Goal: Information Seeking & Learning: Learn about a topic

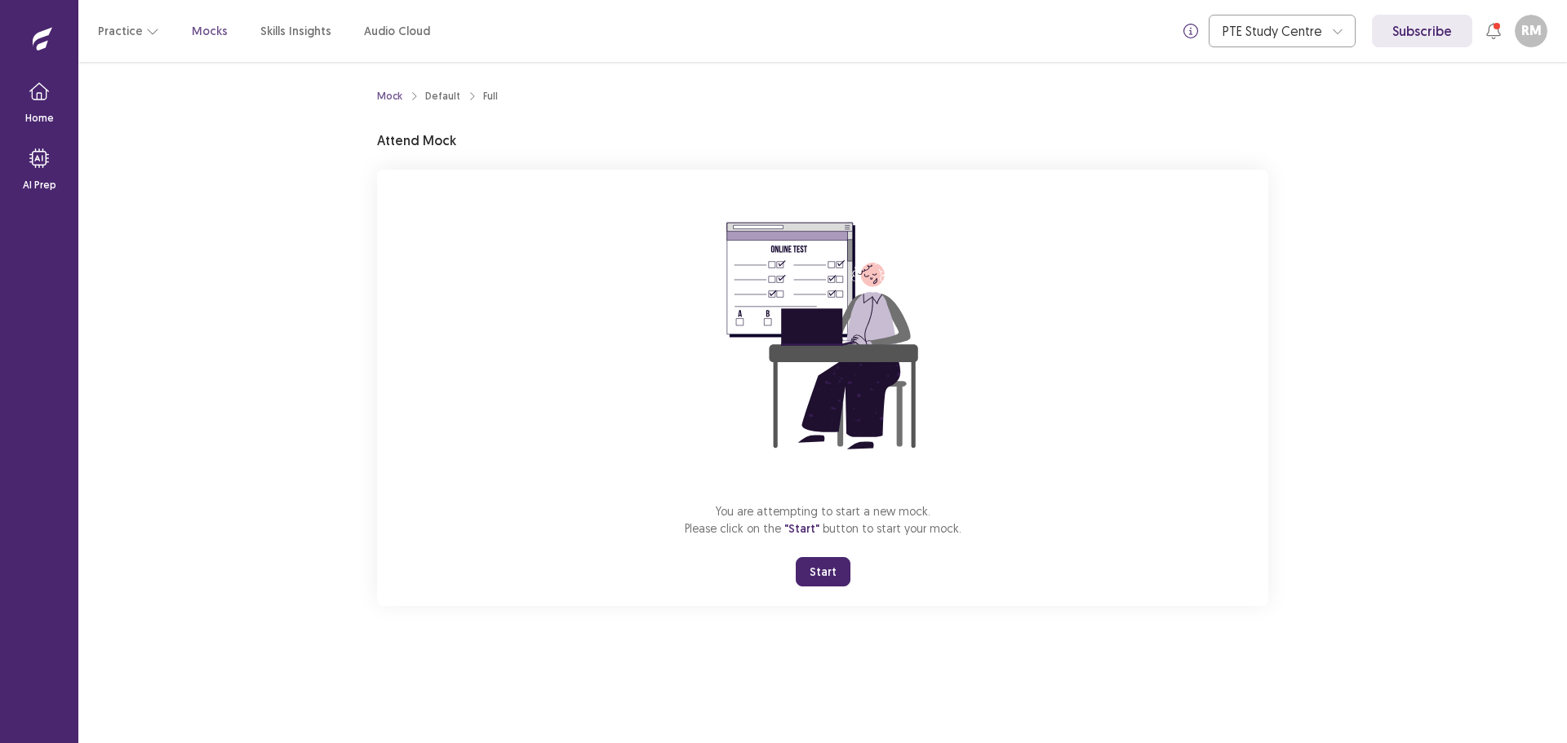
click at [827, 587] on button "Start" at bounding box center [823, 571] width 55 height 29
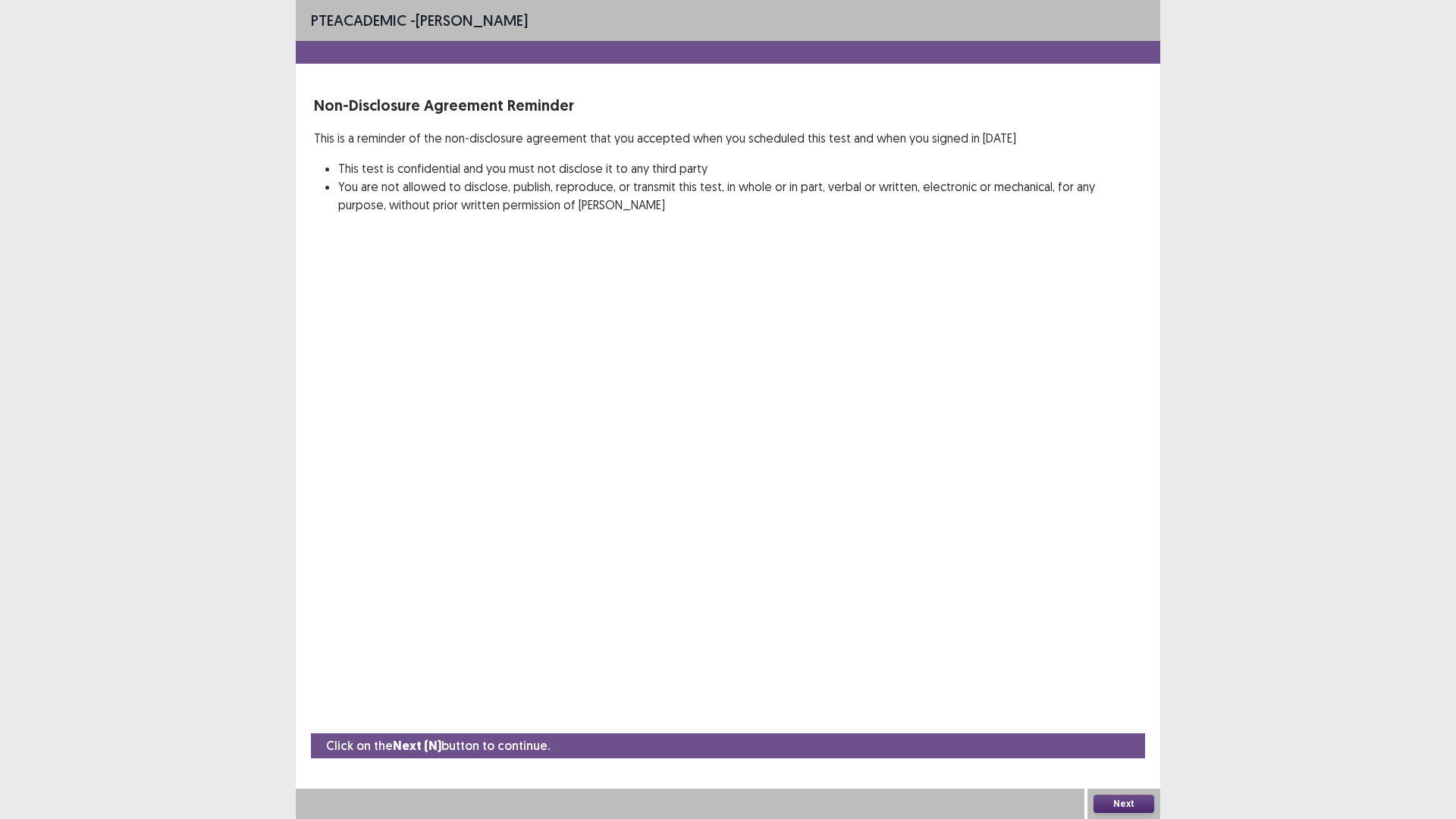
click at [1114, 691] on button "Next" at bounding box center [1123, 804] width 60 height 19
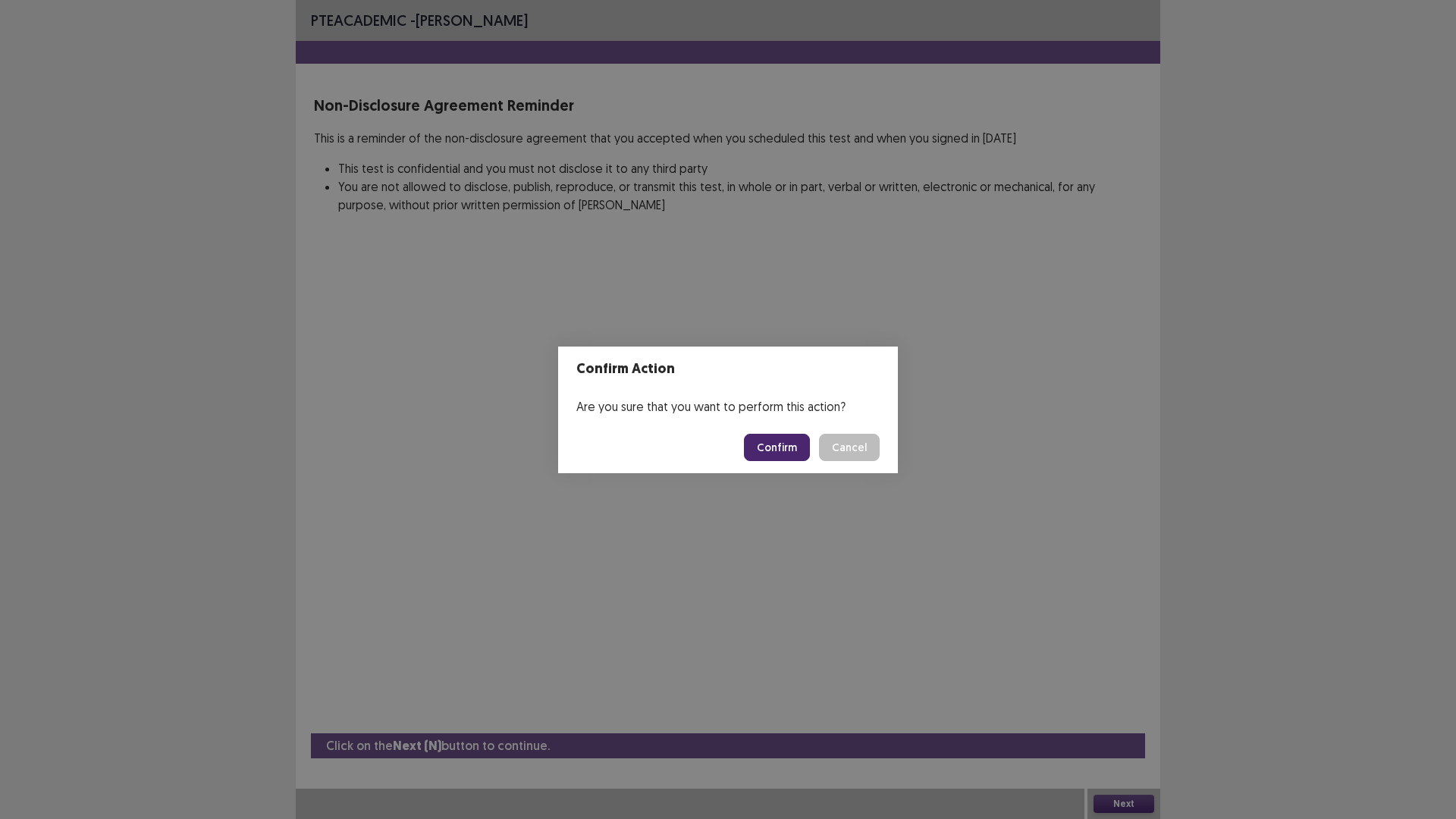
click at [797, 452] on button "Confirm" at bounding box center [777, 447] width 66 height 27
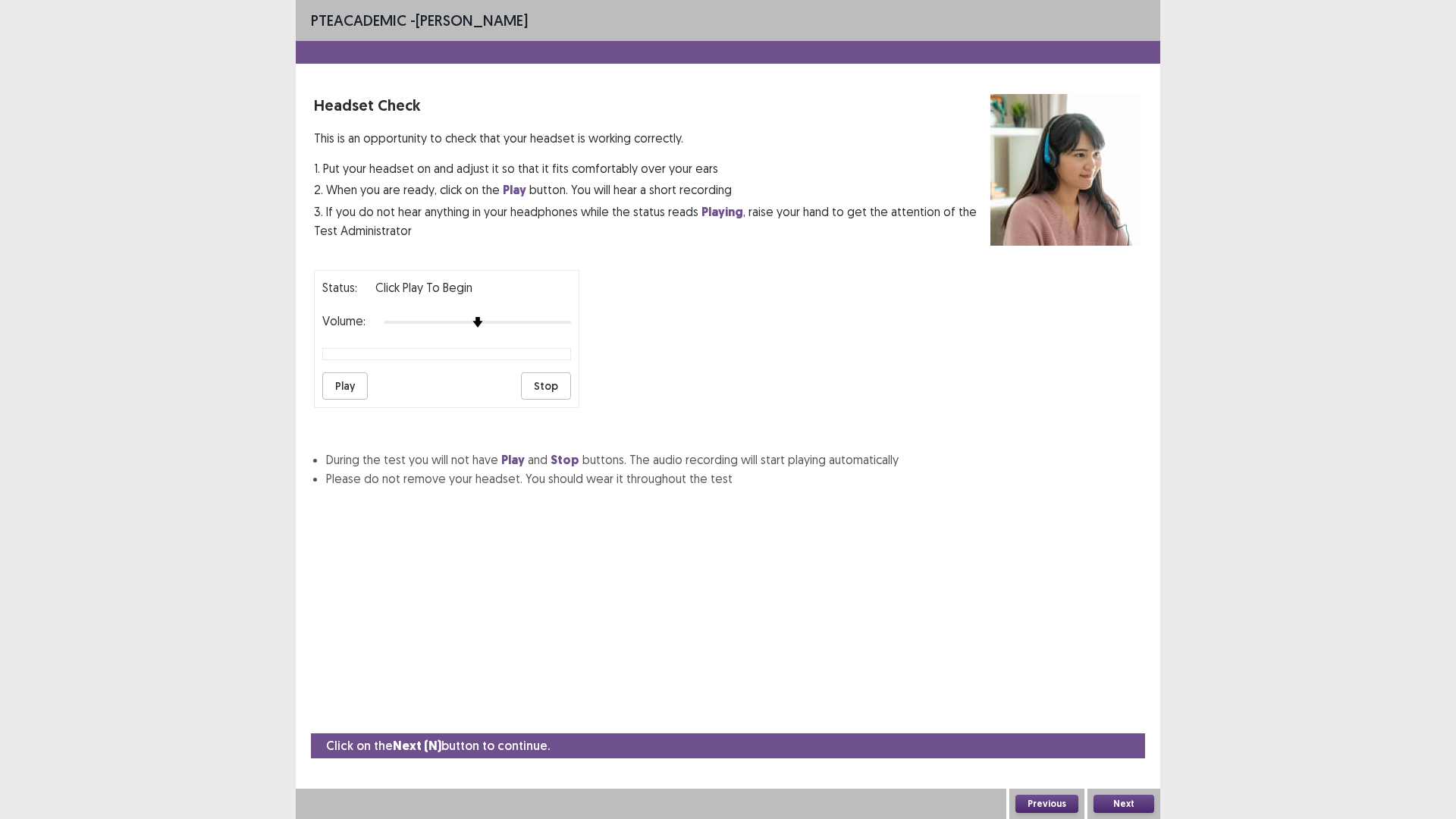
click at [312, 447] on div "Headset Check This is an opportunity to check that your headset is working corr…" at bounding box center [728, 291] width 864 height 394
click at [344, 400] on button "Play" at bounding box center [345, 386] width 46 height 27
click at [550, 400] on button "Stop" at bounding box center [546, 386] width 50 height 27
click at [1135, 691] on button "Next" at bounding box center [1123, 804] width 60 height 19
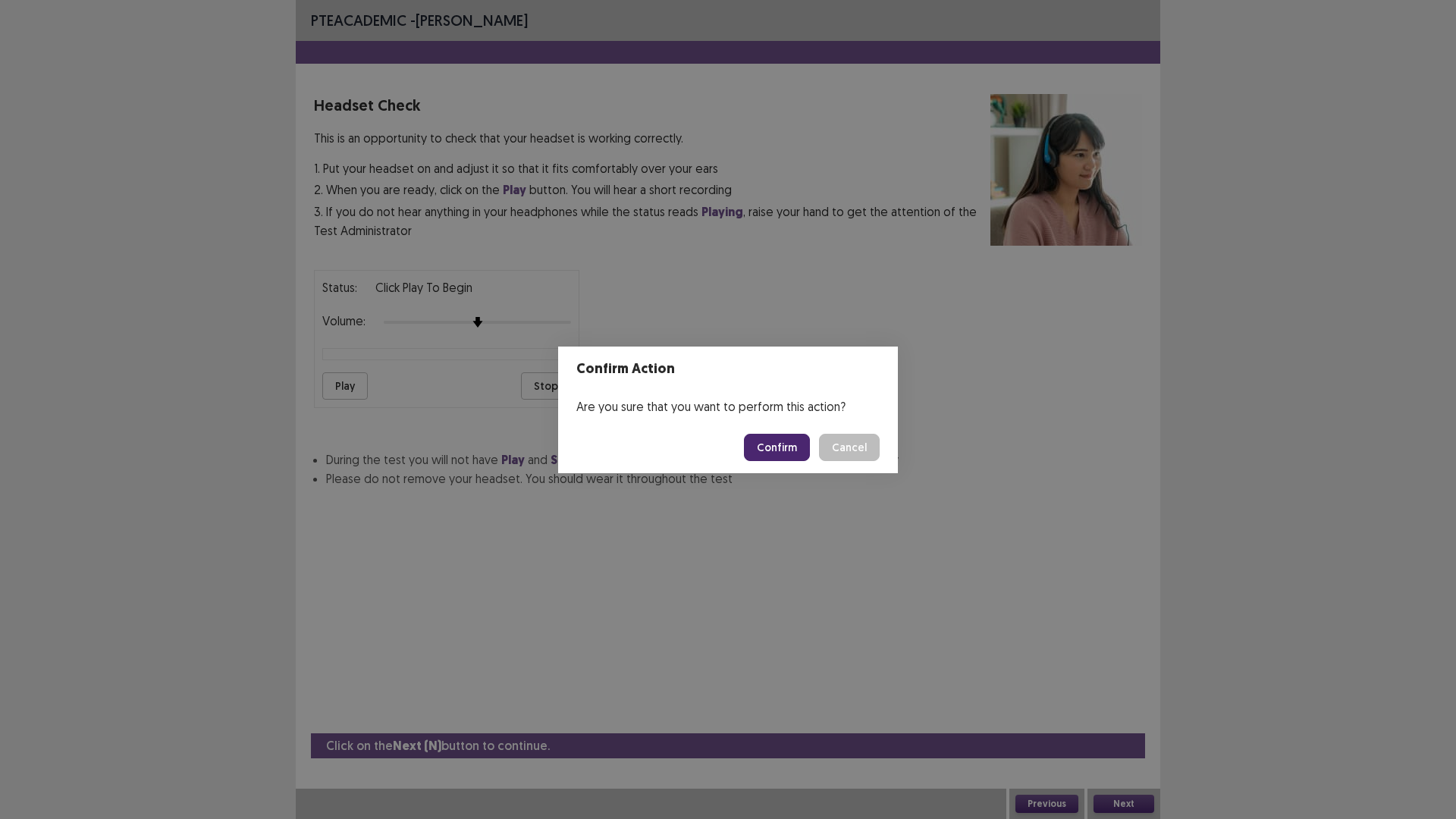
click at [810, 456] on button "Confirm" at bounding box center [777, 447] width 66 height 27
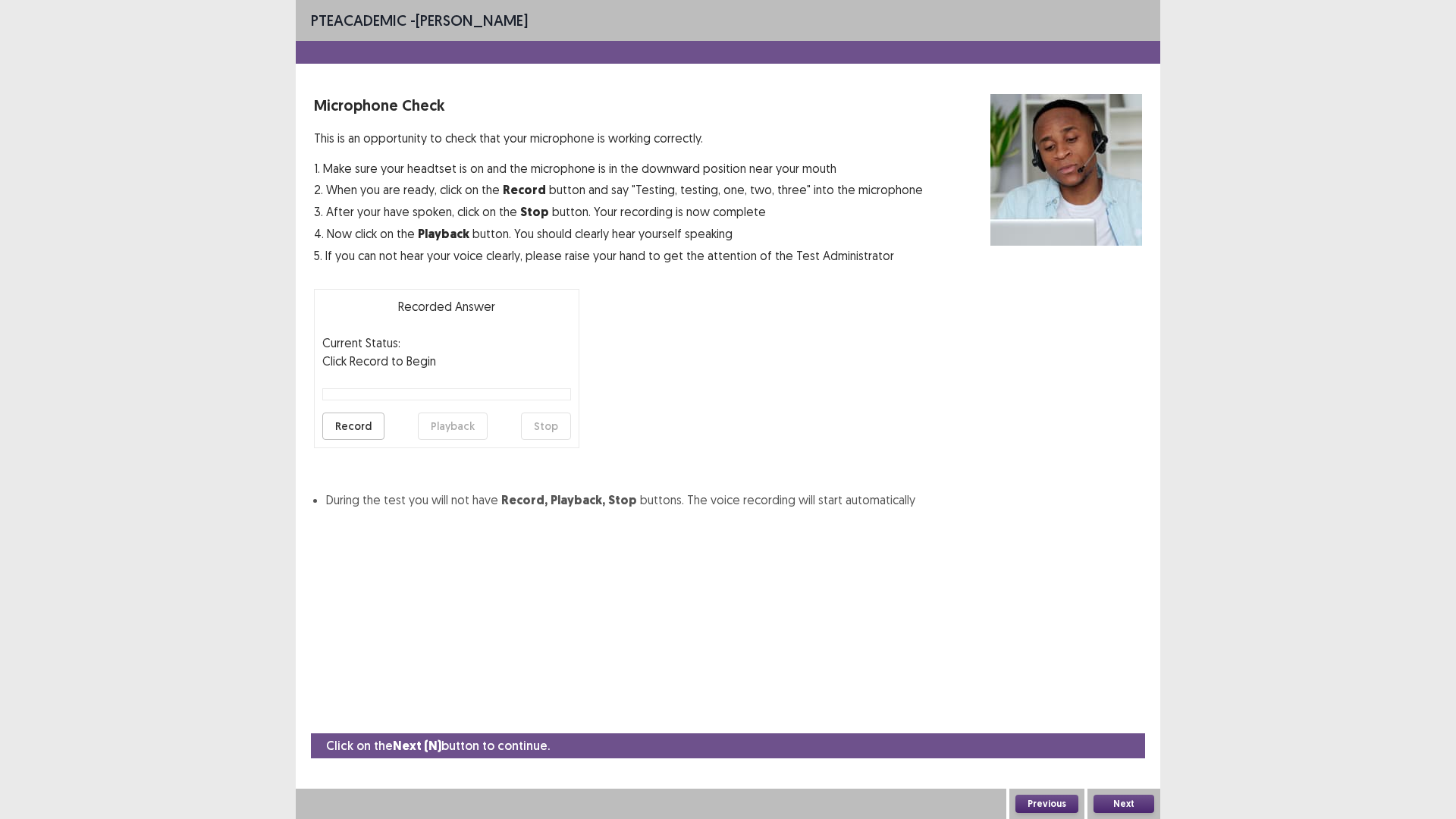
click at [381, 440] on button "Record" at bounding box center [353, 426] width 62 height 27
click at [555, 440] on button "Stop" at bounding box center [546, 426] width 50 height 27
click at [476, 440] on button "Playback" at bounding box center [453, 426] width 70 height 27
click at [1135, 691] on button "Next" at bounding box center [1123, 804] width 60 height 19
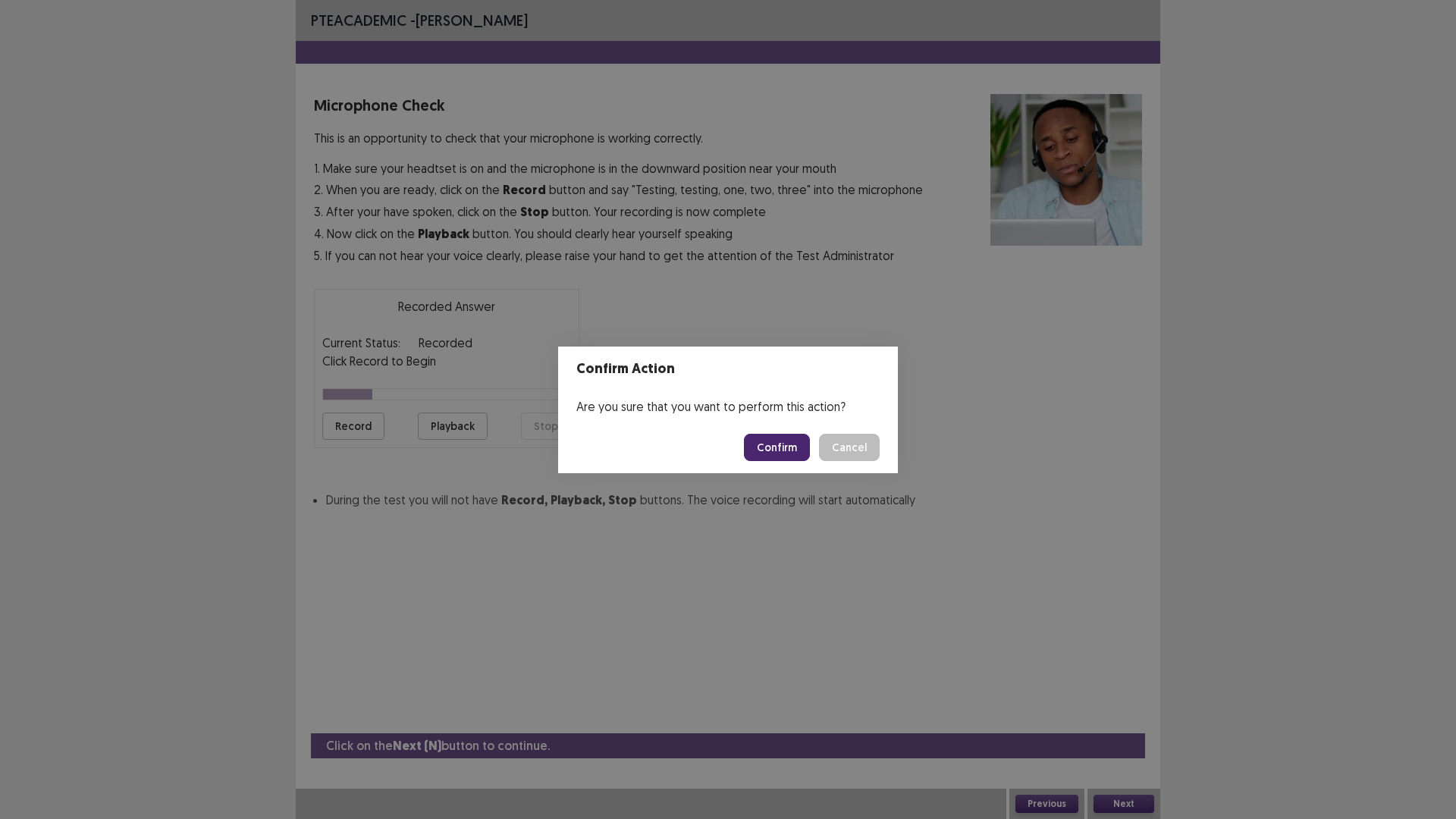
click at [810, 451] on button "Confirm" at bounding box center [777, 447] width 66 height 27
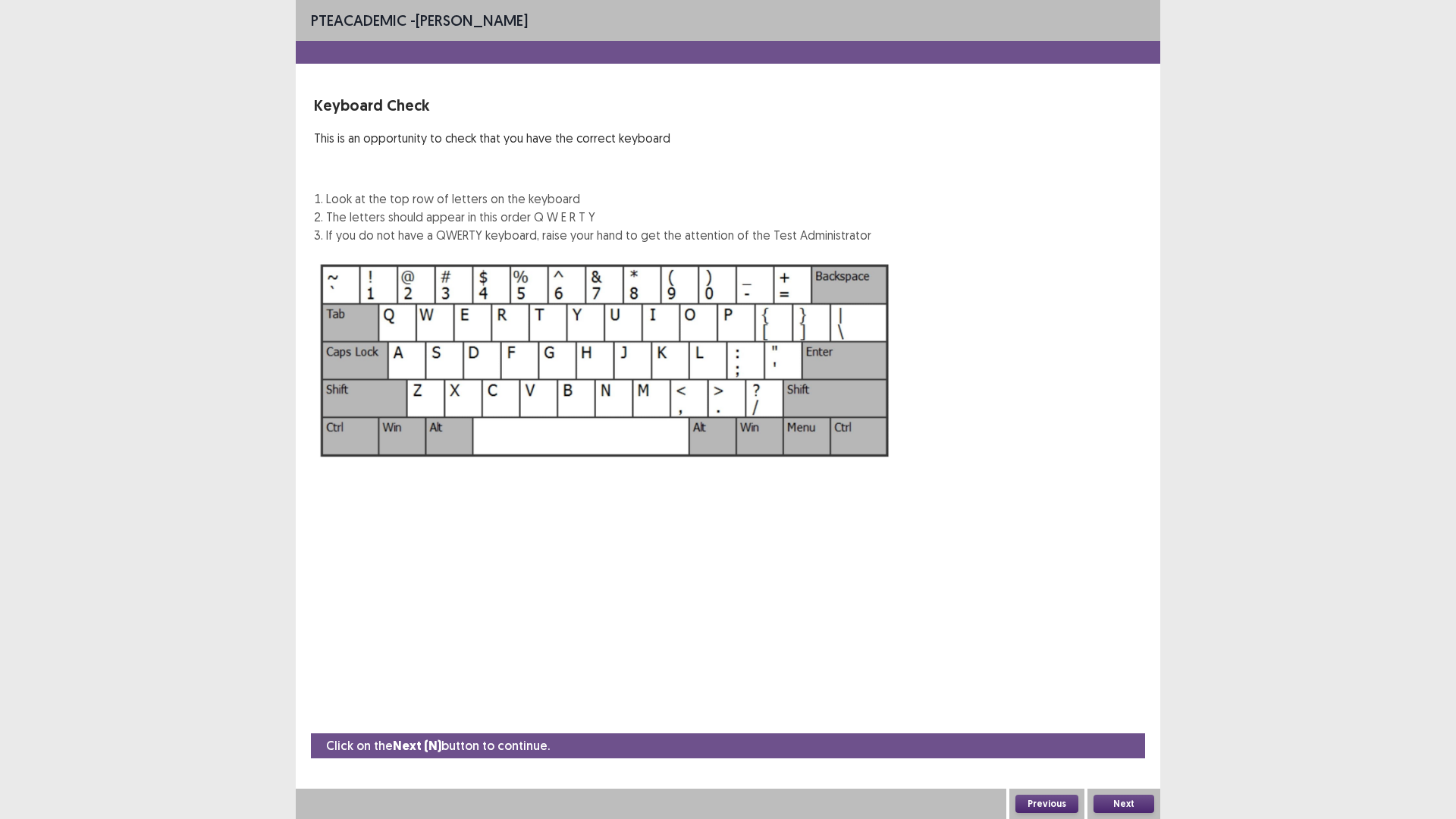
click at [1141, 691] on button "Next" at bounding box center [1123, 804] width 60 height 19
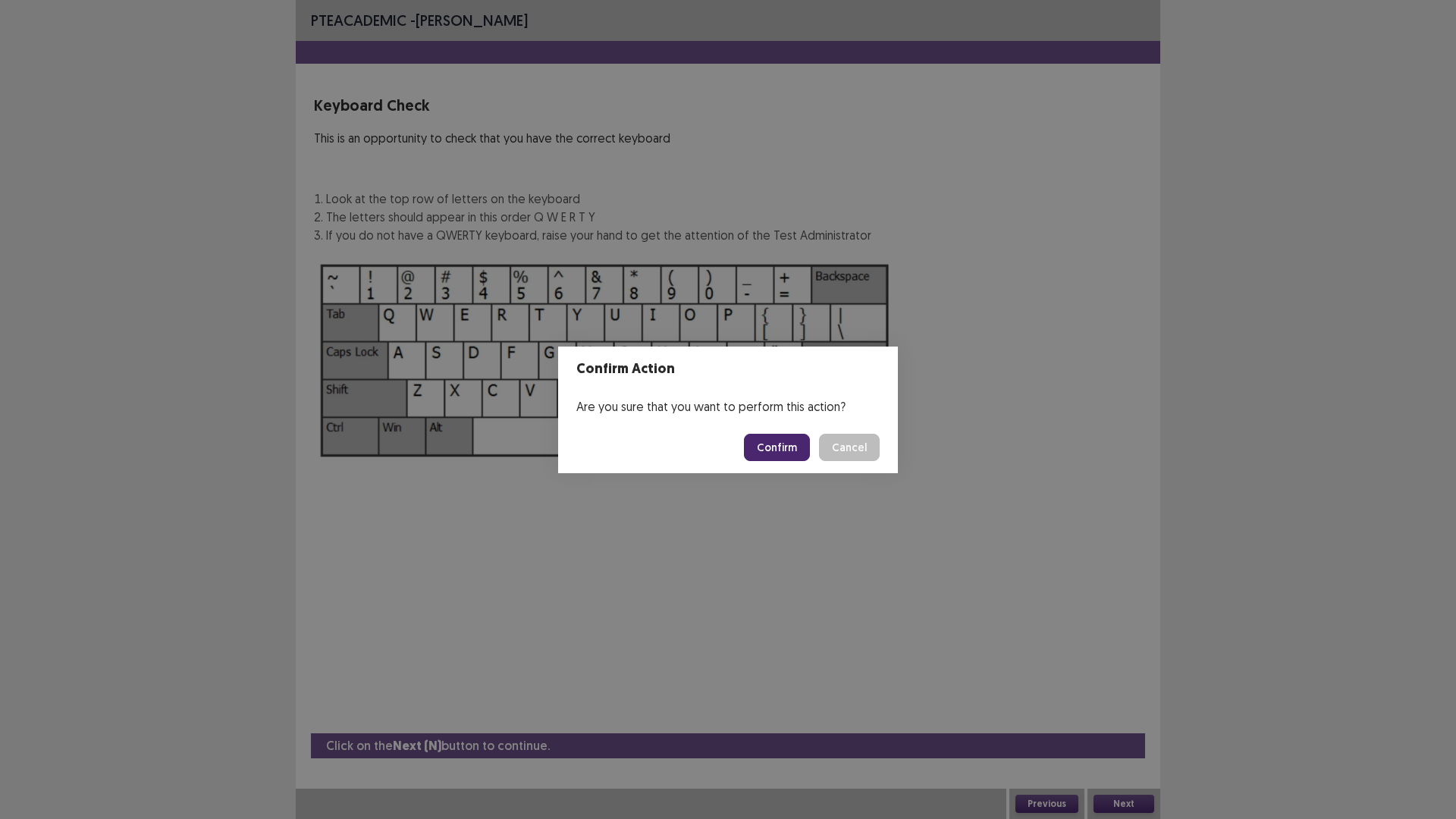
click at [788, 455] on button "Confirm" at bounding box center [777, 447] width 66 height 27
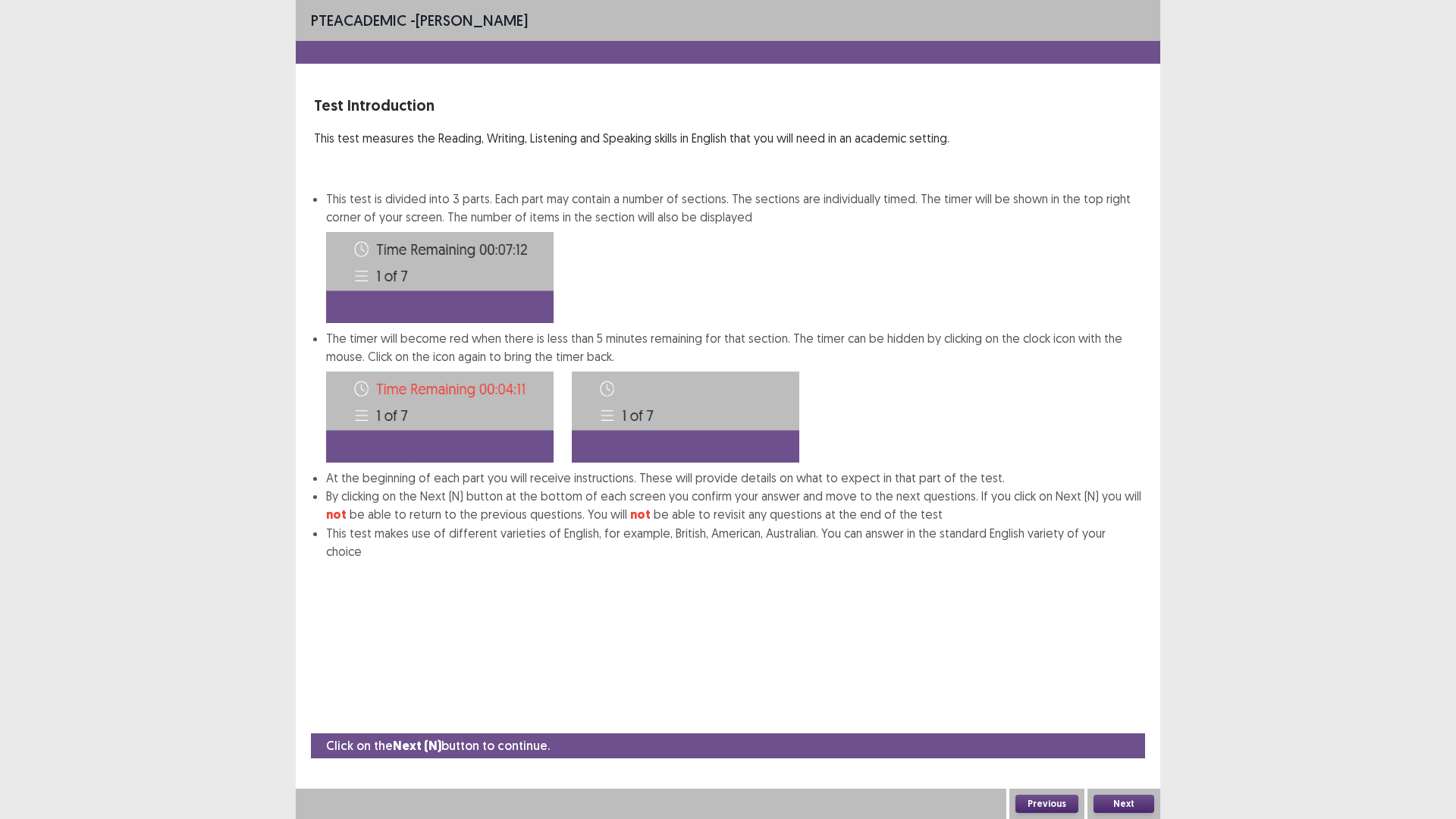
scroll to position [5, 0]
click at [1140, 691] on button "Next" at bounding box center [1123, 804] width 60 height 19
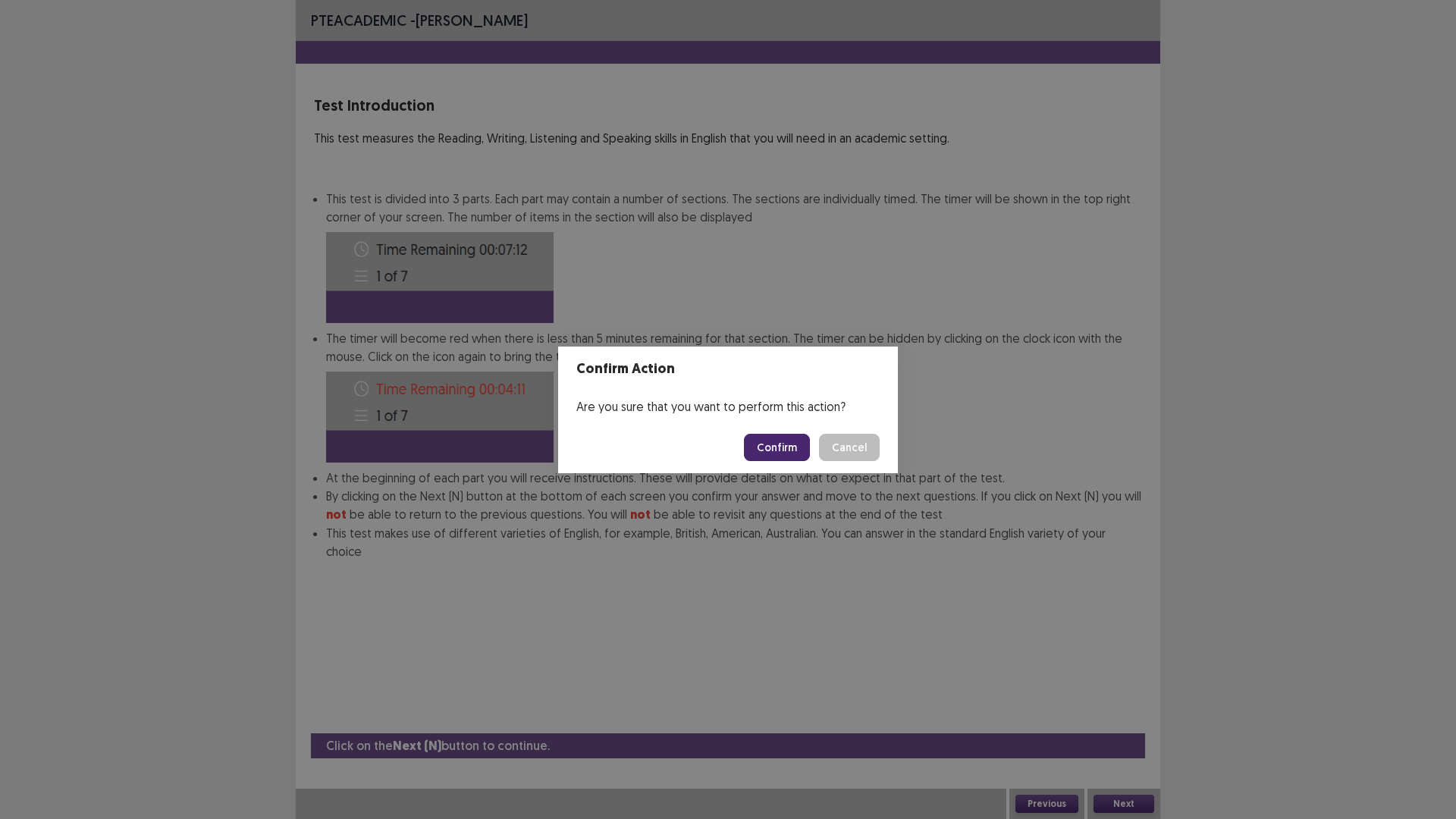
click at [789, 452] on button "Confirm" at bounding box center [777, 447] width 66 height 27
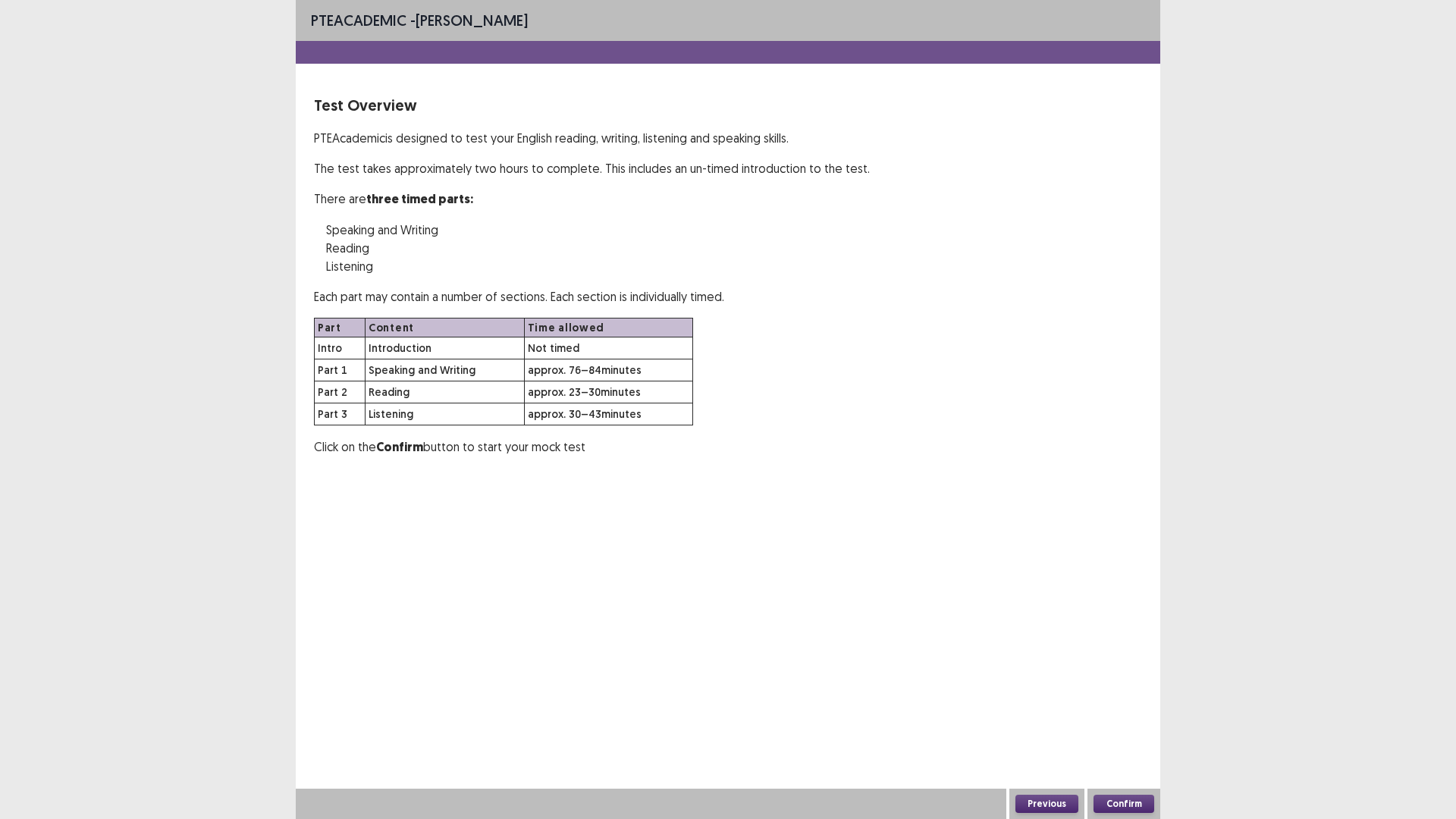
scroll to position [0, 0]
click at [1109, 691] on button "Confirm" at bounding box center [1123, 804] width 60 height 19
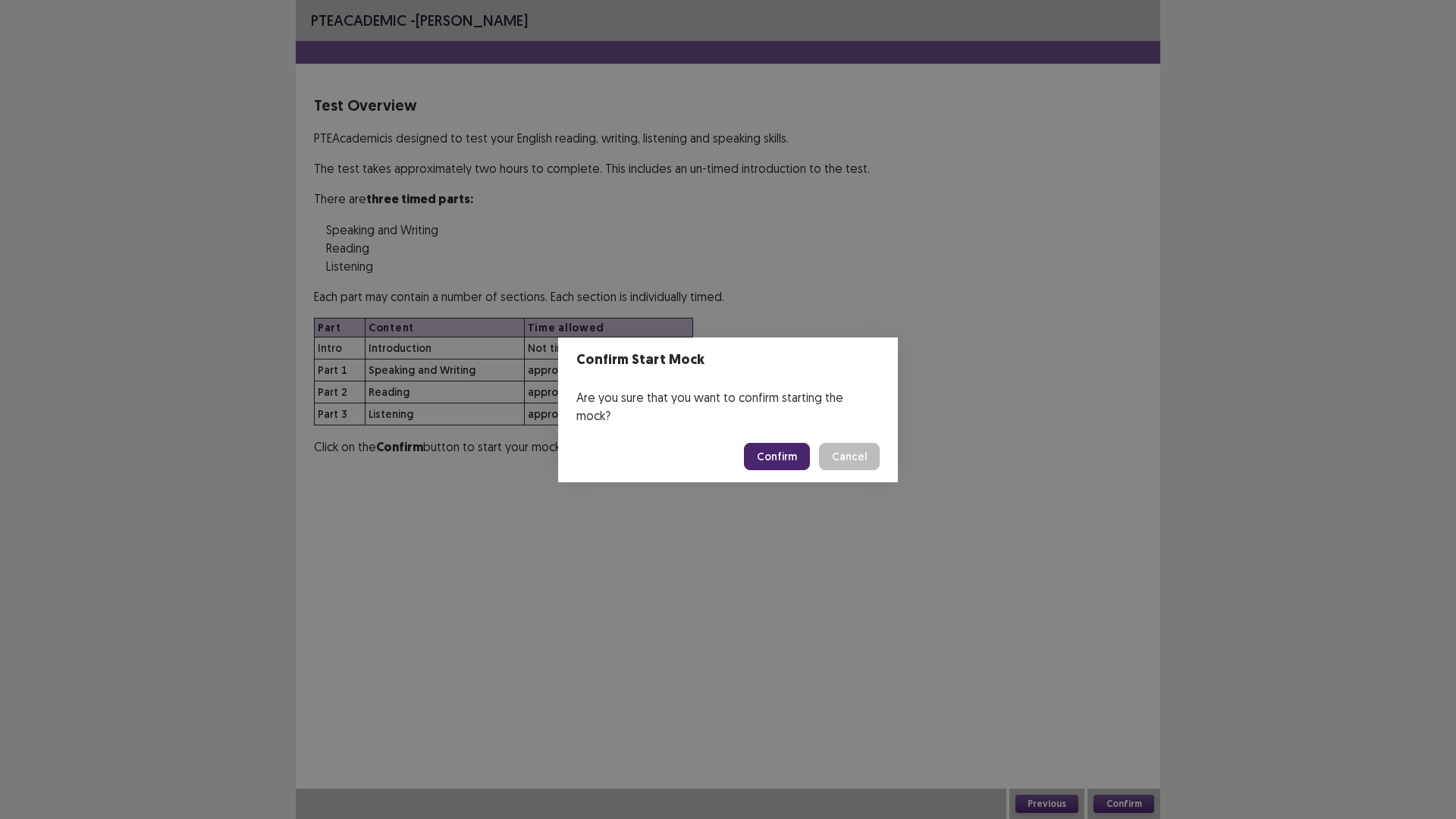
click at [806, 455] on button "Confirm" at bounding box center [777, 456] width 66 height 27
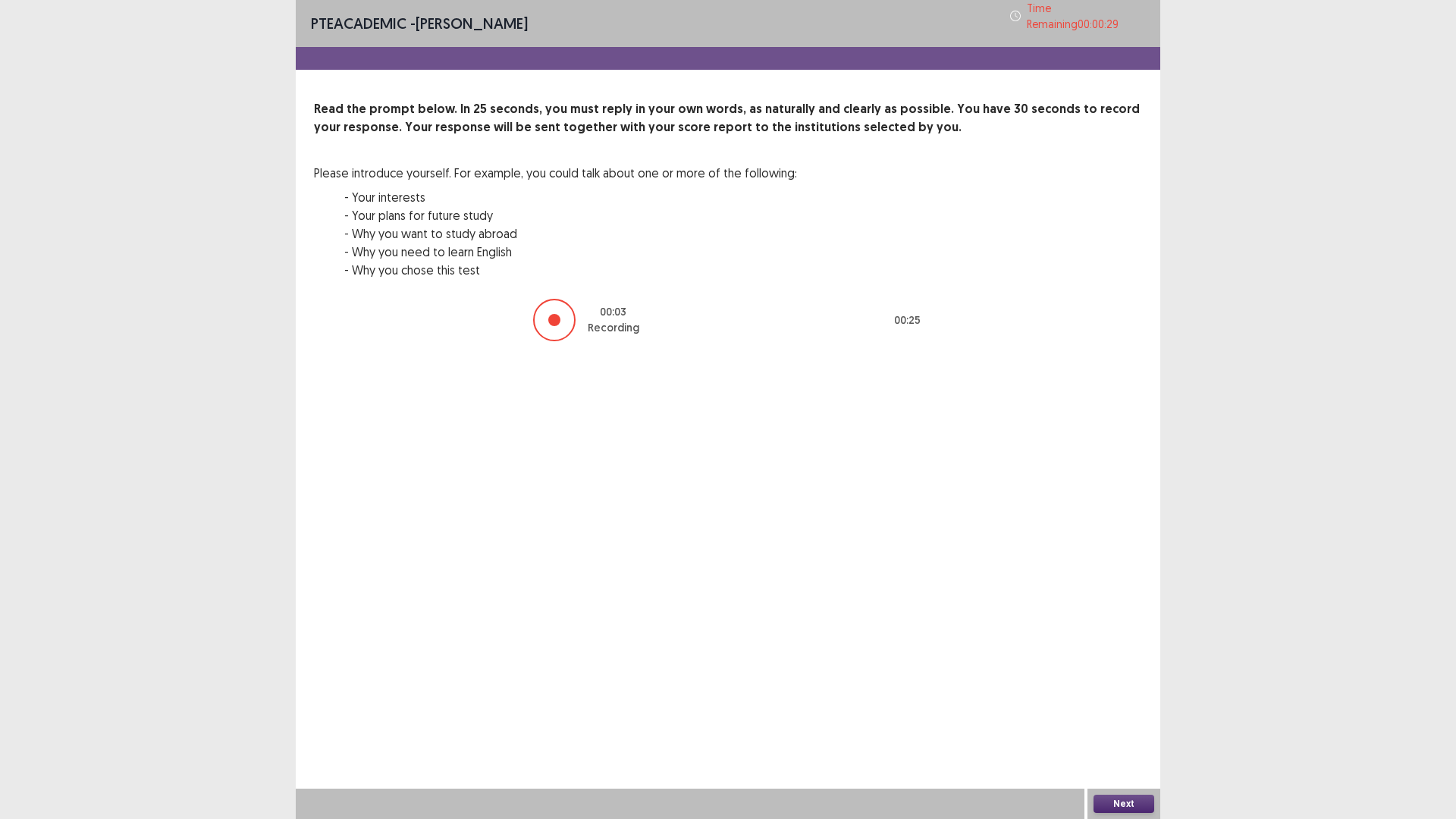
click at [1119, 691] on button "Next" at bounding box center [1123, 804] width 60 height 19
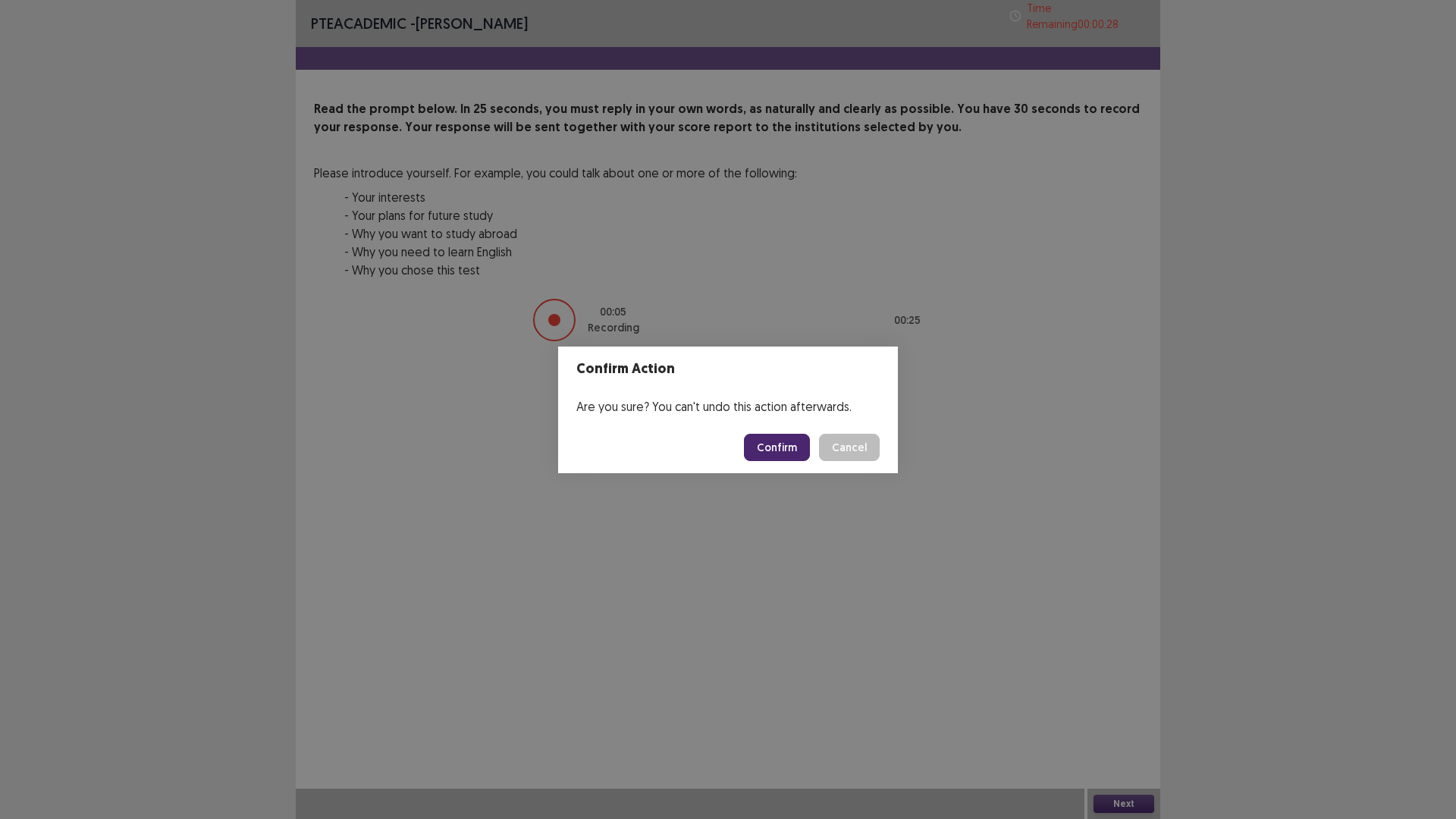
click at [797, 453] on button "Confirm" at bounding box center [777, 447] width 66 height 27
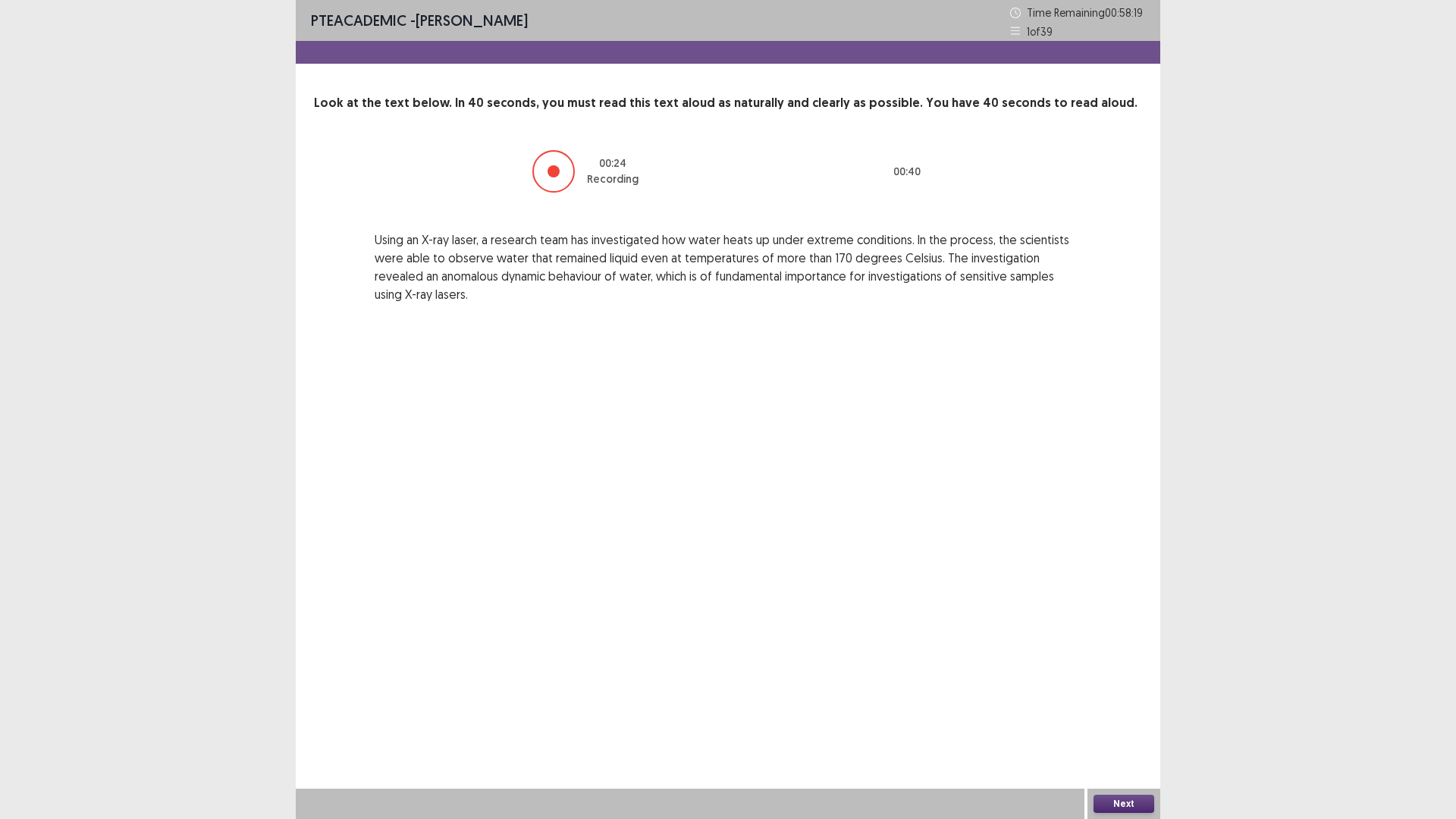
click at [1127, 691] on button "Next" at bounding box center [1123, 804] width 60 height 19
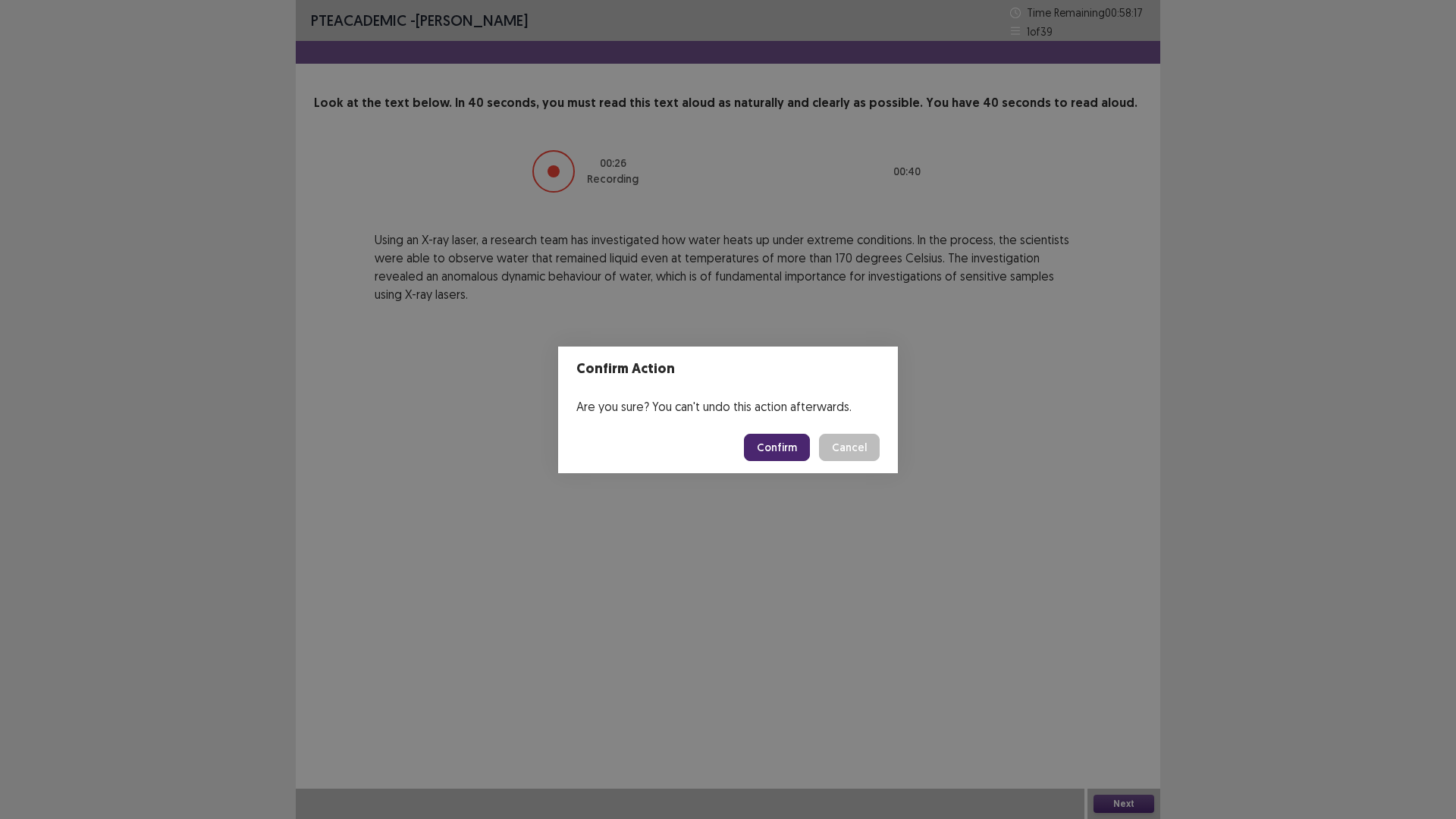
click at [808, 456] on button "Confirm" at bounding box center [777, 447] width 66 height 27
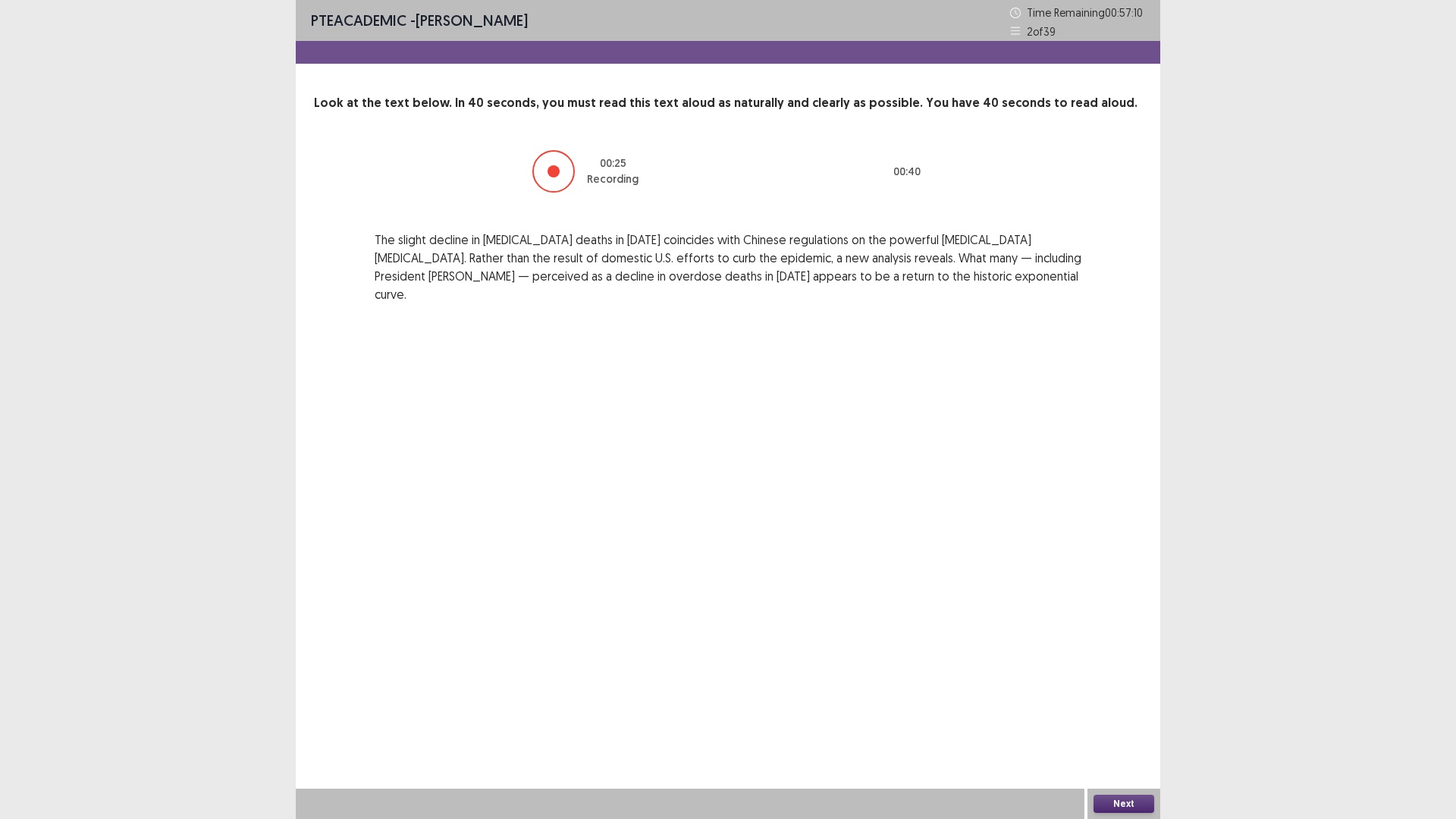
click at [1125, 691] on button "Next" at bounding box center [1123, 804] width 60 height 19
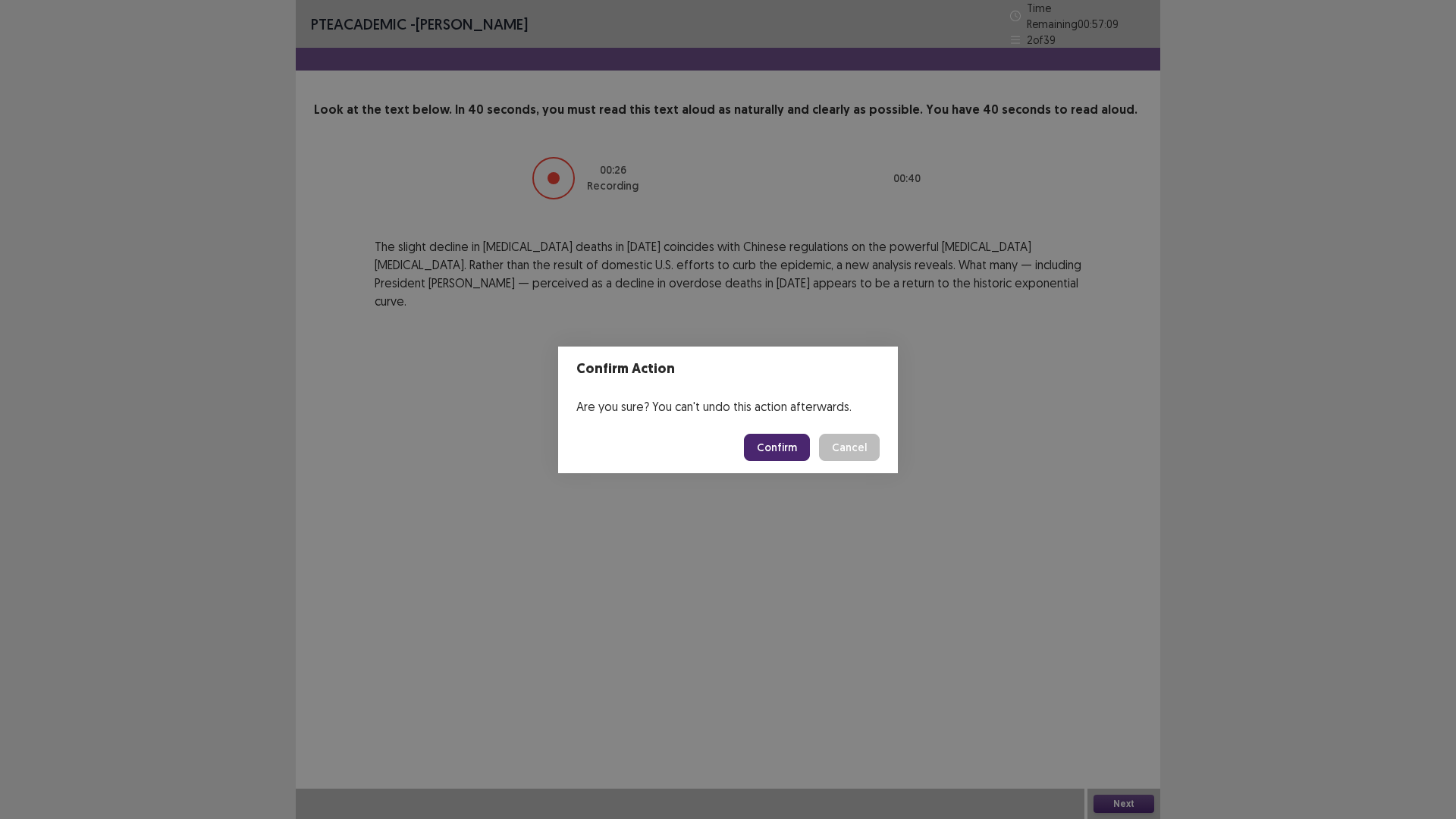
click at [793, 456] on button "Confirm" at bounding box center [777, 447] width 66 height 27
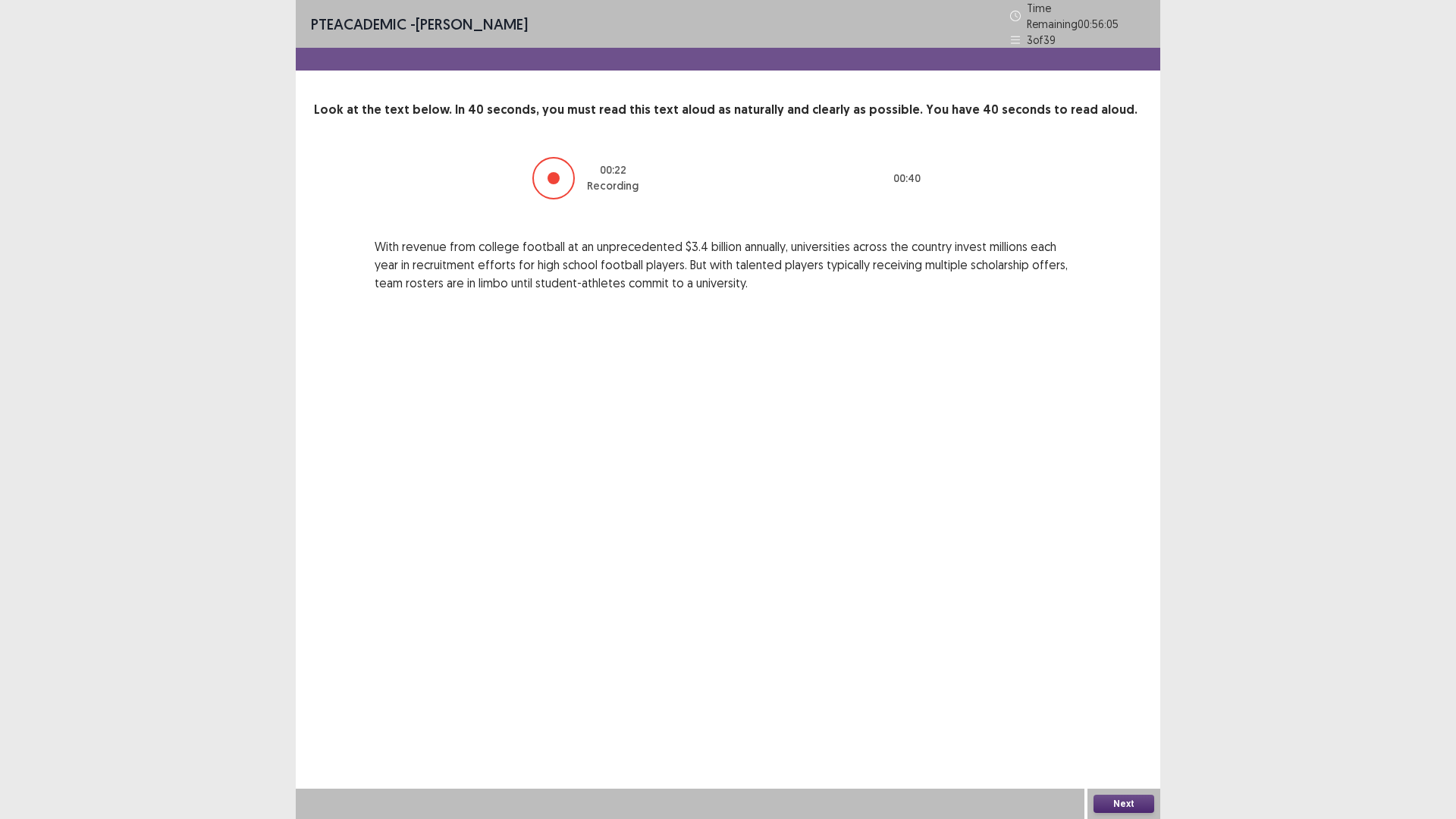
click at [1144, 691] on button "Next" at bounding box center [1123, 804] width 60 height 19
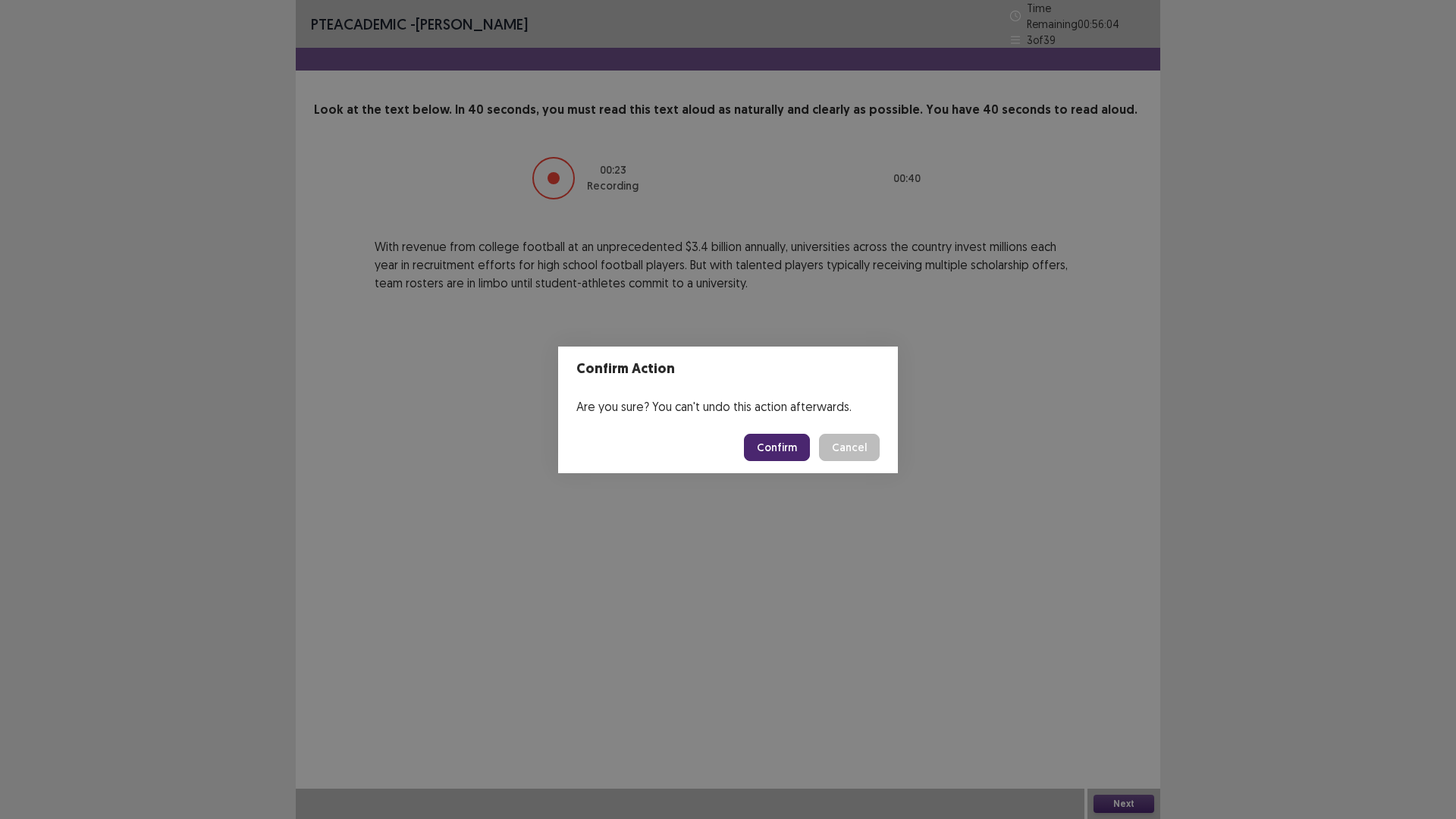
click at [810, 449] on button "Confirm" at bounding box center [777, 447] width 66 height 27
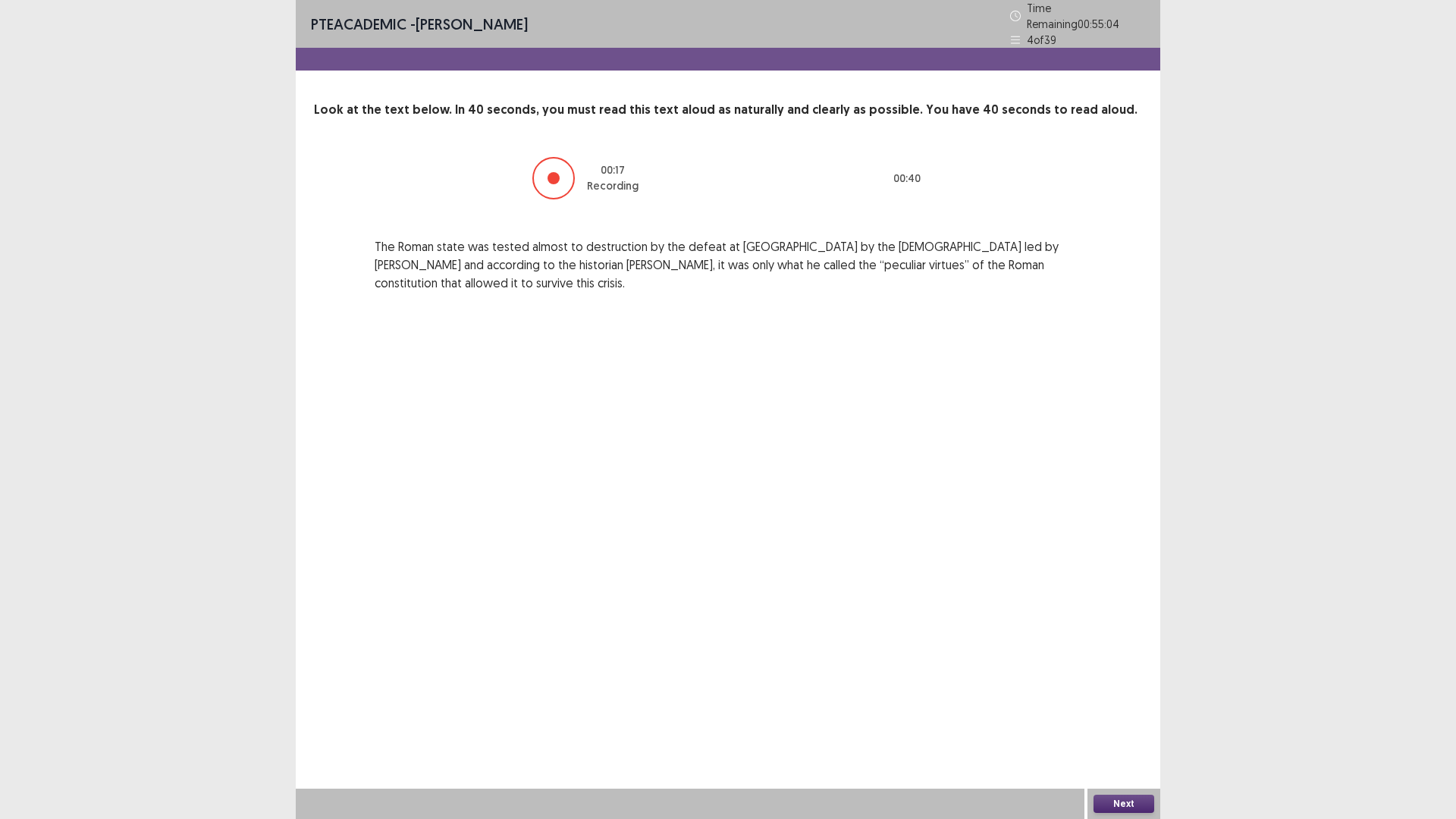
click at [1132, 691] on button "Next" at bounding box center [1123, 804] width 60 height 19
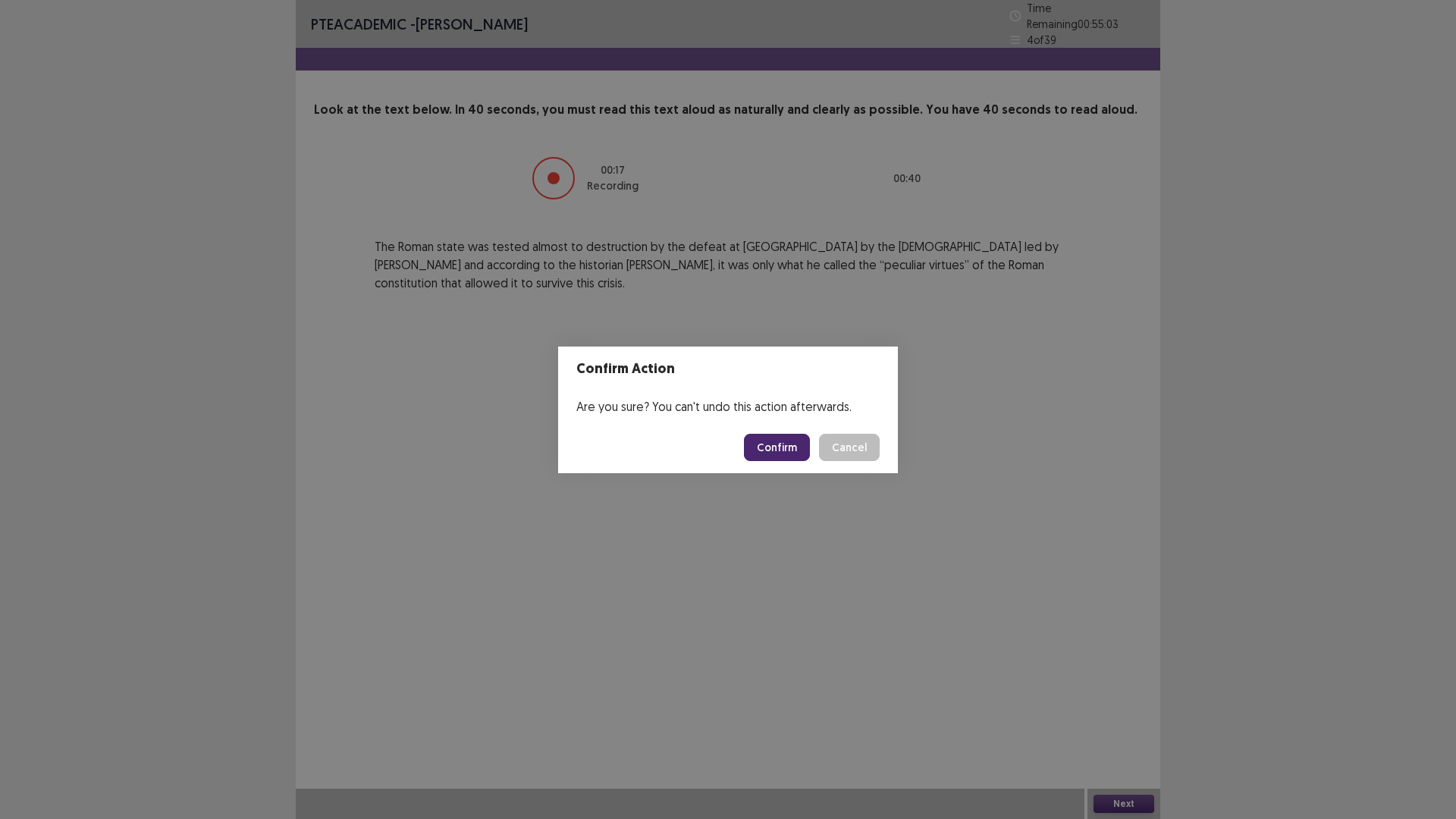
click at [794, 454] on button "Confirm" at bounding box center [777, 447] width 66 height 27
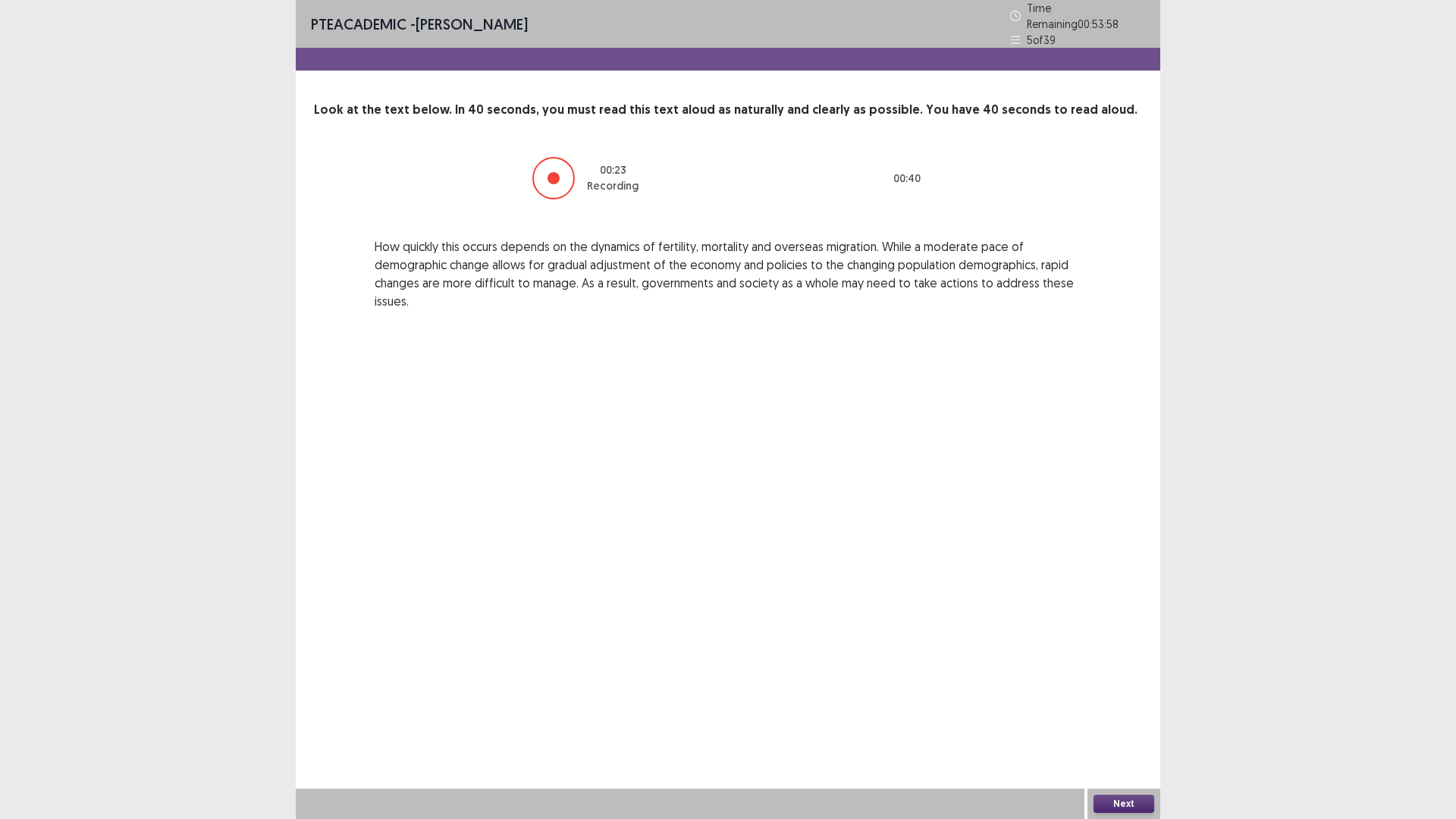
click at [1141, 691] on button "Next" at bounding box center [1123, 804] width 60 height 19
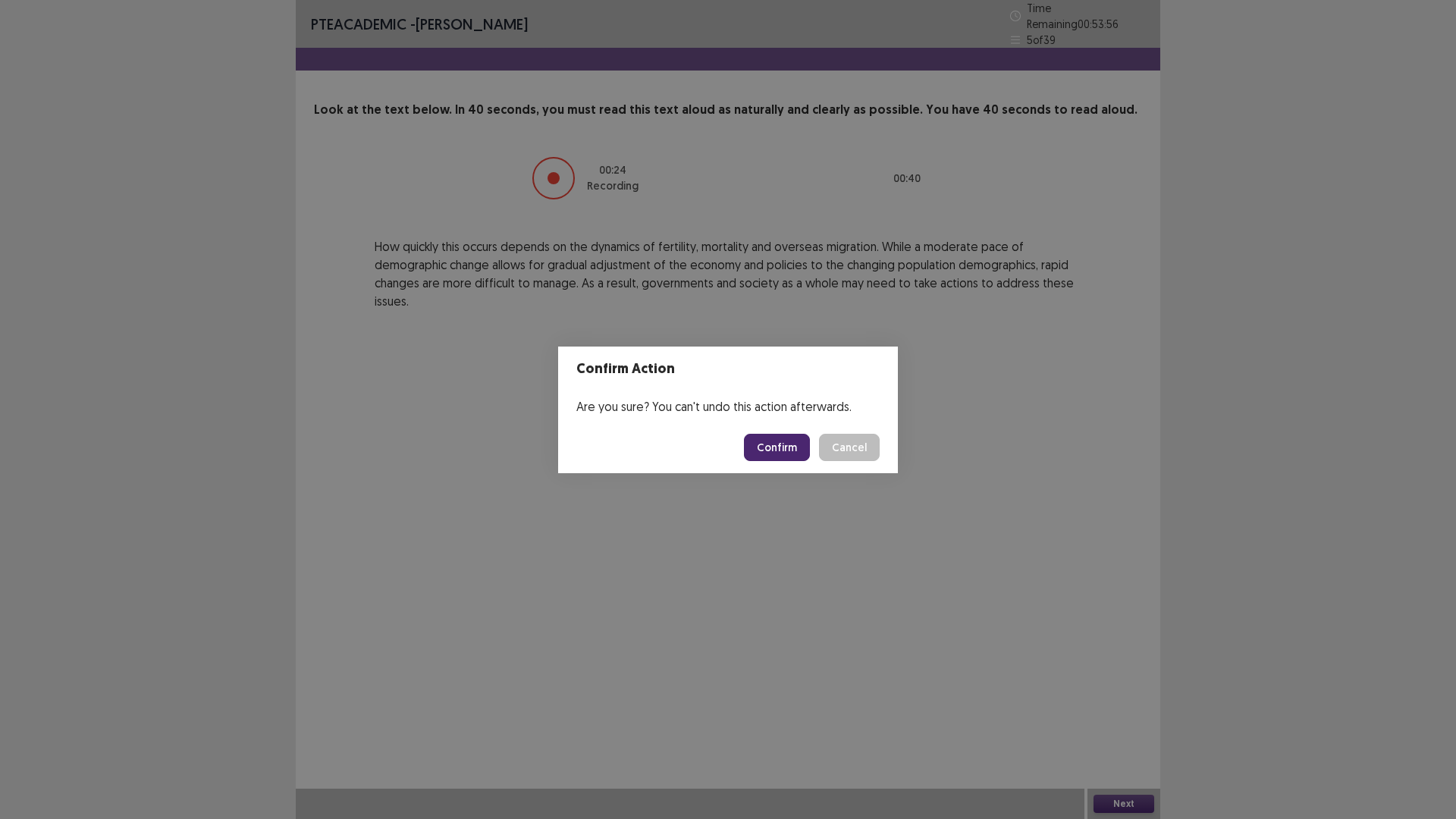
click at [806, 456] on button "Confirm" at bounding box center [777, 447] width 66 height 27
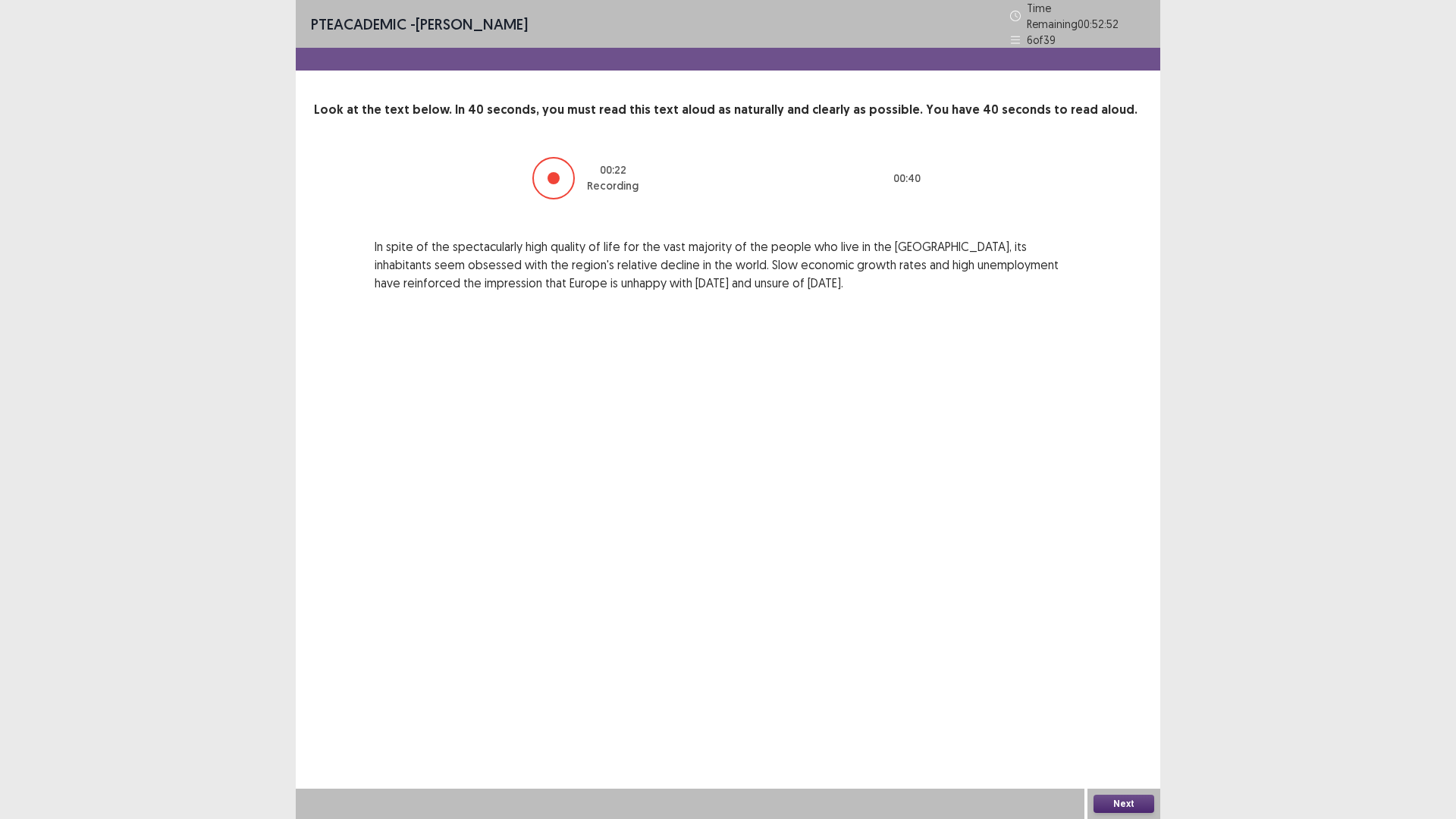
click at [1119, 691] on button "Next" at bounding box center [1123, 804] width 60 height 19
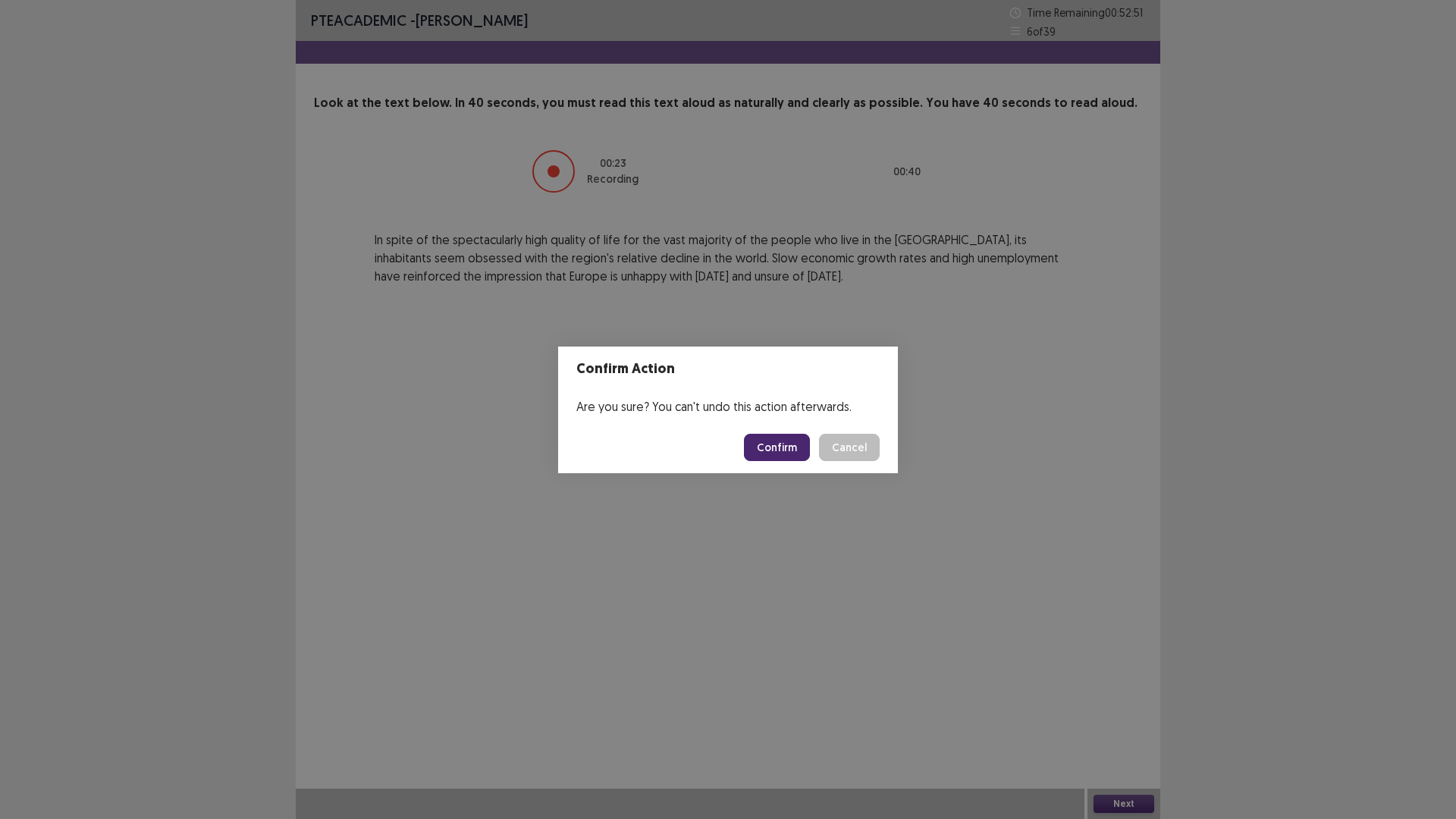
click at [798, 461] on button "Confirm" at bounding box center [777, 447] width 66 height 27
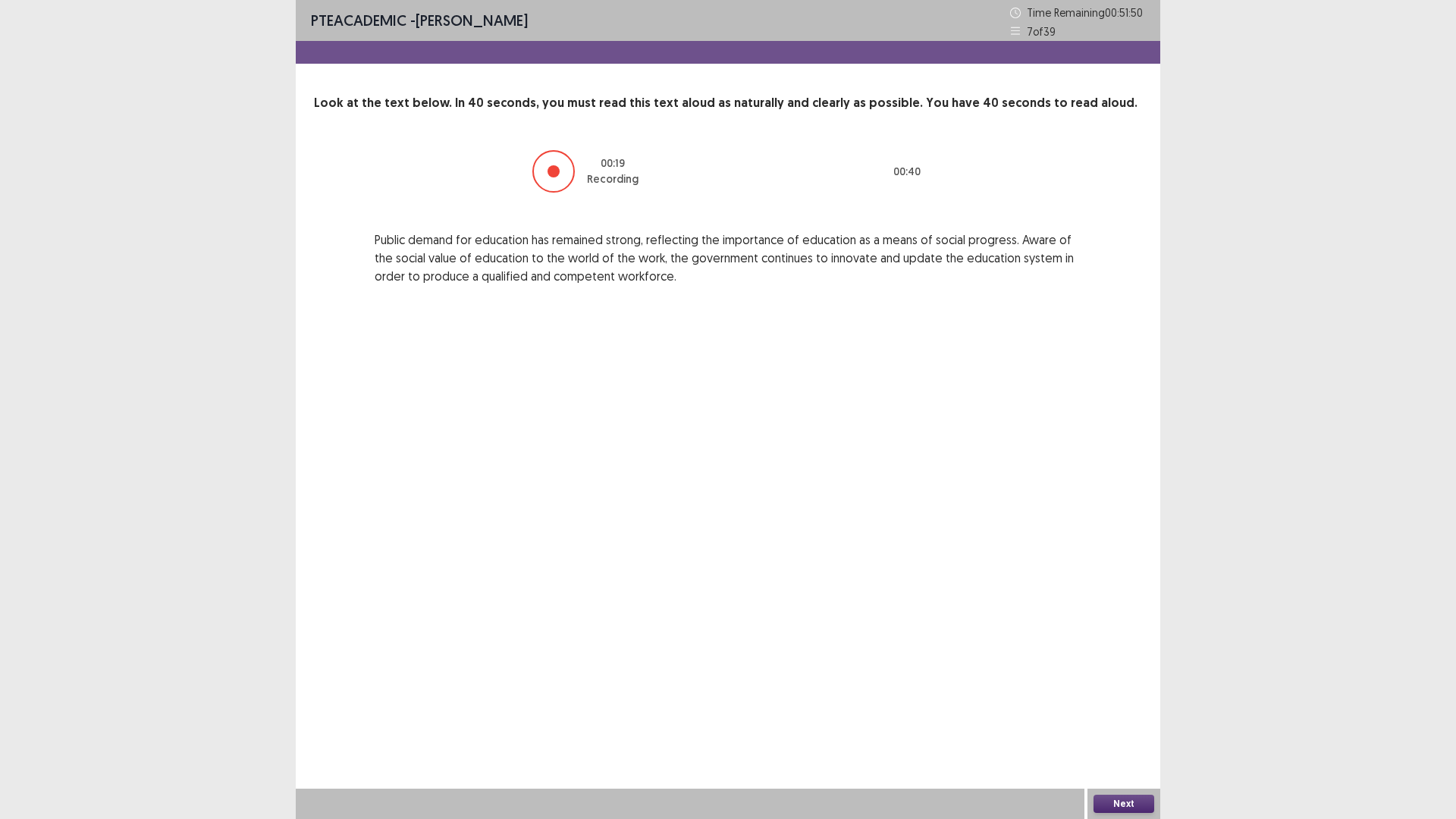
click at [1107, 691] on button "Next" at bounding box center [1123, 804] width 60 height 19
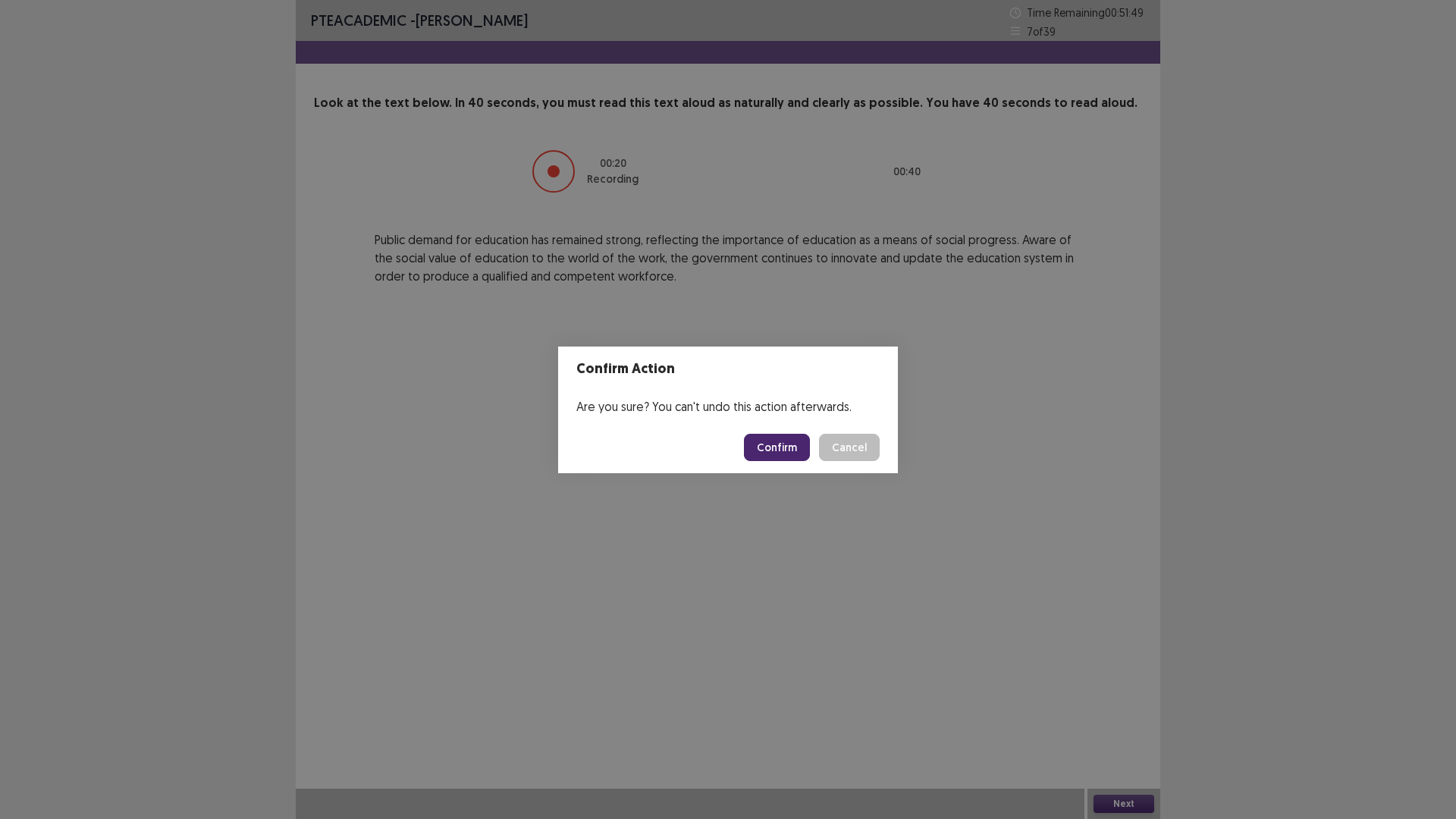
click at [787, 448] on button "Confirm" at bounding box center [777, 447] width 66 height 27
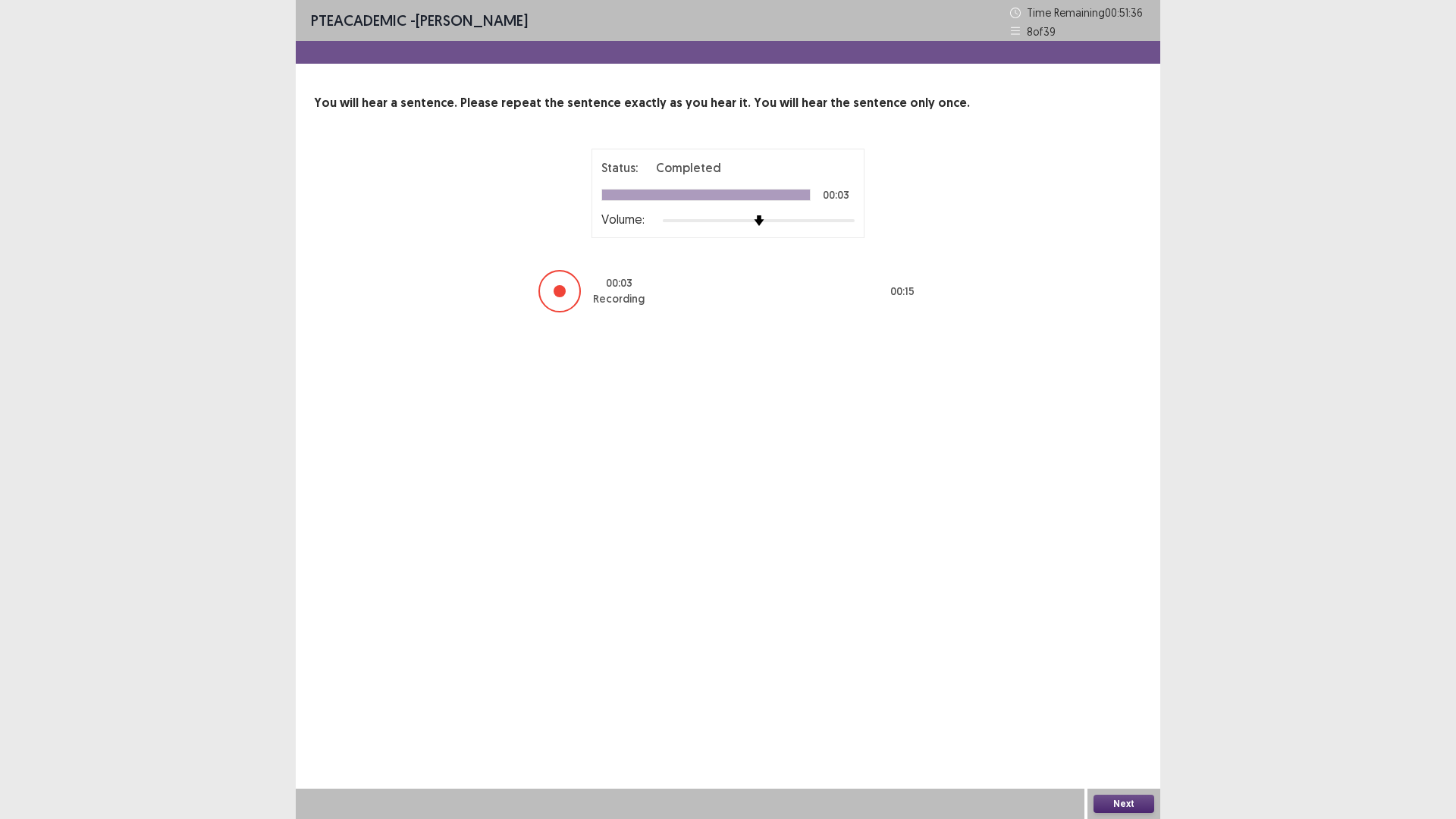
click at [1135, 691] on button "Next" at bounding box center [1123, 804] width 60 height 19
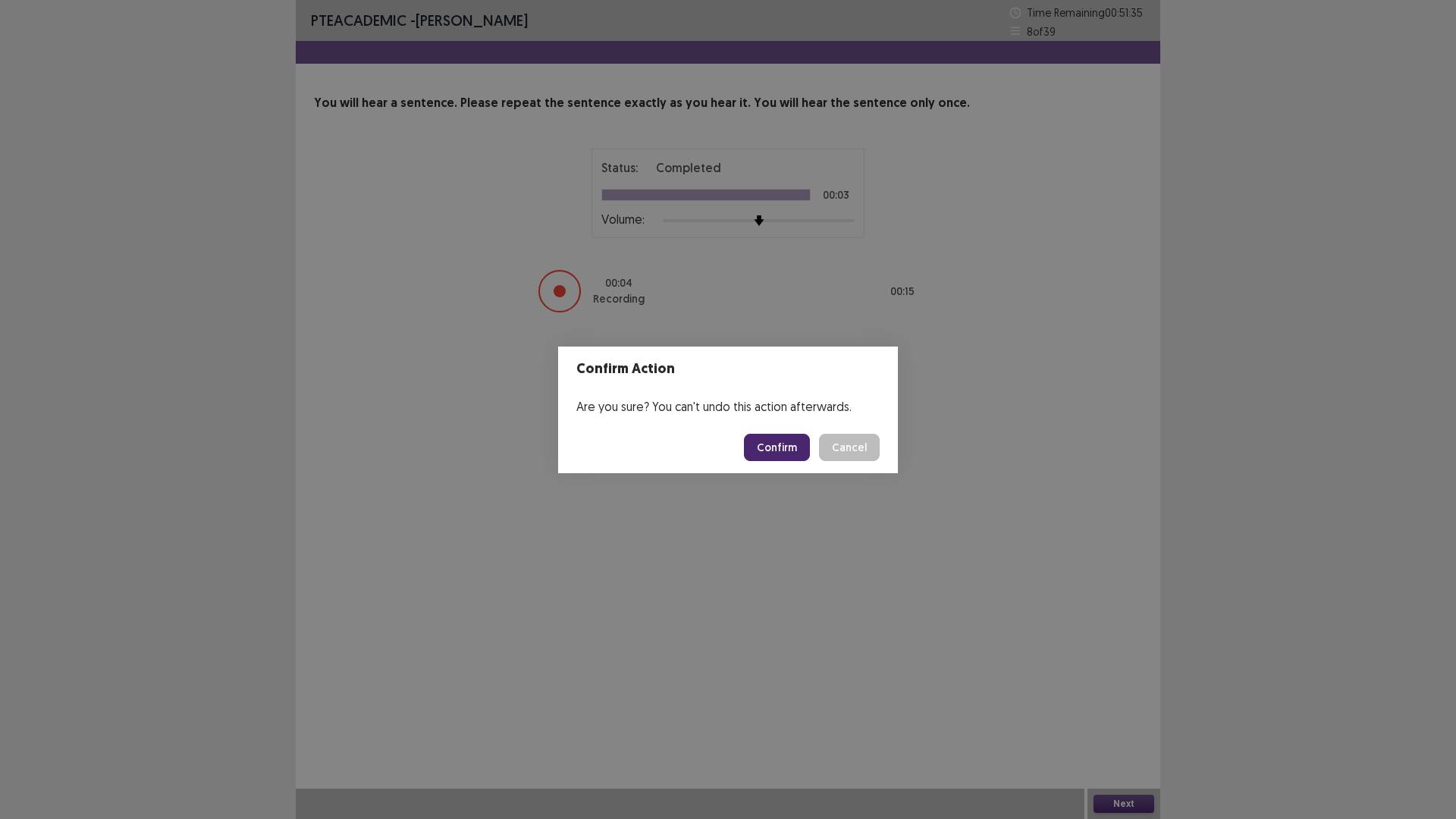
click at [782, 450] on button "Confirm" at bounding box center [777, 447] width 66 height 27
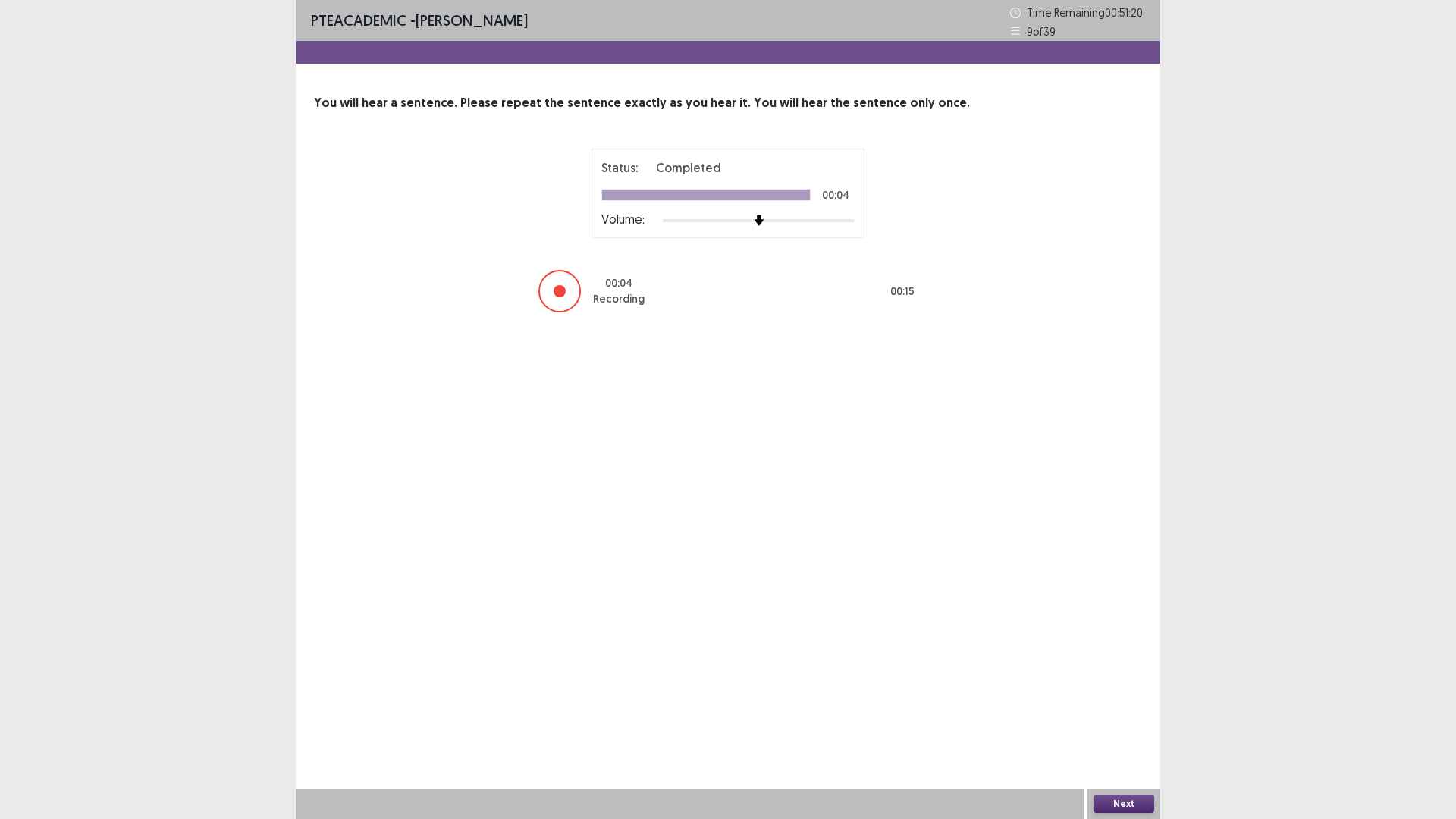
click at [1133, 691] on button "Next" at bounding box center [1123, 804] width 60 height 19
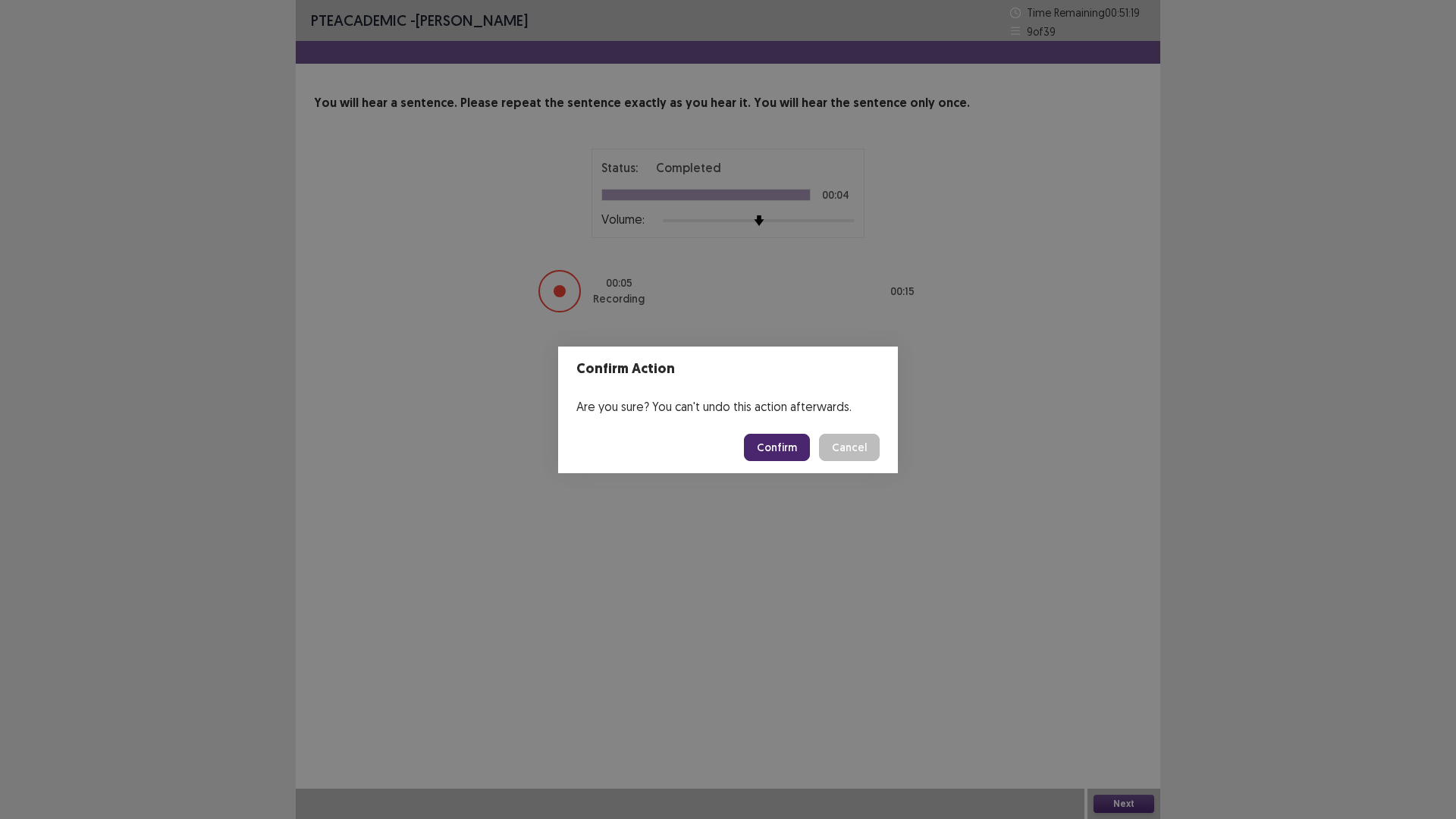
click at [810, 456] on button "Confirm" at bounding box center [777, 447] width 66 height 27
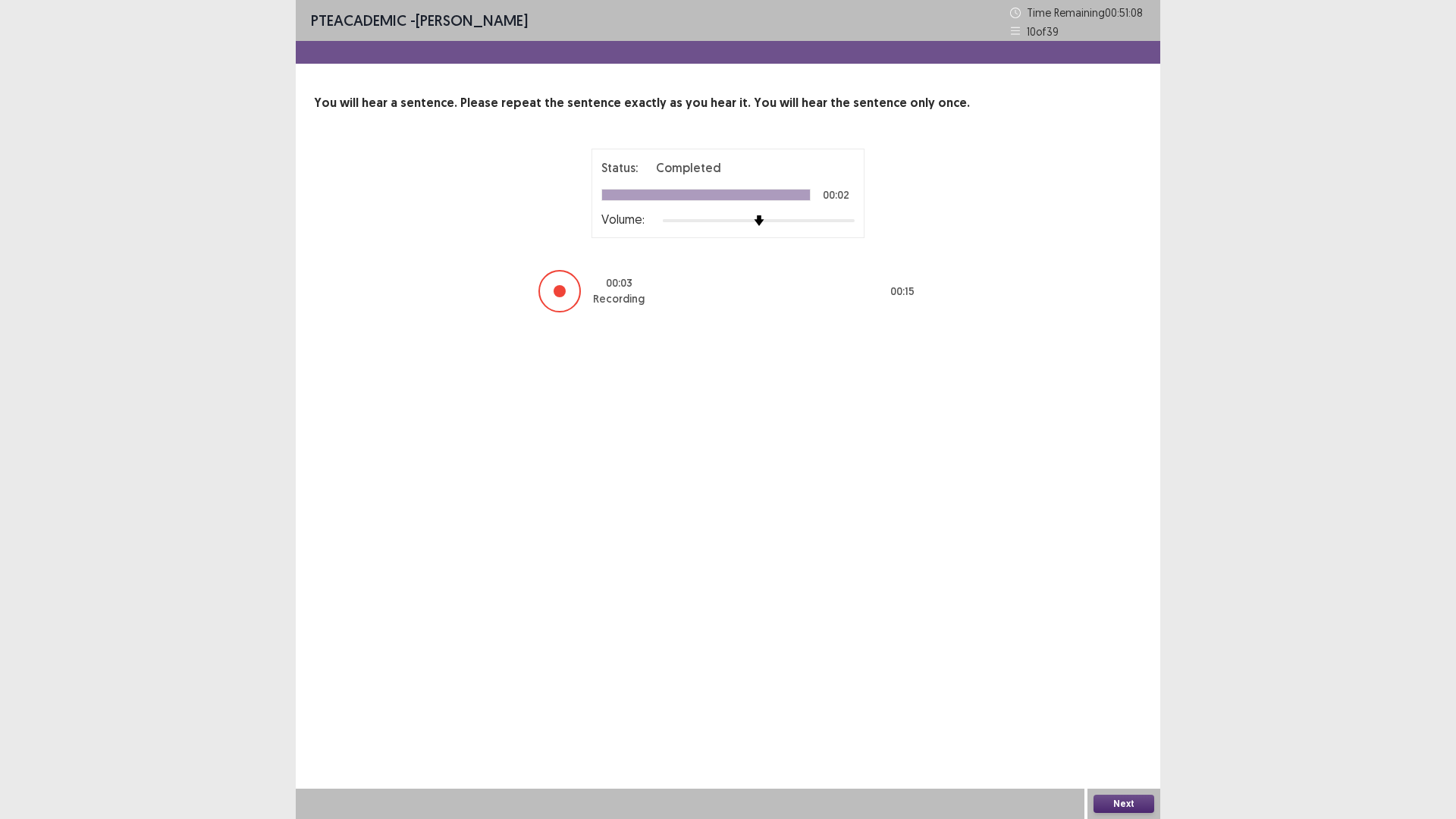
click at [1147, 691] on button "Next" at bounding box center [1123, 804] width 60 height 19
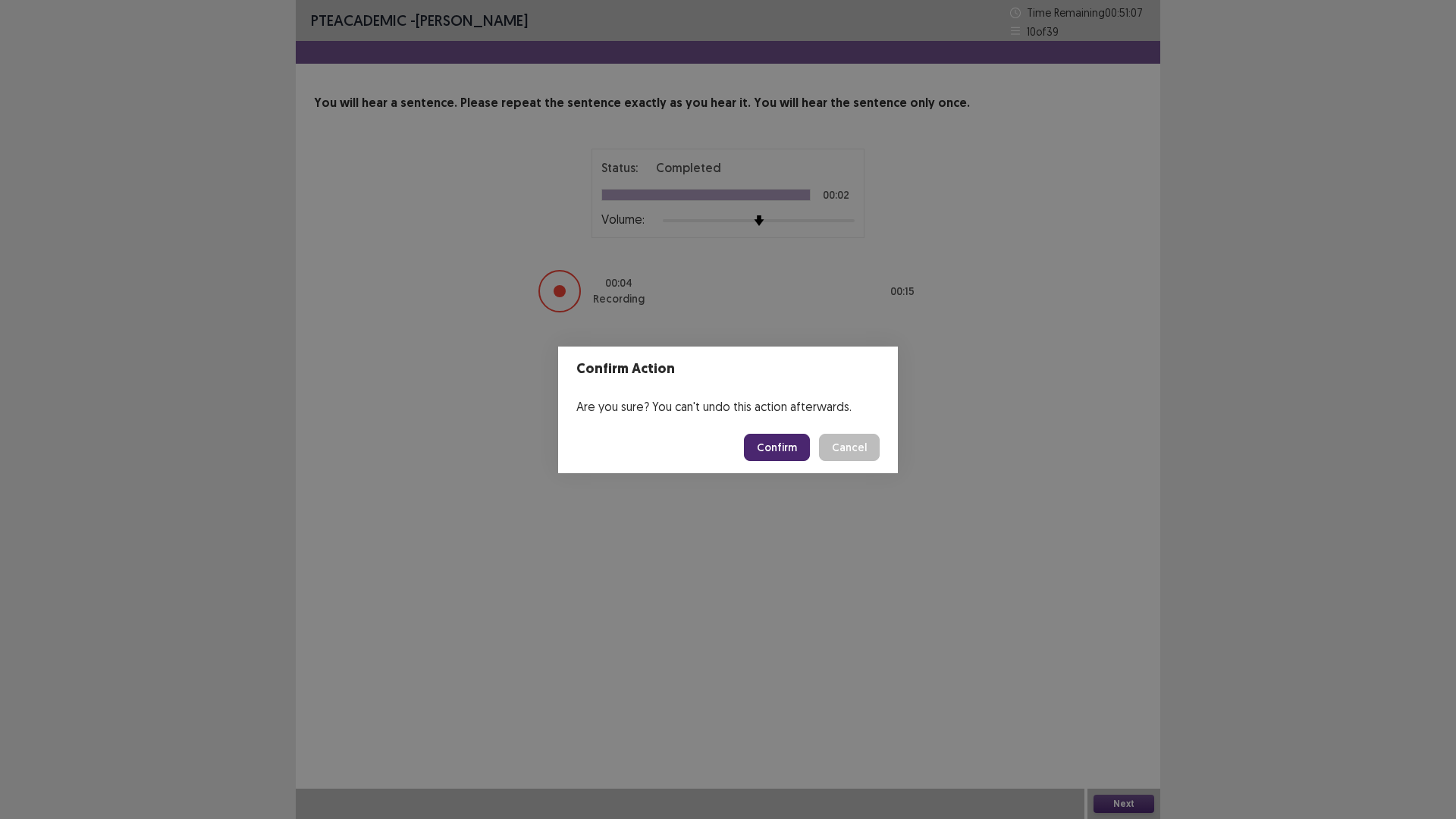
click at [810, 455] on button "Confirm" at bounding box center [777, 447] width 66 height 27
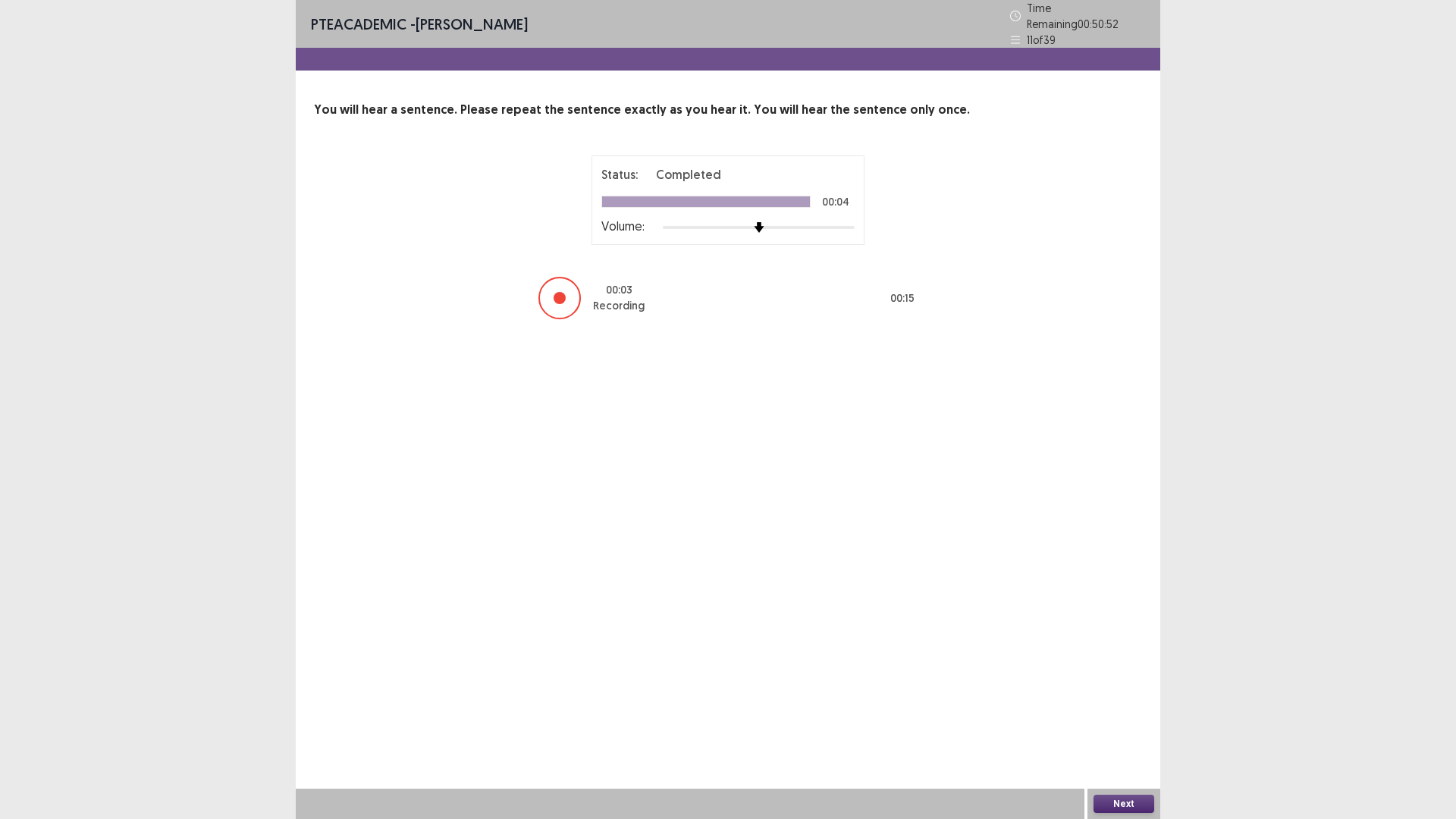
click at [1130, 691] on button "Next" at bounding box center [1123, 804] width 60 height 19
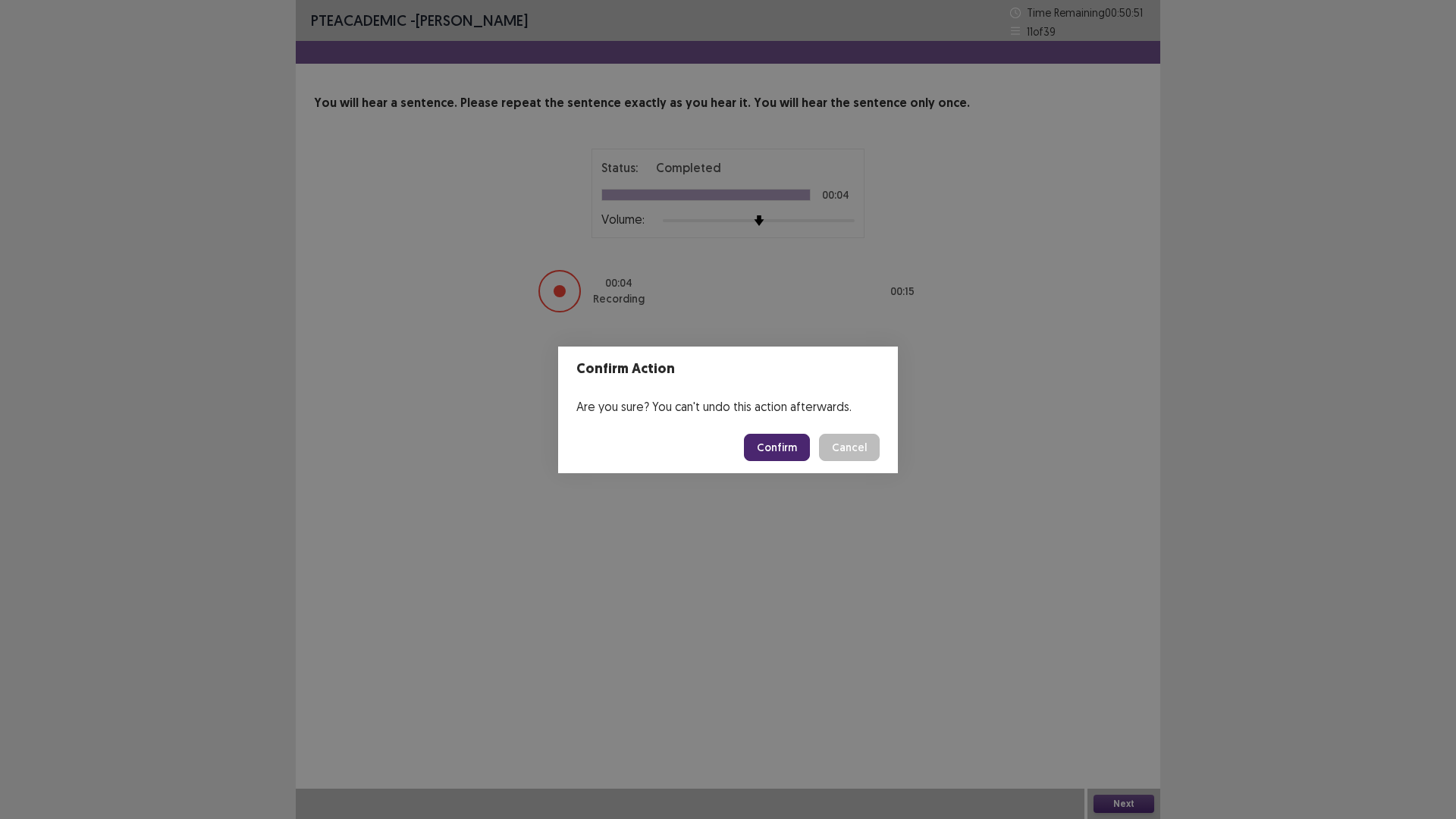
click at [810, 455] on button "Confirm" at bounding box center [777, 447] width 66 height 27
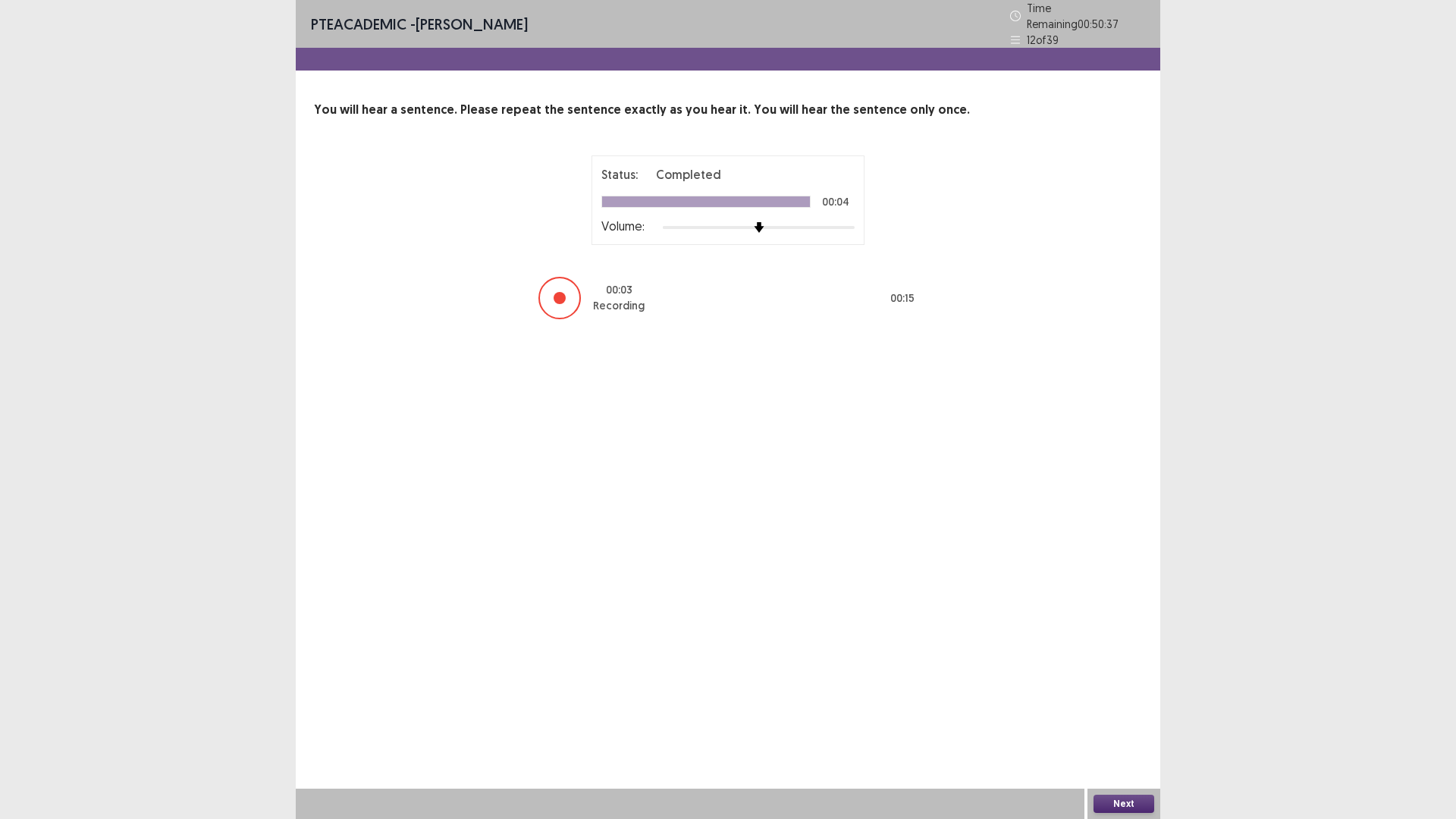
click at [1132, 691] on button "Next" at bounding box center [1123, 804] width 60 height 19
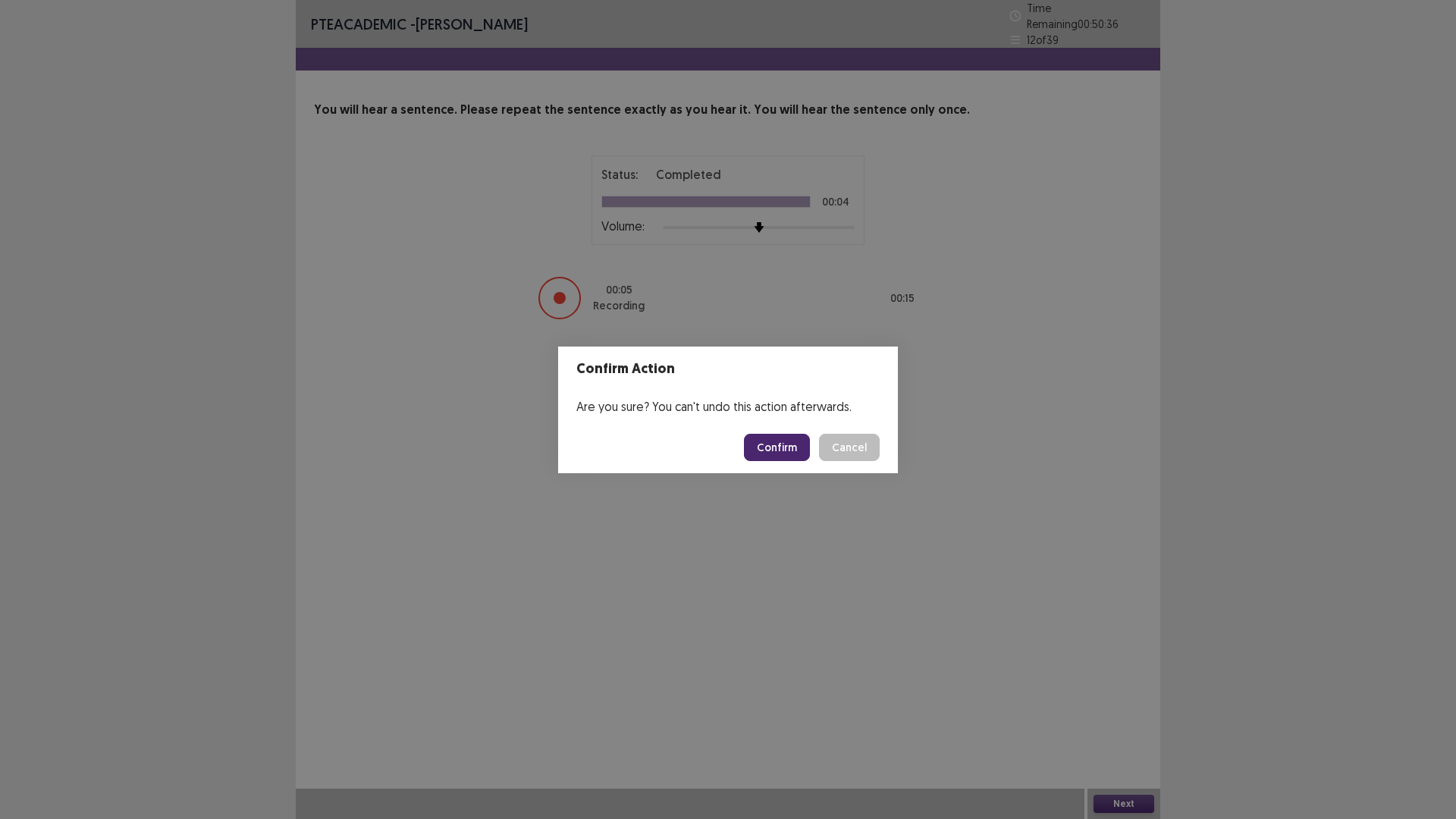
click at [810, 447] on button "Confirm" at bounding box center [777, 447] width 66 height 27
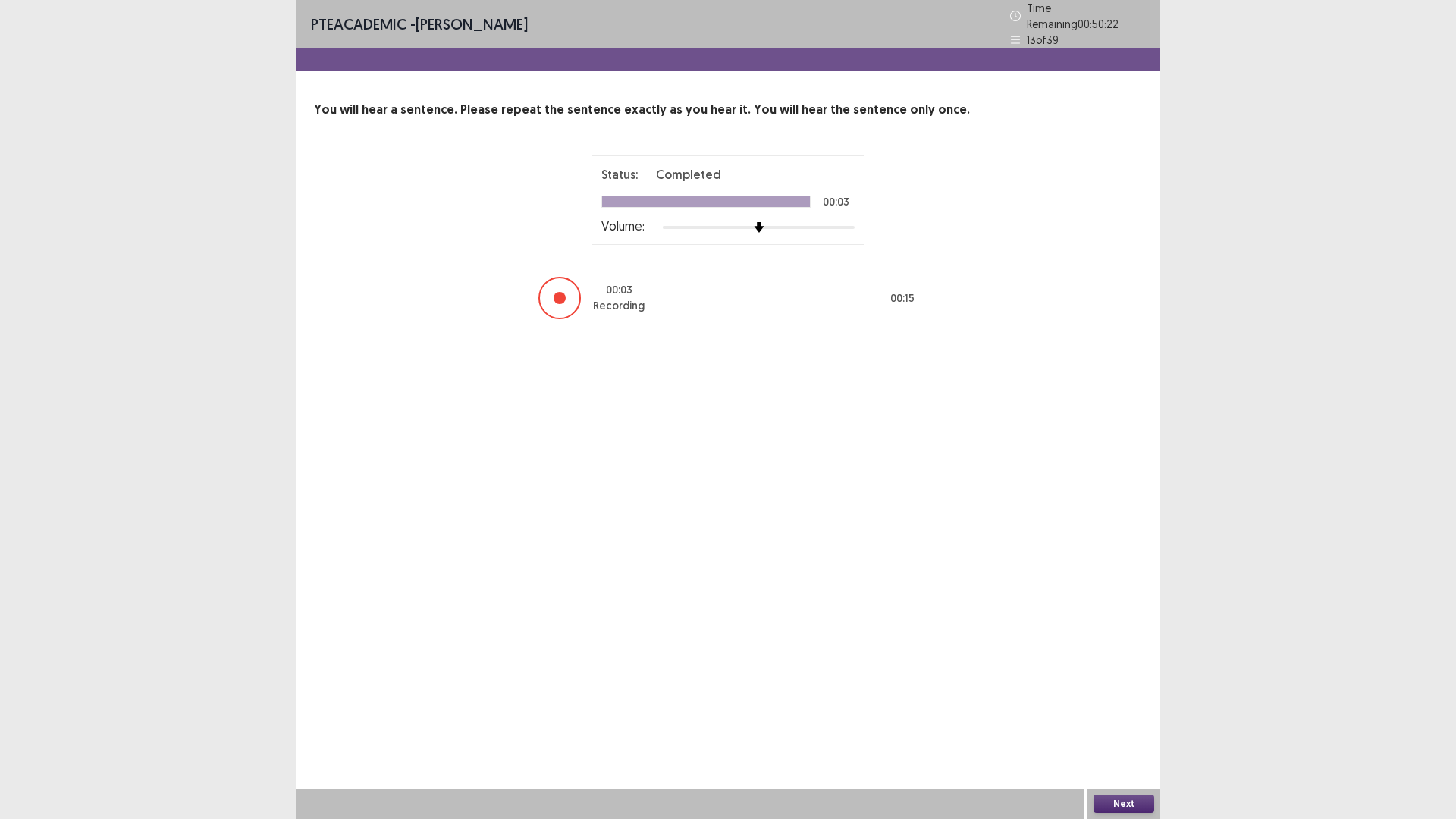
click at [1135, 691] on button "Next" at bounding box center [1123, 804] width 60 height 19
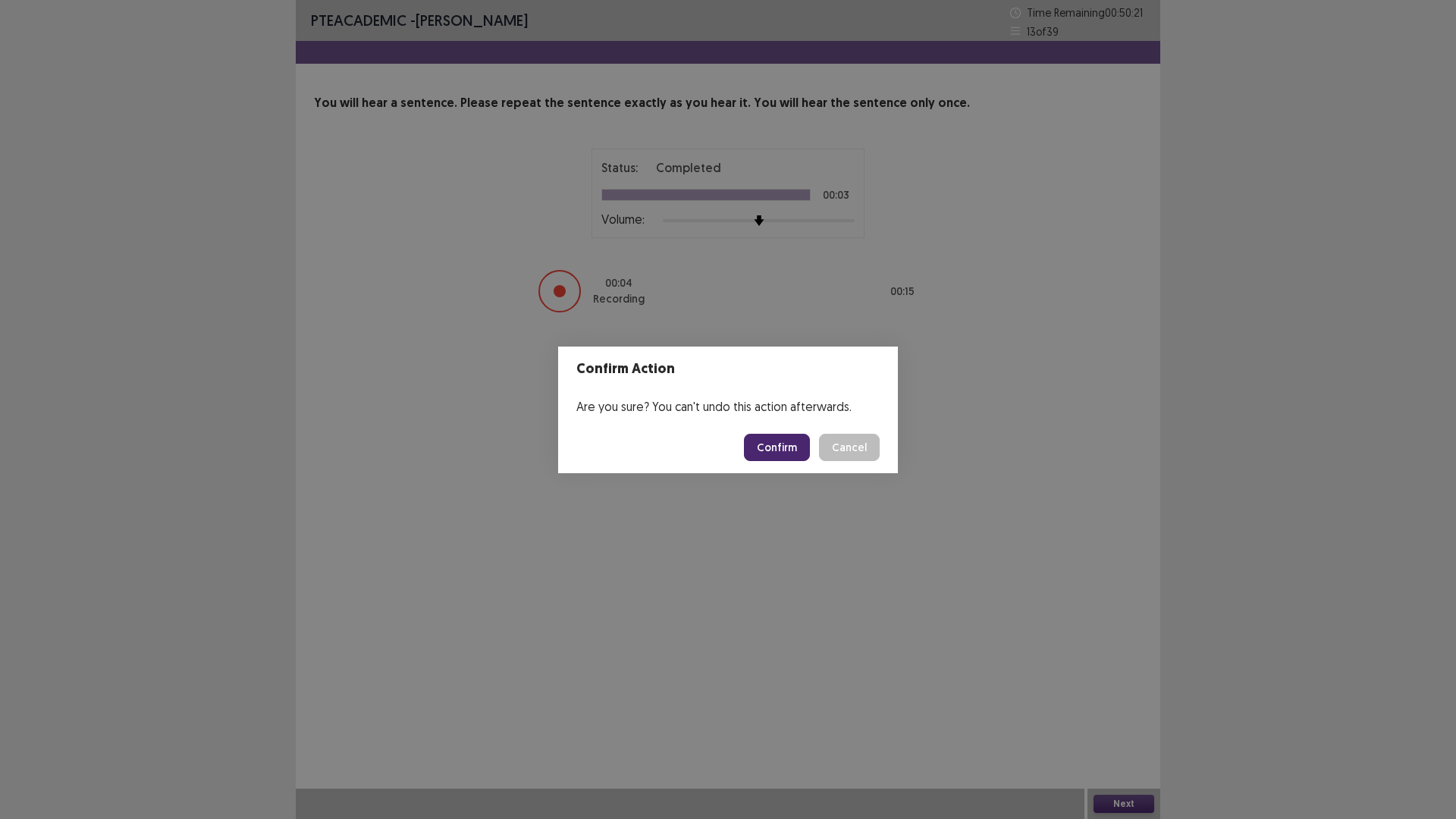
click at [810, 451] on button "Confirm" at bounding box center [777, 447] width 66 height 27
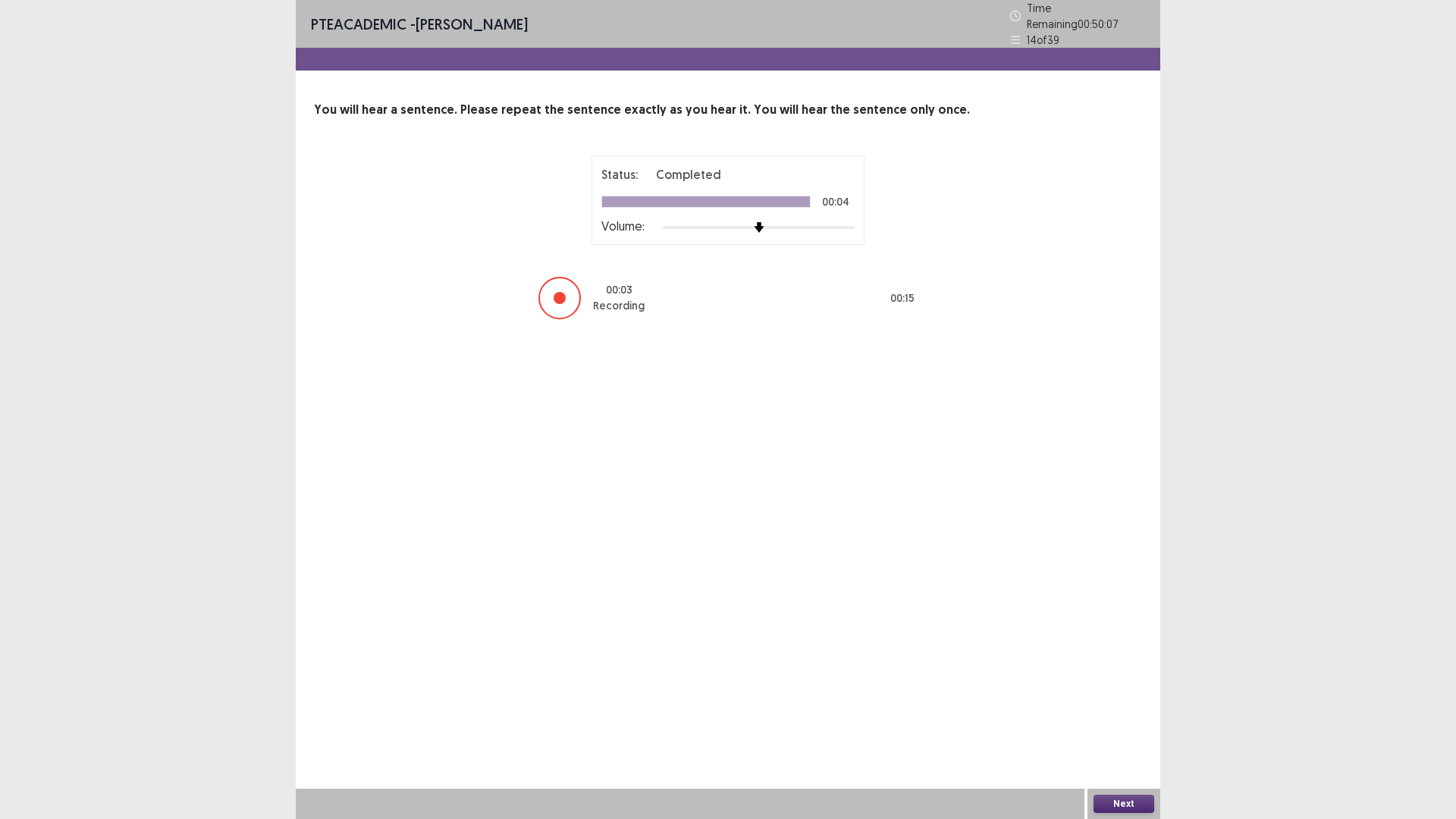
click at [1134, 691] on button "Next" at bounding box center [1123, 804] width 60 height 19
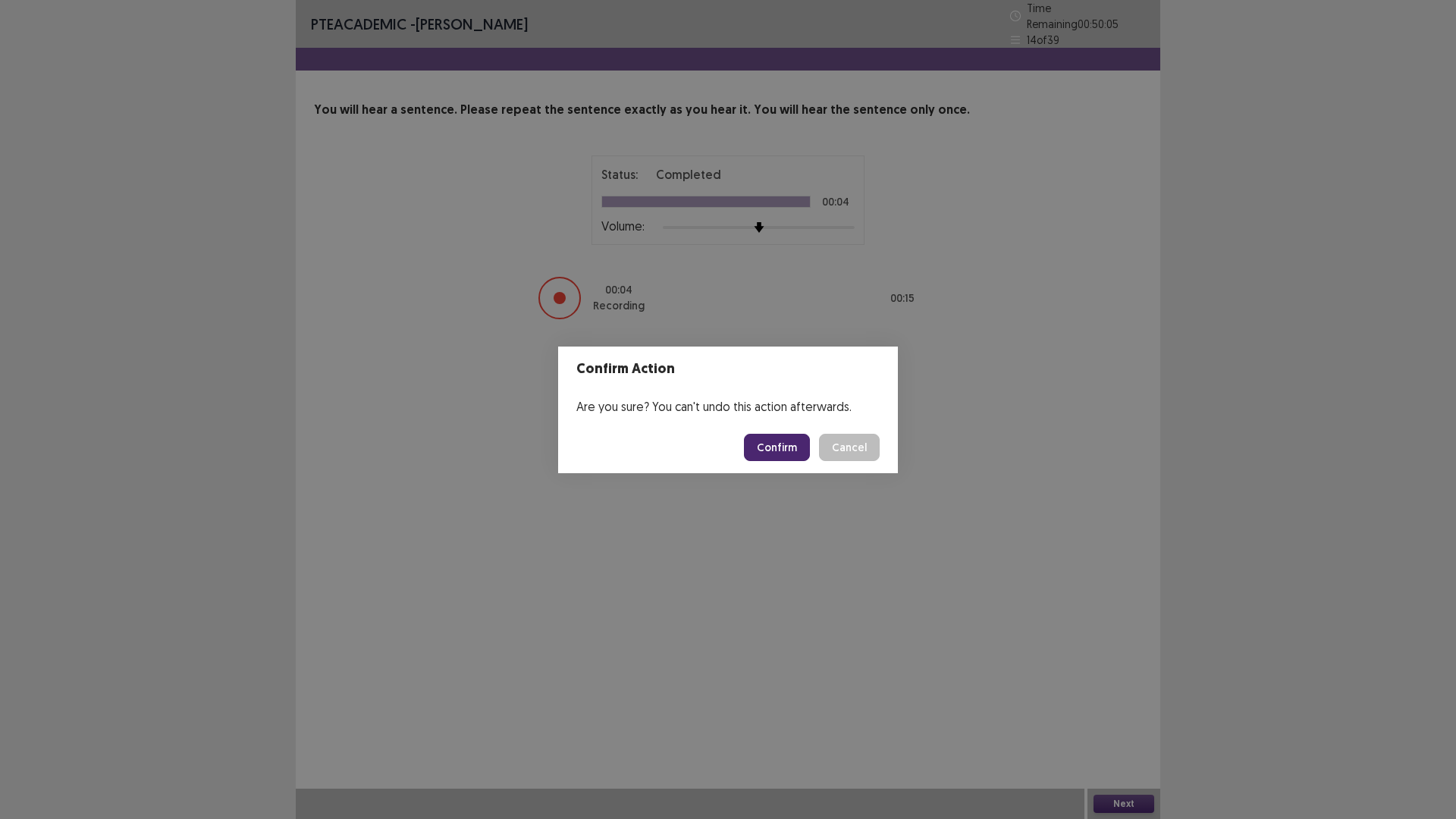
click at [802, 456] on button "Confirm" at bounding box center [777, 447] width 66 height 27
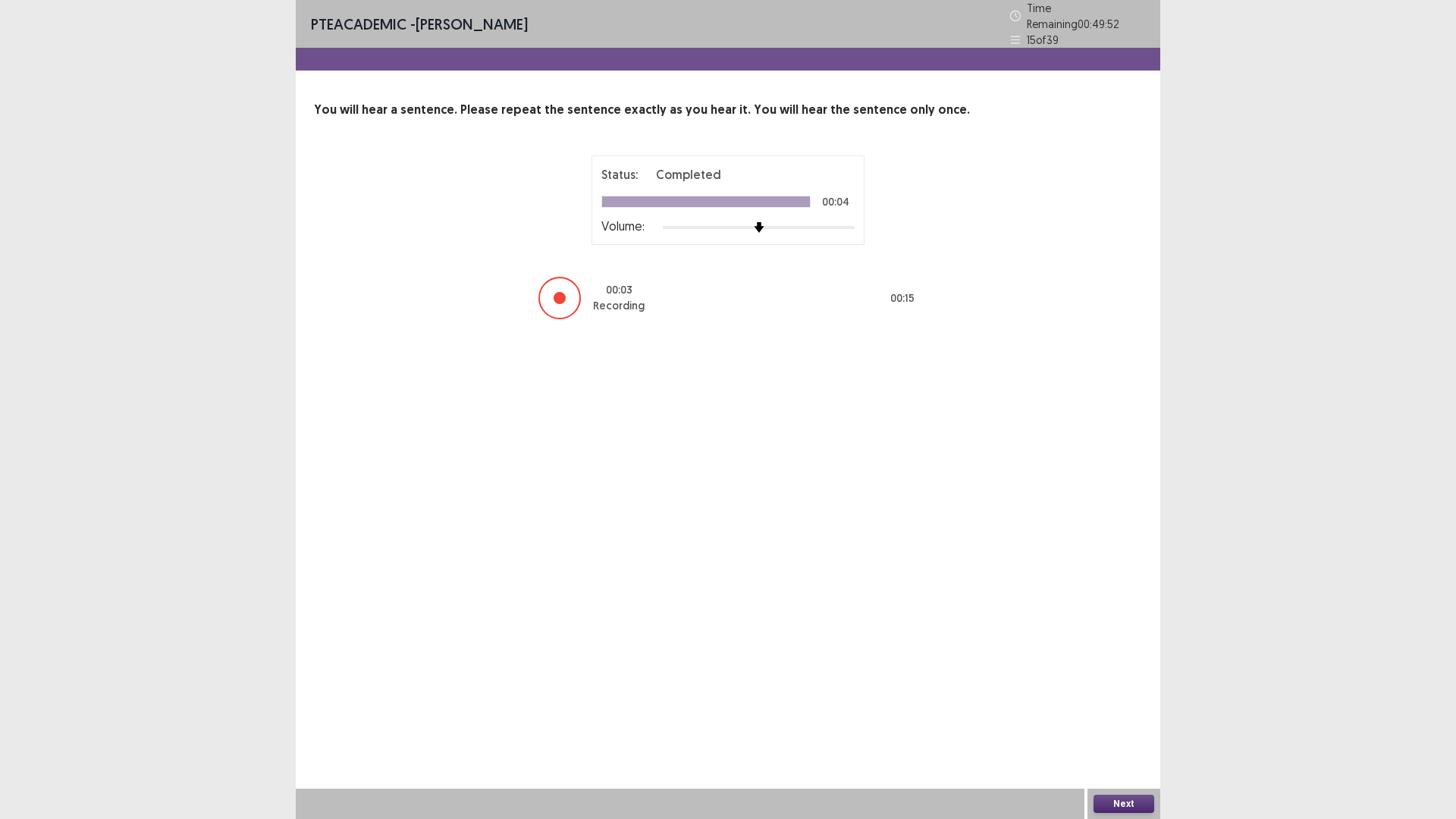
click at [1137, 691] on button "Next" at bounding box center [1123, 804] width 60 height 19
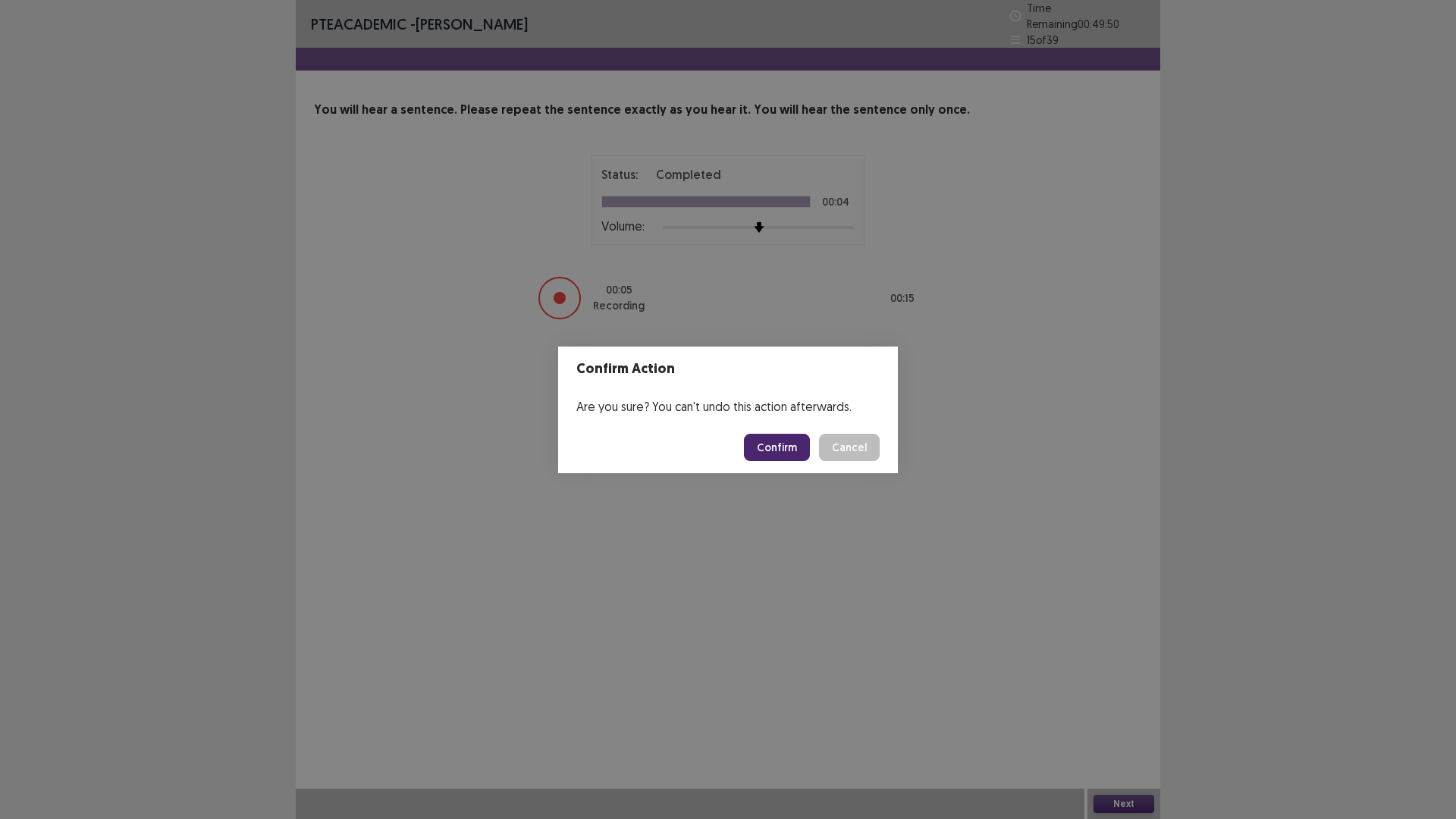
click at [810, 451] on button "Confirm" at bounding box center [777, 447] width 66 height 27
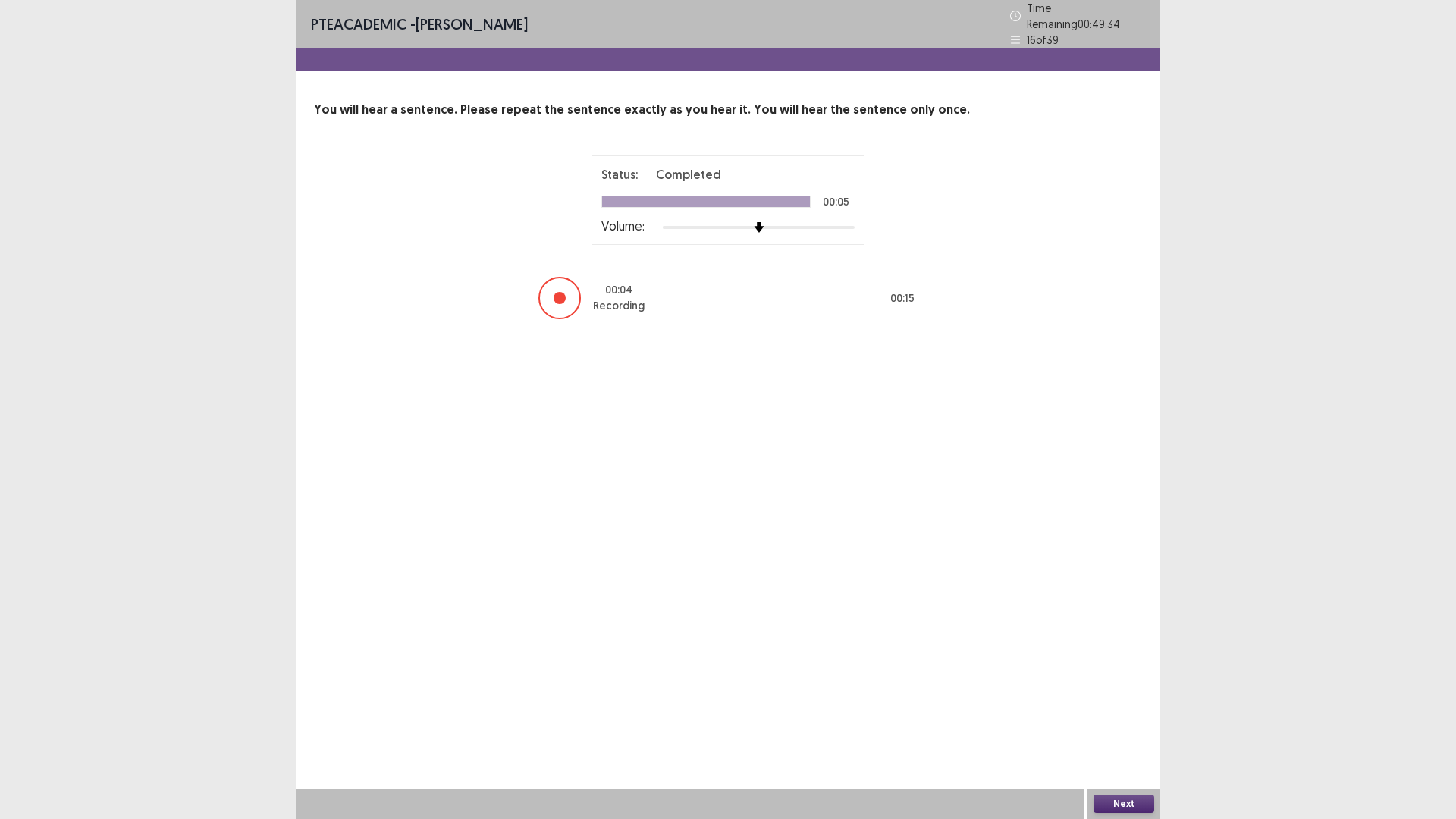
click at [1138, 691] on button "Next" at bounding box center [1123, 804] width 60 height 19
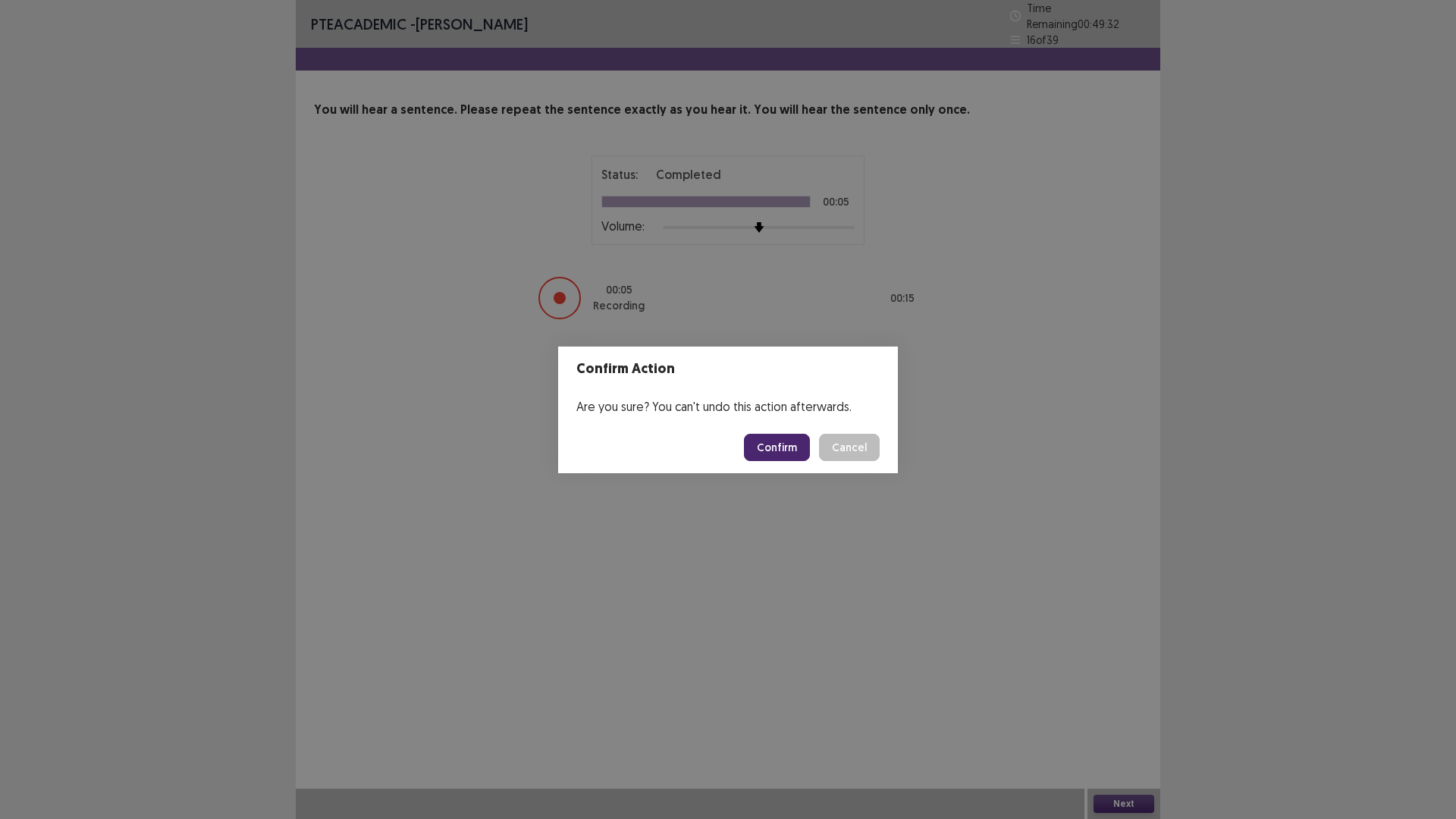
click at [810, 450] on button "Confirm" at bounding box center [777, 447] width 66 height 27
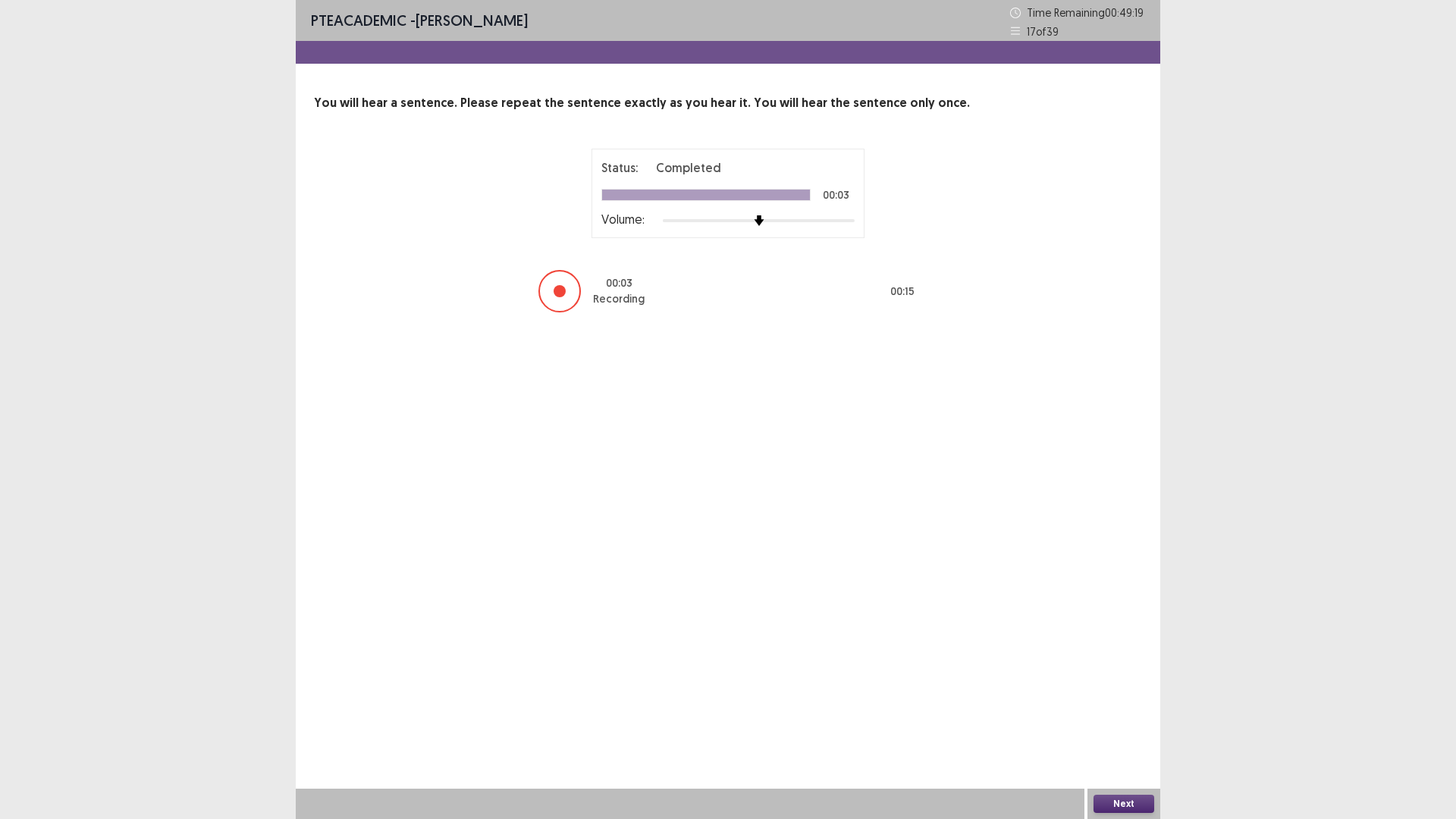
click at [1128, 691] on button "Next" at bounding box center [1123, 804] width 60 height 19
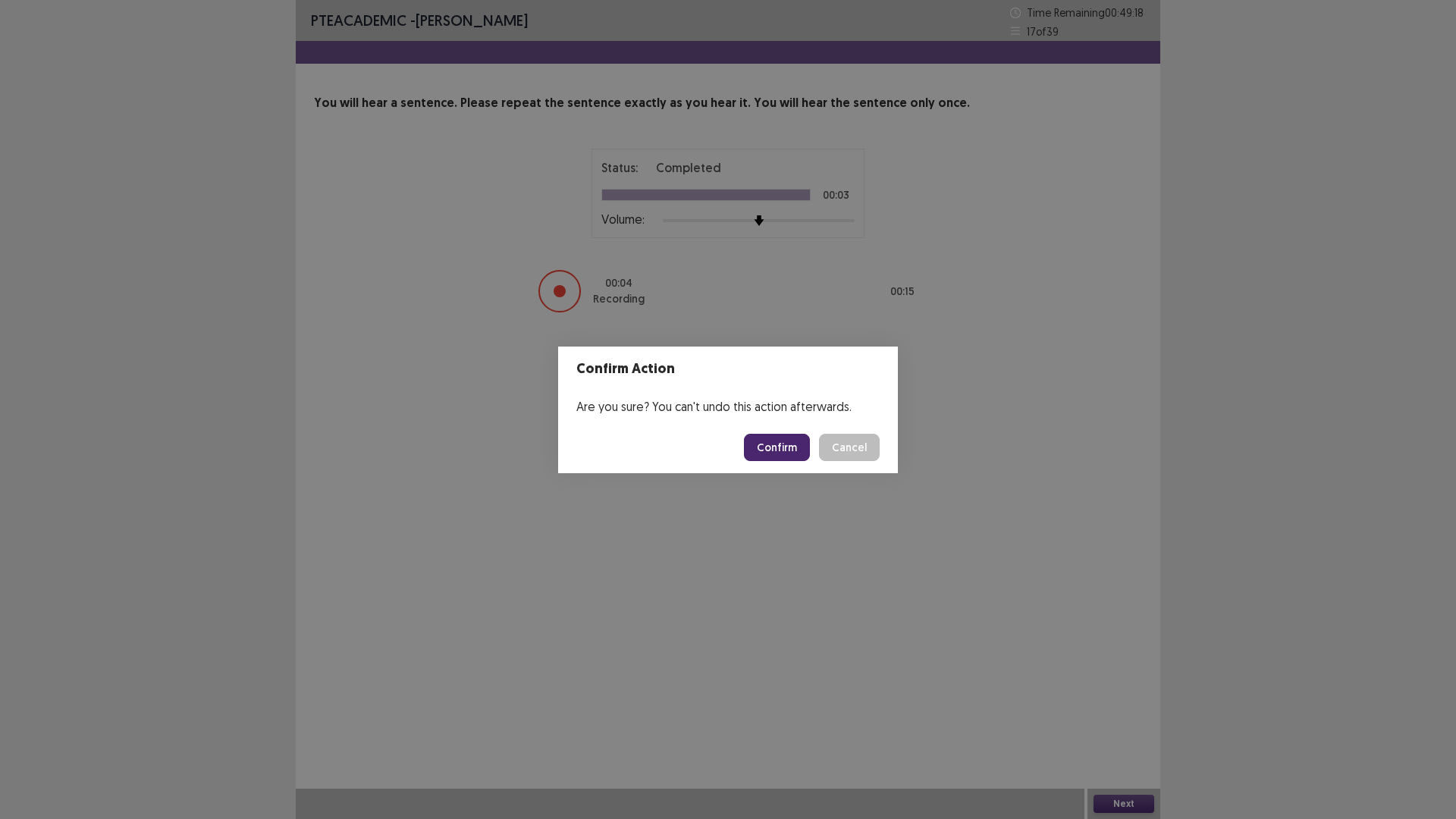
click at [810, 456] on button "Confirm" at bounding box center [777, 447] width 66 height 27
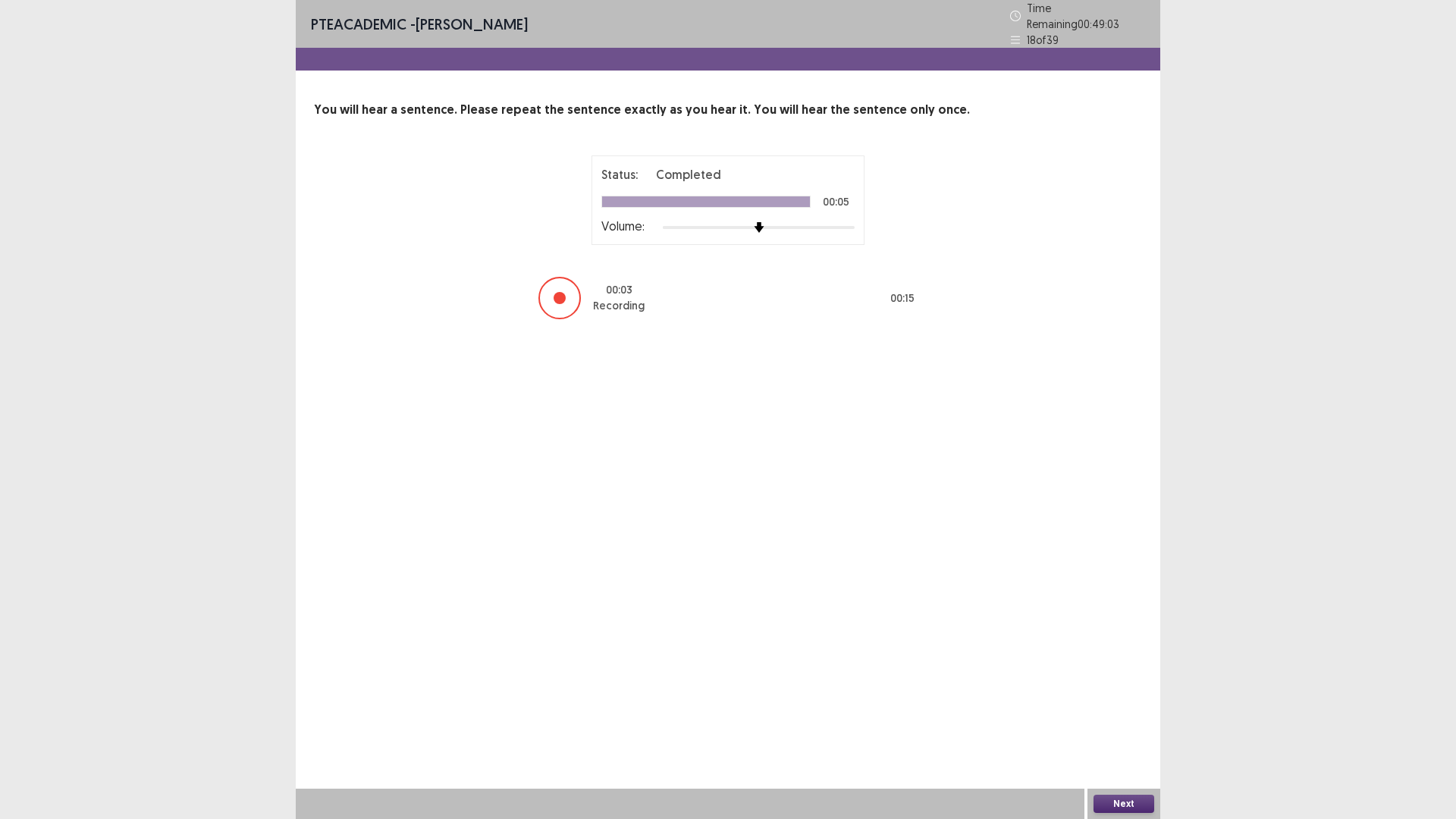
click at [1134, 691] on button "Next" at bounding box center [1123, 804] width 60 height 19
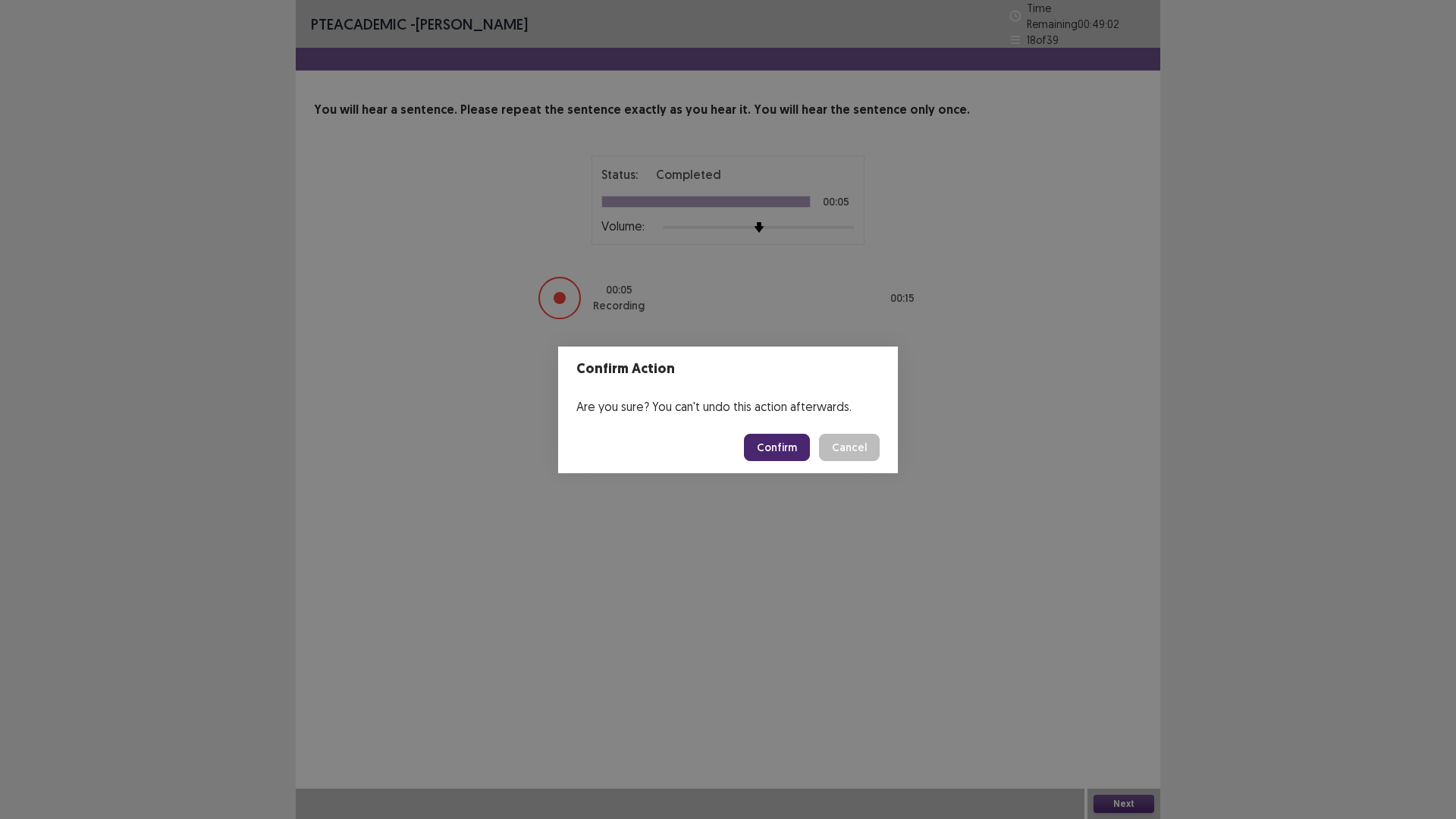
click at [805, 455] on button "Confirm" at bounding box center [777, 447] width 66 height 27
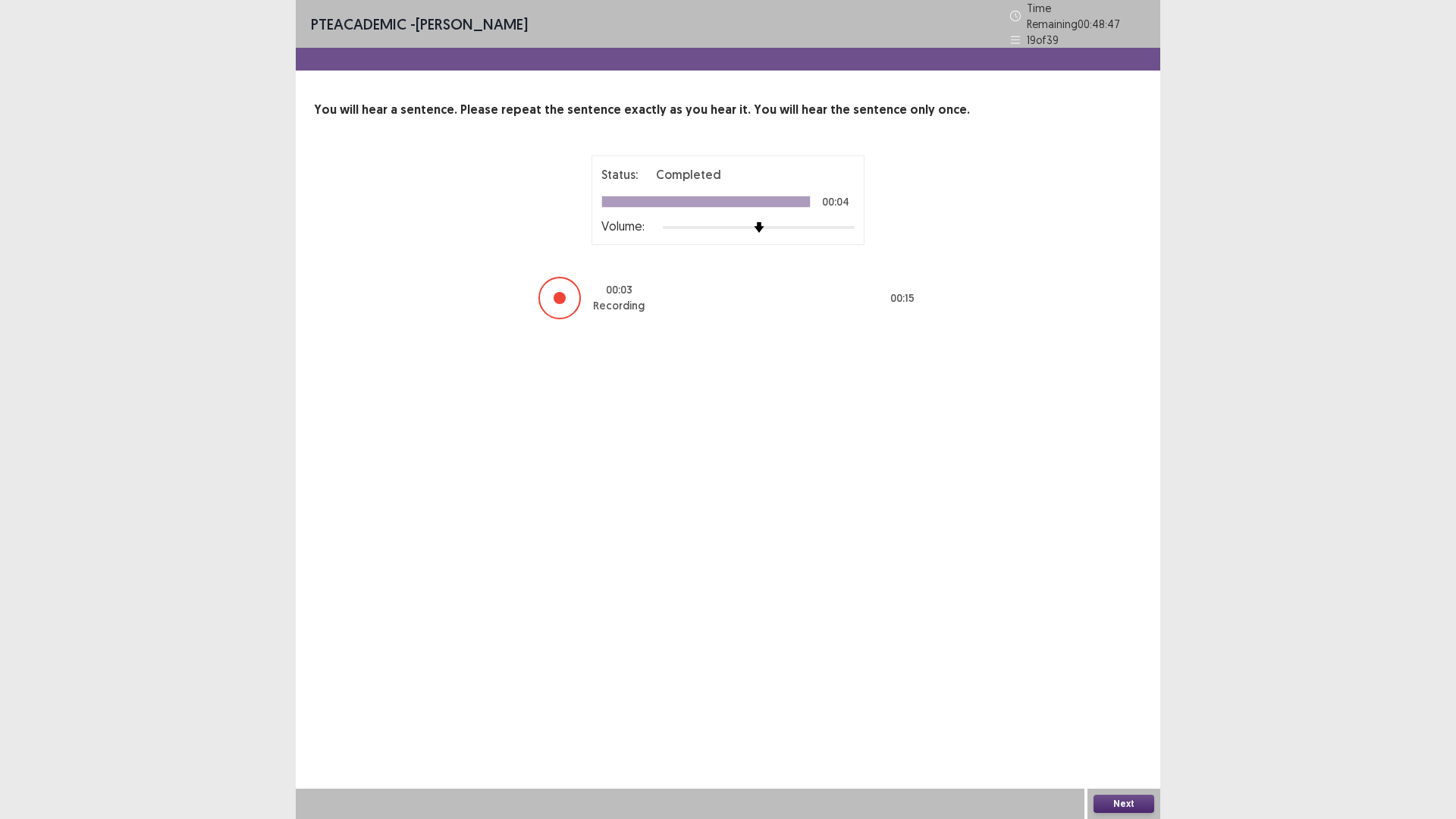
click at [1135, 691] on button "Next" at bounding box center [1123, 804] width 60 height 19
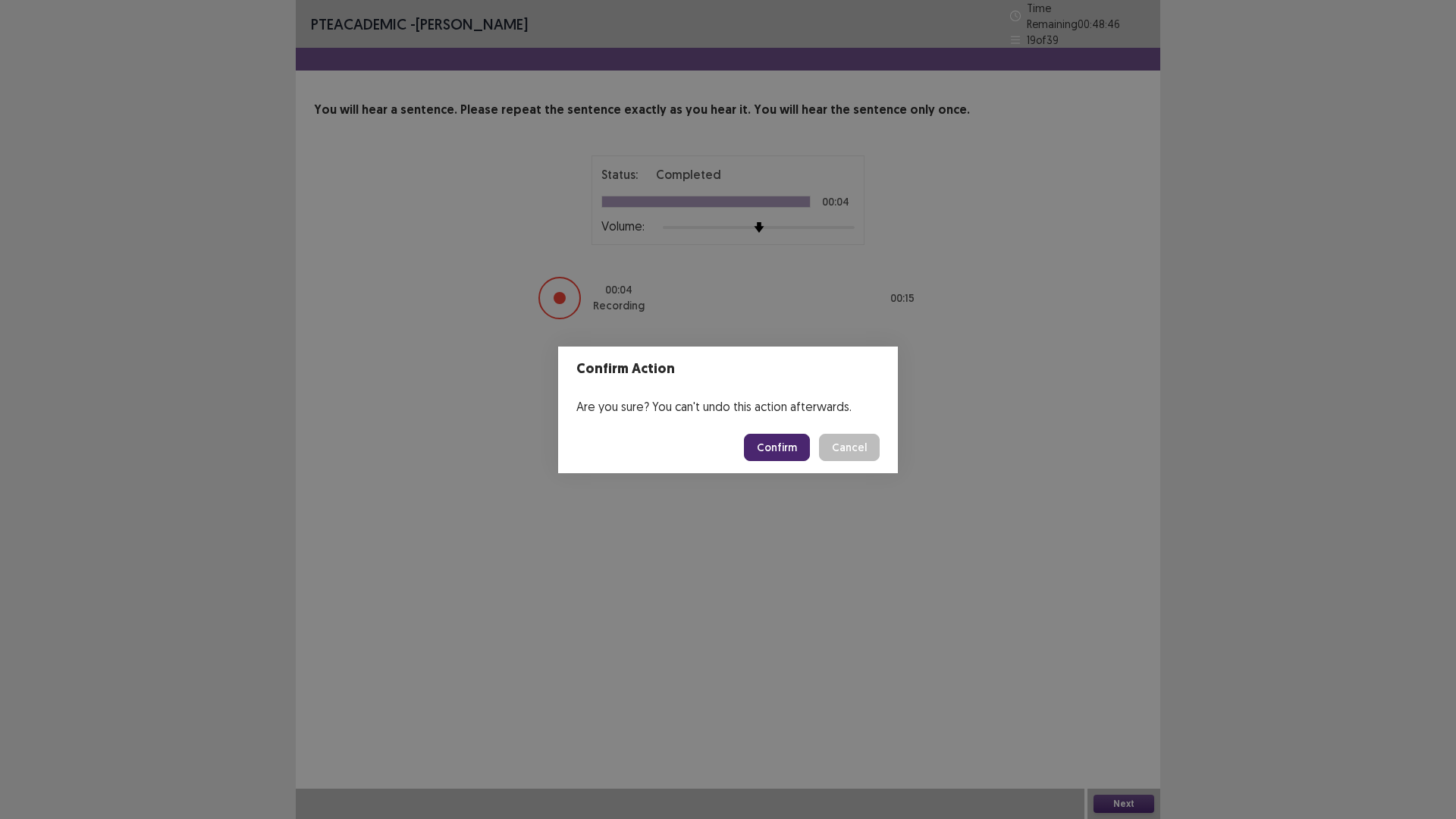
click at [767, 451] on button "Confirm" at bounding box center [777, 447] width 66 height 27
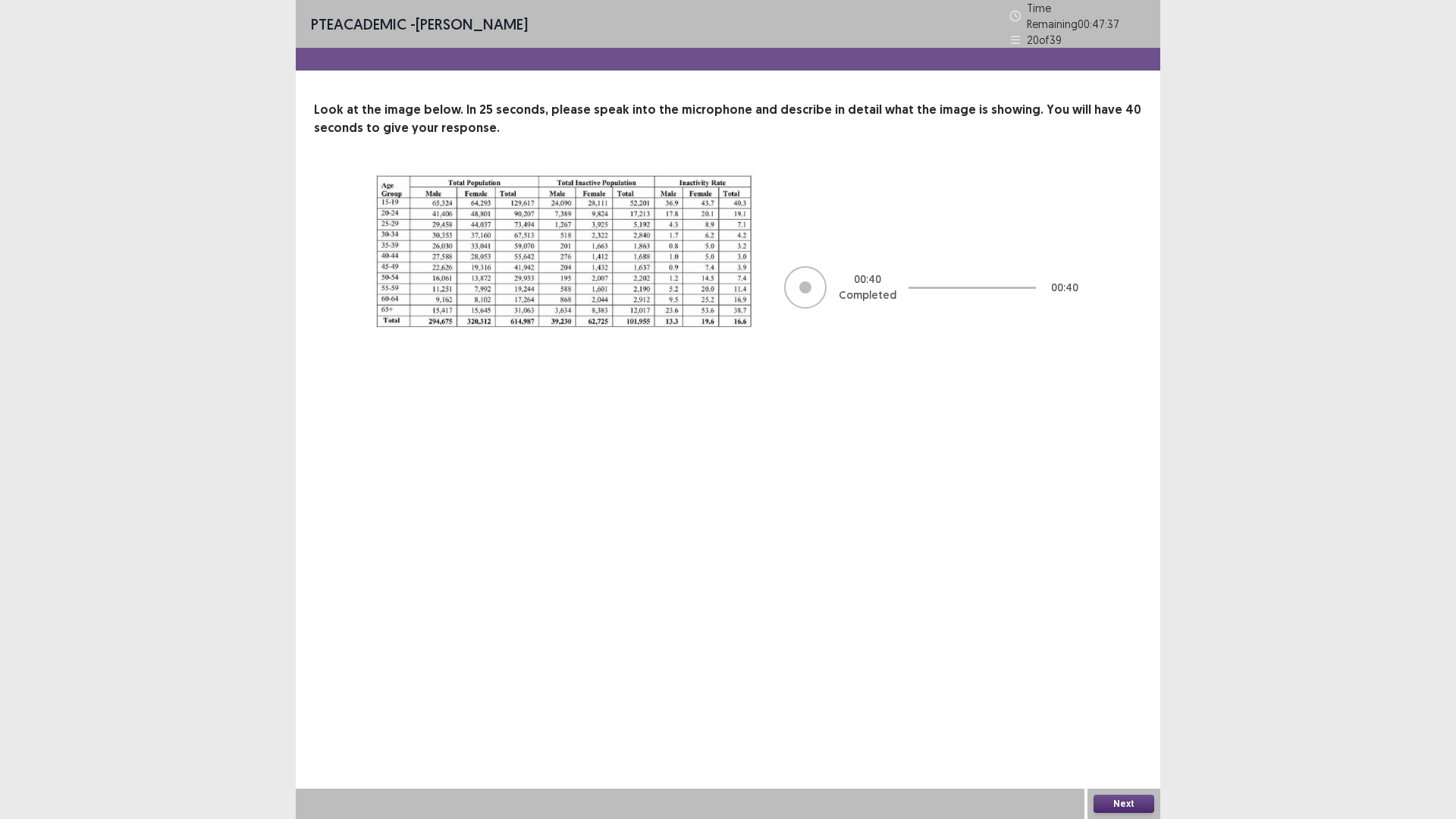
click at [1137, 691] on button "Next" at bounding box center [1123, 804] width 60 height 19
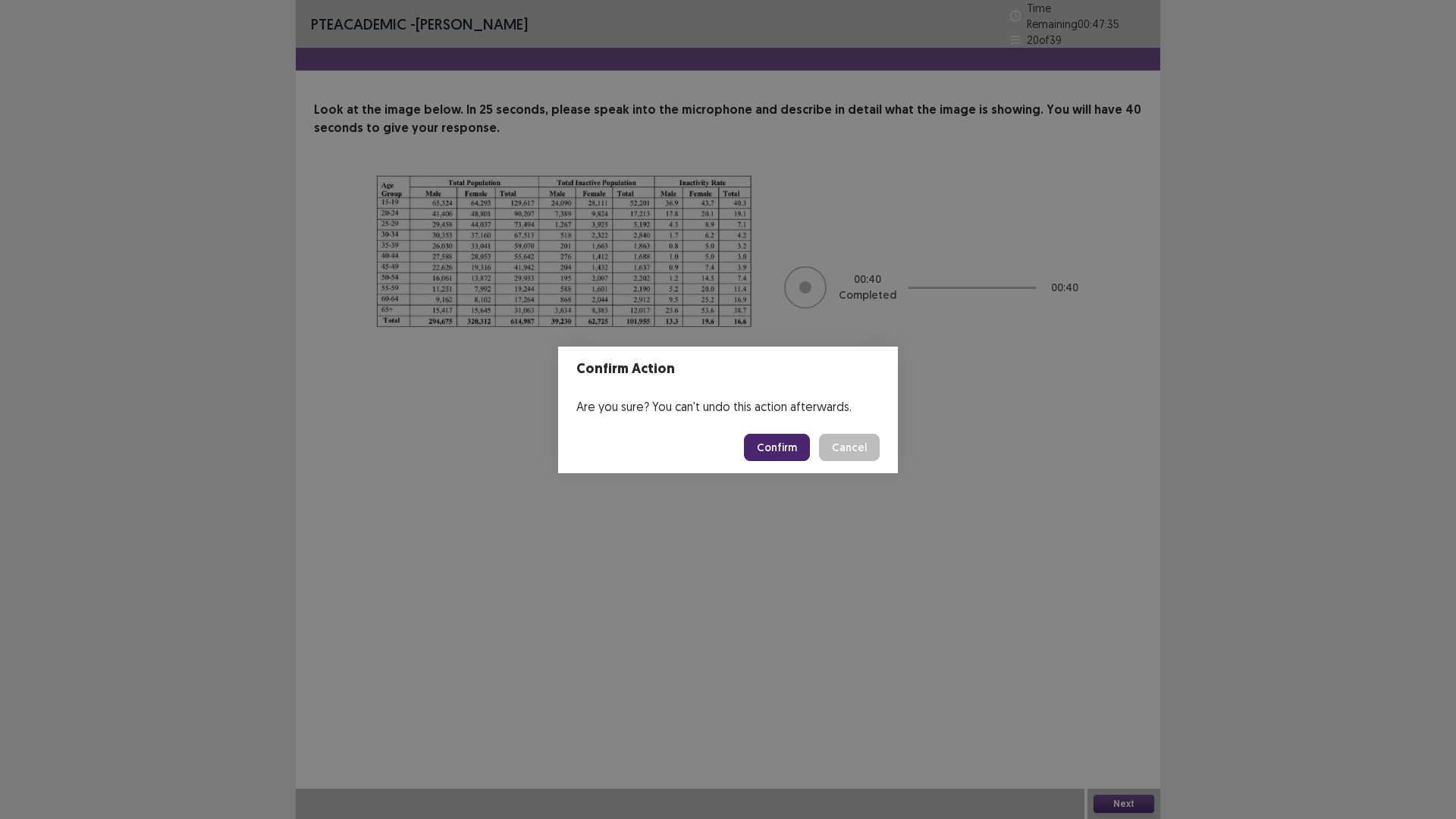
click at [805, 452] on button "Confirm" at bounding box center [777, 447] width 66 height 27
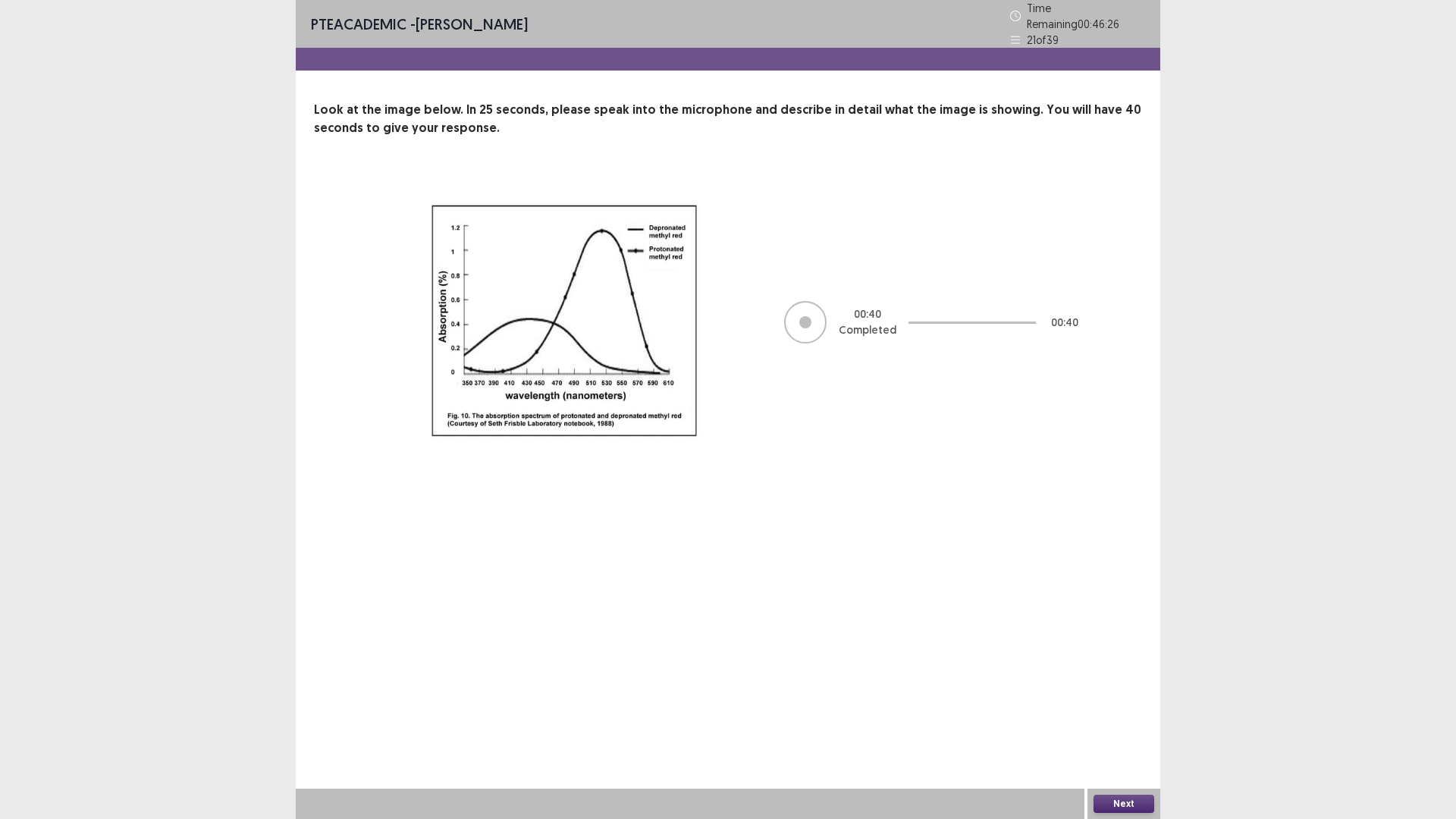
click at [1112, 691] on button "Next" at bounding box center [1123, 804] width 60 height 19
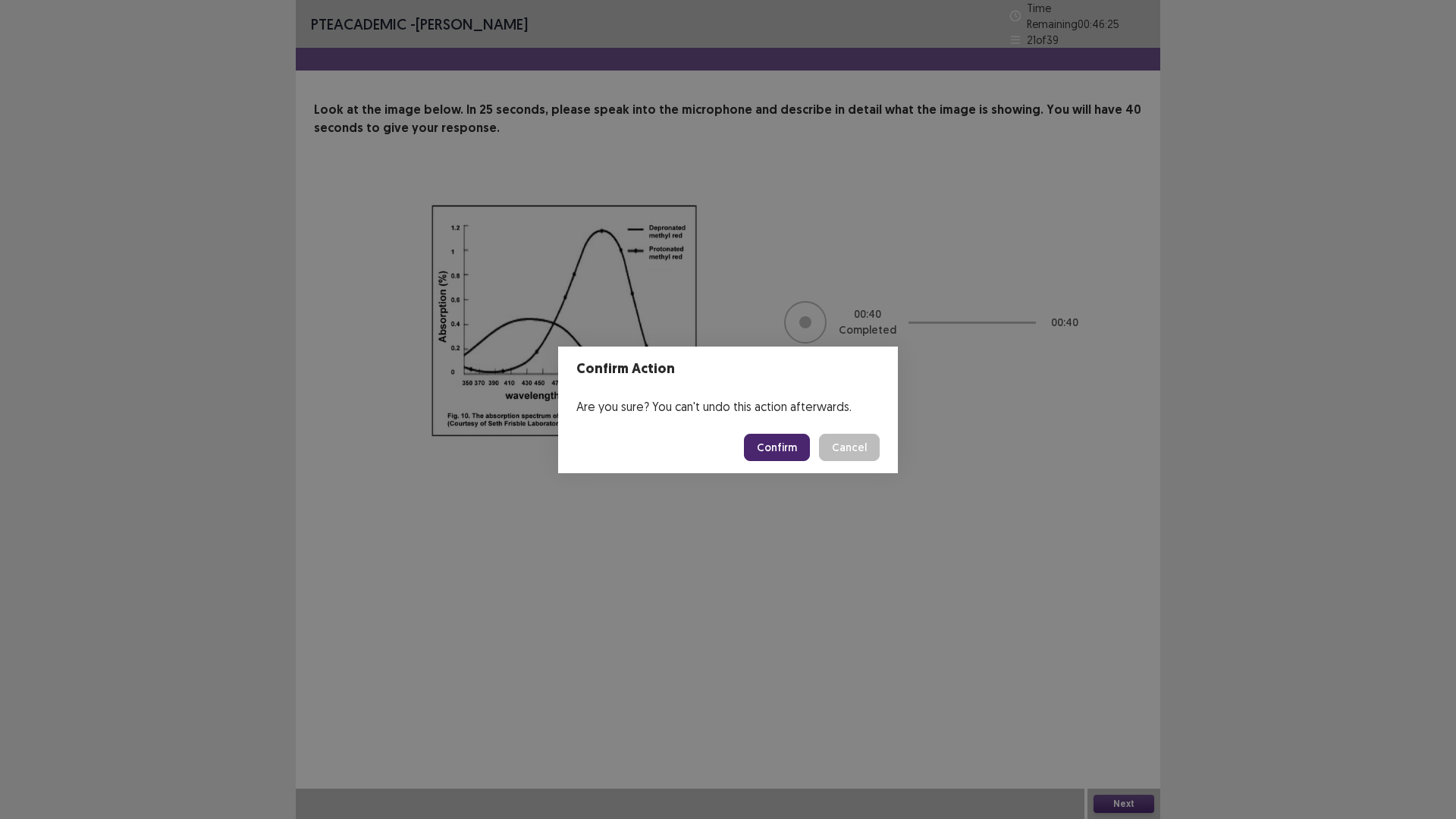
click at [794, 456] on button "Confirm" at bounding box center [777, 447] width 66 height 27
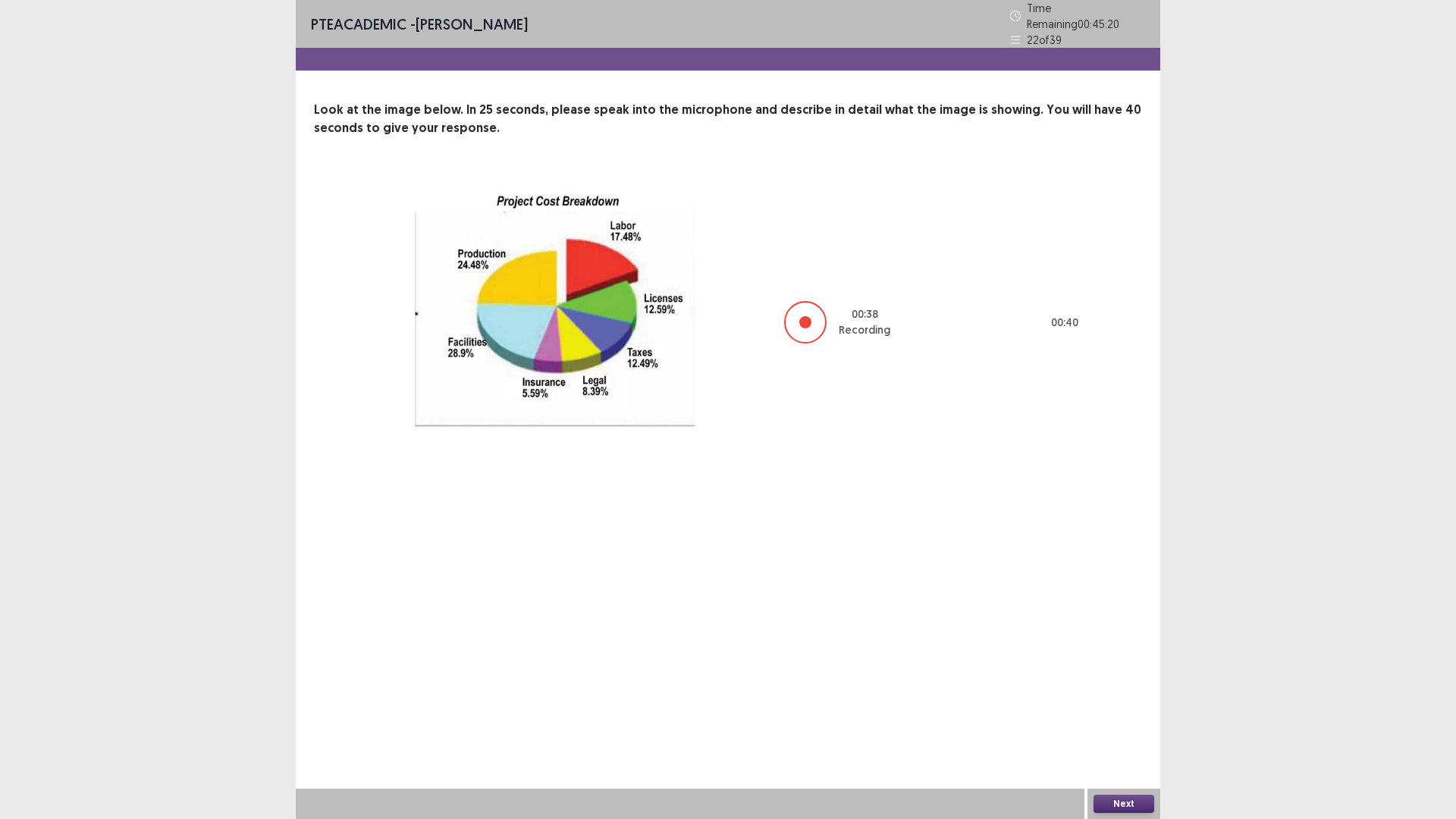
click at [1135, 691] on button "Next" at bounding box center [1123, 804] width 60 height 19
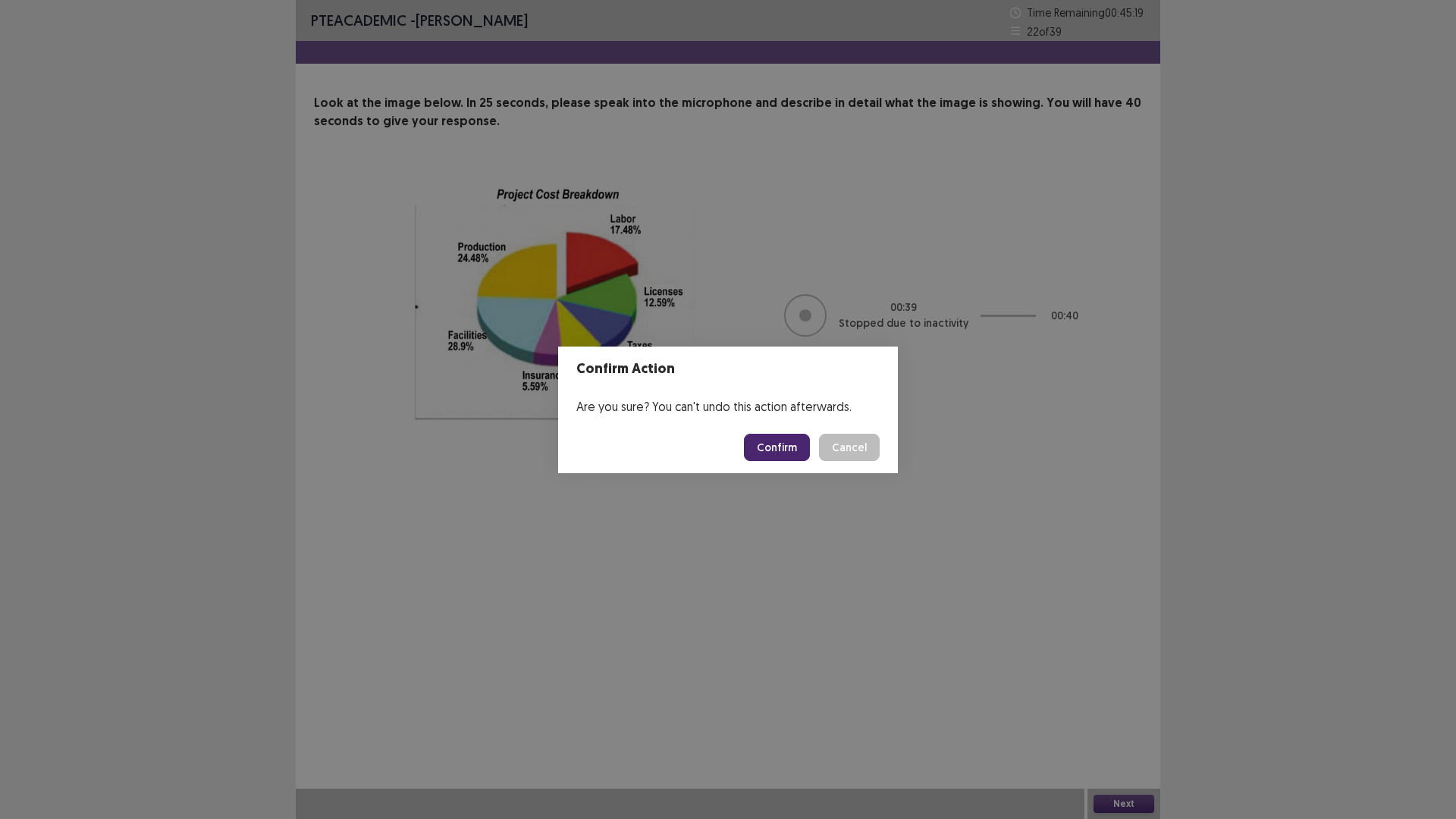
click at [797, 453] on button "Confirm" at bounding box center [777, 447] width 66 height 27
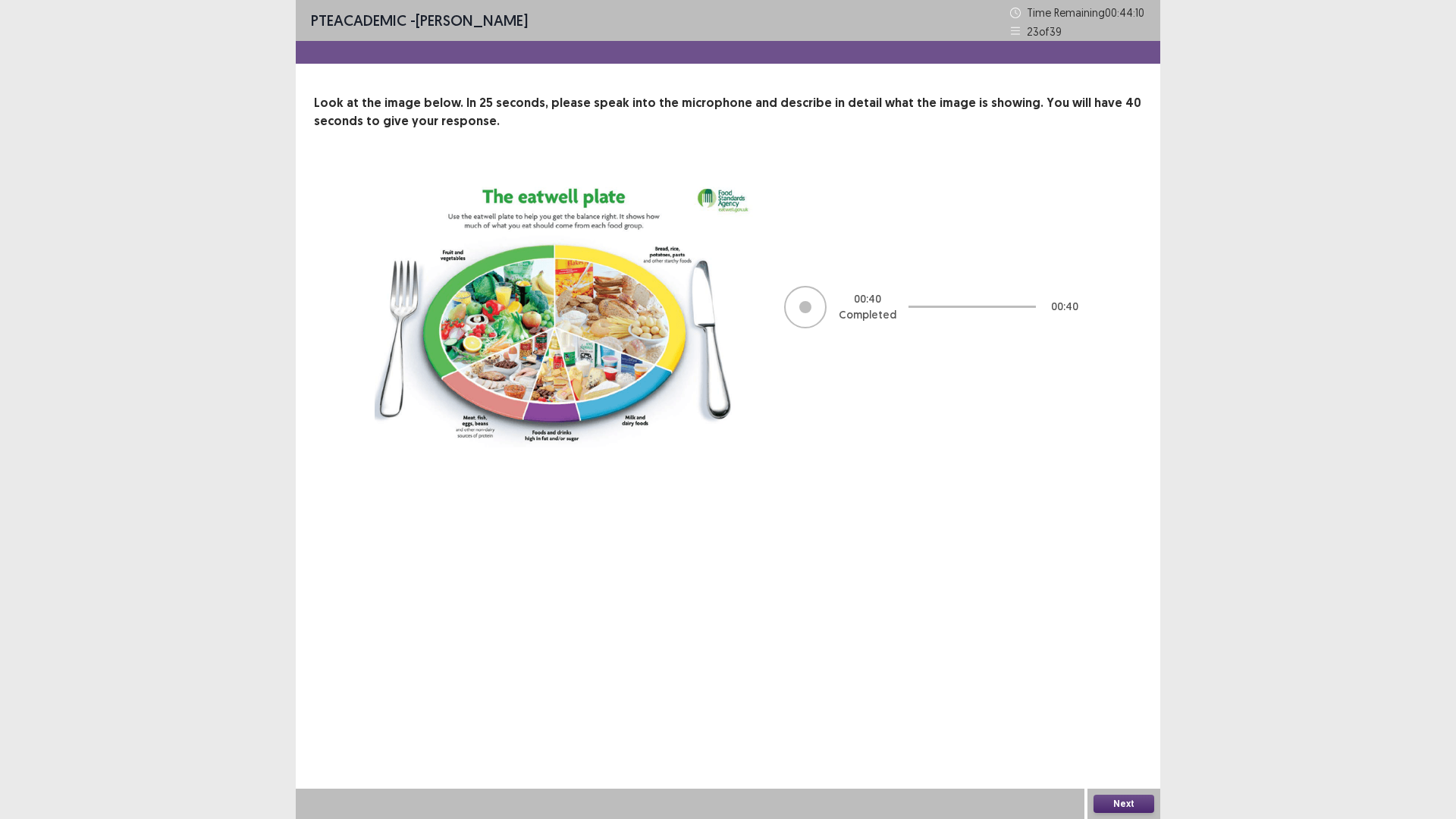
click at [1122, 691] on button "Next" at bounding box center [1123, 804] width 60 height 19
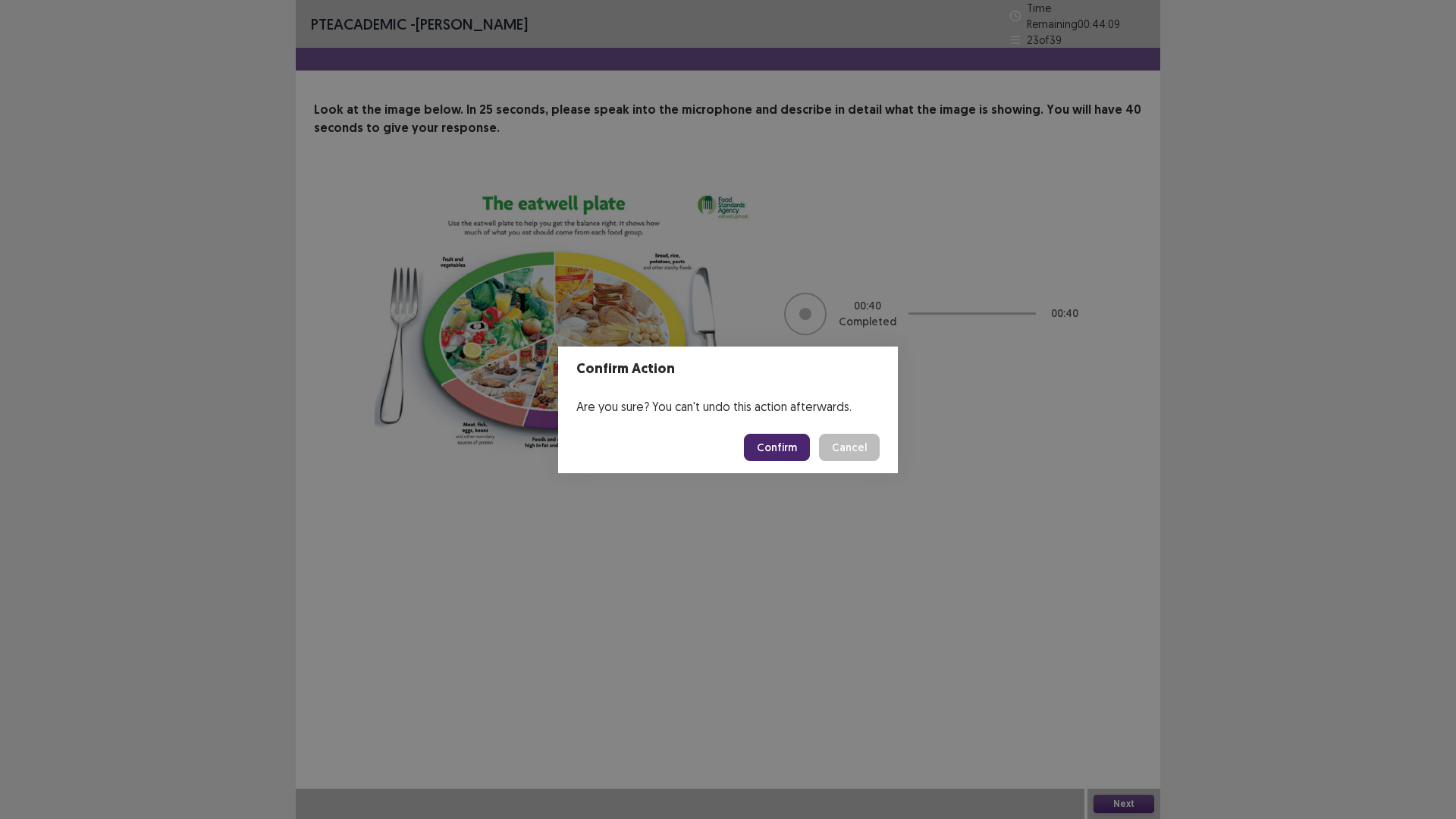
click at [788, 461] on button "Confirm" at bounding box center [777, 447] width 66 height 27
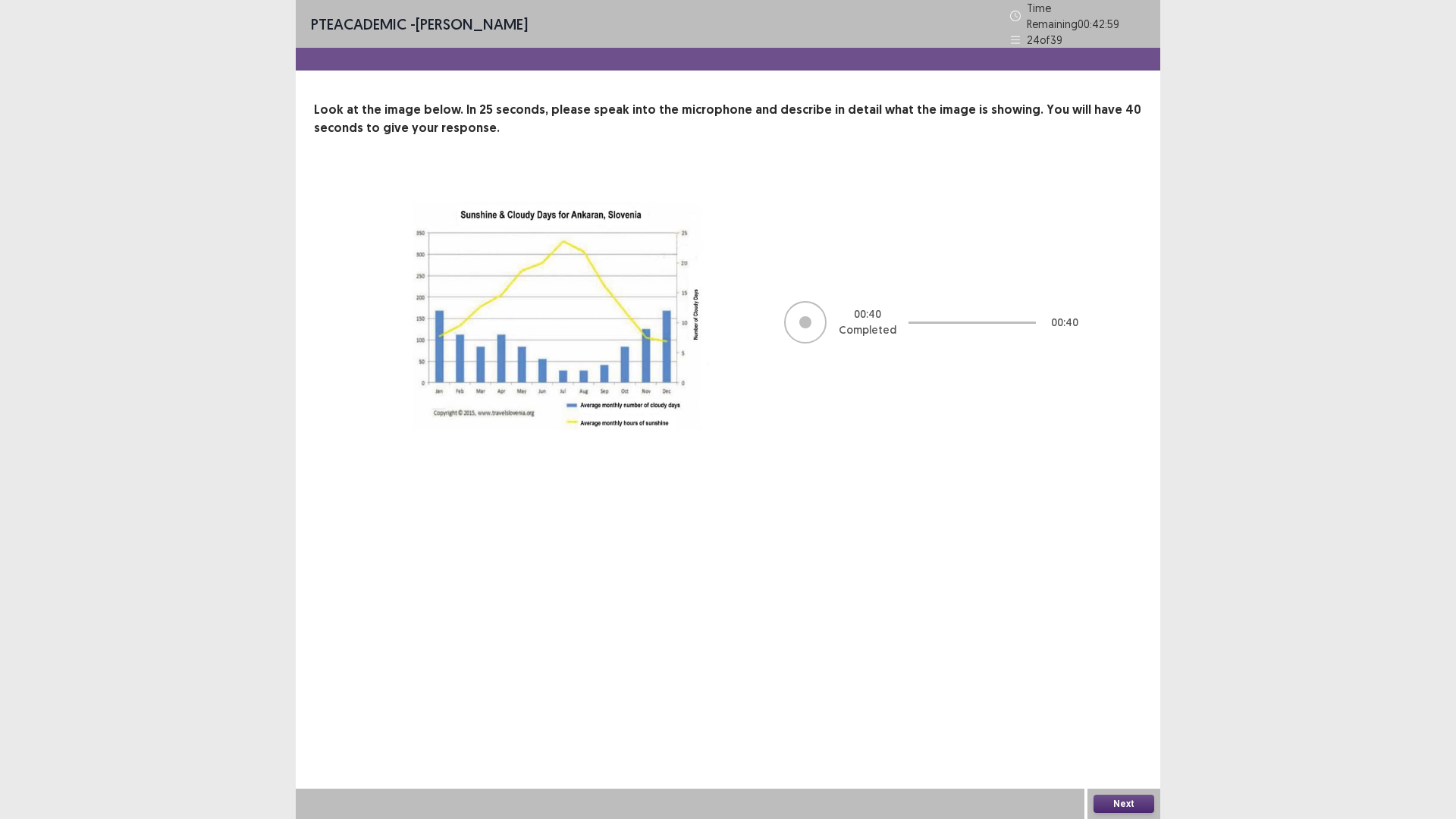
click at [1131, 691] on button "Next" at bounding box center [1123, 804] width 60 height 19
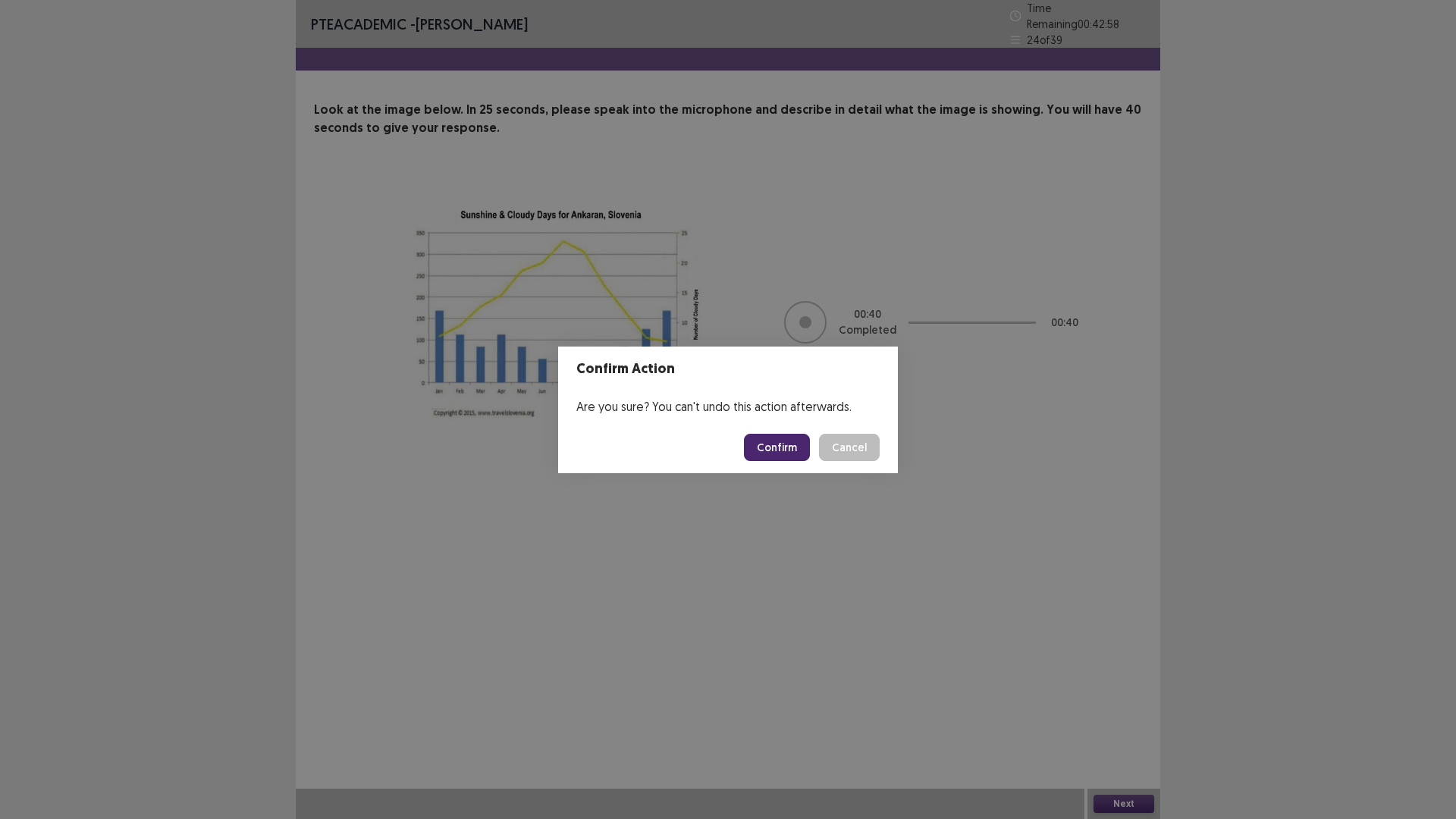
click at [789, 450] on button "Confirm" at bounding box center [777, 447] width 66 height 27
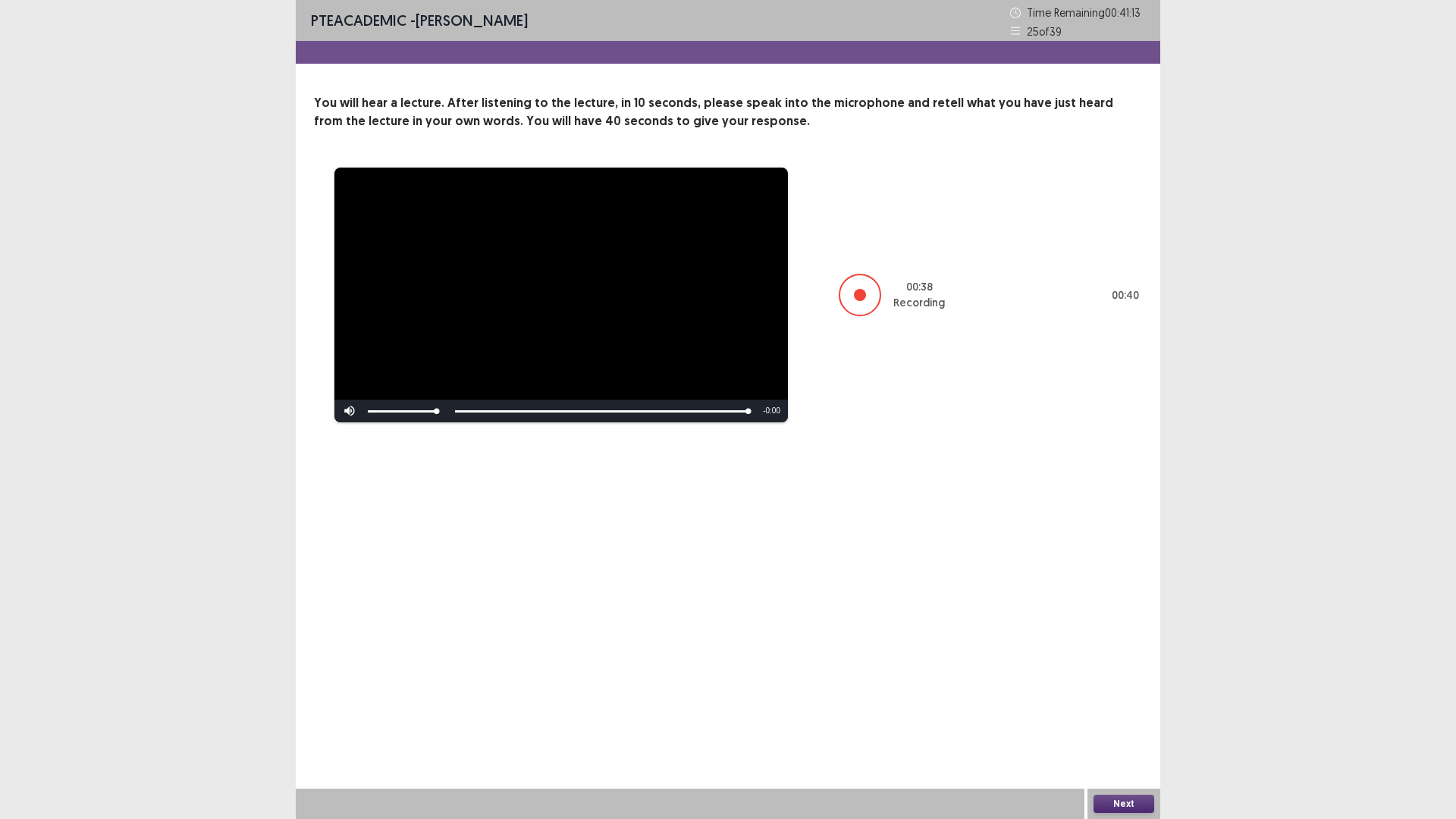
click at [1122, 691] on button "Next" at bounding box center [1123, 804] width 60 height 19
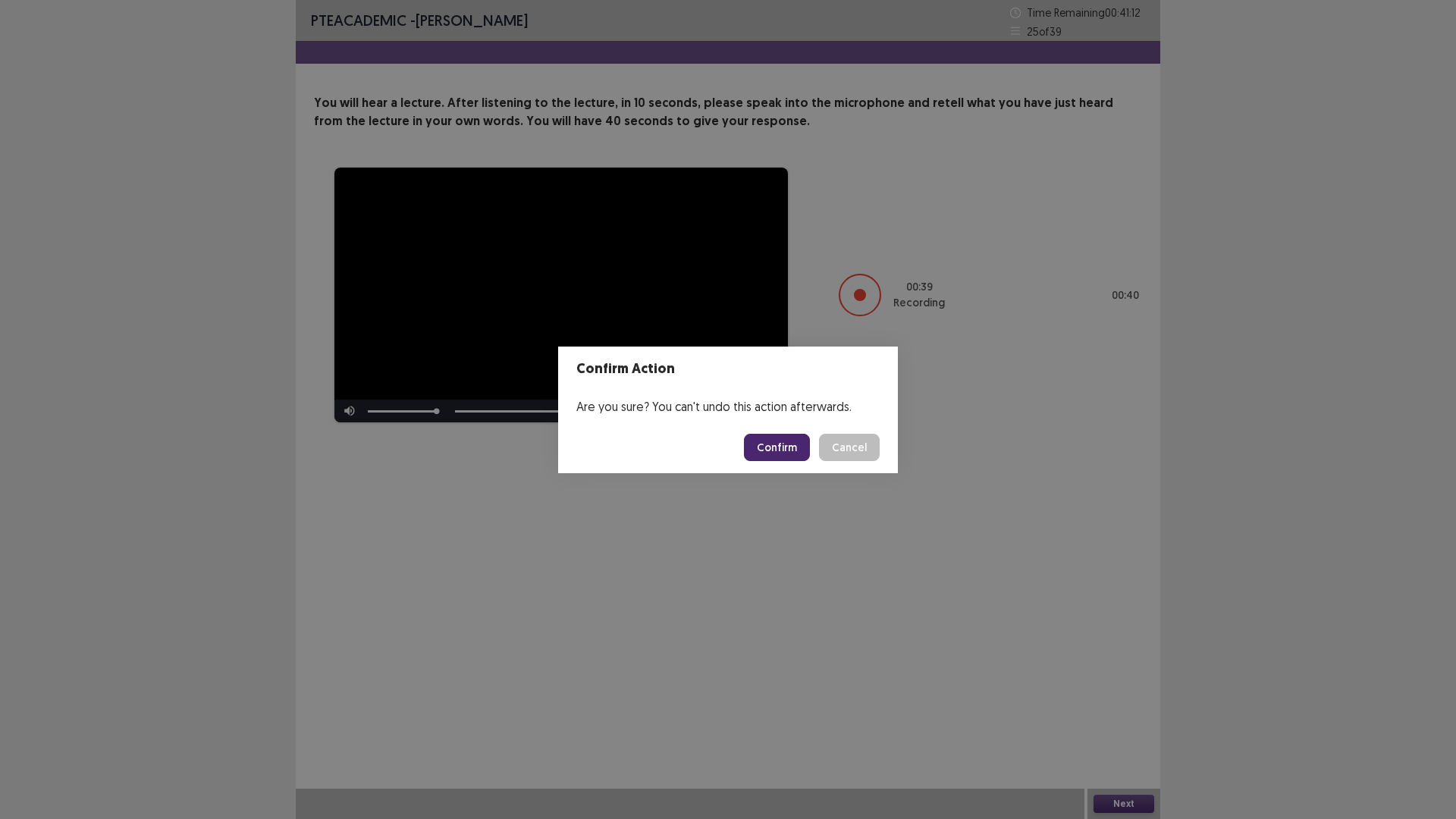
click at [788, 461] on button "Confirm" at bounding box center [777, 447] width 66 height 27
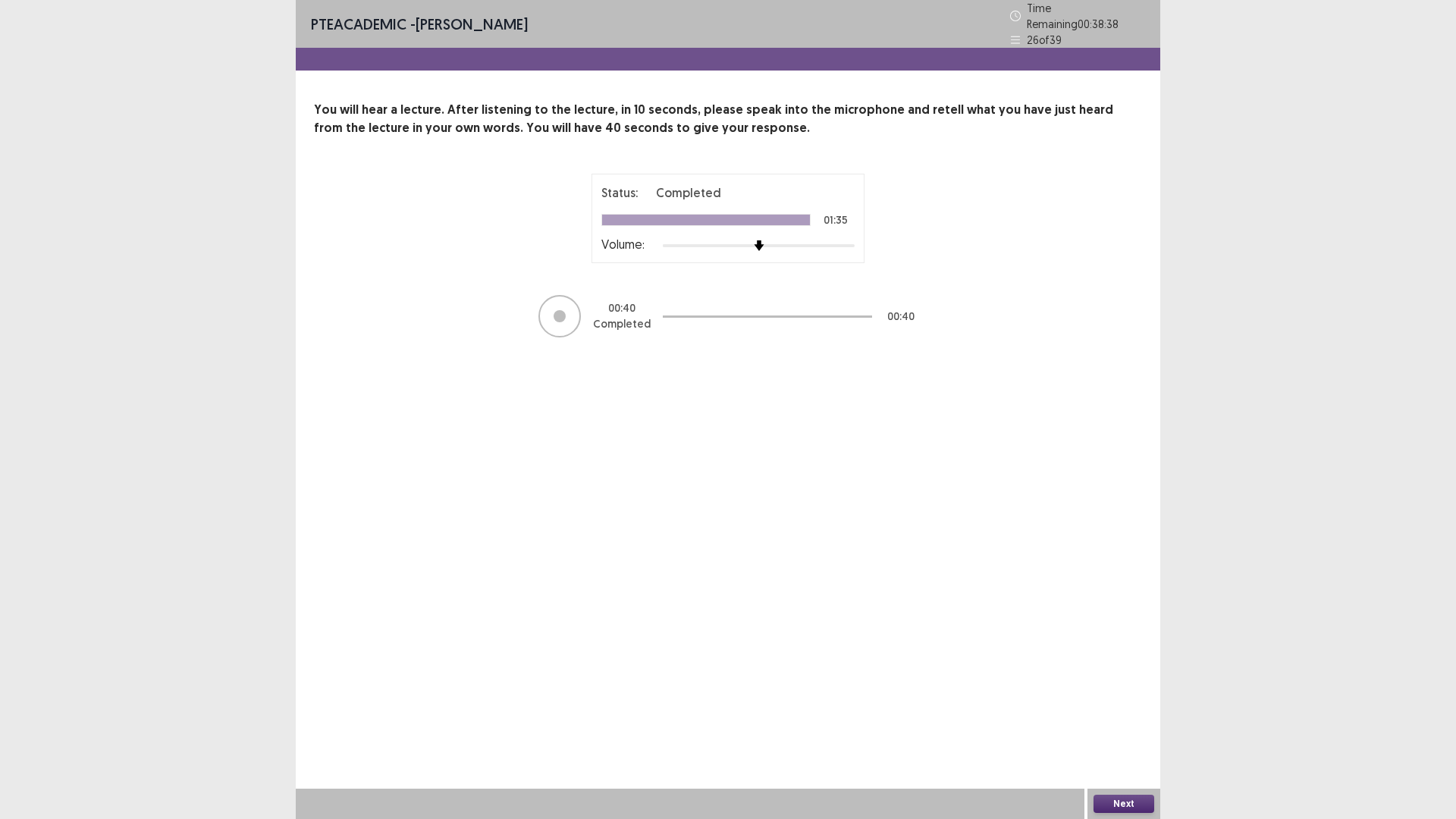
click at [1121, 691] on button "Next" at bounding box center [1123, 804] width 60 height 19
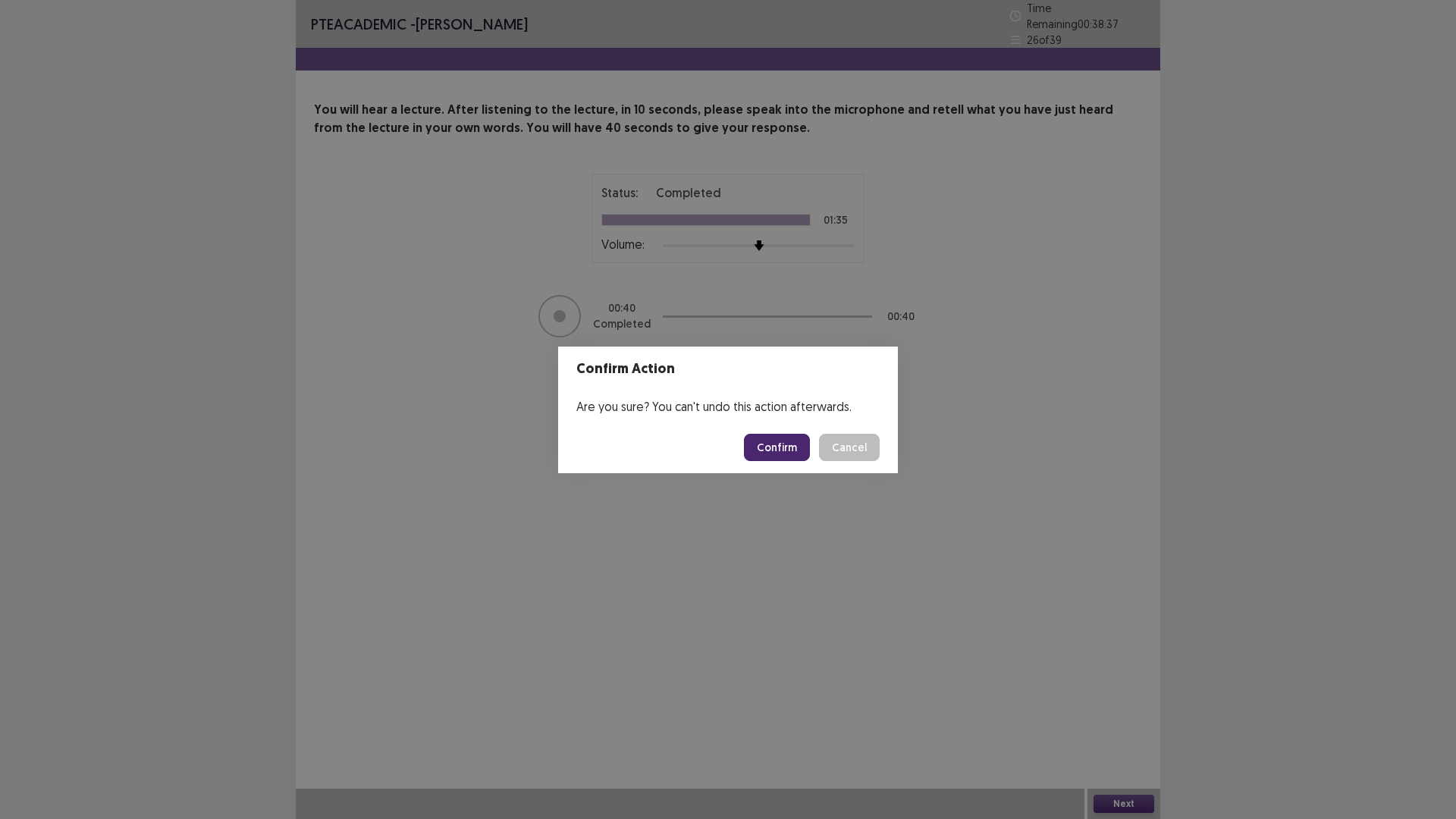
click at [794, 452] on button "Confirm" at bounding box center [777, 447] width 66 height 27
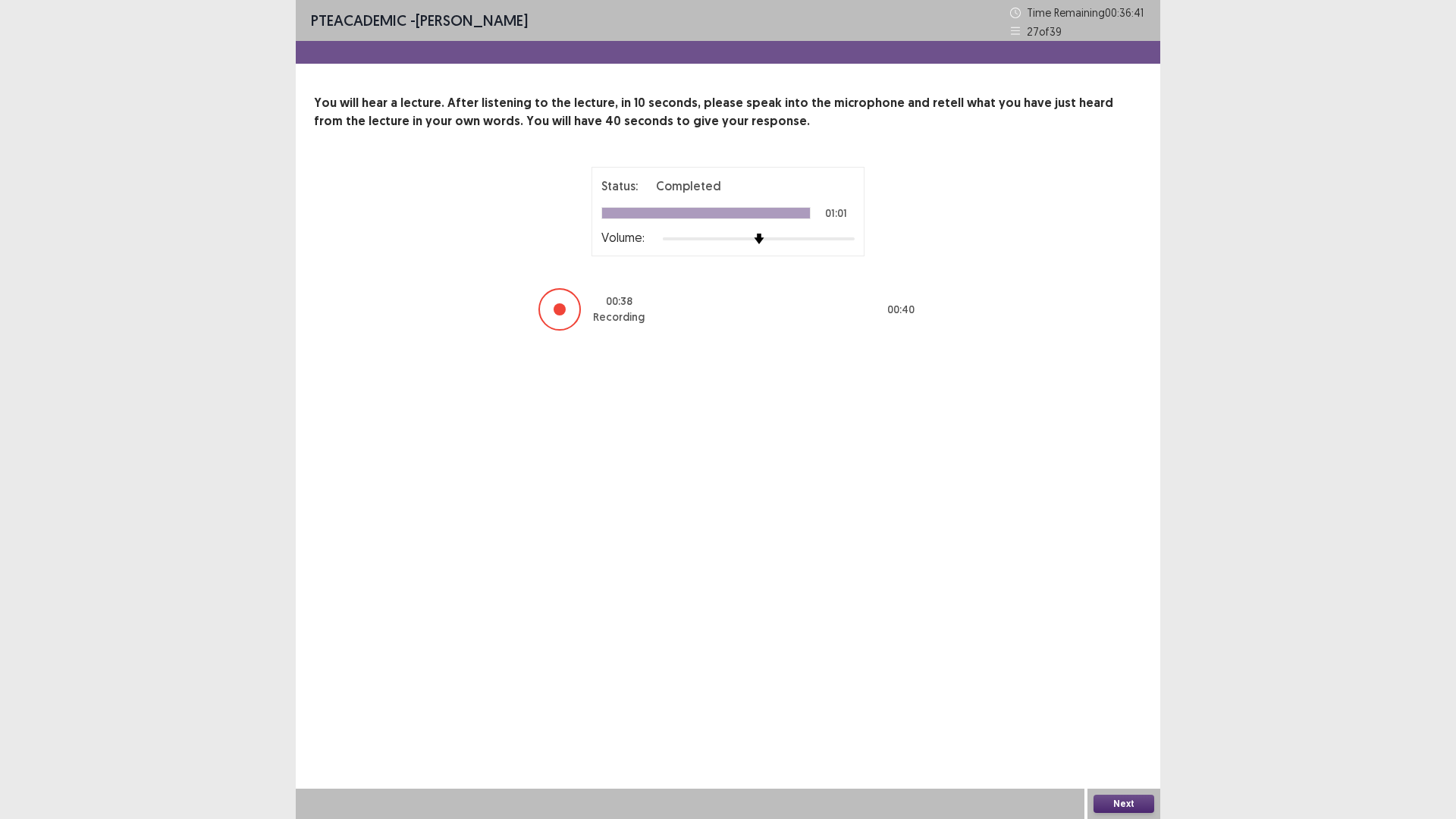
click at [1135, 691] on div "Next" at bounding box center [1123, 804] width 72 height 31
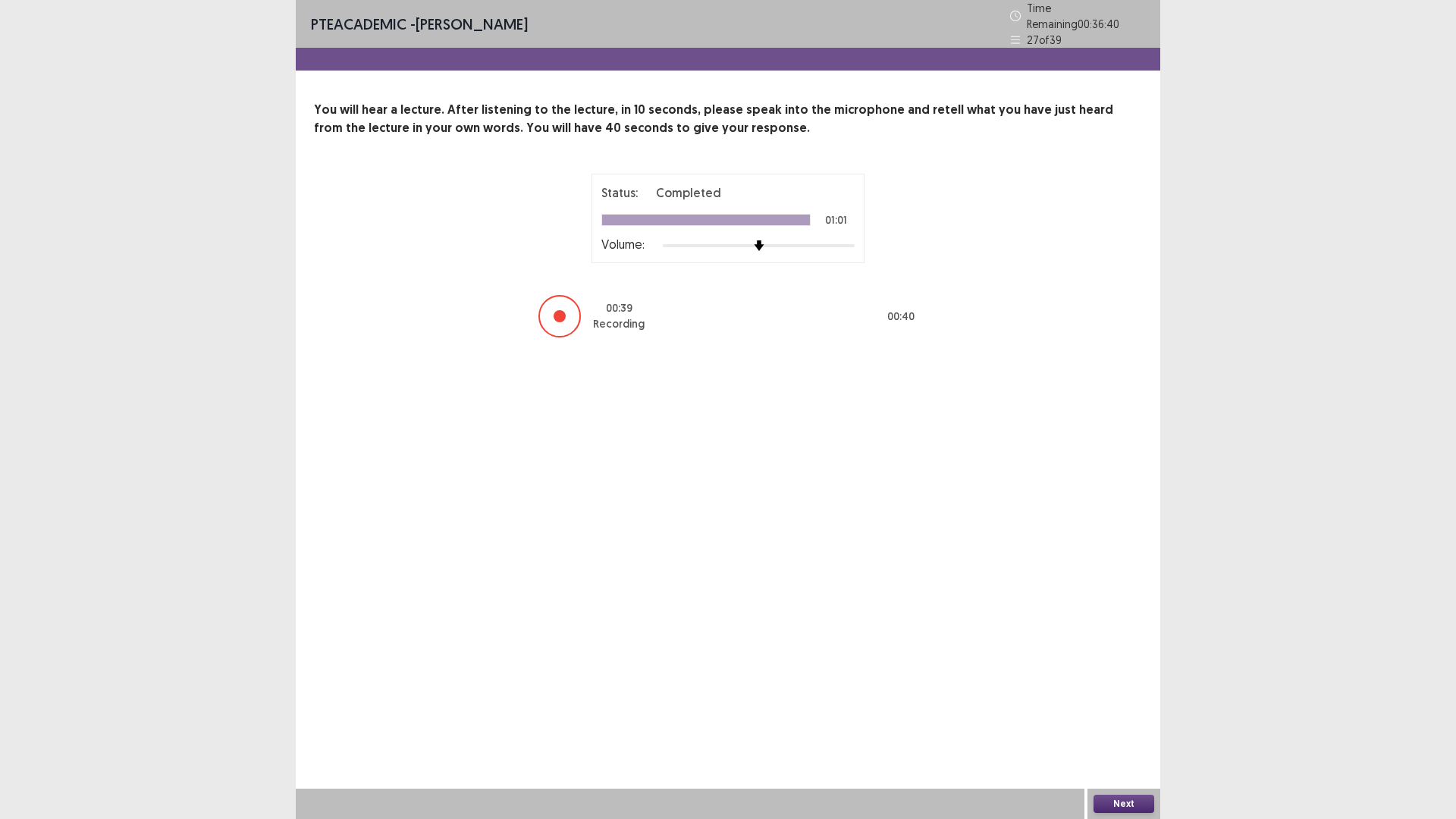
click at [1130, 691] on button "Next" at bounding box center [1123, 804] width 60 height 19
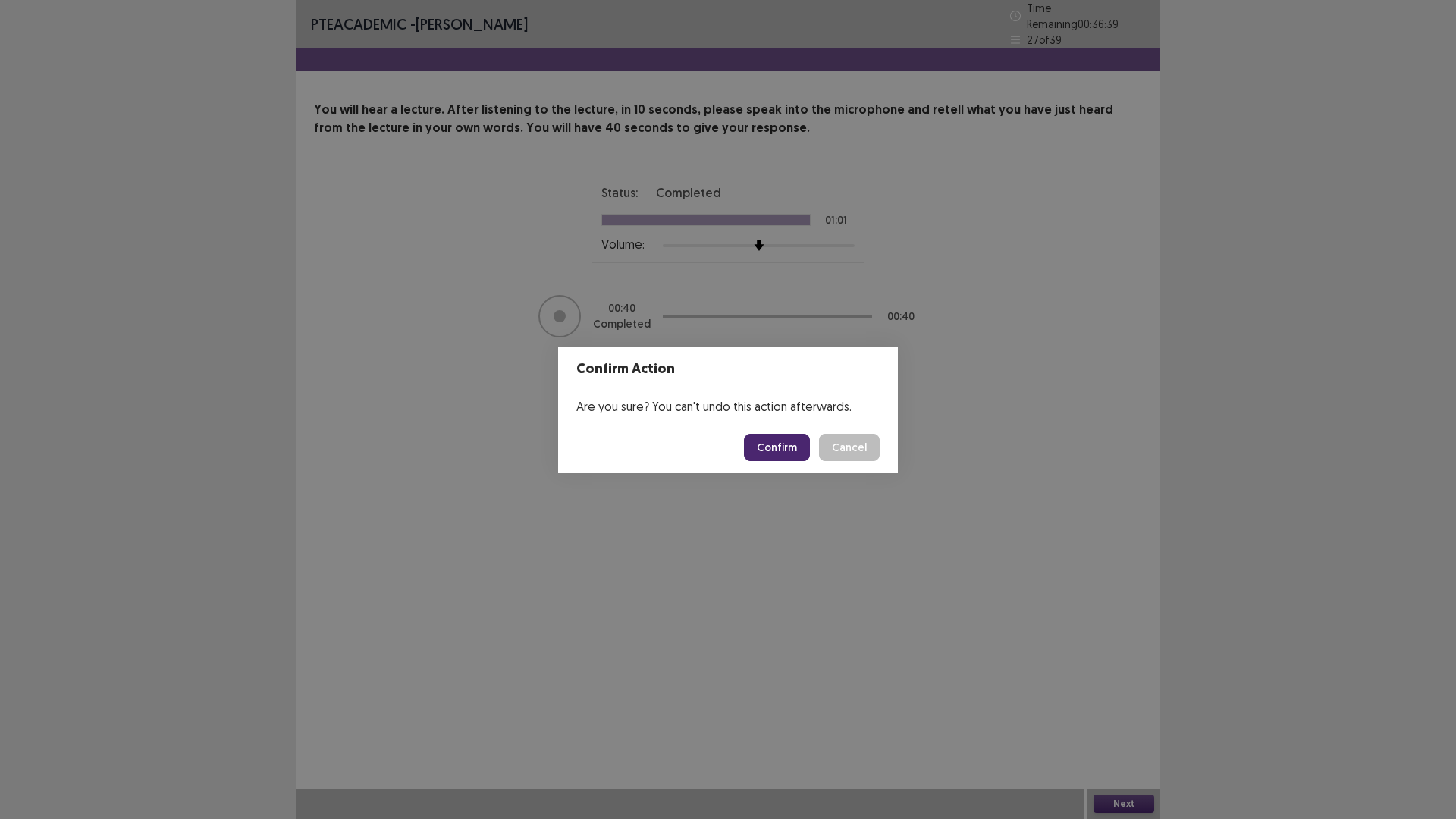
click at [802, 454] on button "Confirm" at bounding box center [777, 447] width 66 height 27
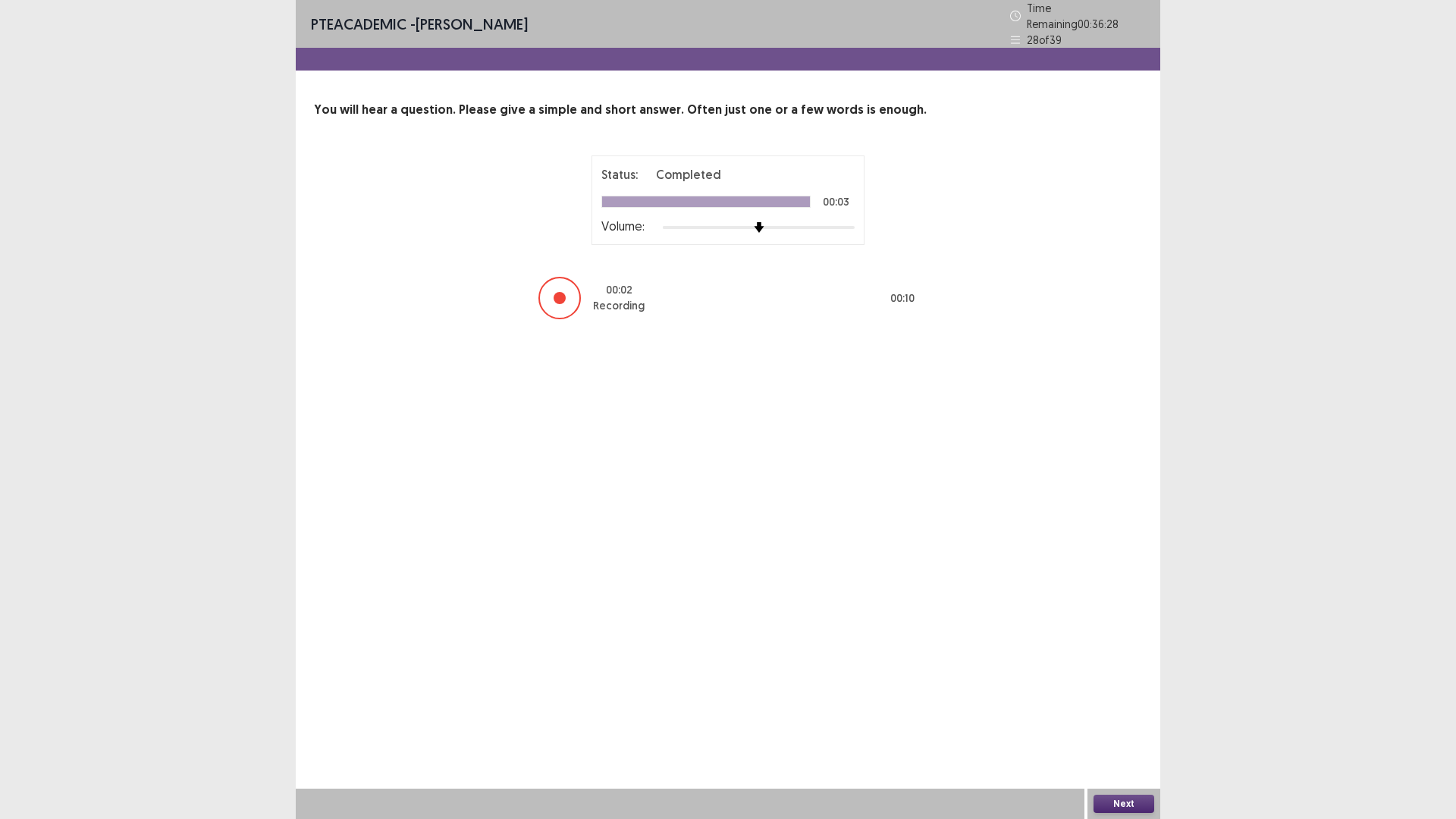
click at [1129, 691] on button "Next" at bounding box center [1123, 804] width 60 height 19
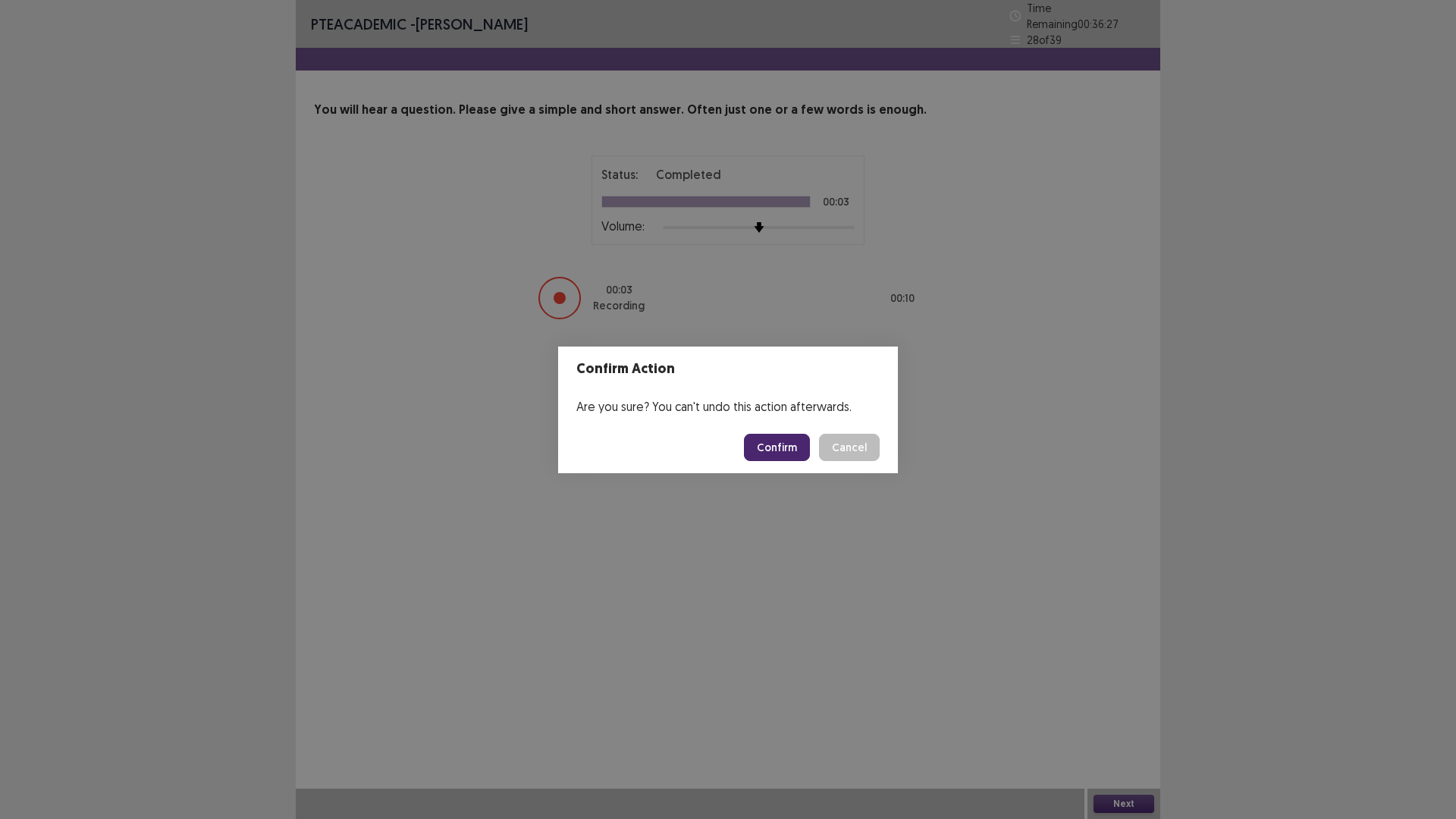
click at [810, 457] on button "Confirm" at bounding box center [777, 447] width 66 height 27
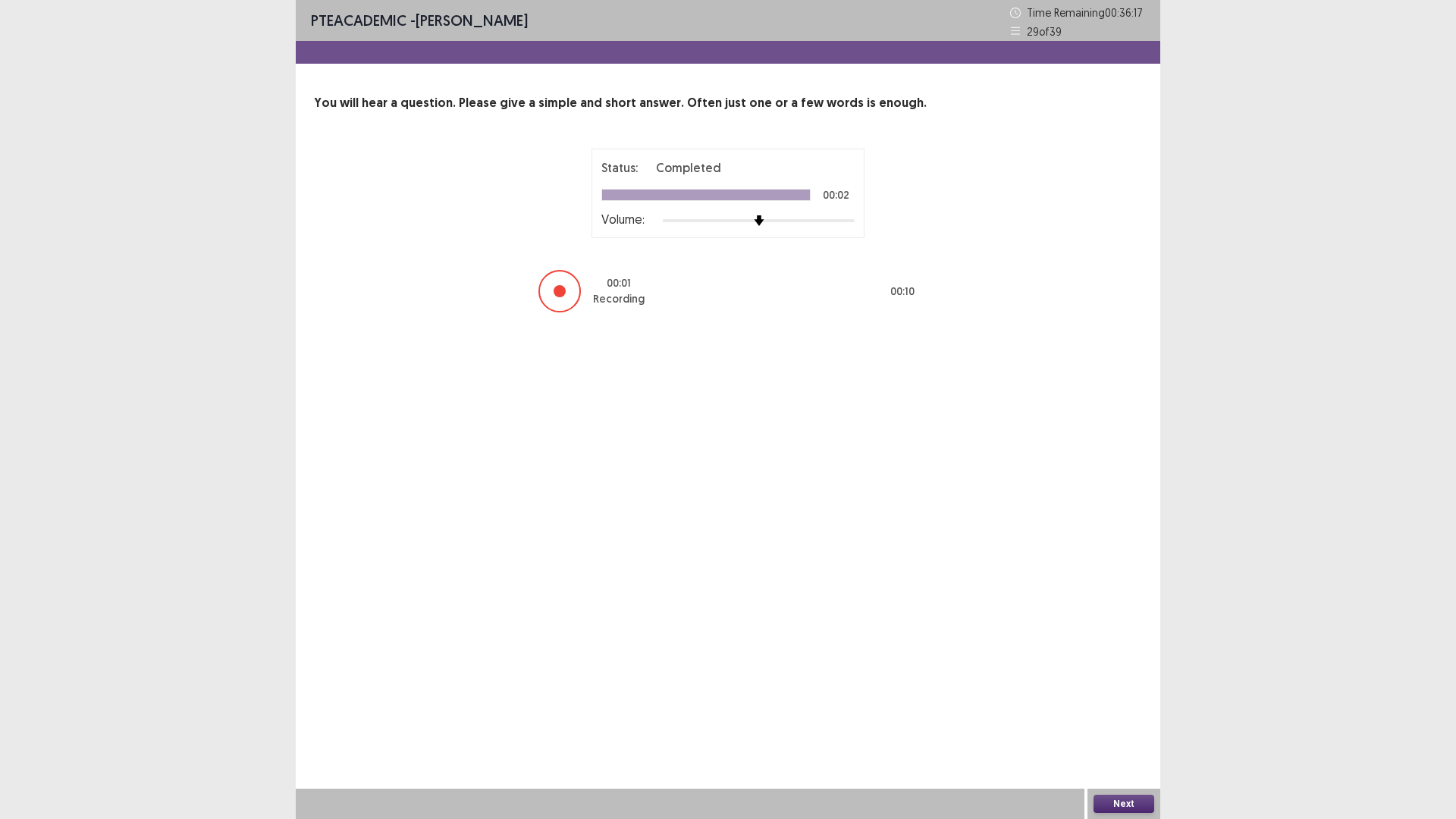
click at [1133, 691] on button "Next" at bounding box center [1123, 804] width 60 height 19
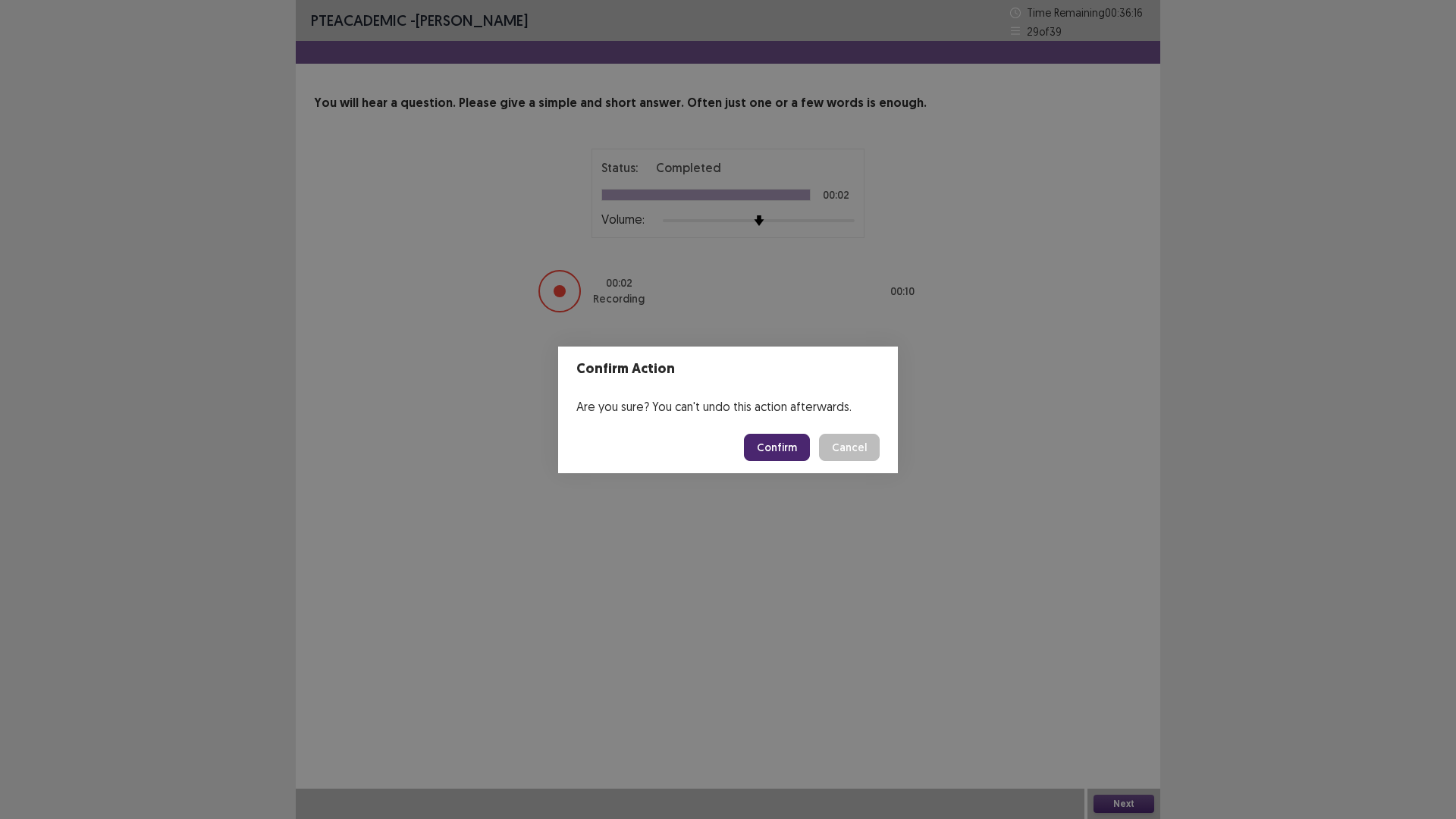
click at [802, 457] on button "Confirm" at bounding box center [777, 447] width 66 height 27
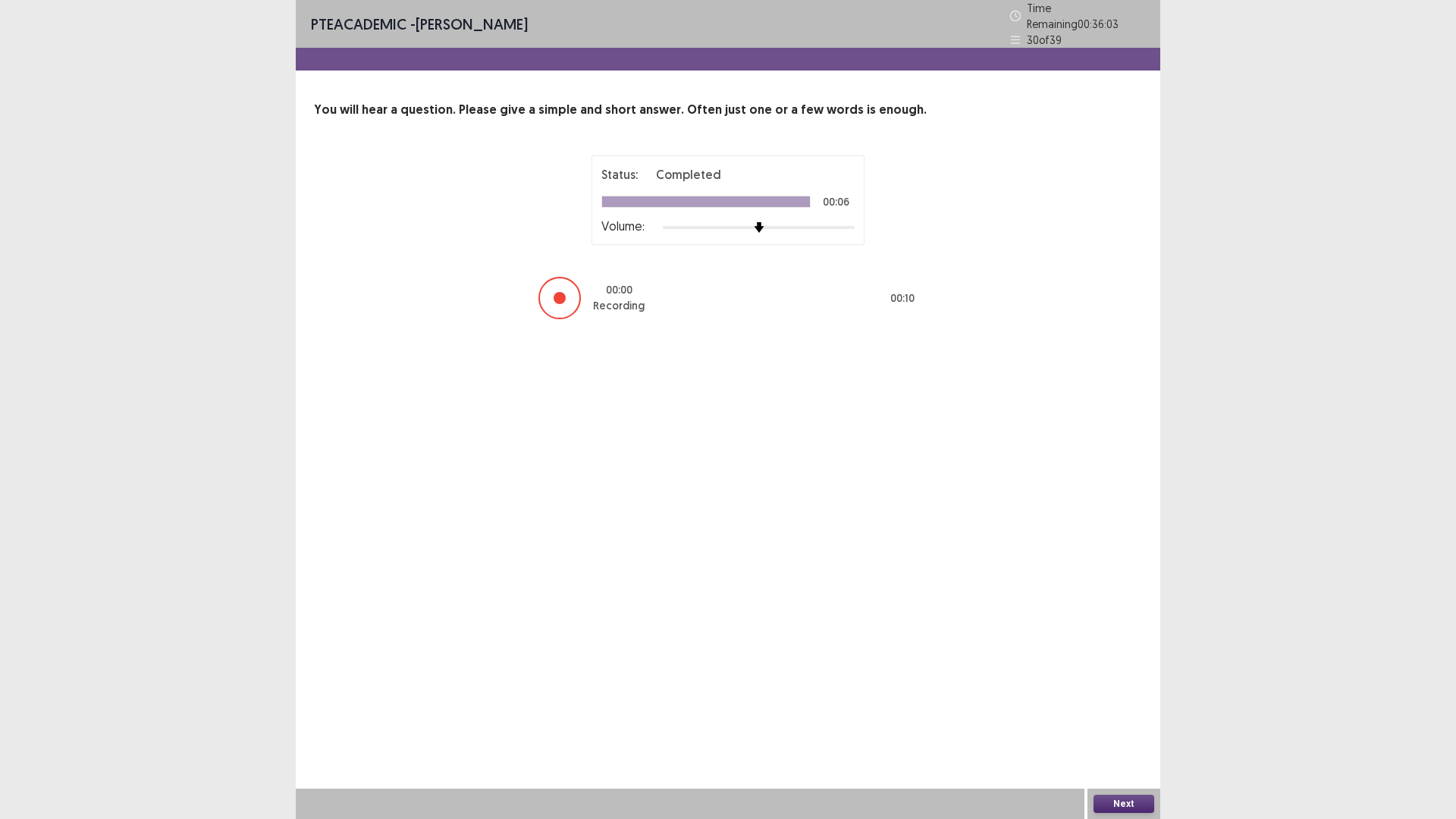
click at [1135, 691] on button "Next" at bounding box center [1123, 804] width 60 height 19
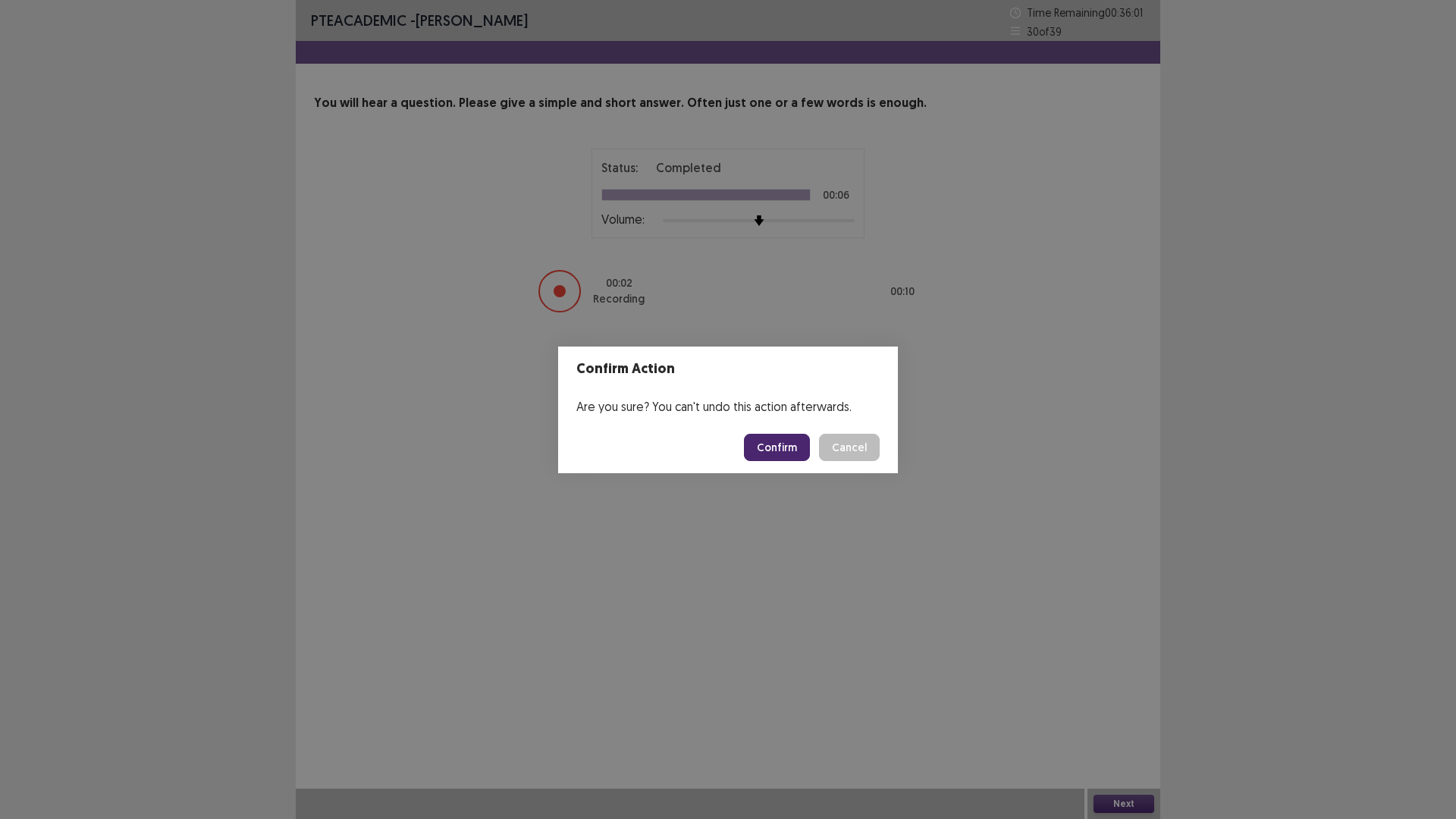
click at [803, 454] on button "Confirm" at bounding box center [777, 447] width 66 height 27
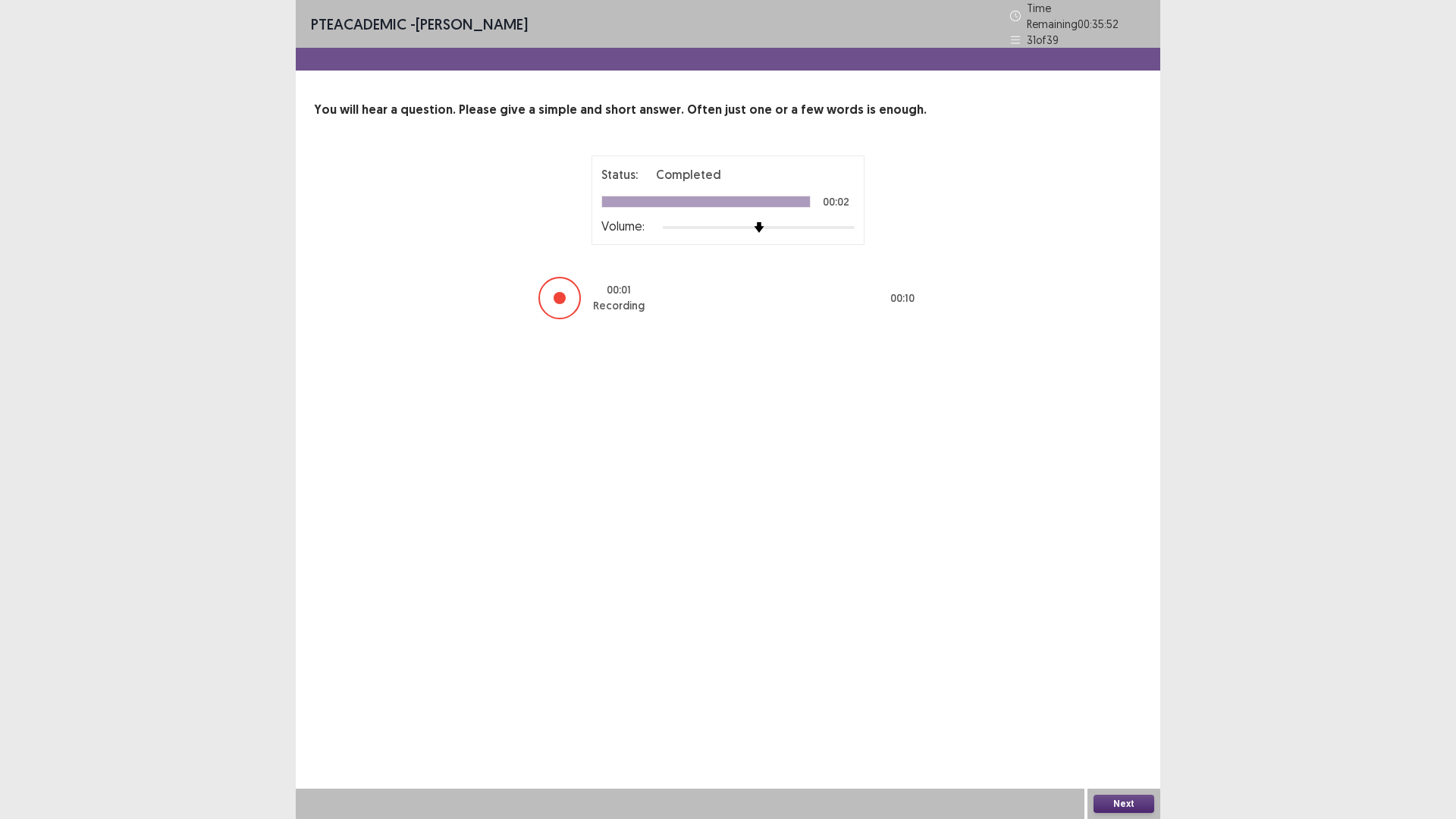
click at [1139, 691] on button "Next" at bounding box center [1123, 804] width 60 height 19
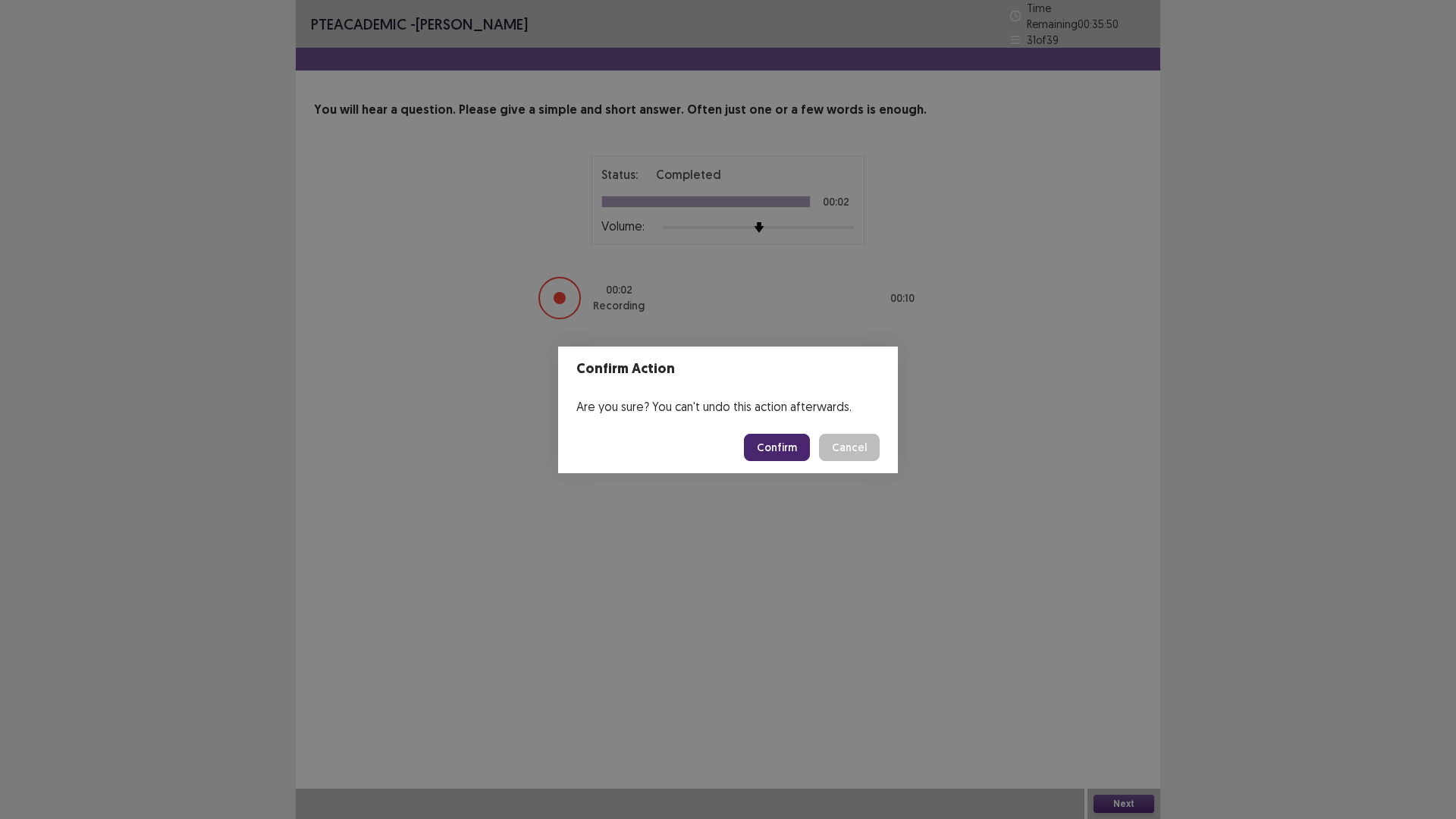
click at [810, 455] on button "Confirm" at bounding box center [777, 447] width 66 height 27
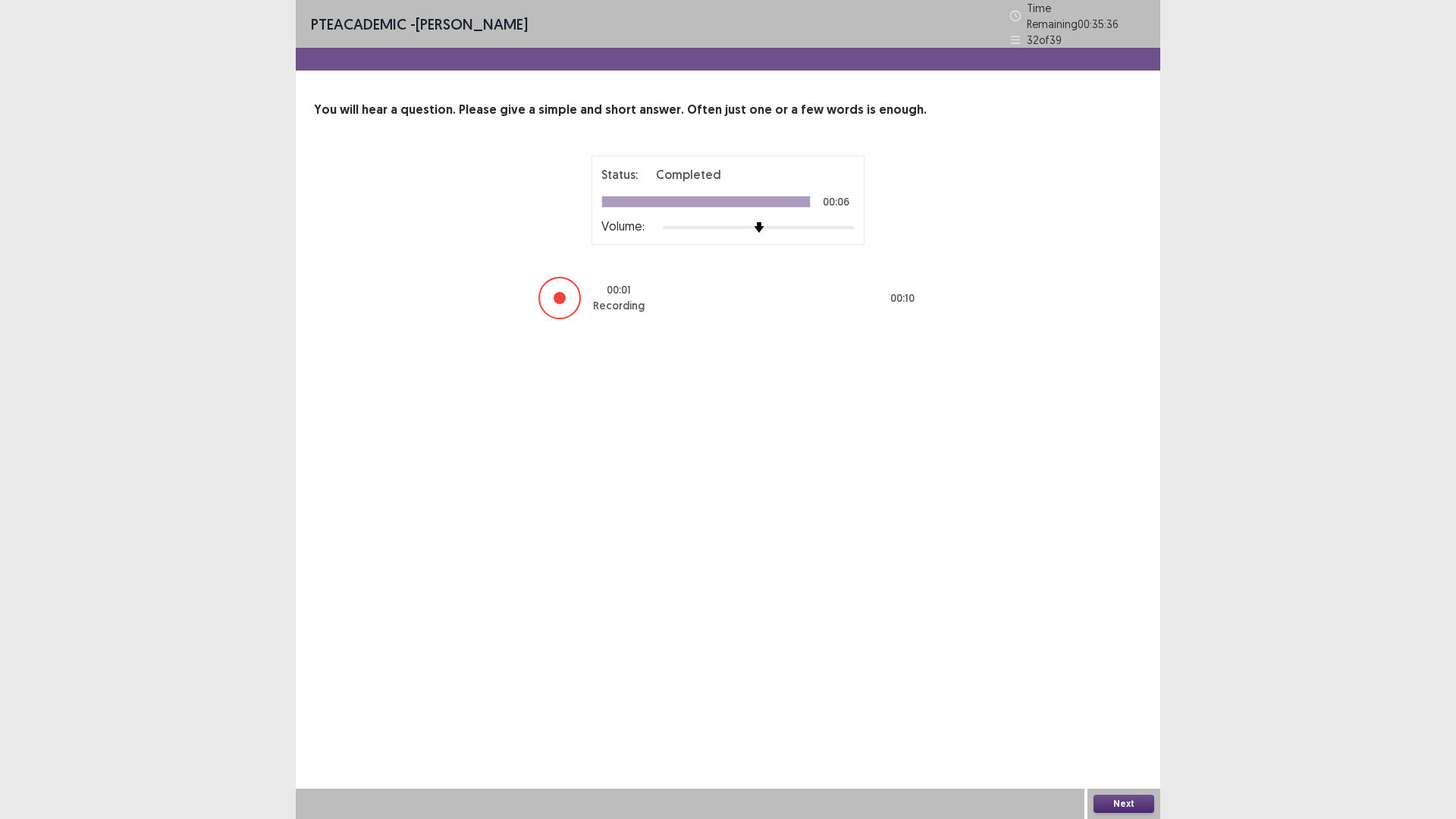
click at [1115, 691] on button "Next" at bounding box center [1123, 804] width 60 height 19
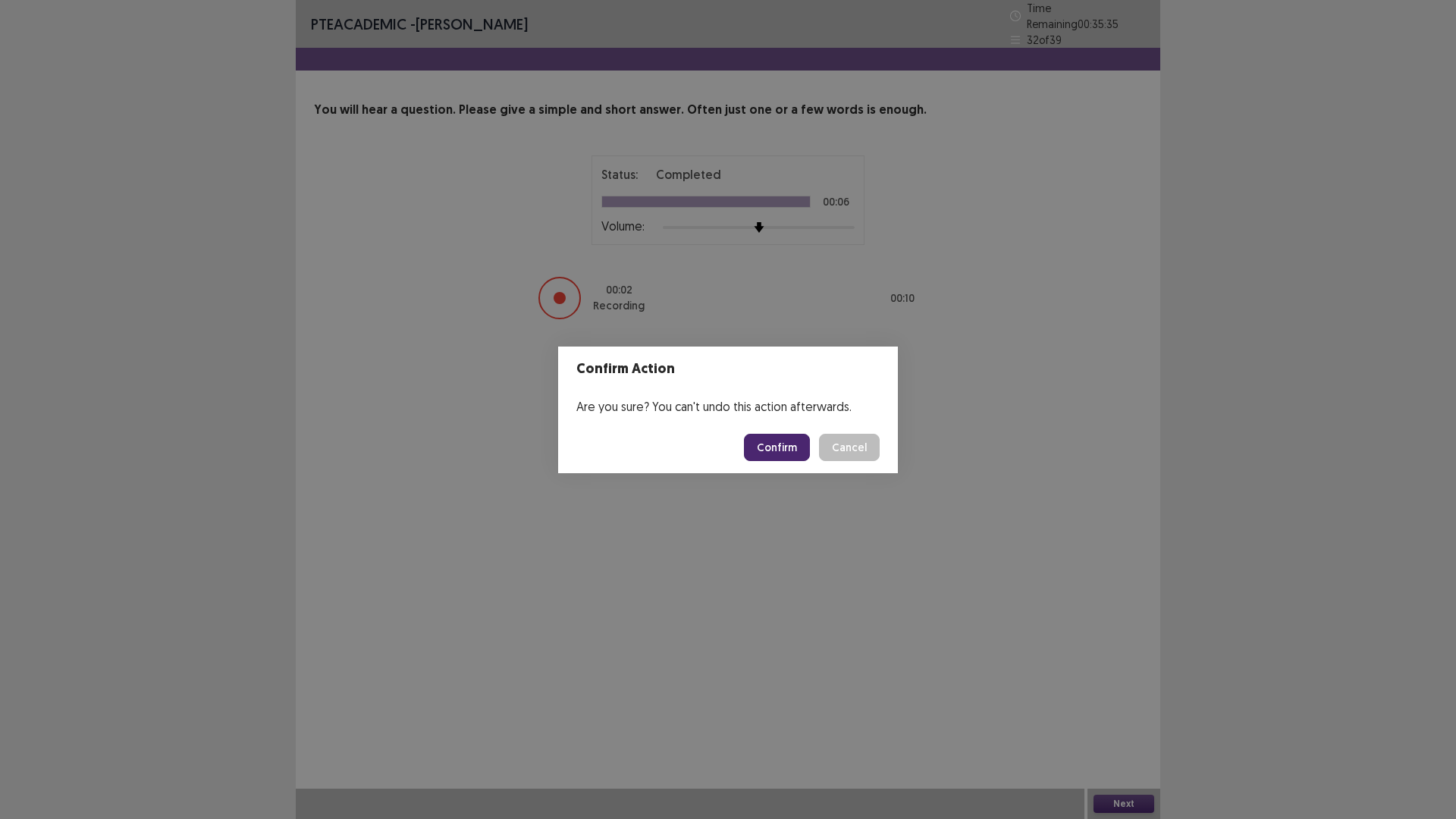
click at [793, 456] on button "Confirm" at bounding box center [777, 447] width 66 height 27
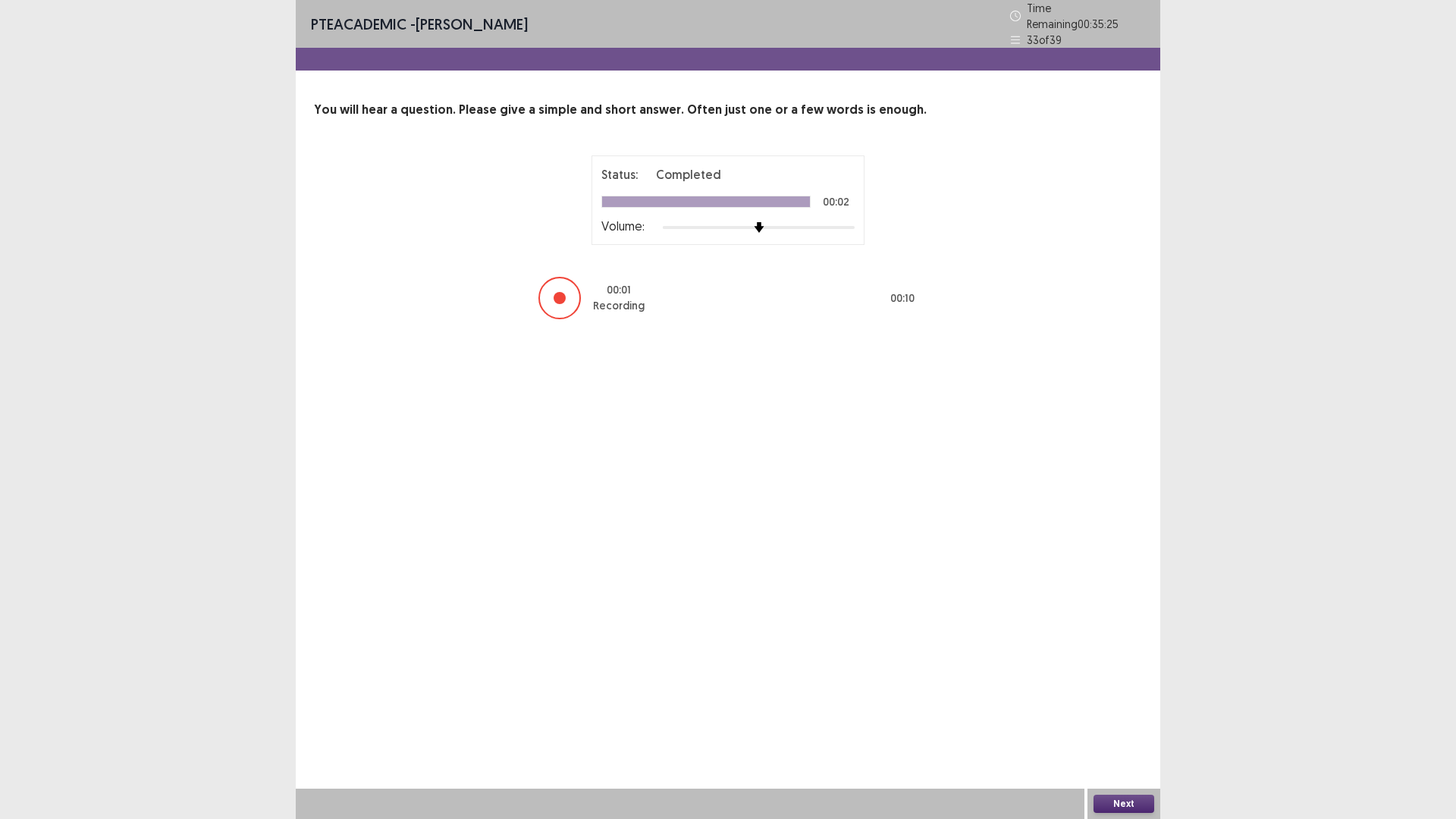
click at [1139, 691] on button "Next" at bounding box center [1123, 804] width 60 height 19
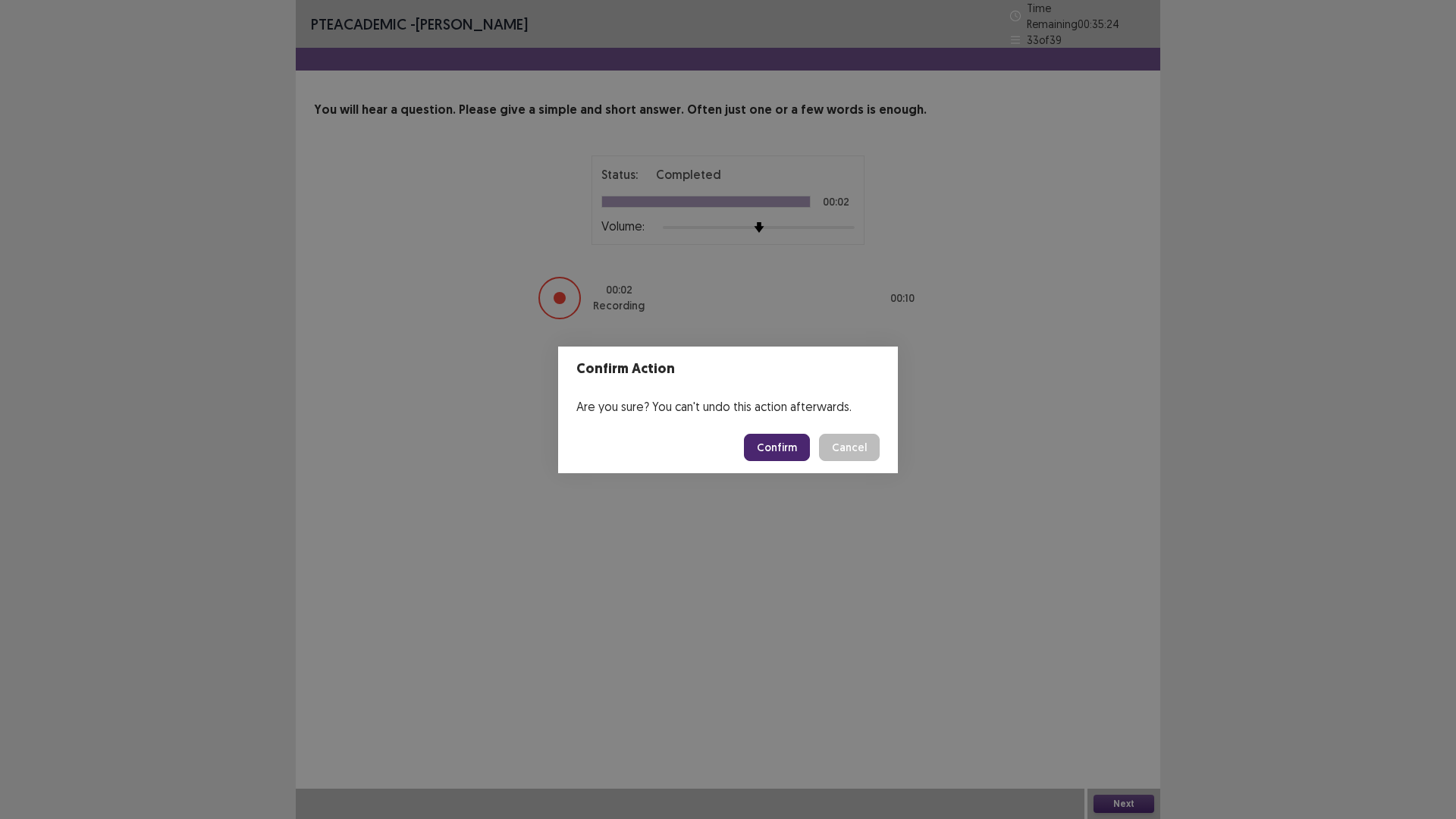
click at [810, 454] on button "Confirm" at bounding box center [777, 447] width 66 height 27
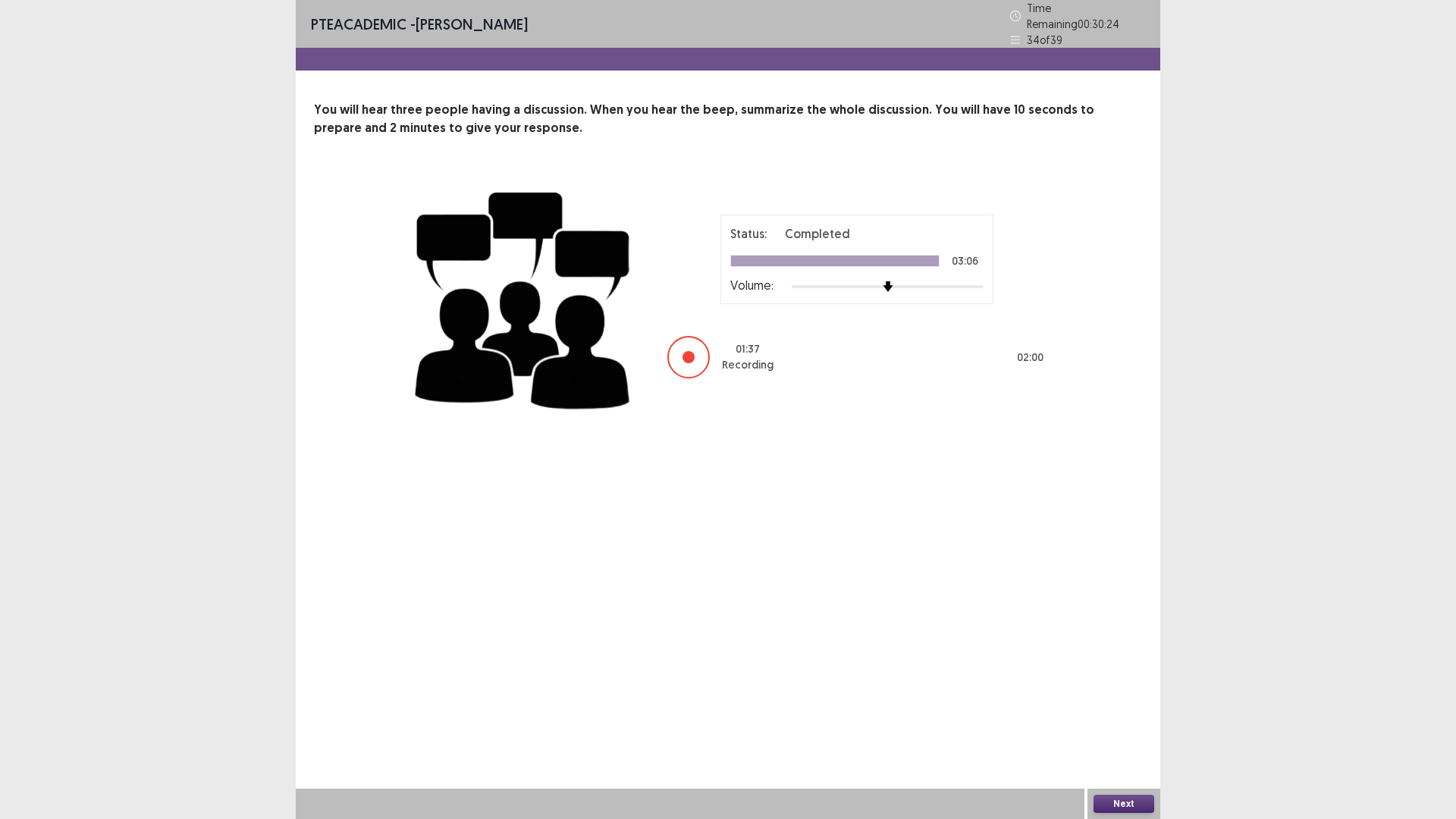
click at [1121, 691] on button "Next" at bounding box center [1123, 804] width 60 height 19
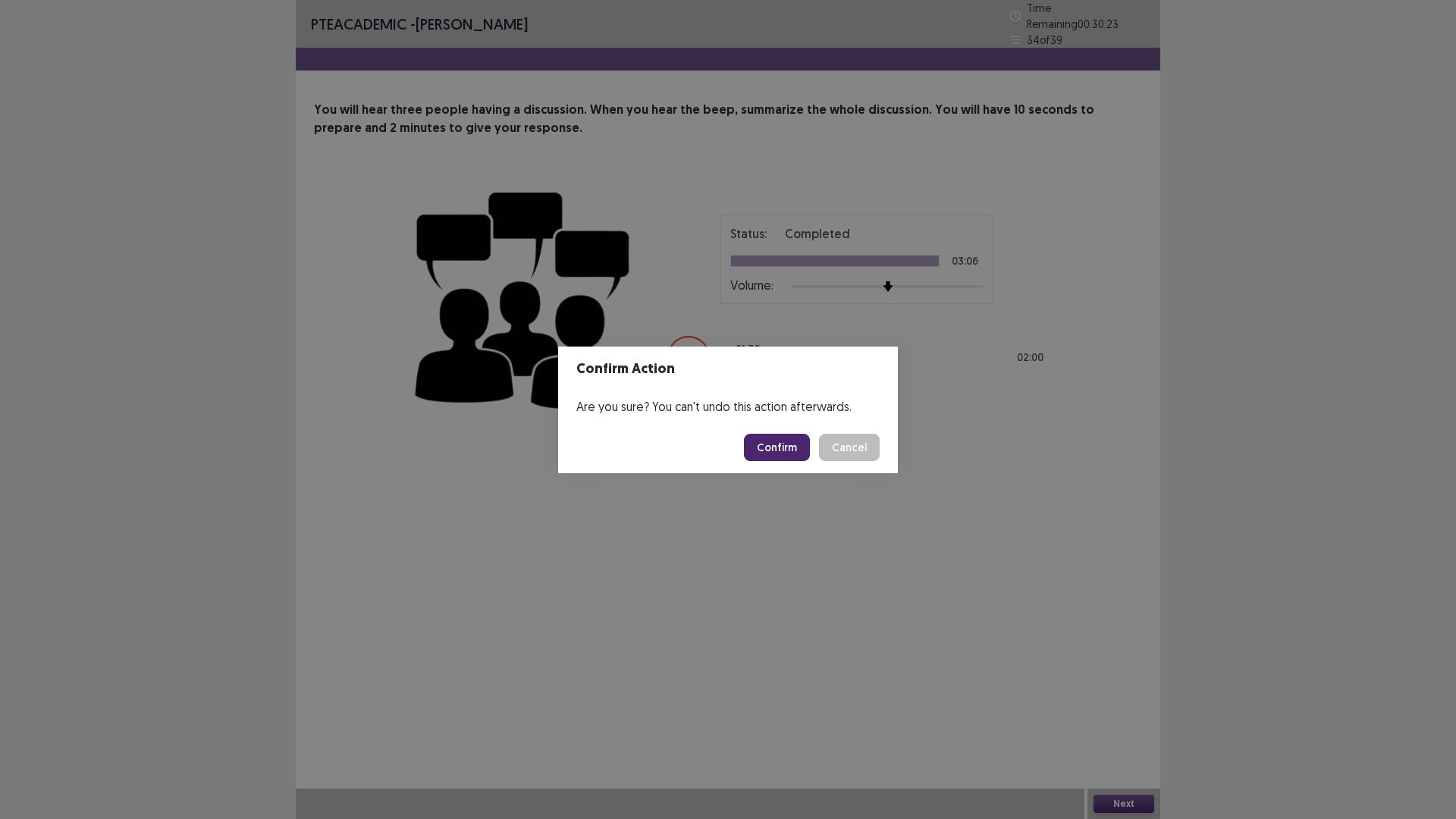
click at [810, 461] on button "Confirm" at bounding box center [777, 447] width 66 height 27
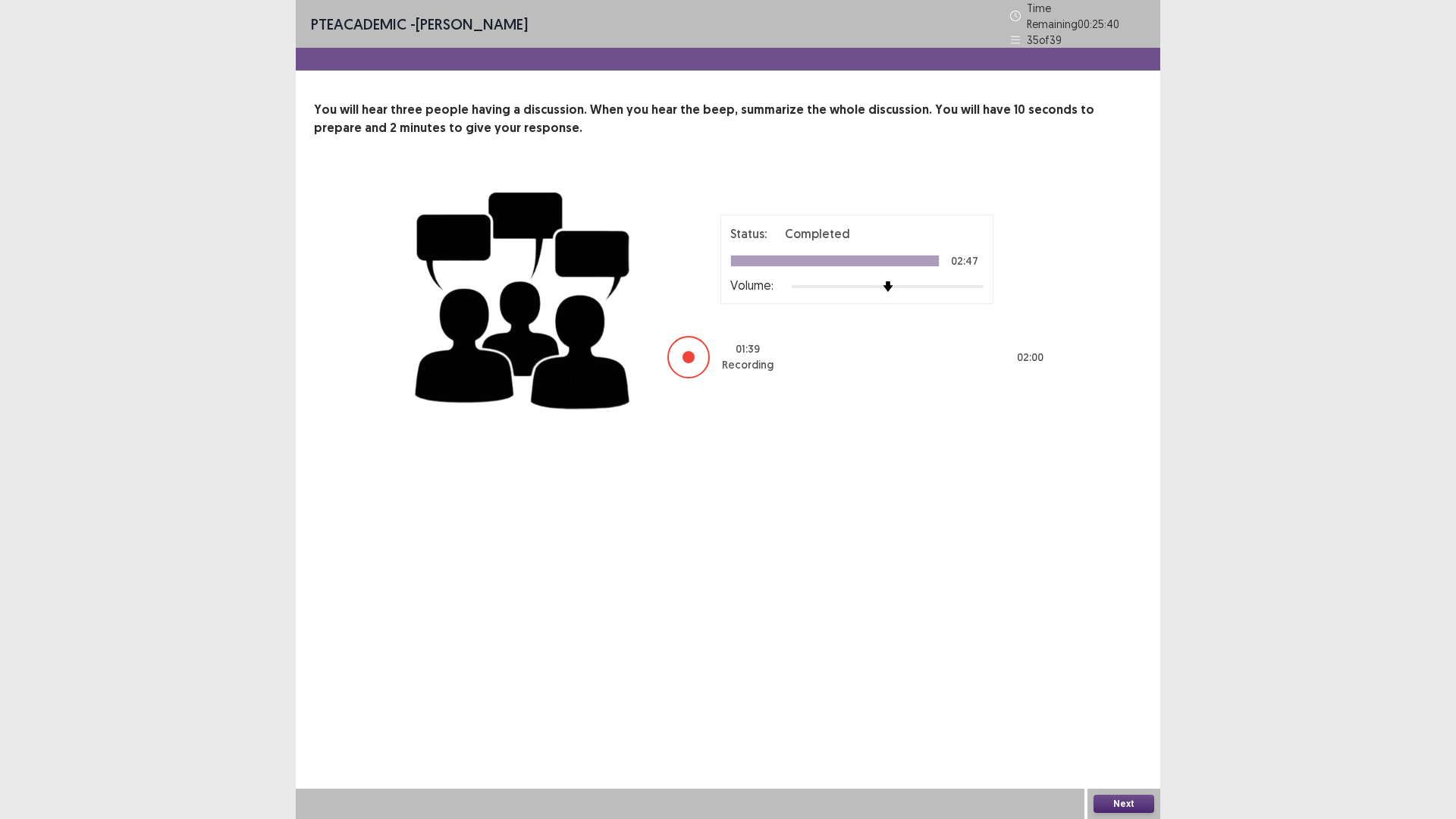
click at [1125, 691] on button "Next" at bounding box center [1123, 804] width 60 height 19
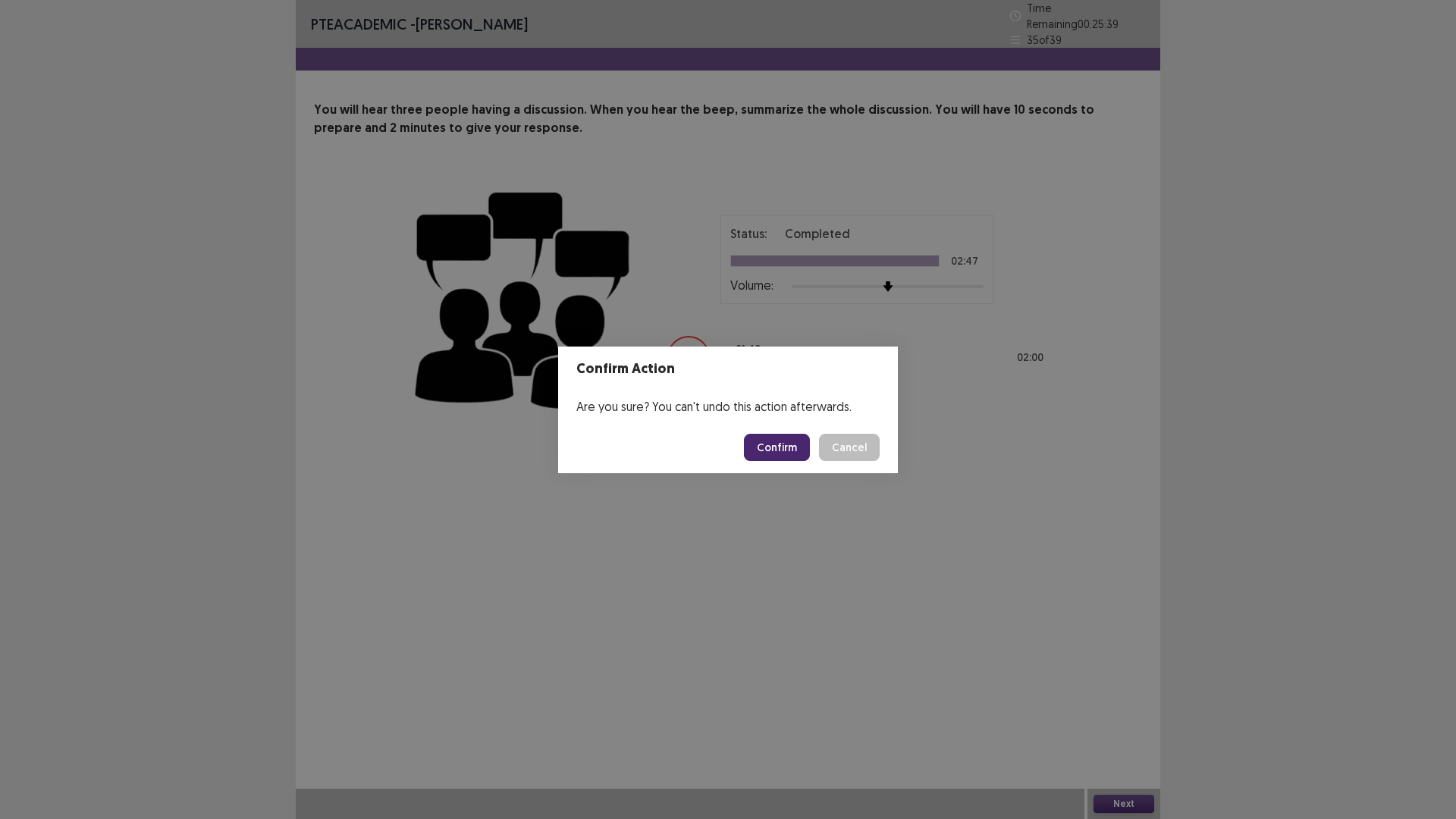
click at [806, 452] on button "Confirm" at bounding box center [777, 447] width 66 height 27
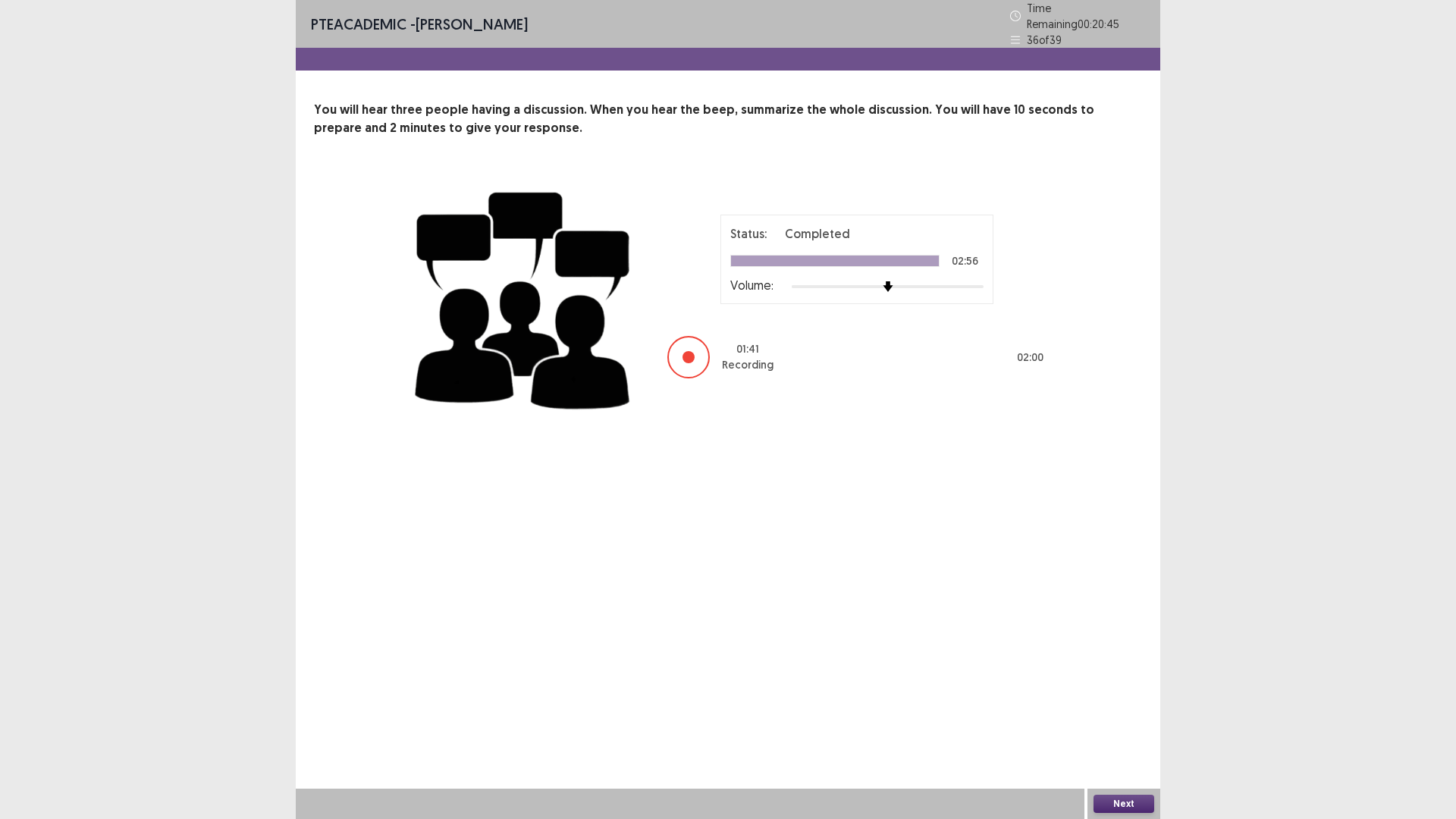
click at [1123, 691] on button "Next" at bounding box center [1123, 804] width 60 height 19
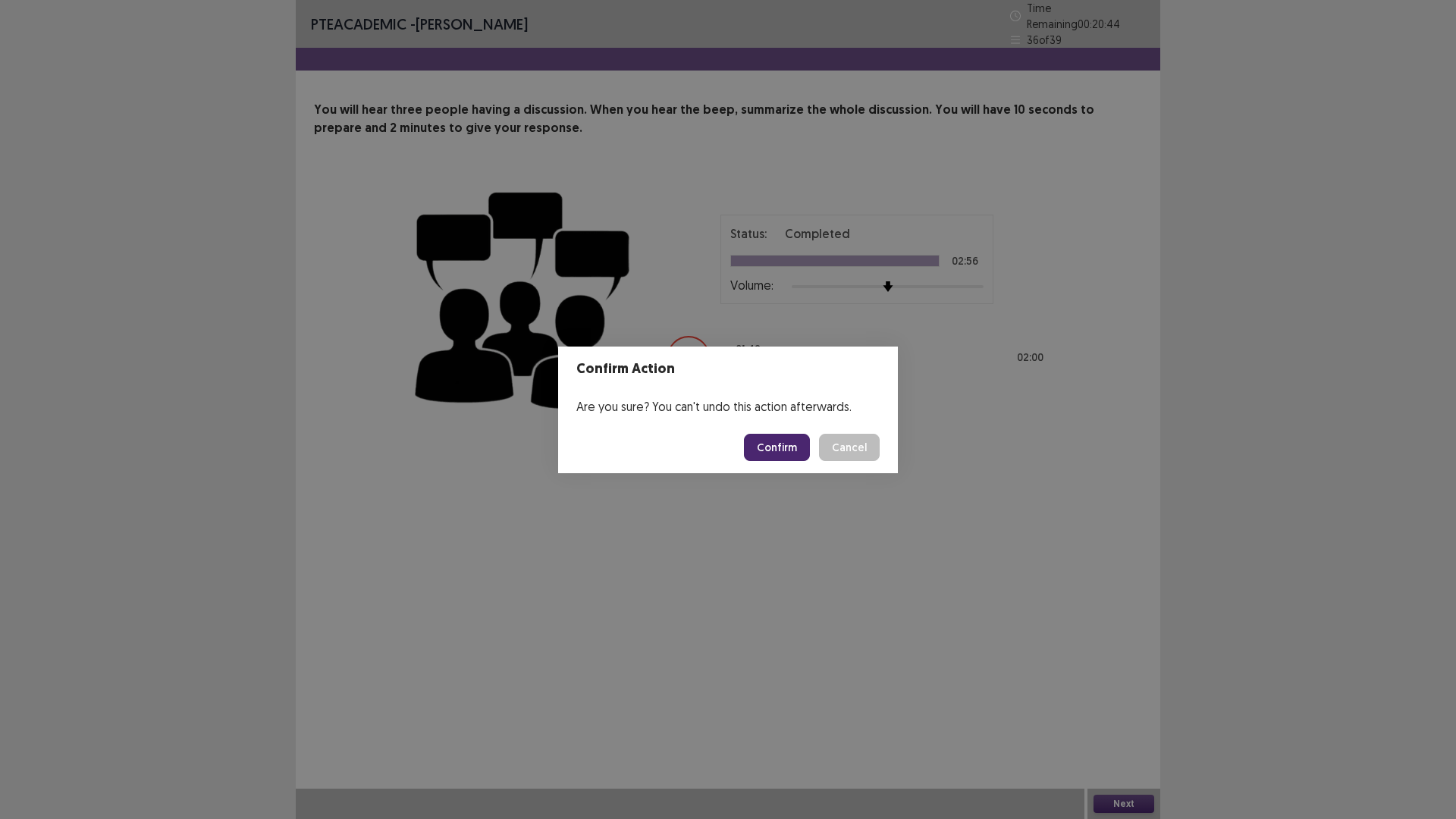
click at [802, 450] on button "Confirm" at bounding box center [777, 447] width 66 height 27
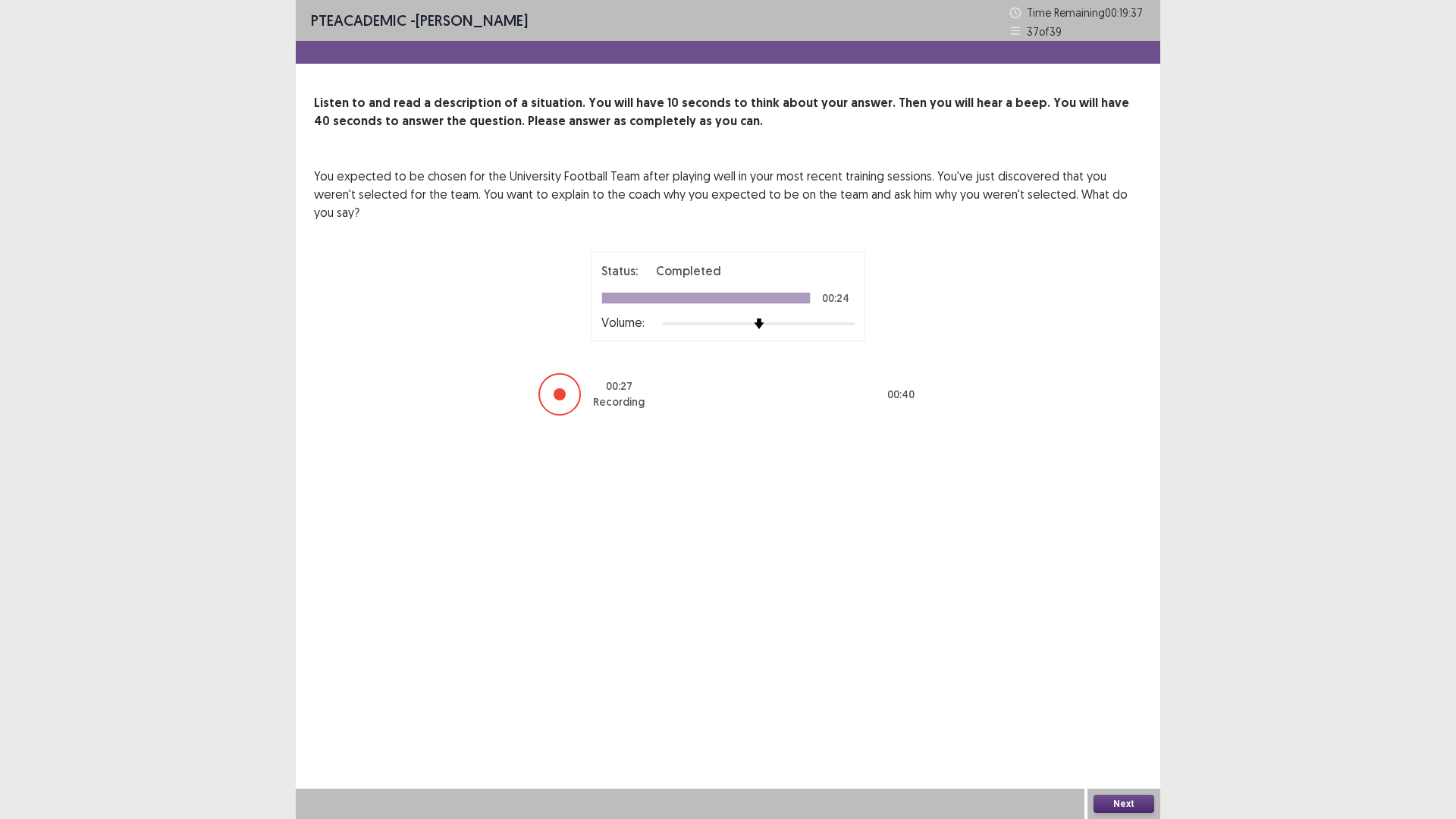
click at [1128, 691] on button "Next" at bounding box center [1123, 804] width 60 height 19
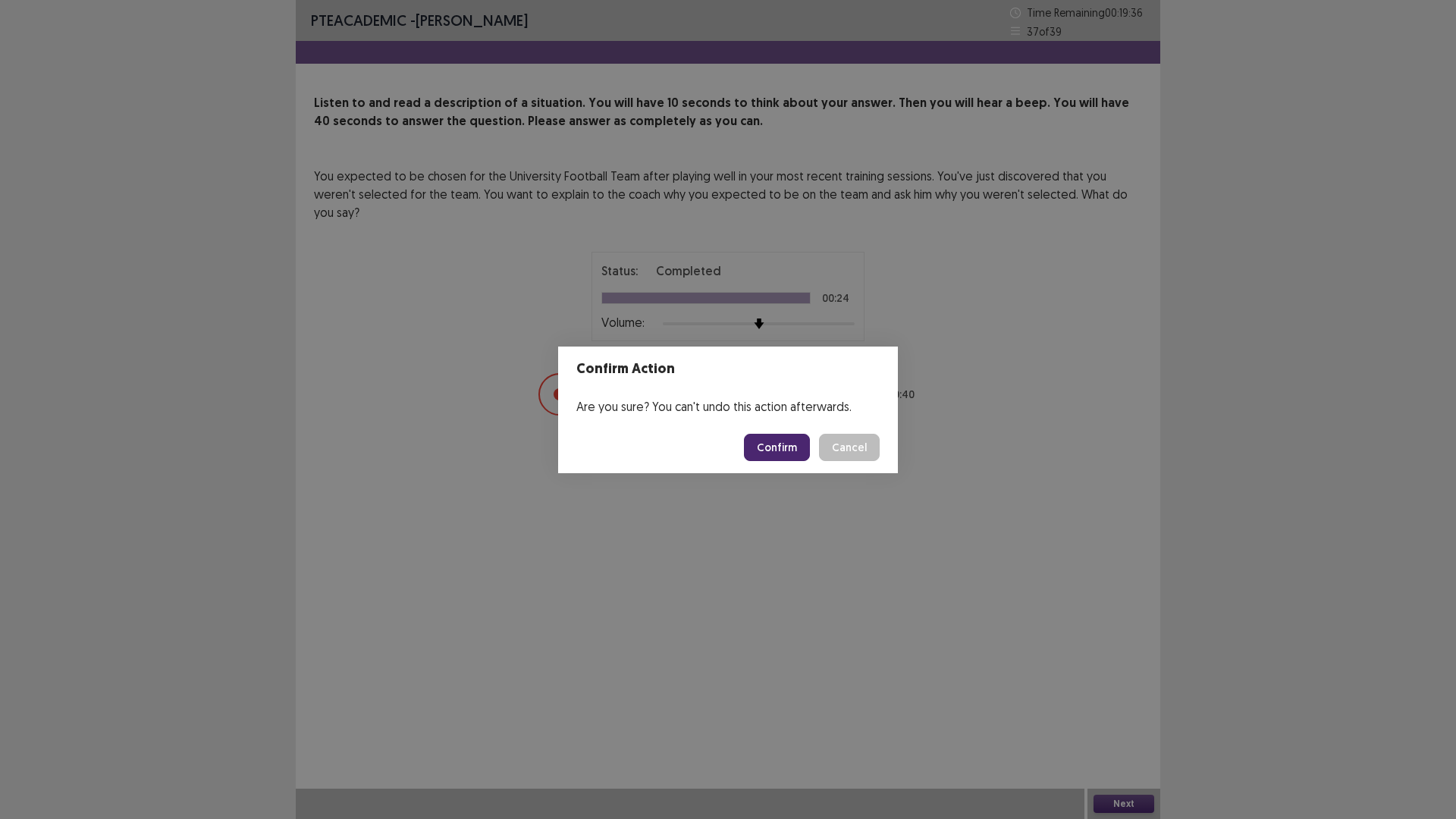
click at [790, 458] on button "Confirm" at bounding box center [777, 447] width 66 height 27
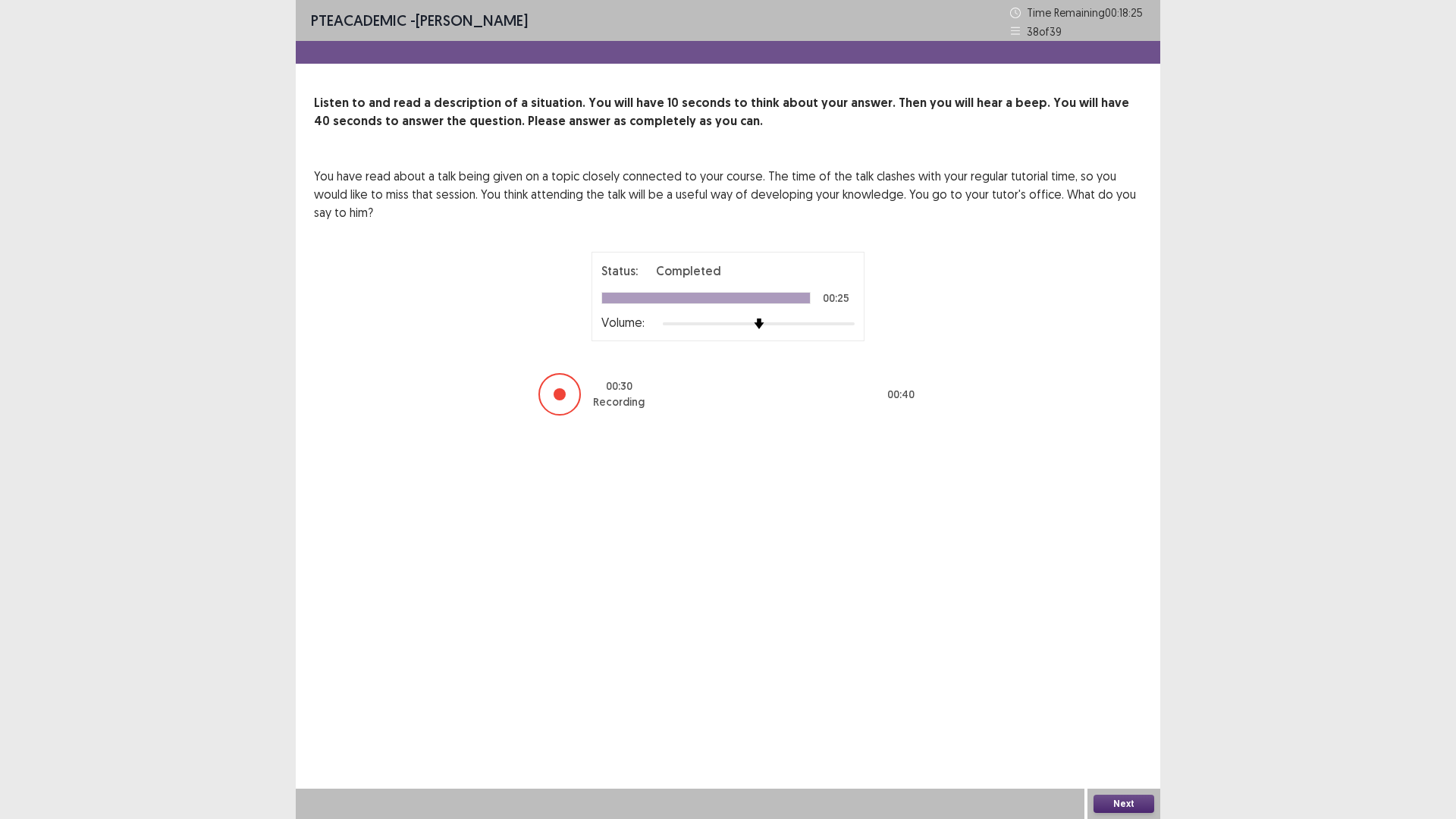
click at [1132, 691] on button "Next" at bounding box center [1123, 804] width 60 height 19
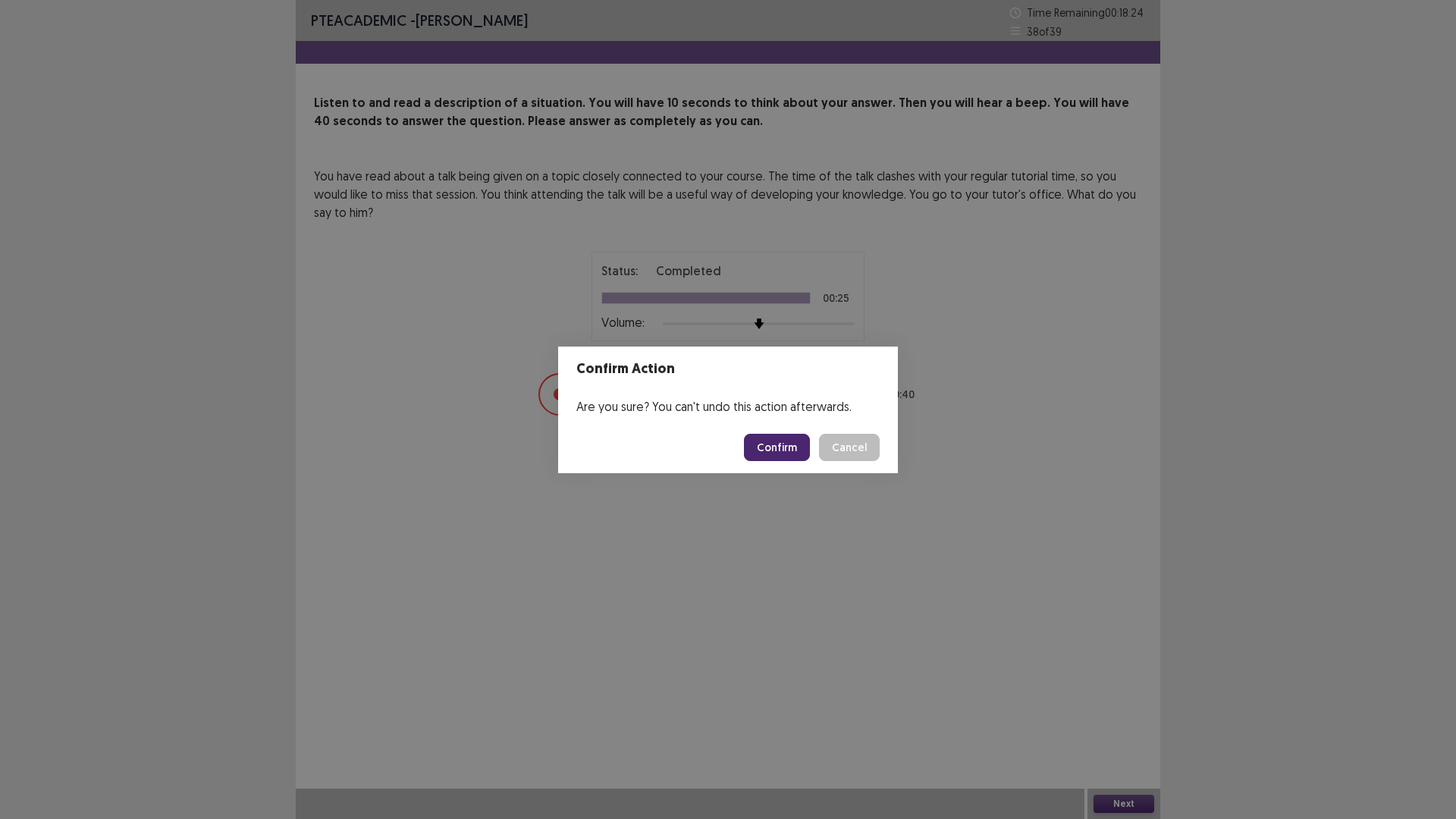
click at [810, 452] on button "Confirm" at bounding box center [777, 447] width 66 height 27
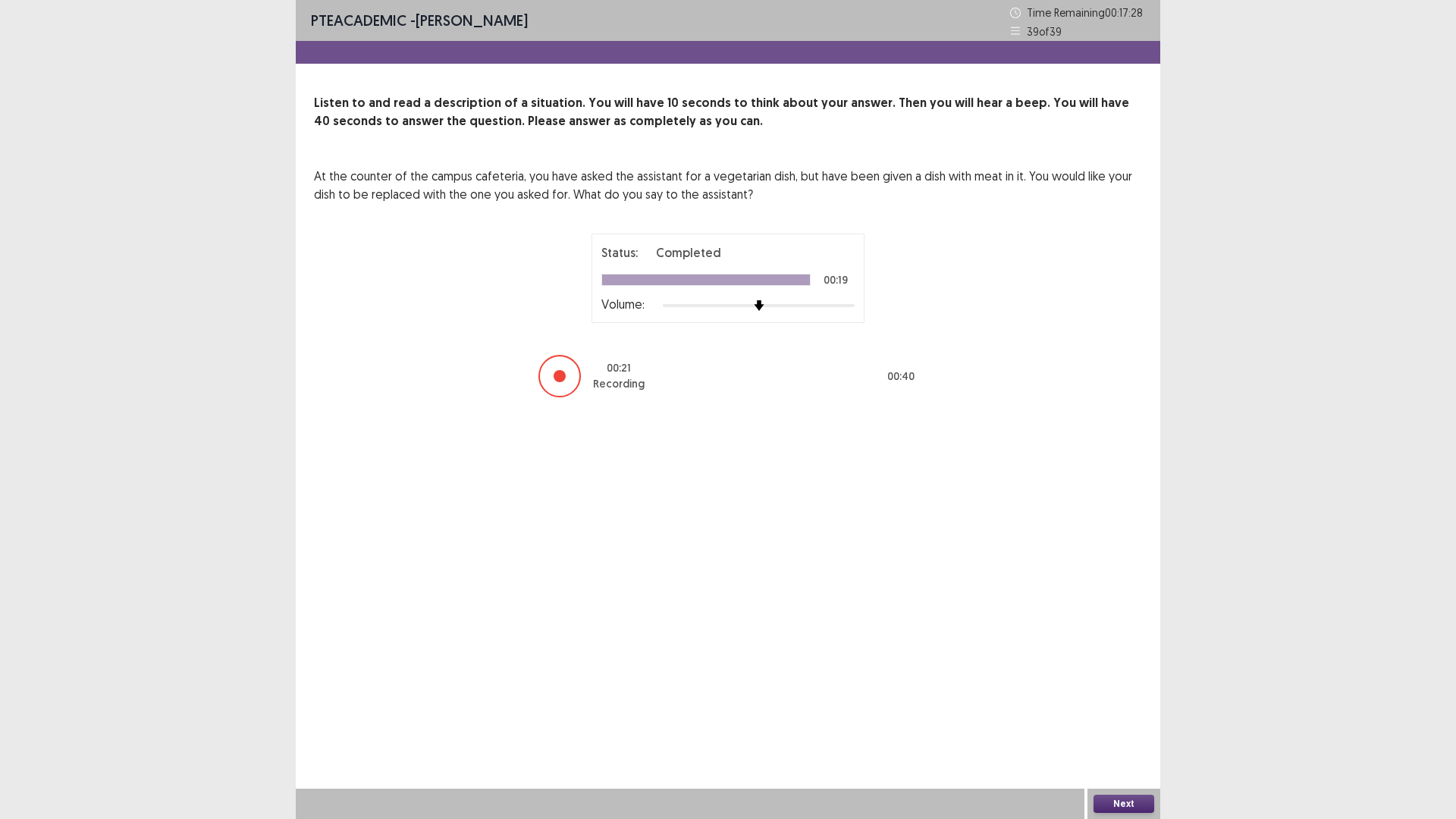
click at [1126, 691] on button "Next" at bounding box center [1123, 804] width 60 height 19
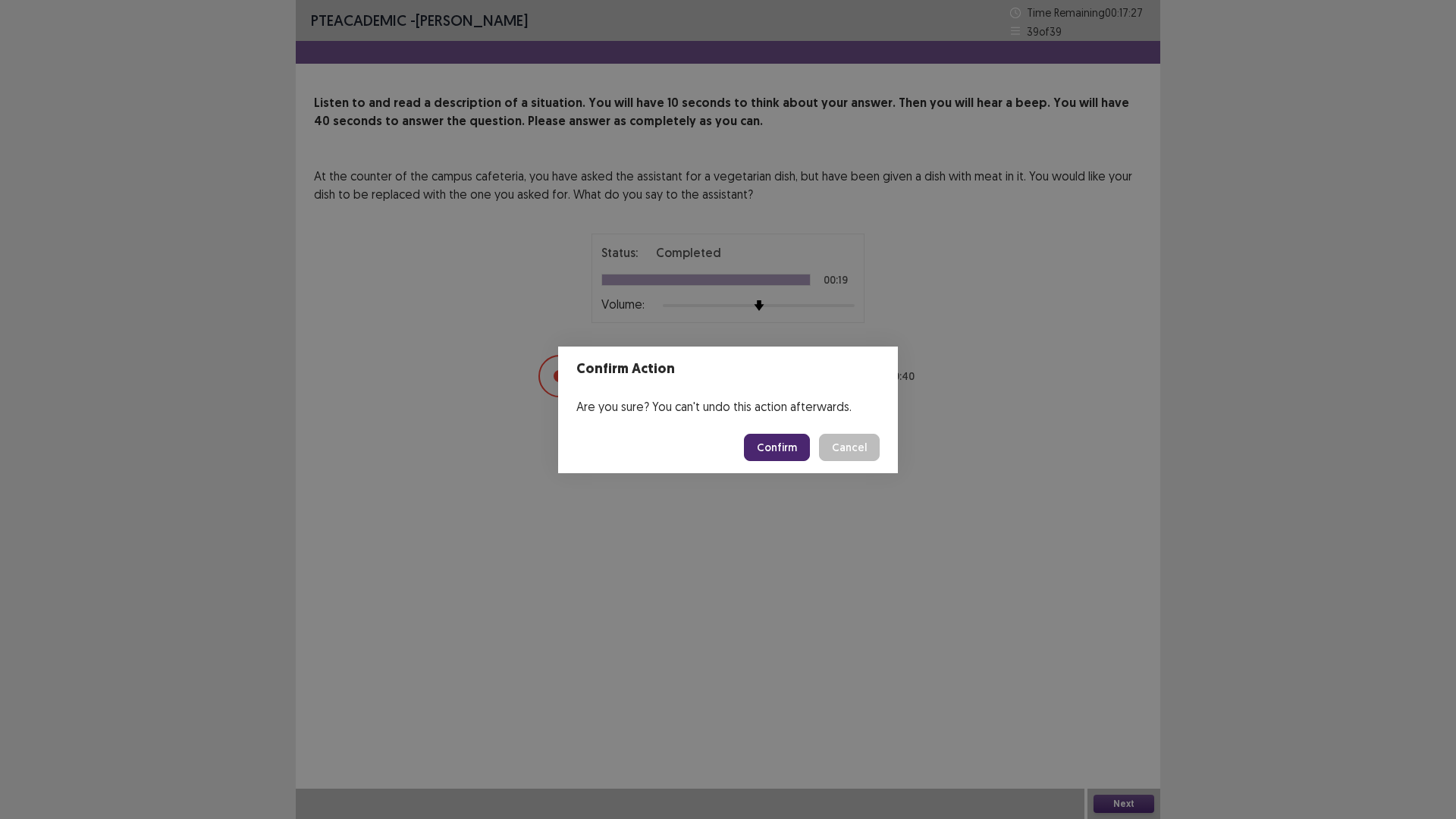
click at [810, 452] on button "Confirm" at bounding box center [777, 447] width 66 height 27
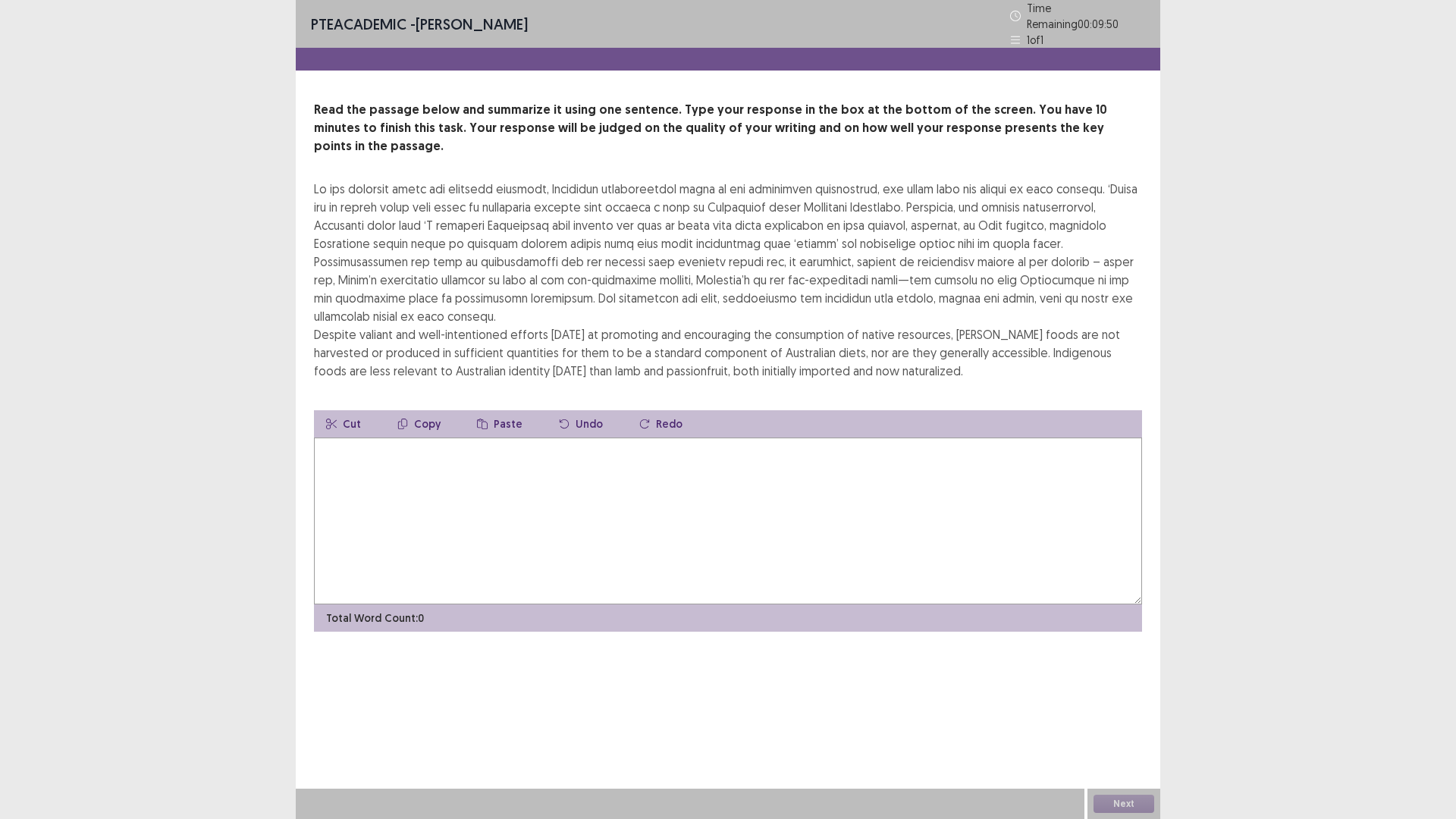
drag, startPoint x: 1292, startPoint y: 34, endPoint x: 1356, endPoint y: 575, distance: 544.8
click at [1356, 575] on div "PTE academic - [PERSON_NAME] Time Remaining 00 : 09 : 50 1 of 1 Read the passag…" at bounding box center [728, 409] width 1456 height 819
click at [373, 602] on textarea at bounding box center [728, 522] width 828 height 167
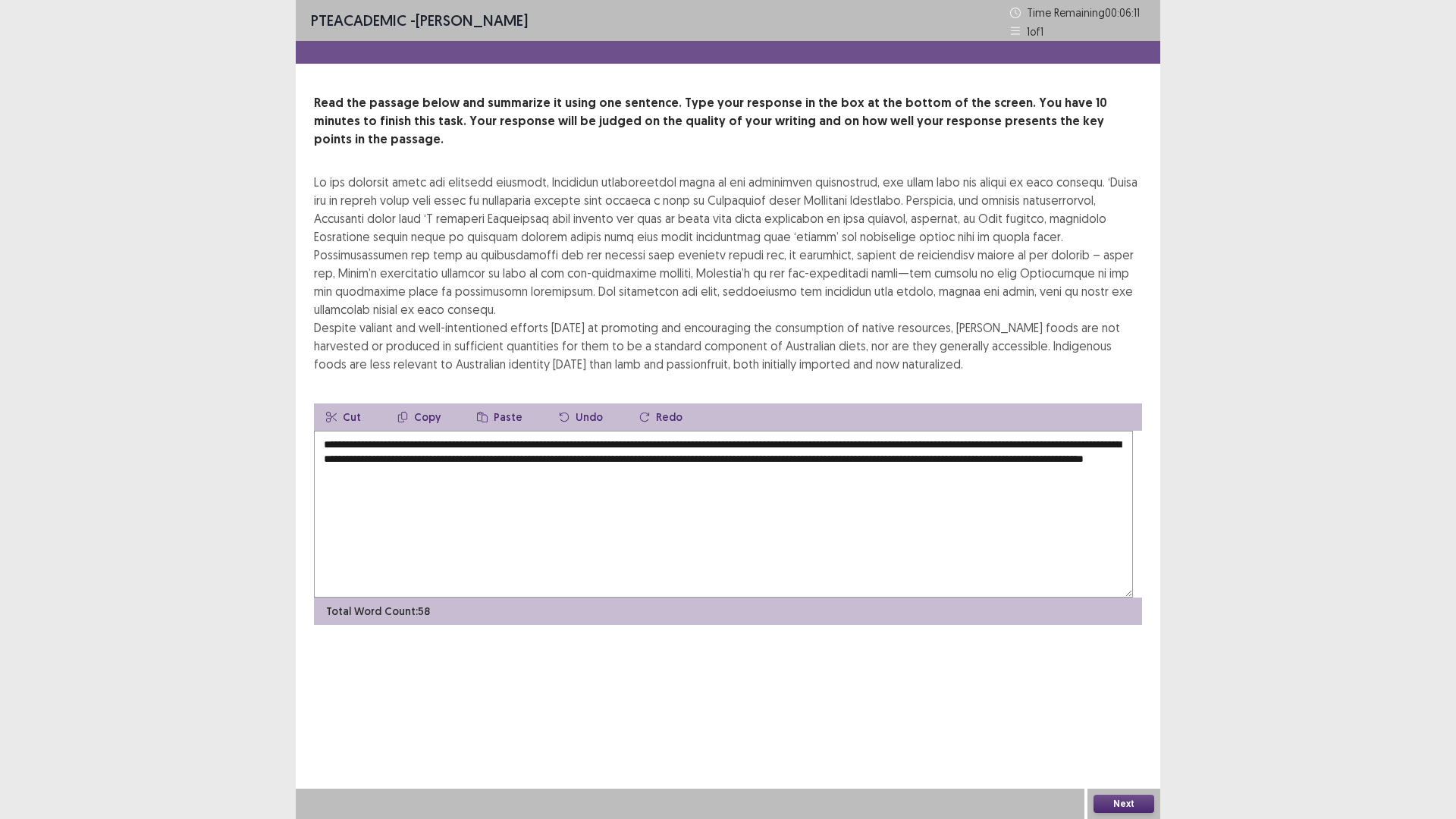
click at [900, 598] on textarea "**********" at bounding box center [723, 515] width 819 height 167
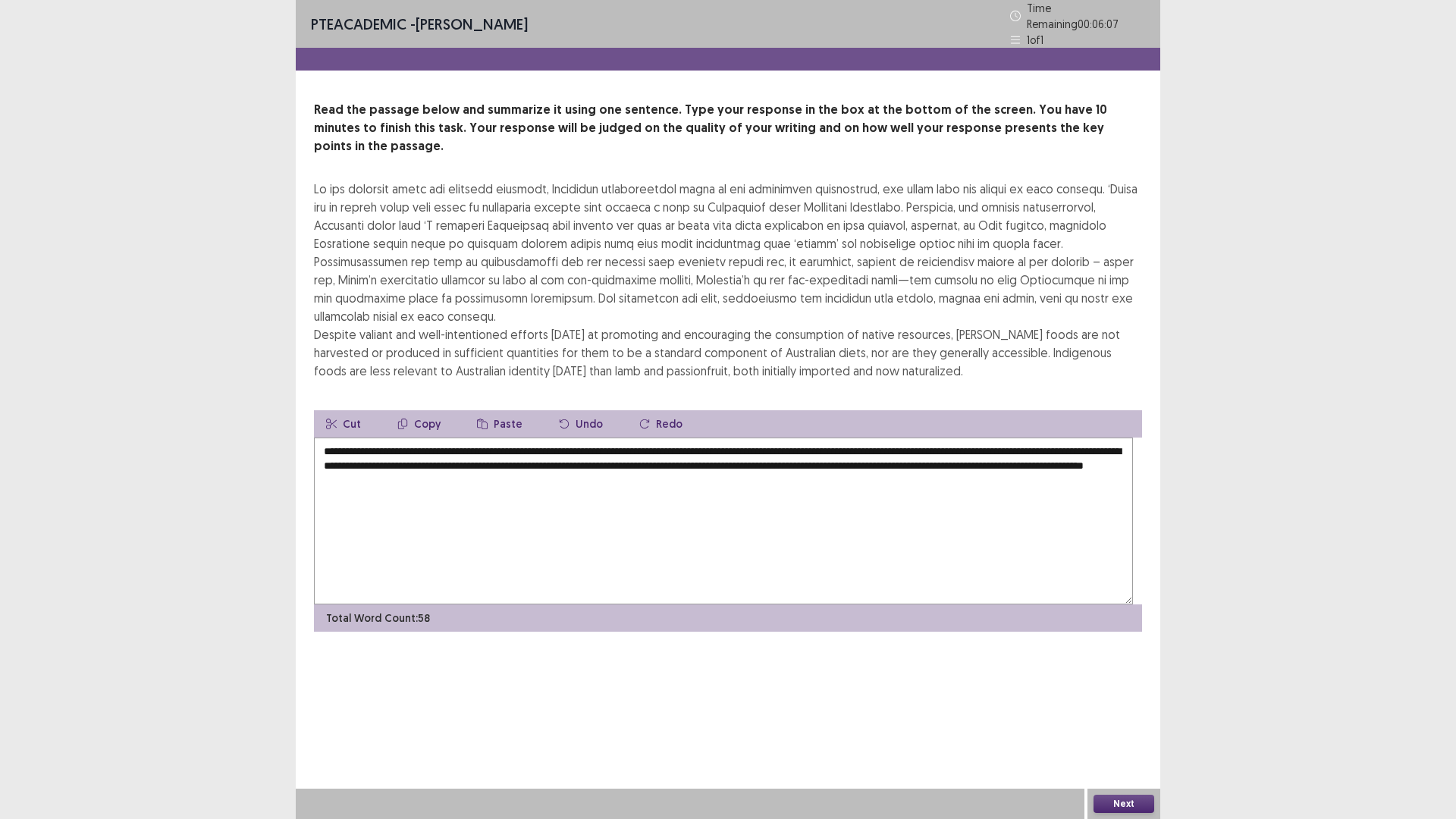
click at [402, 604] on textarea "**********" at bounding box center [723, 522] width 819 height 167
click at [513, 604] on textarea "**********" at bounding box center [723, 522] width 819 height 167
click at [724, 604] on textarea "**********" at bounding box center [723, 522] width 819 height 167
click at [1001, 604] on textarea "**********" at bounding box center [723, 522] width 819 height 167
click at [521, 604] on textarea "**********" at bounding box center [723, 522] width 819 height 167
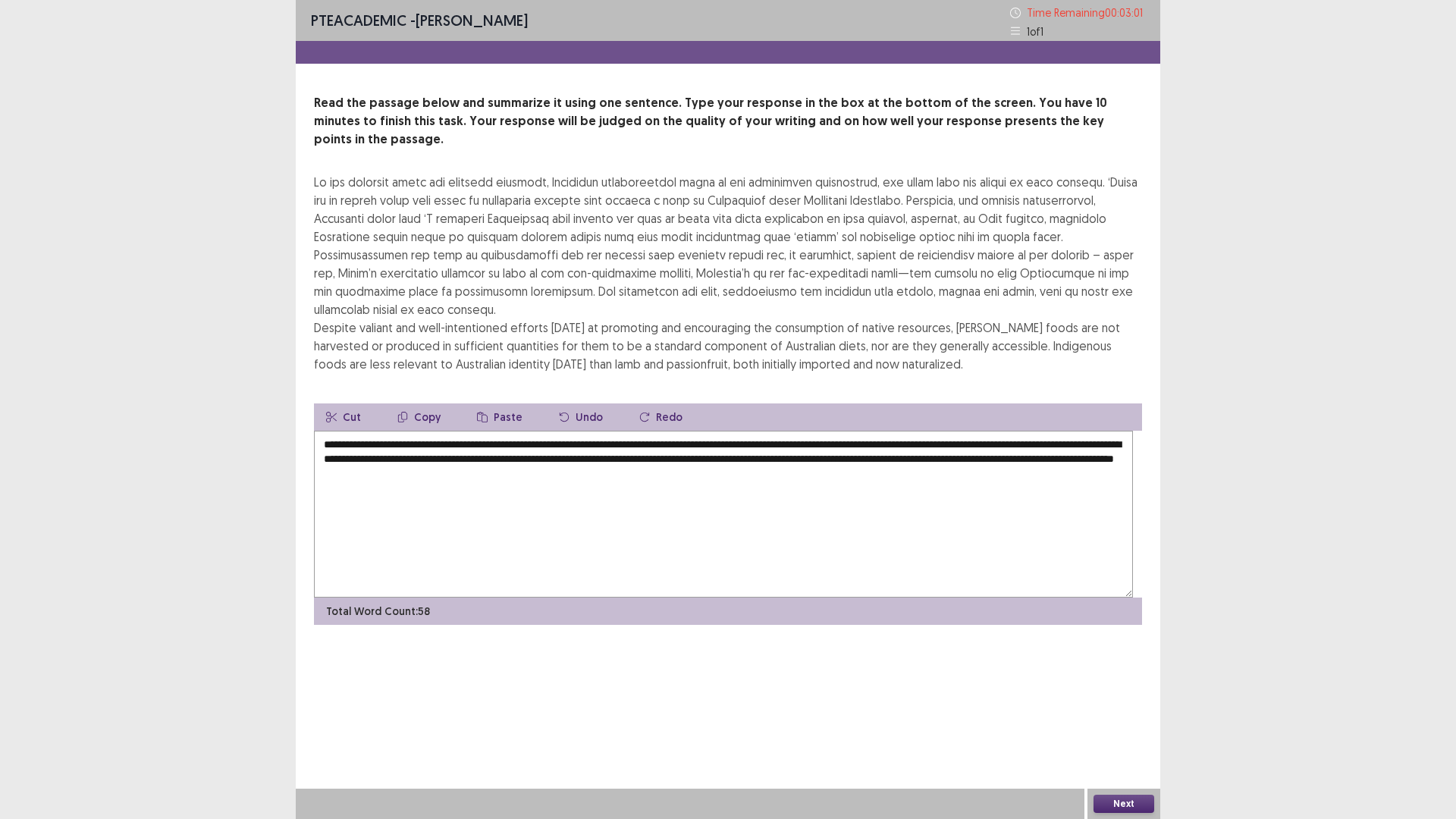
scroll to position [34, 0]
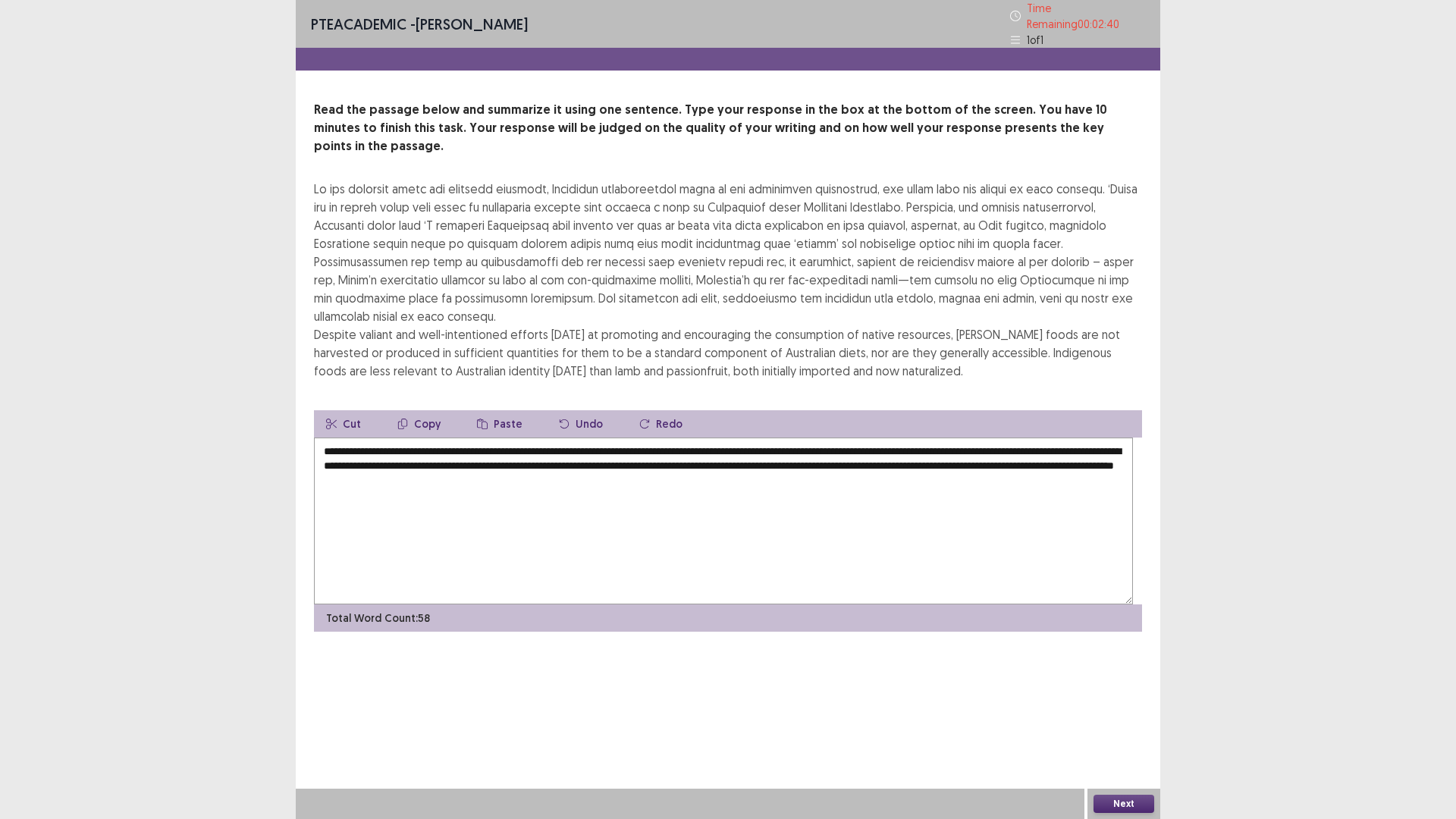
type textarea "**********"
click at [1131, 691] on button "Next" at bounding box center [1123, 804] width 60 height 19
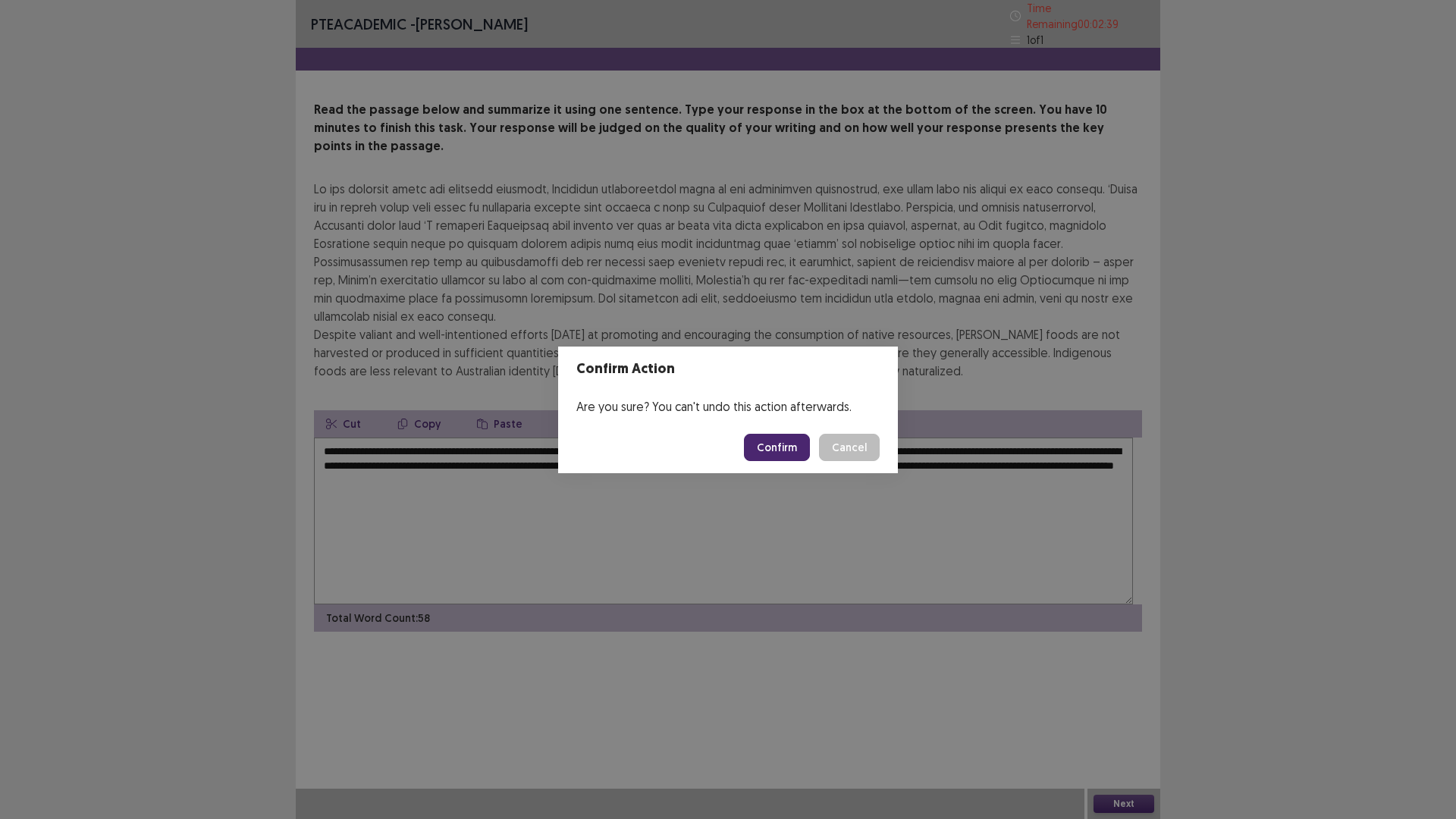
click at [780, 453] on button "Confirm" at bounding box center [777, 447] width 66 height 27
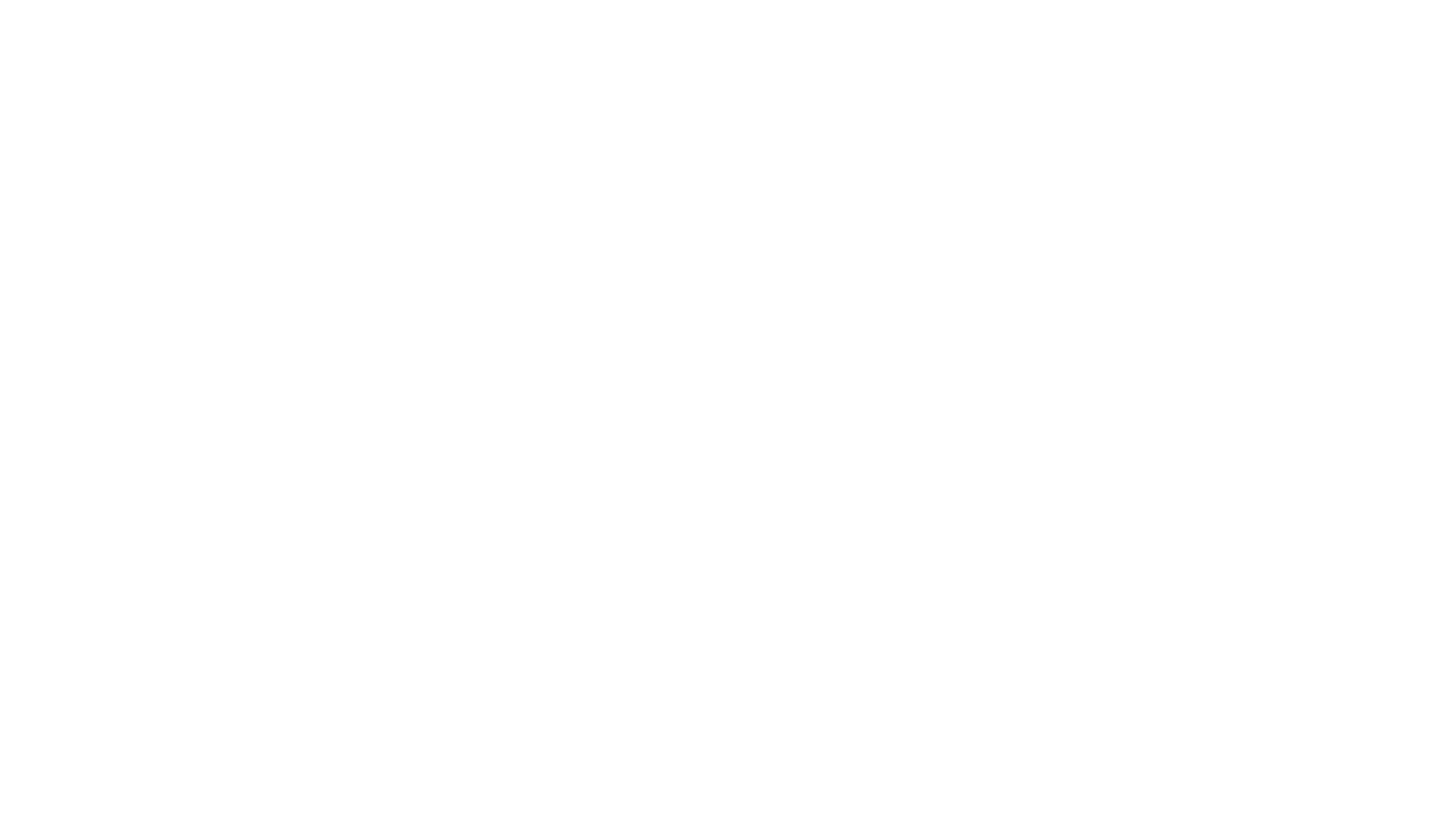
scroll to position [0, 0]
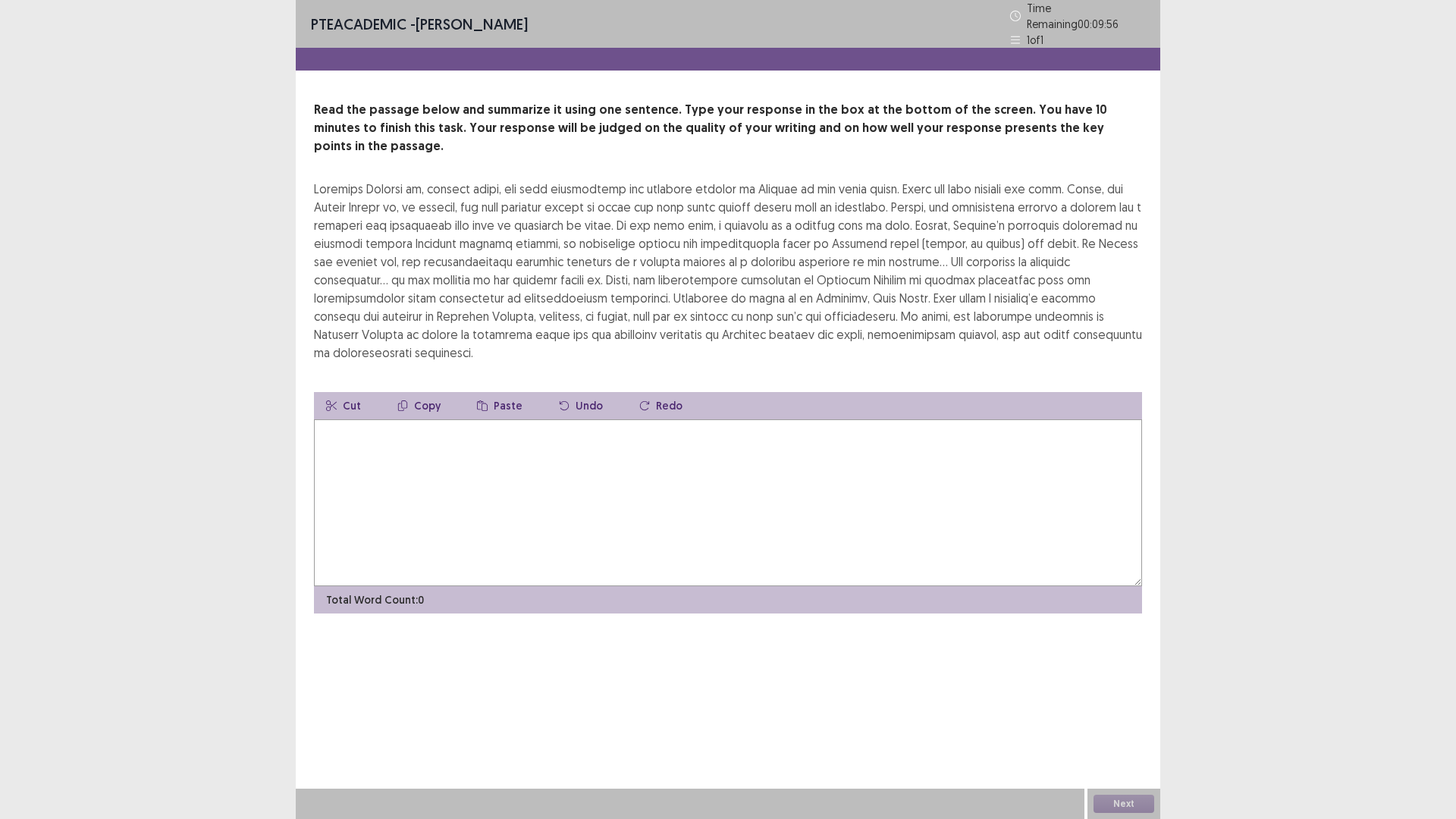
click at [388, 576] on textarea at bounding box center [728, 503] width 828 height 167
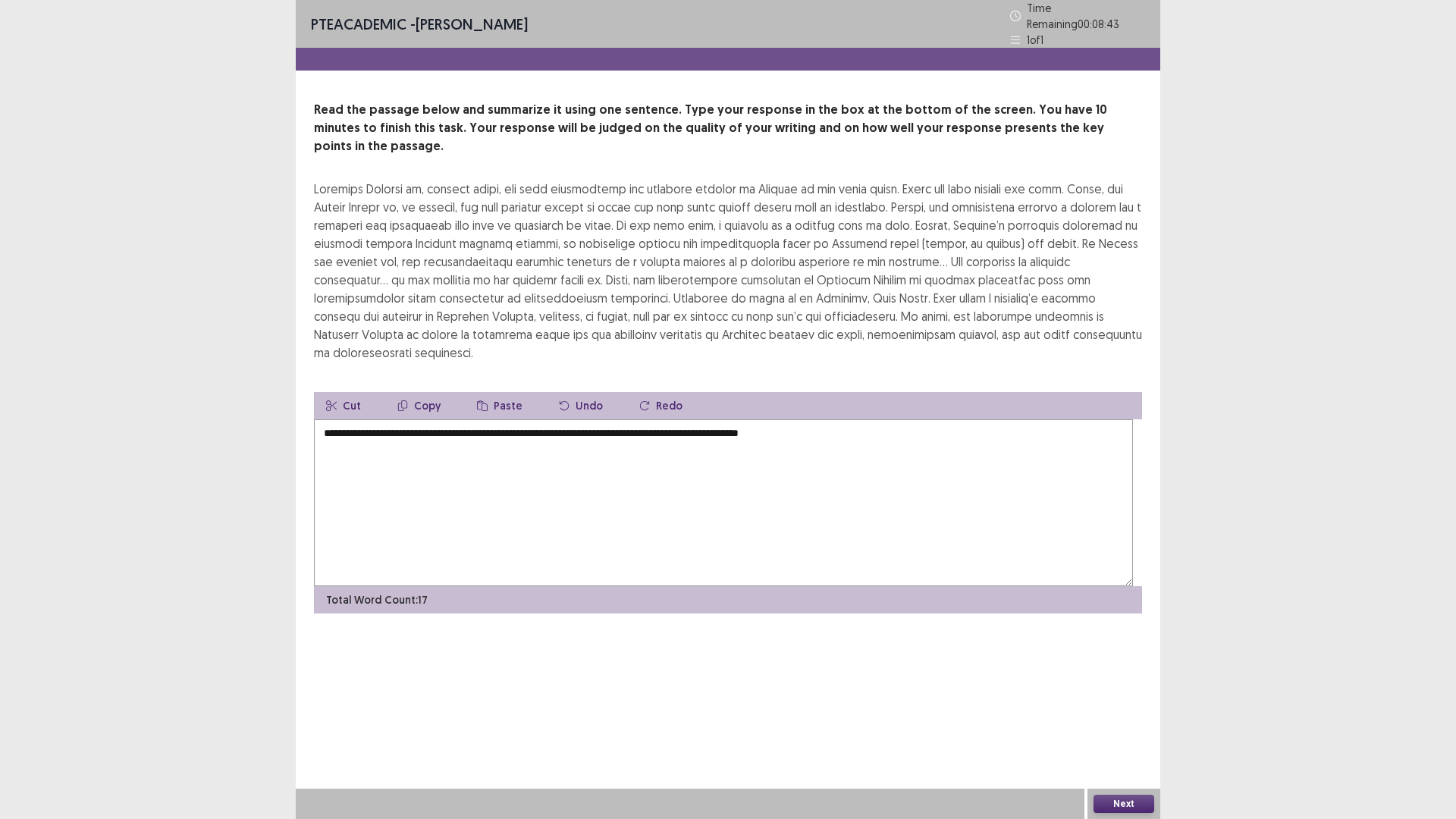
click at [951, 574] on textarea "**********" at bounding box center [723, 503] width 819 height 167
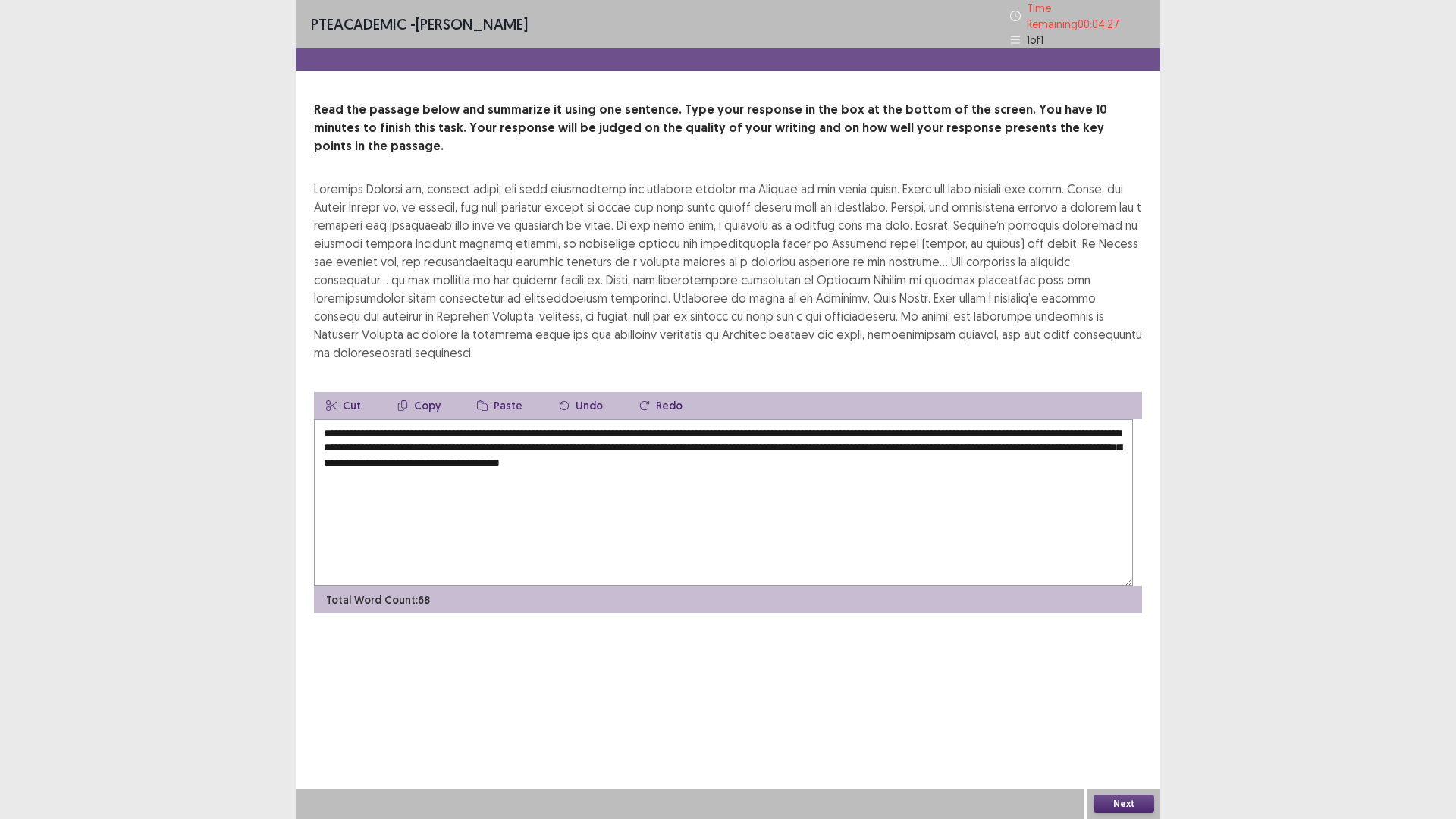
click at [377, 587] on textarea "**********" at bounding box center [723, 503] width 819 height 167
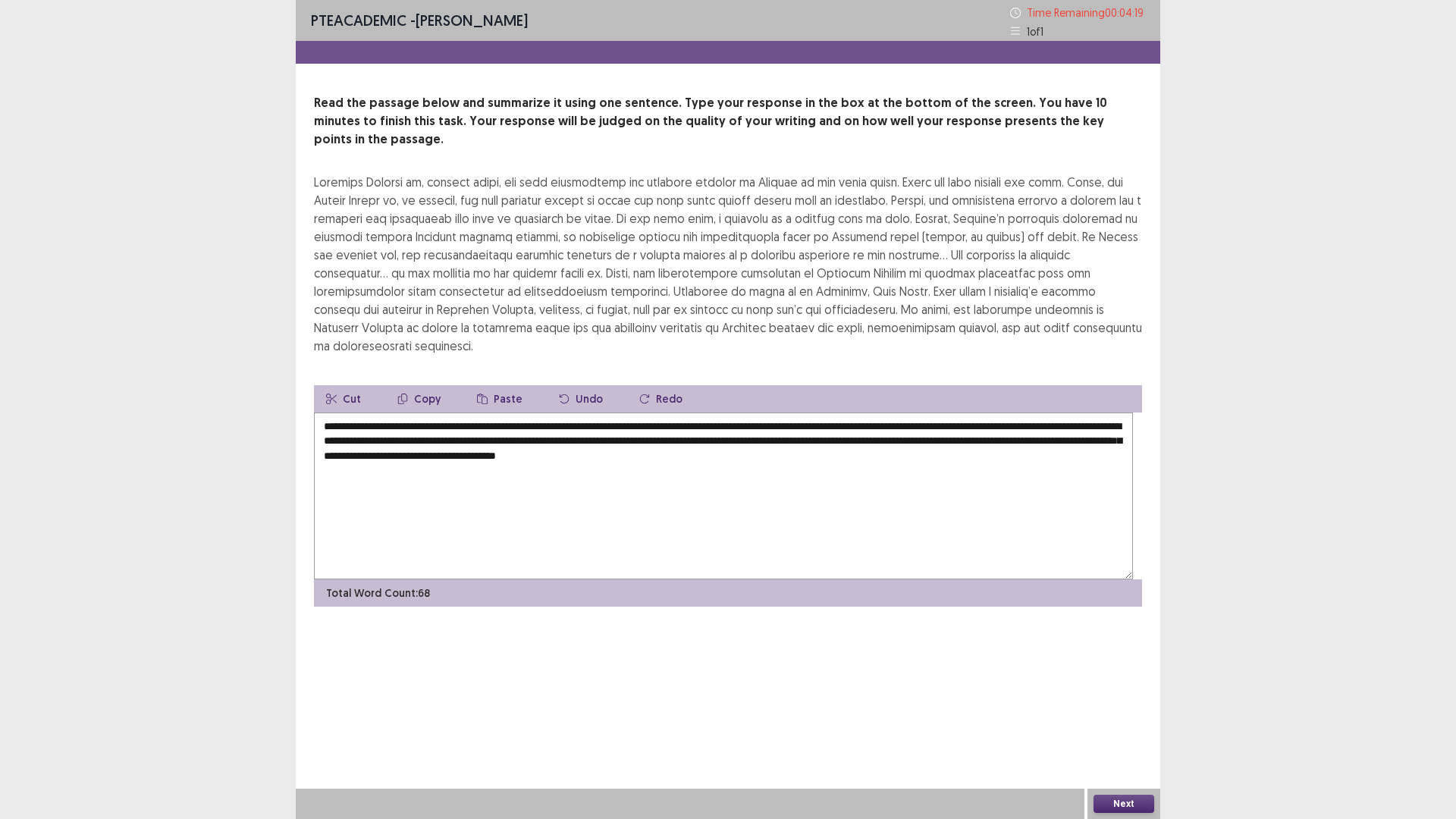
drag, startPoint x: 533, startPoint y: 592, endPoint x: 558, endPoint y: 608, distance: 29.7
click at [533, 579] on textarea "**********" at bounding box center [723, 496] width 819 height 167
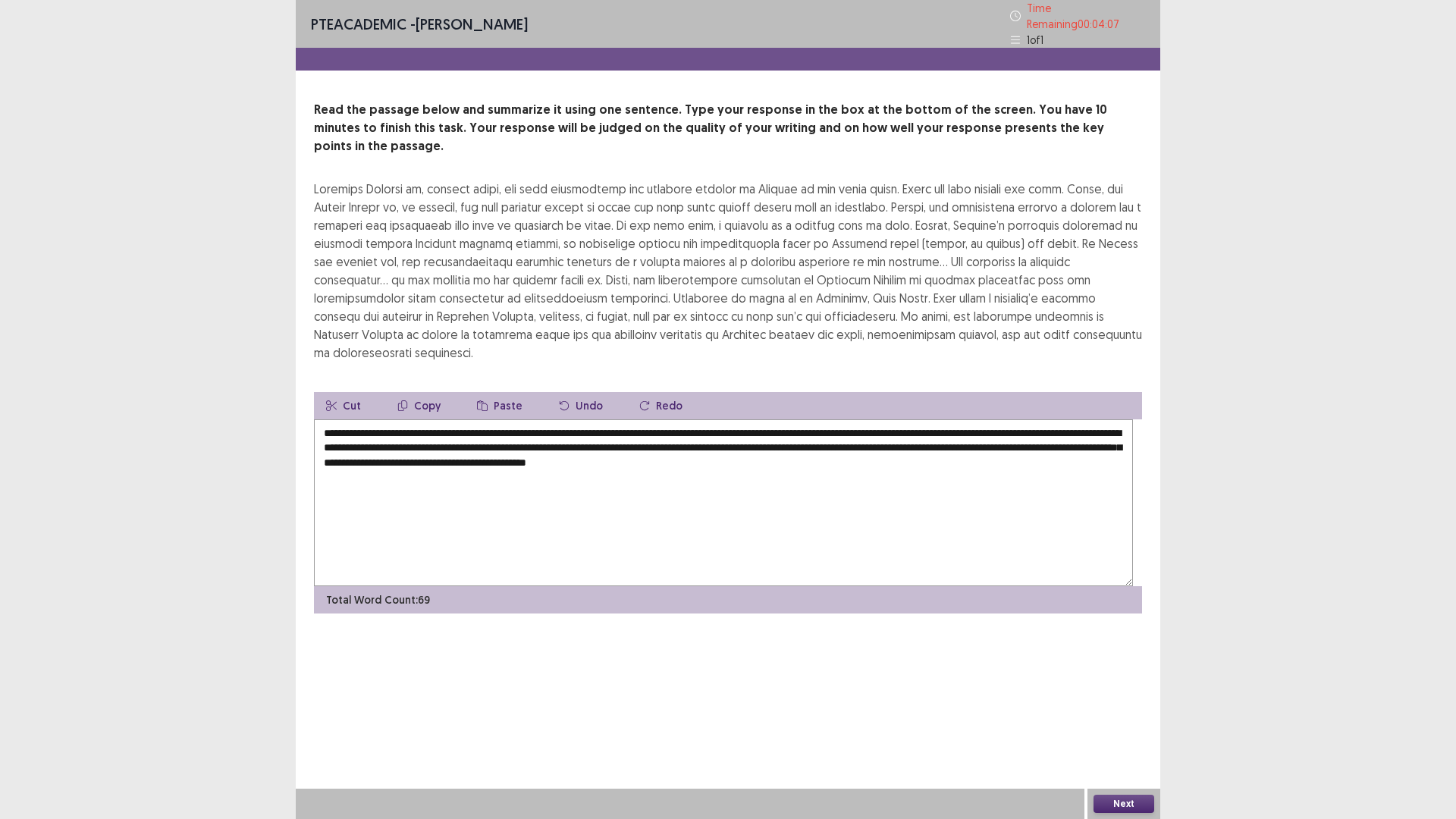
click at [633, 587] on textarea "**********" at bounding box center [723, 503] width 819 height 167
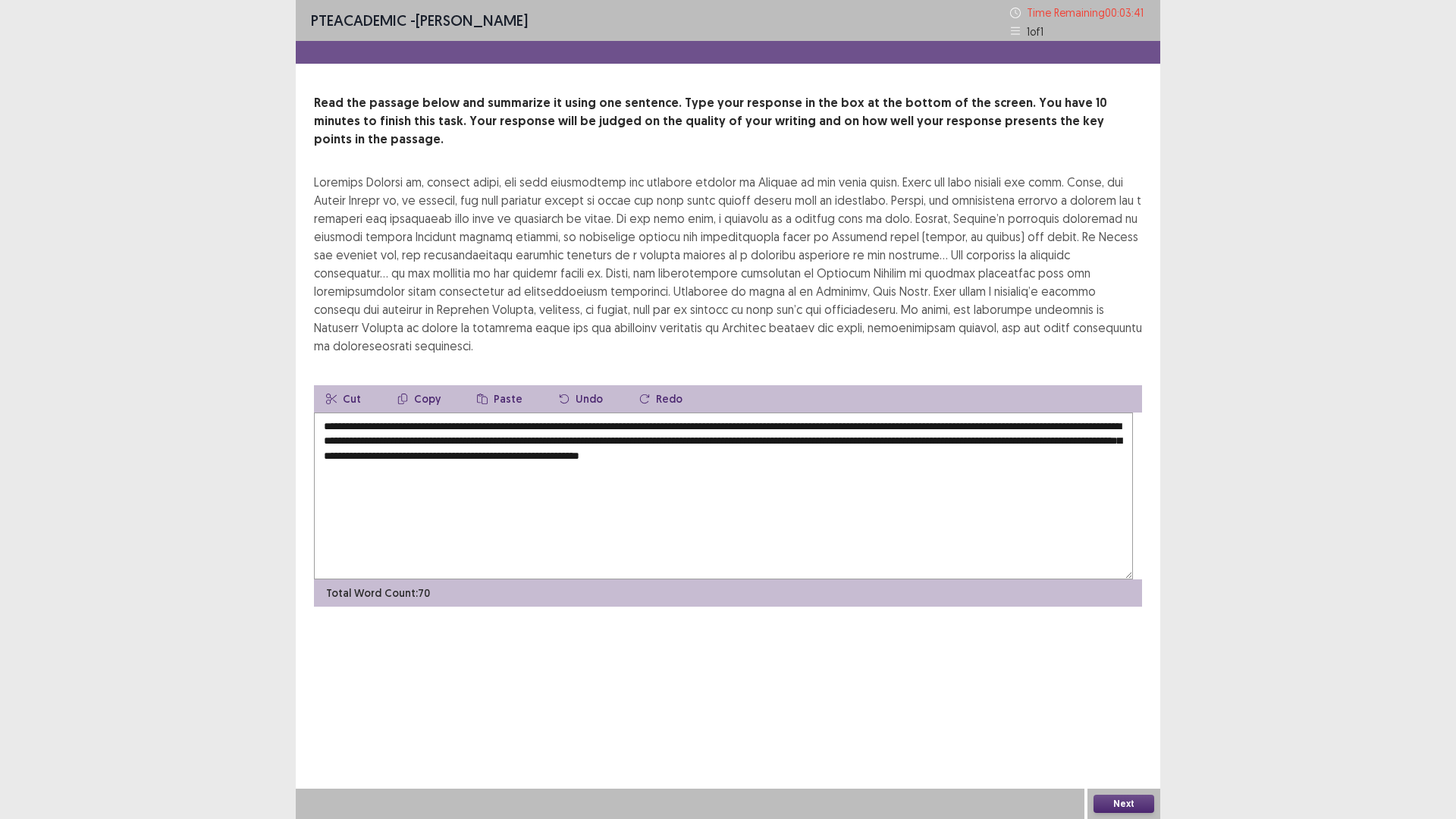
drag, startPoint x: 800, startPoint y: 613, endPoint x: 838, endPoint y: 630, distance: 41.6
click at [838, 579] on textarea "**********" at bounding box center [723, 496] width 819 height 167
click at [418, 579] on textarea "**********" at bounding box center [723, 496] width 819 height 167
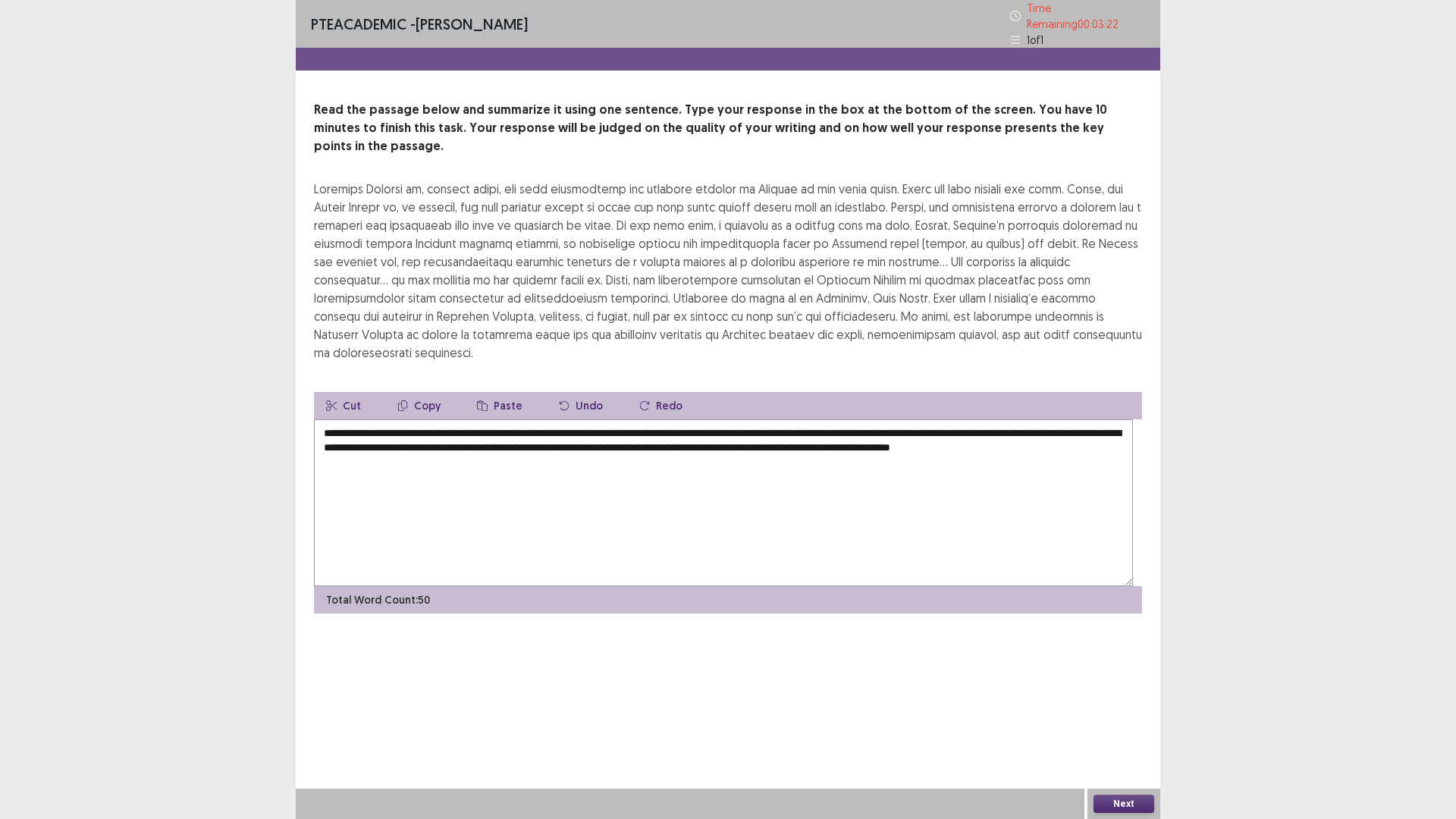
click at [555, 587] on textarea "**********" at bounding box center [723, 503] width 819 height 167
click at [696, 587] on textarea "**********" at bounding box center [723, 503] width 819 height 167
click at [947, 587] on textarea "**********" at bounding box center [723, 503] width 819 height 167
click at [1029, 587] on textarea "**********" at bounding box center [723, 503] width 819 height 167
click at [1027, 587] on textarea "**********" at bounding box center [723, 503] width 819 height 167
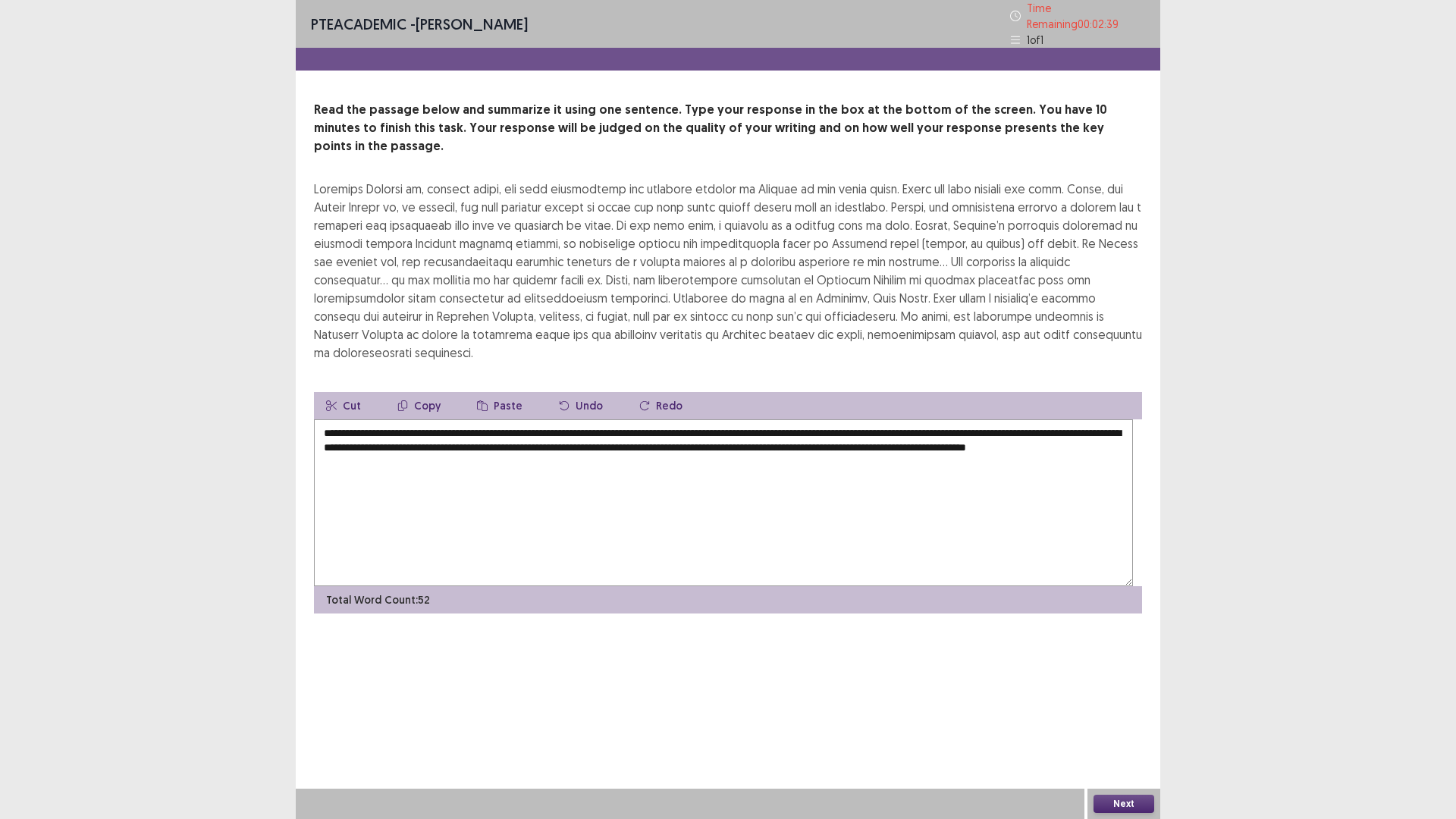
click at [838, 576] on textarea "**********" at bounding box center [723, 503] width 819 height 167
click at [585, 587] on textarea "**********" at bounding box center [723, 503] width 819 height 167
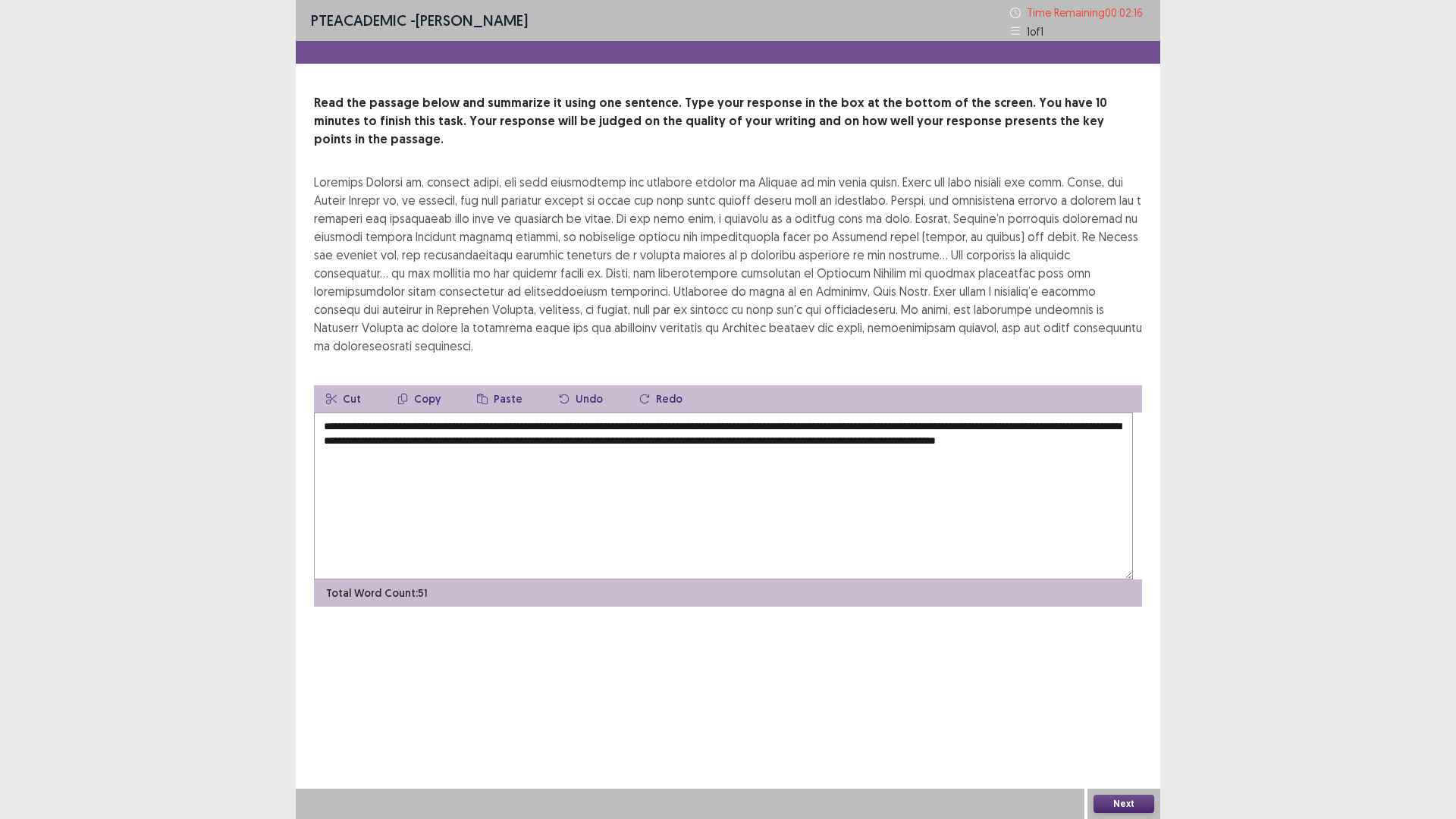
click at [955, 579] on textarea "**********" at bounding box center [723, 496] width 819 height 167
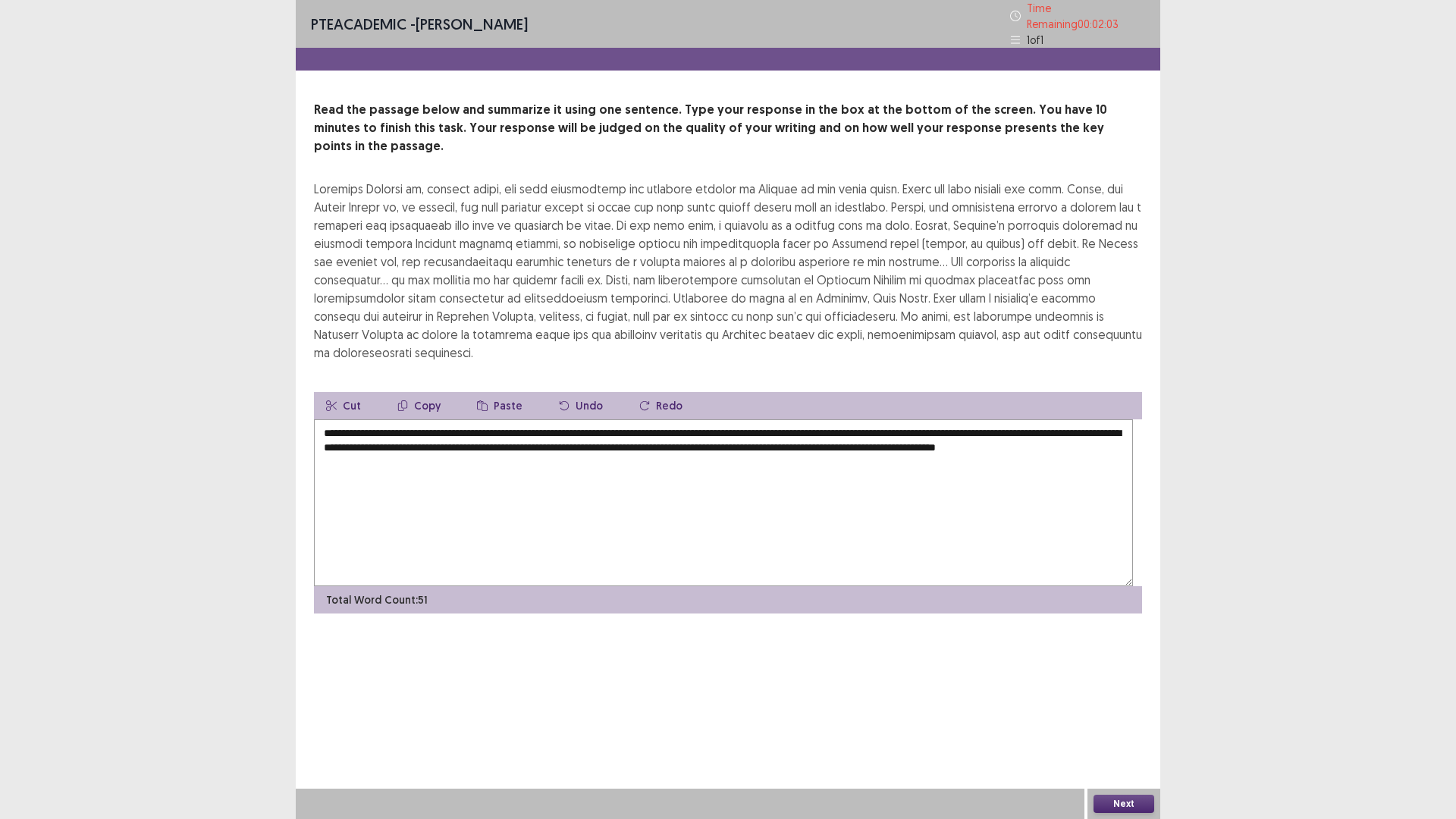
click at [670, 587] on textarea "**********" at bounding box center [723, 503] width 819 height 167
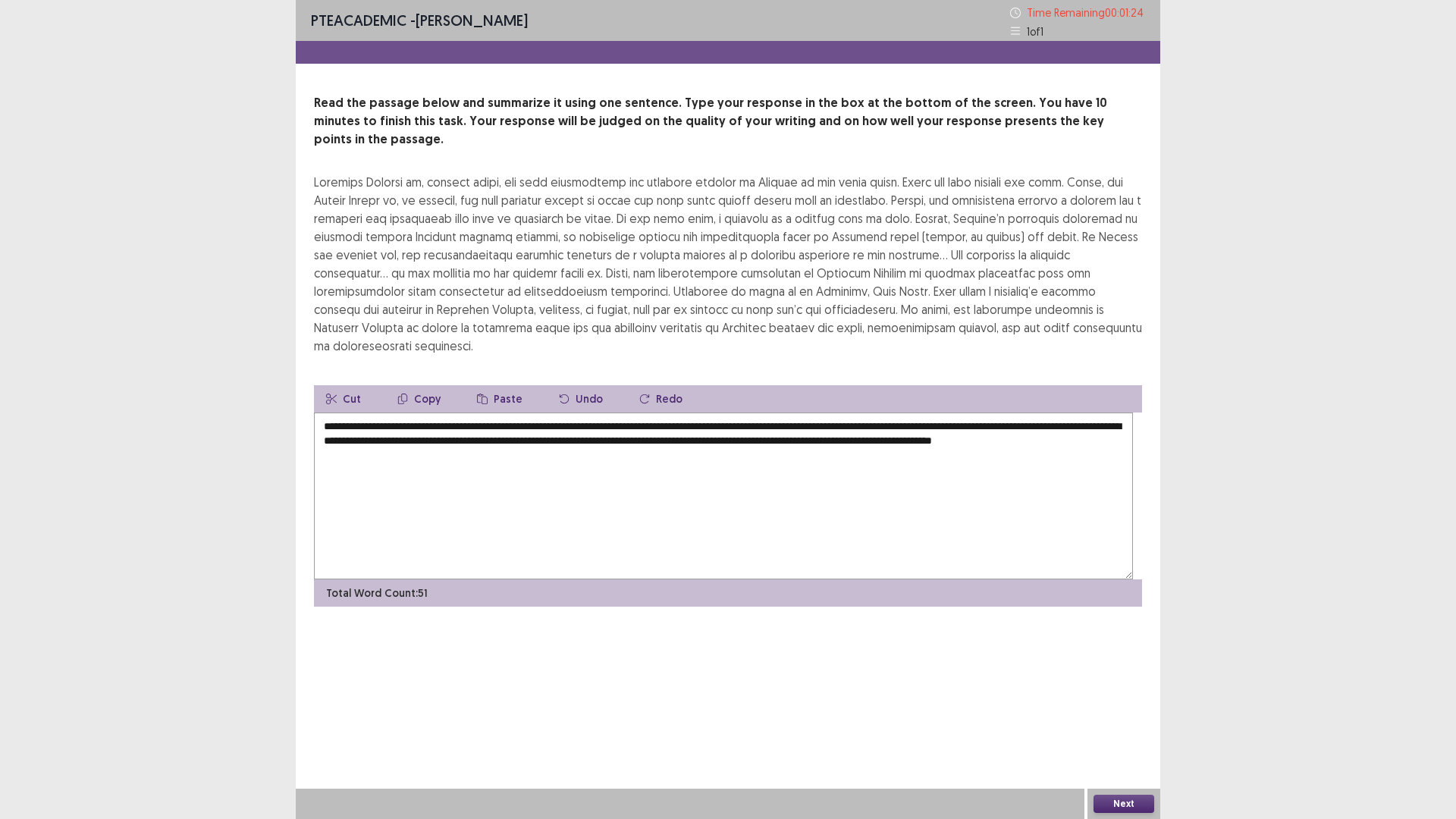
click at [437, 579] on textarea "**********" at bounding box center [723, 496] width 819 height 167
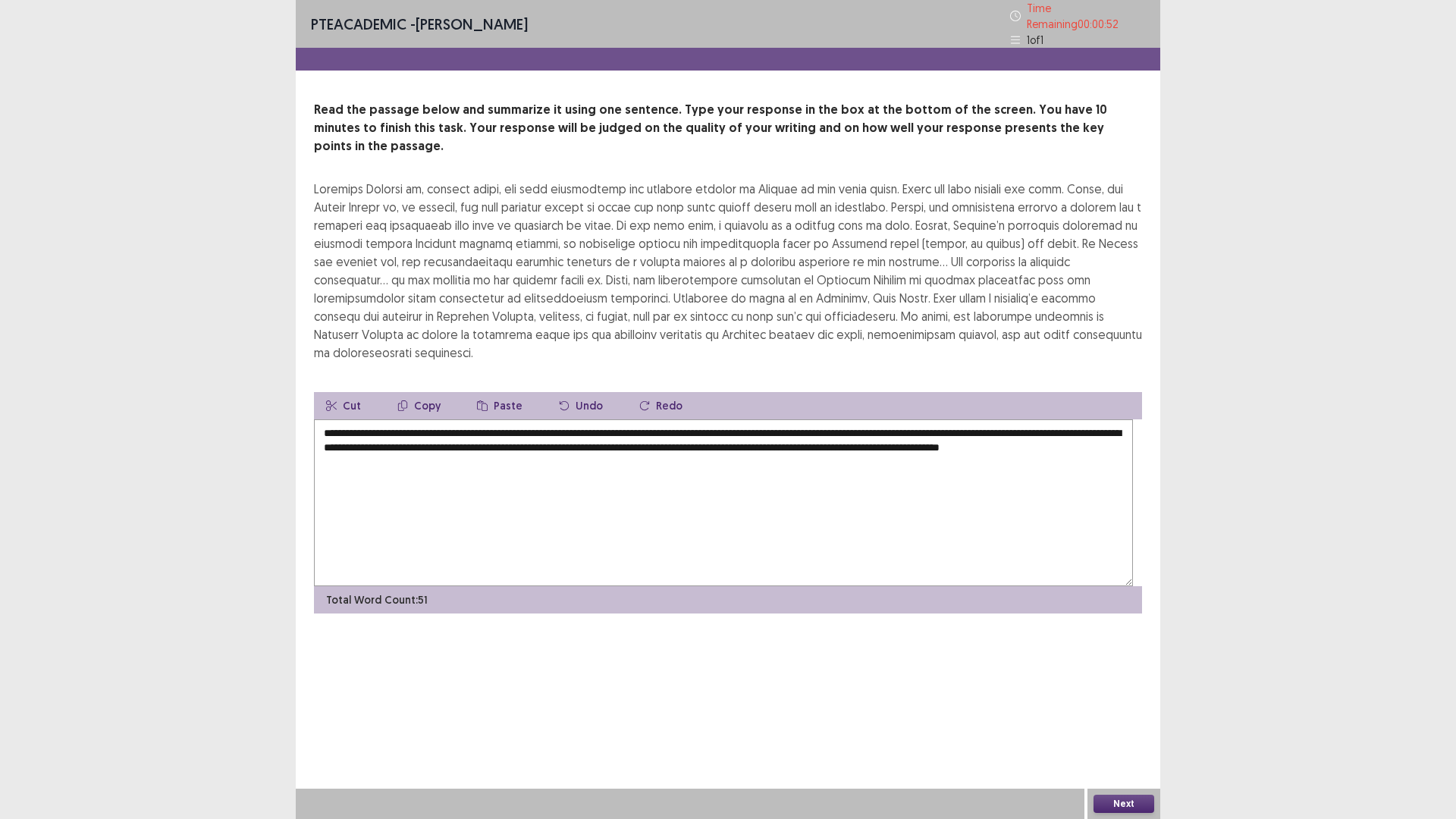
type textarea "**********"
click at [1121, 691] on button "Next" at bounding box center [1123, 804] width 60 height 19
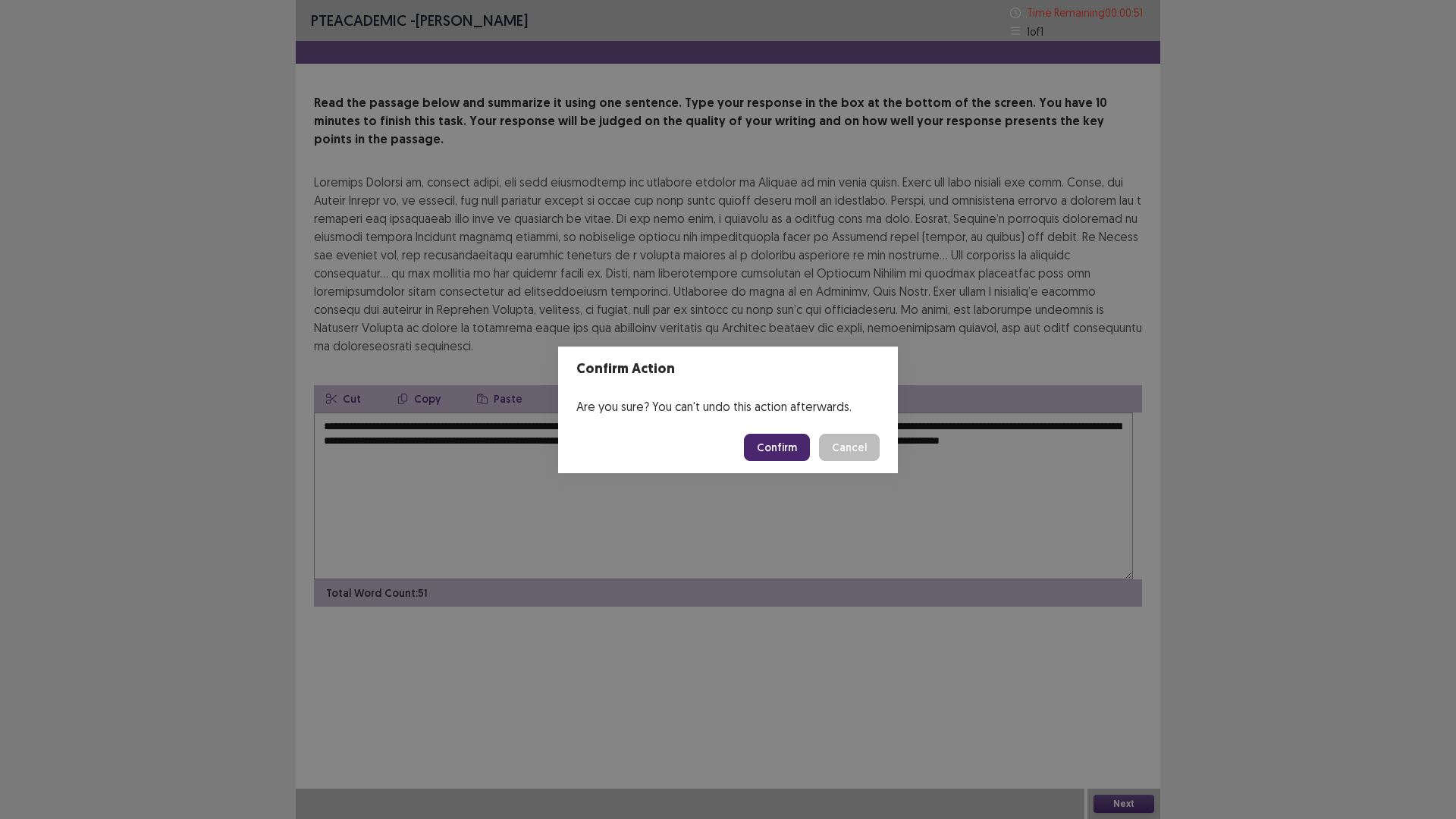
click at [802, 450] on button "Confirm" at bounding box center [777, 447] width 66 height 27
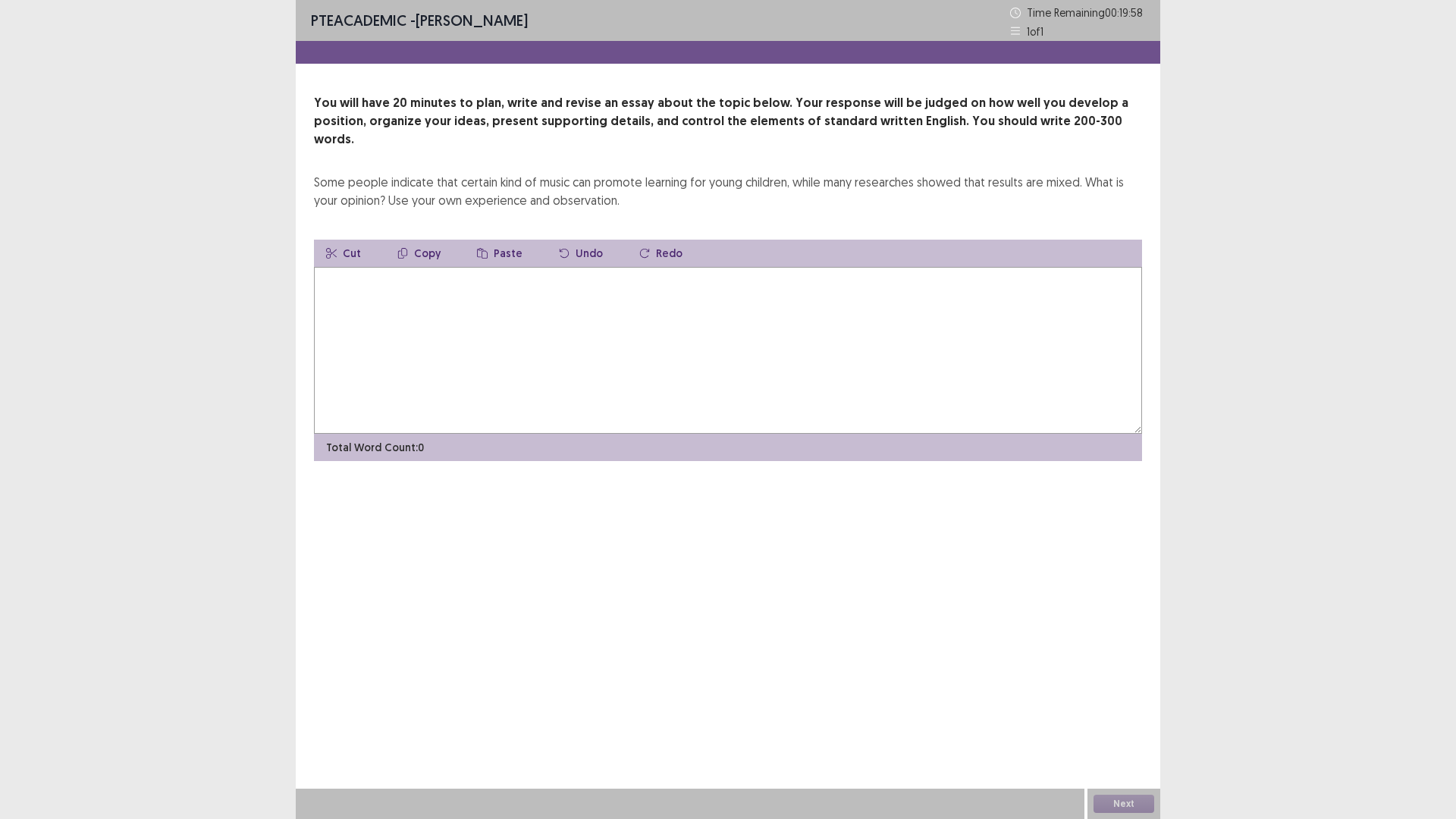
click at [395, 357] on textarea at bounding box center [728, 350] width 828 height 167
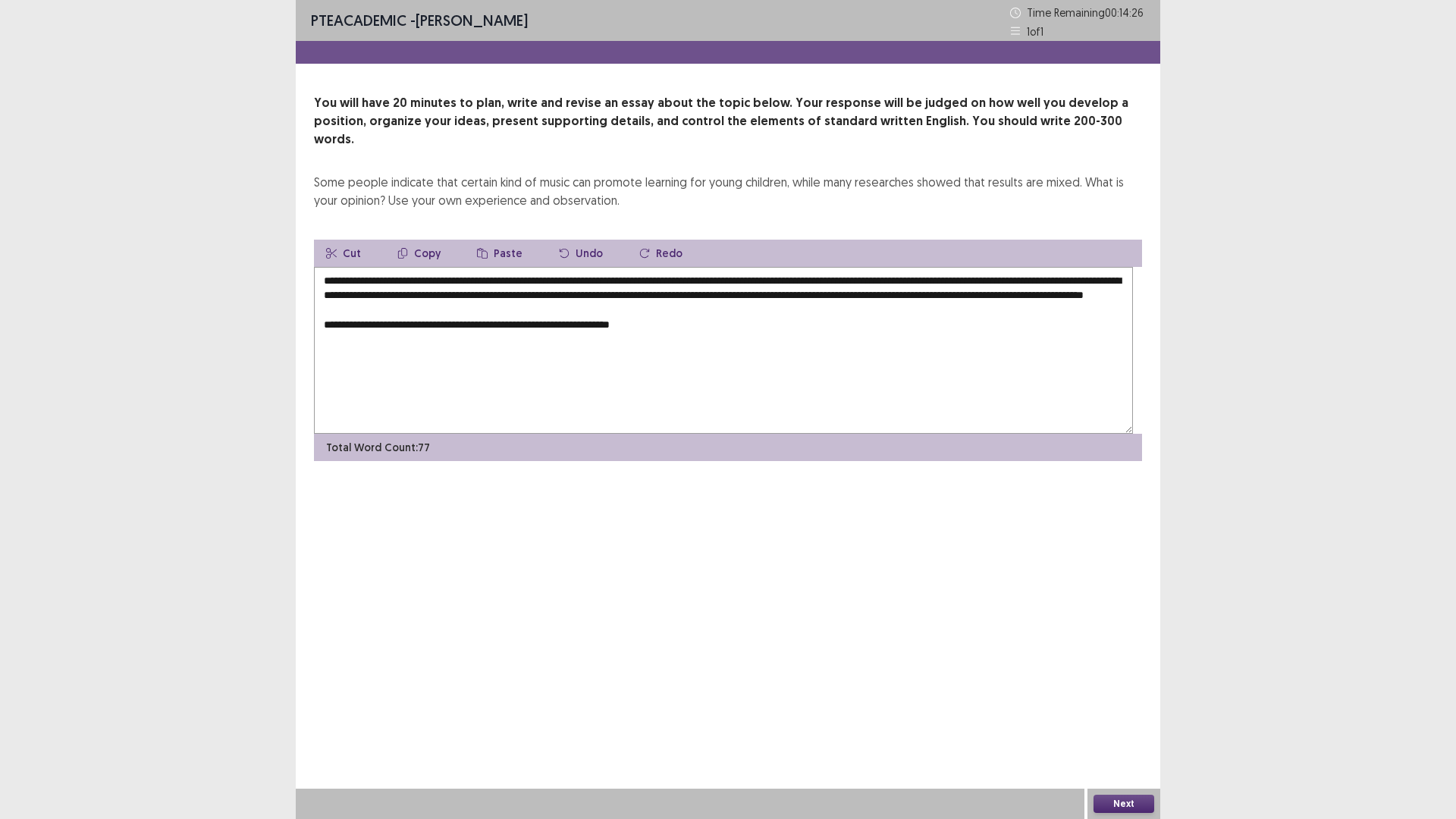
click at [695, 434] on textarea "**********" at bounding box center [723, 350] width 819 height 167
click at [802, 434] on textarea "**********" at bounding box center [723, 350] width 819 height 167
click at [592, 434] on textarea "**********" at bounding box center [723, 350] width 819 height 167
click at [662, 434] on textarea "**********" at bounding box center [723, 350] width 819 height 167
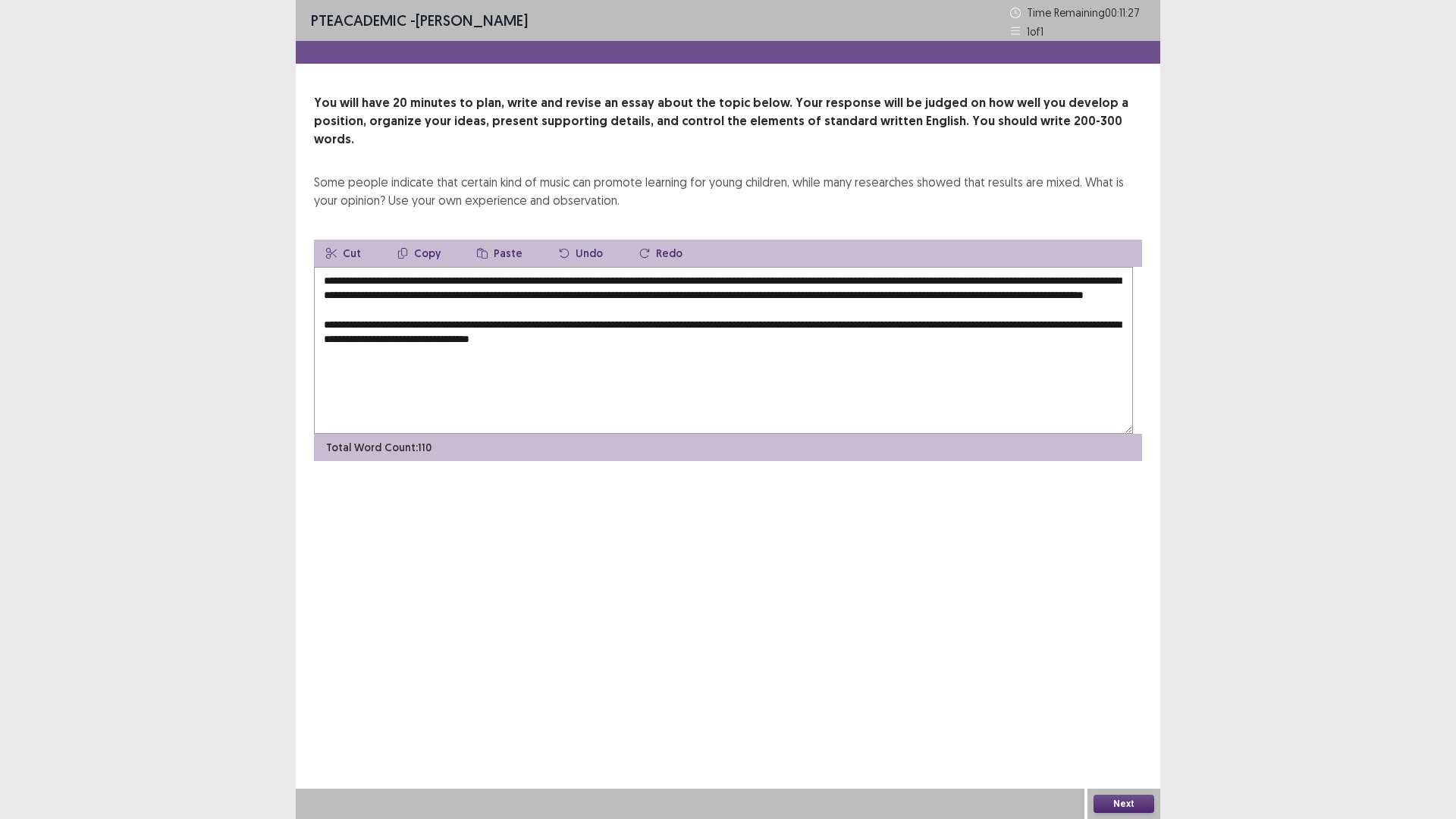
drag, startPoint x: 1103, startPoint y: 440, endPoint x: 1095, endPoint y: 443, distance: 8.5
click at [1104, 434] on textarea "**********" at bounding box center [723, 350] width 819 height 167
click at [975, 434] on textarea "**********" at bounding box center [723, 350] width 819 height 167
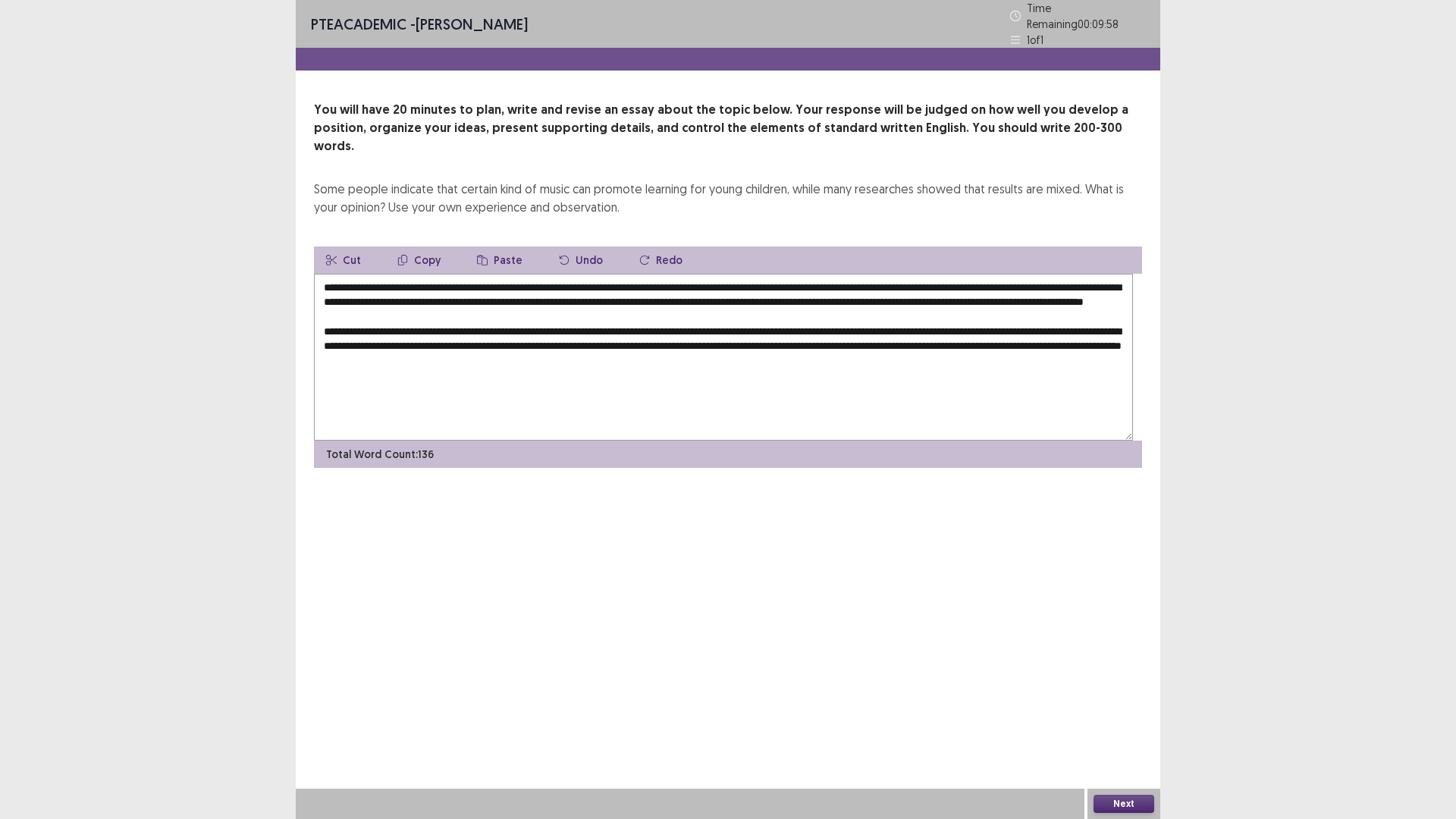
scroll to position [42, 0]
click at [490, 441] on textarea "**********" at bounding box center [723, 358] width 819 height 167
click at [617, 441] on textarea "**********" at bounding box center [723, 358] width 819 height 167
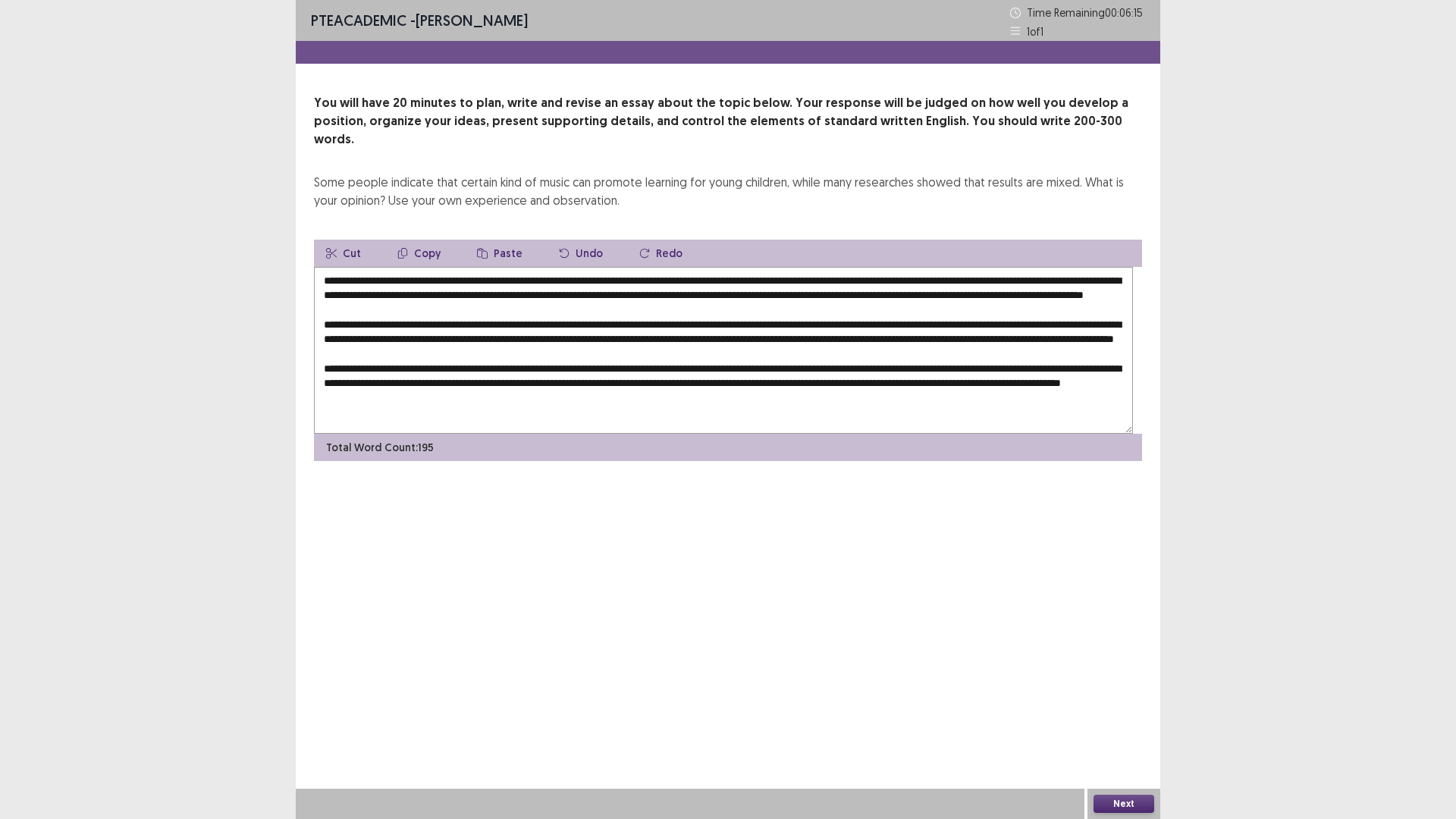
scroll to position [97, 0]
click at [913, 434] on textarea at bounding box center [723, 350] width 819 height 167
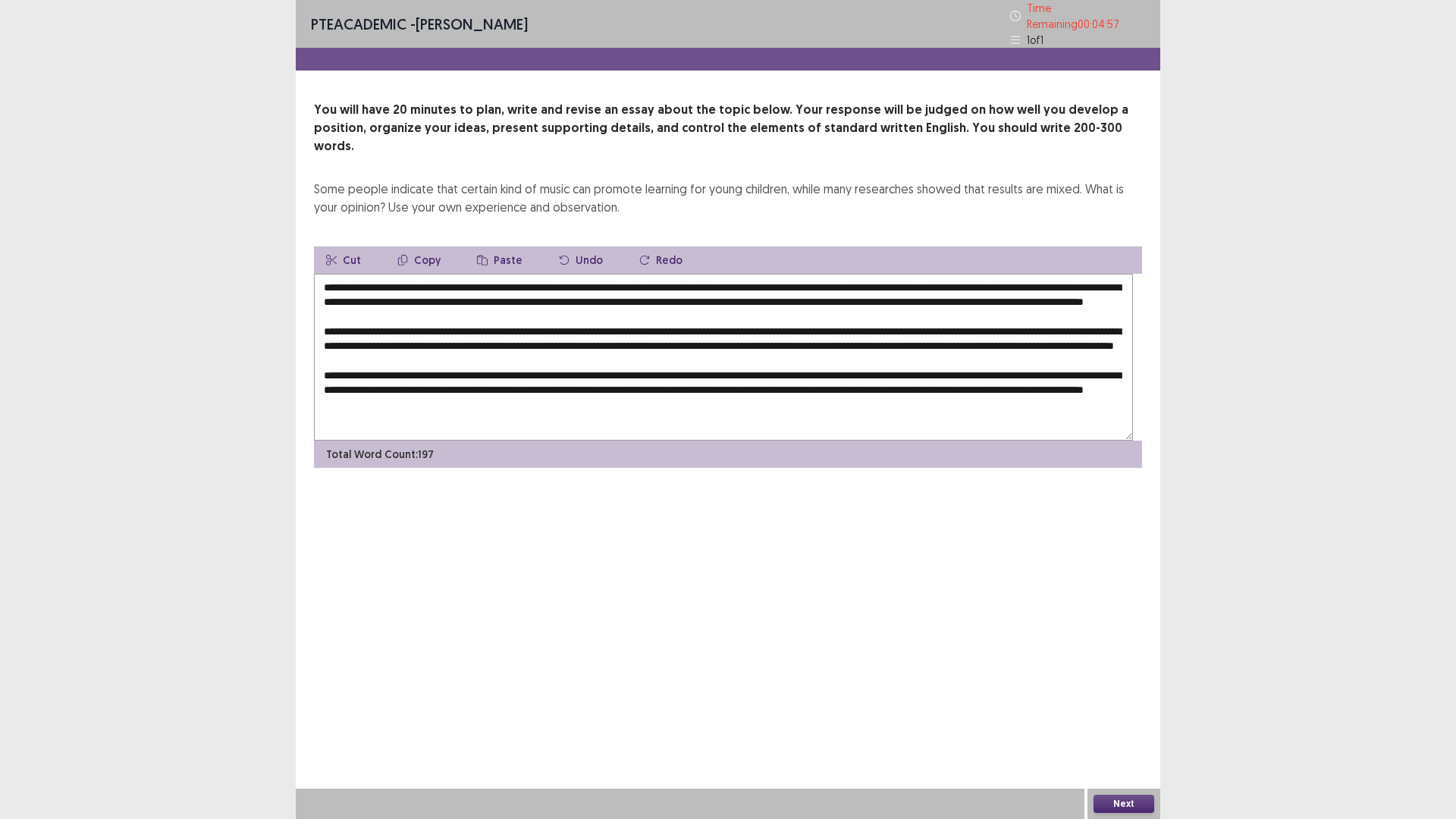
click at [406, 441] on textarea at bounding box center [723, 358] width 819 height 167
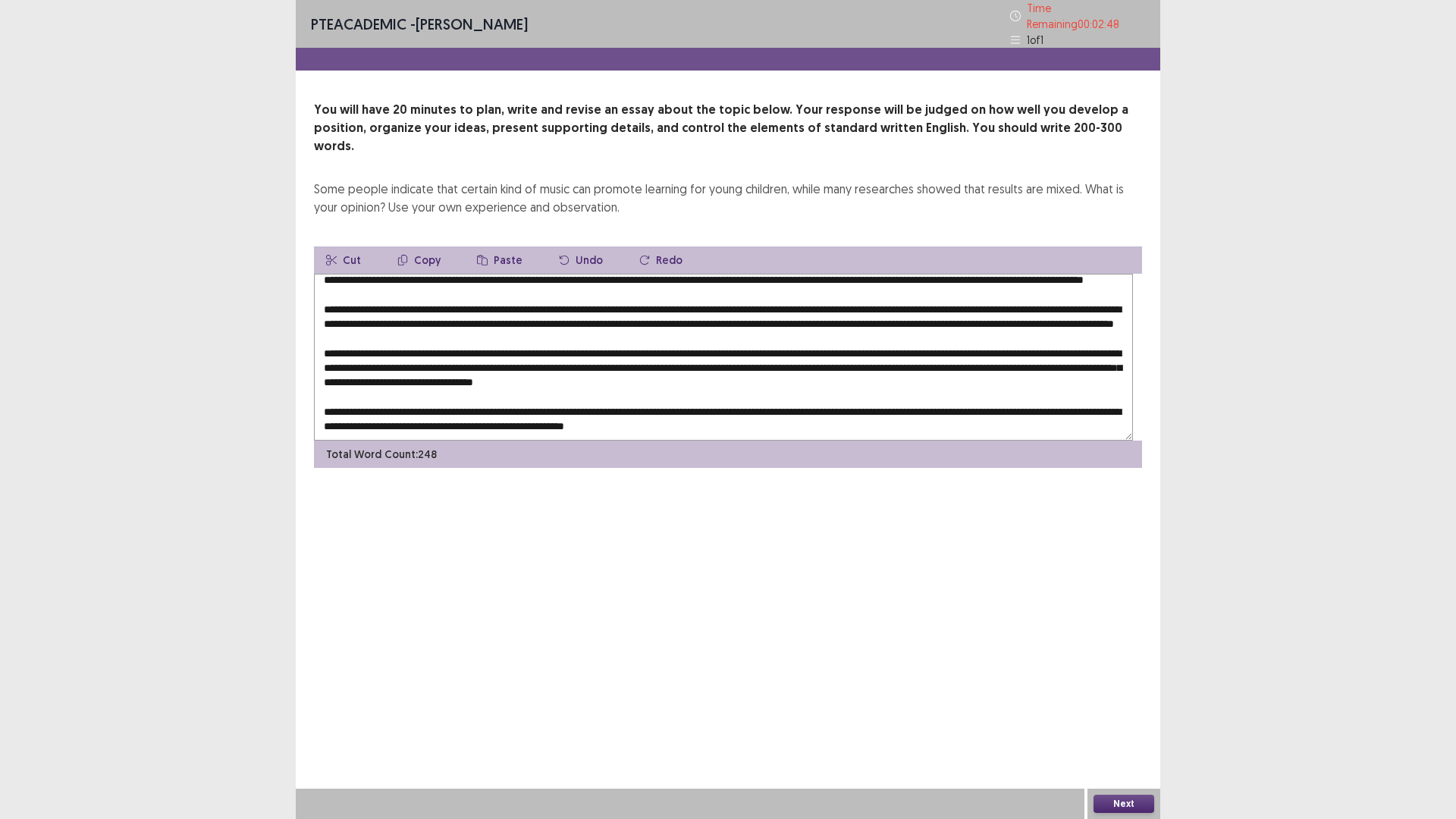
scroll to position [0, 0]
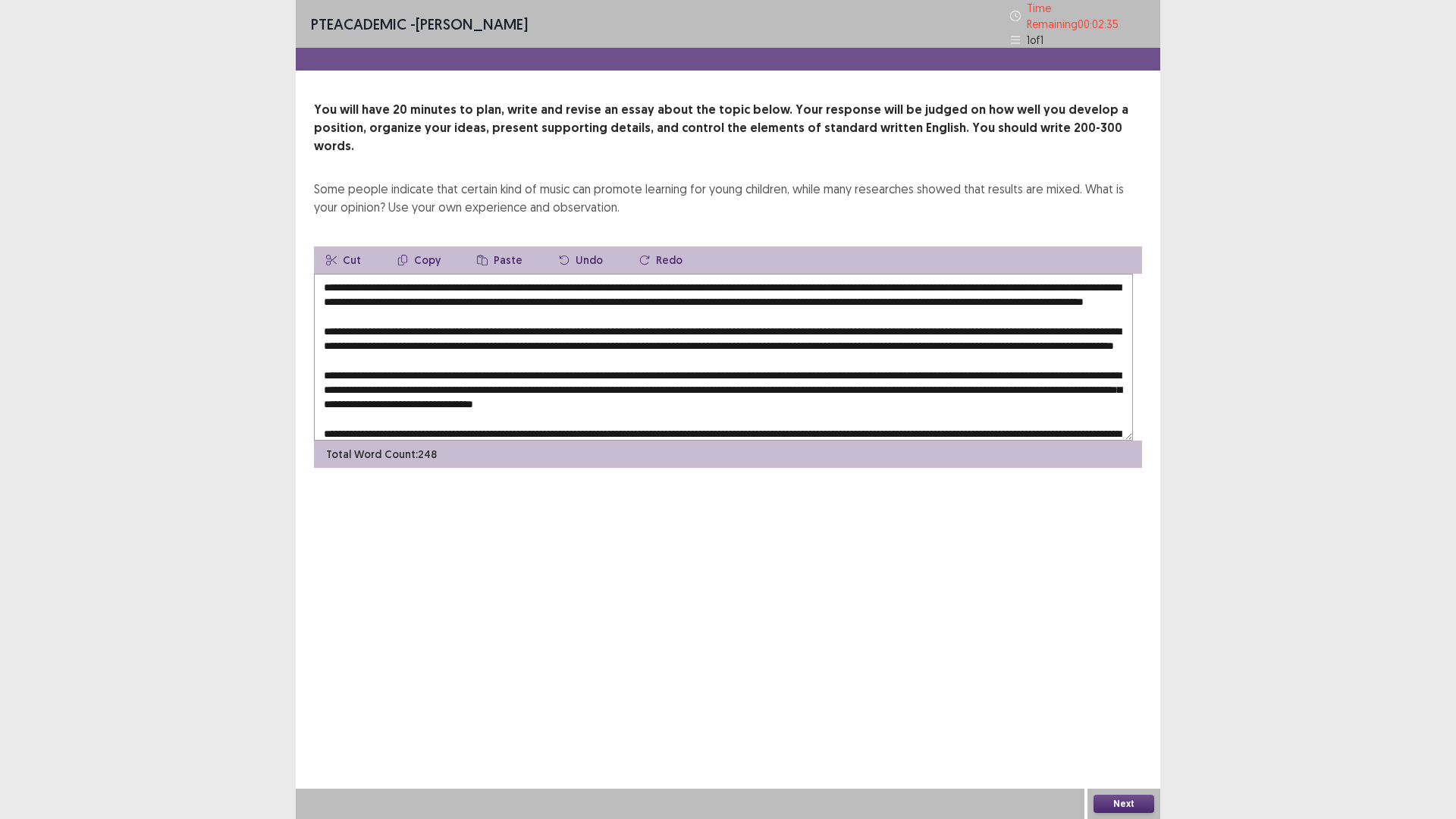
click at [490, 369] on textarea at bounding box center [723, 358] width 819 height 167
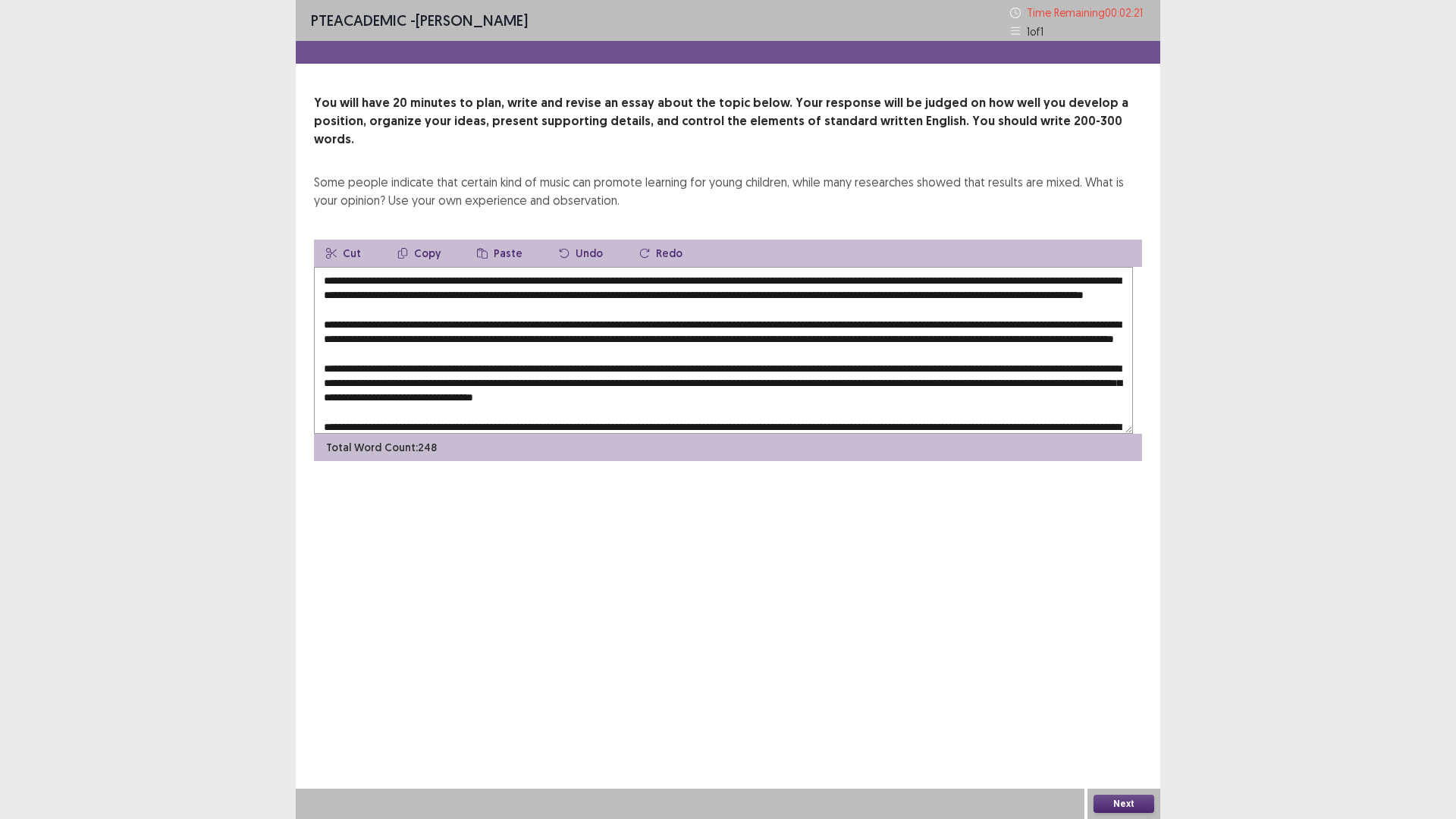
click at [687, 387] on textarea at bounding box center [723, 350] width 819 height 167
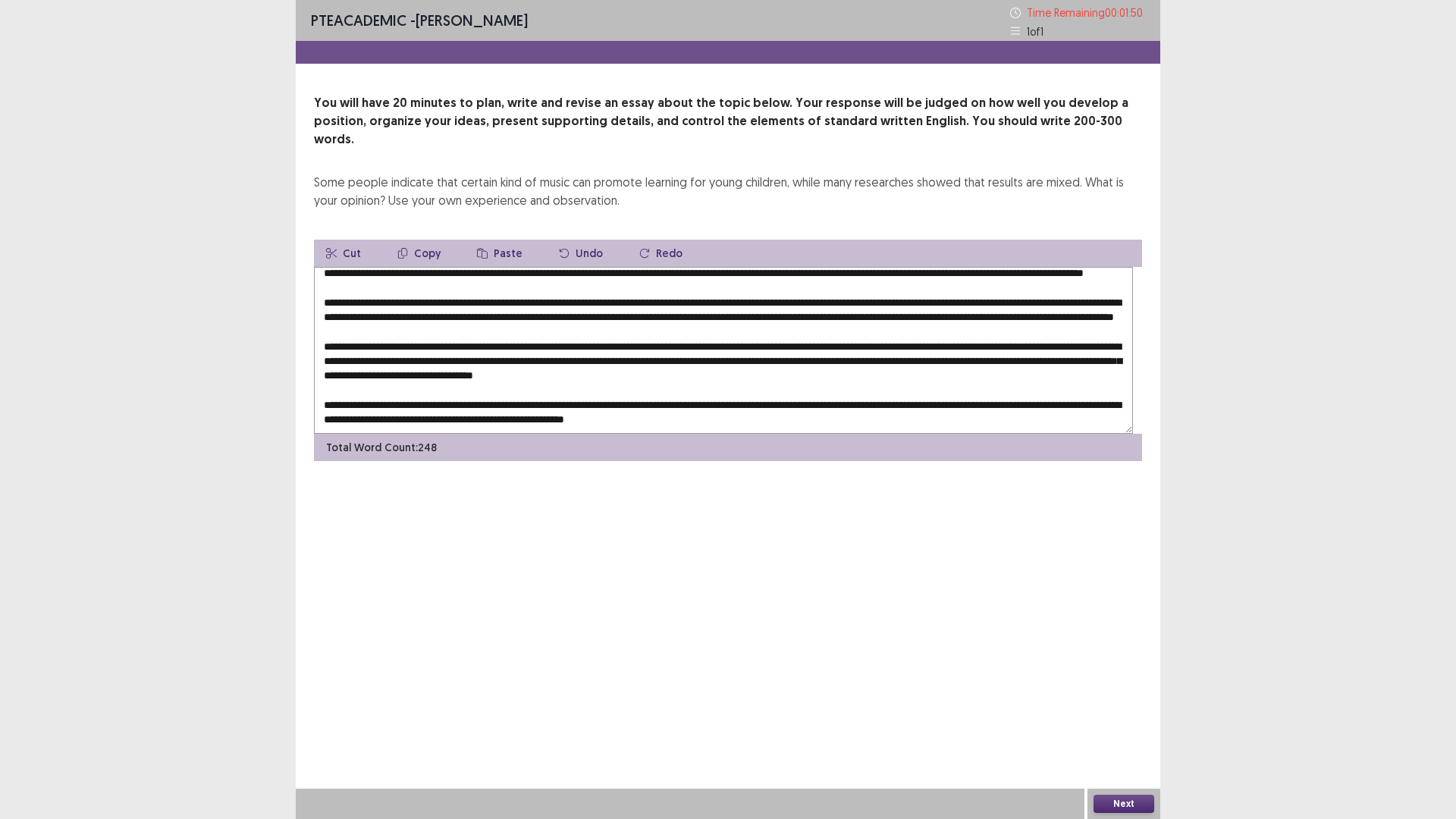
scroll to position [76, 0]
drag, startPoint x: 977, startPoint y: 402, endPoint x: 1115, endPoint y: 402, distance: 138.0
click at [1115, 402] on textarea at bounding box center [723, 350] width 819 height 167
click at [540, 434] on textarea at bounding box center [723, 350] width 819 height 167
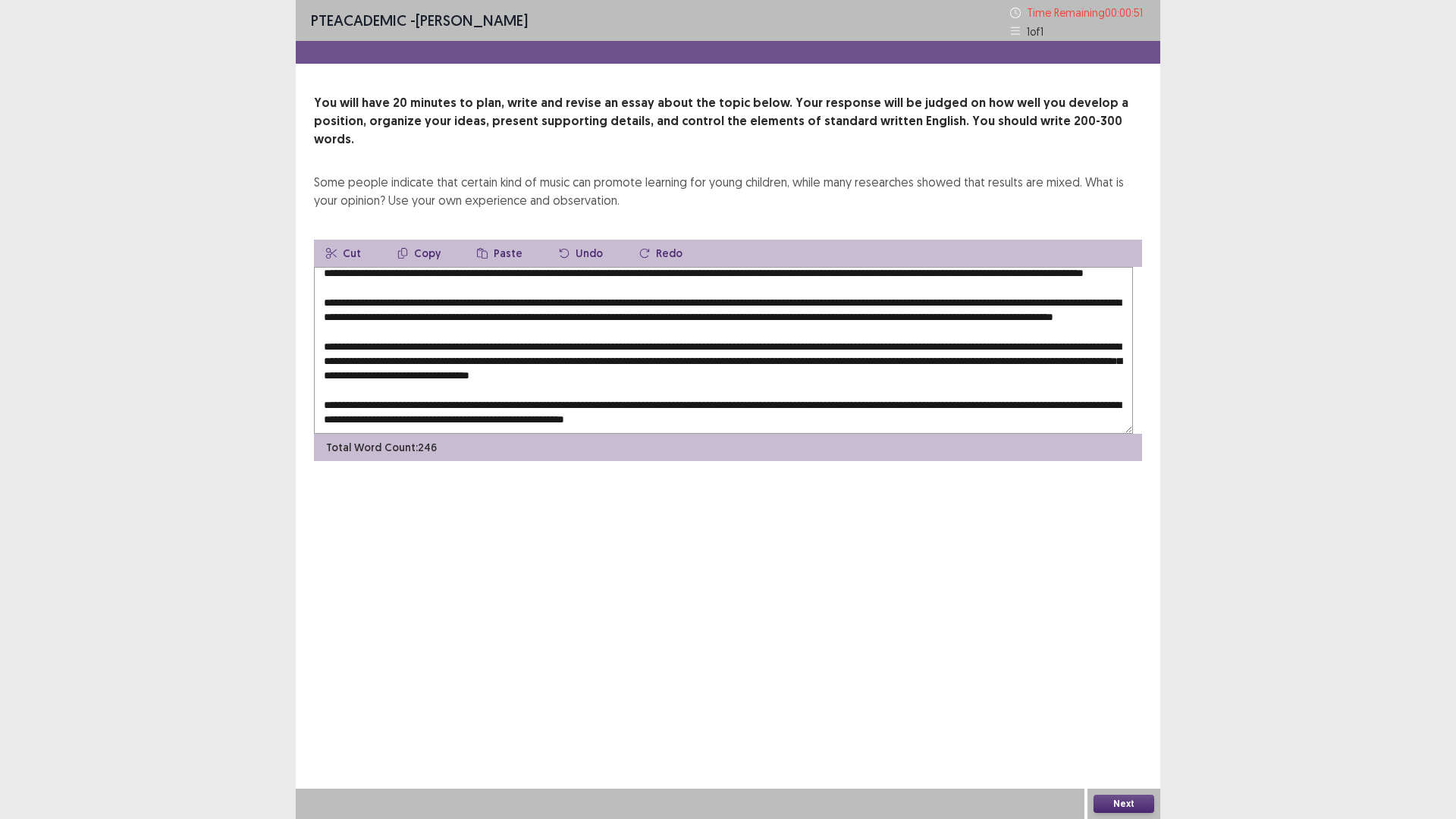
click at [406, 434] on textarea at bounding box center [723, 350] width 819 height 167
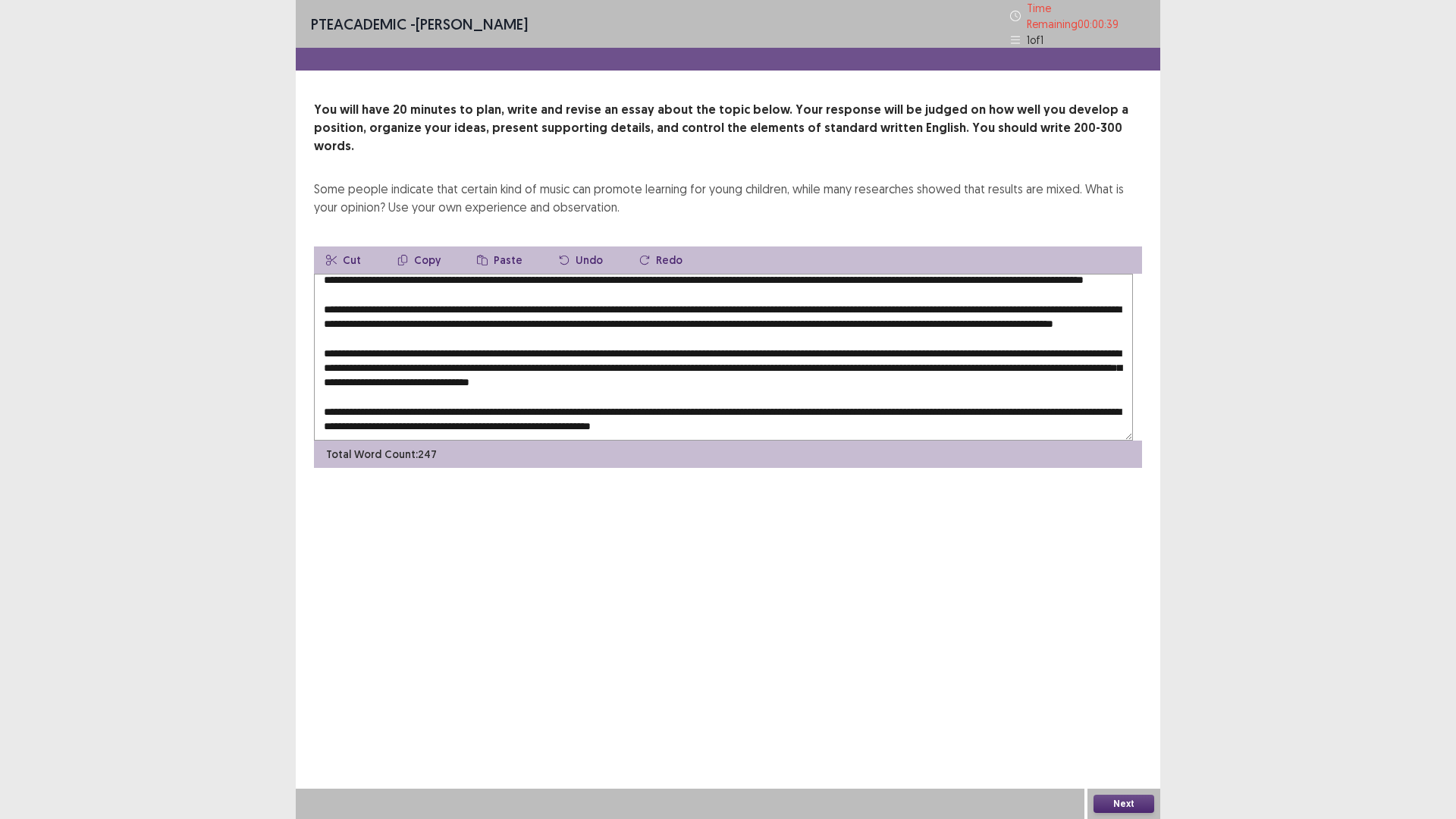
click at [938, 441] on textarea at bounding box center [723, 358] width 819 height 167
click at [1037, 441] on textarea at bounding box center [723, 358] width 819 height 167
type textarea "**********"
click at [1129, 691] on button "Next" at bounding box center [1123, 804] width 60 height 19
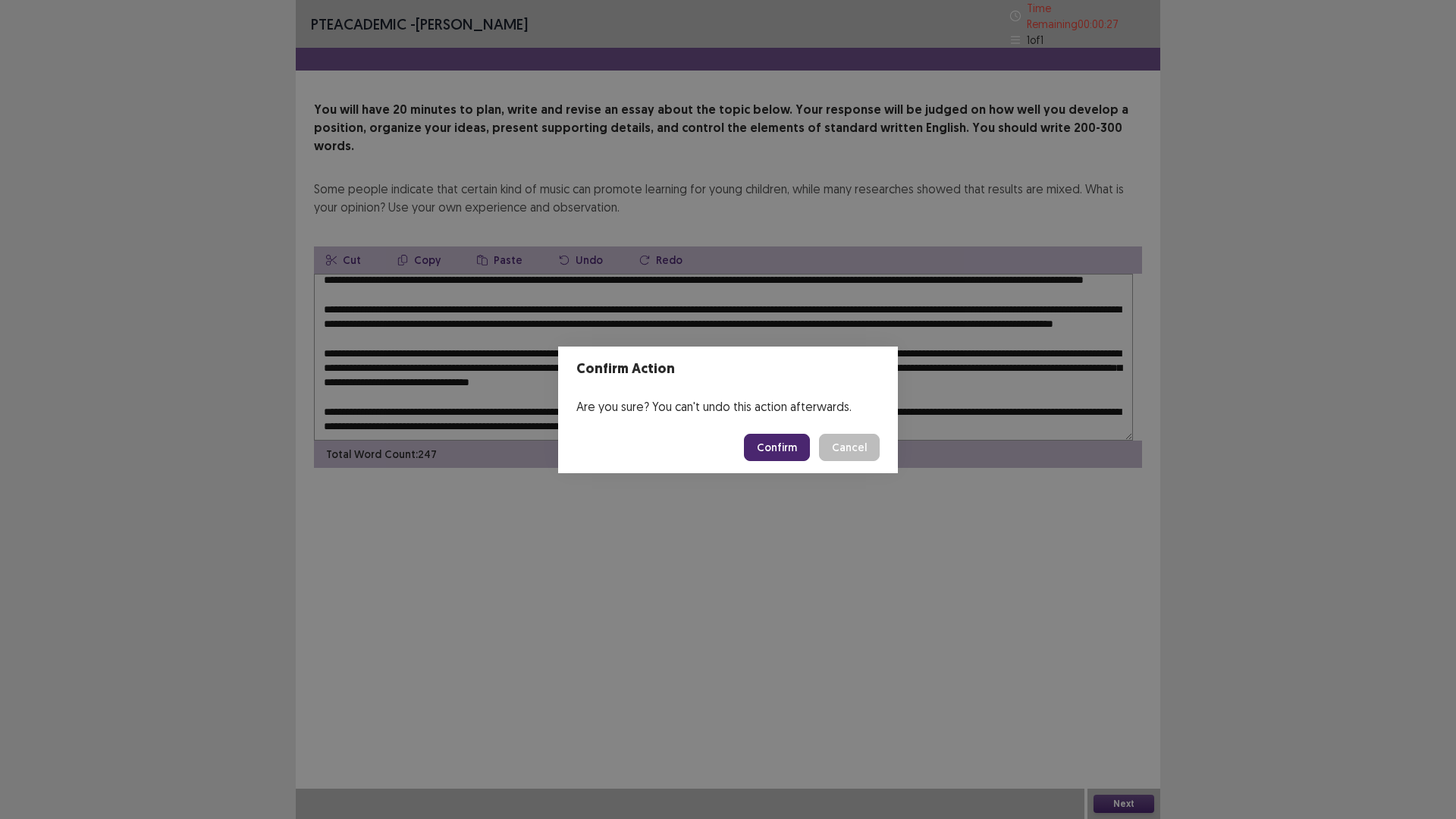
click at [804, 454] on button "Confirm" at bounding box center [777, 447] width 66 height 27
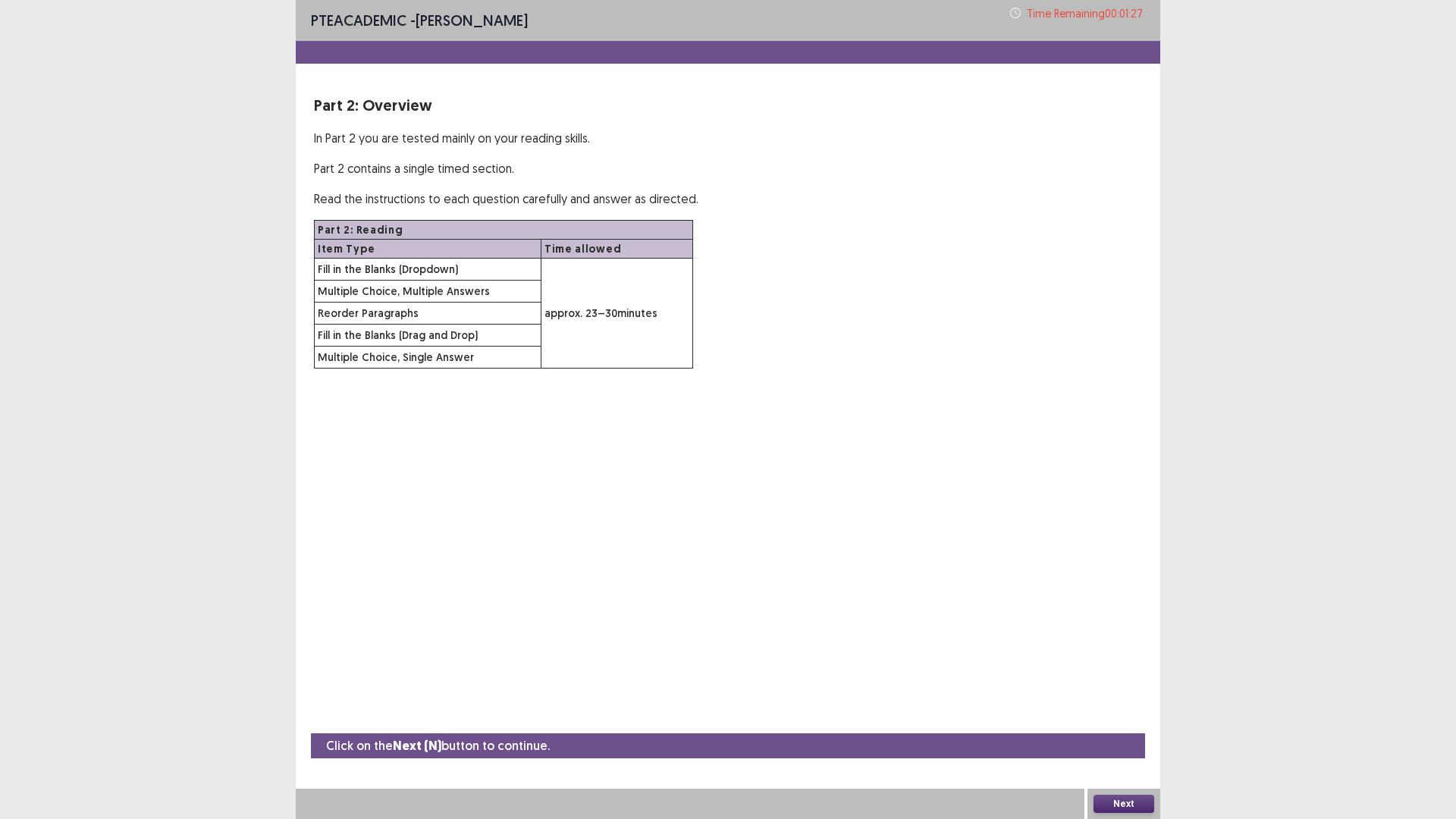
click at [1138, 691] on button "Next" at bounding box center [1123, 804] width 60 height 19
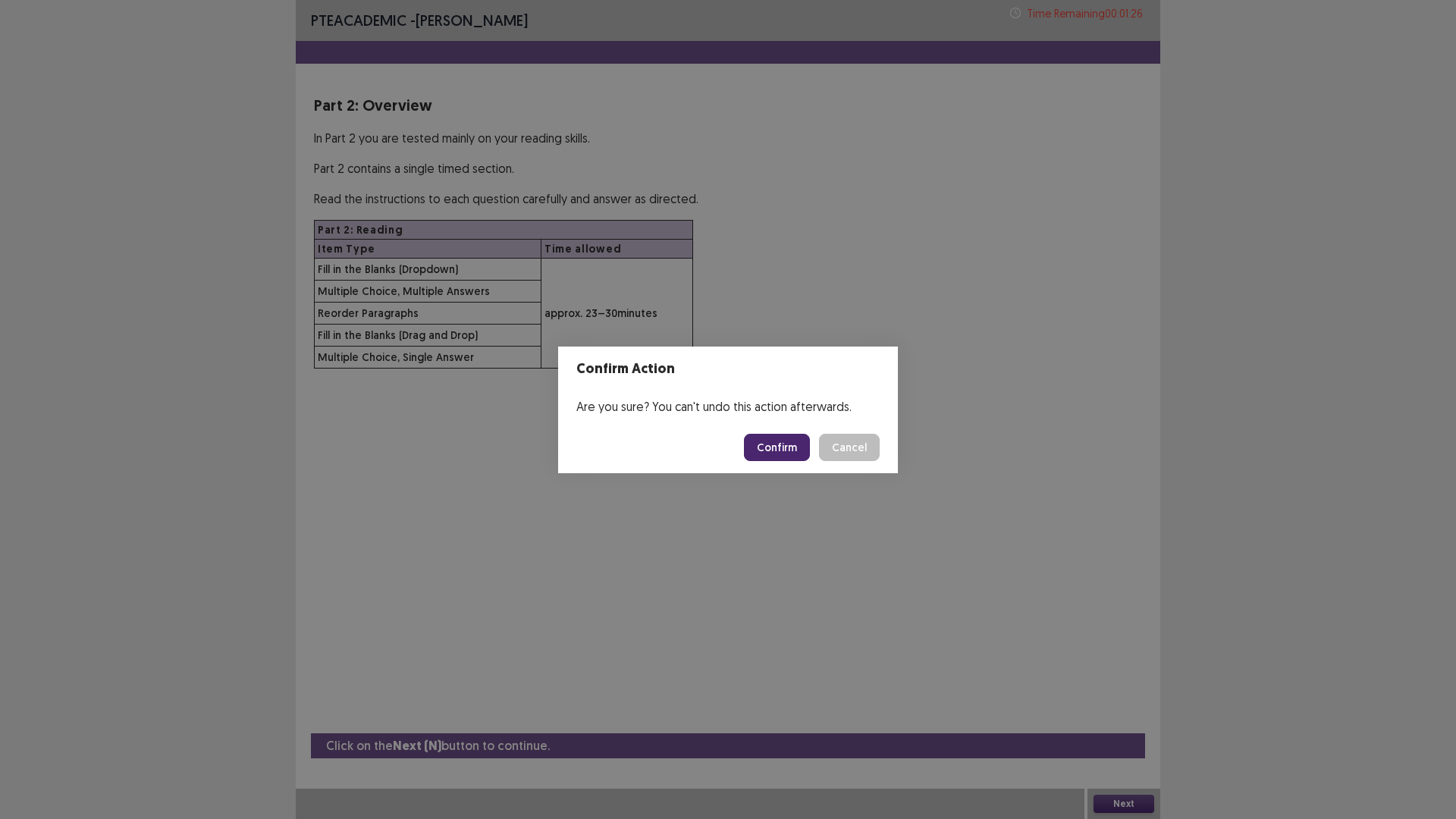
click at [810, 461] on button "Confirm" at bounding box center [777, 447] width 66 height 27
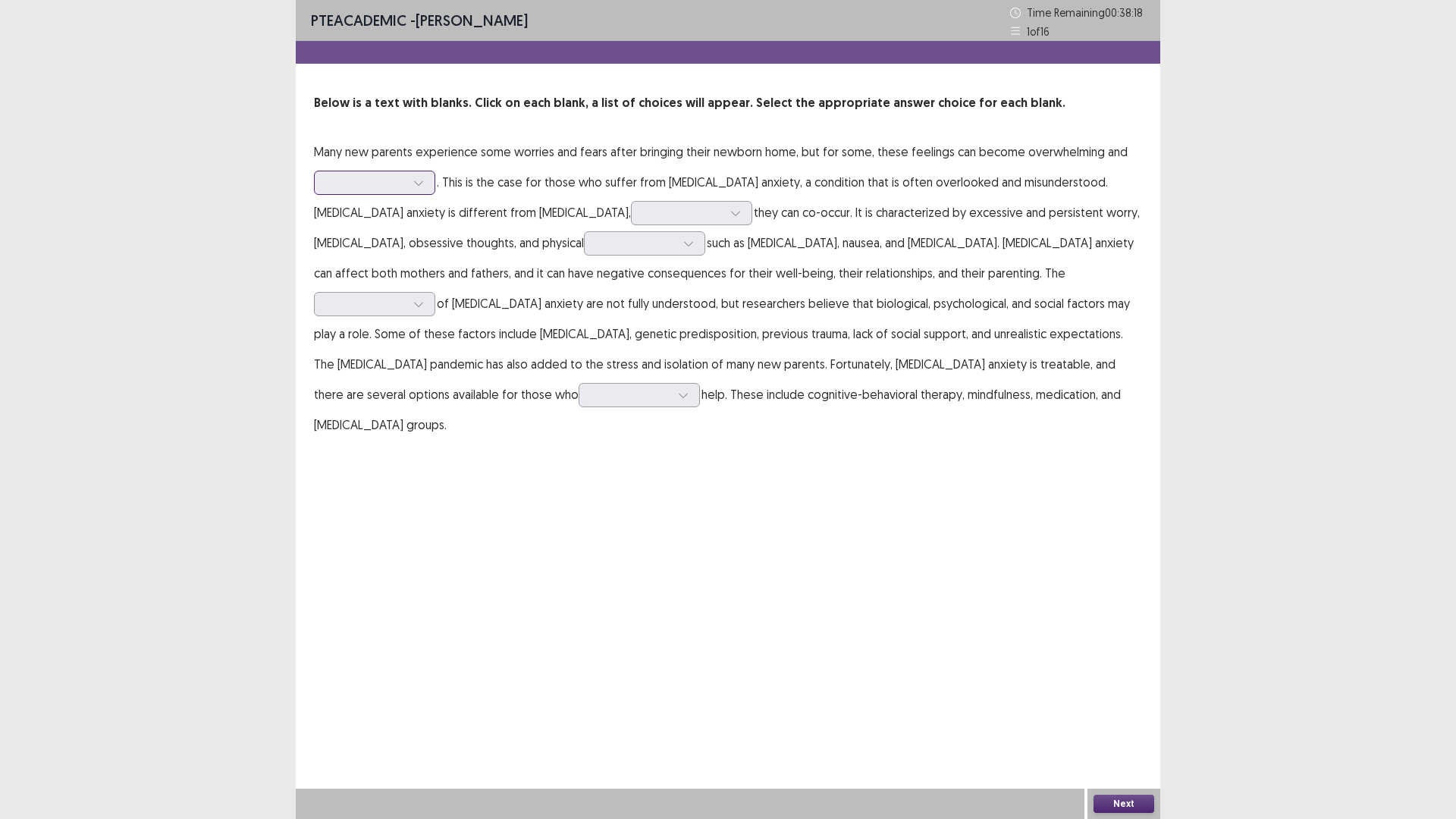
click at [423, 186] on icon at bounding box center [418, 183] width 8 height 5
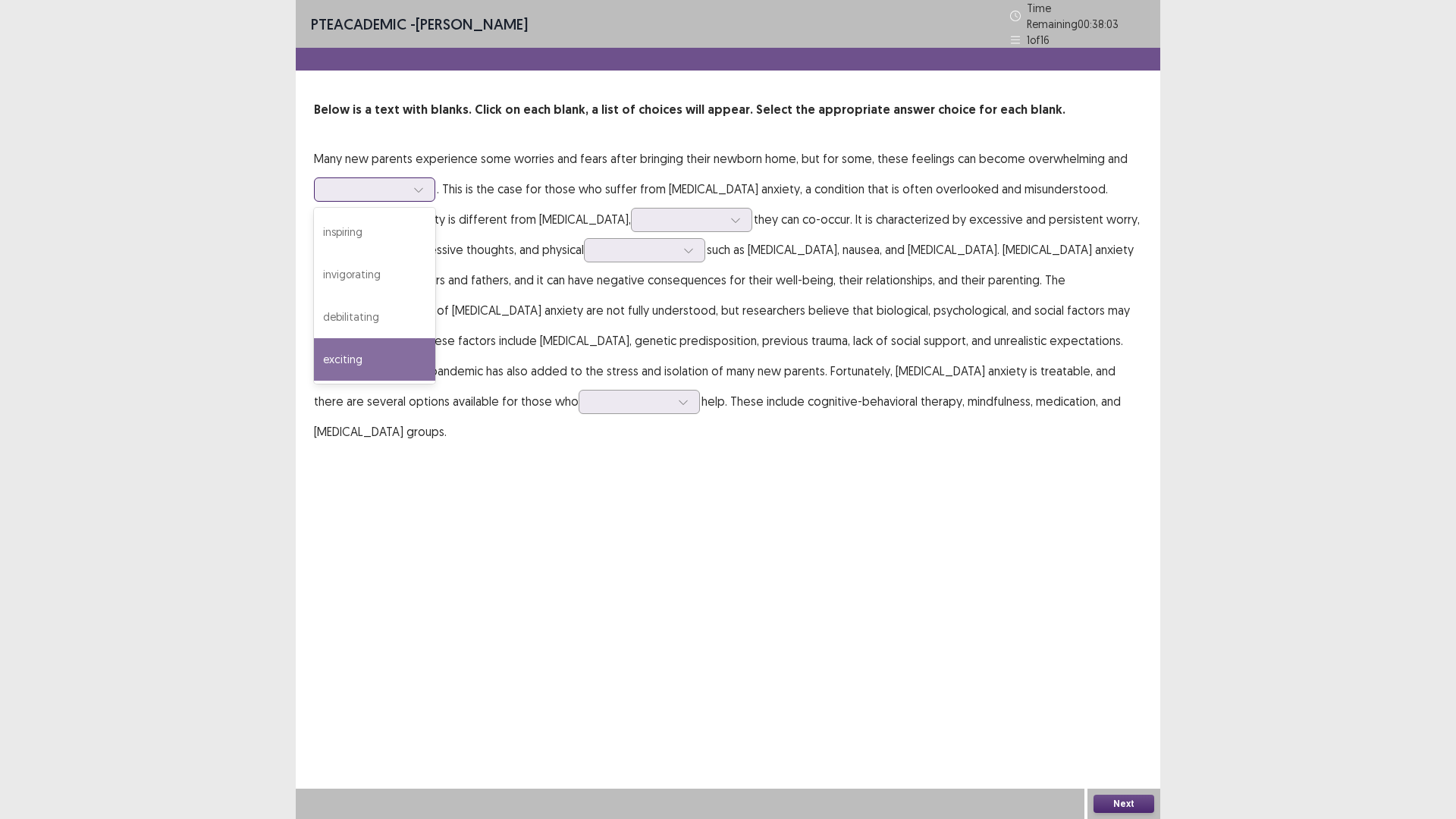
click at [435, 381] on div "exciting" at bounding box center [374, 360] width 122 height 43
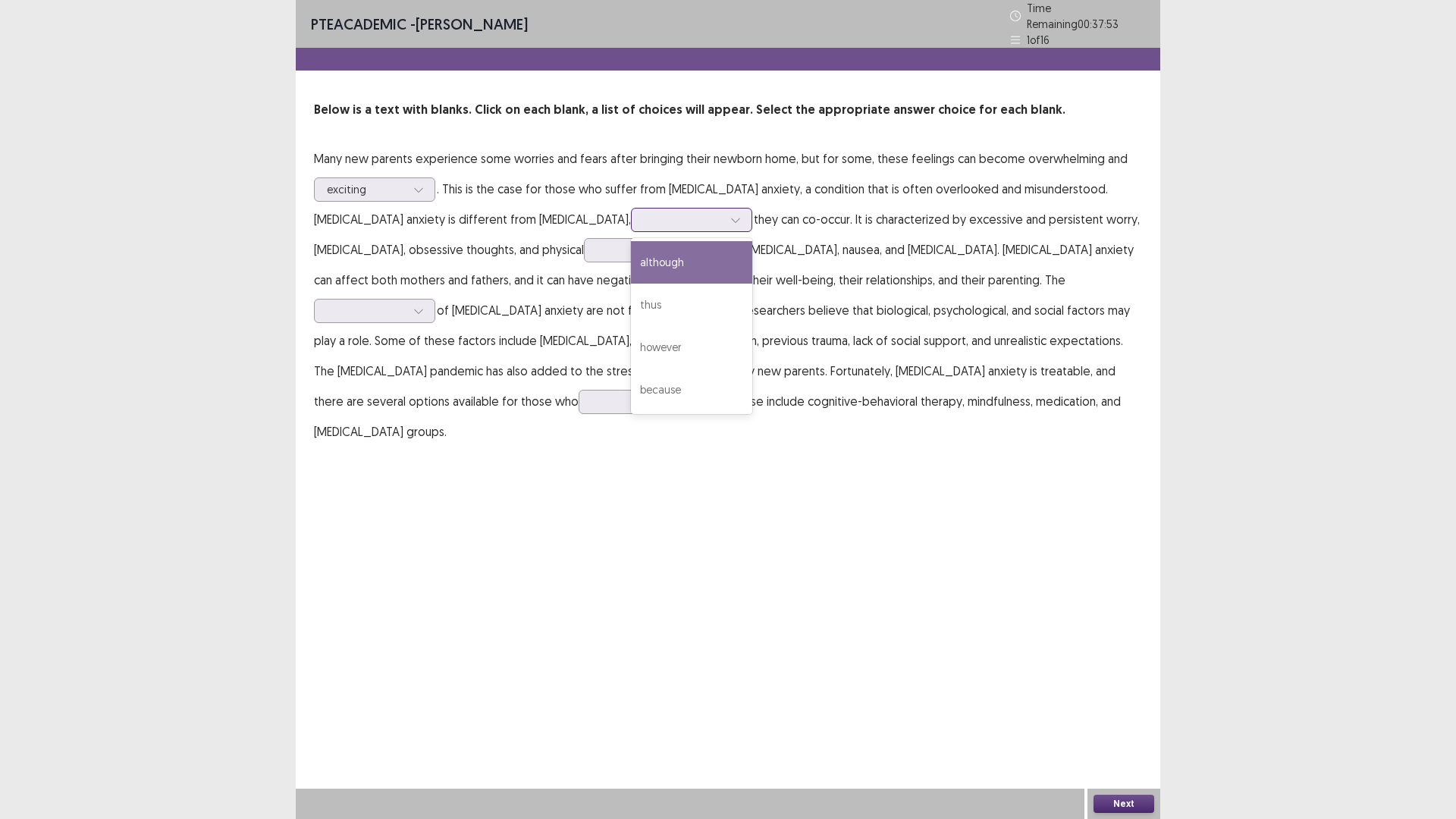
click at [741, 225] on icon at bounding box center [735, 219] width 10 height 10
click at [753, 284] on div "although" at bounding box center [691, 263] width 122 height 43
click at [683, 256] on icon at bounding box center [688, 250] width 10 height 10
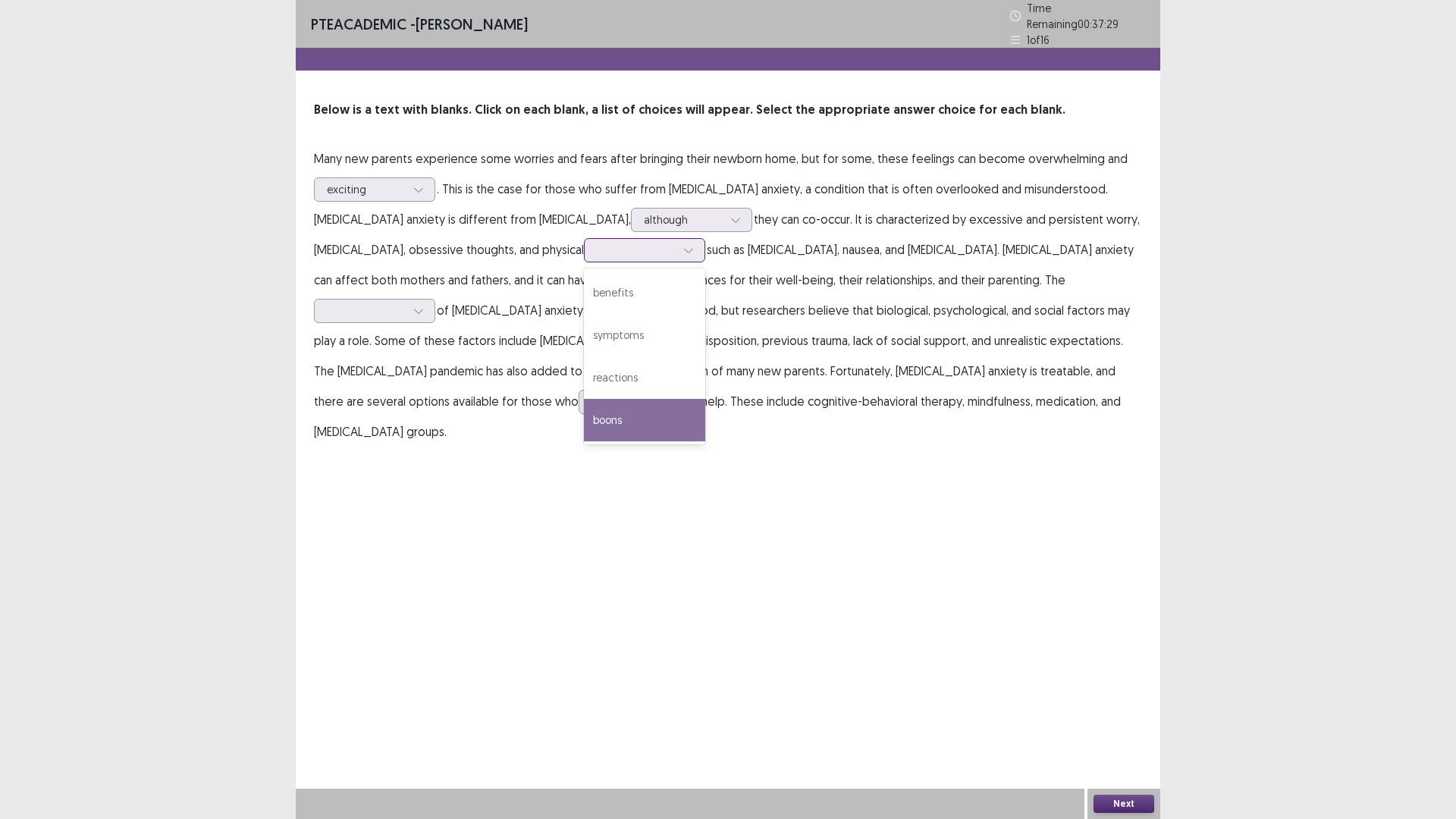
click at [584, 442] on div "boons" at bounding box center [644, 420] width 122 height 43
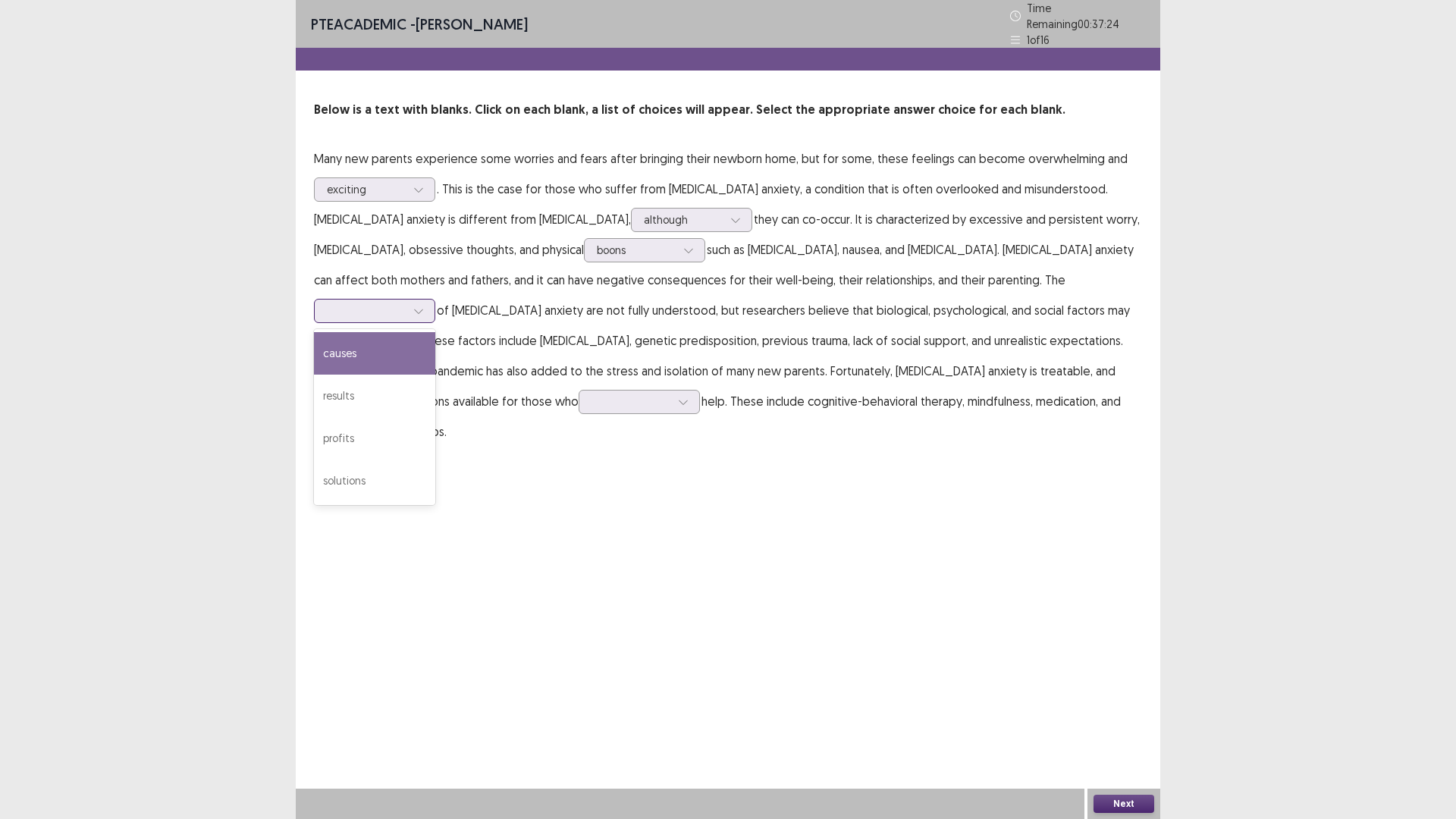
click at [424, 316] on icon at bounding box center [418, 310] width 10 height 10
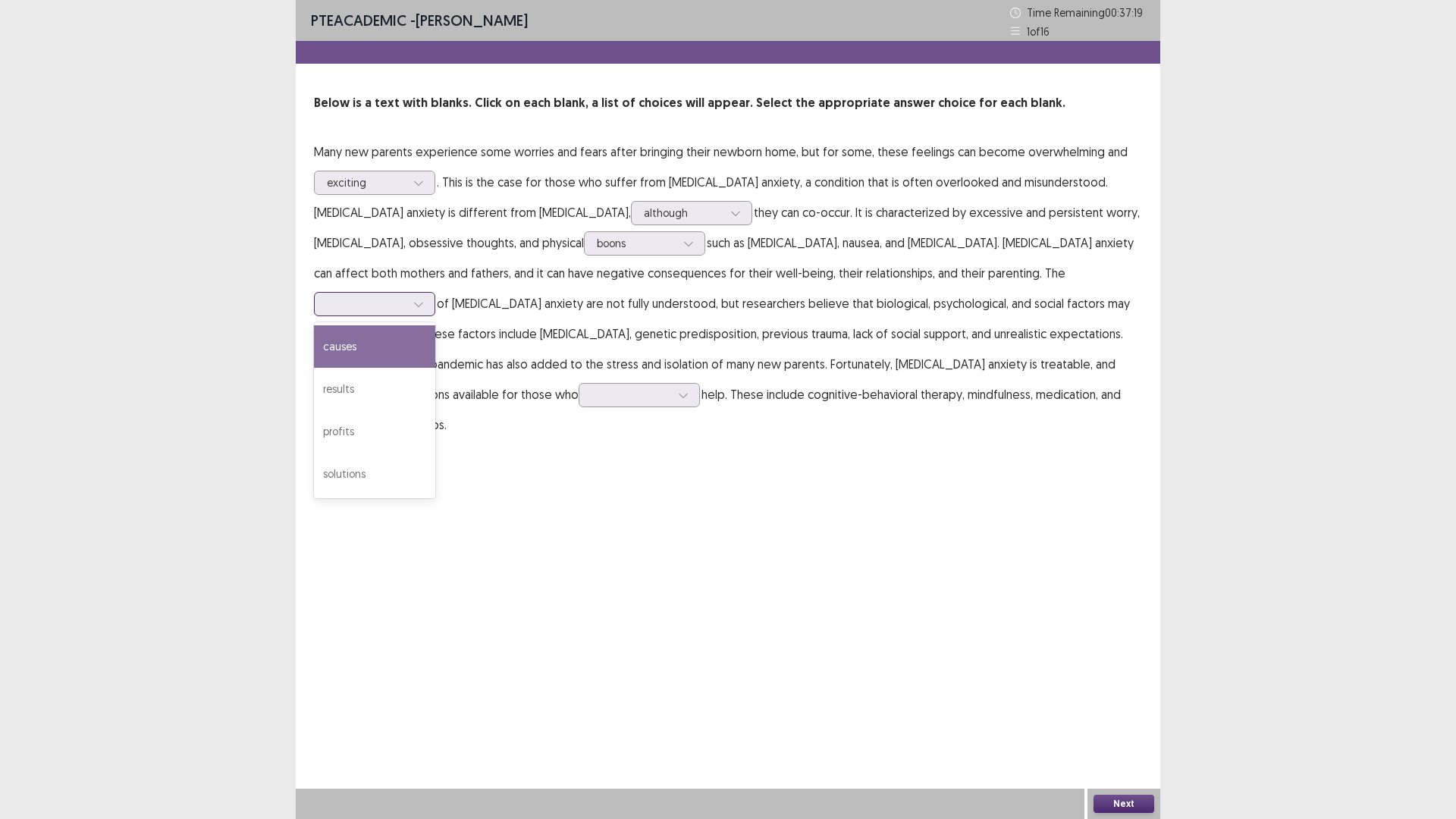
click at [435, 368] on div "causes" at bounding box center [374, 347] width 122 height 43
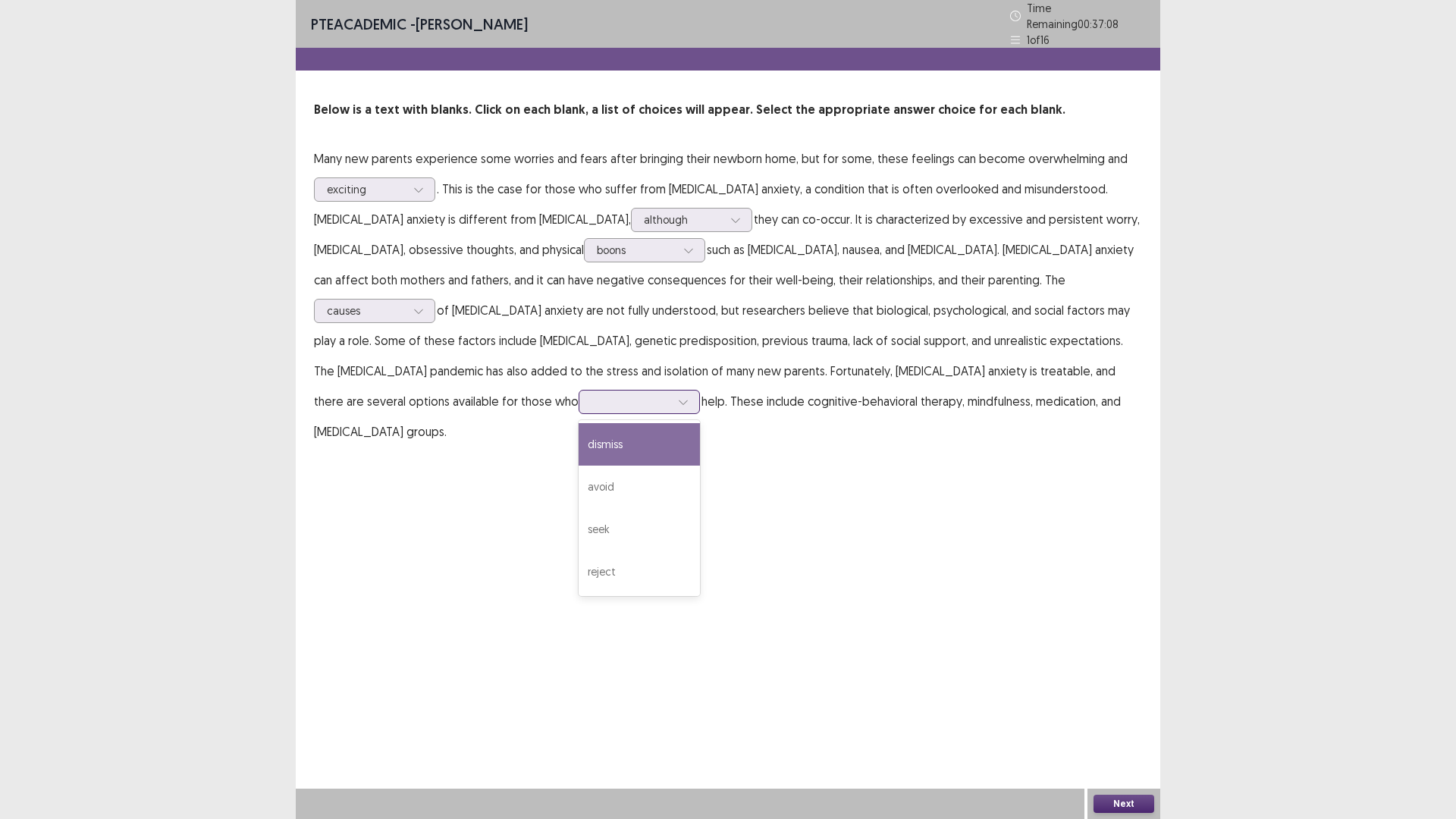
click at [689, 407] on icon at bounding box center [683, 402] width 10 height 10
click at [700, 550] on div "seek" at bounding box center [639, 530] width 122 height 43
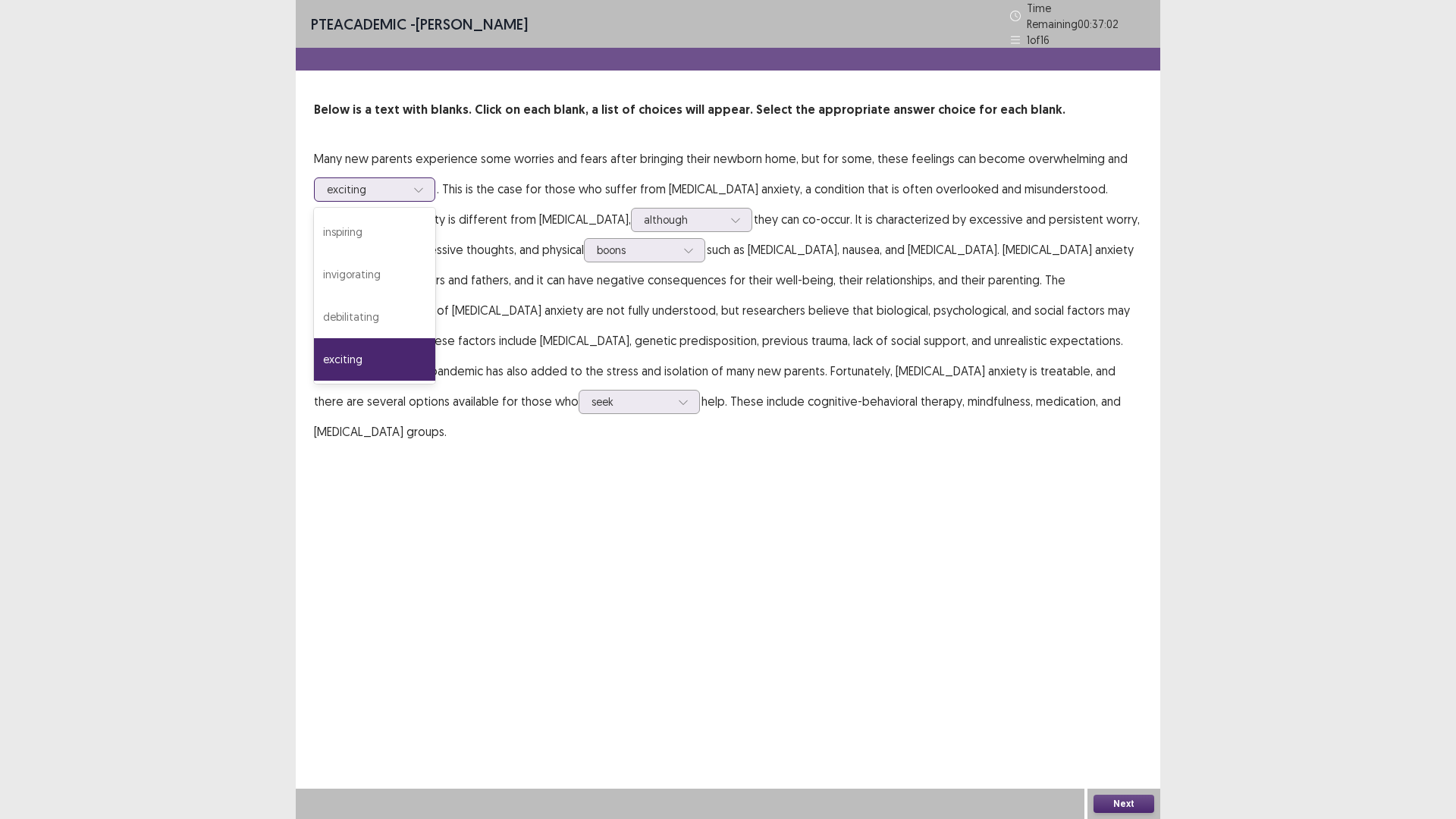
click at [424, 195] on icon at bounding box center [418, 189] width 10 height 10
click at [435, 338] on div "debilitating" at bounding box center [374, 317] width 122 height 43
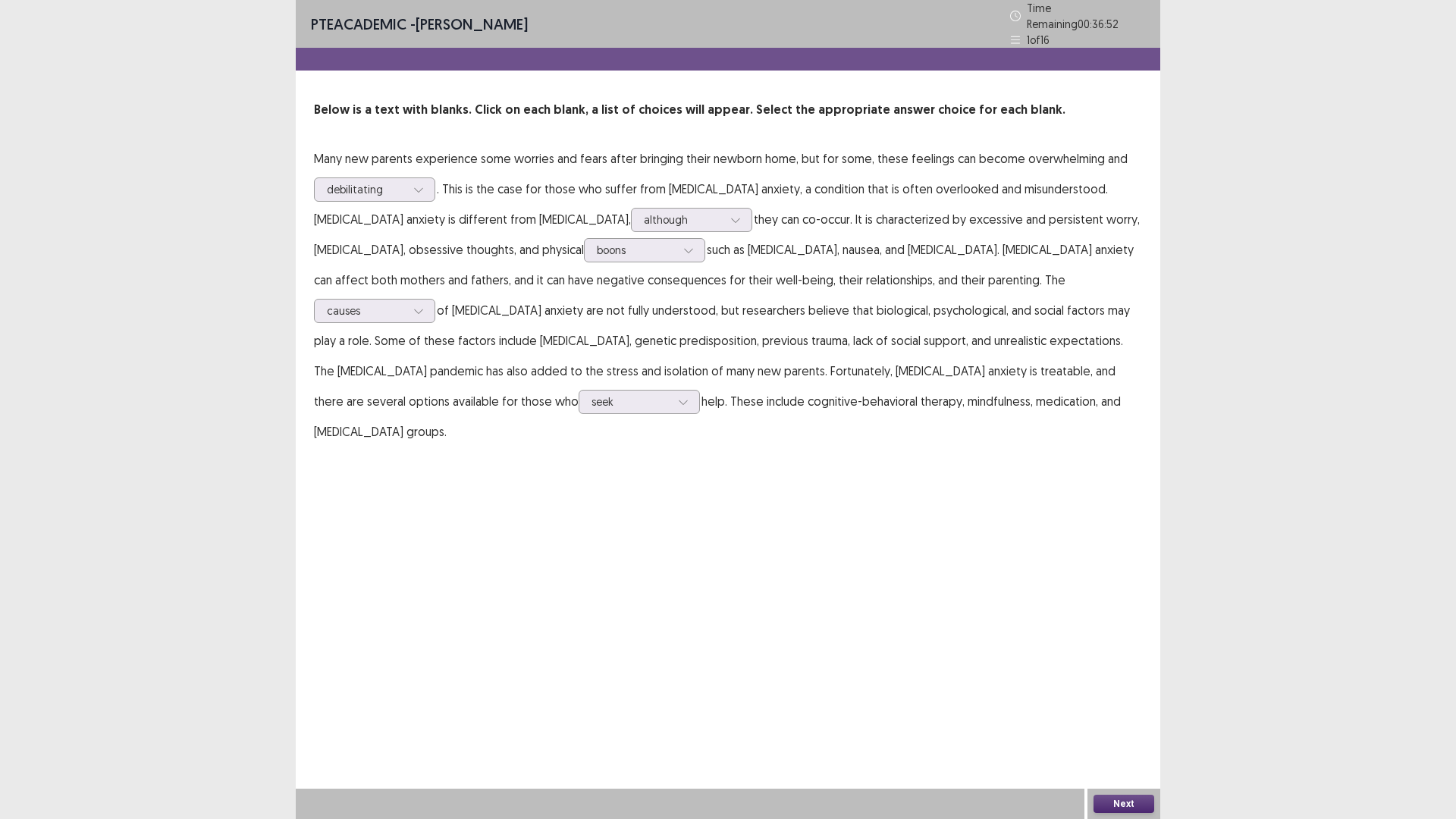
click at [1108, 691] on button "Next" at bounding box center [1123, 804] width 60 height 19
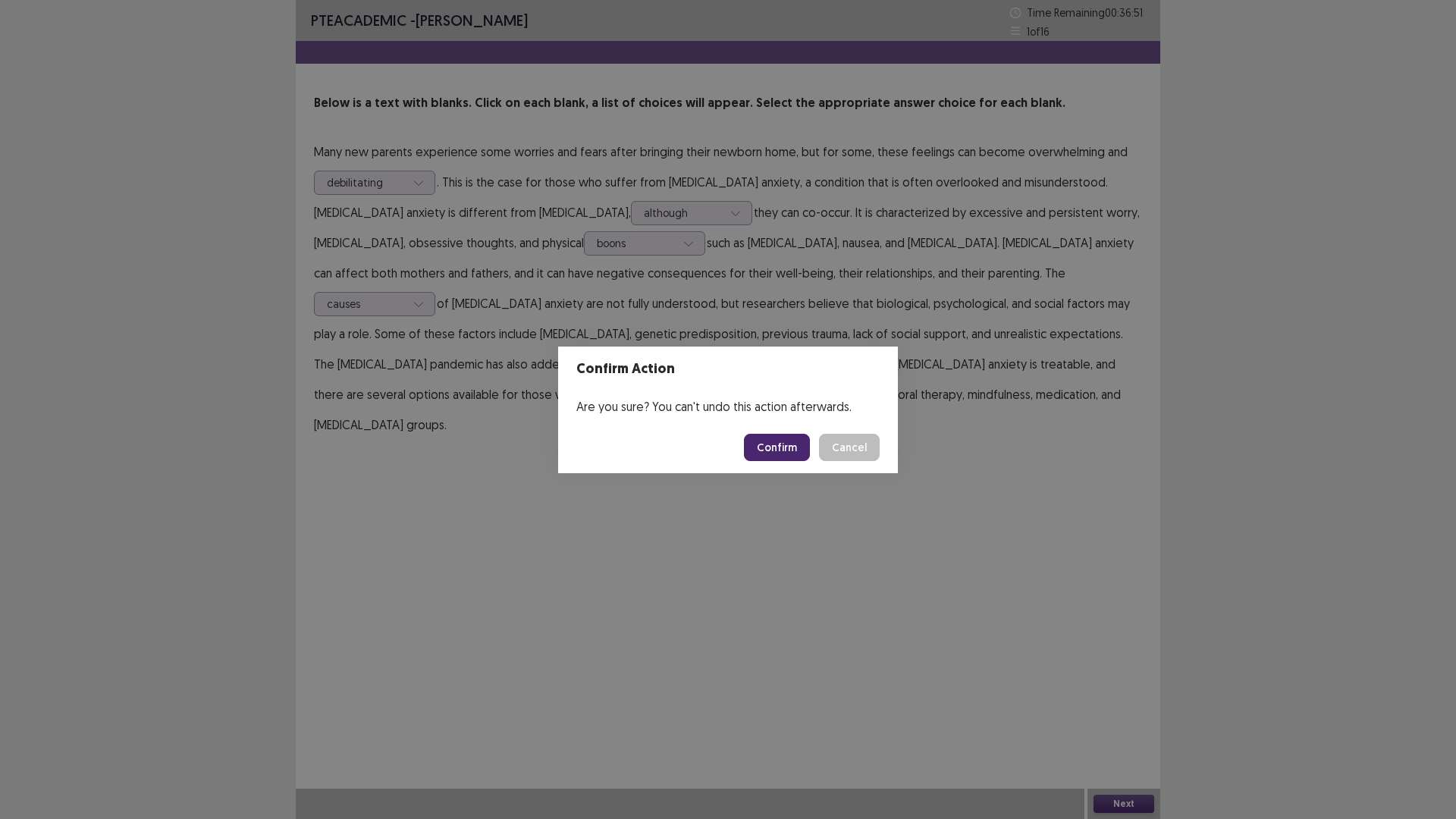
click at [810, 459] on button "Confirm" at bounding box center [777, 447] width 66 height 27
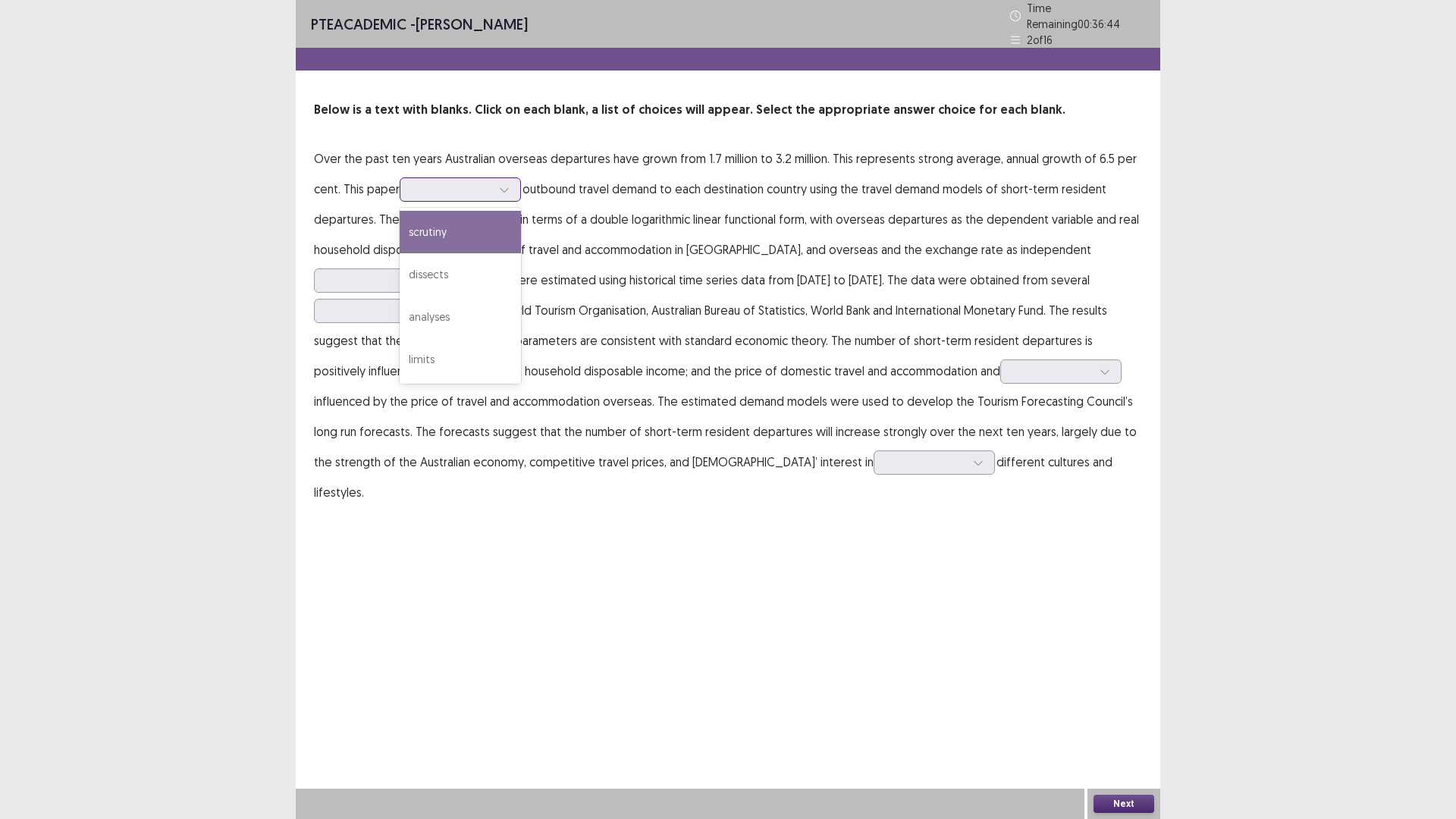
click at [509, 195] on icon at bounding box center [504, 189] width 10 height 10
click at [521, 381] on div "limits" at bounding box center [460, 360] width 122 height 43
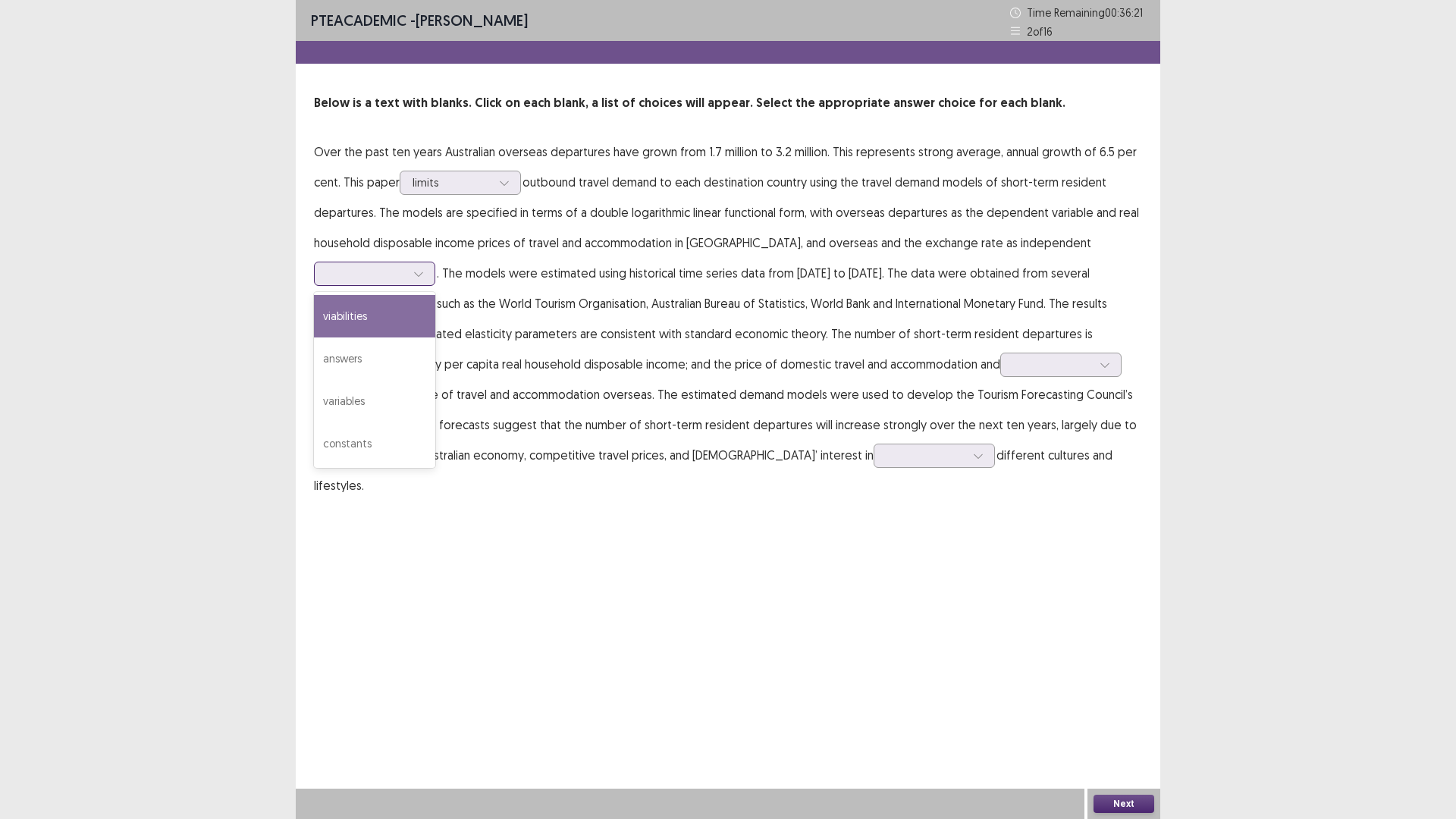
click at [430, 285] on div at bounding box center [418, 273] width 22 height 22
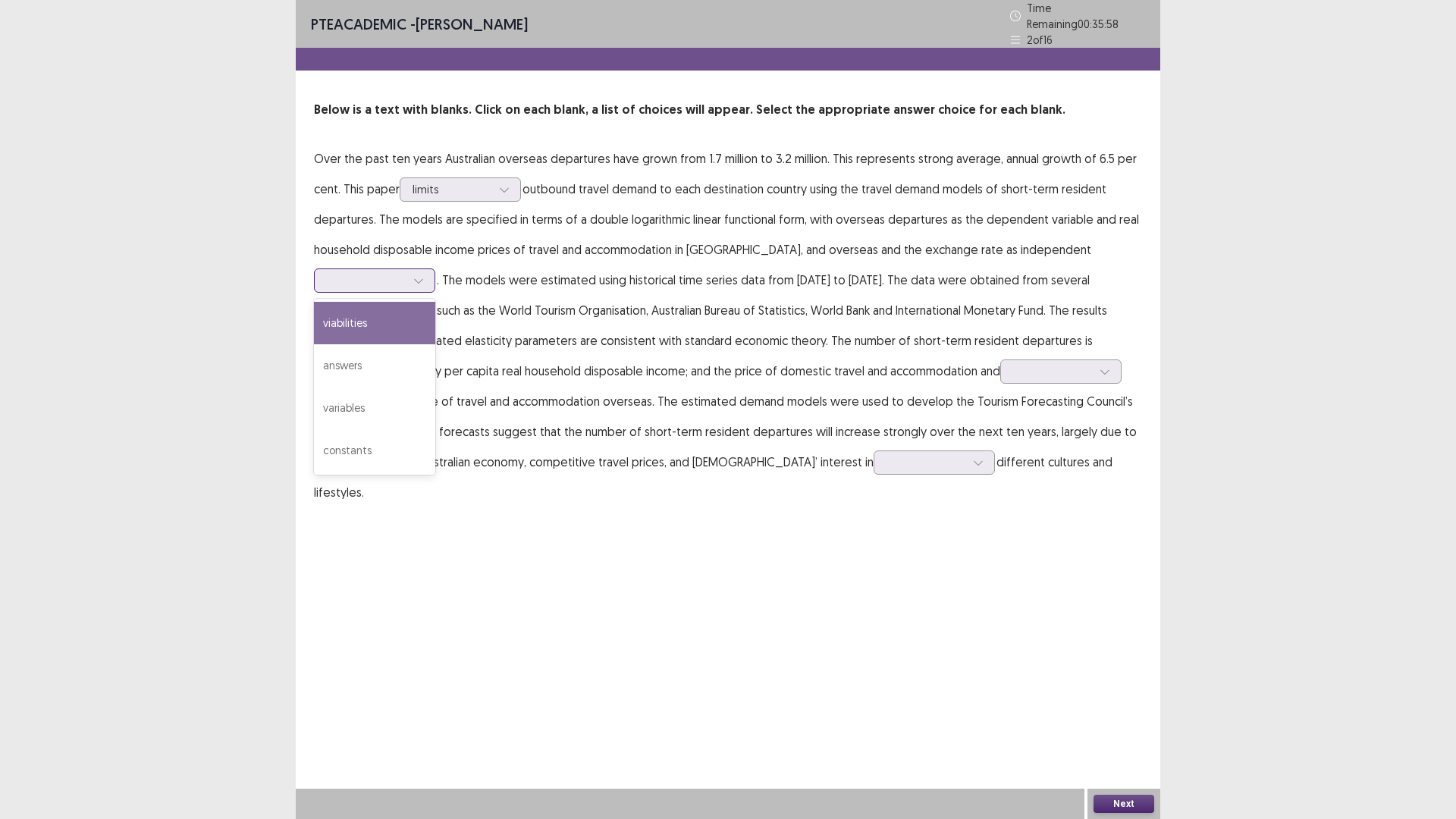
click at [405, 344] on div "viabilities" at bounding box center [374, 324] width 122 height 43
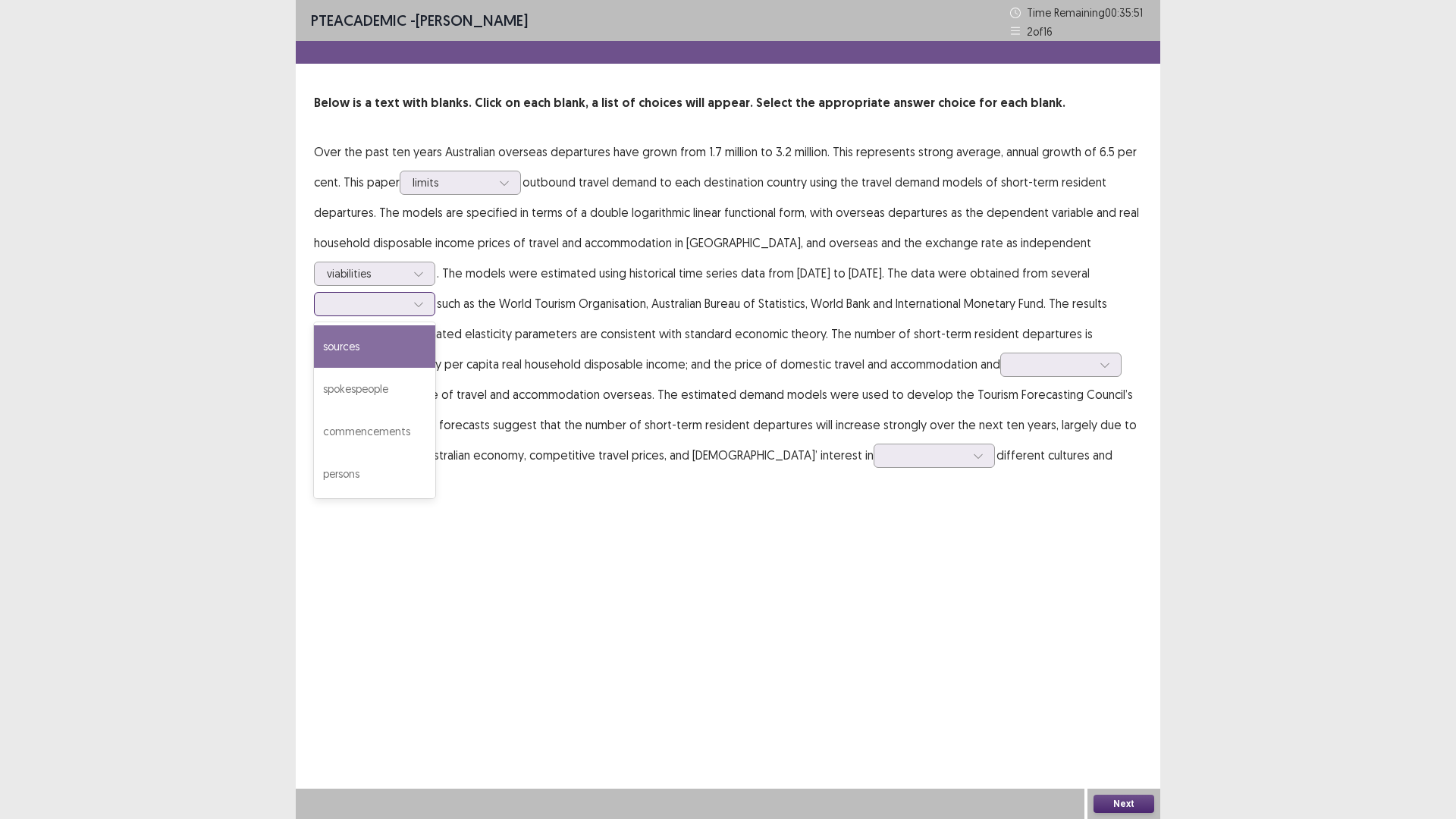
click at [424, 310] on icon at bounding box center [418, 304] width 10 height 10
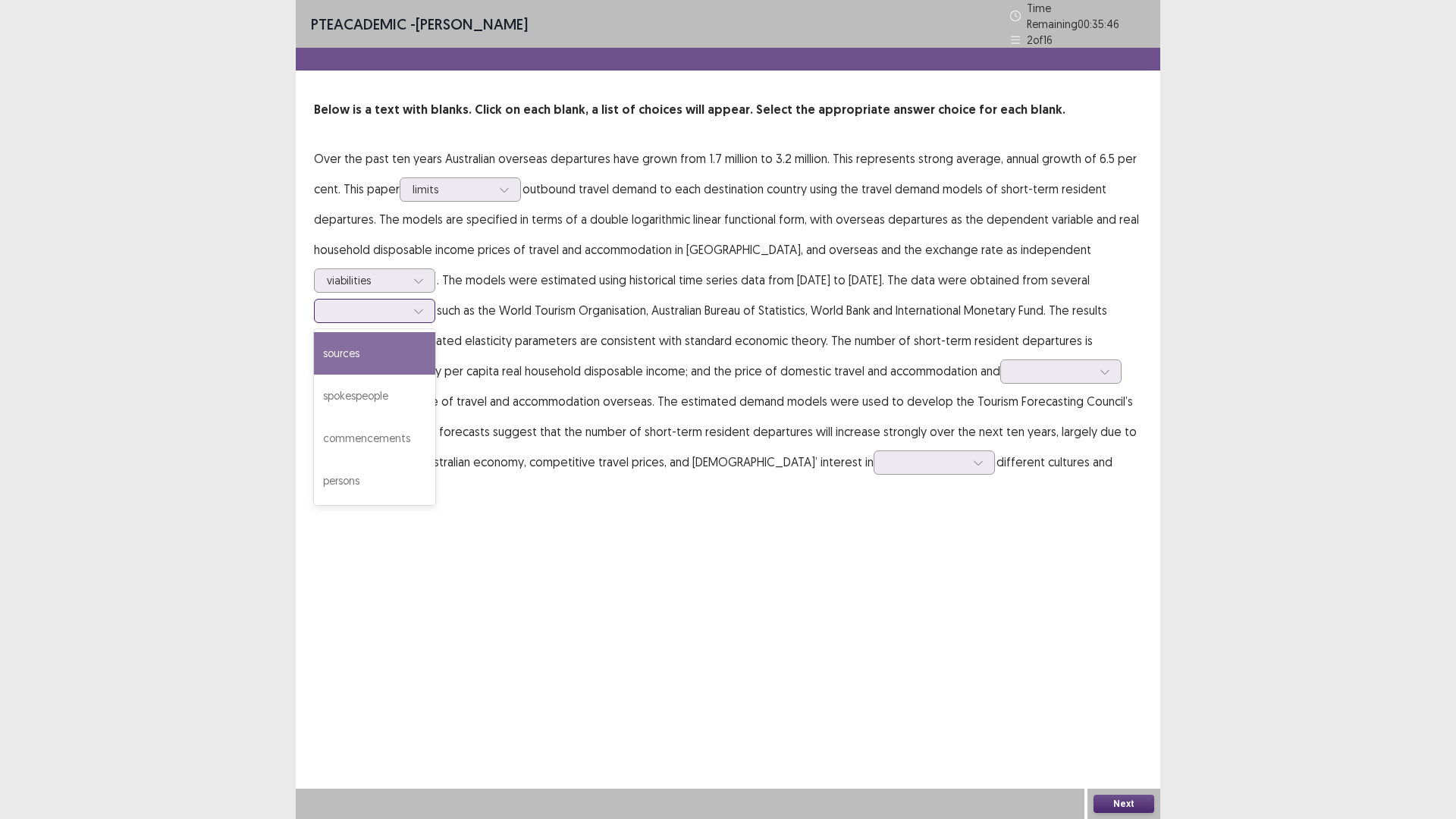
click at [435, 375] on div "sources" at bounding box center [374, 353] width 122 height 43
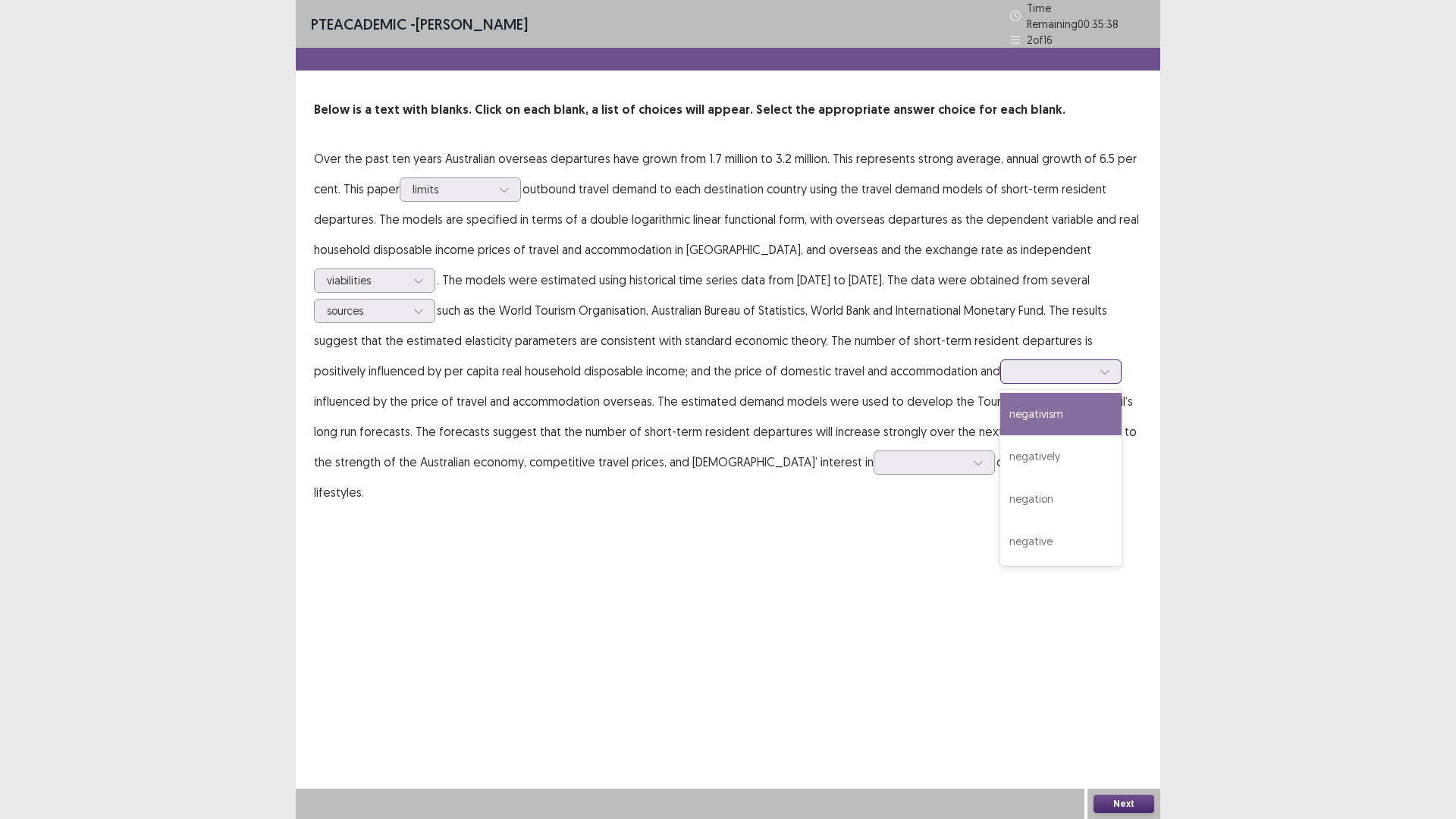
click at [1094, 383] on div at bounding box center [1105, 372] width 22 height 22
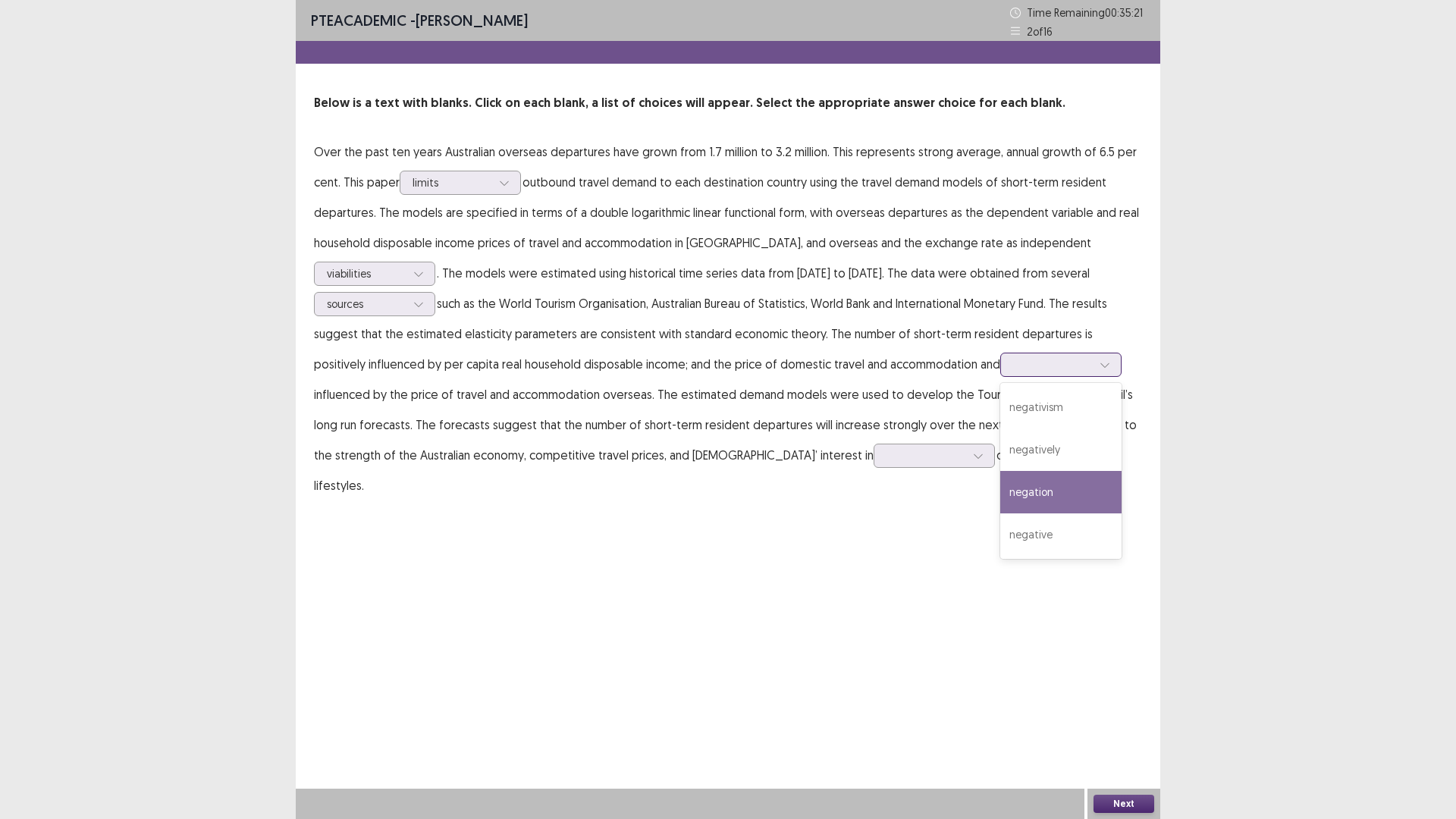
click at [1000, 513] on div "negation" at bounding box center [1060, 493] width 122 height 43
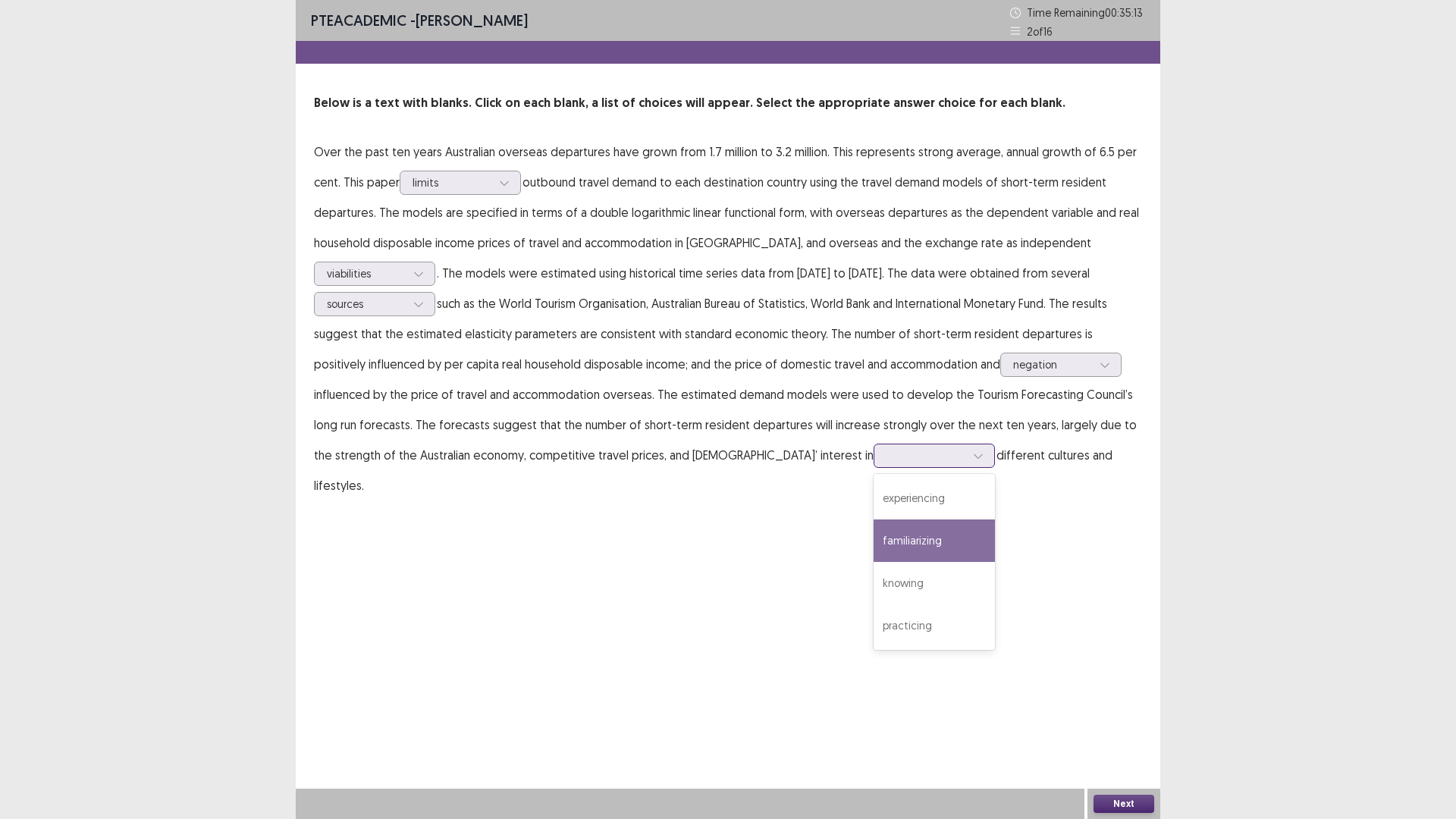
click at [873, 469] on div "4 results available. Use Up and Down to choose options, press Enter to select t…" at bounding box center [934, 456] width 122 height 24
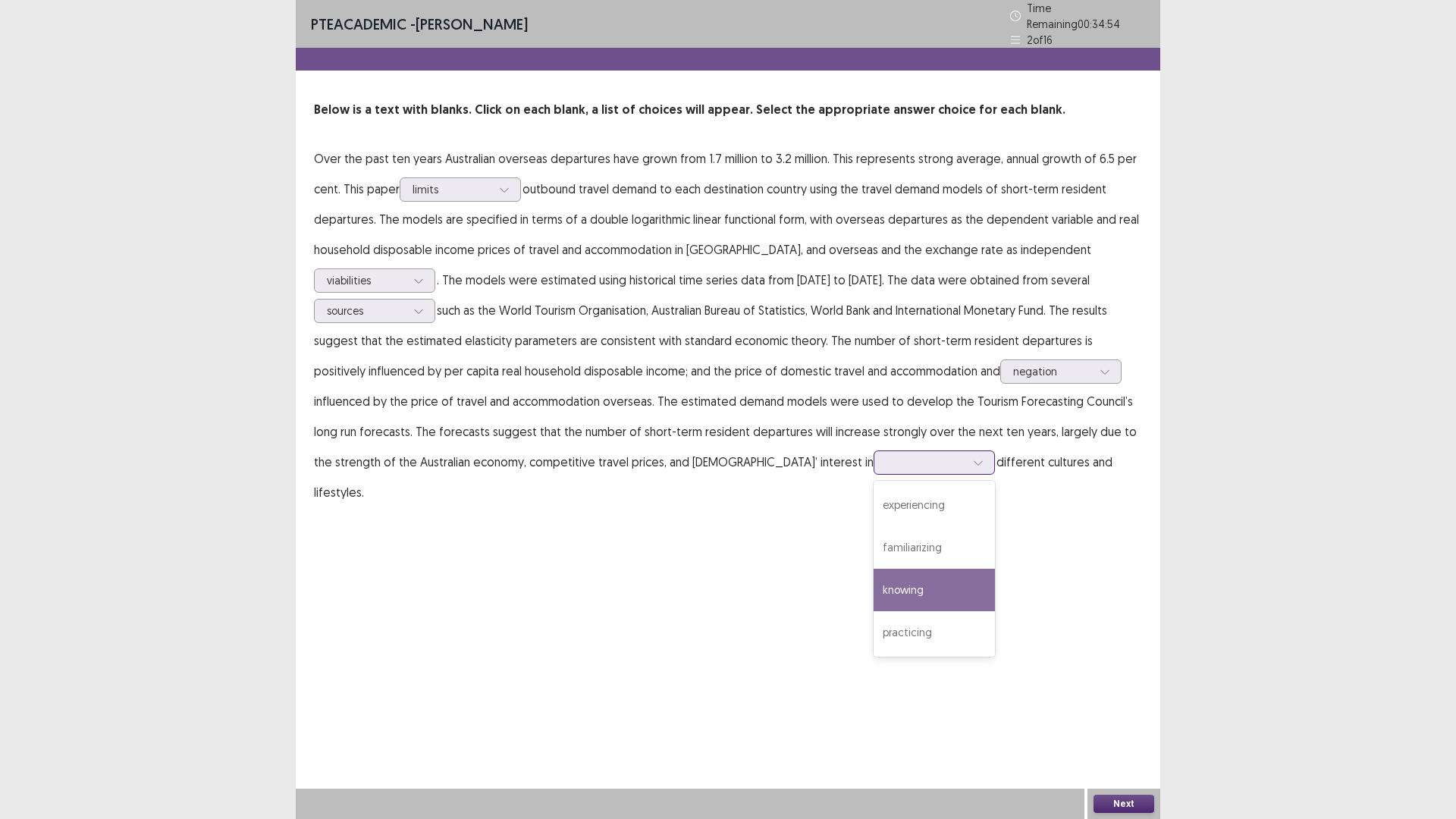
click at [873, 612] on div "knowing" at bounding box center [934, 590] width 122 height 43
click at [1140, 691] on button "Next" at bounding box center [1123, 804] width 60 height 19
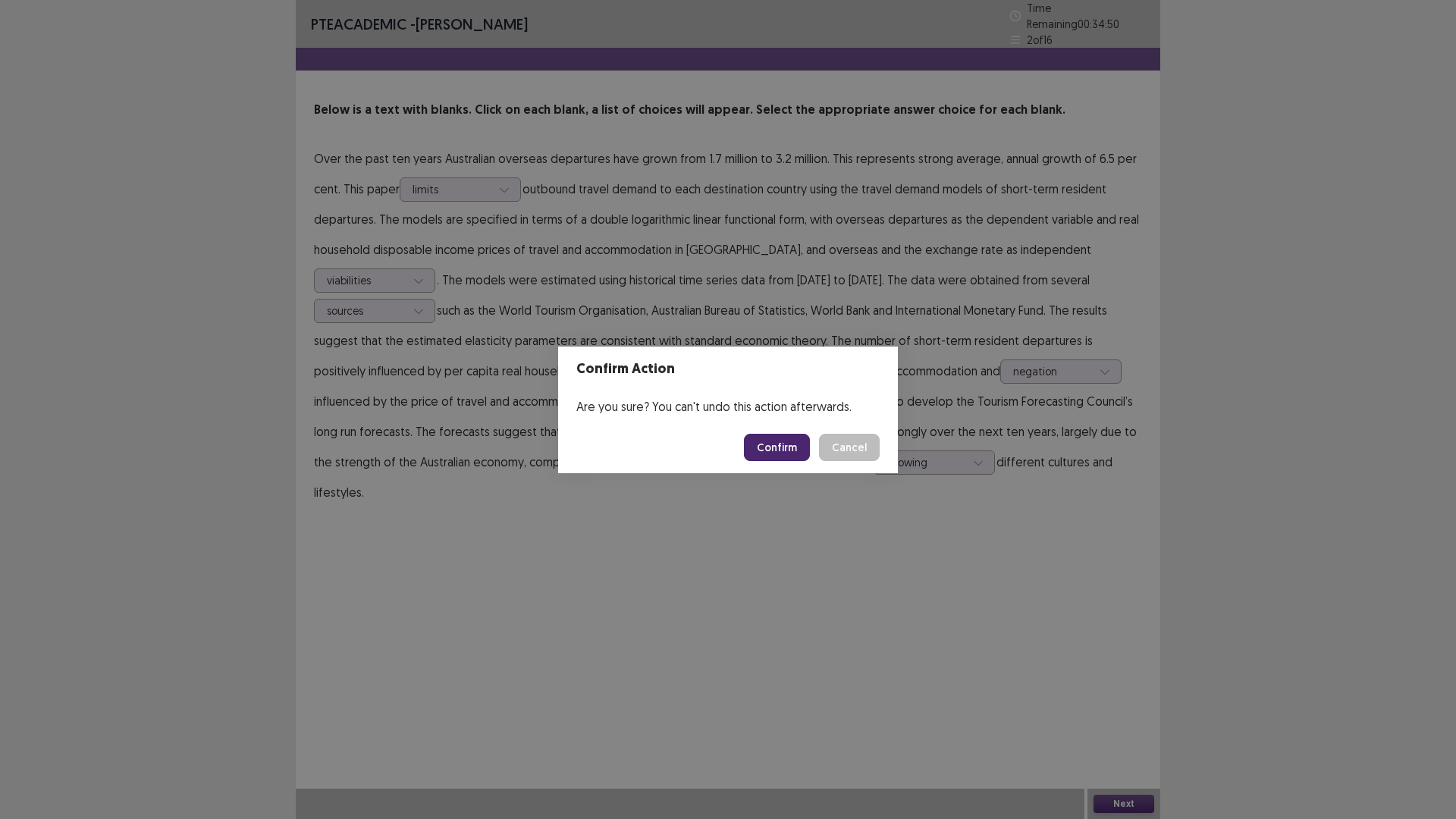
click at [810, 456] on button "Confirm" at bounding box center [777, 447] width 66 height 27
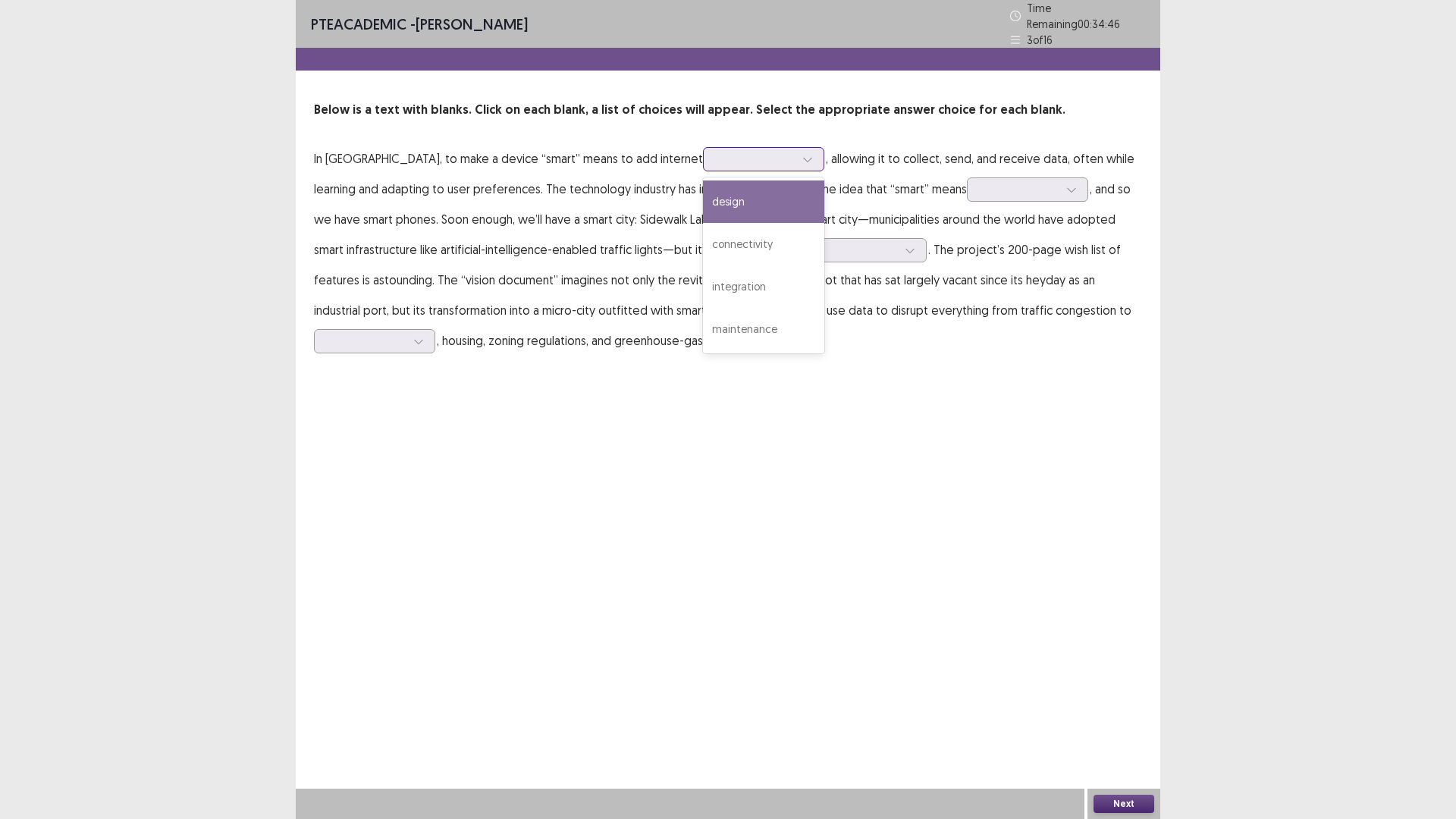
click at [813, 165] on icon at bounding box center [807, 159] width 10 height 10
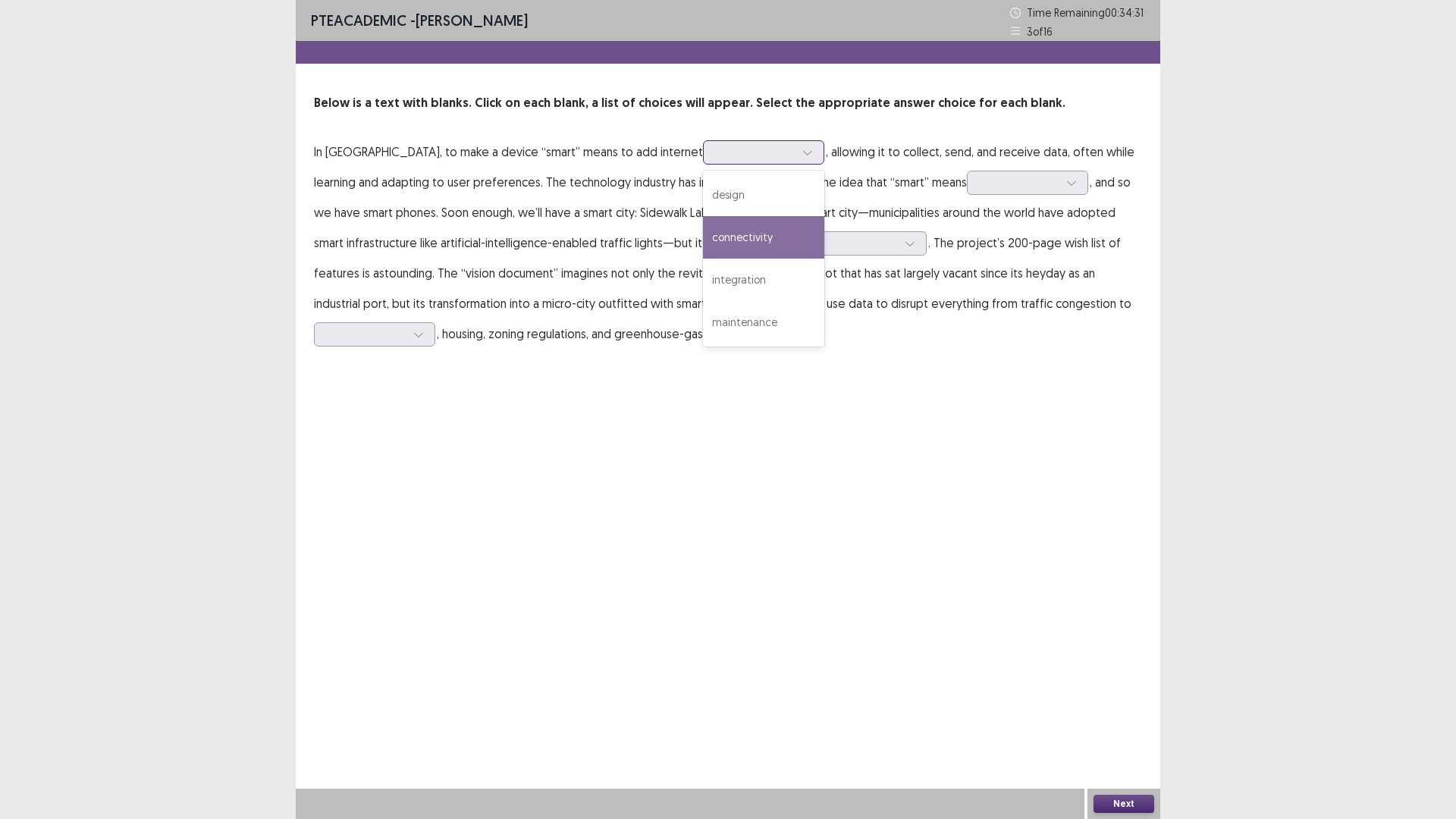
click at [811, 258] on div "connectivity" at bounding box center [763, 238] width 122 height 43
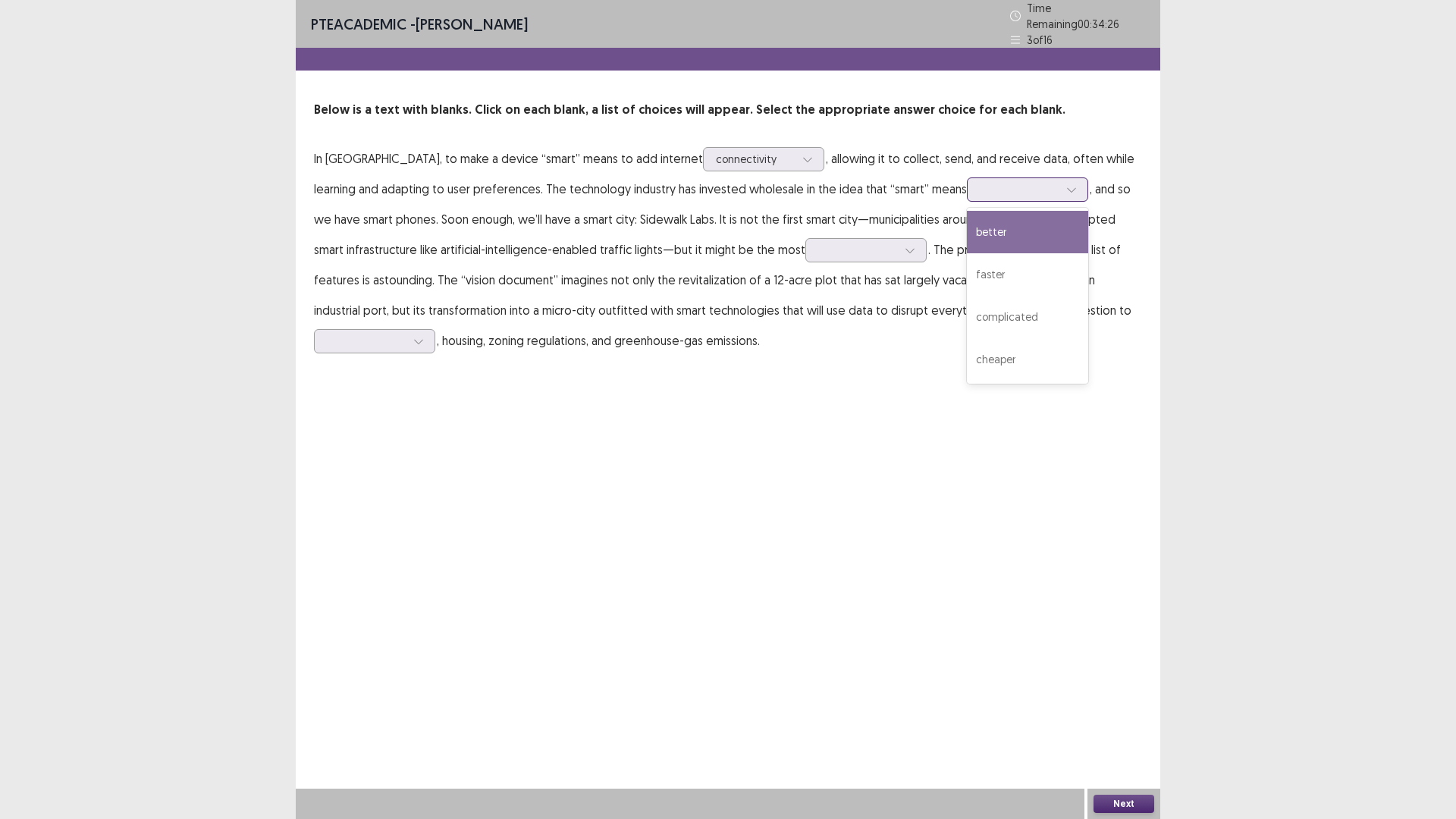
click at [1066, 195] on icon at bounding box center [1070, 189] width 10 height 10
click at [966, 296] on div "faster" at bounding box center [1027, 275] width 122 height 43
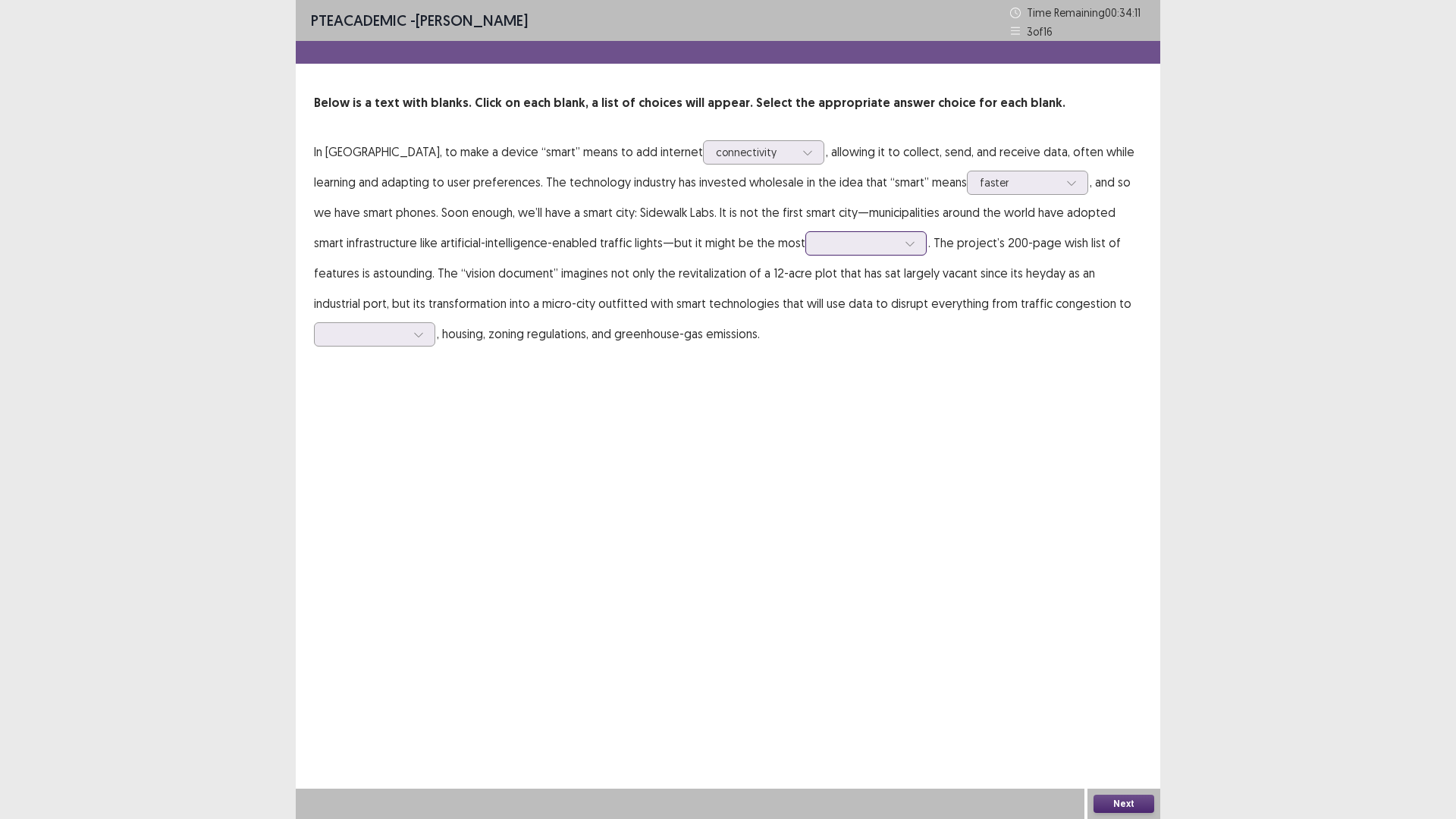
click at [905, 246] on icon at bounding box center [909, 244] width 8 height 5
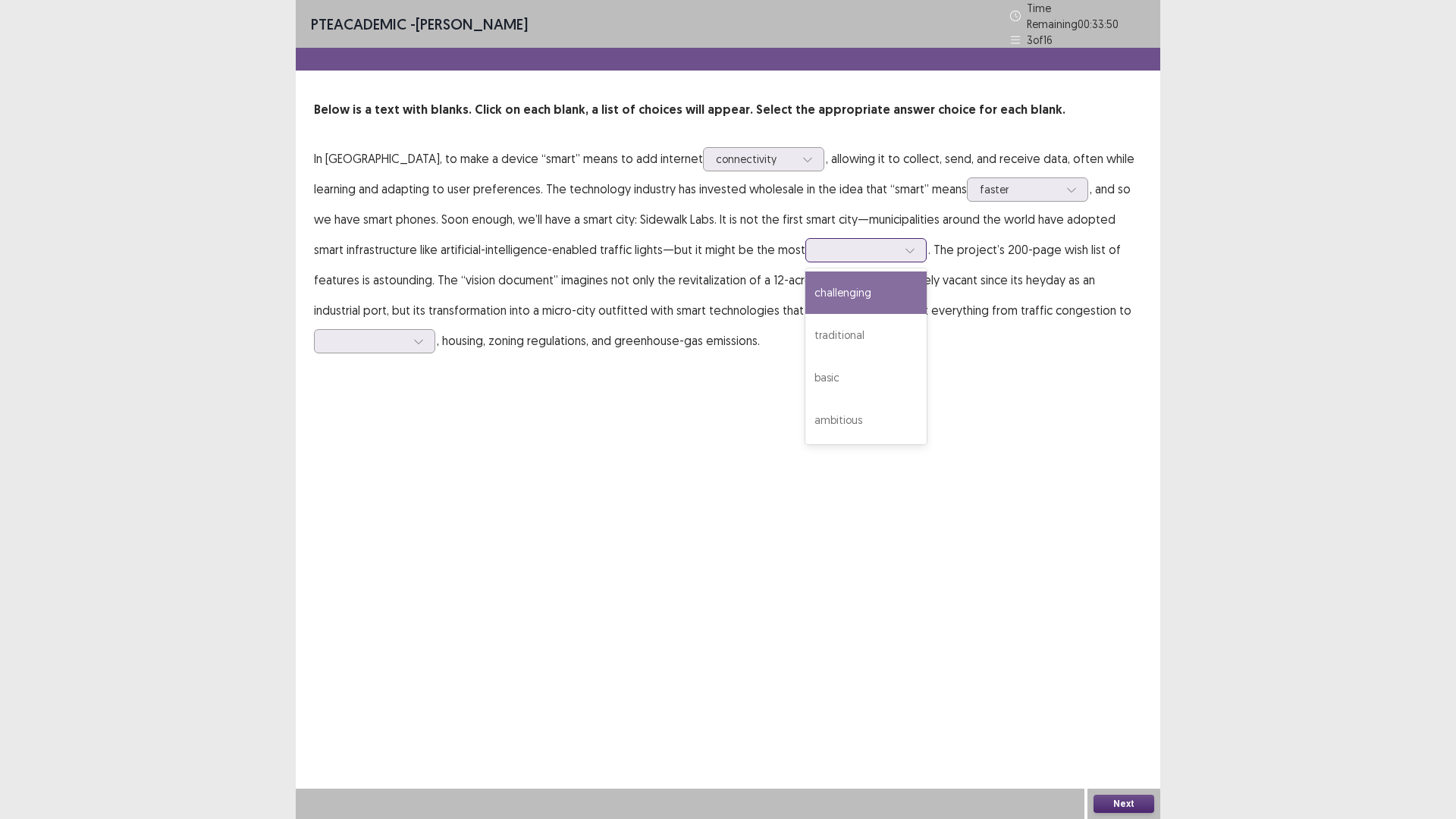
click at [806, 314] on div "challenging" at bounding box center [866, 293] width 122 height 43
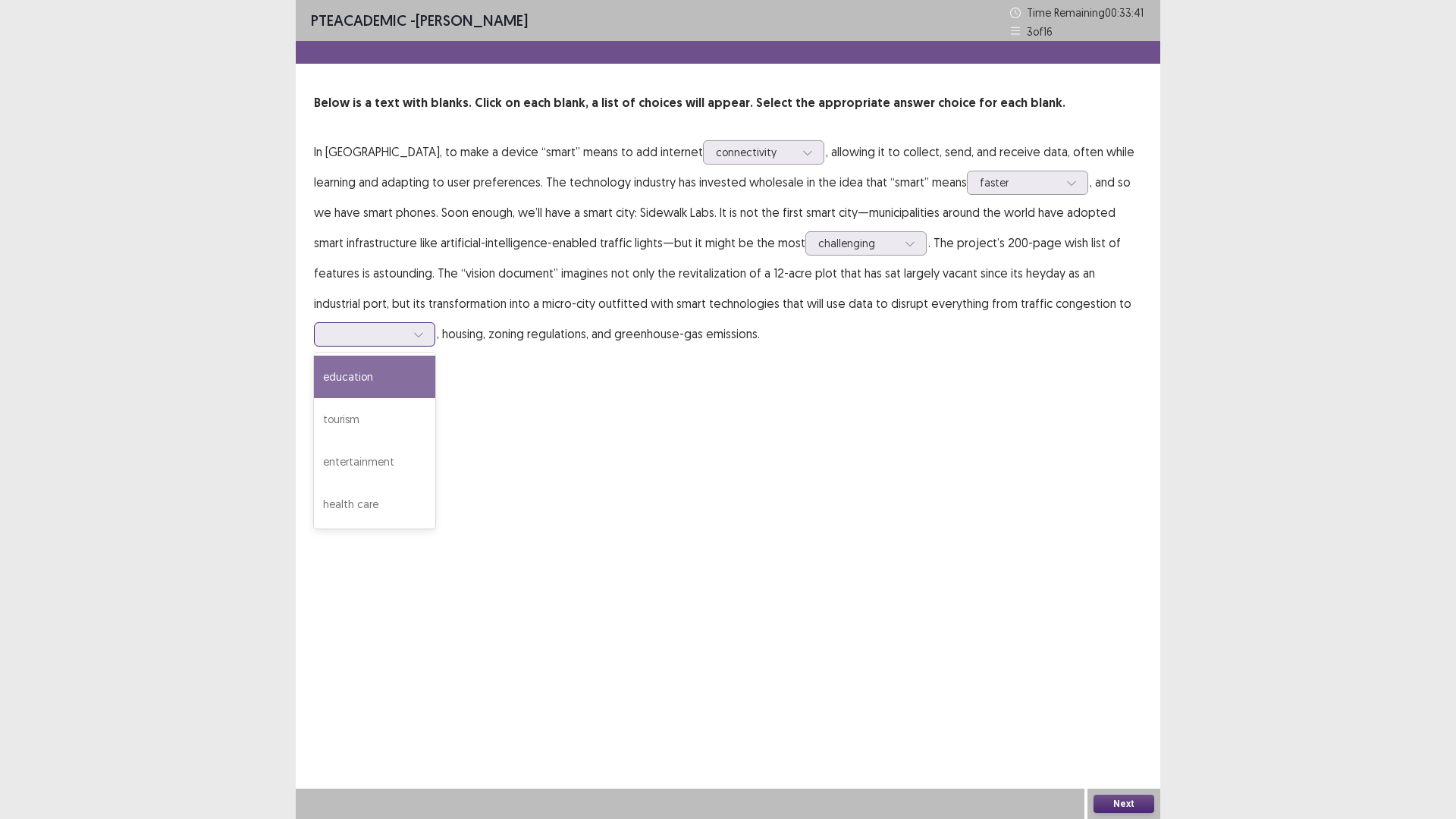
click at [424, 340] on icon at bounding box center [418, 334] width 10 height 10
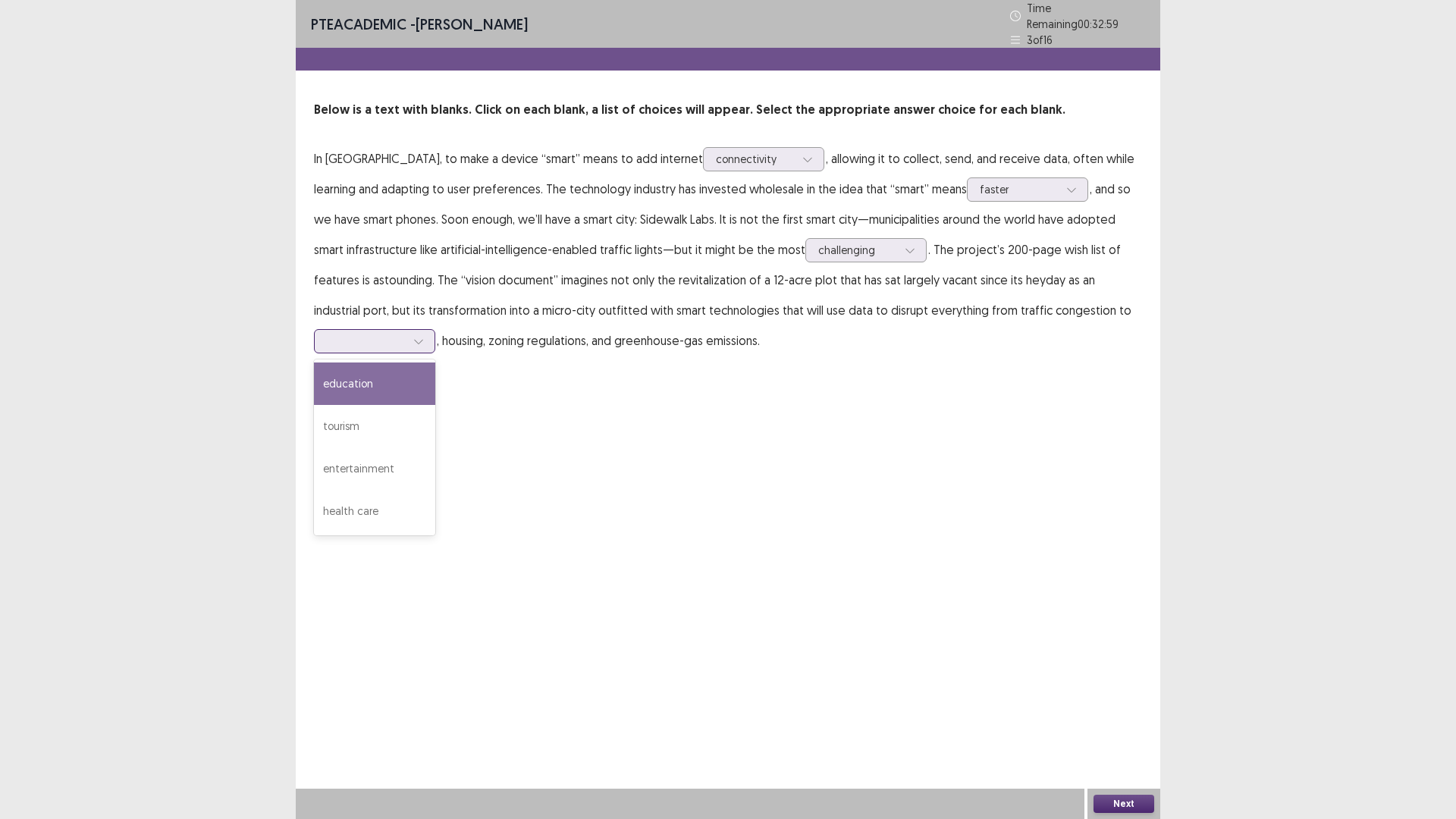
click at [435, 405] on div "education" at bounding box center [374, 384] width 122 height 43
click at [1128, 691] on button "Next" at bounding box center [1123, 804] width 60 height 19
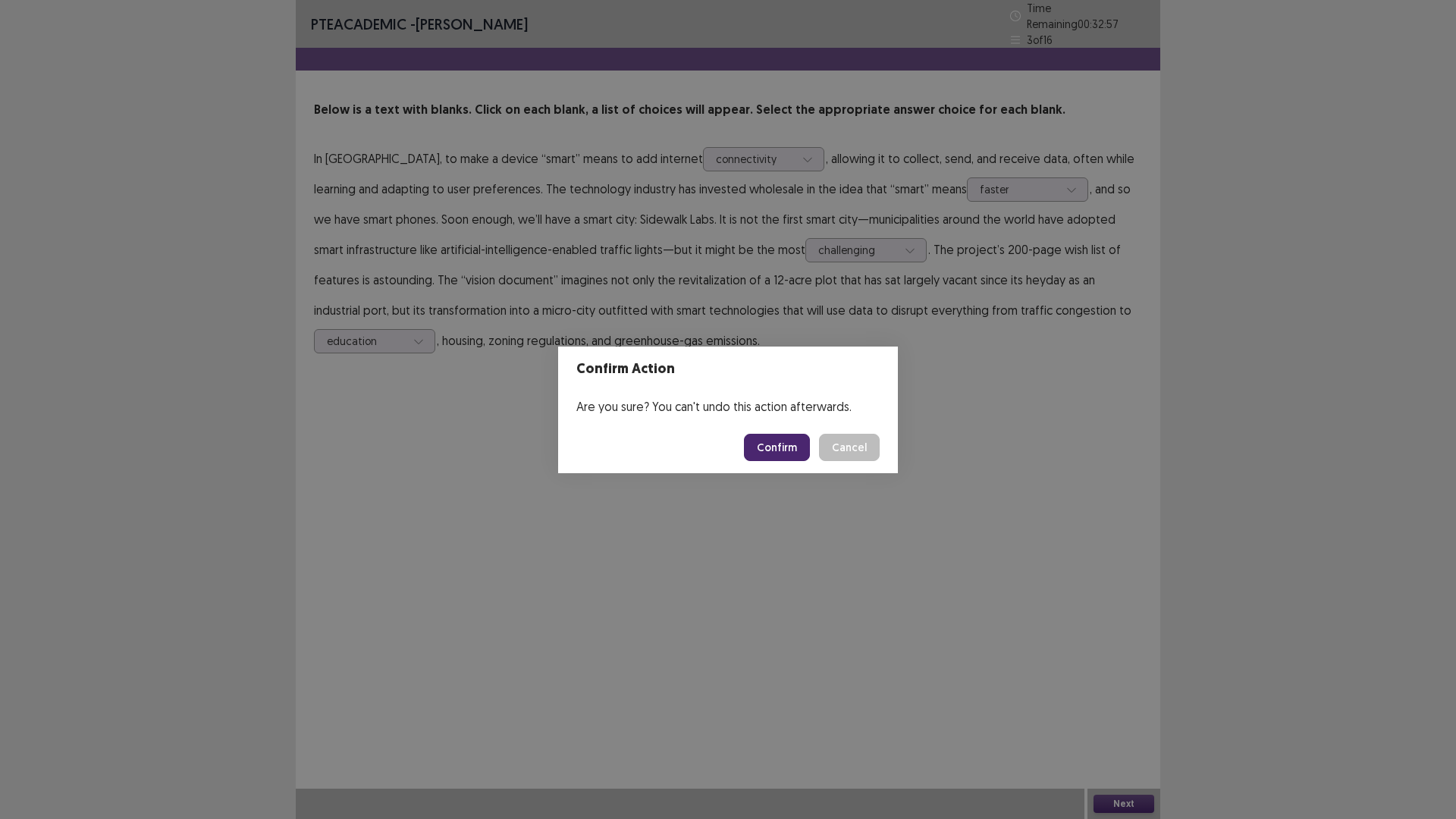
click at [781, 456] on button "Confirm" at bounding box center [777, 447] width 66 height 27
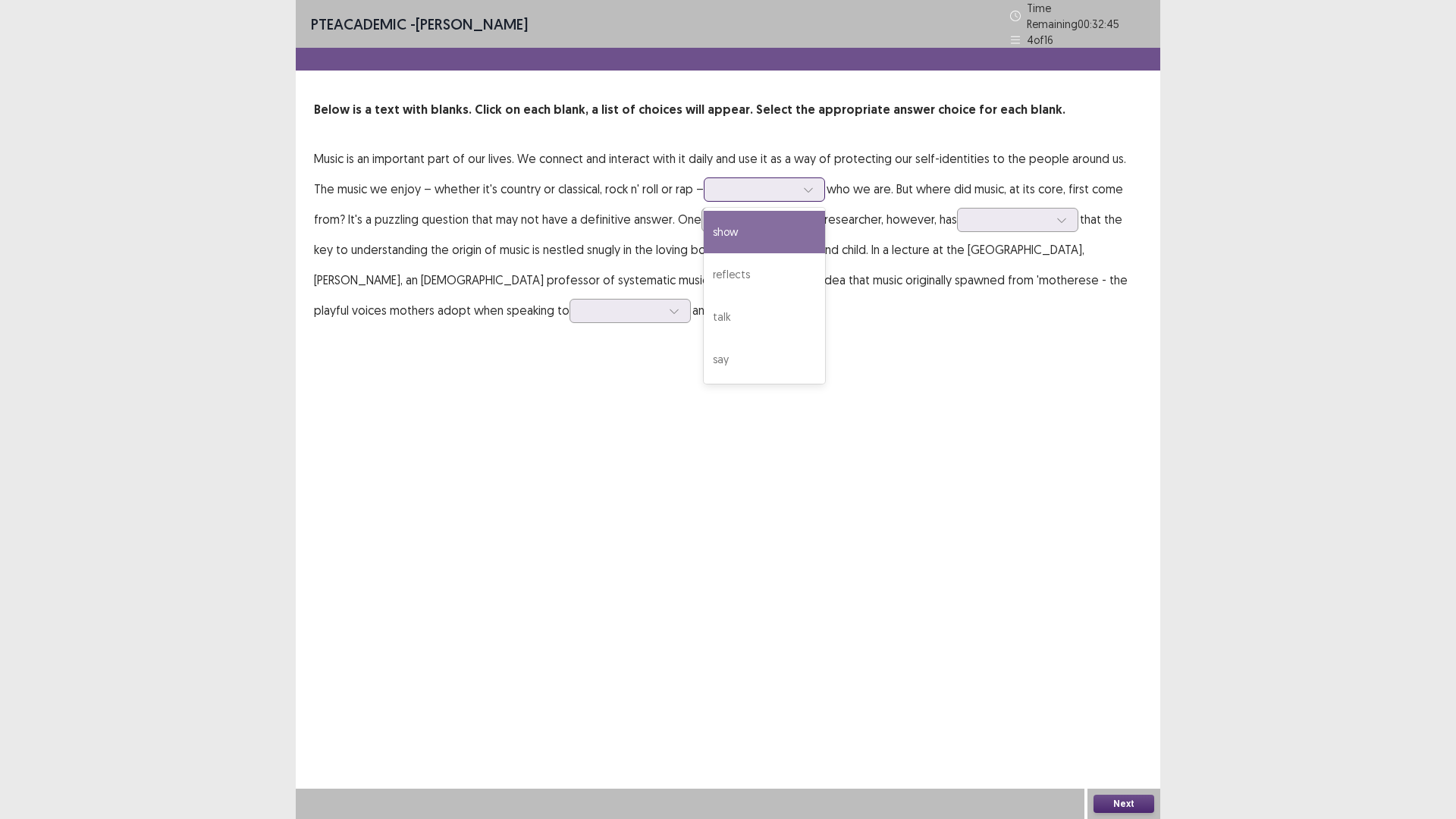
click at [803, 195] on icon at bounding box center [807, 189] width 10 height 10
click at [703, 296] on div "reflects" at bounding box center [764, 275] width 122 height 43
click at [794, 231] on div at bounding box center [806, 219] width 22 height 22
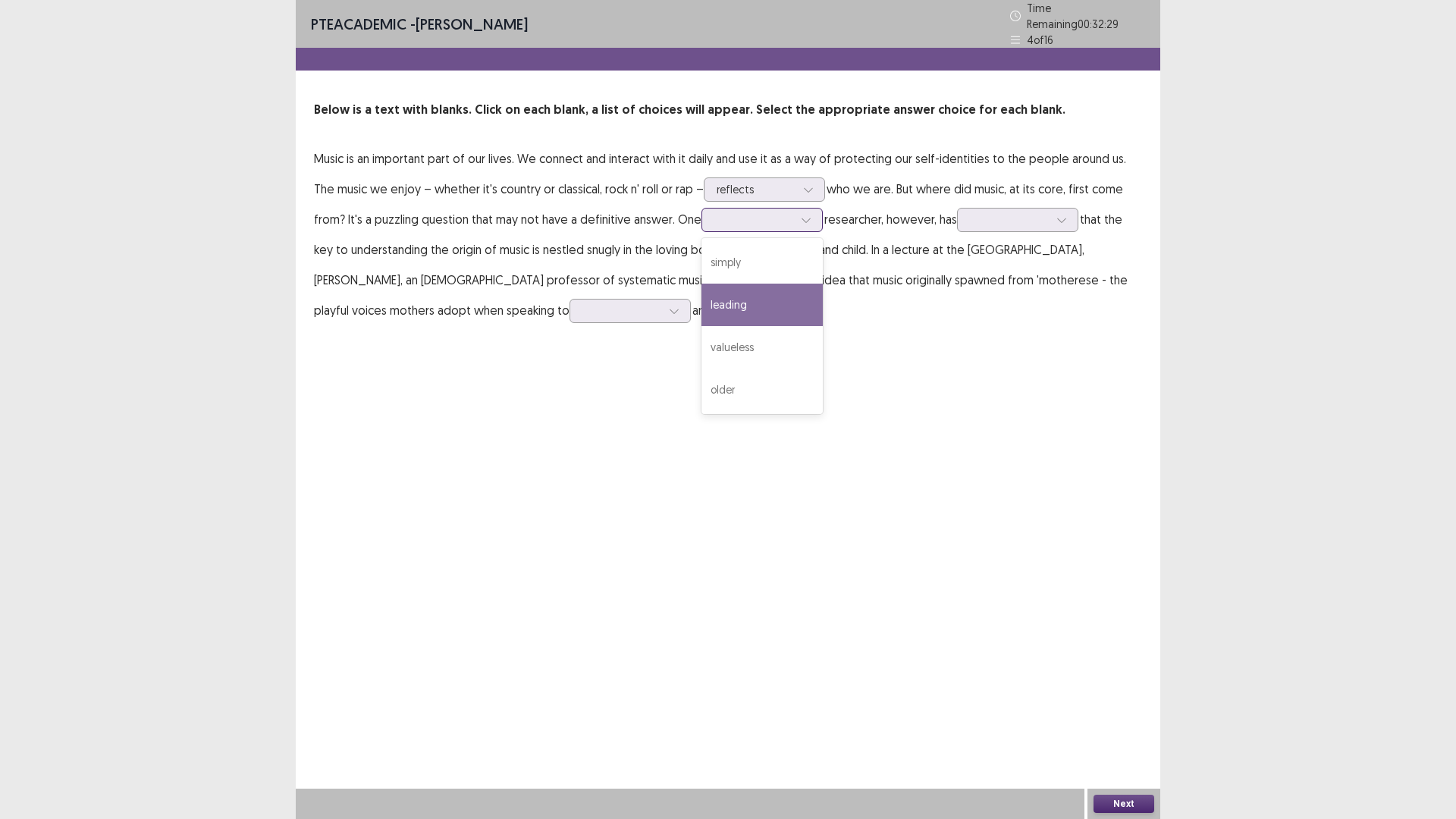
click at [702, 326] on div "leading" at bounding box center [762, 305] width 122 height 43
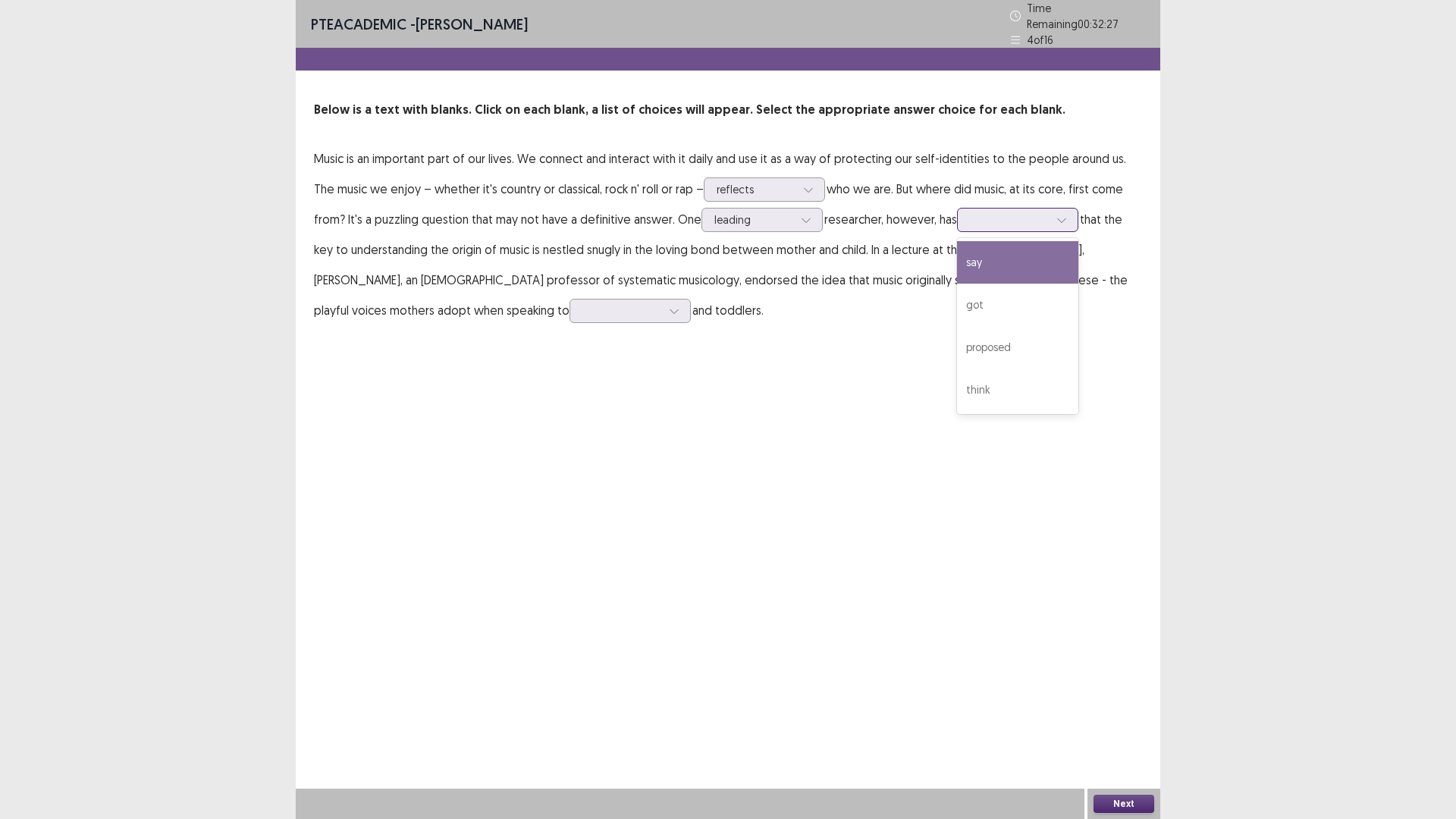
click at [1056, 225] on icon at bounding box center [1061, 219] width 10 height 10
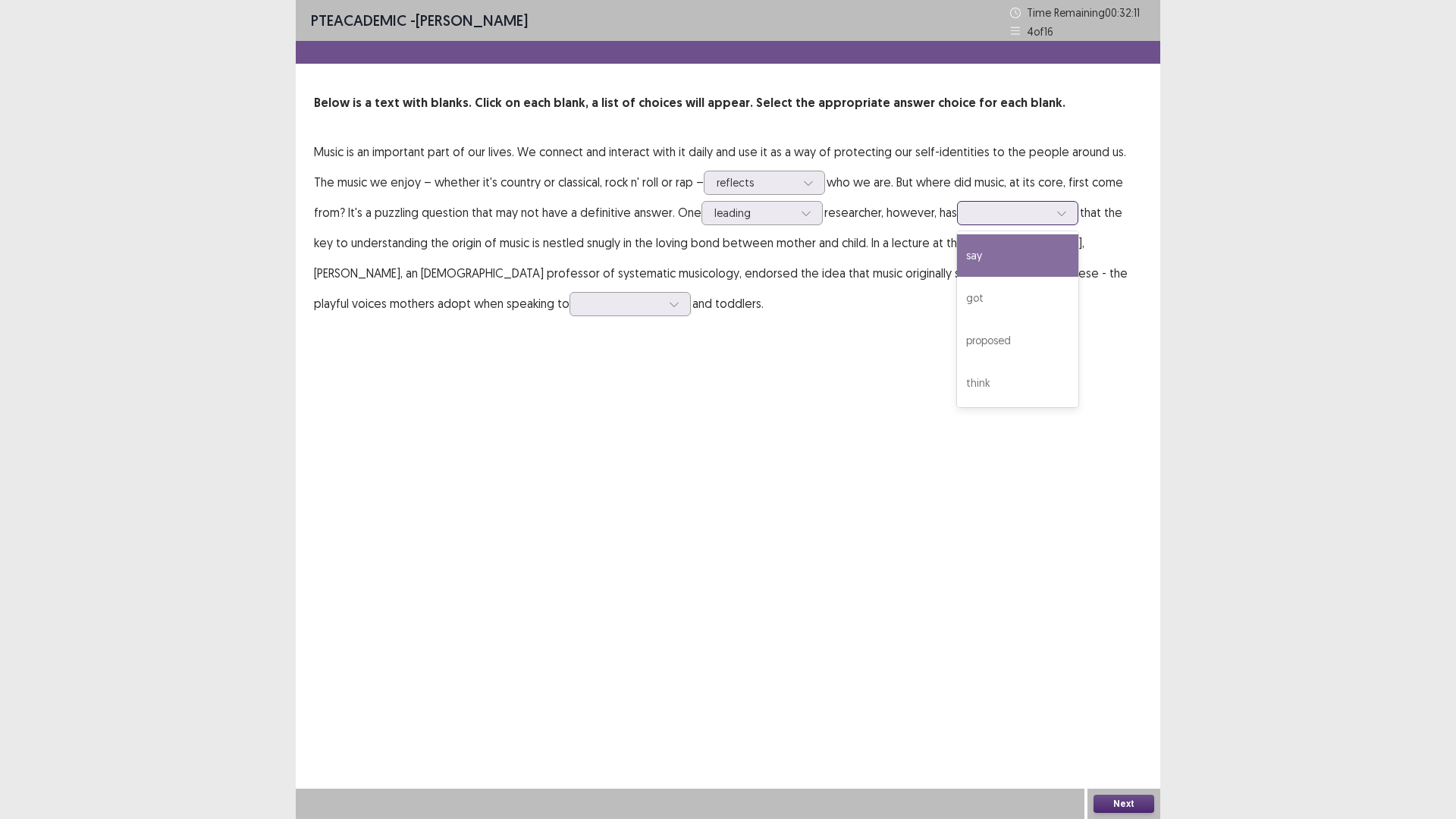
click at [957, 277] on div "say" at bounding box center [1017, 256] width 122 height 43
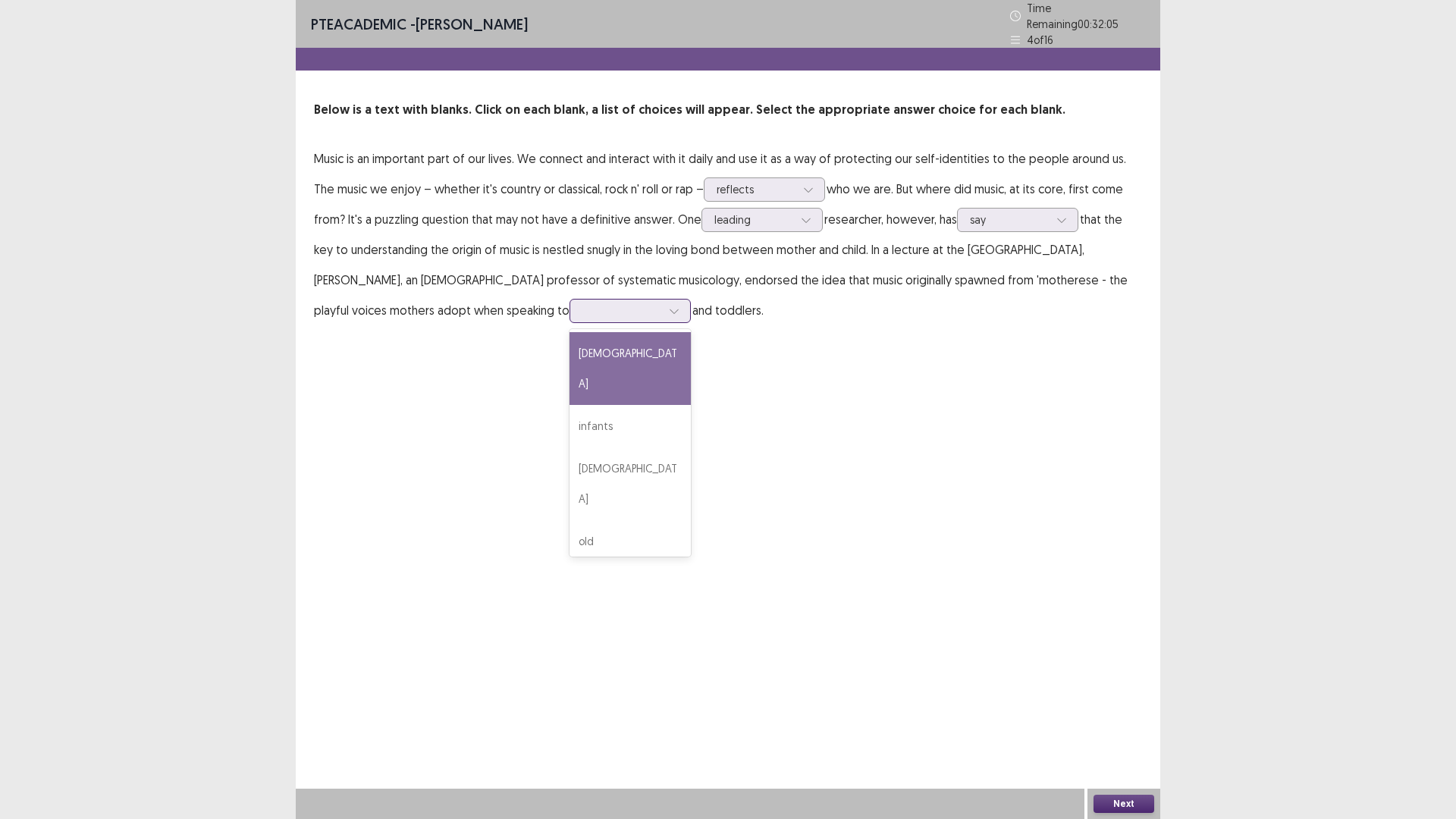
click at [679, 316] on icon at bounding box center [674, 310] width 10 height 10
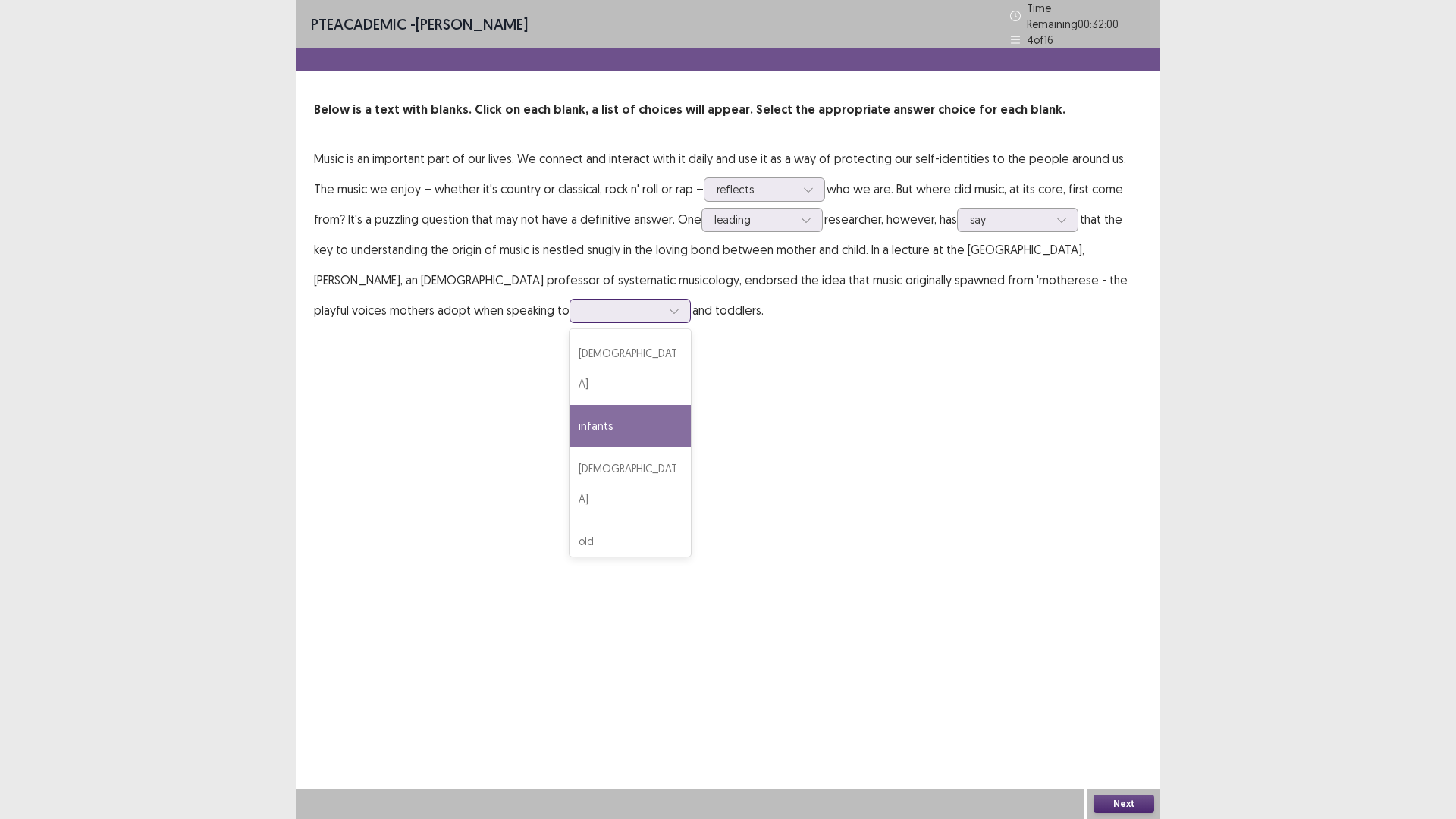
click at [690, 447] on div "infants" at bounding box center [630, 427] width 122 height 43
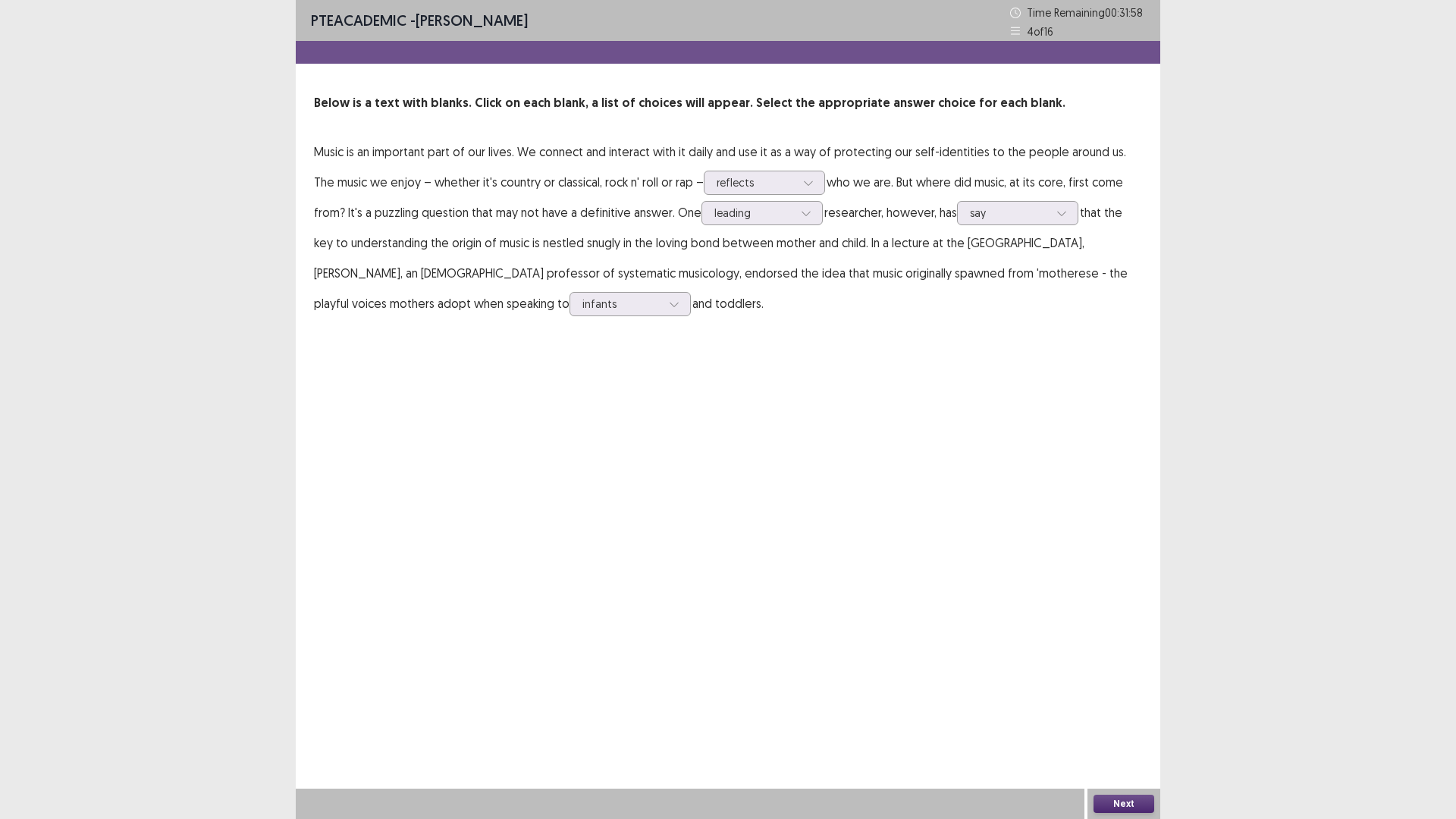
click at [1128, 691] on button "Next" at bounding box center [1123, 804] width 60 height 19
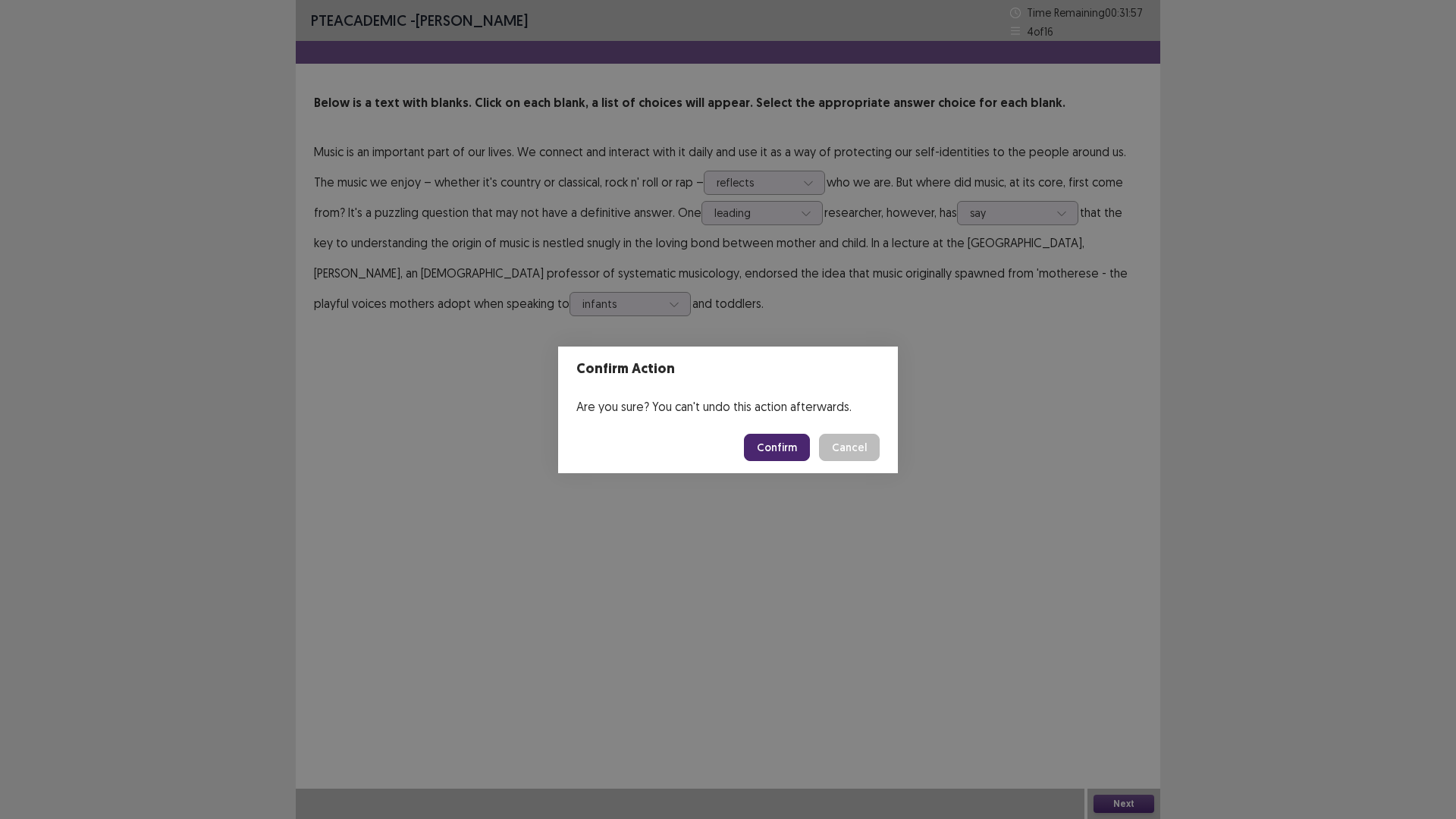
click at [805, 455] on button "Confirm" at bounding box center [777, 447] width 66 height 27
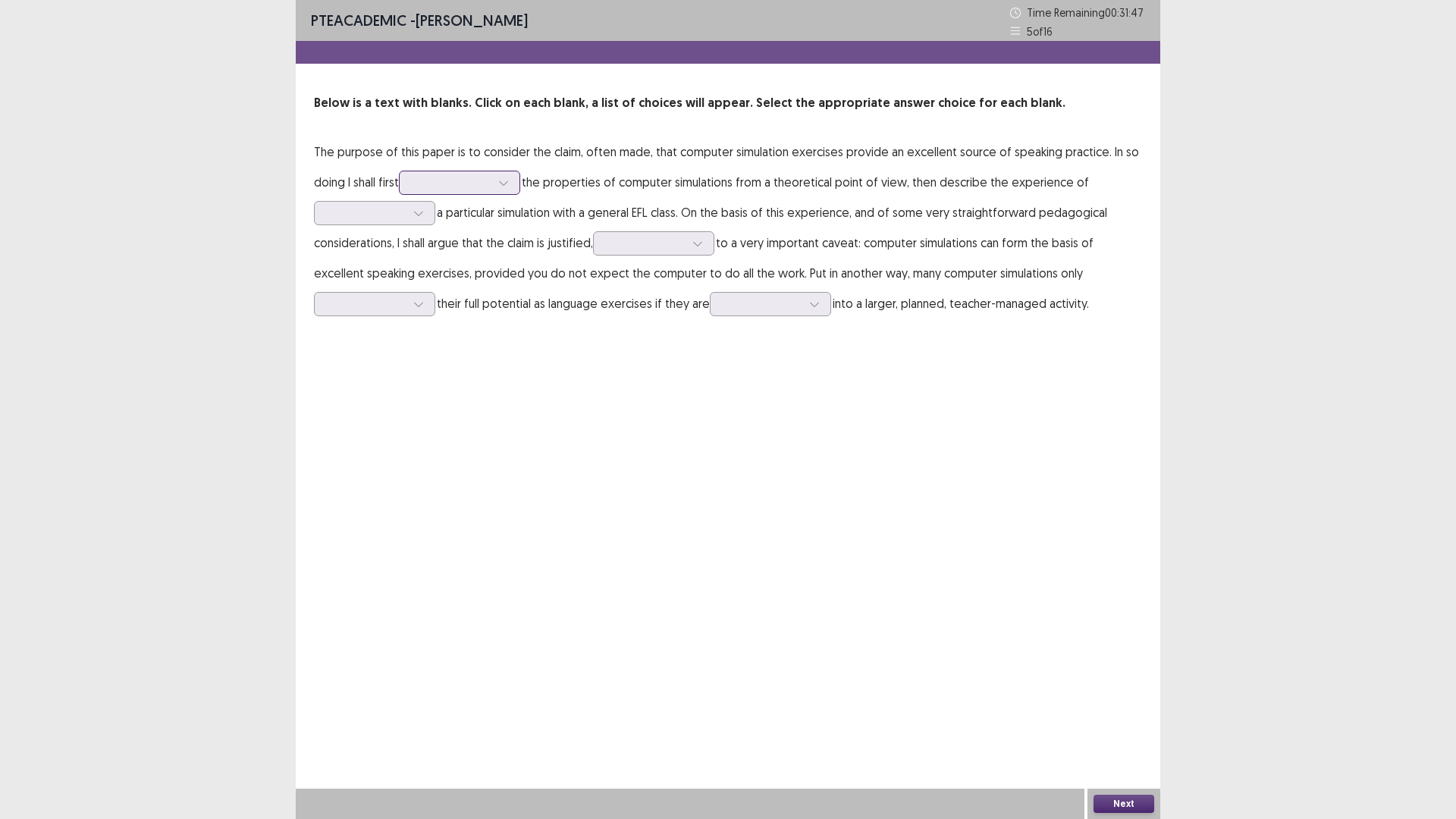
click at [509, 188] on icon at bounding box center [503, 182] width 10 height 10
click at [520, 246] on div "review" at bounding box center [459, 226] width 122 height 43
click at [424, 218] on icon at bounding box center [418, 213] width 10 height 10
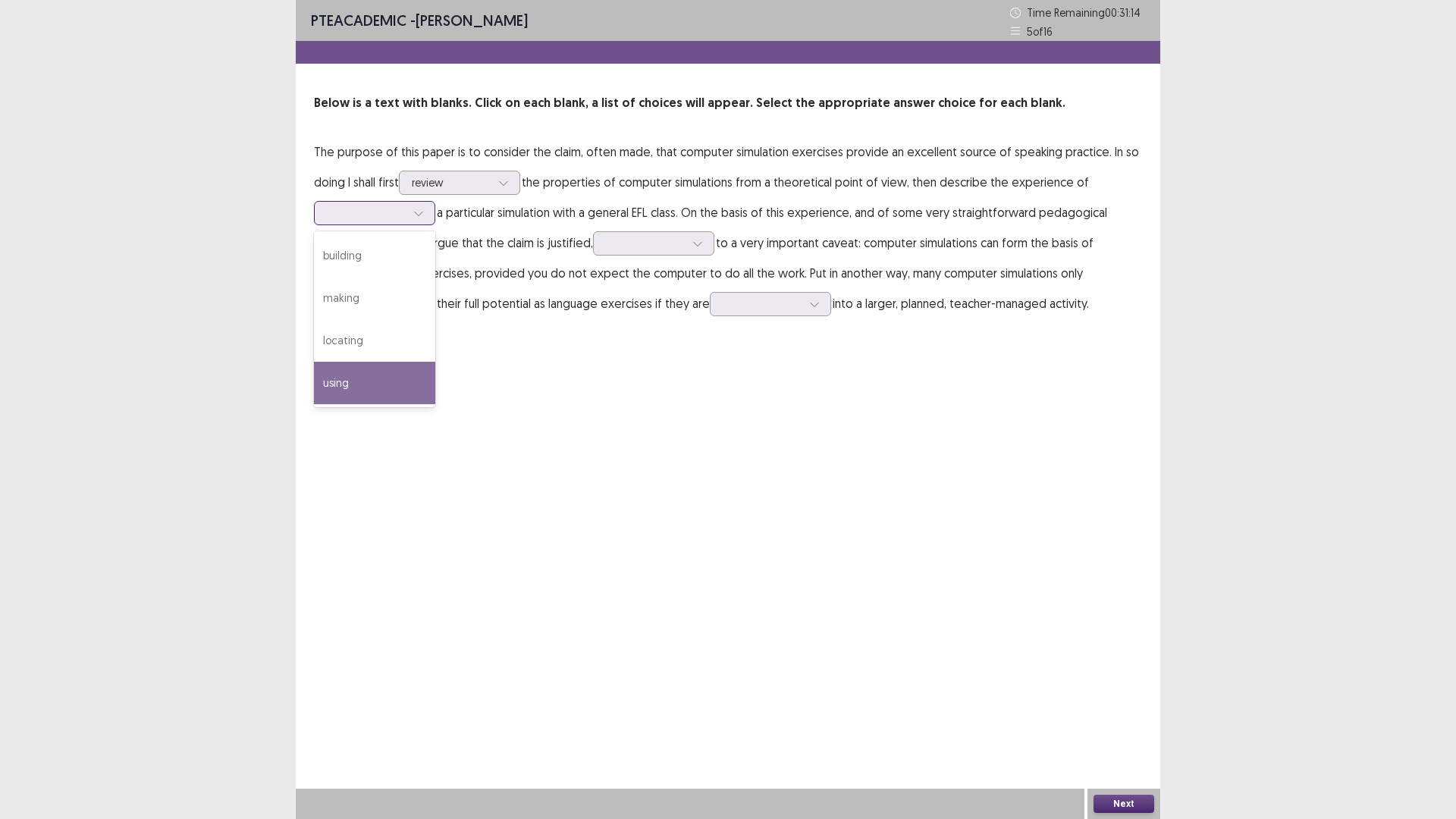
click at [435, 404] on div "using" at bounding box center [374, 383] width 122 height 43
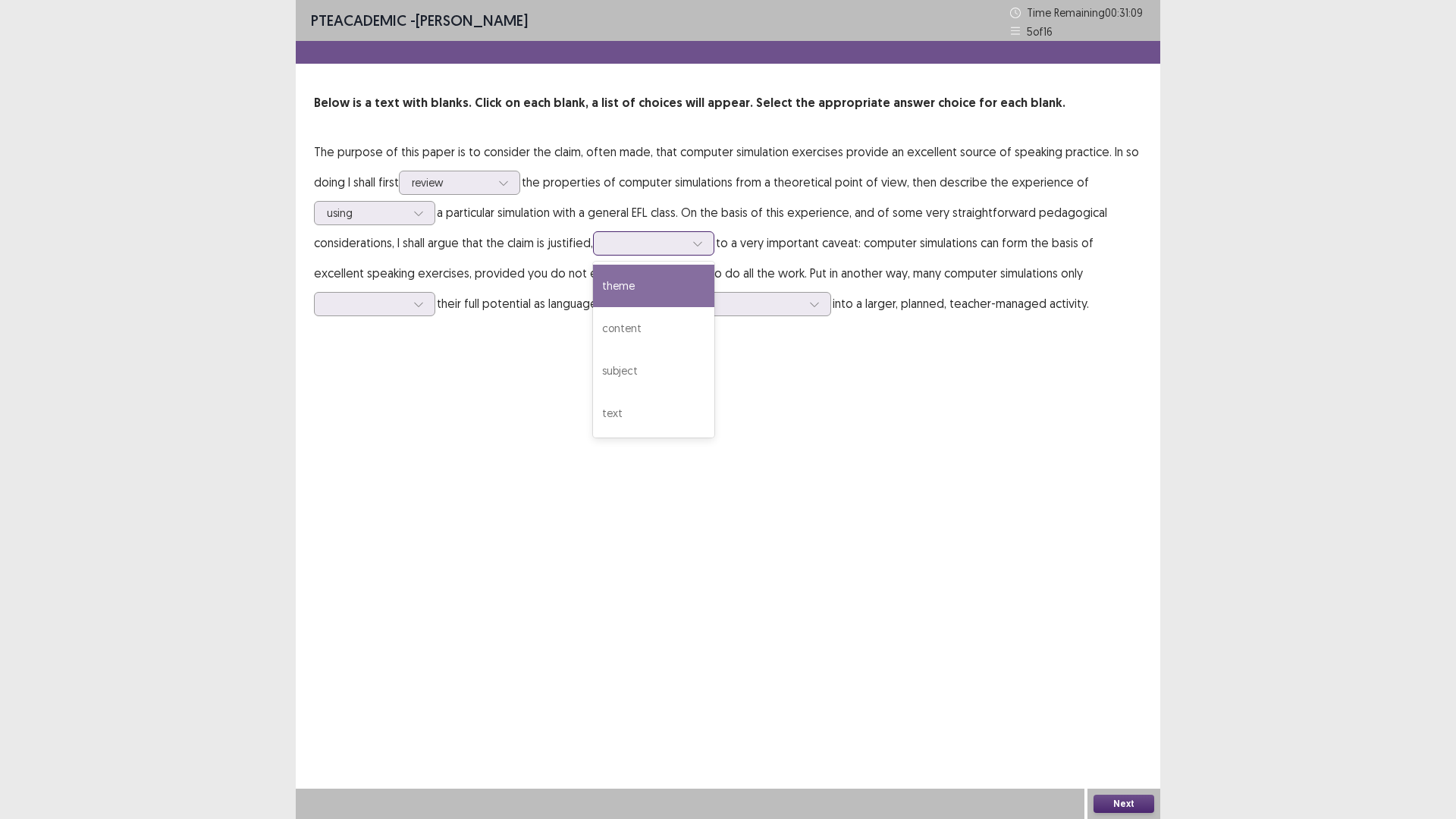
click at [692, 249] on icon at bounding box center [697, 243] width 10 height 10
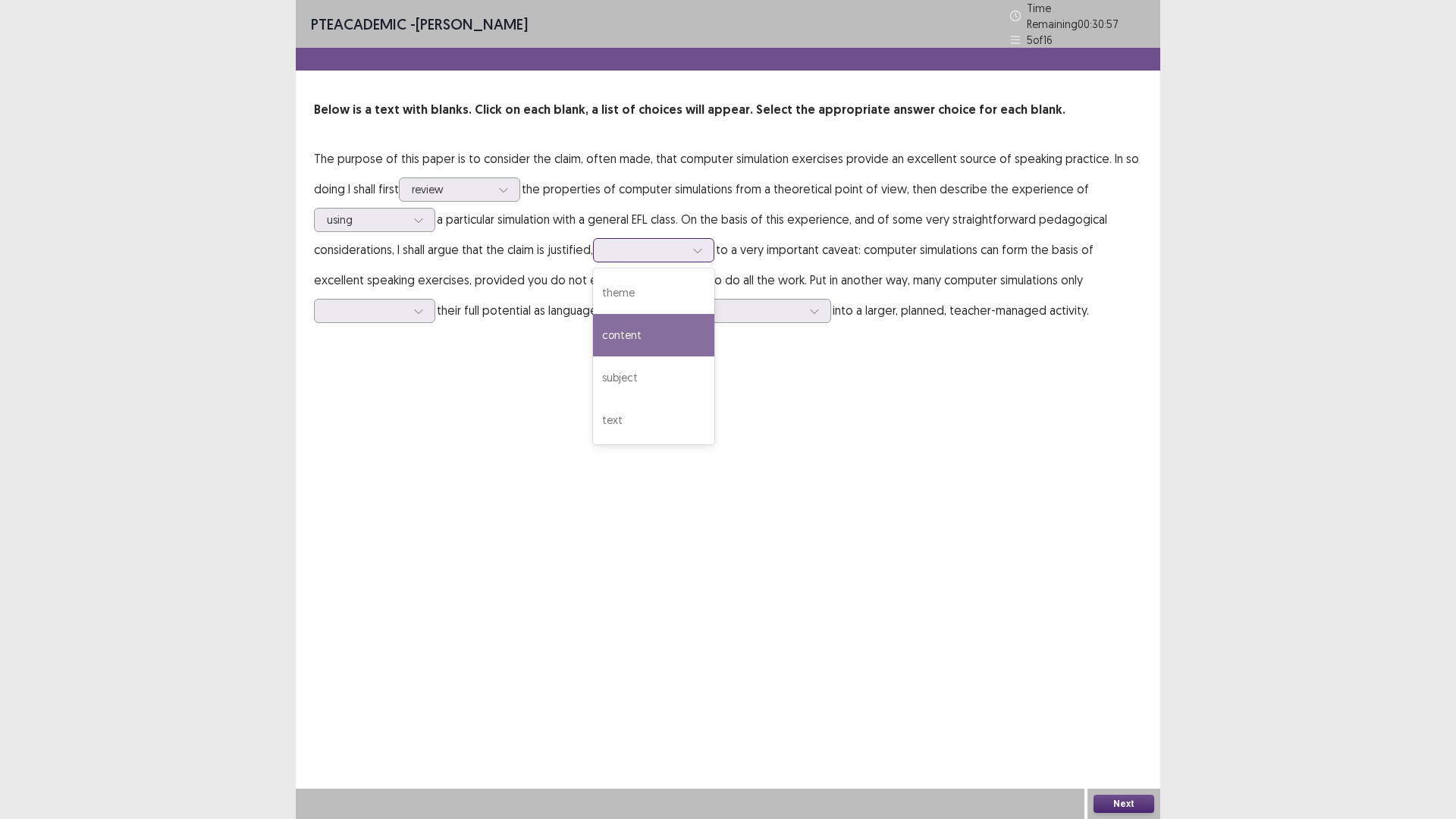
click at [593, 357] on div "content" at bounding box center [653, 336] width 122 height 43
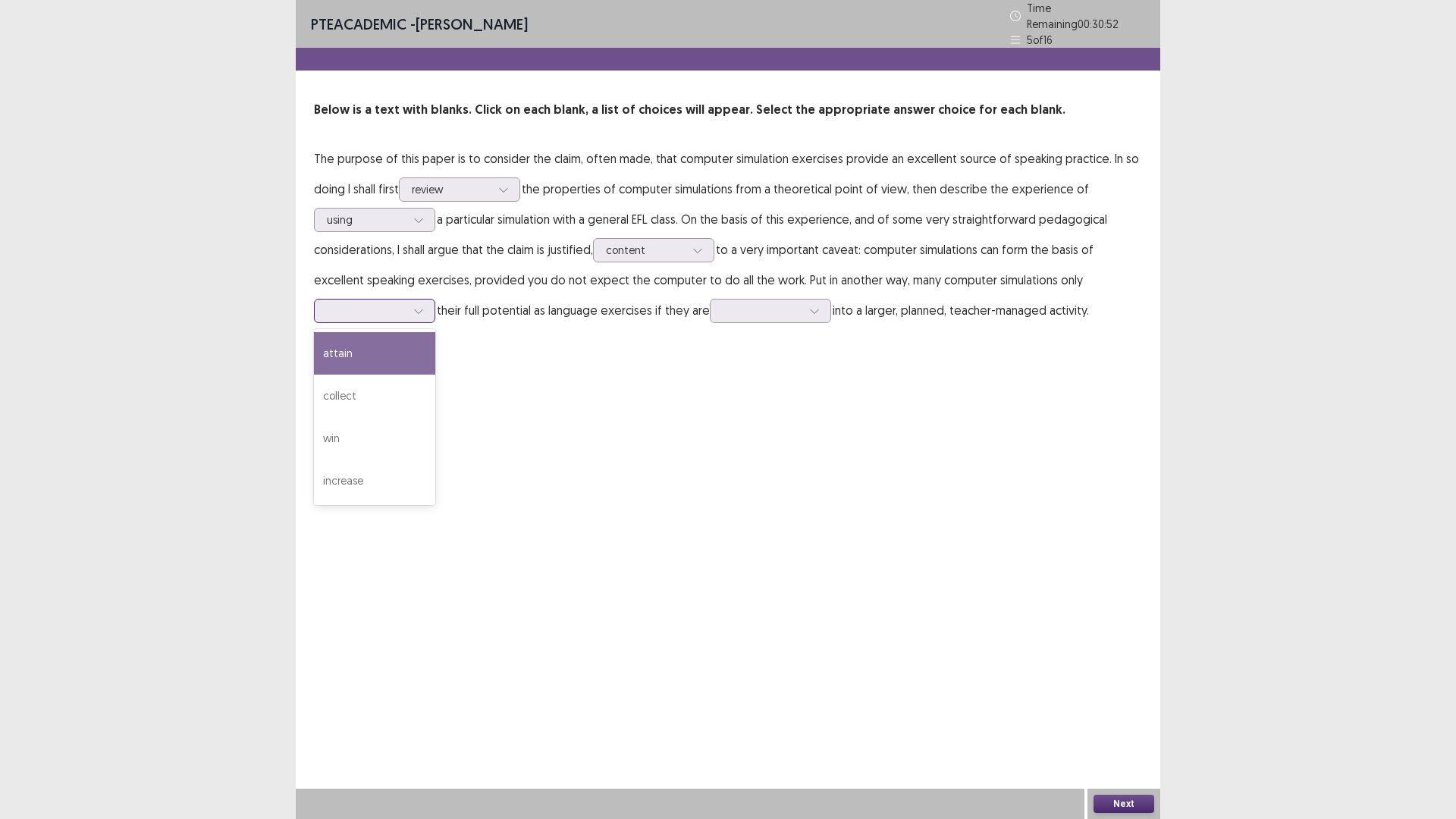
click at [430, 323] on div at bounding box center [418, 310] width 22 height 22
click at [435, 375] on div "attain" at bounding box center [374, 353] width 122 height 43
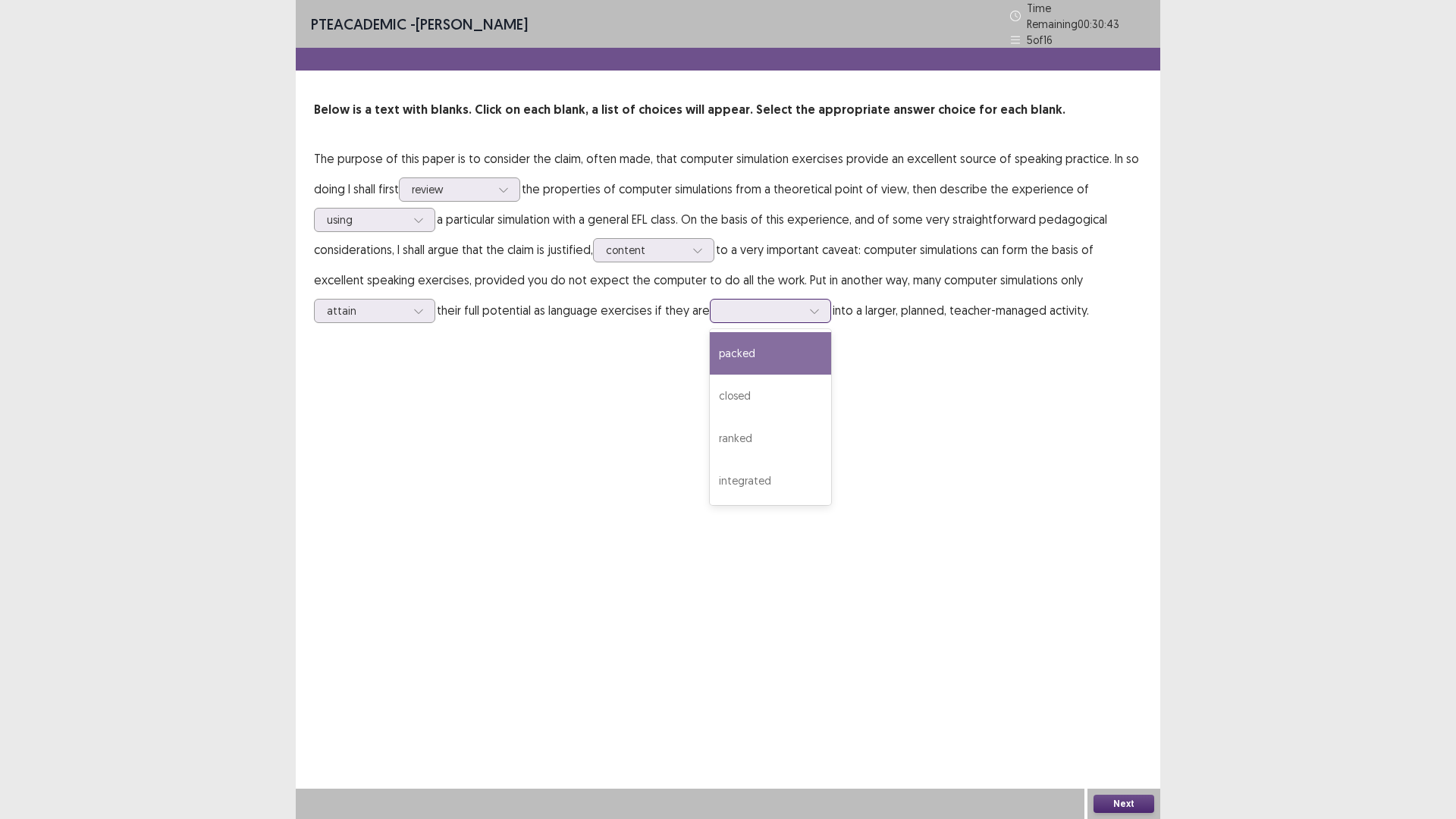
click at [826, 323] on div at bounding box center [814, 310] width 22 height 22
click at [831, 502] on div "integrated" at bounding box center [770, 482] width 122 height 43
click at [1129, 691] on button "Next" at bounding box center [1123, 804] width 60 height 19
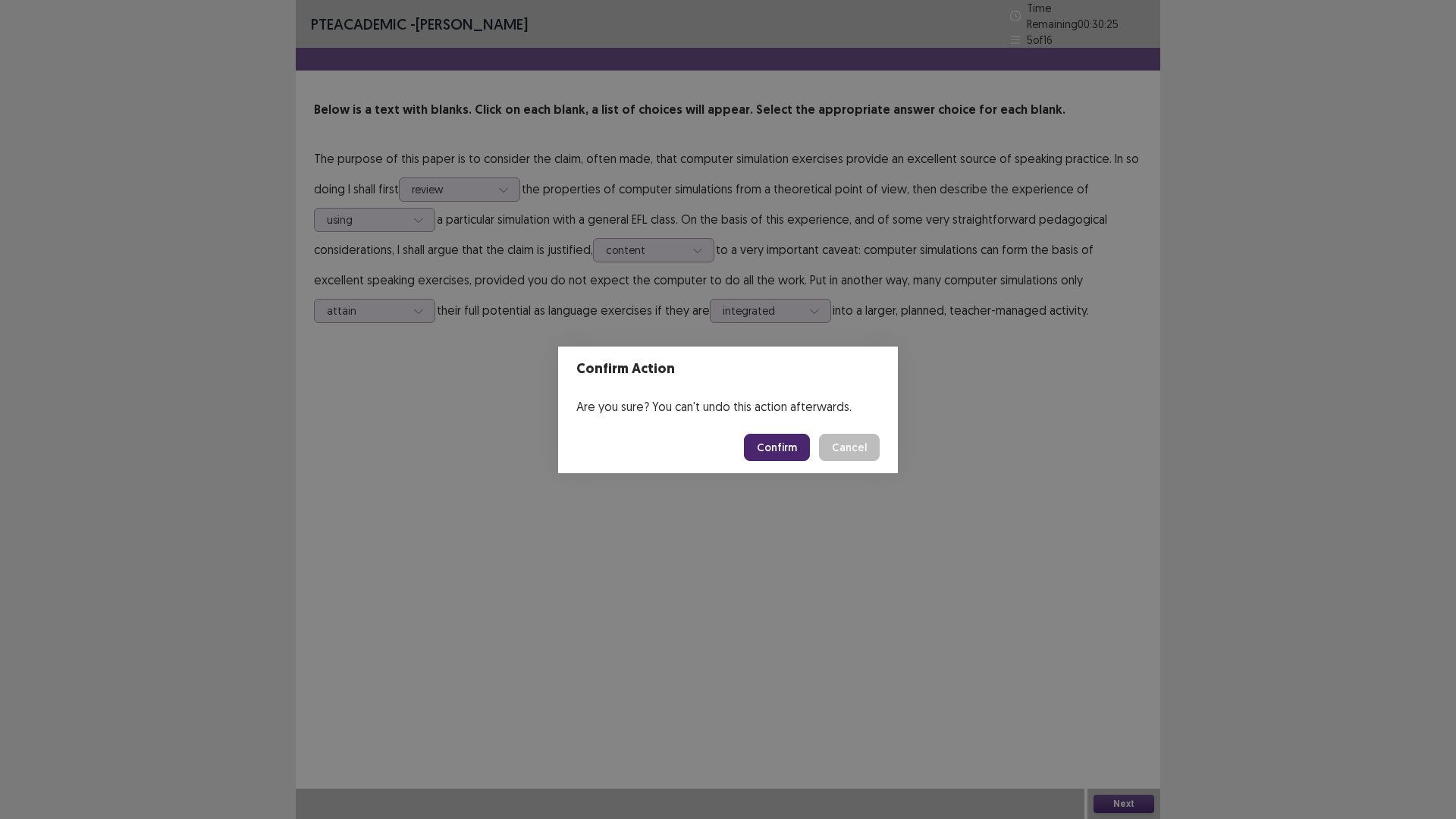
click at [810, 448] on button "Confirm" at bounding box center [777, 447] width 66 height 27
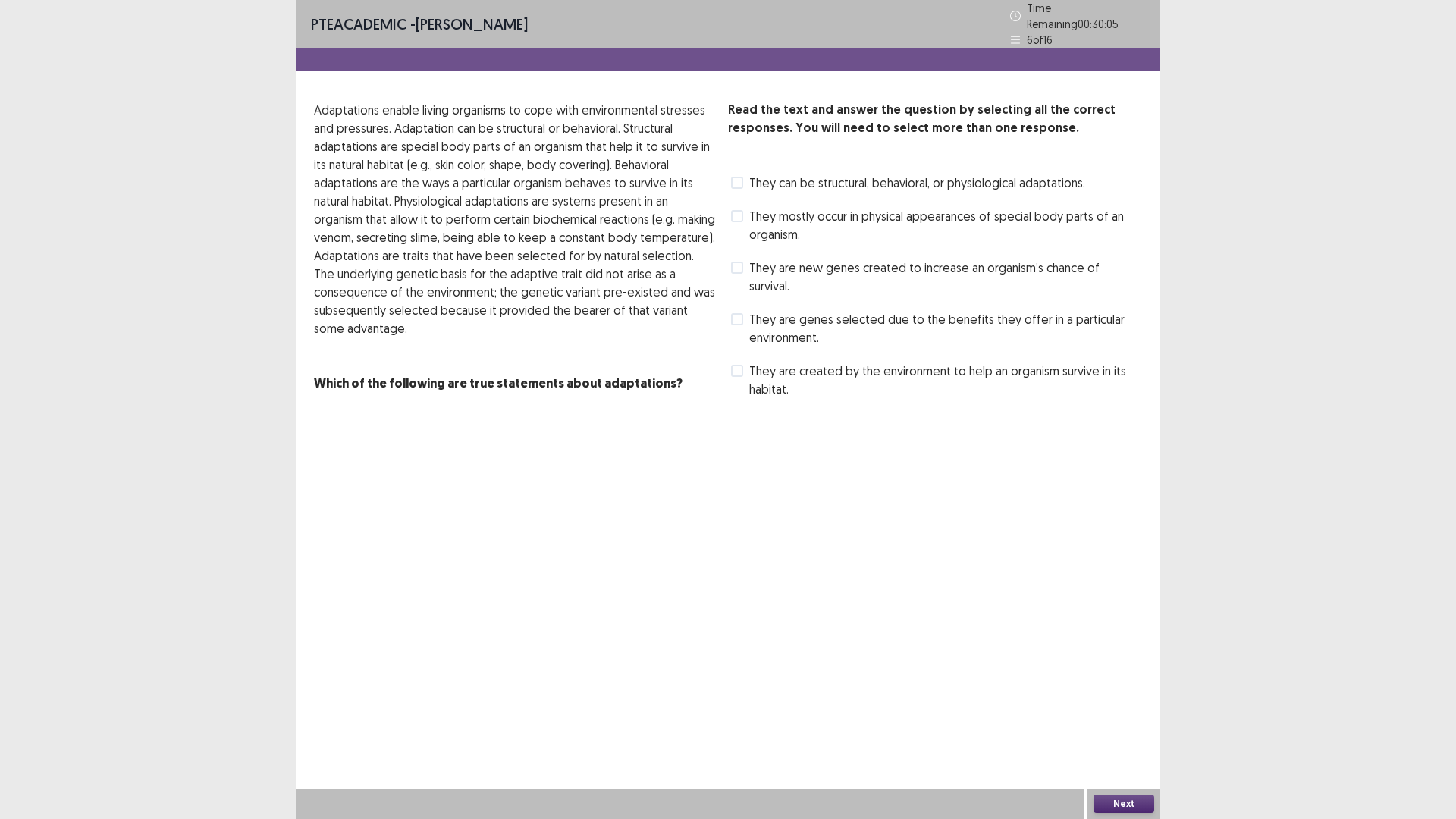
click at [740, 377] on span at bounding box center [737, 371] width 12 height 12
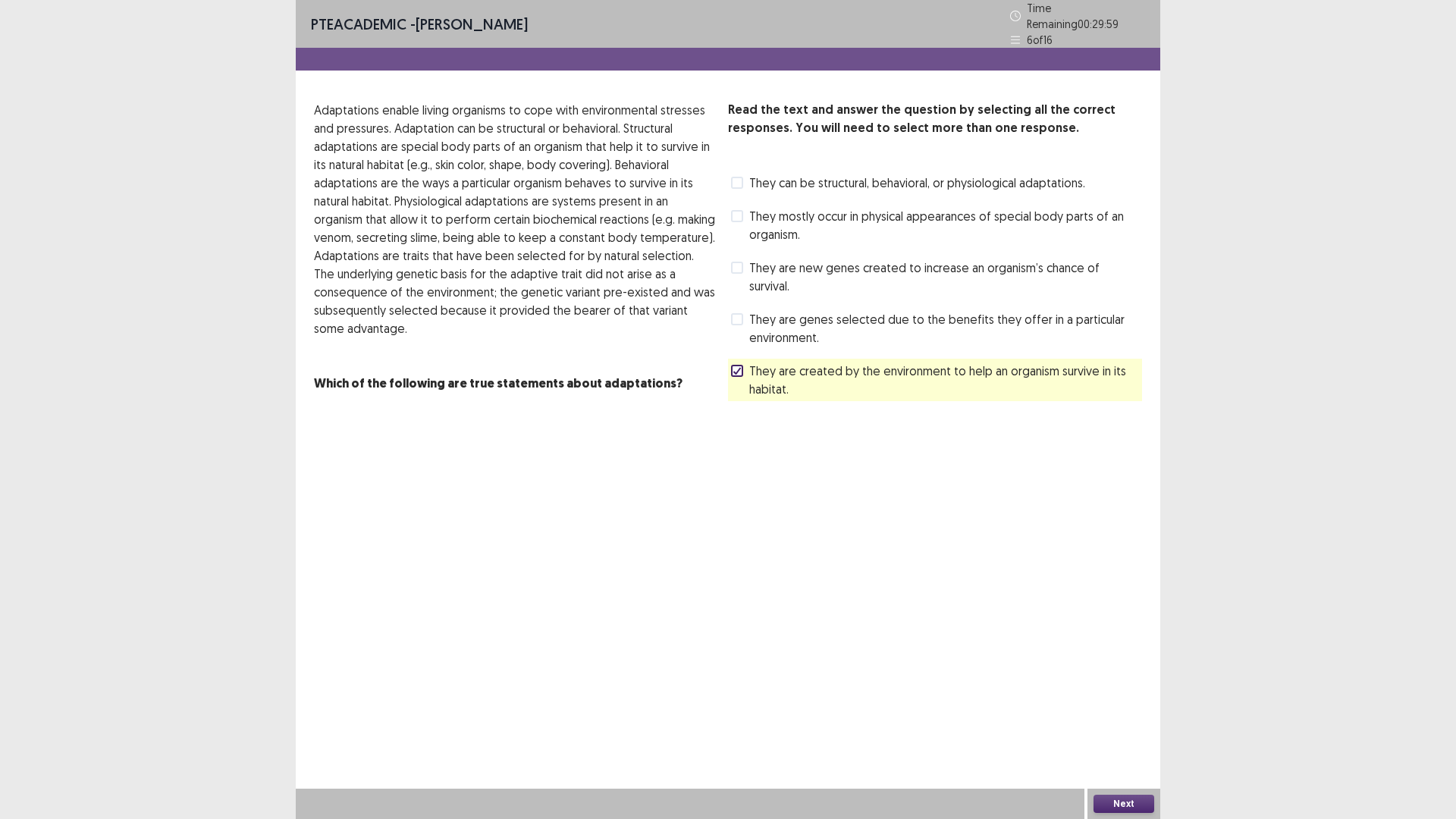
click at [741, 274] on span at bounding box center [737, 268] width 12 height 12
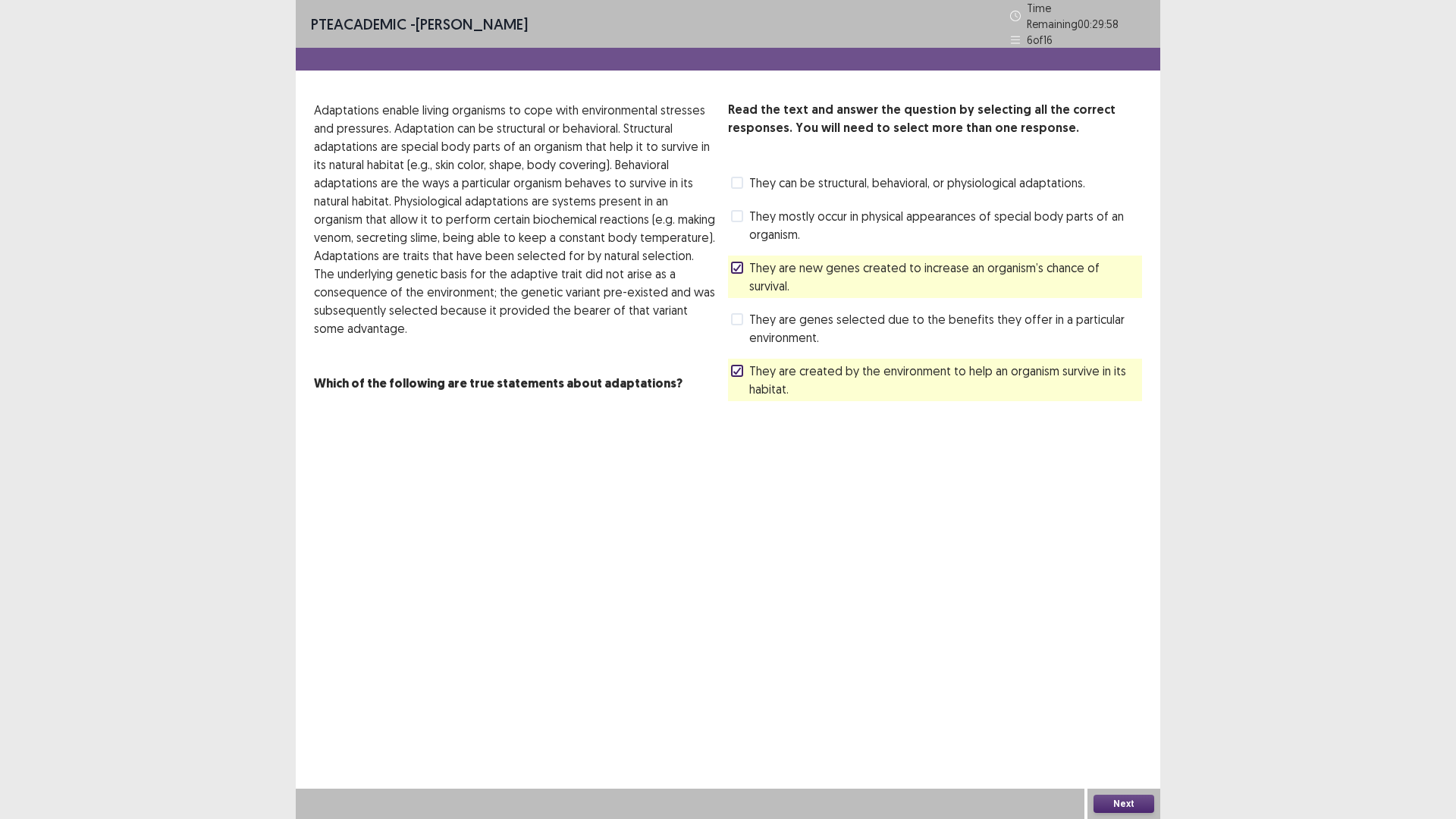
click at [1128, 691] on button "Next" at bounding box center [1123, 804] width 60 height 19
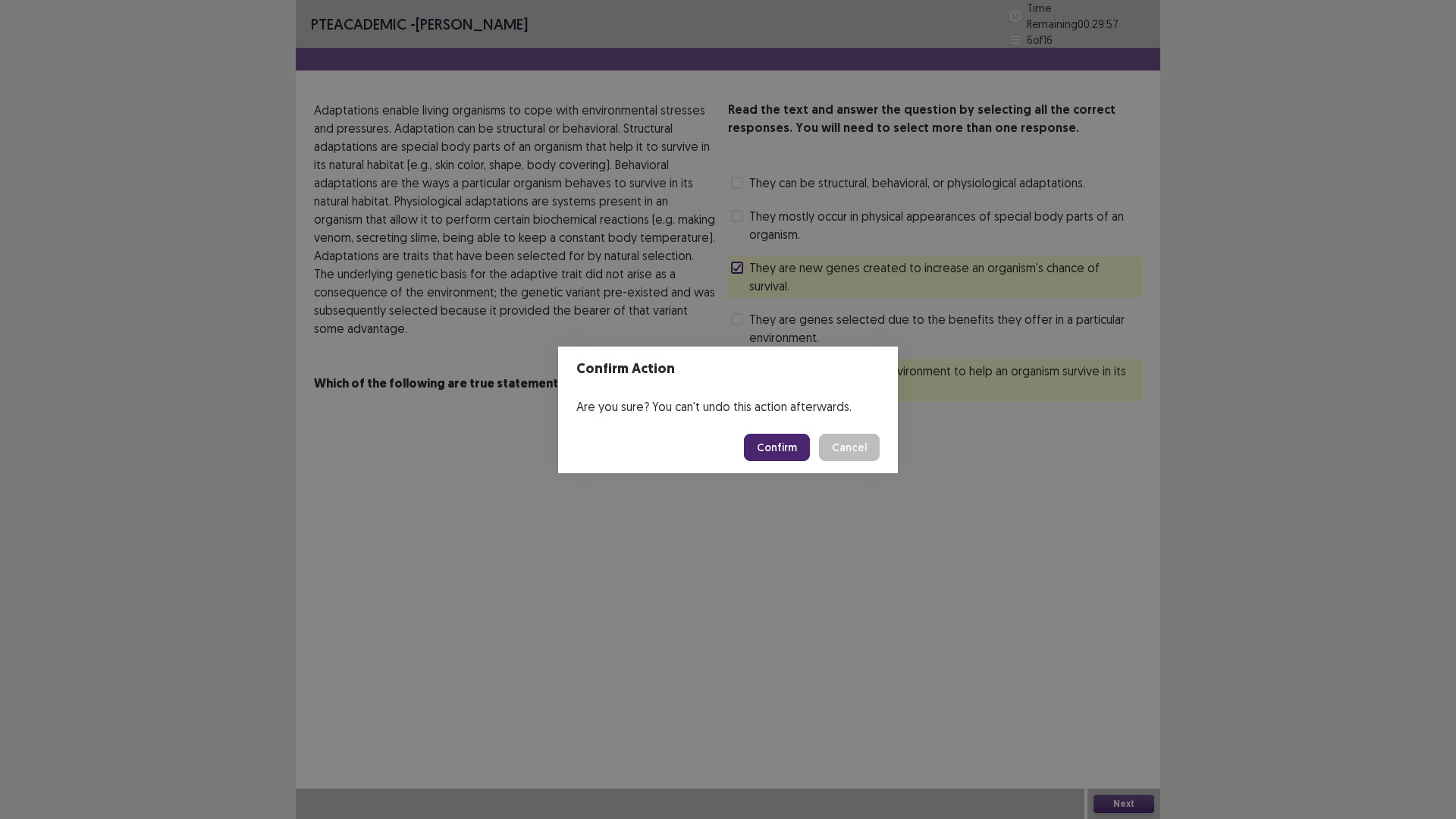
click at [781, 447] on button "Confirm" at bounding box center [777, 447] width 66 height 27
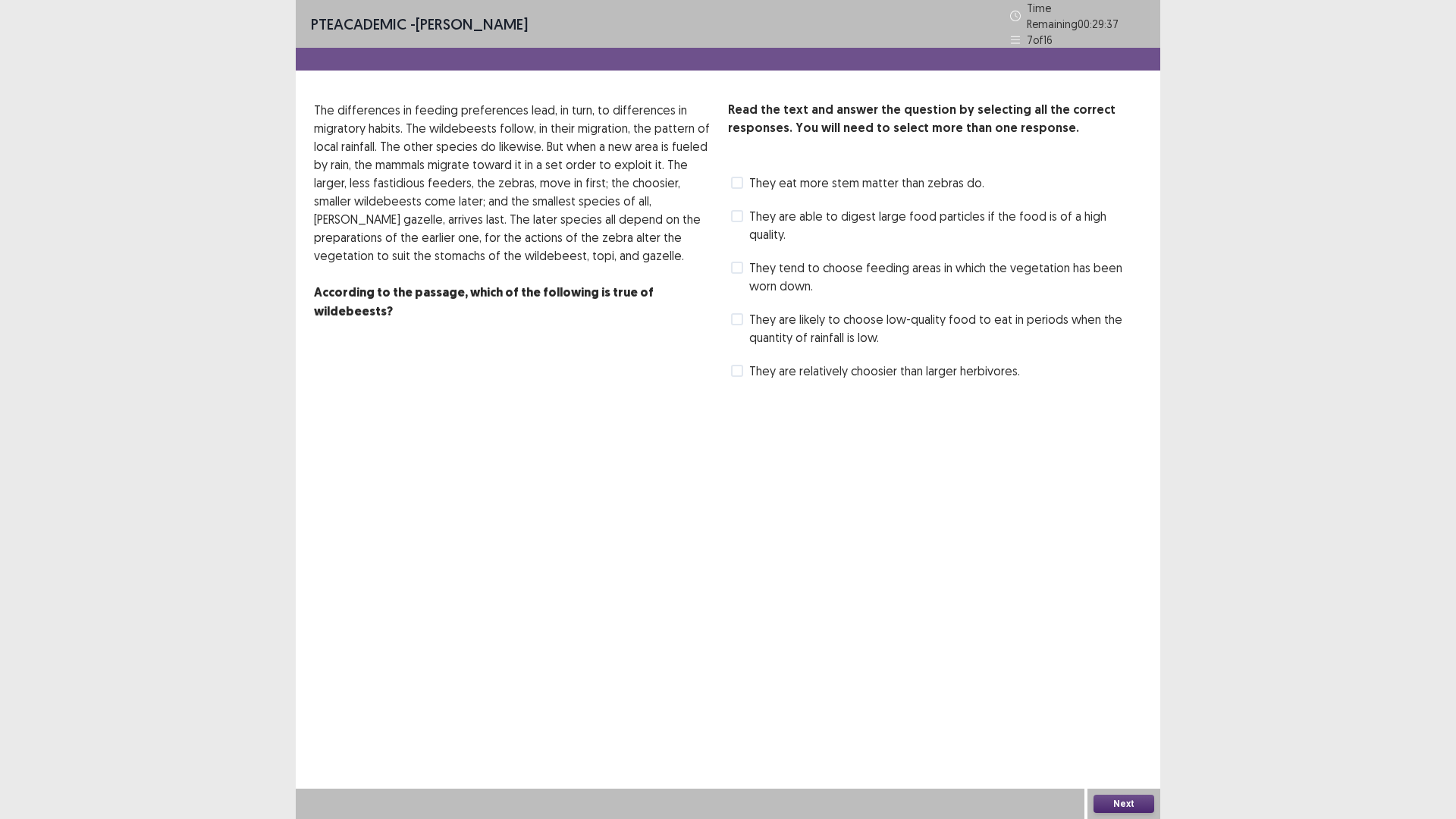
click at [741, 325] on span at bounding box center [737, 319] width 12 height 12
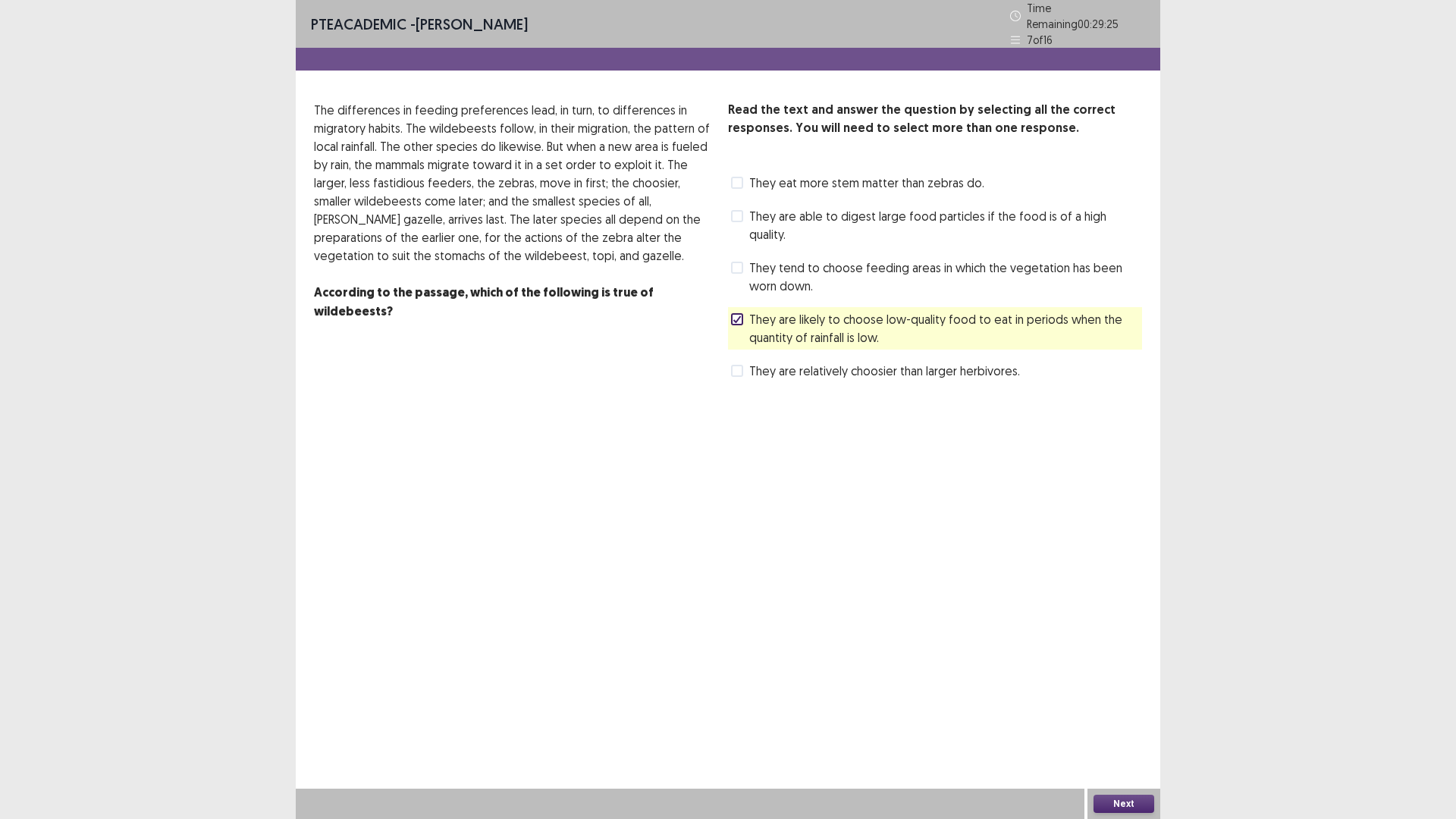
click at [741, 274] on span at bounding box center [737, 268] width 12 height 12
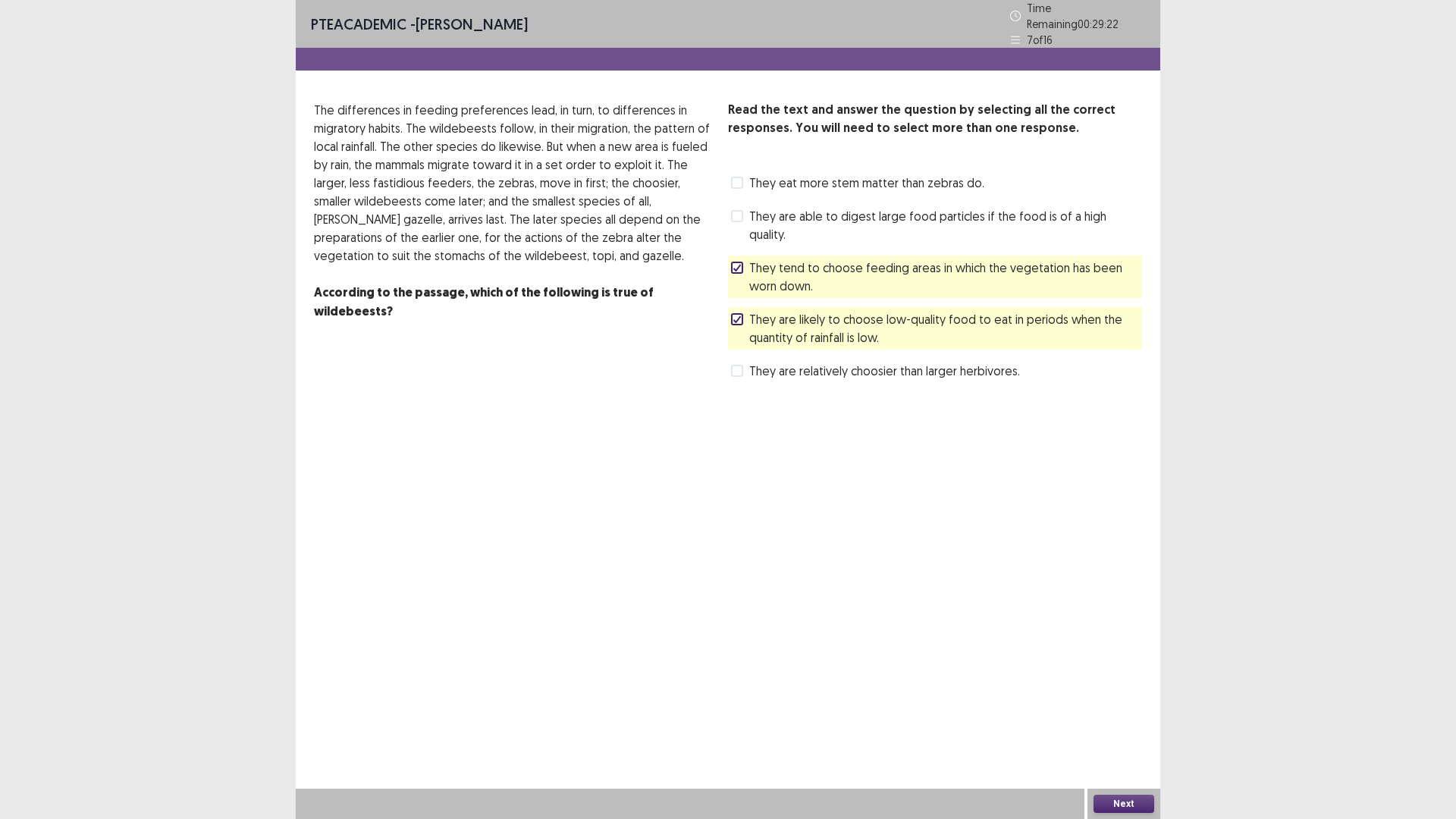
click at [1130, 691] on button "Next" at bounding box center [1123, 804] width 60 height 19
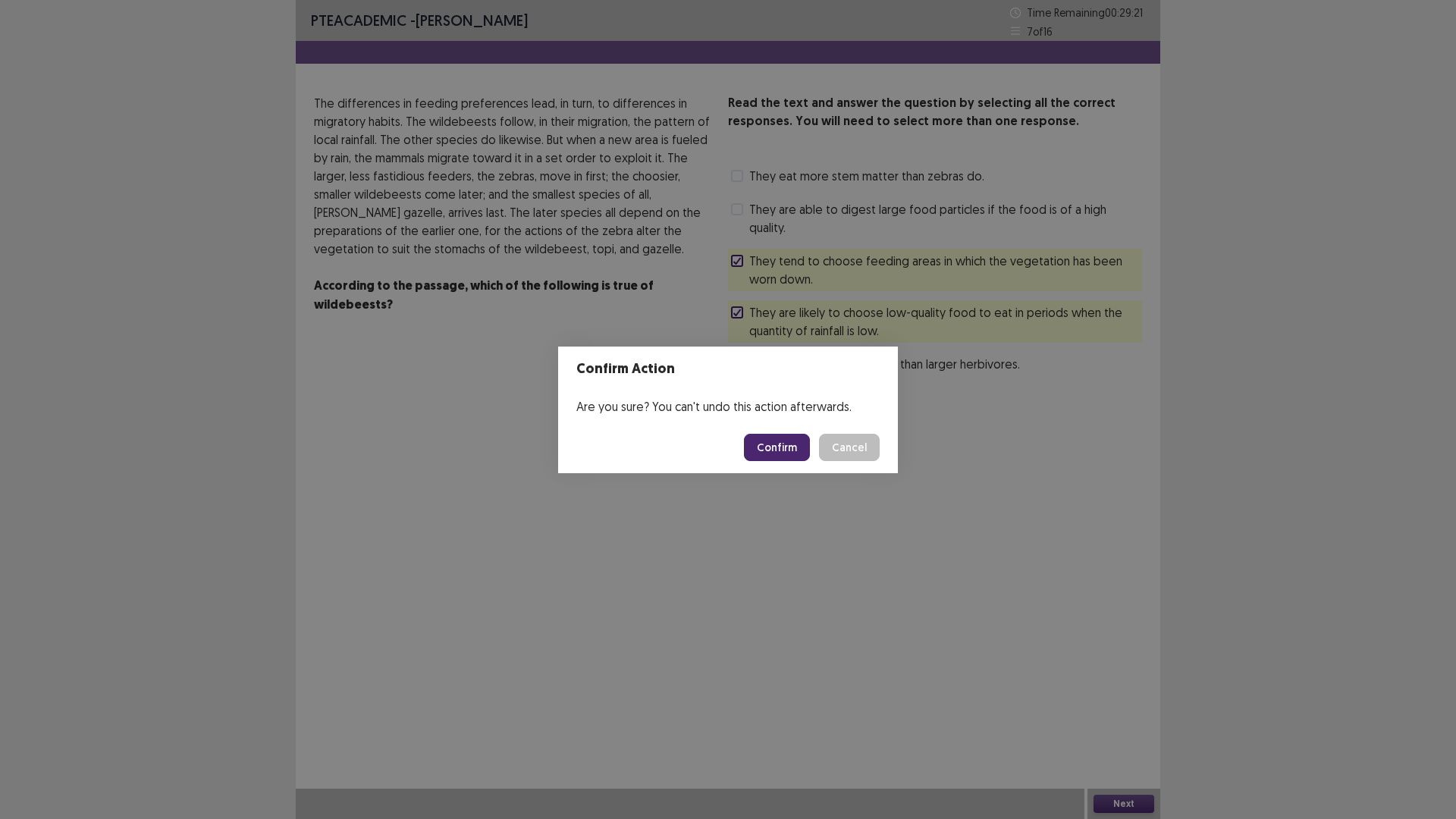
click at [810, 461] on button "Confirm" at bounding box center [777, 447] width 66 height 27
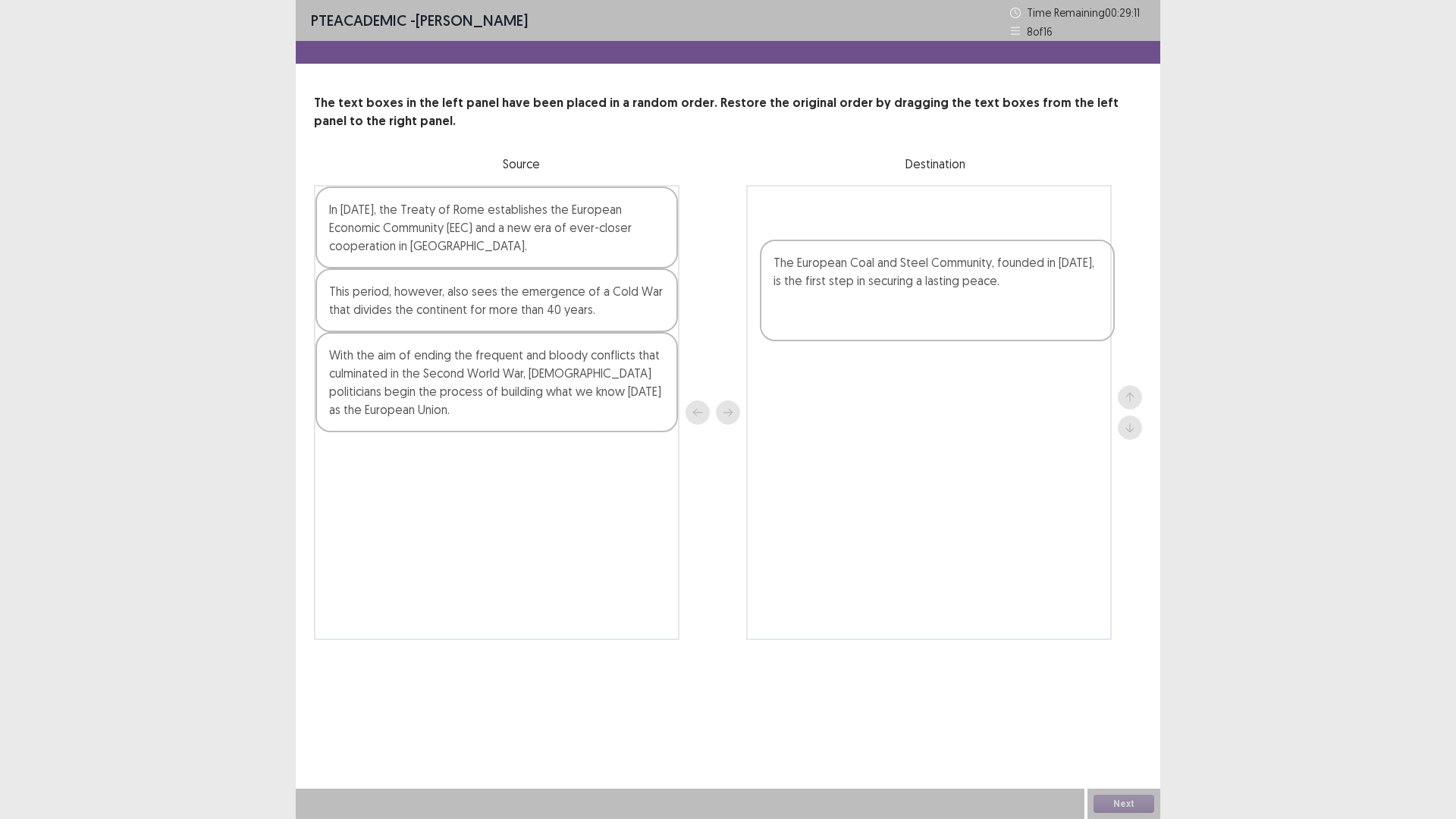
drag, startPoint x: 527, startPoint y: 518, endPoint x: 973, endPoint y: 311, distance: 491.7
click at [973, 311] on div "In [DATE], the Treaty of Rome establishes the European Economic Community (EEC)…" at bounding box center [728, 413] width 828 height 456
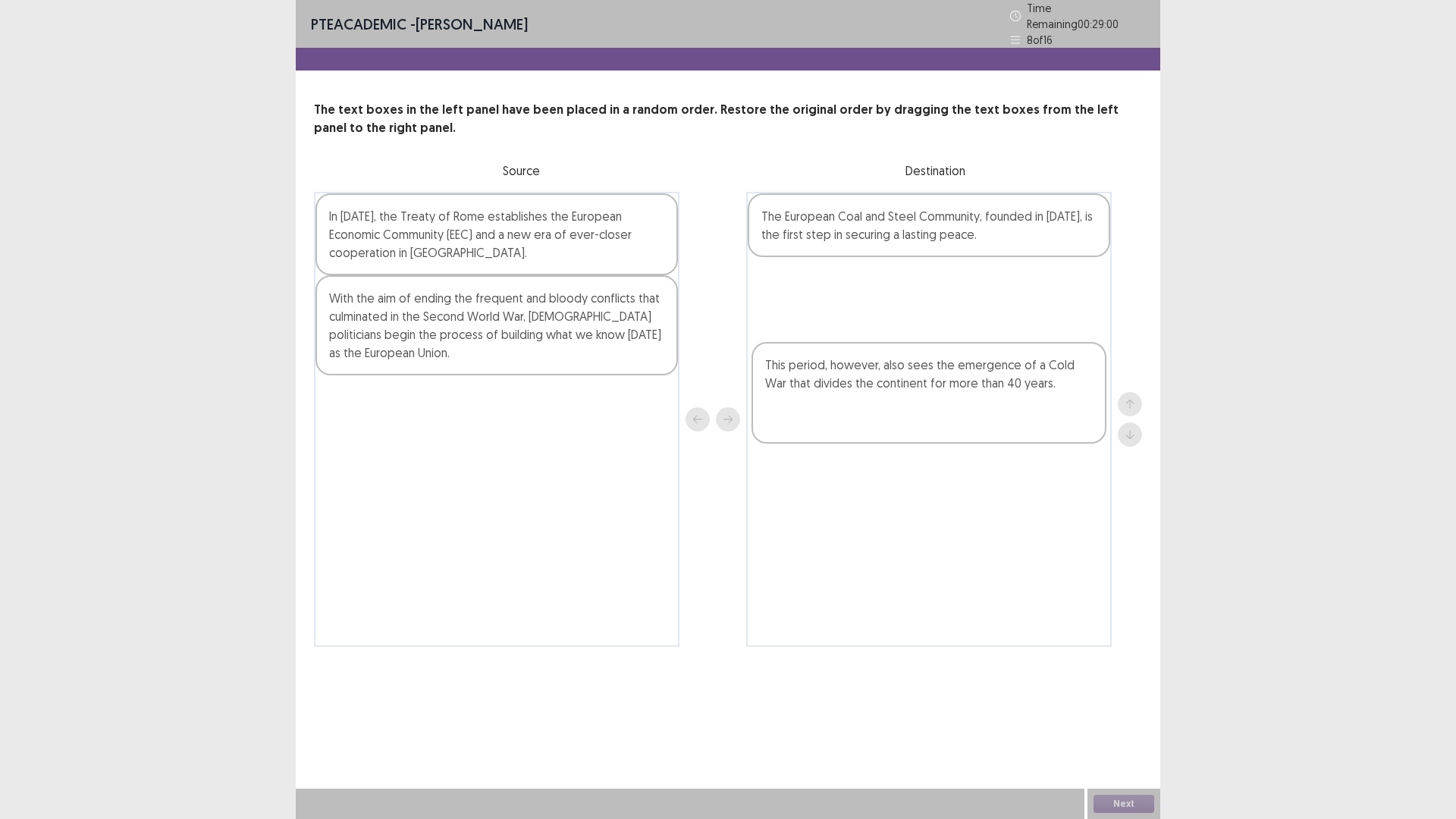
drag, startPoint x: 521, startPoint y: 421, endPoint x: 958, endPoint y: 424, distance: 437.0
click at [958, 424] on div "In [DATE], the Treaty of Rome establishes the European Economic Community (EEC)…" at bounding box center [728, 419] width 828 height 456
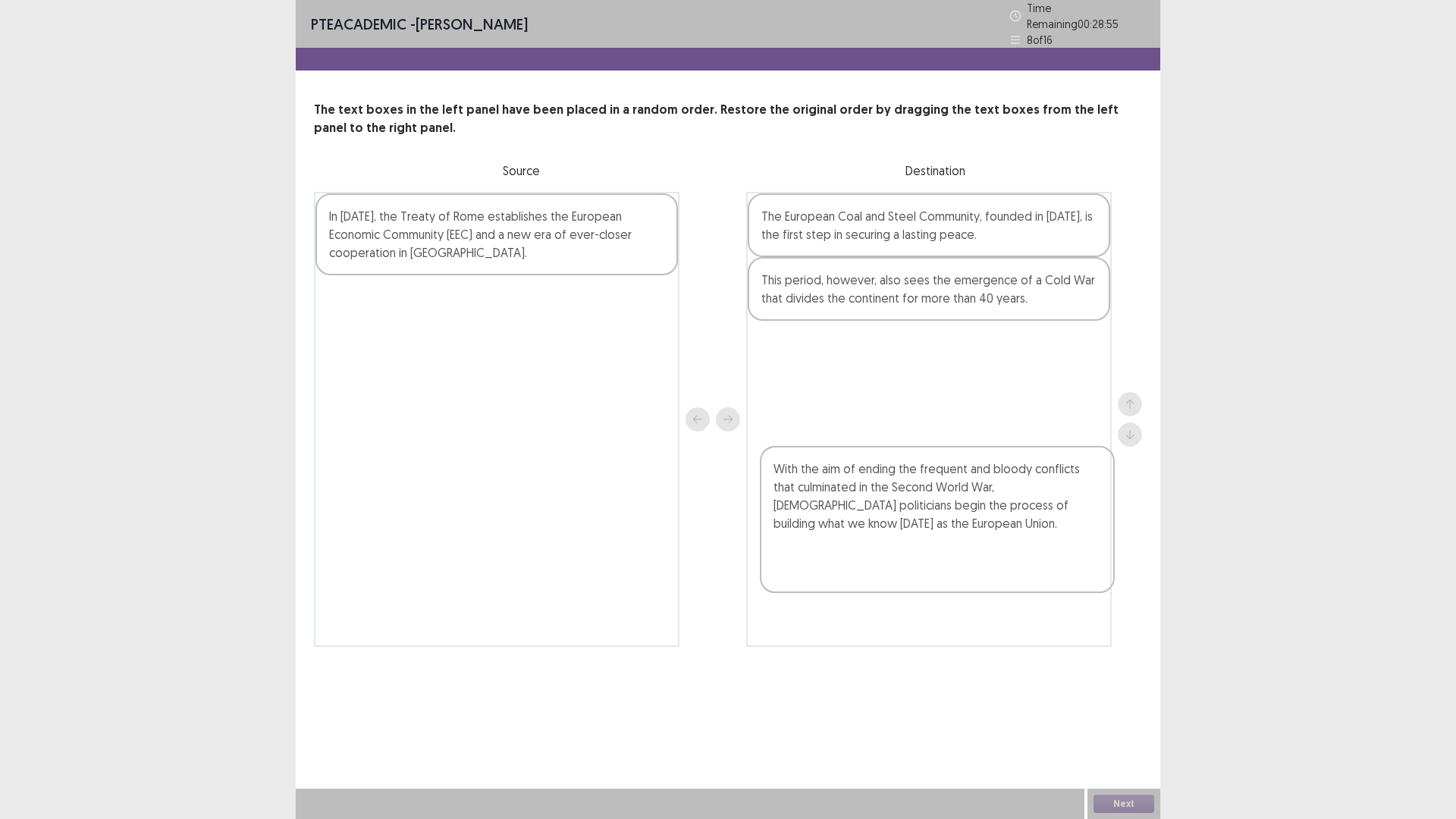
drag, startPoint x: 579, startPoint y: 475, endPoint x: 1029, endPoint y: 582, distance: 462.5
click at [1029, 582] on div "In [DATE], the Treaty of Rome establishes the European Economic Community (EEC)…" at bounding box center [728, 419] width 828 height 456
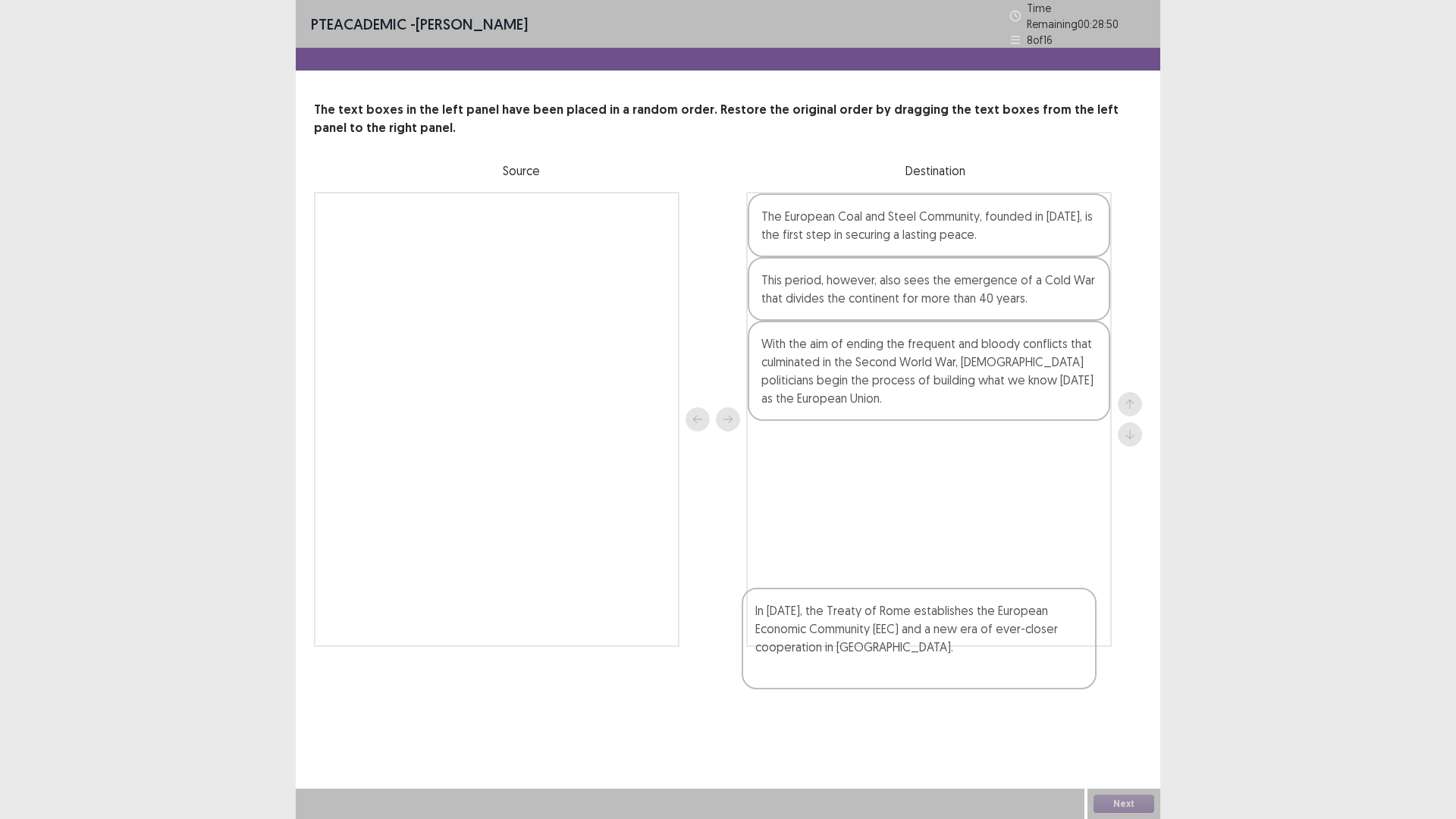
drag, startPoint x: 480, startPoint y: 324, endPoint x: 912, endPoint y: 687, distance: 564.3
click at [912, 647] on div "In [DATE], the Treaty of Rome establishes the European Economic Community (EEC)…" at bounding box center [728, 419] width 828 height 456
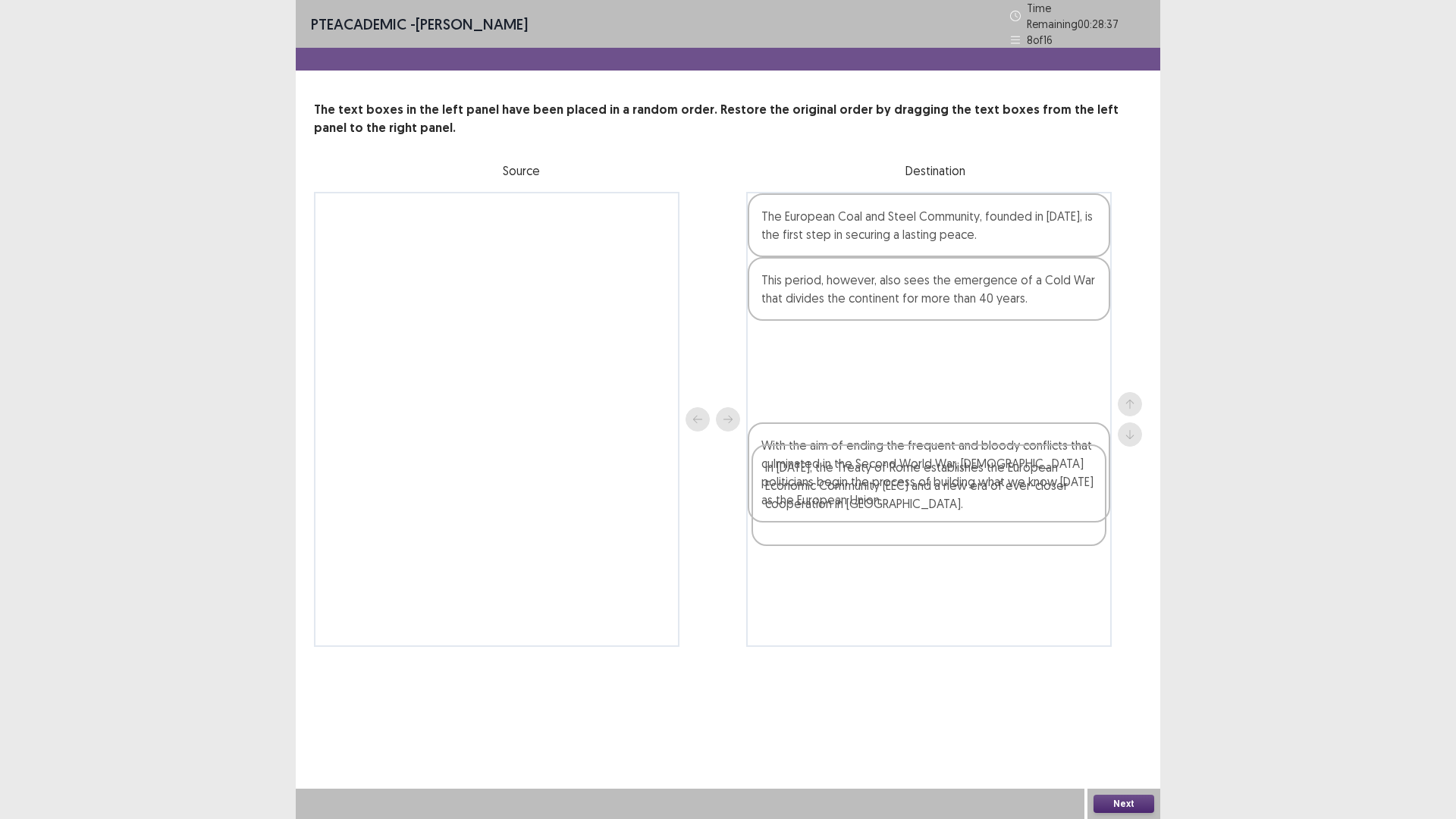
drag, startPoint x: 936, startPoint y: 604, endPoint x: 938, endPoint y: 452, distance: 152.0
click at [938, 452] on div "The European Coal and Steel Community, founded in [DATE], is the first step in …" at bounding box center [928, 419] width 365 height 456
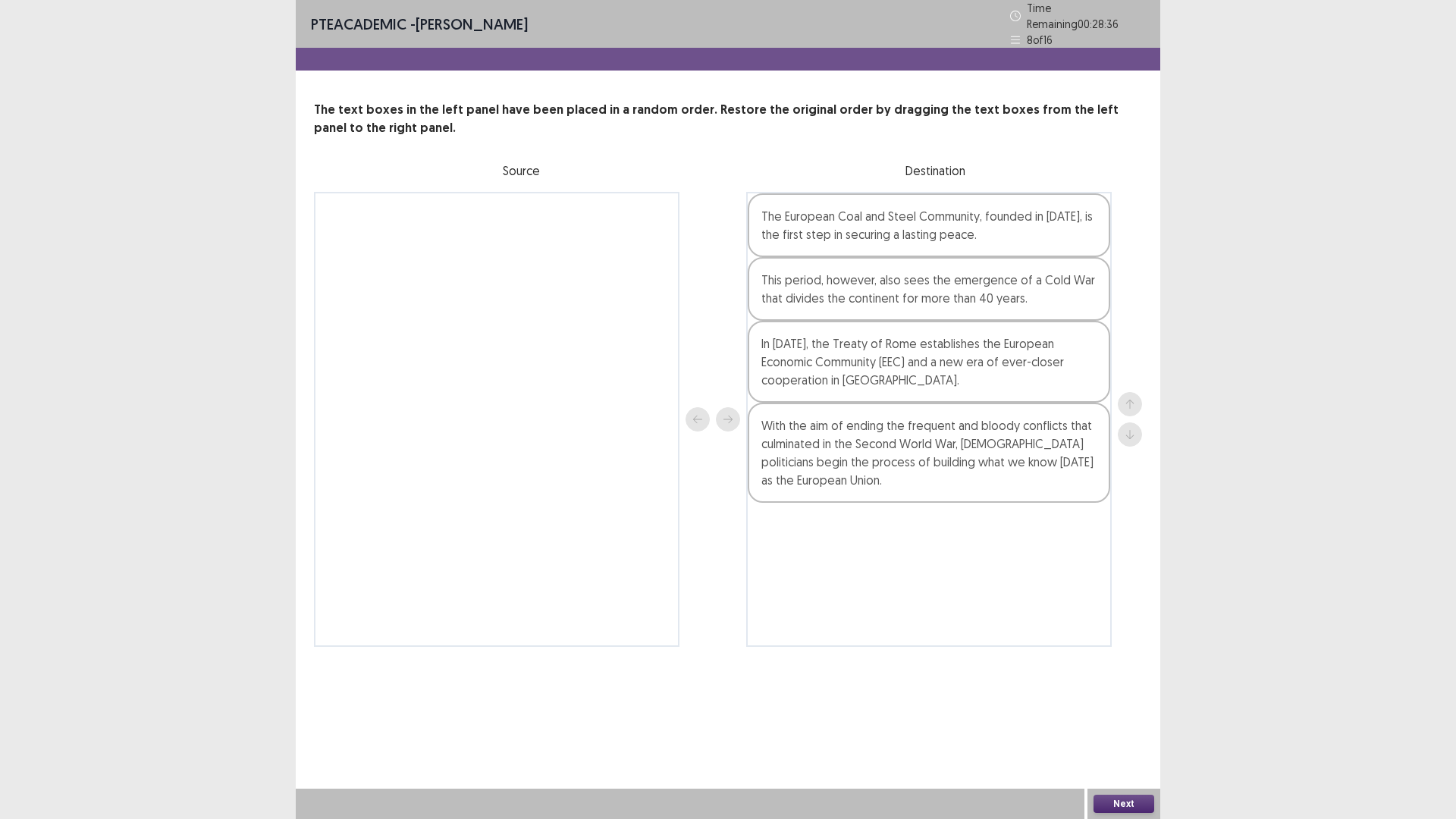
click at [1127, 691] on button "Next" at bounding box center [1123, 804] width 60 height 19
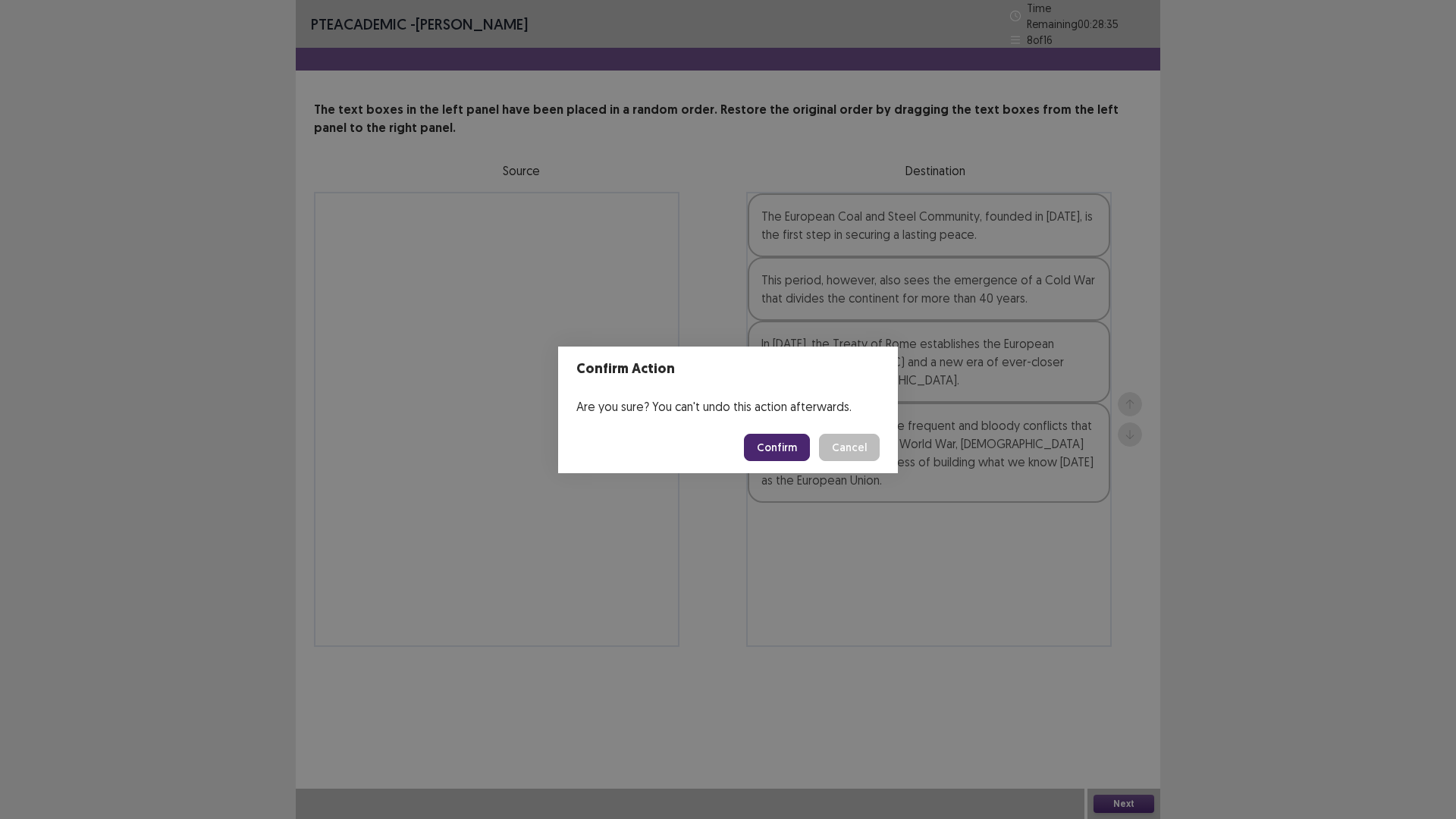
click at [785, 450] on button "Confirm" at bounding box center [777, 447] width 66 height 27
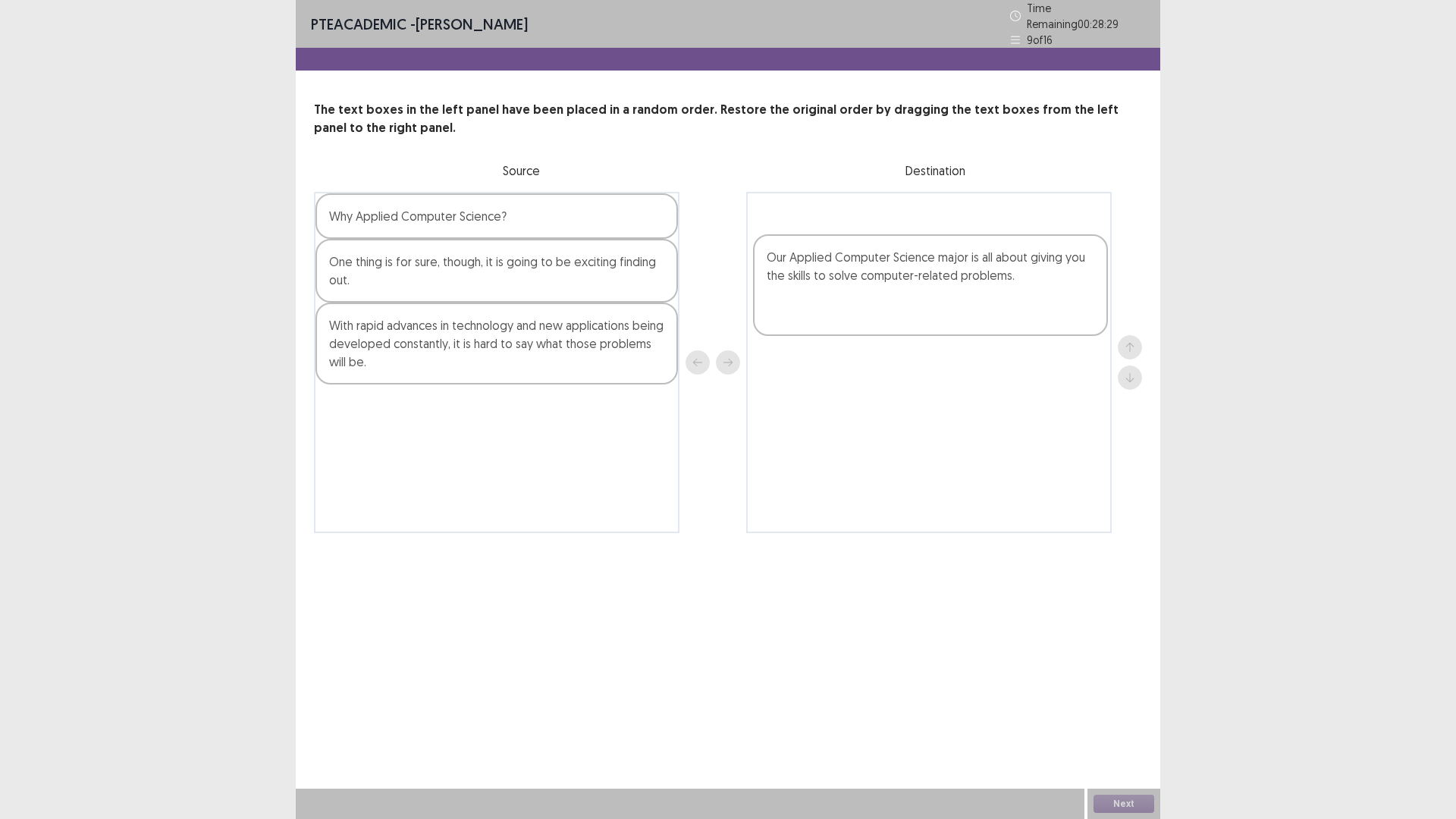
drag, startPoint x: 538, startPoint y: 556, endPoint x: 975, endPoint y: 315, distance: 499.0
click at [975, 315] on div "Why Applied Computer Science? One thing is for sure, though, it is going to be …" at bounding box center [728, 362] width 828 height 341
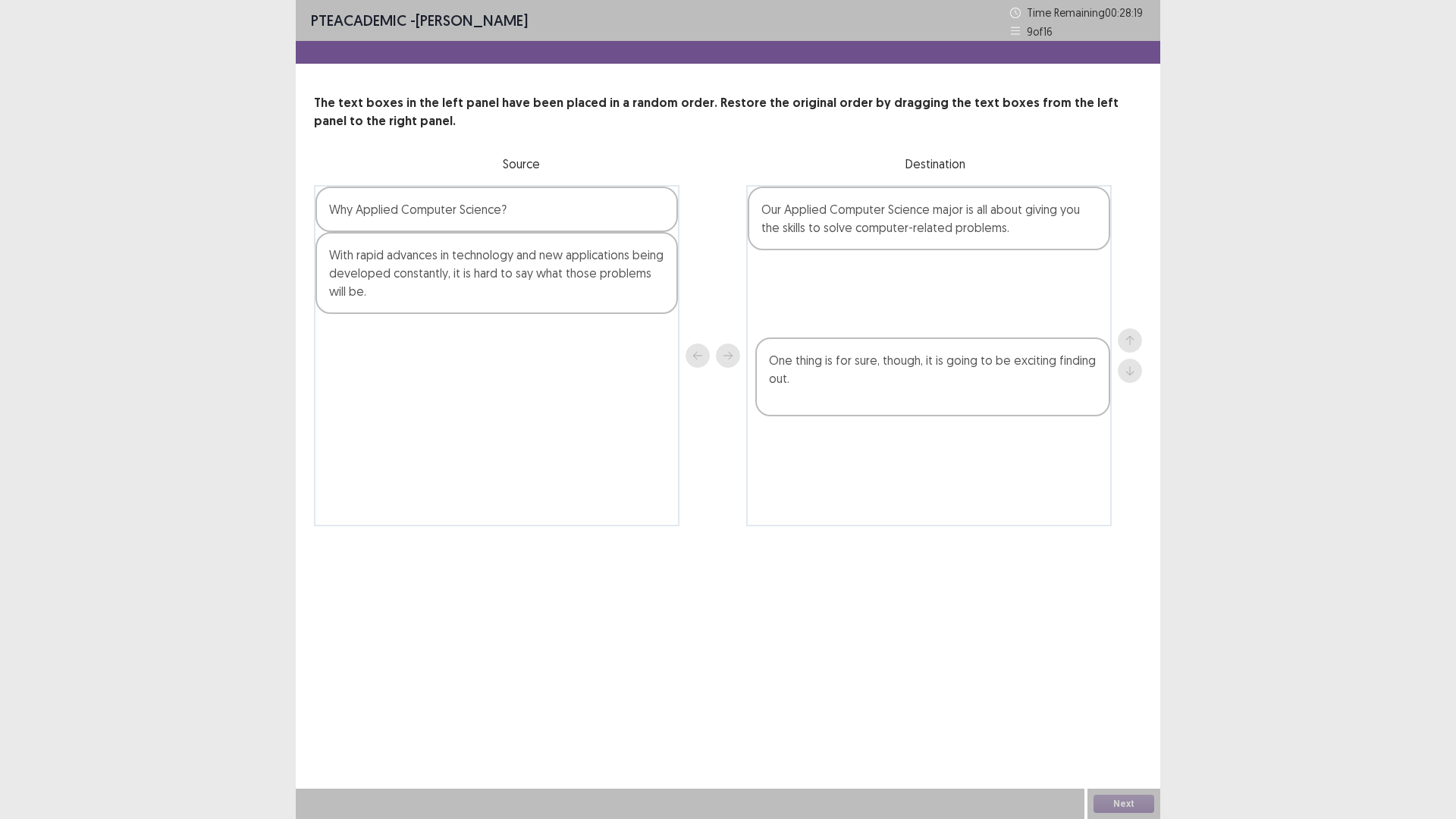
drag, startPoint x: 602, startPoint y: 363, endPoint x: 1051, endPoint y: 409, distance: 451.4
click at [1051, 409] on div "Why Applied Computer Science? One thing is for sure, though, it is going to be …" at bounding box center [728, 355] width 828 height 341
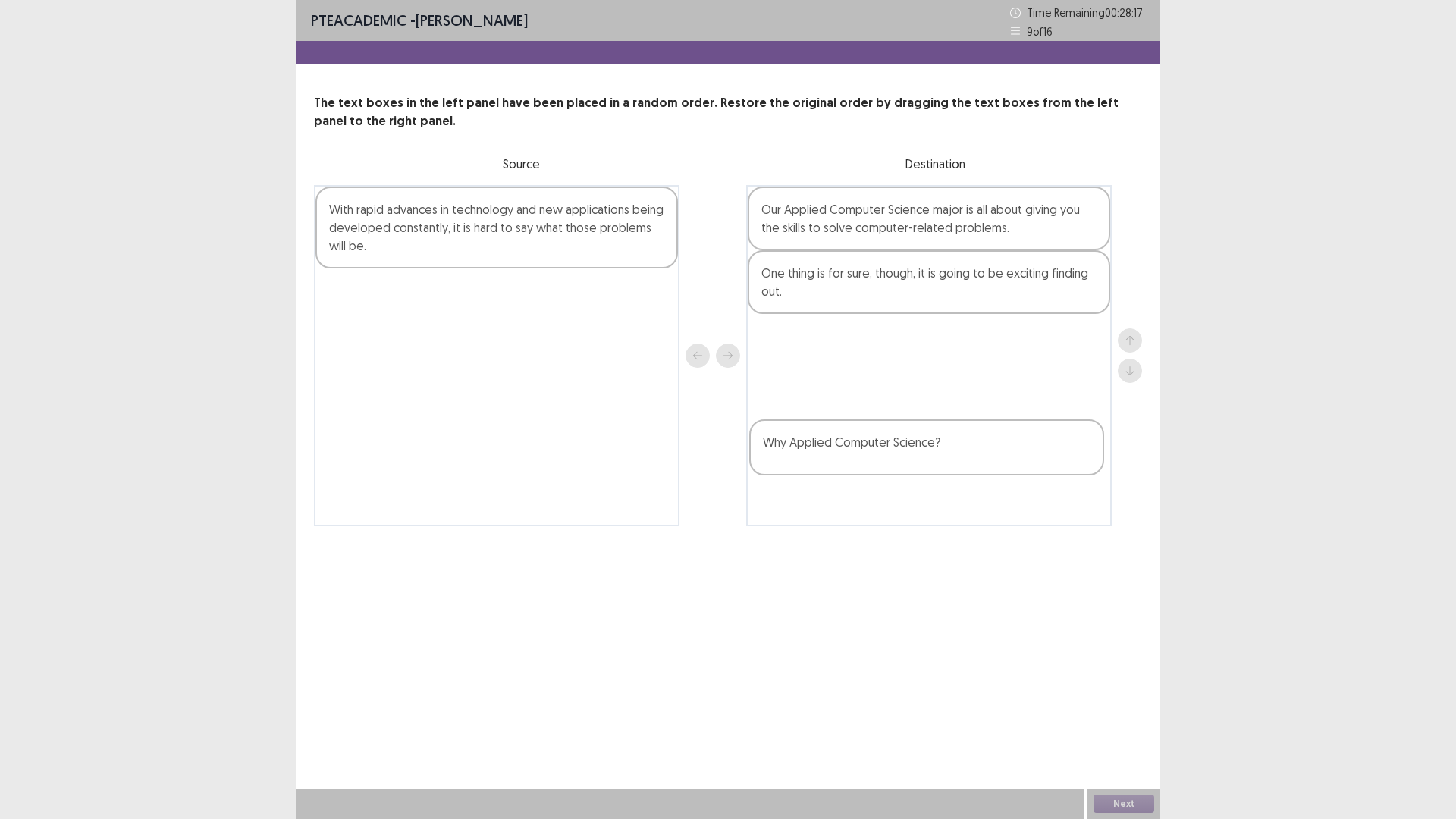
drag, startPoint x: 592, startPoint y: 277, endPoint x: 1027, endPoint y: 468, distance: 475.1
click at [1027, 468] on div "Why Applied Computer Science? With rapid advances in technology and new applica…" at bounding box center [728, 355] width 828 height 341
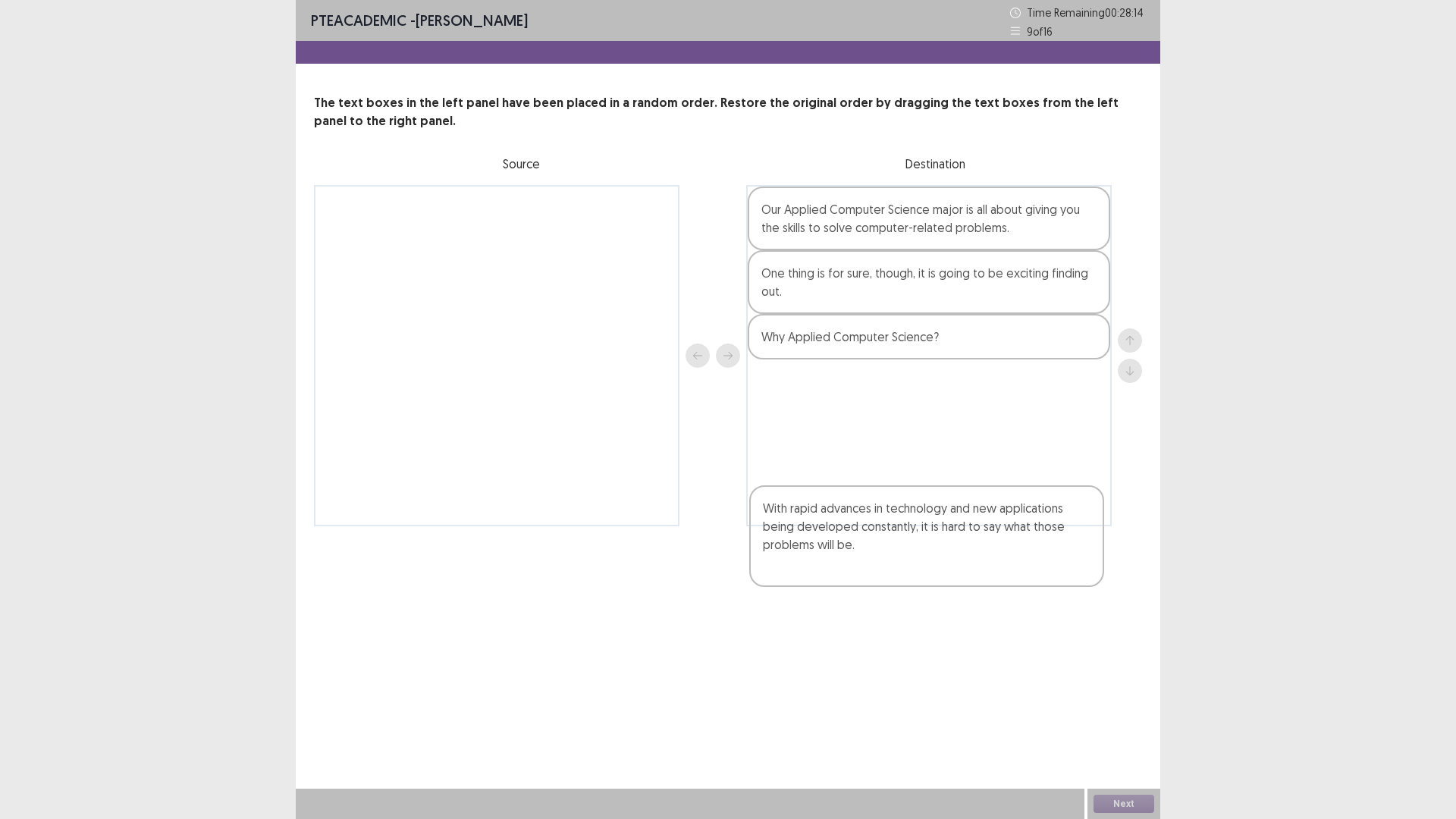
drag, startPoint x: 629, startPoint y: 324, endPoint x: 1061, endPoint y: 582, distance: 503.2
click at [1061, 557] on div "PTE academic - [PERSON_NAME] Time Remaining 00 : 28 : 14 9 of 16 The text boxes…" at bounding box center [728, 278] width 864 height 557
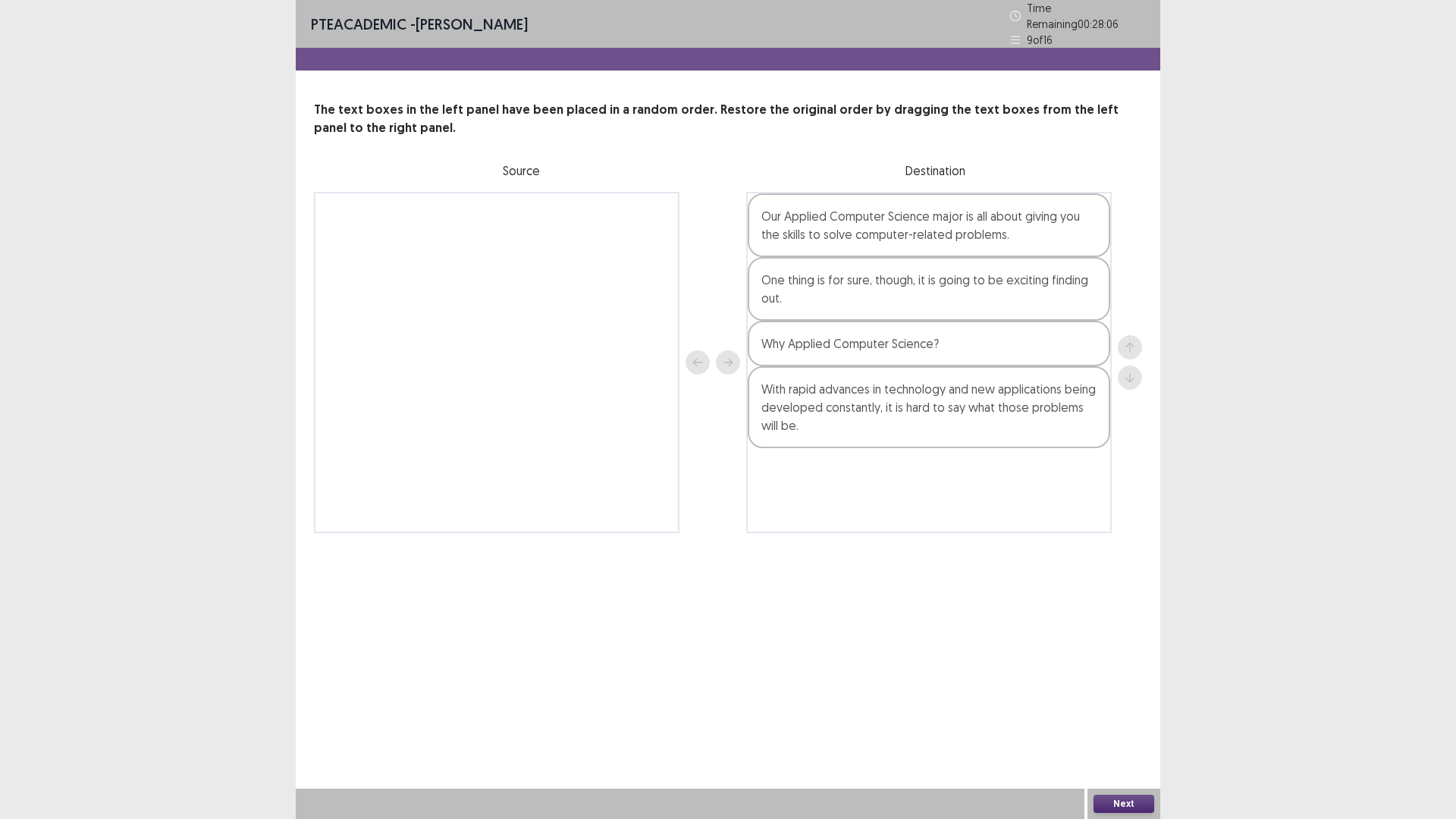
click at [1123, 691] on button "Next" at bounding box center [1123, 804] width 60 height 19
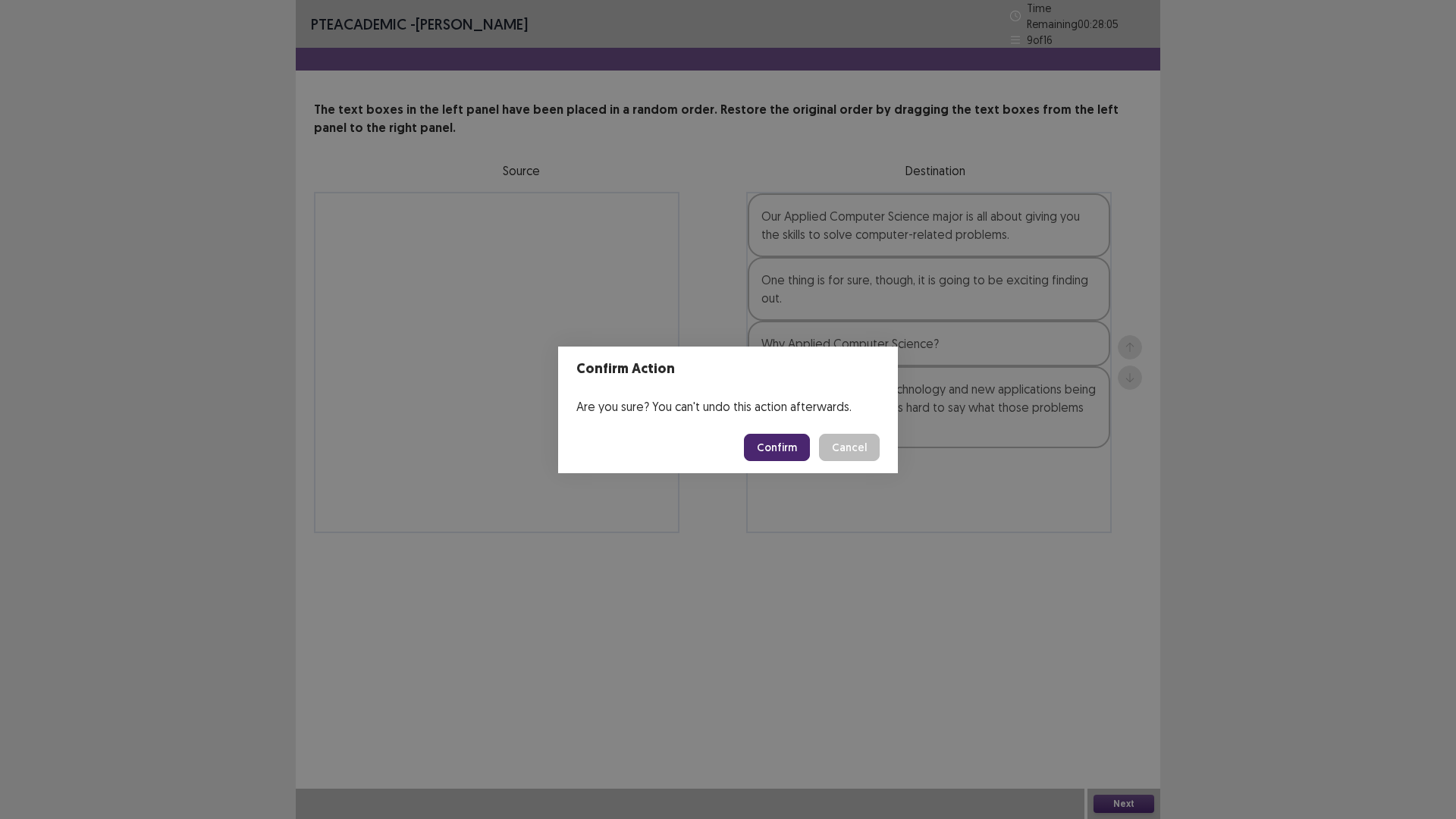
click at [802, 456] on button "Confirm" at bounding box center [777, 447] width 66 height 27
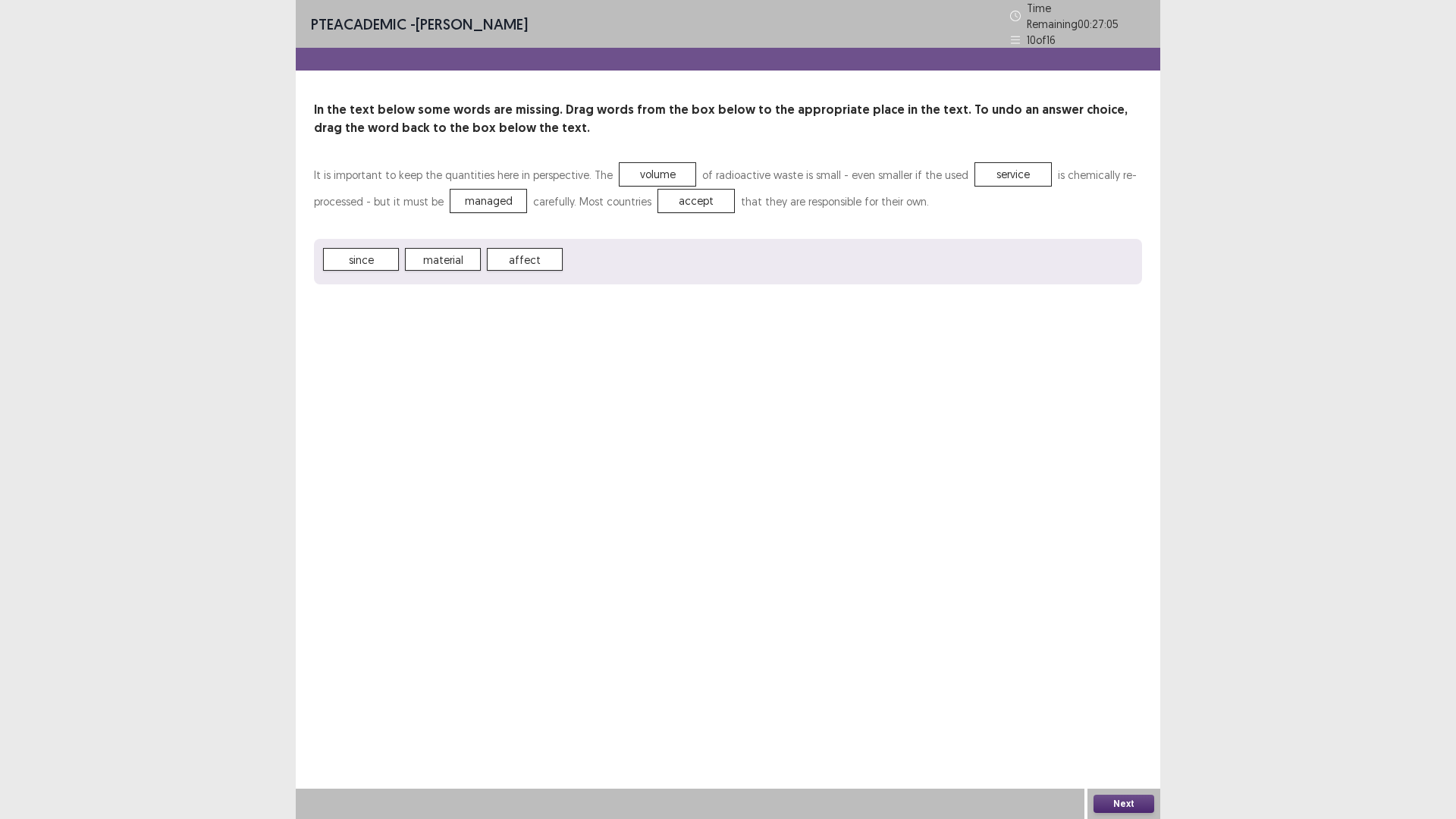
click at [1115, 691] on button "Next" at bounding box center [1123, 804] width 60 height 19
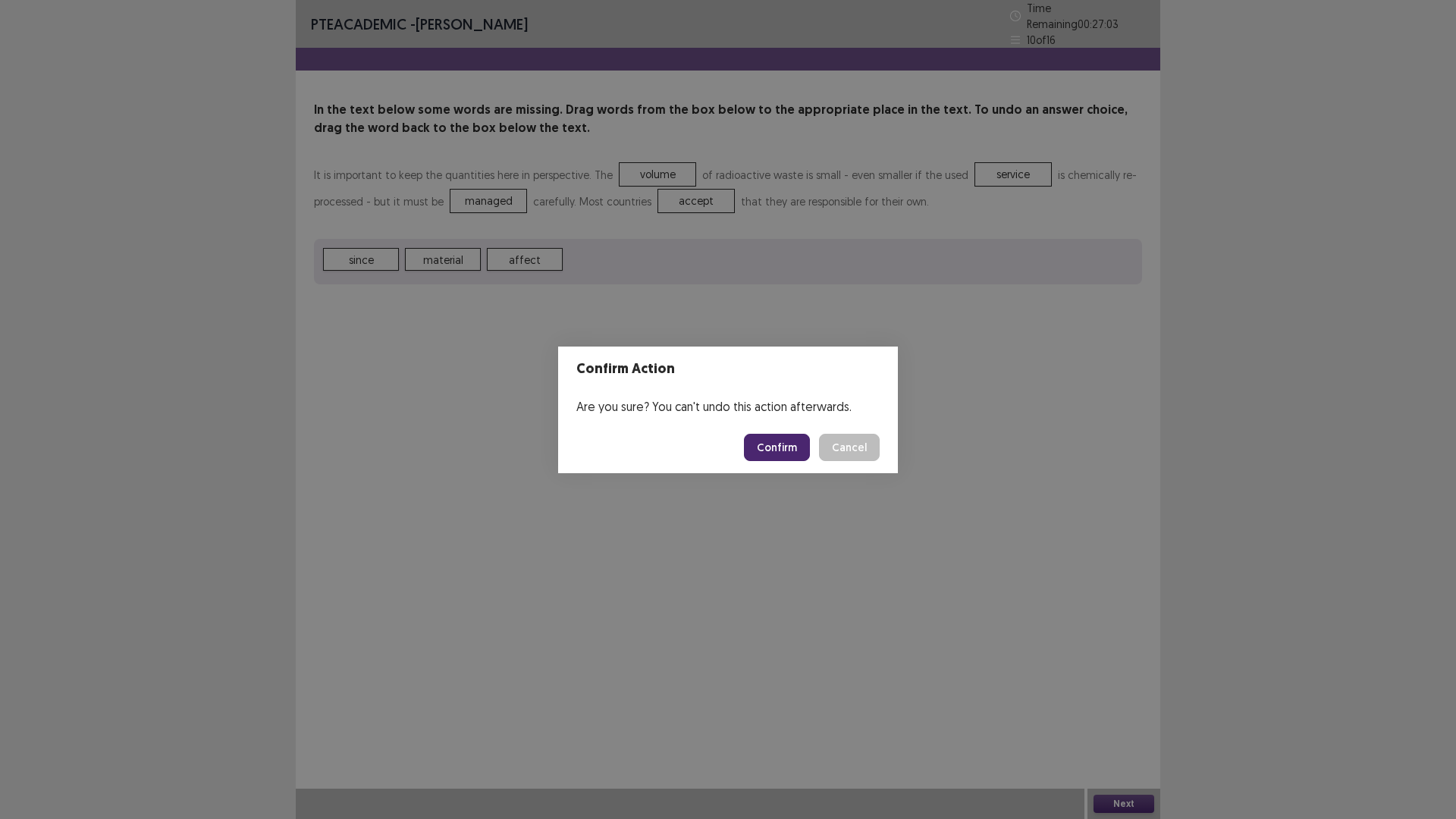
click at [810, 457] on button "Confirm" at bounding box center [777, 447] width 66 height 27
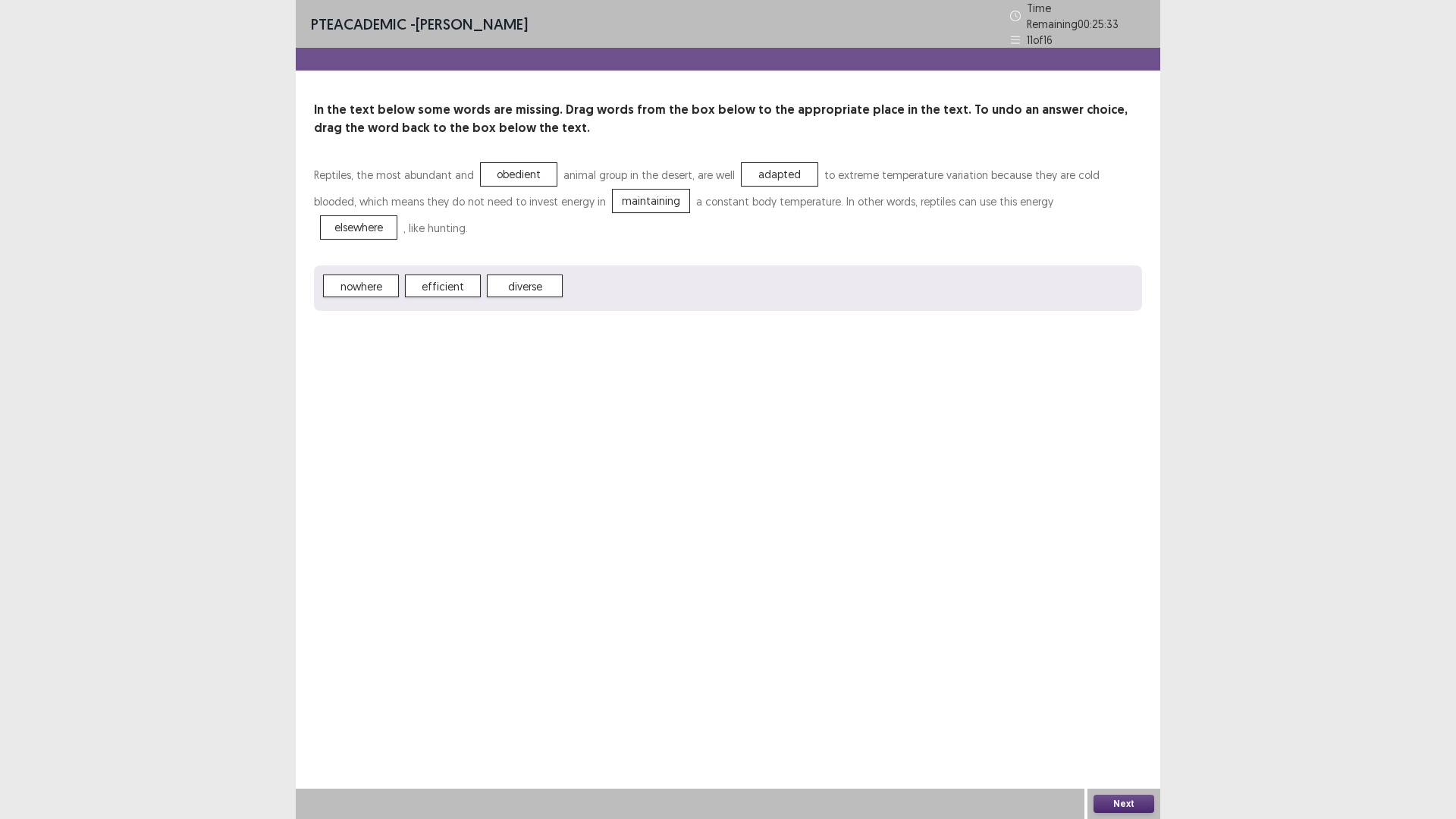
click at [1142, 691] on button "Next" at bounding box center [1123, 804] width 60 height 19
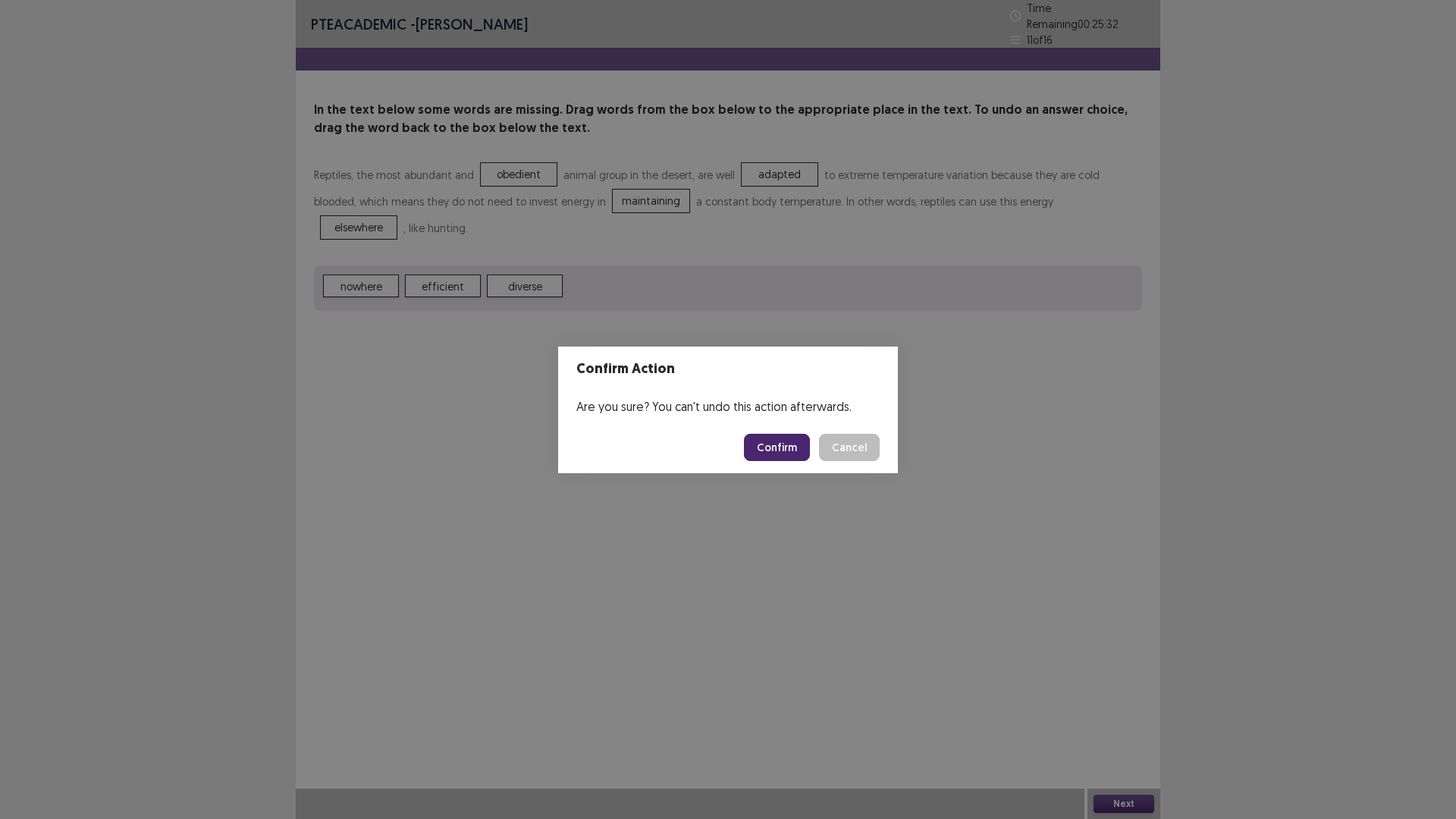
click at [810, 461] on button "Confirm" at bounding box center [777, 447] width 66 height 27
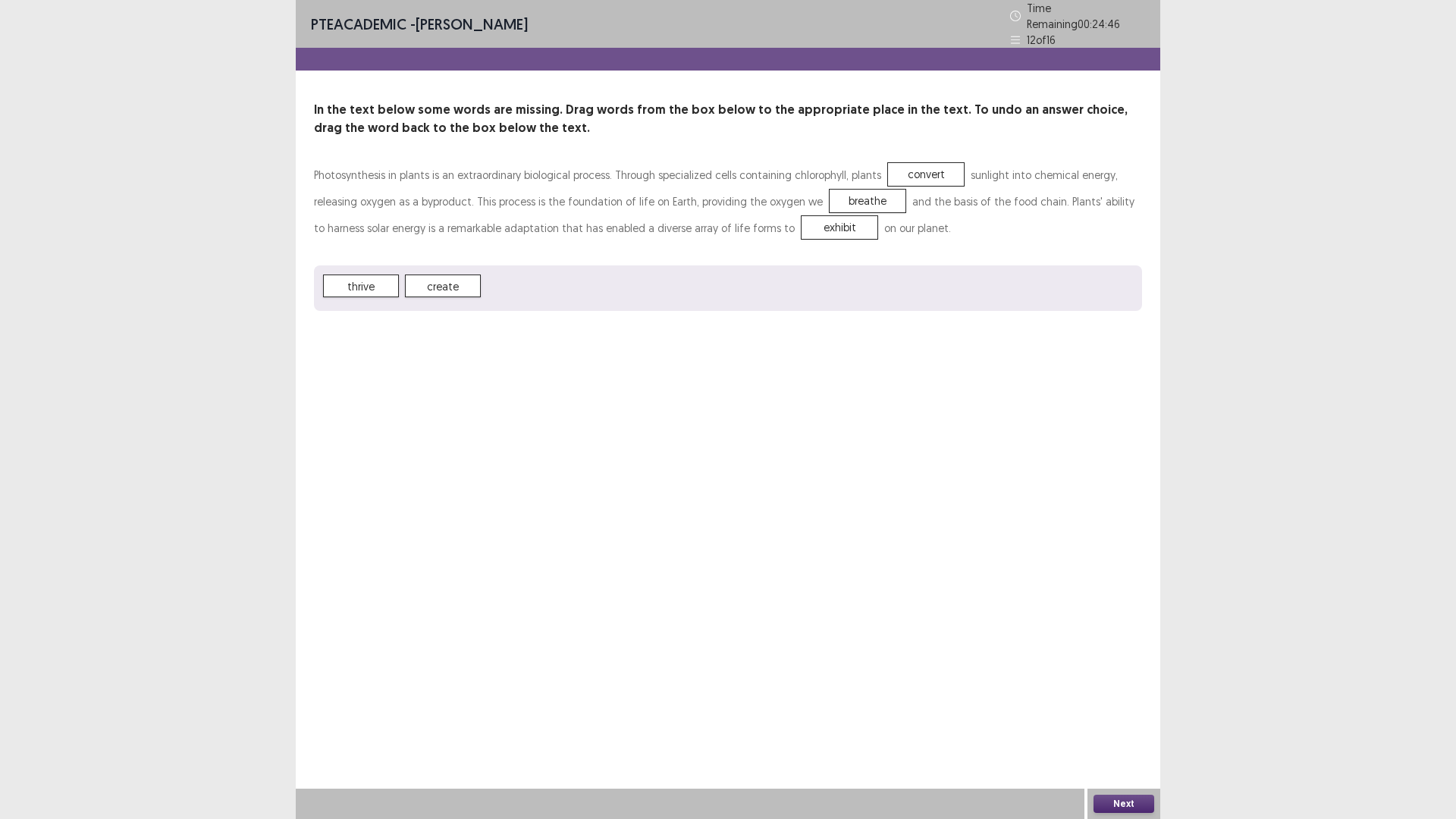
click at [1126, 691] on button "Next" at bounding box center [1123, 804] width 60 height 19
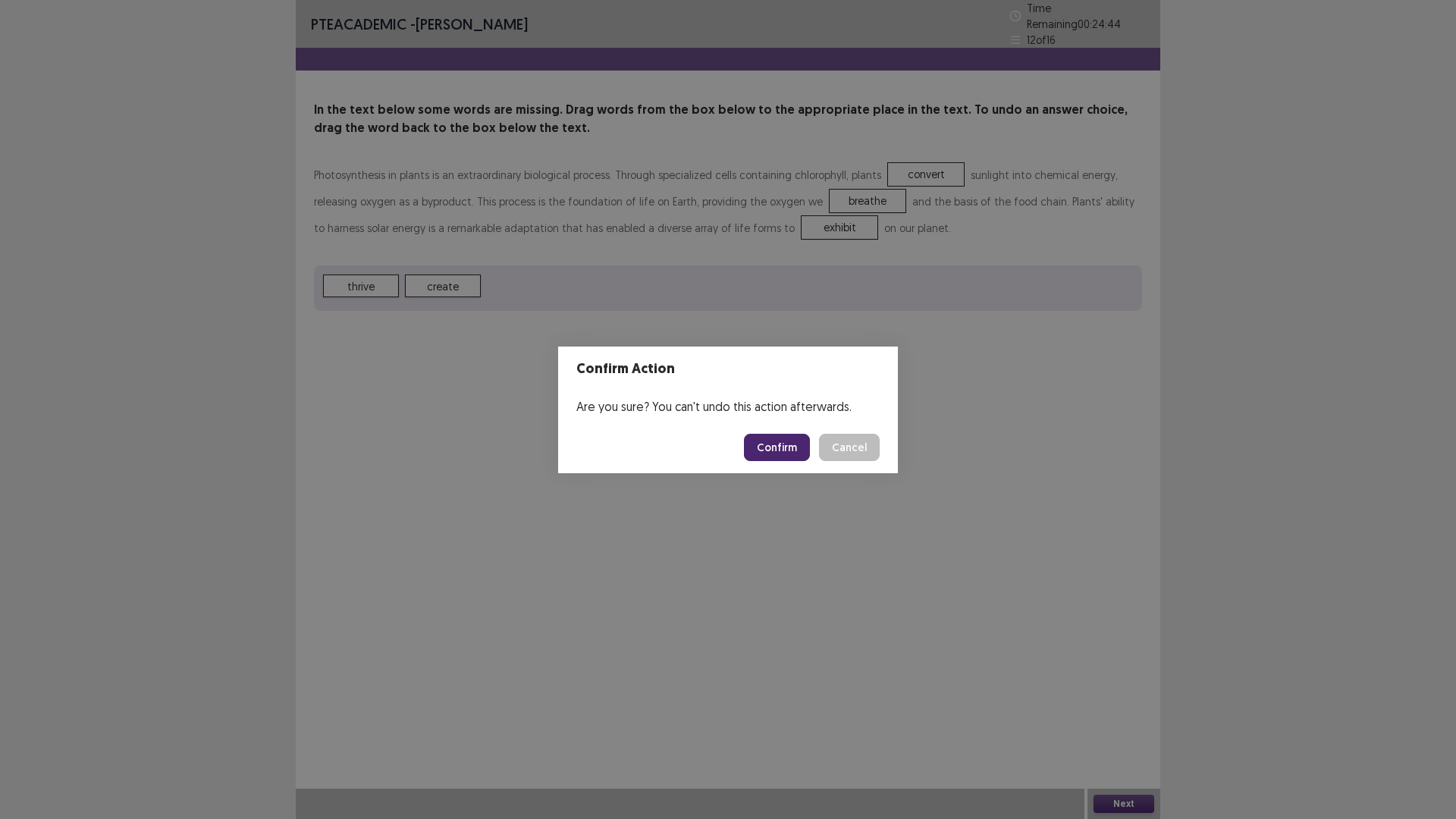
click at [787, 454] on button "Confirm" at bounding box center [777, 447] width 66 height 27
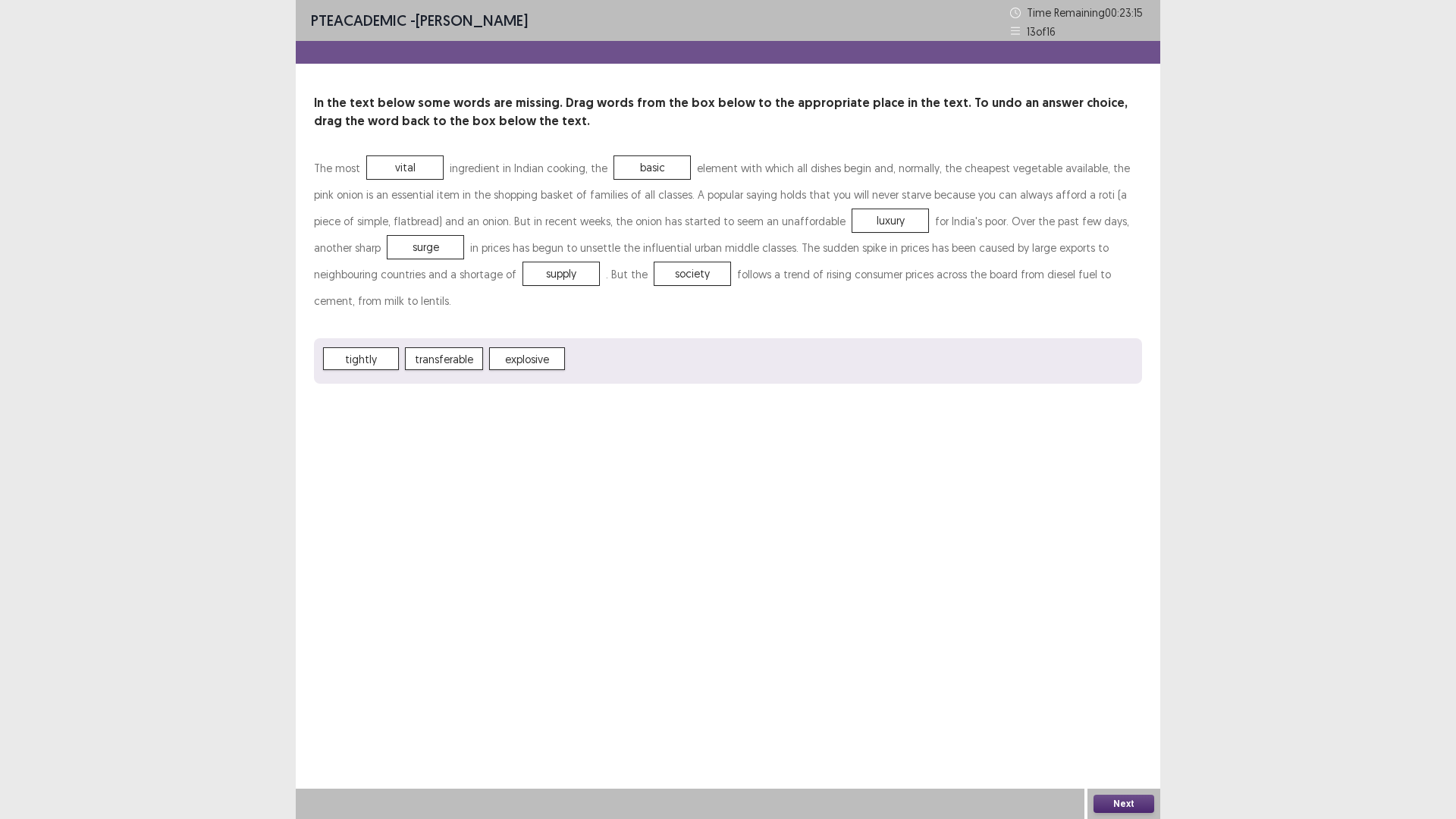
click at [1127, 691] on button "Next" at bounding box center [1123, 804] width 60 height 19
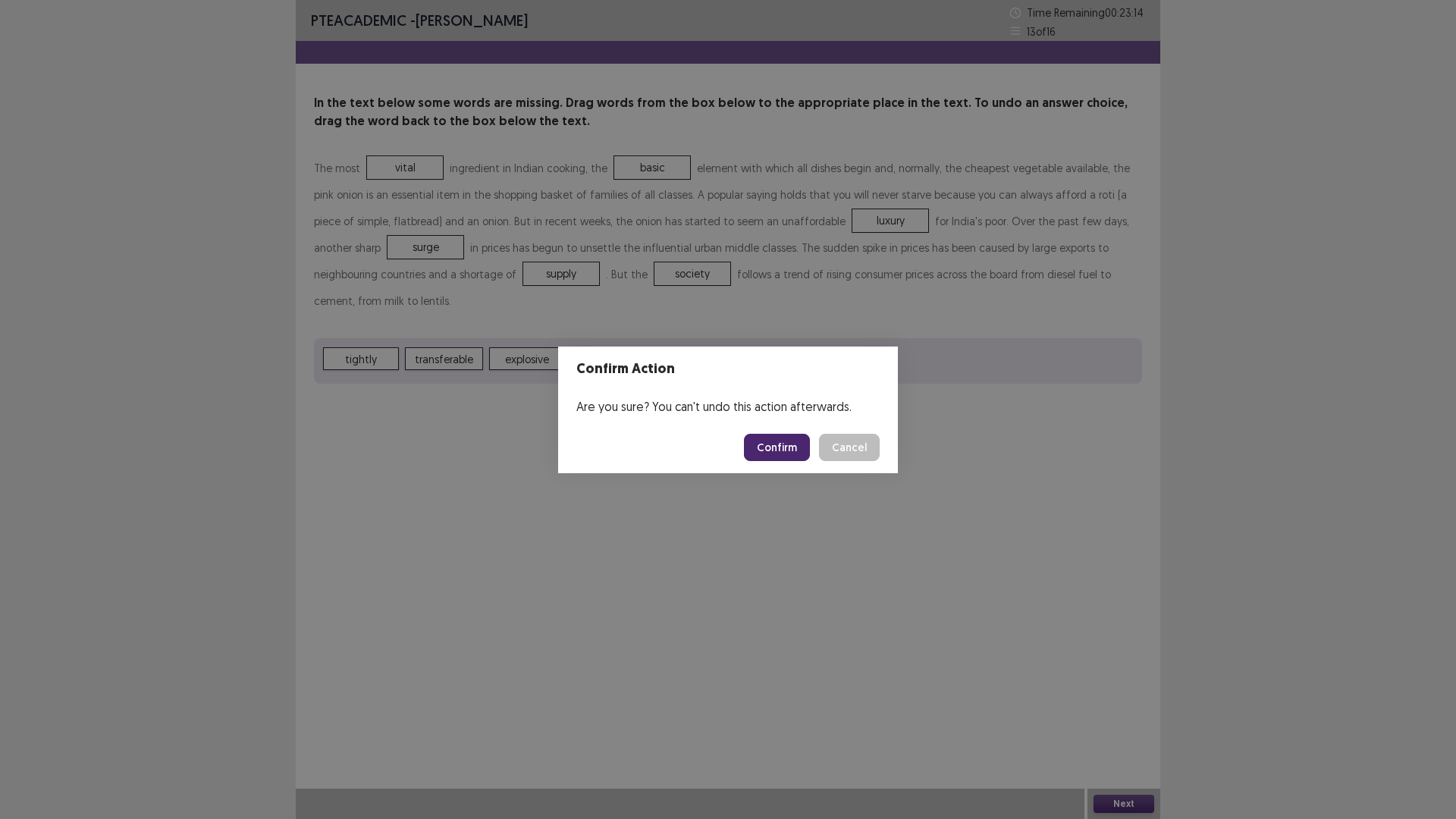
click at [804, 456] on button "Confirm" at bounding box center [777, 447] width 66 height 27
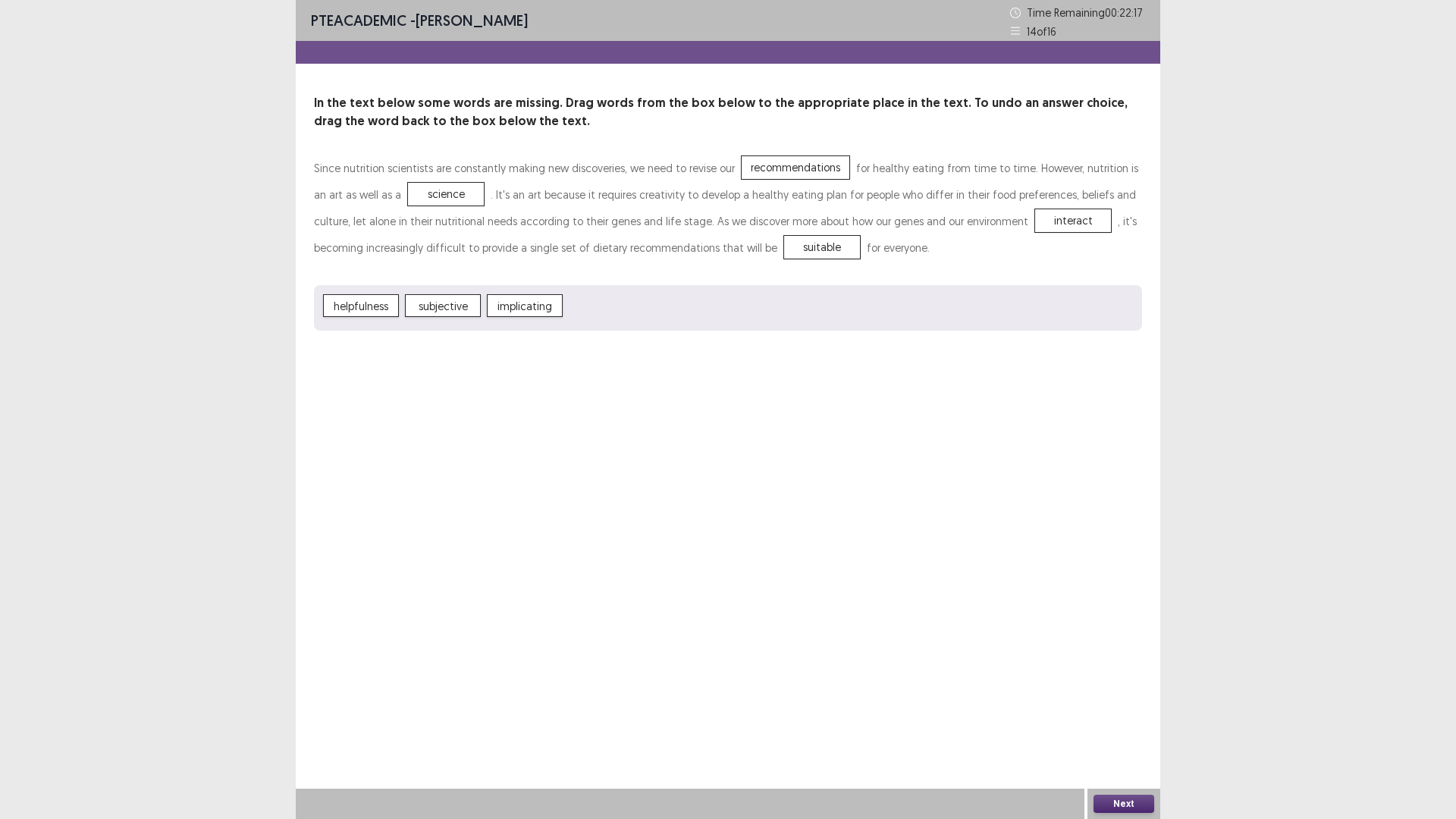
click at [1139, 691] on button "Next" at bounding box center [1123, 804] width 60 height 19
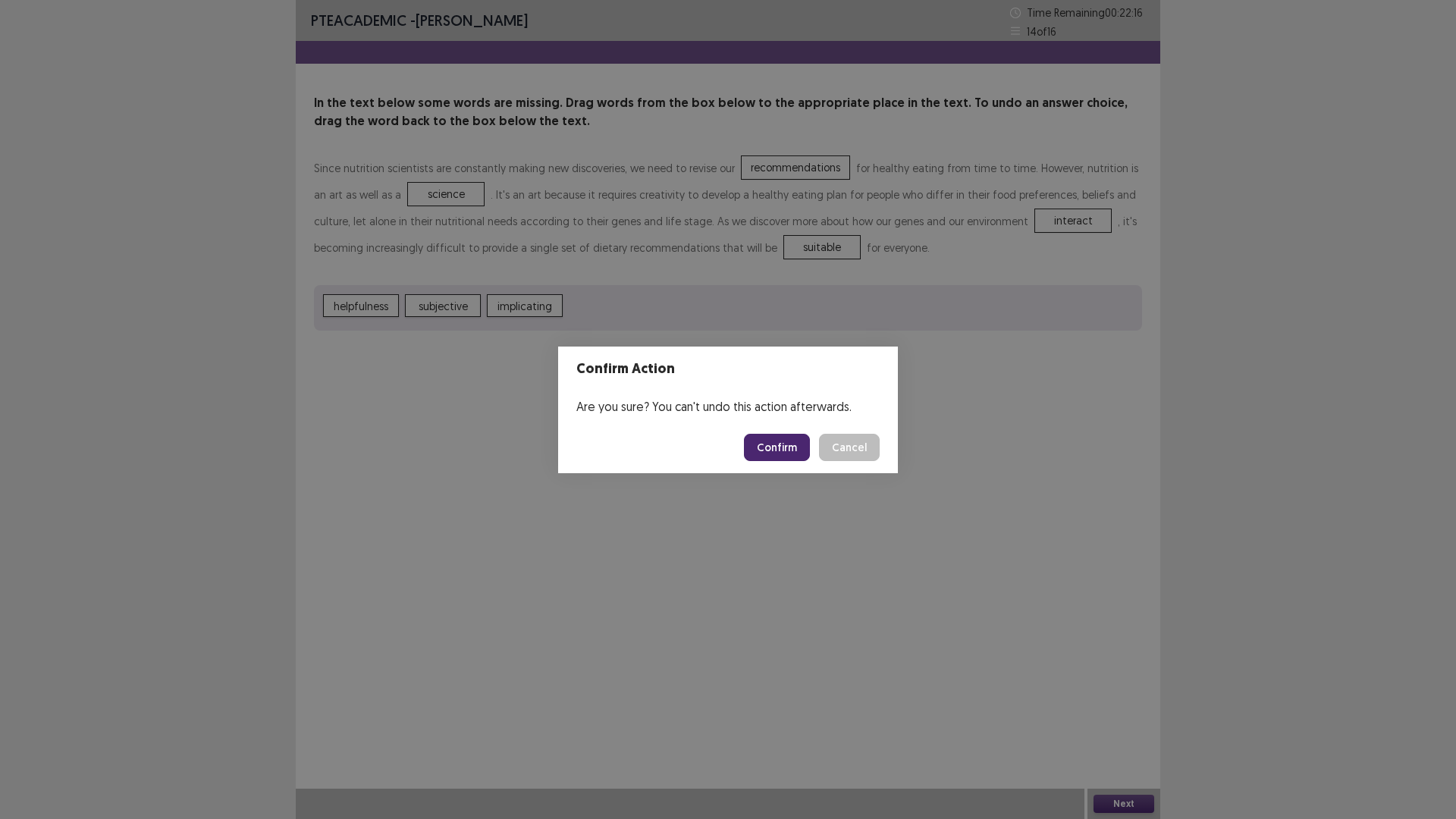
click at [798, 461] on button "Confirm" at bounding box center [777, 447] width 66 height 27
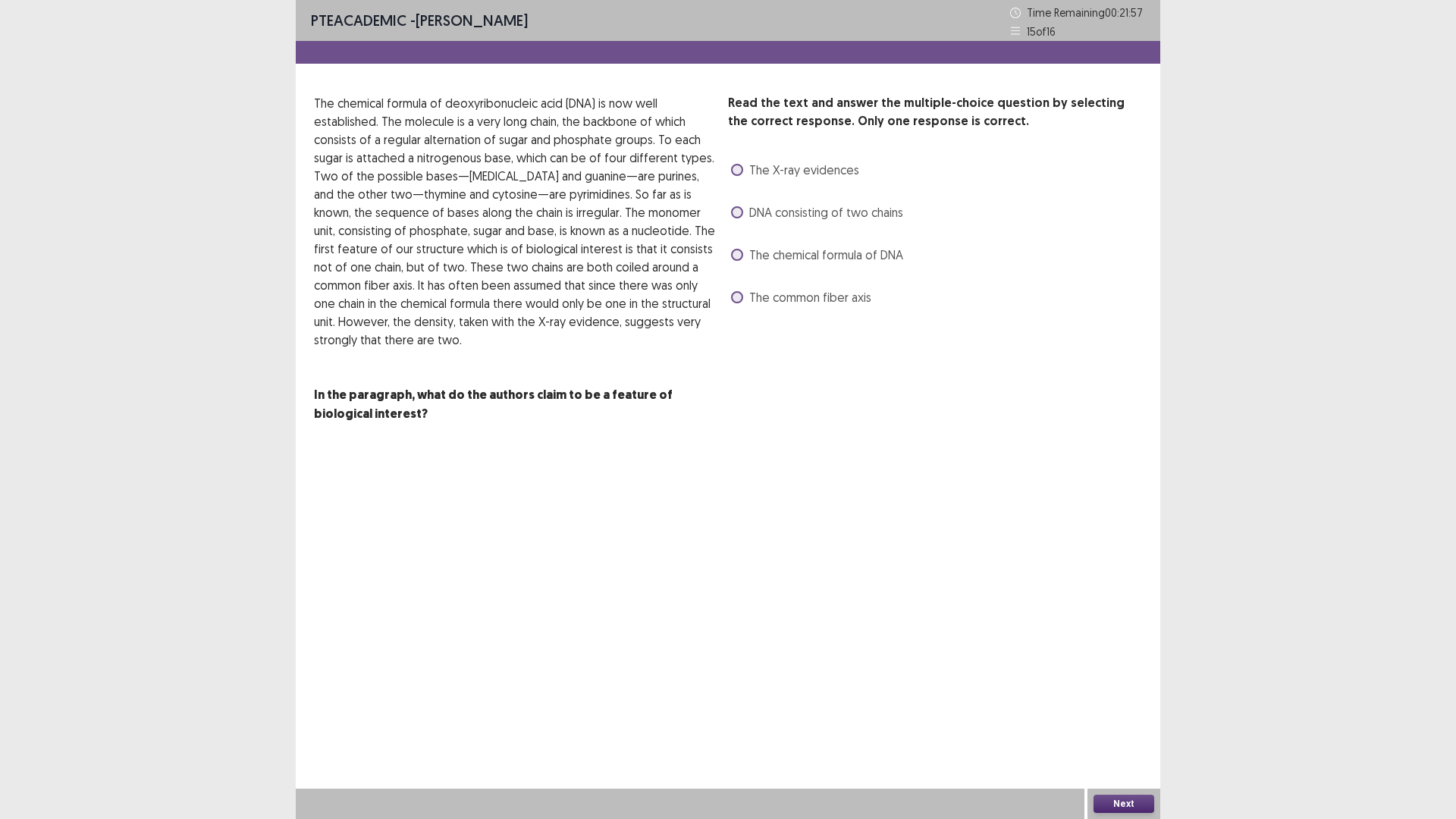
click at [738, 218] on span at bounding box center [737, 212] width 12 height 12
click at [1138, 691] on button "Next" at bounding box center [1123, 804] width 60 height 19
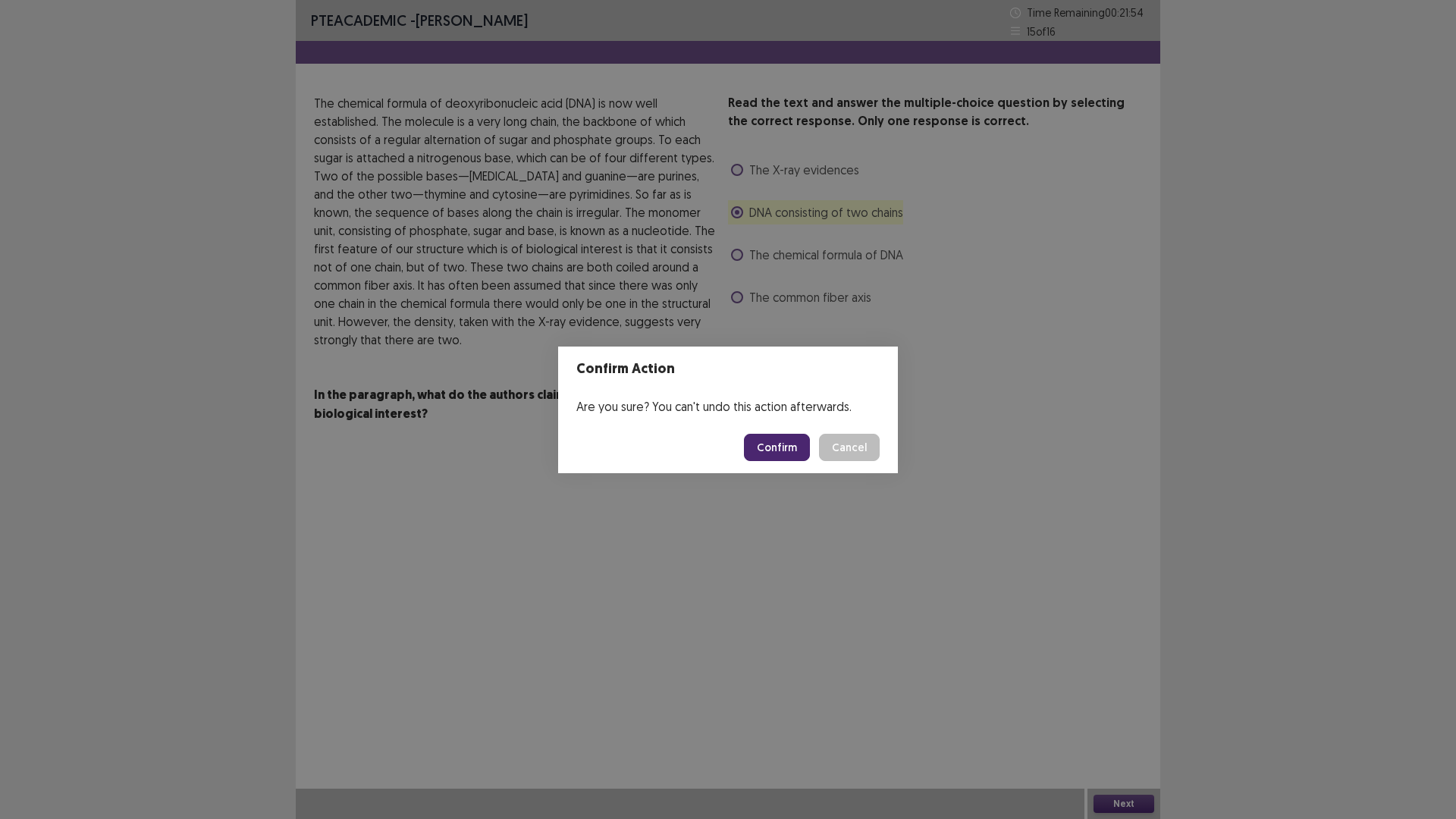
click at [782, 457] on button "Confirm" at bounding box center [777, 447] width 66 height 27
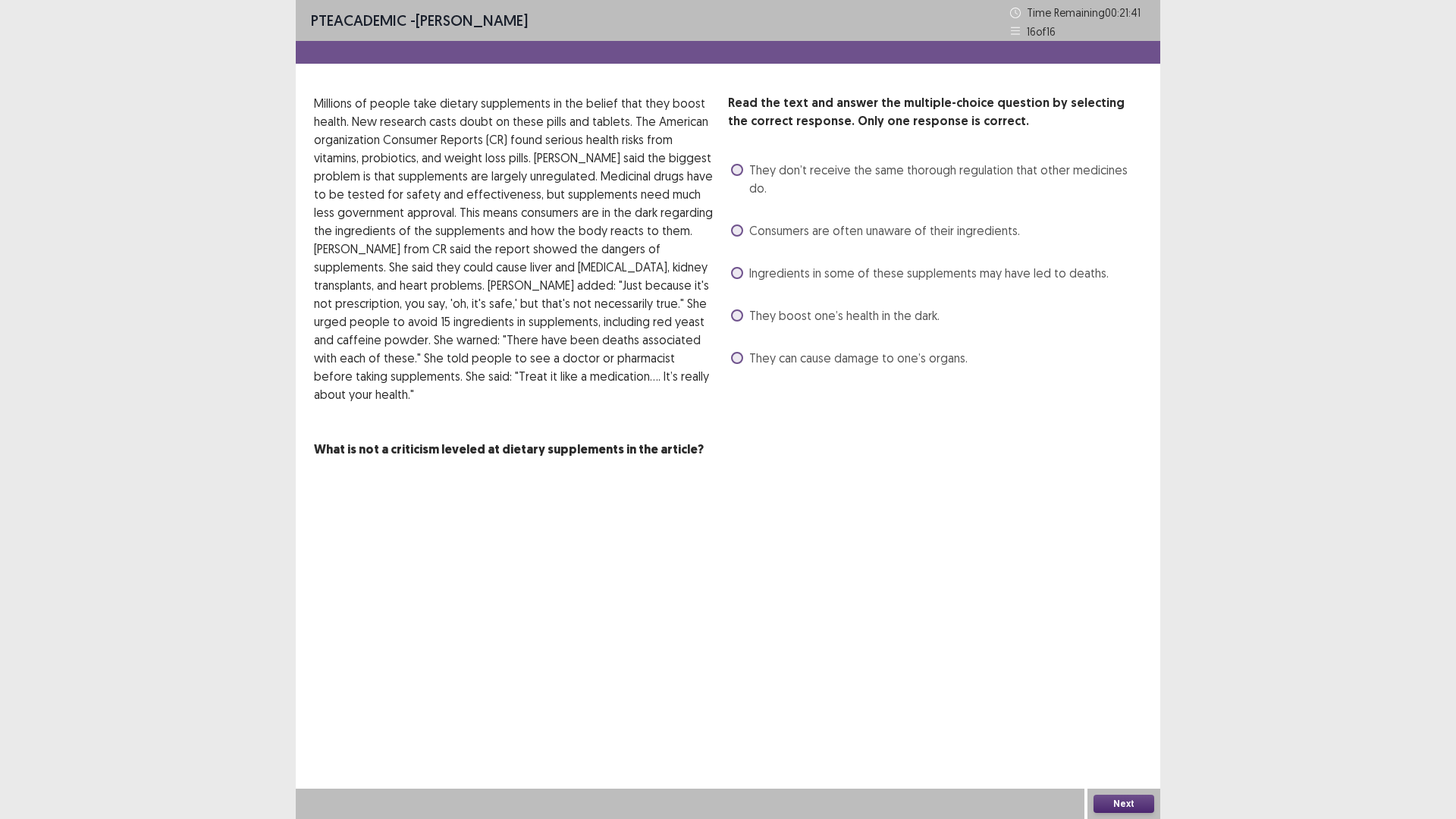
click at [741, 279] on span at bounding box center [737, 272] width 12 height 12
click at [741, 279] on span at bounding box center [737, 272] width 12 height 12
click at [1133, 691] on button "Next" at bounding box center [1123, 804] width 60 height 19
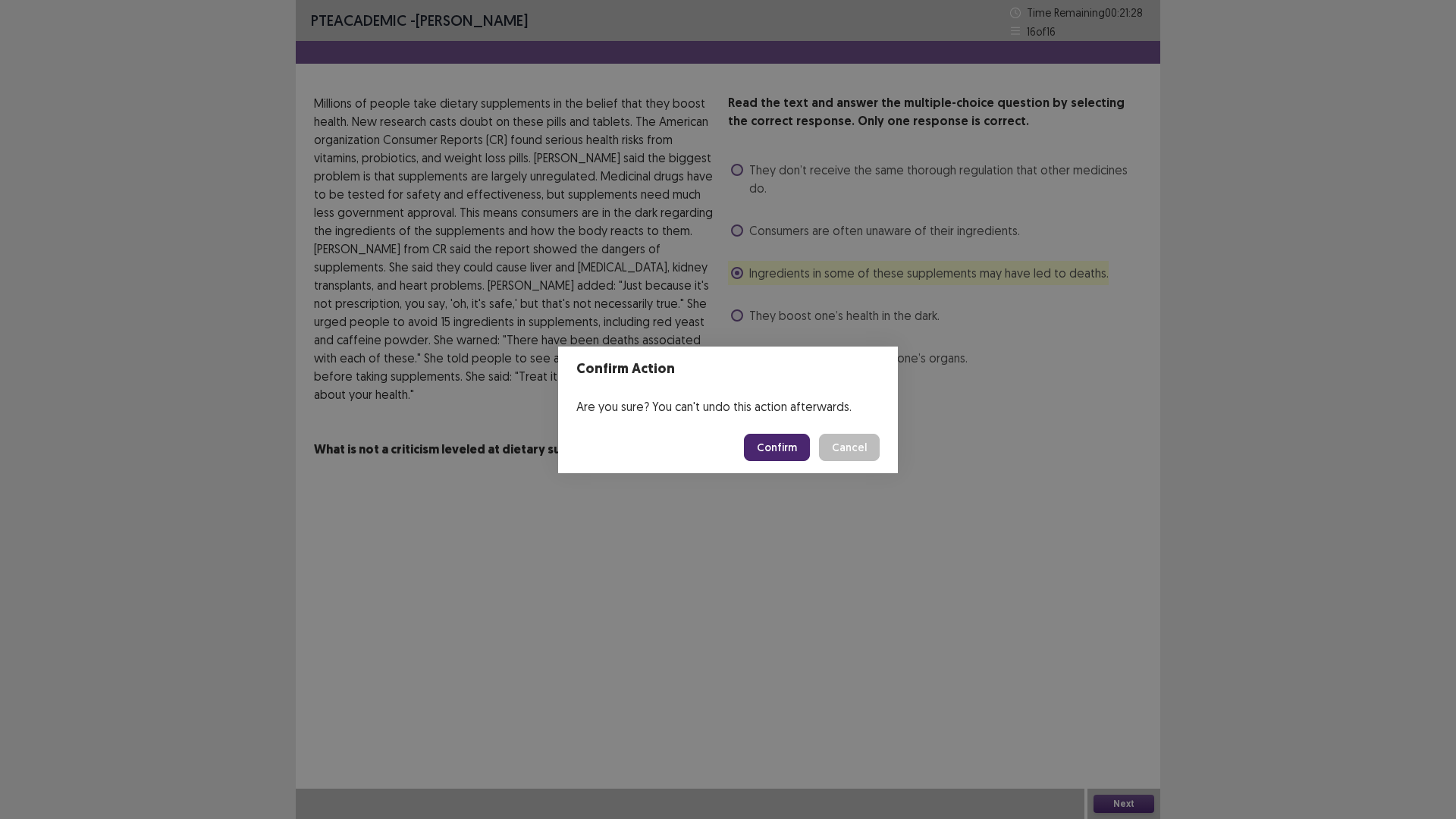
click at [810, 460] on button "Confirm" at bounding box center [777, 447] width 66 height 27
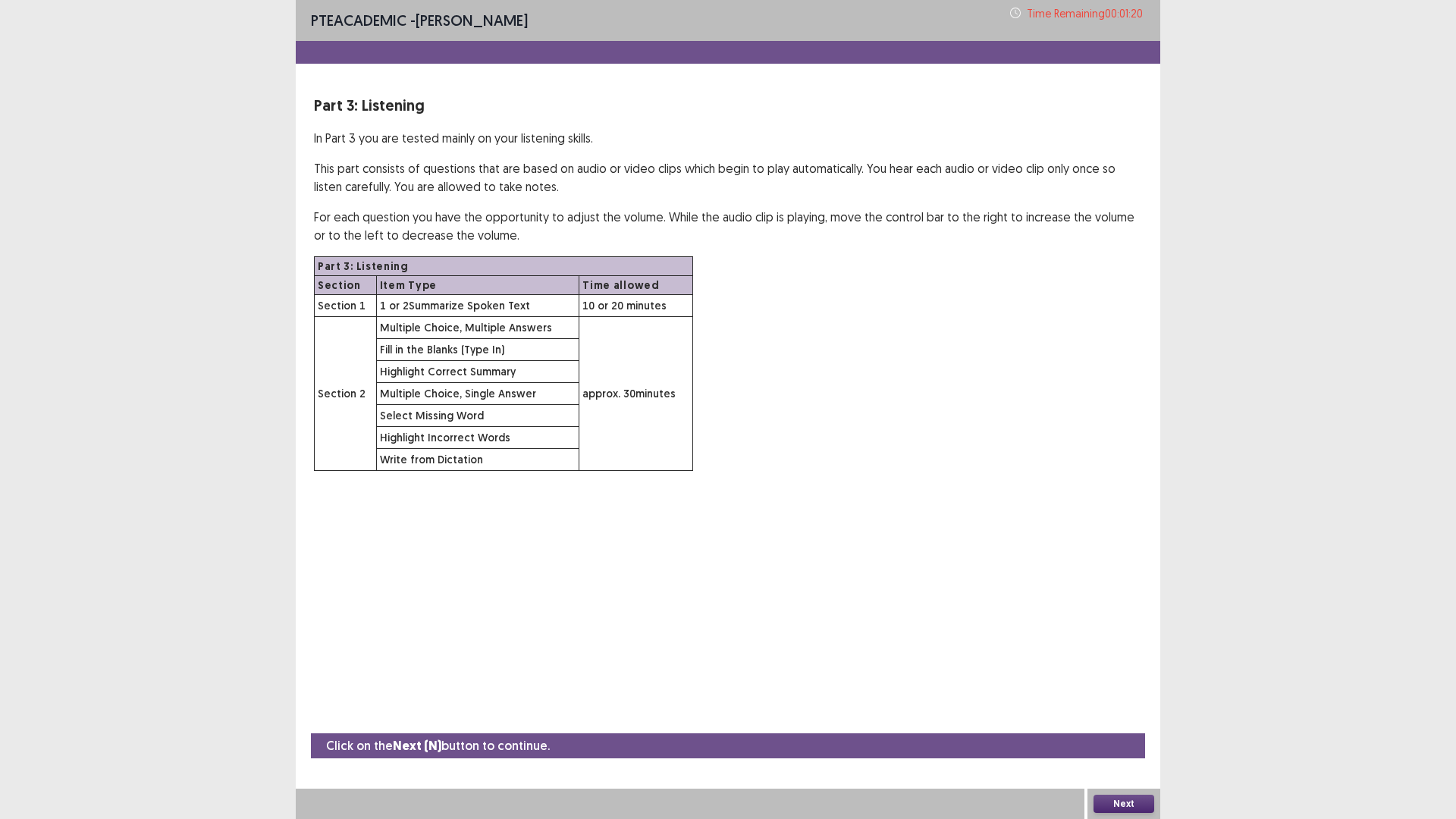
click at [1123, 691] on button "Next" at bounding box center [1123, 804] width 60 height 19
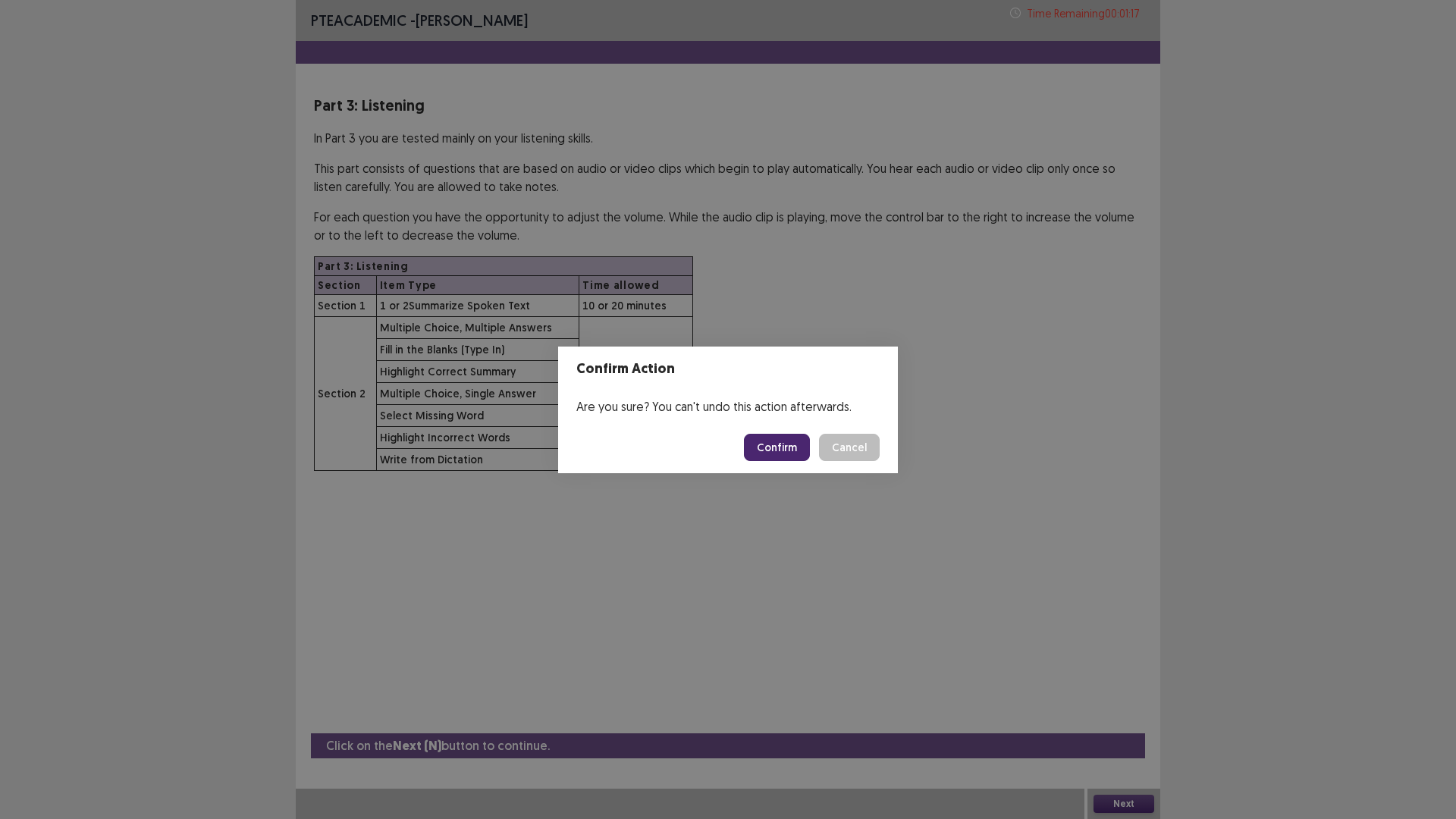
click at [785, 460] on button "Confirm" at bounding box center [777, 447] width 66 height 27
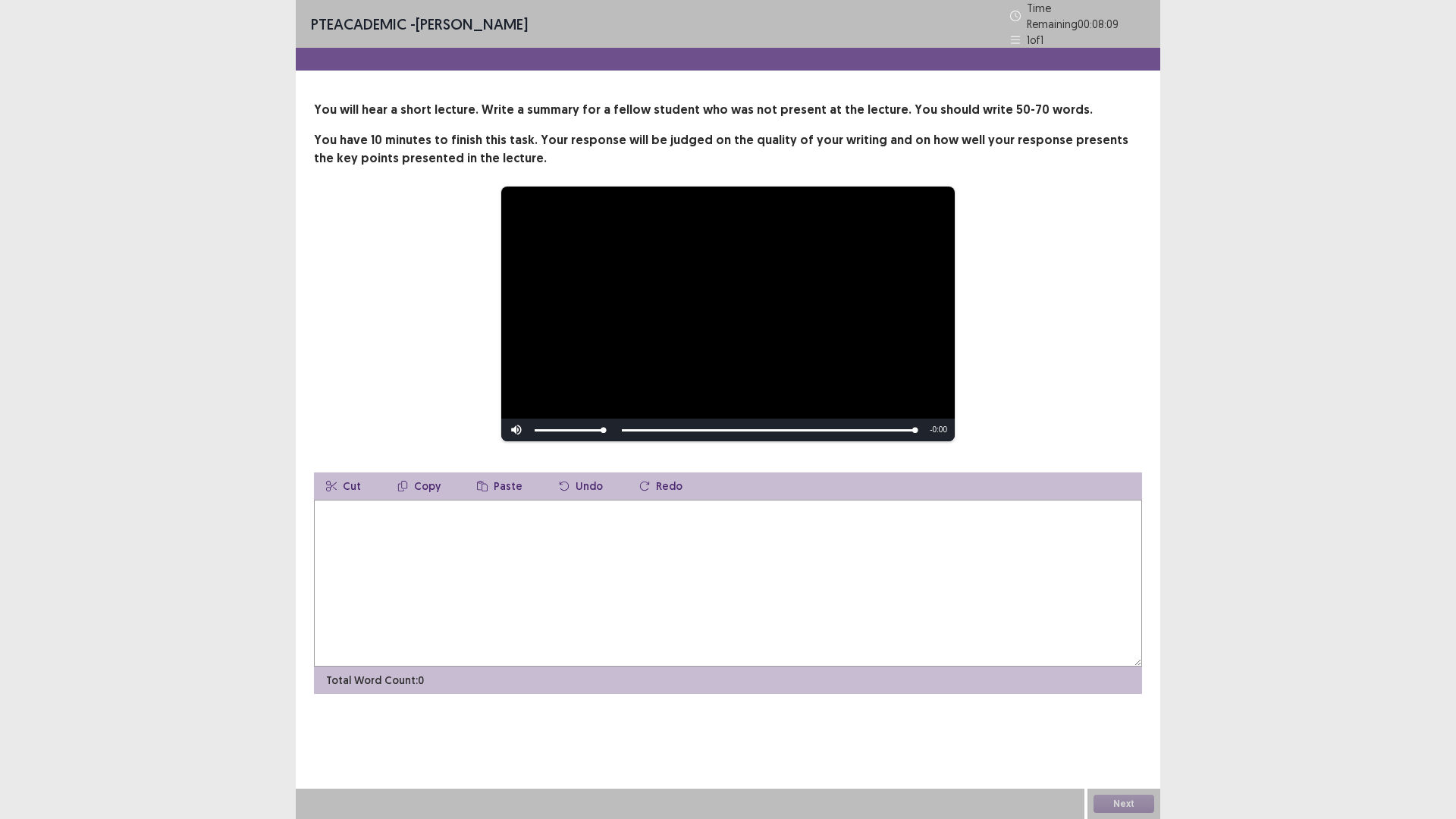
click at [378, 599] on textarea at bounding box center [728, 584] width 828 height 167
type textarea "*"
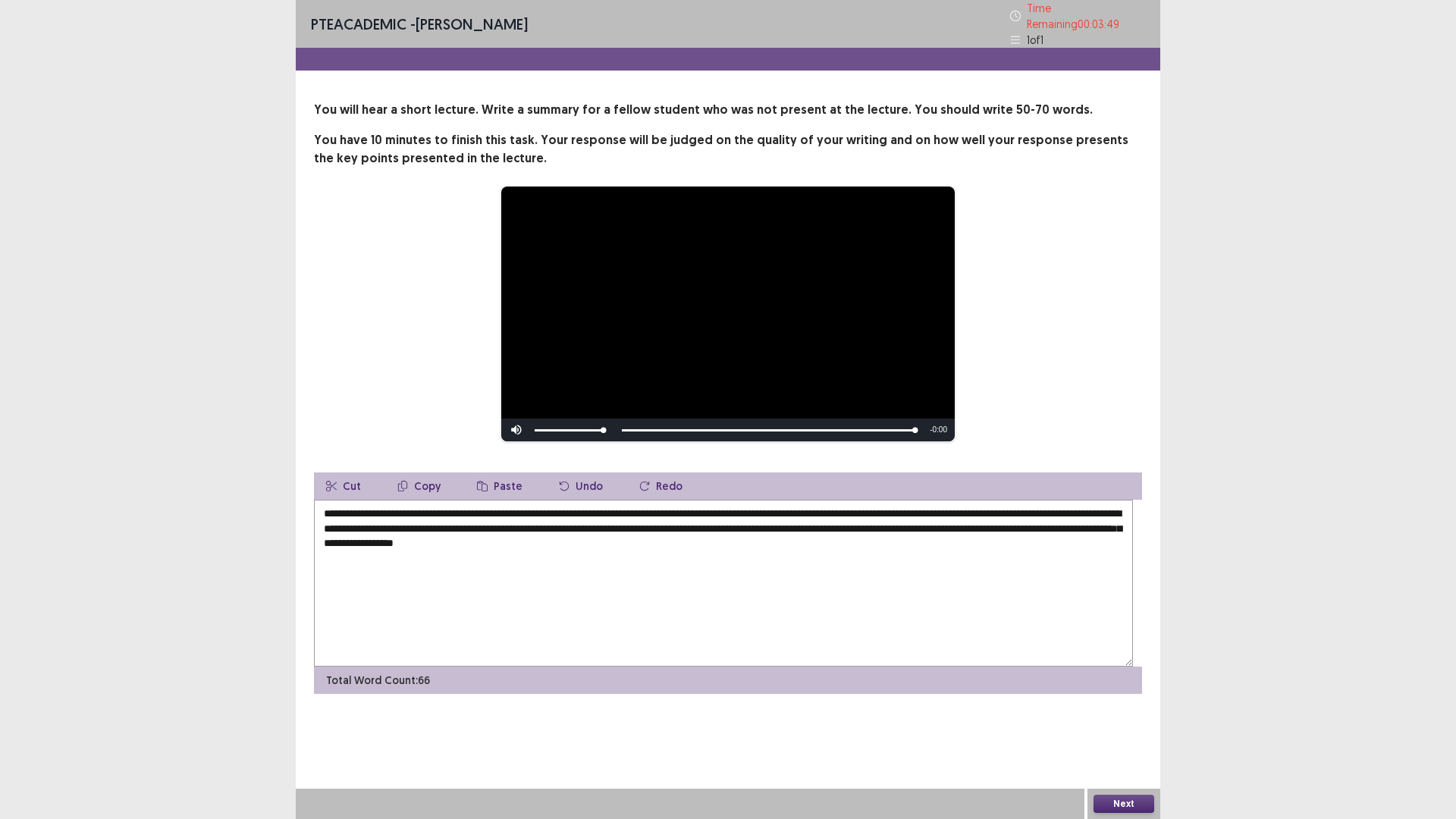
drag, startPoint x: 767, startPoint y: 628, endPoint x: 409, endPoint y: 622, distance: 358.1
click at [409, 622] on textarea "**********" at bounding box center [723, 584] width 819 height 167
click at [1041, 625] on textarea "**********" at bounding box center [723, 584] width 819 height 167
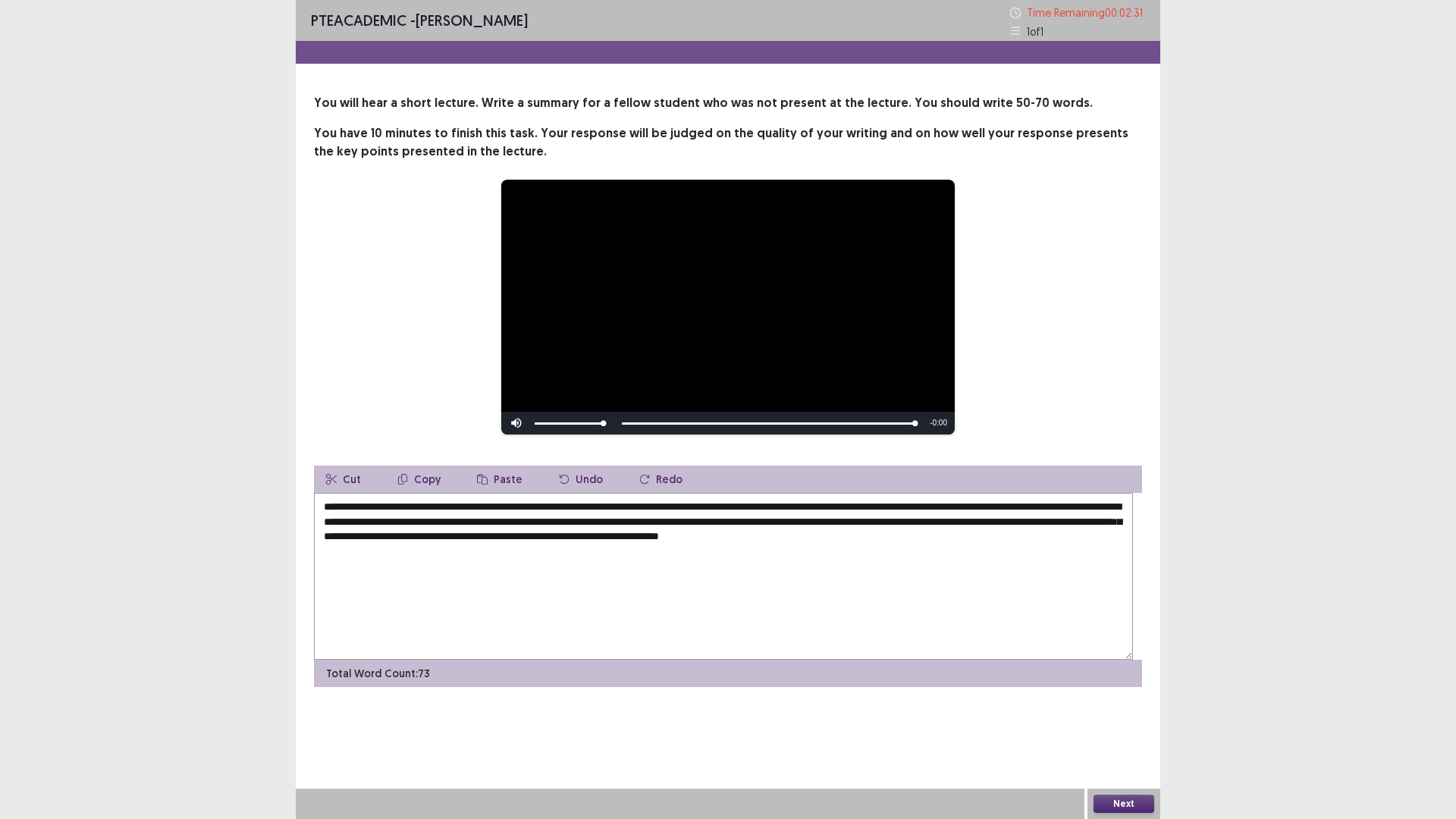
drag, startPoint x: 988, startPoint y: 590, endPoint x: 1079, endPoint y: 584, distance: 91.2
click at [1115, 588] on textarea "**********" at bounding box center [723, 576] width 819 height 167
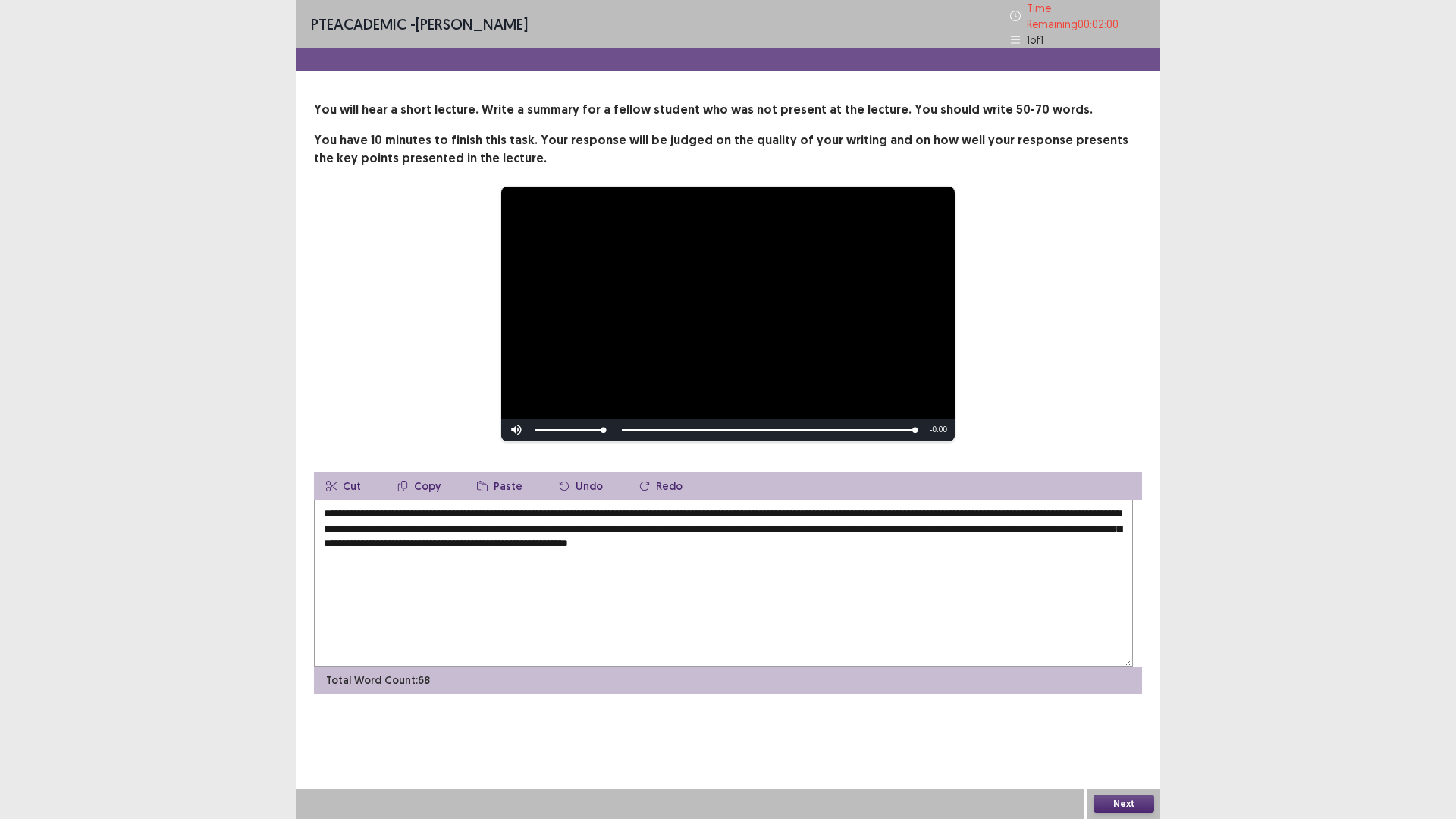
click at [478, 641] on textarea "**********" at bounding box center [723, 584] width 819 height 167
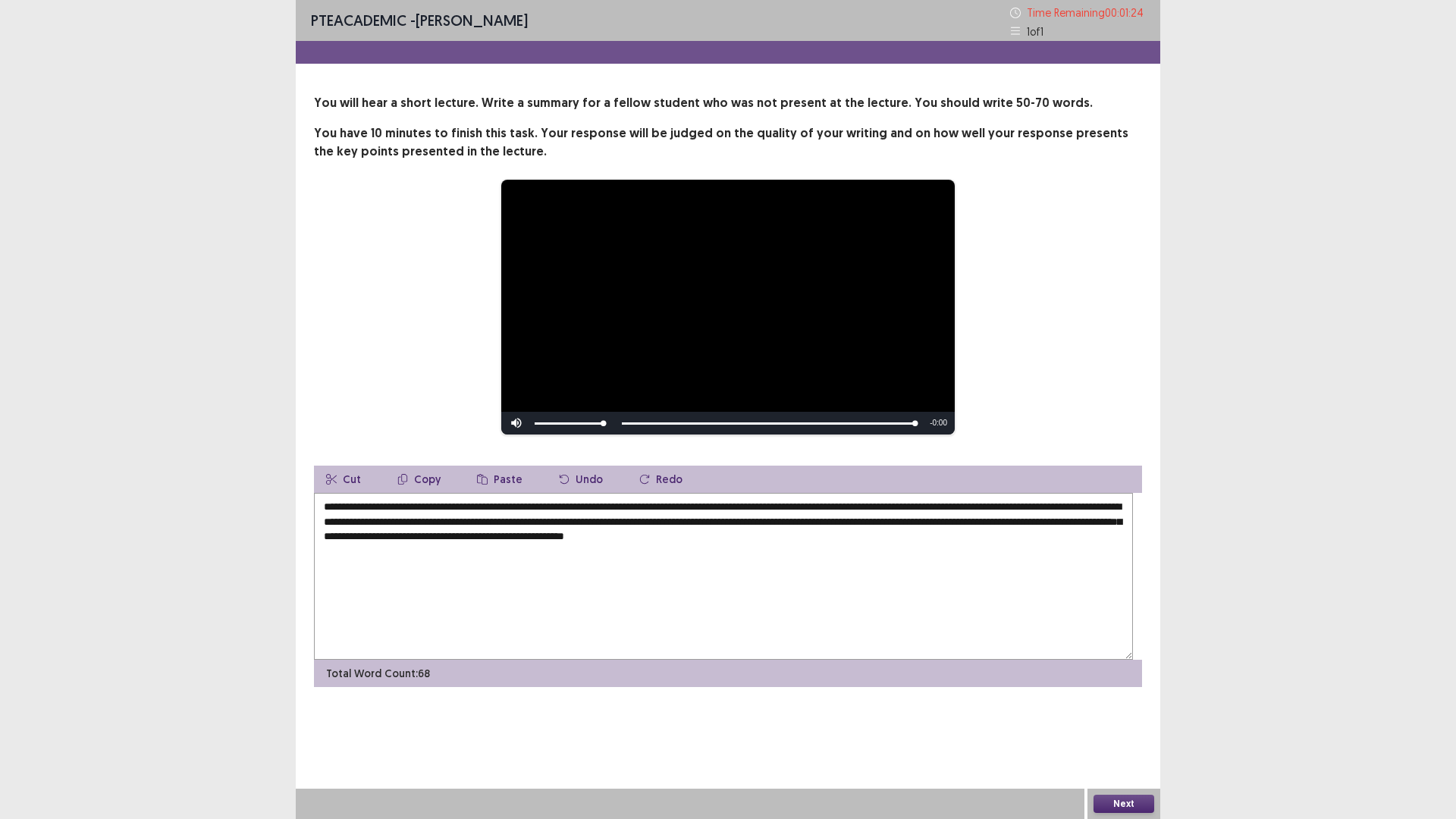
scroll to position [25, 0]
type textarea "**********"
click at [1121, 691] on button "Next" at bounding box center [1123, 804] width 60 height 19
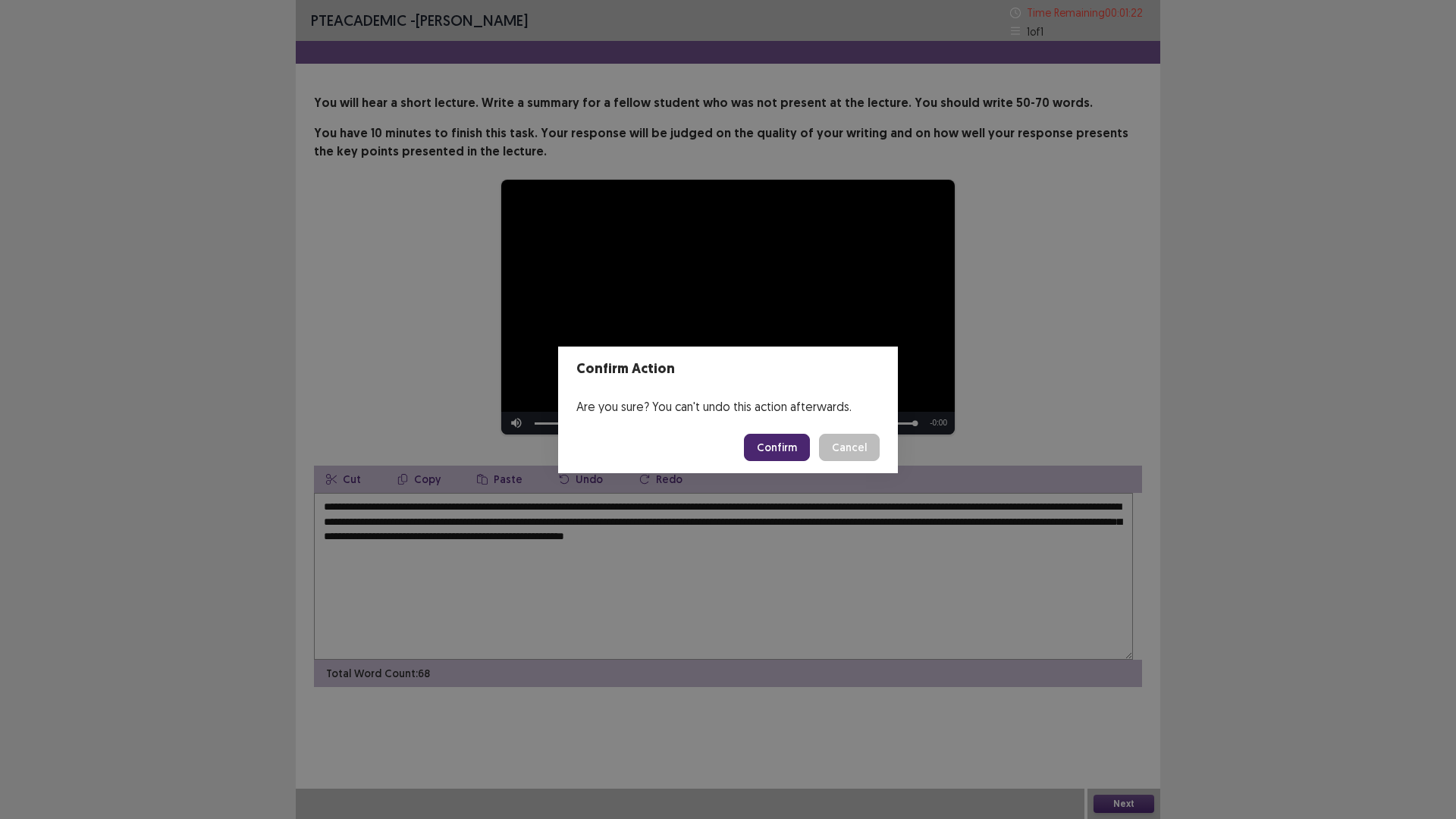
click at [781, 455] on button "Confirm" at bounding box center [777, 447] width 66 height 27
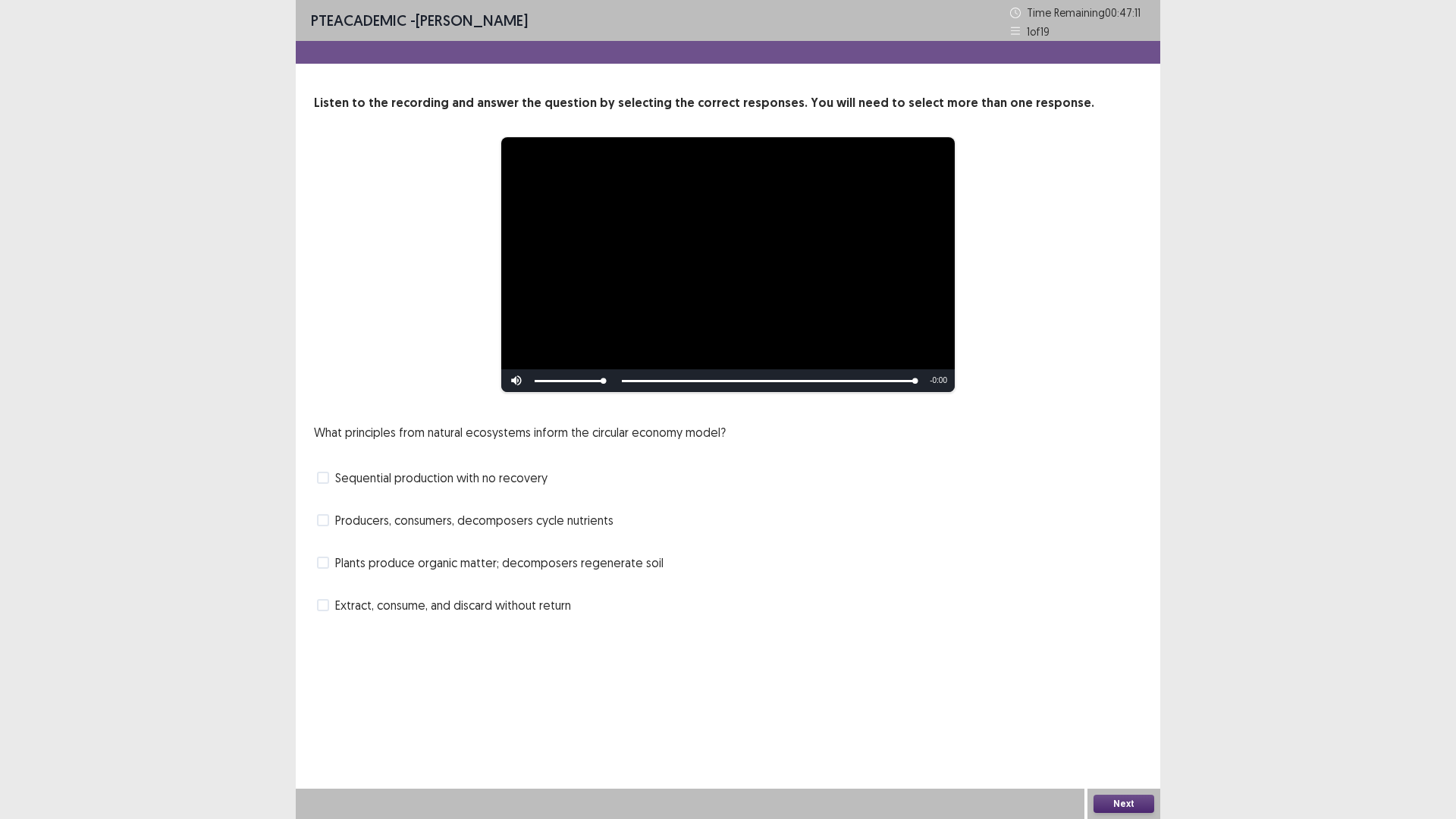
click at [329, 569] on span at bounding box center [322, 562] width 12 height 12
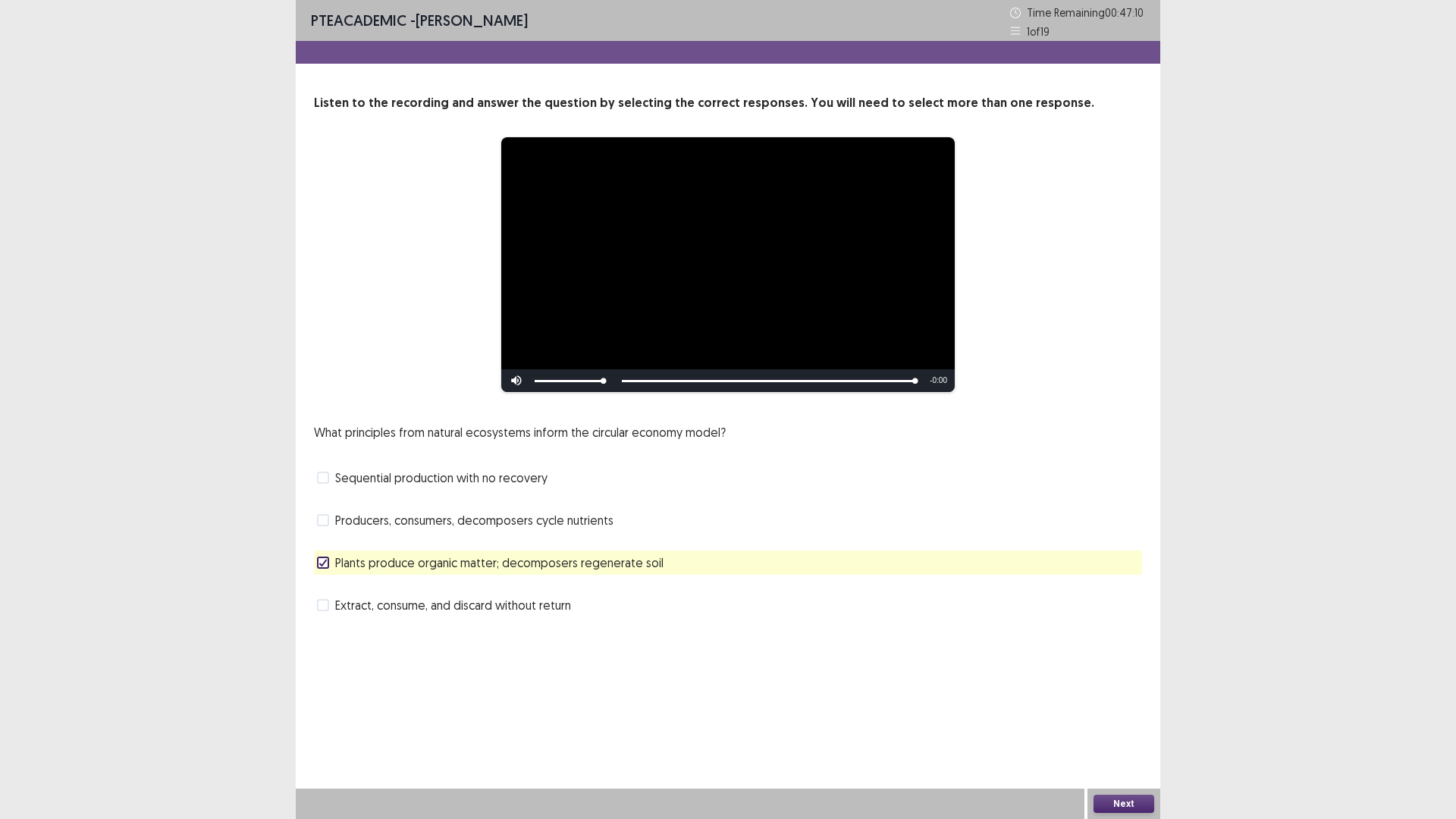
click at [1135, 691] on button "Next" at bounding box center [1123, 804] width 60 height 19
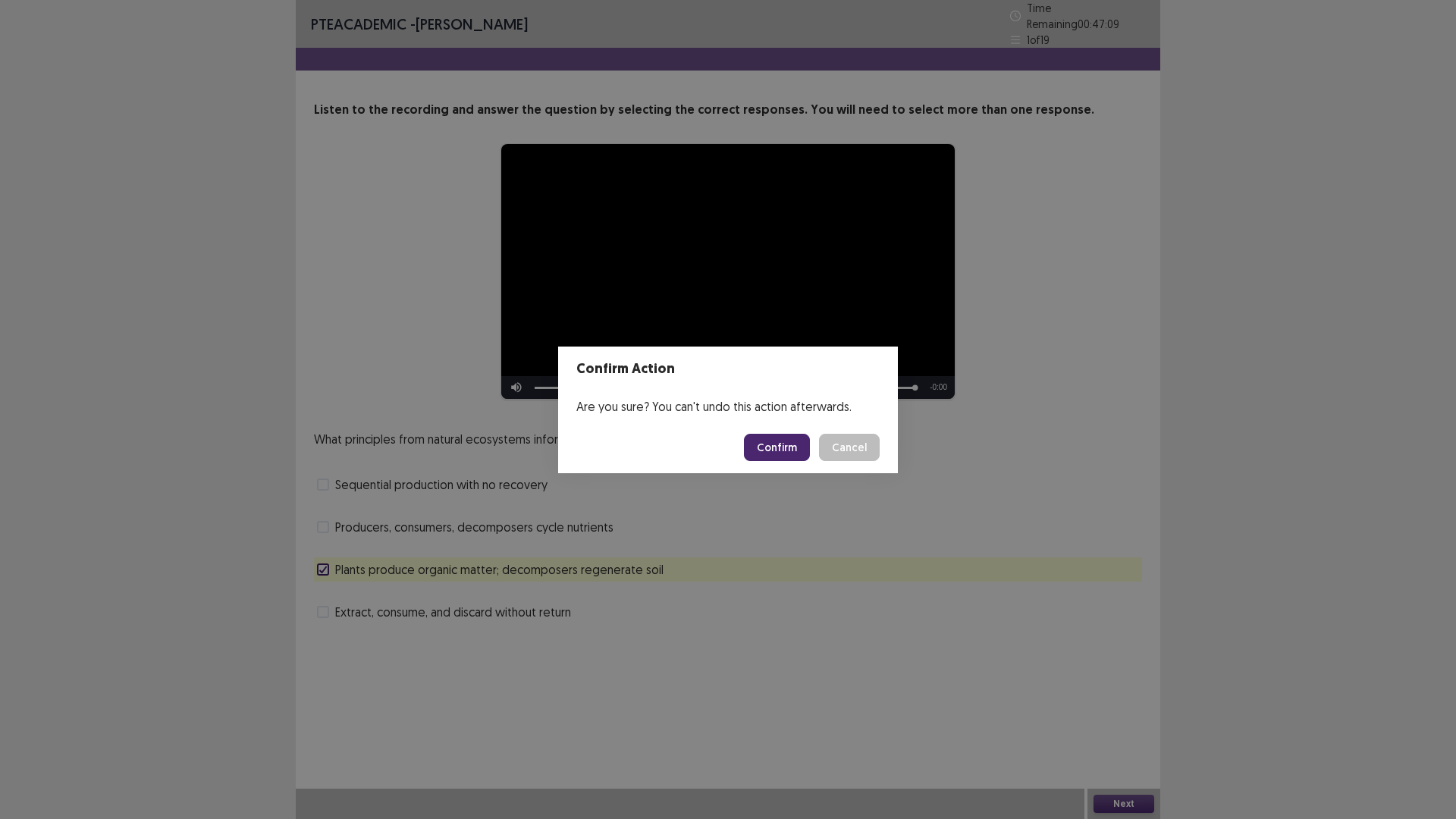
click at [792, 460] on button "Confirm" at bounding box center [777, 447] width 66 height 27
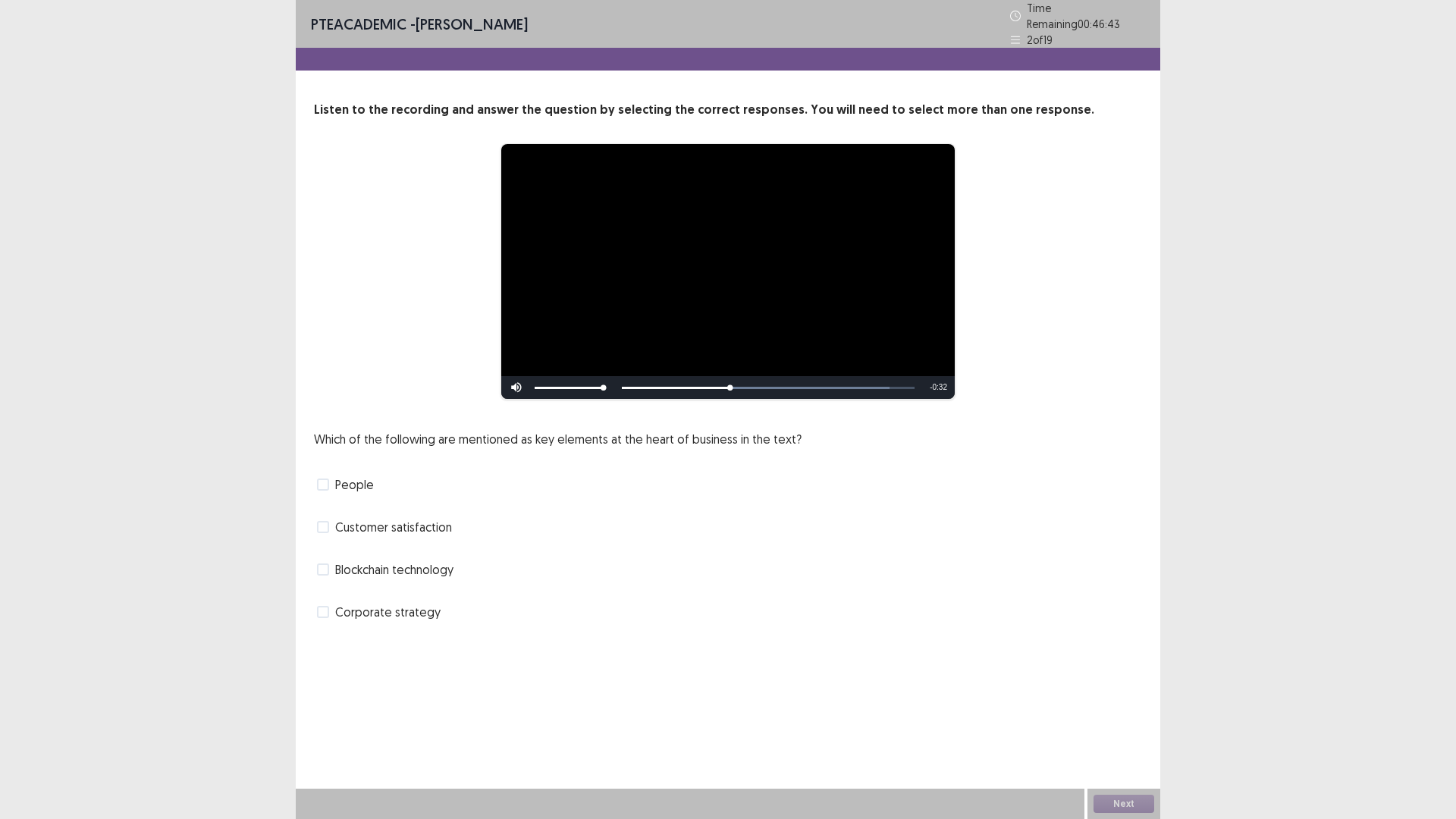
click at [329, 491] on span at bounding box center [322, 484] width 12 height 12
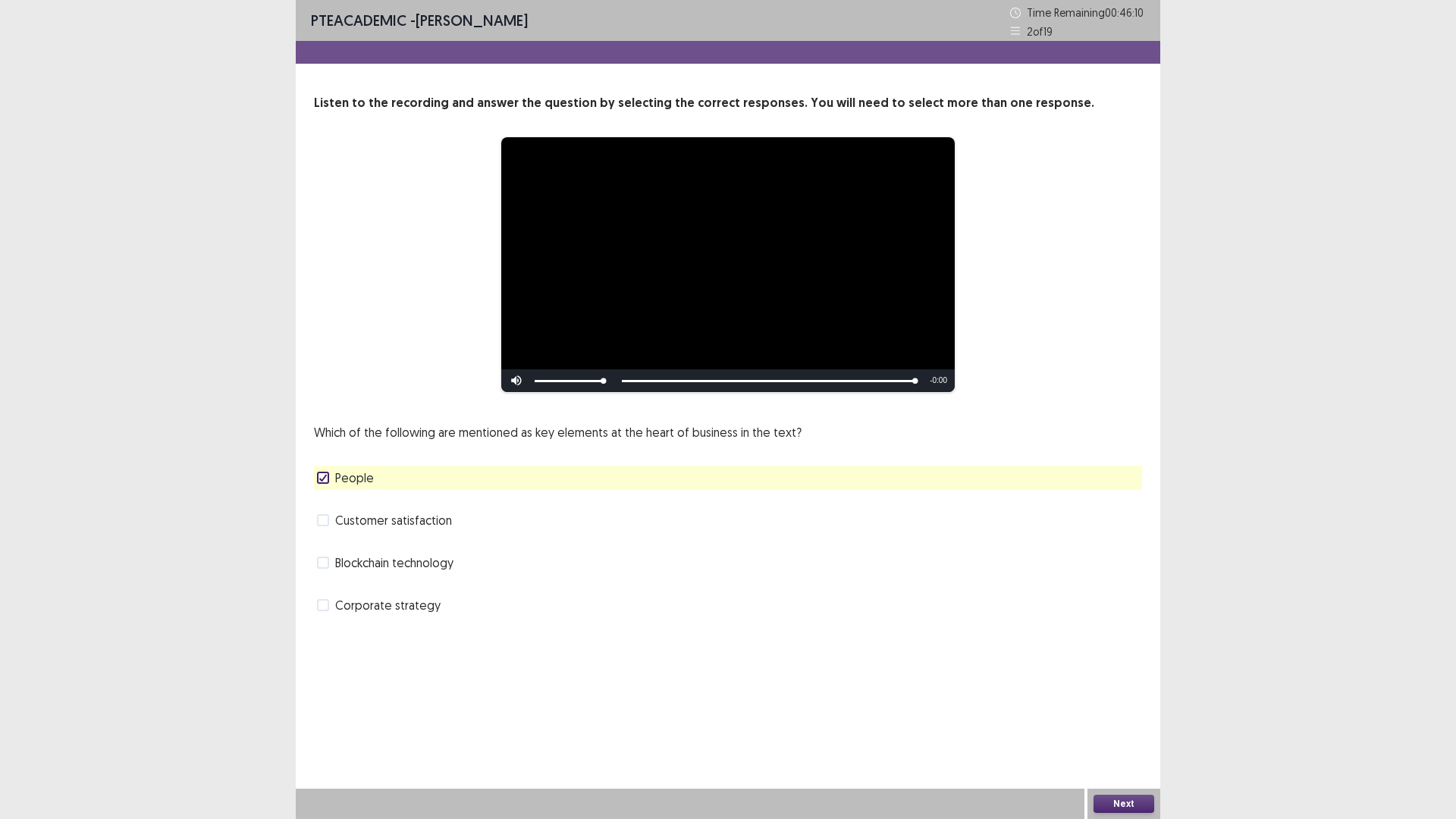
click at [1133, 691] on button "Next" at bounding box center [1123, 804] width 60 height 19
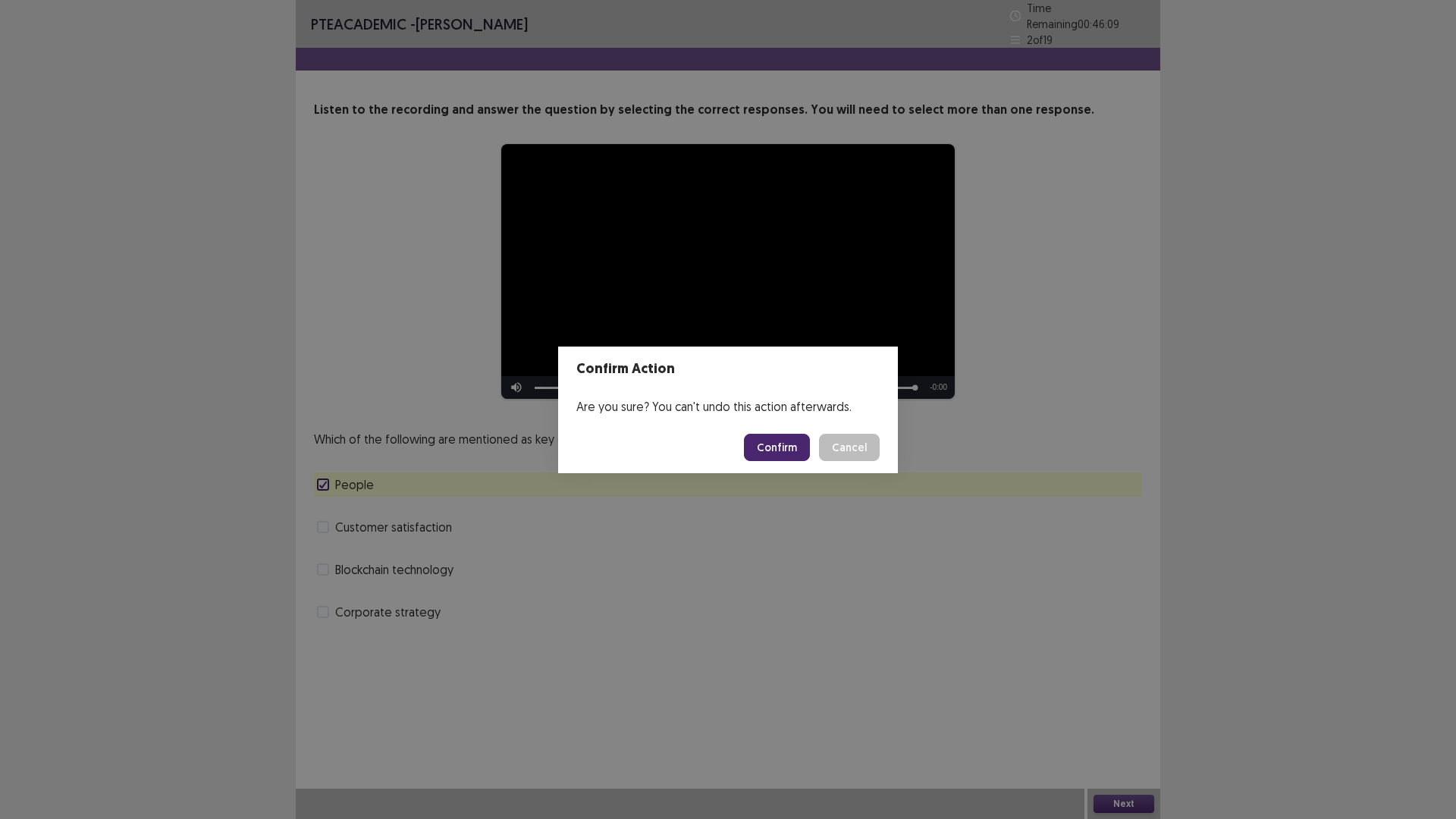
click at [810, 459] on button "Confirm" at bounding box center [777, 447] width 66 height 27
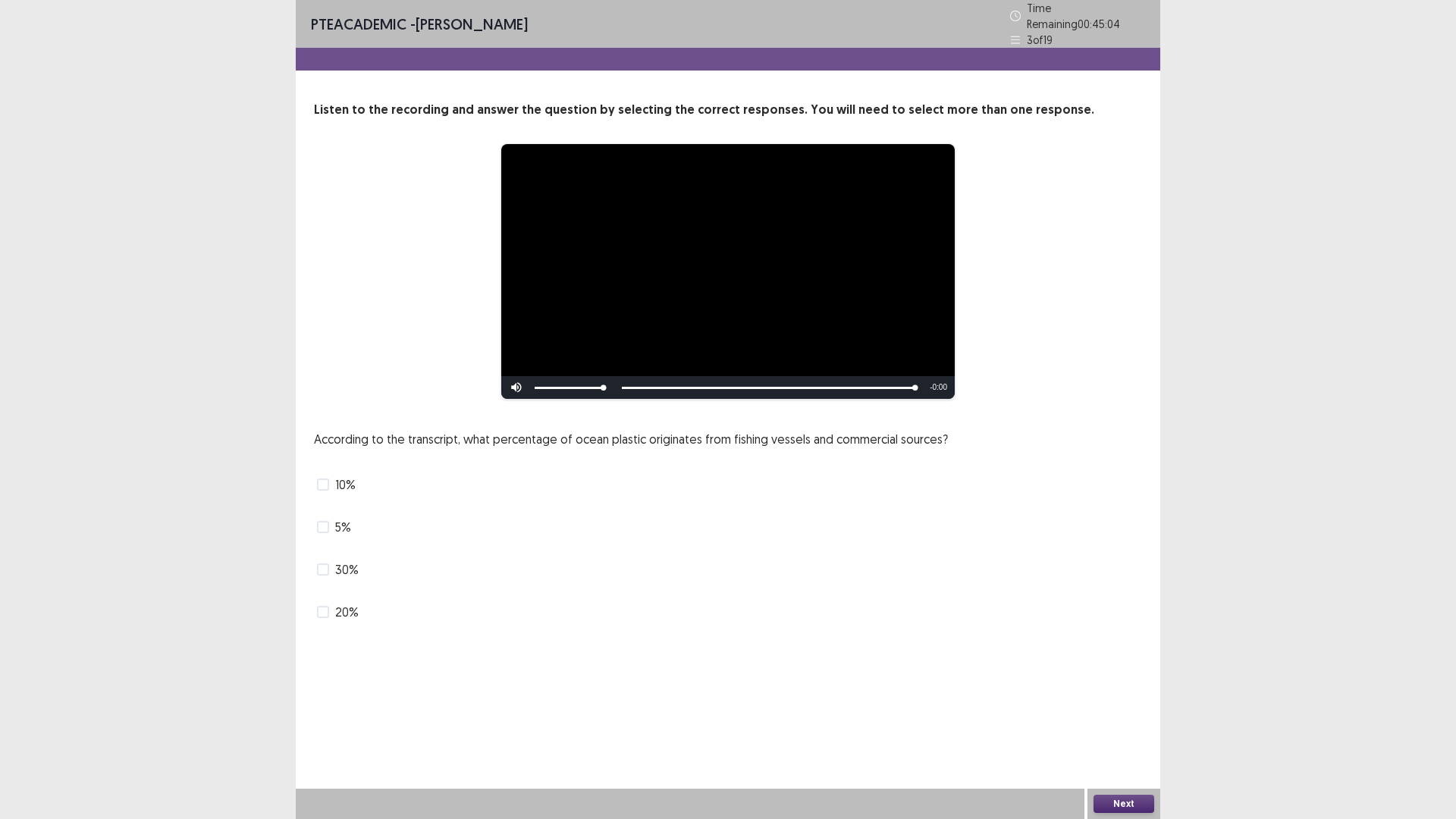
click at [326, 491] on span at bounding box center [322, 484] width 12 height 12
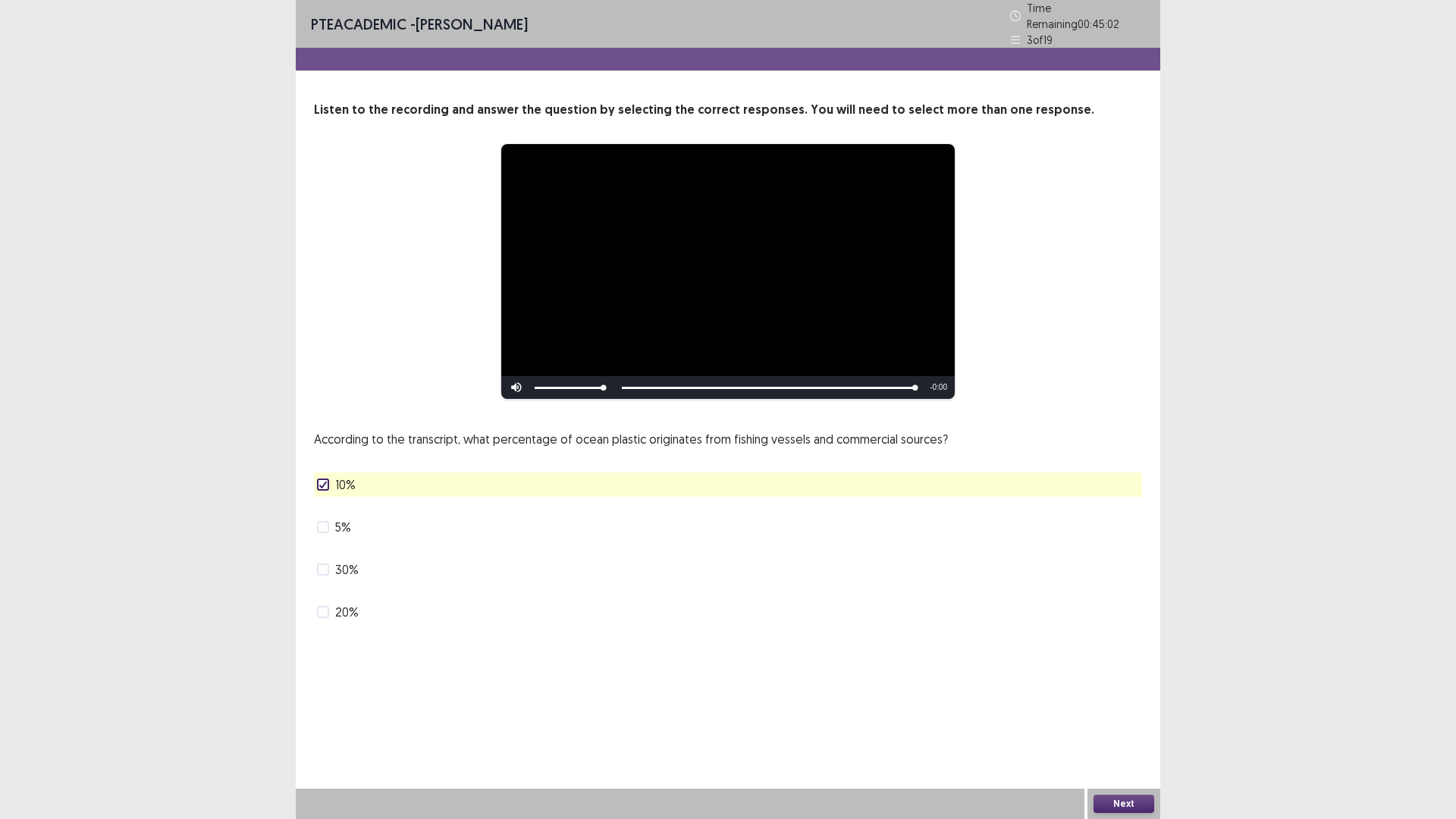
click at [1115, 691] on button "Next" at bounding box center [1123, 804] width 60 height 19
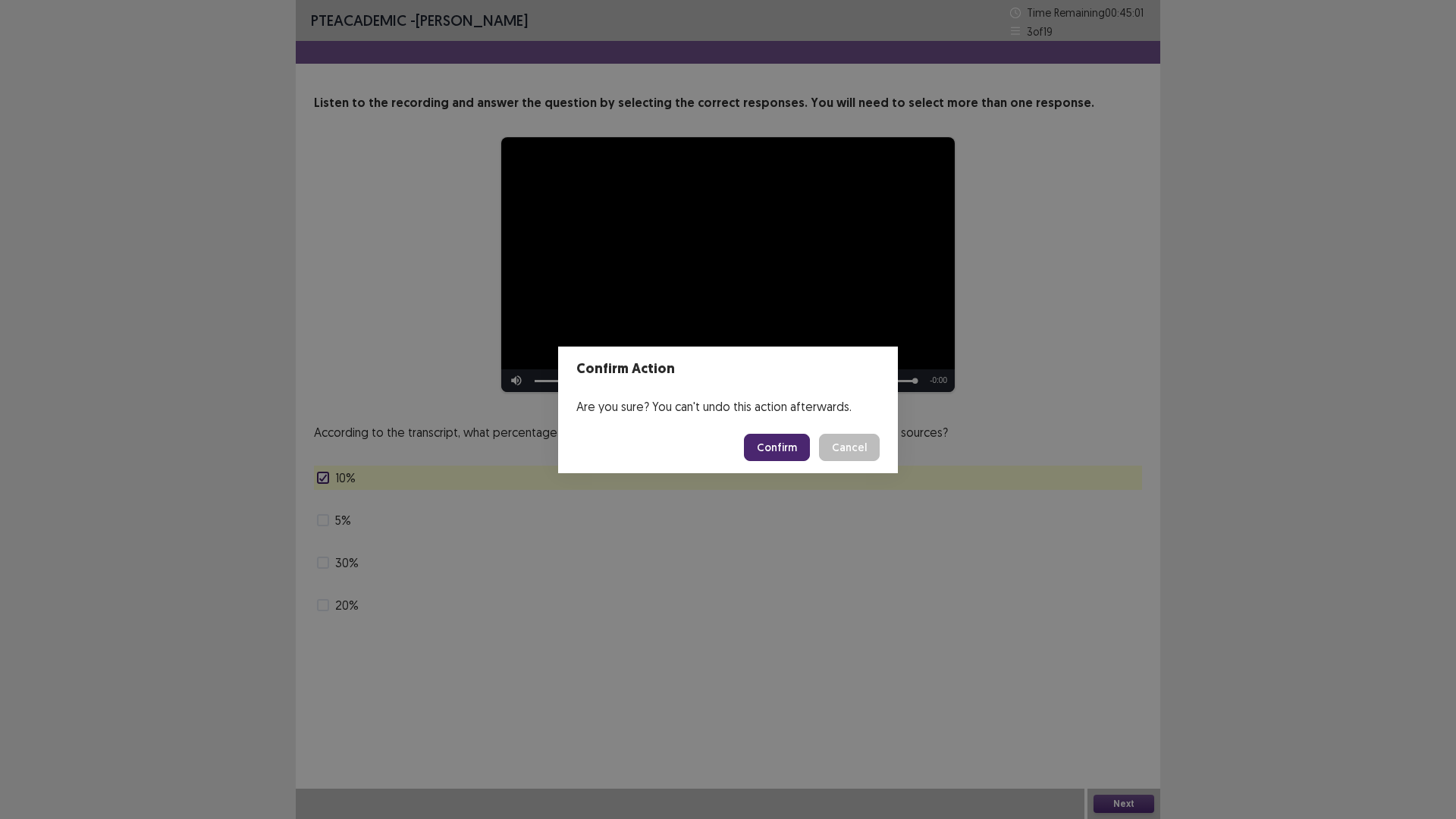
click at [810, 455] on button "Confirm" at bounding box center [777, 447] width 66 height 27
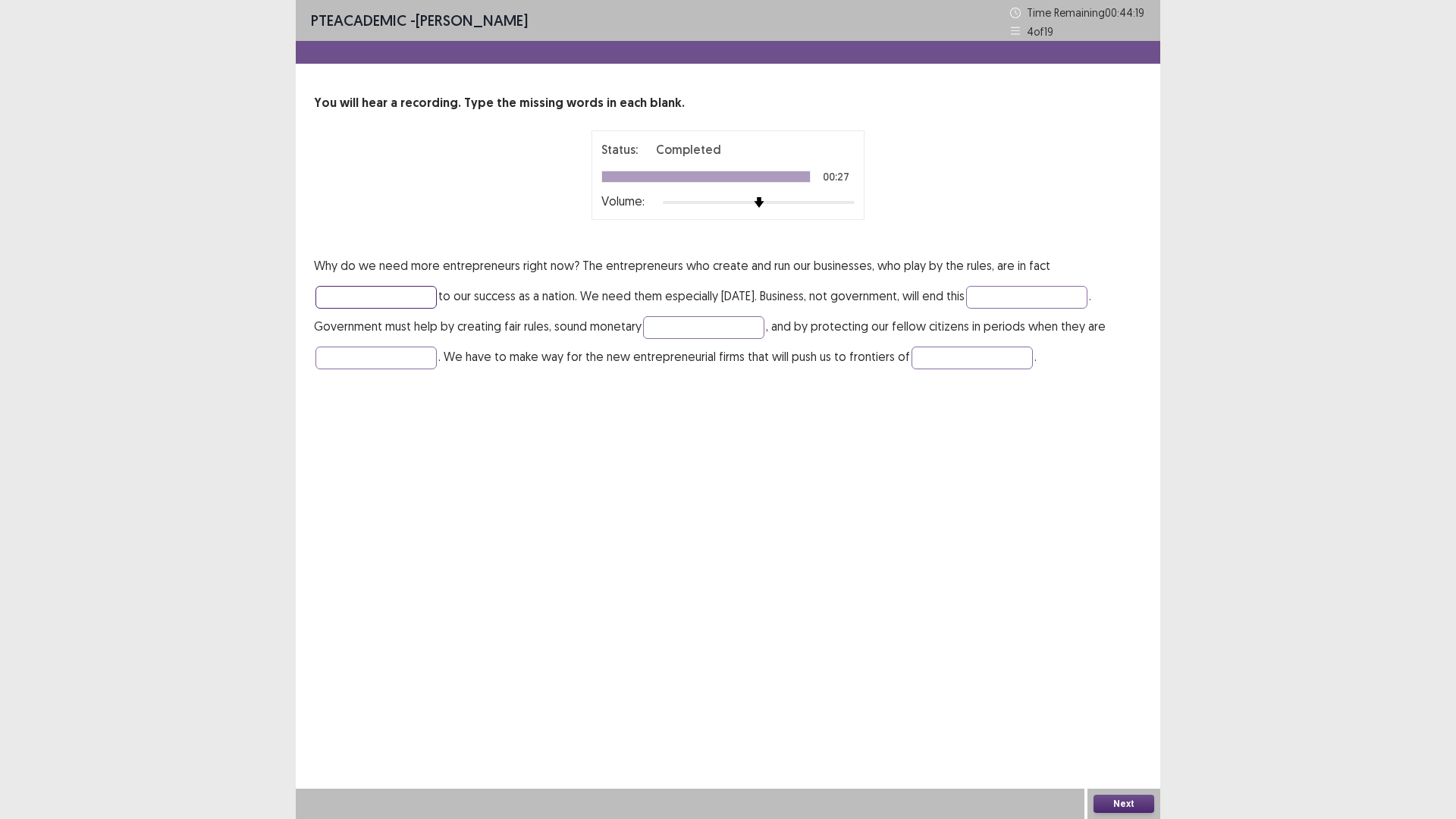
click at [437, 309] on input "text" at bounding box center [375, 297] width 122 height 22
type input "********"
click at [966, 309] on input "text" at bounding box center [1027, 297] width 122 height 22
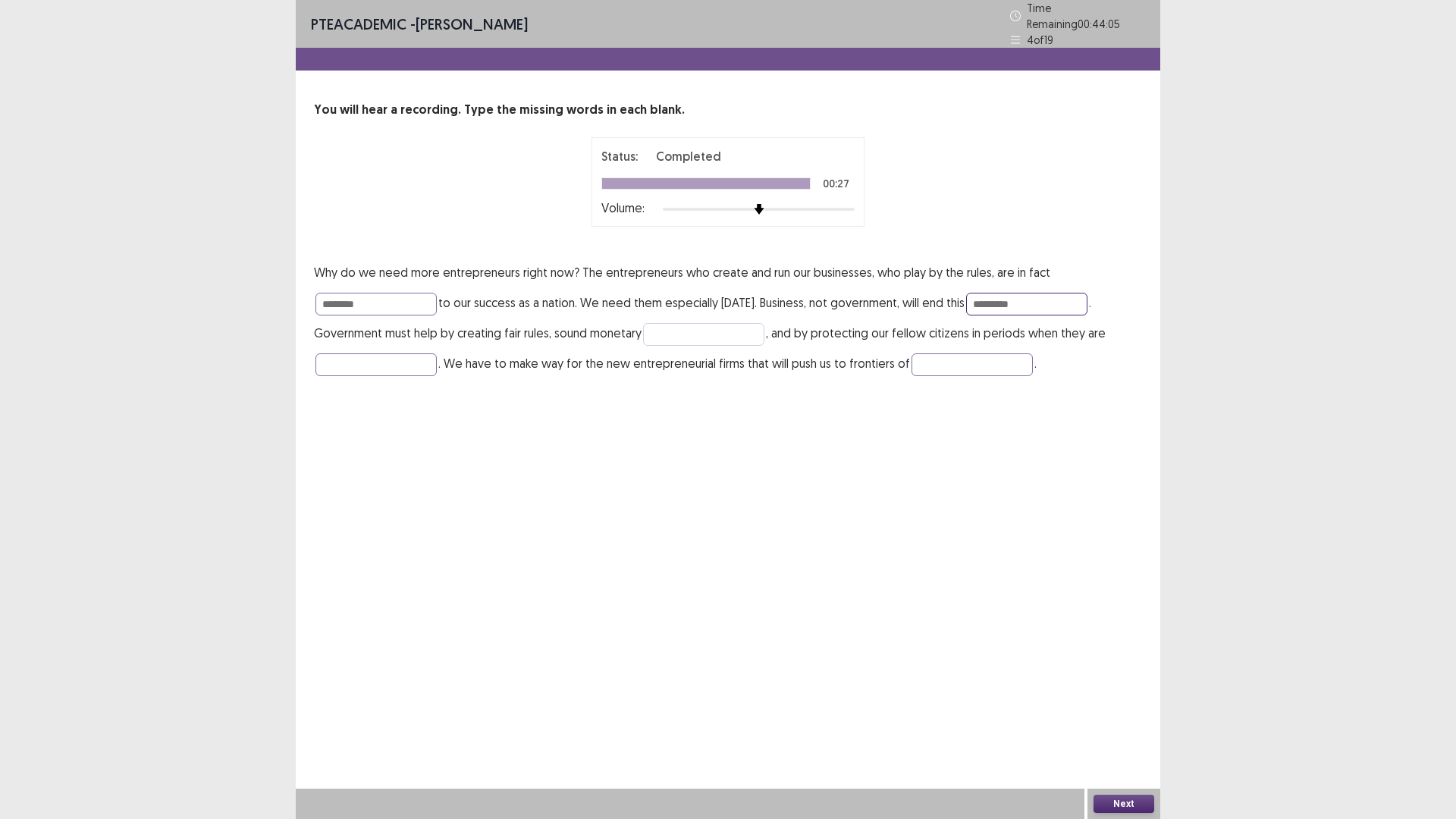
type input "*********"
click at [765, 346] on input "text" at bounding box center [703, 335] width 122 height 22
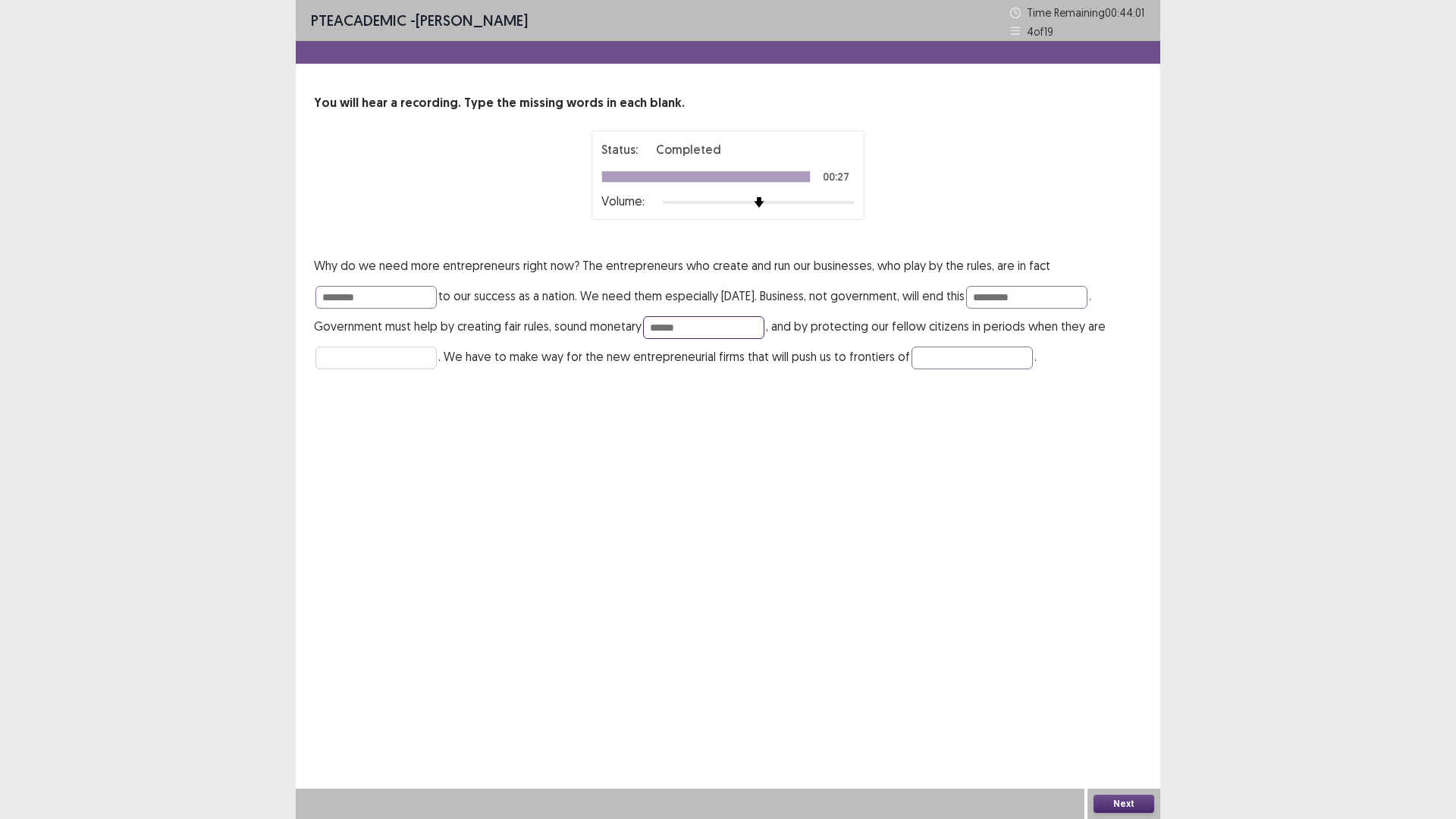
type input "******"
click at [437, 369] on input "text" at bounding box center [375, 358] width 122 height 22
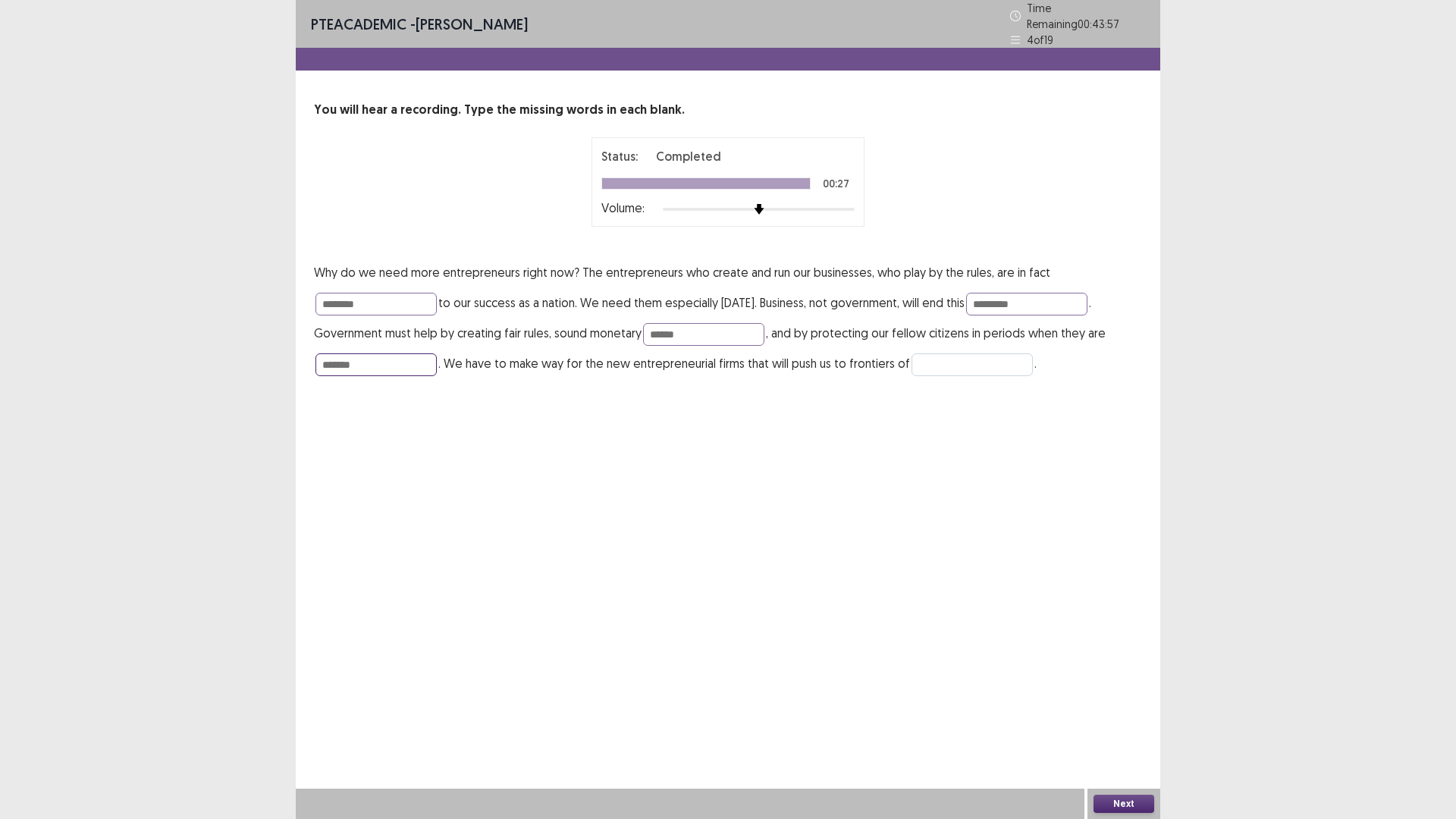
type input "*******"
click at [912, 376] on input "text" at bounding box center [972, 364] width 122 height 22
type input "**********"
click at [1121, 691] on button "Next" at bounding box center [1123, 804] width 60 height 19
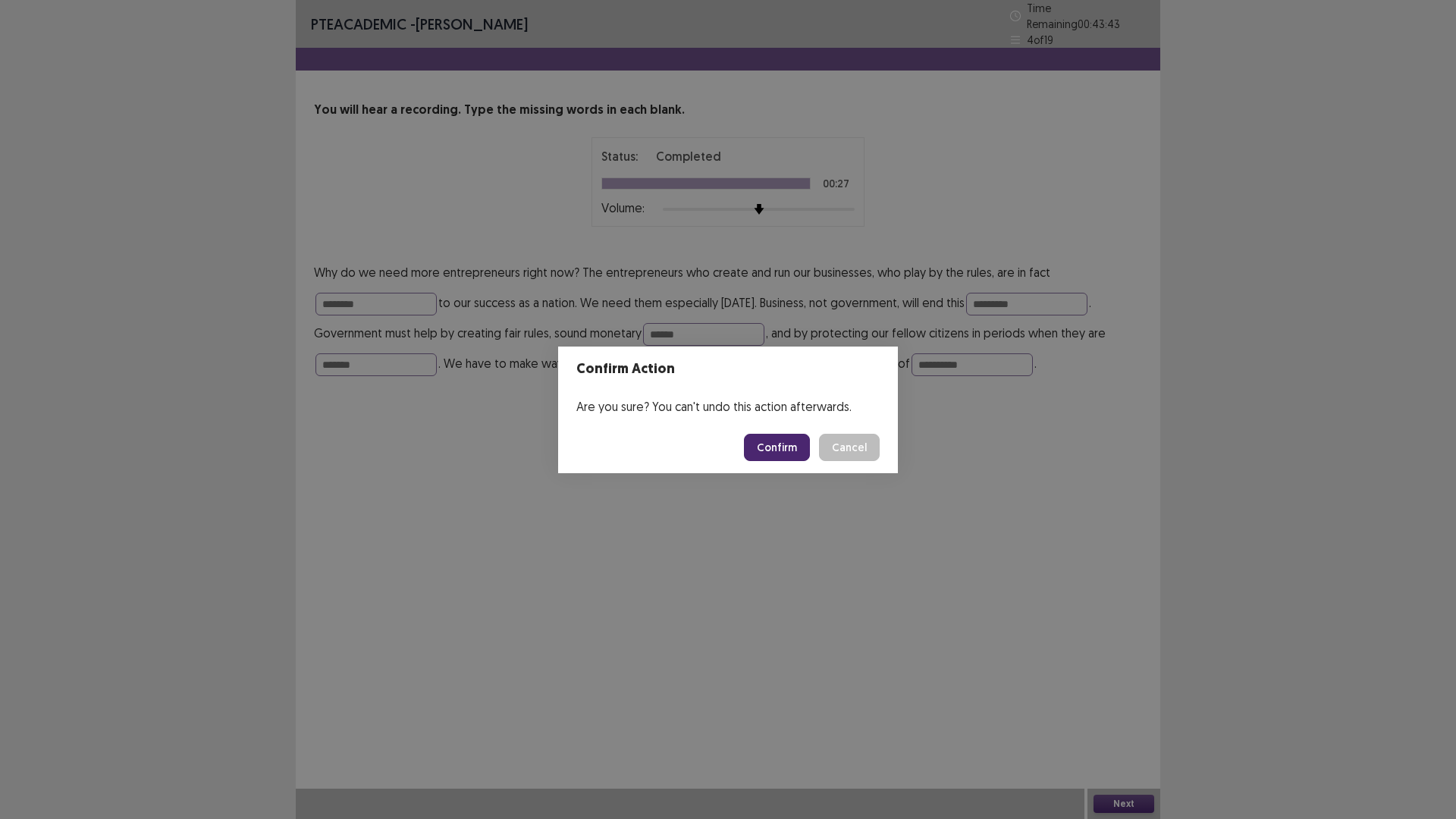
click at [810, 461] on button "Confirm" at bounding box center [777, 447] width 66 height 27
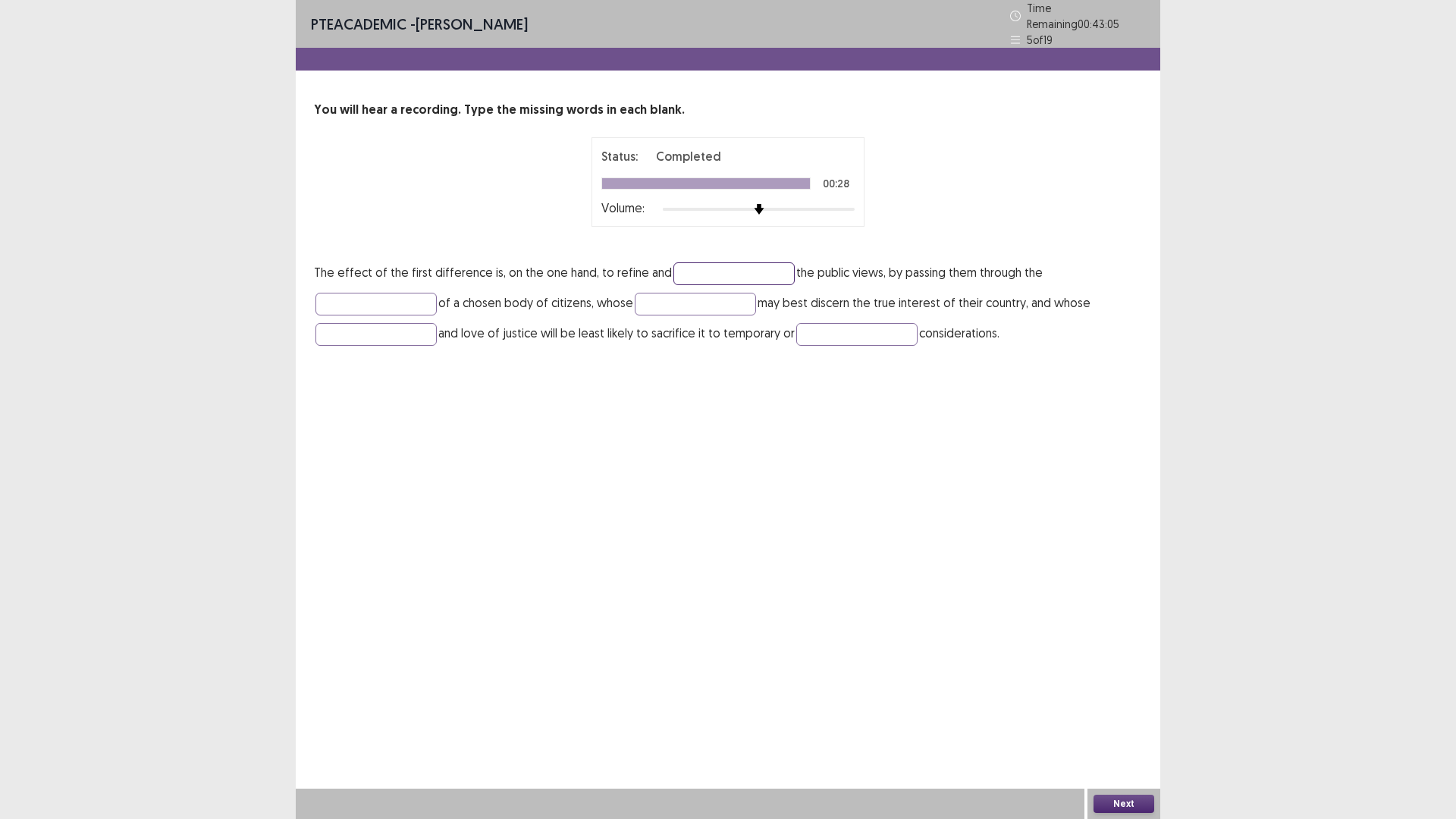
click at [794, 285] on input "text" at bounding box center [734, 273] width 122 height 22
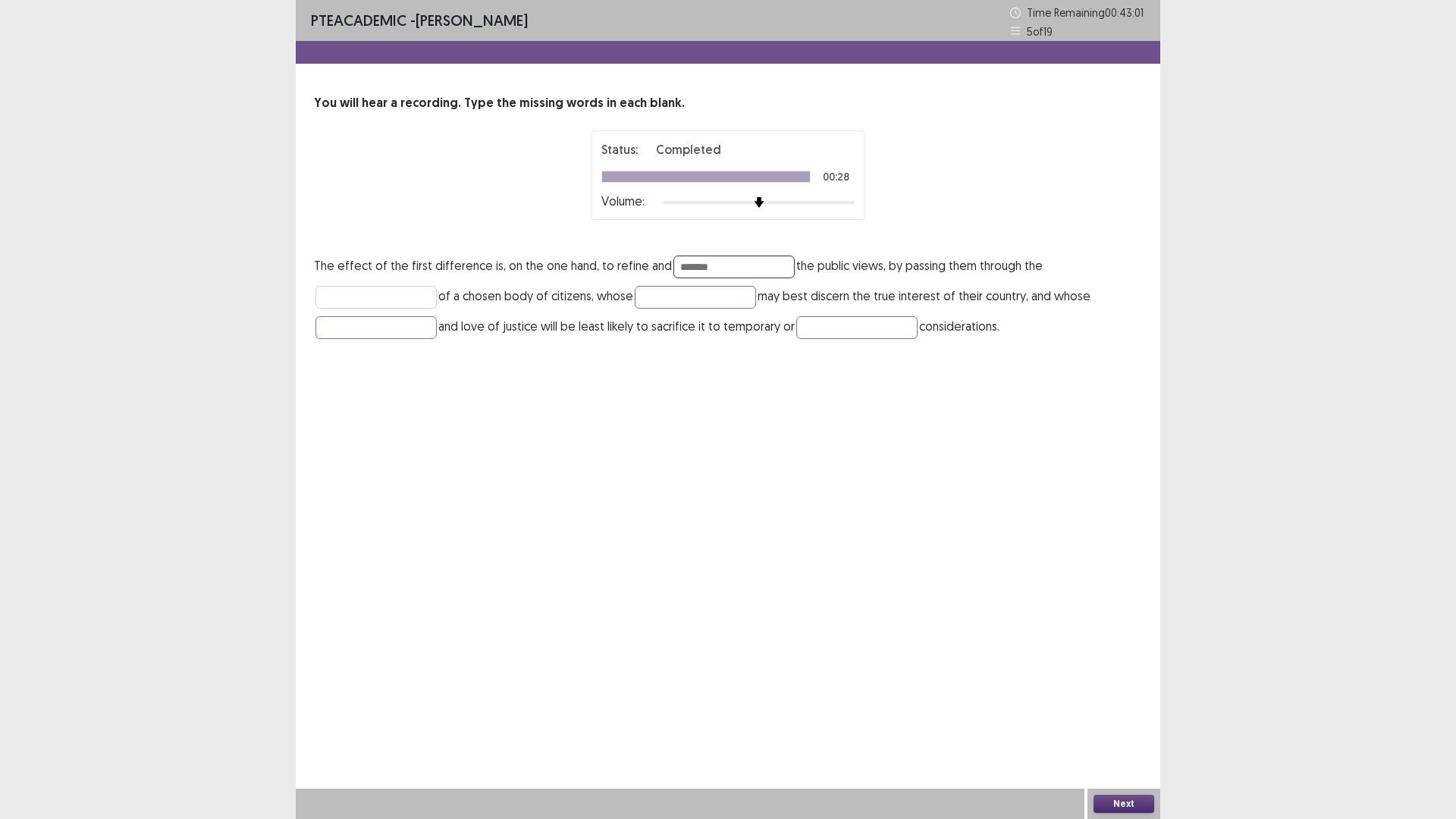
type input "*******"
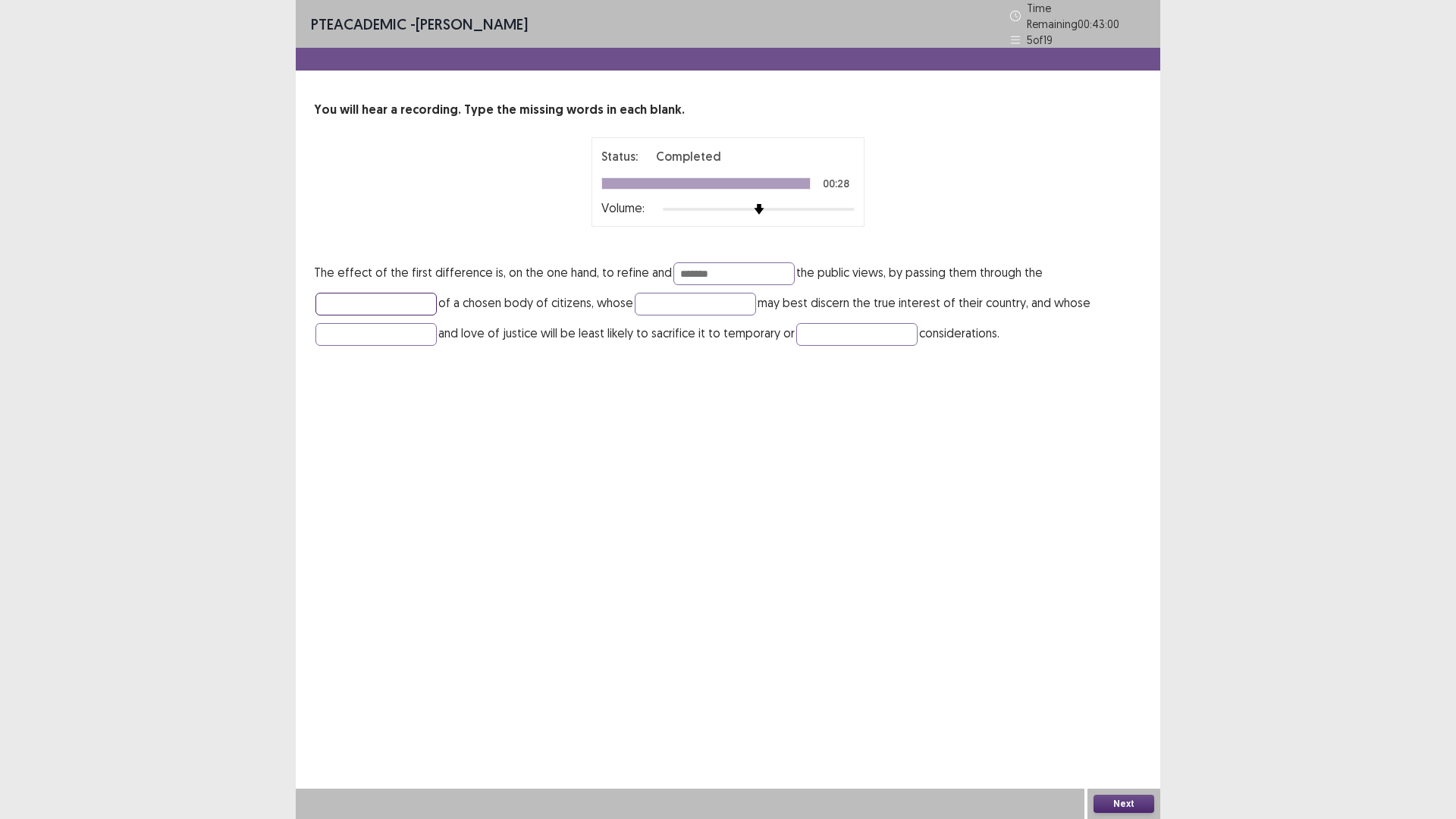
click at [437, 315] on input "text" at bounding box center [375, 304] width 122 height 22
type input "******"
click at [756, 315] on input "text" at bounding box center [695, 304] width 122 height 22
type input "******"
click at [437, 346] on input "text" at bounding box center [375, 335] width 122 height 22
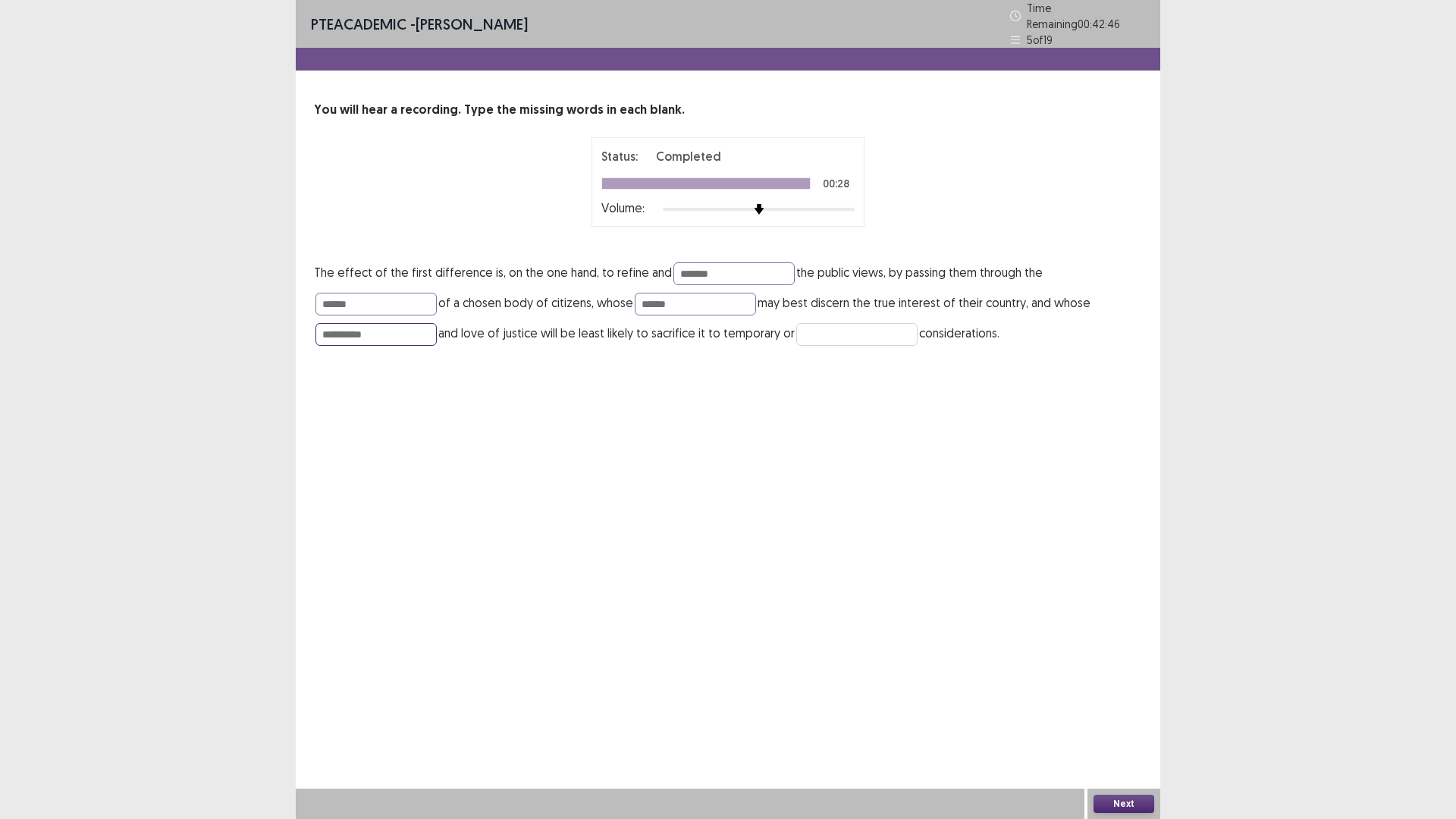
type input "**********"
click at [796, 346] on input "text" at bounding box center [857, 335] width 122 height 22
type input "*******"
click at [1115, 691] on button "Next" at bounding box center [1123, 804] width 60 height 19
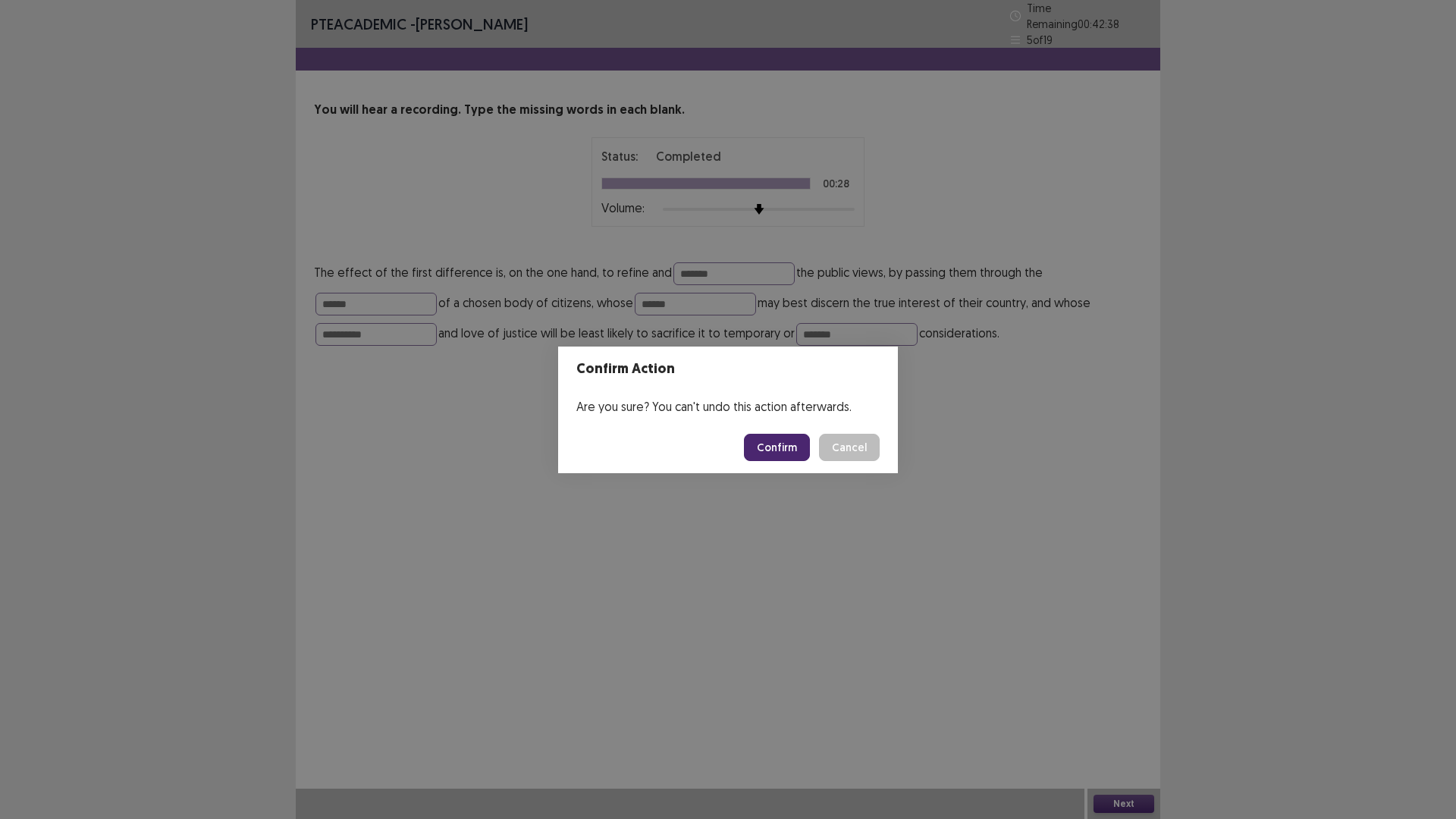
click at [810, 456] on button "Confirm" at bounding box center [777, 447] width 66 height 27
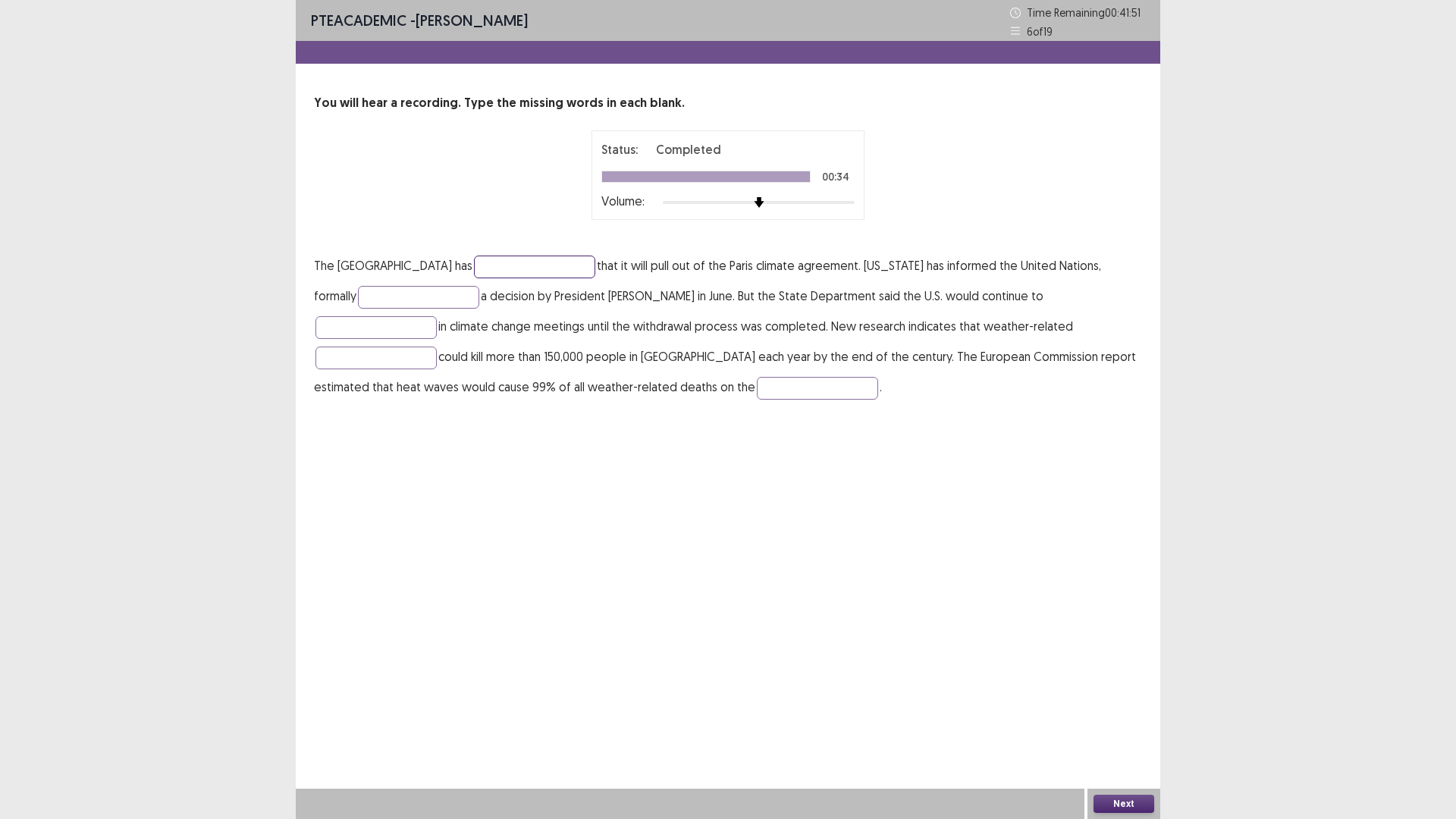
click at [561, 278] on input "text" at bounding box center [534, 267] width 122 height 22
click at [507, 278] on input "**********" at bounding box center [534, 267] width 122 height 22
type input "*********"
click at [479, 309] on input "text" at bounding box center [418, 297] width 122 height 22
type input "**********"
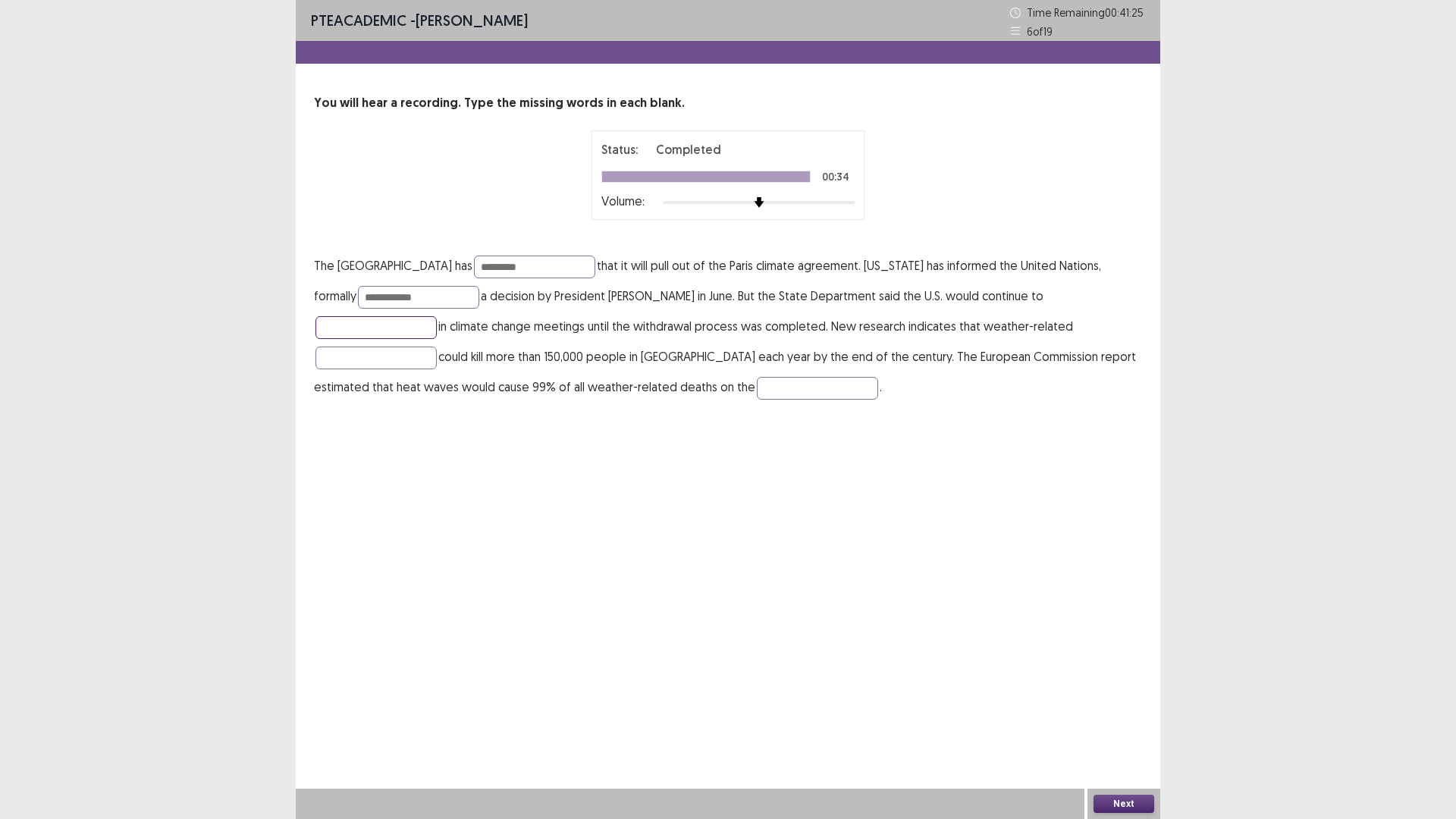
click at [437, 339] on input "text" at bounding box center [375, 327] width 122 height 22
type input "**********"
click at [437, 369] on input "text" at bounding box center [375, 358] width 122 height 22
type input "*********"
click at [756, 400] on input "text" at bounding box center [817, 389] width 122 height 22
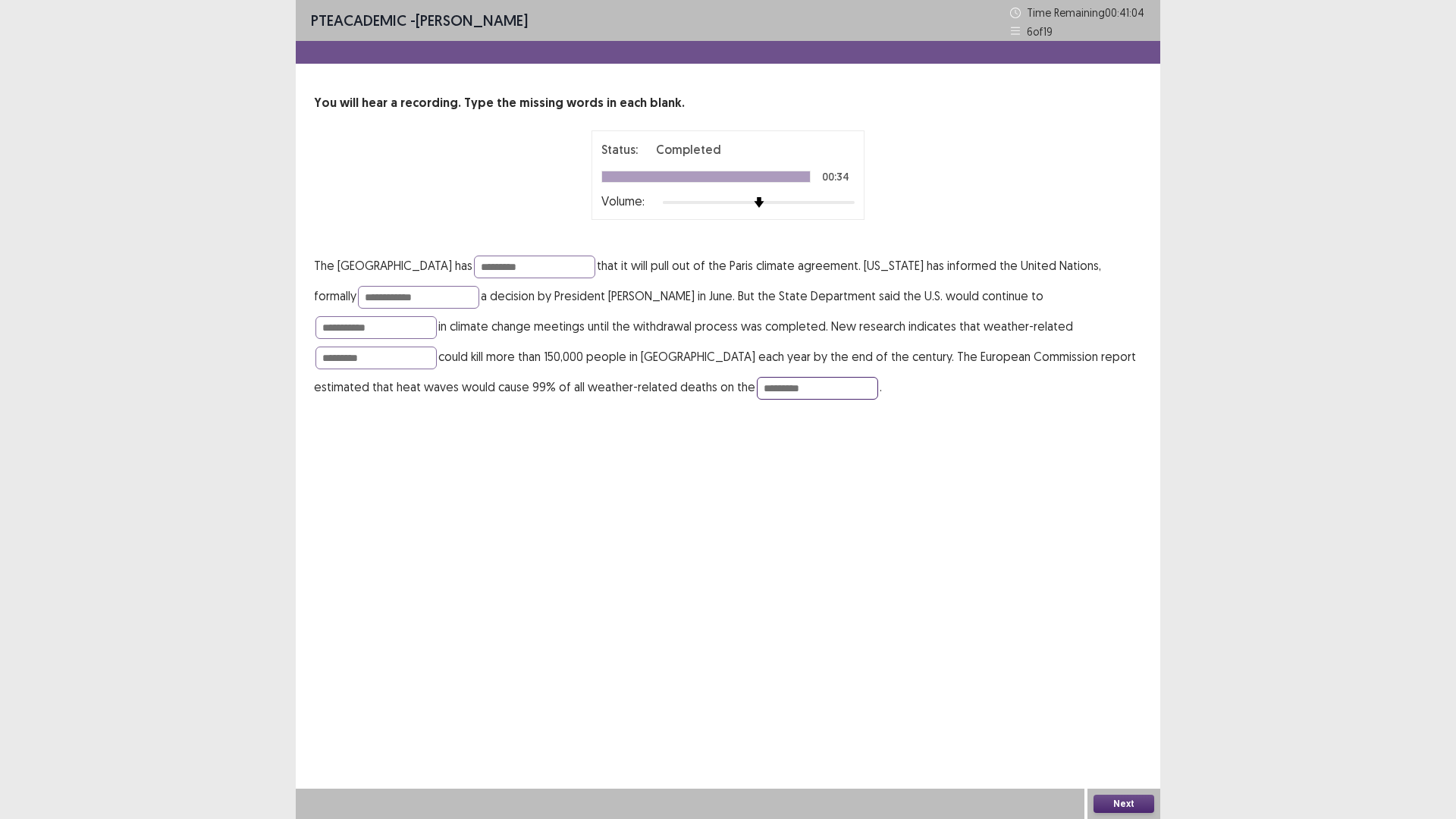
type input "*********"
click at [1147, 691] on button "Next" at bounding box center [1123, 804] width 60 height 19
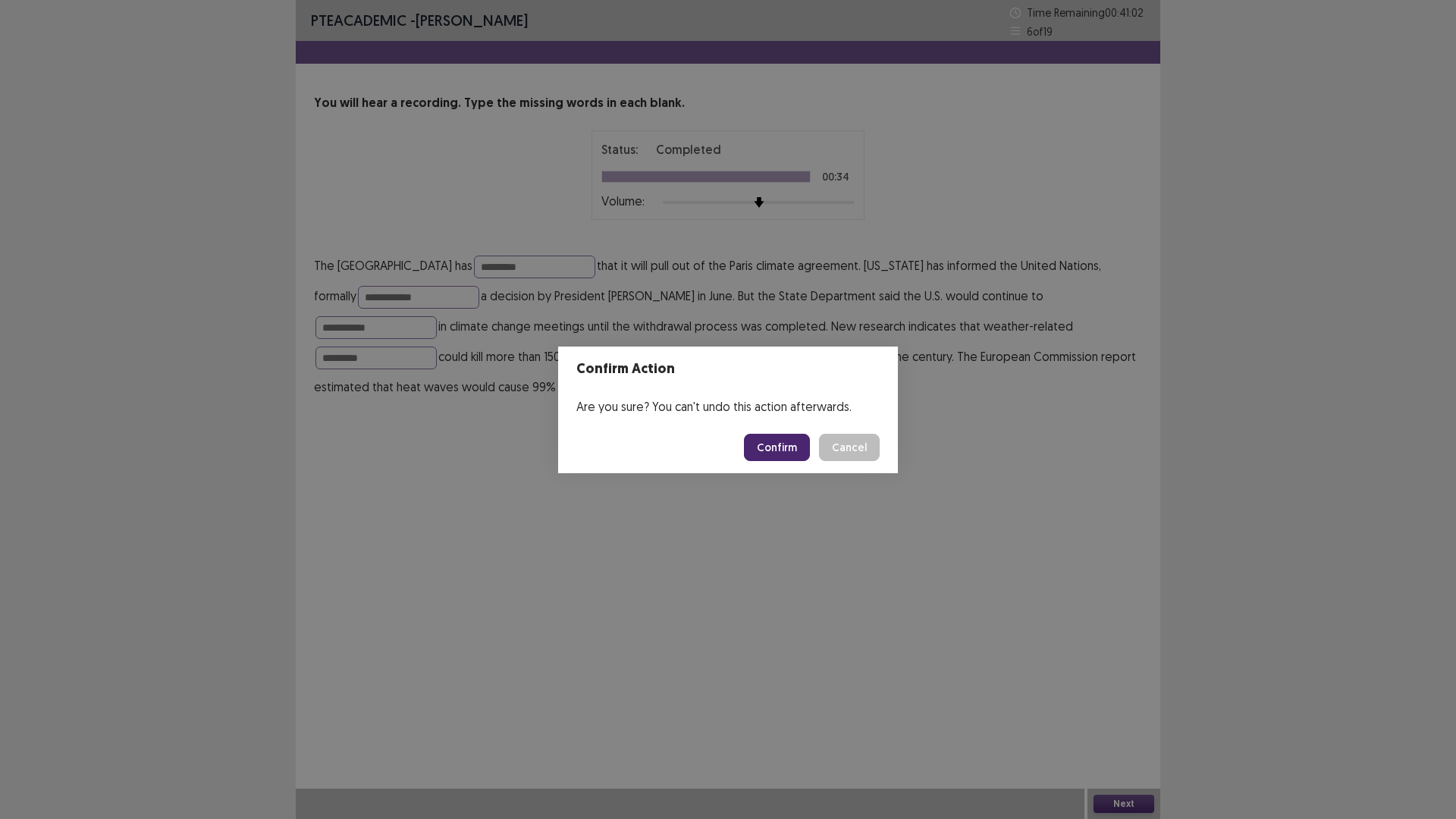
click at [777, 460] on button "Confirm" at bounding box center [777, 447] width 66 height 27
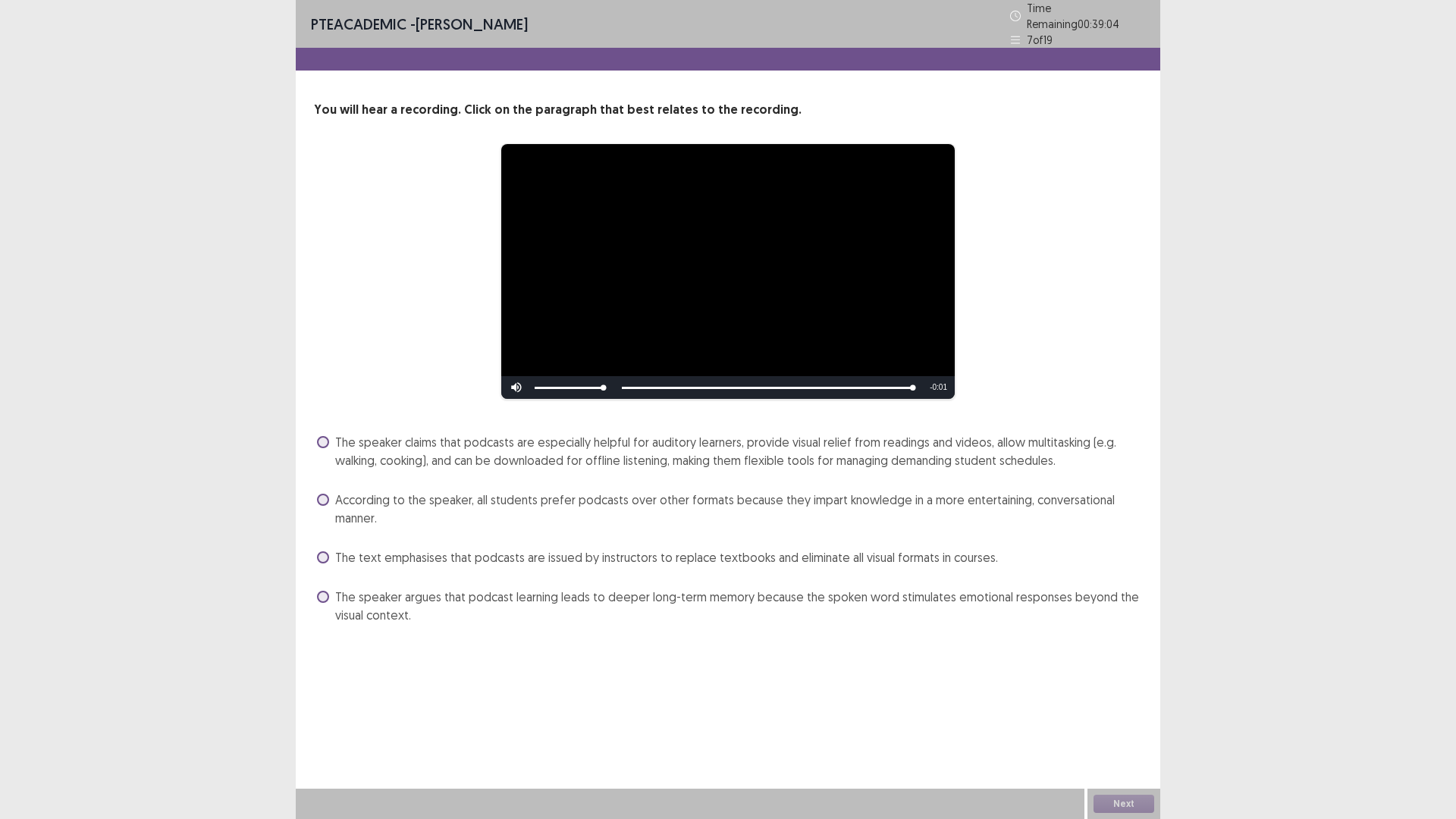
click at [325, 448] on span at bounding box center [322, 442] width 12 height 12
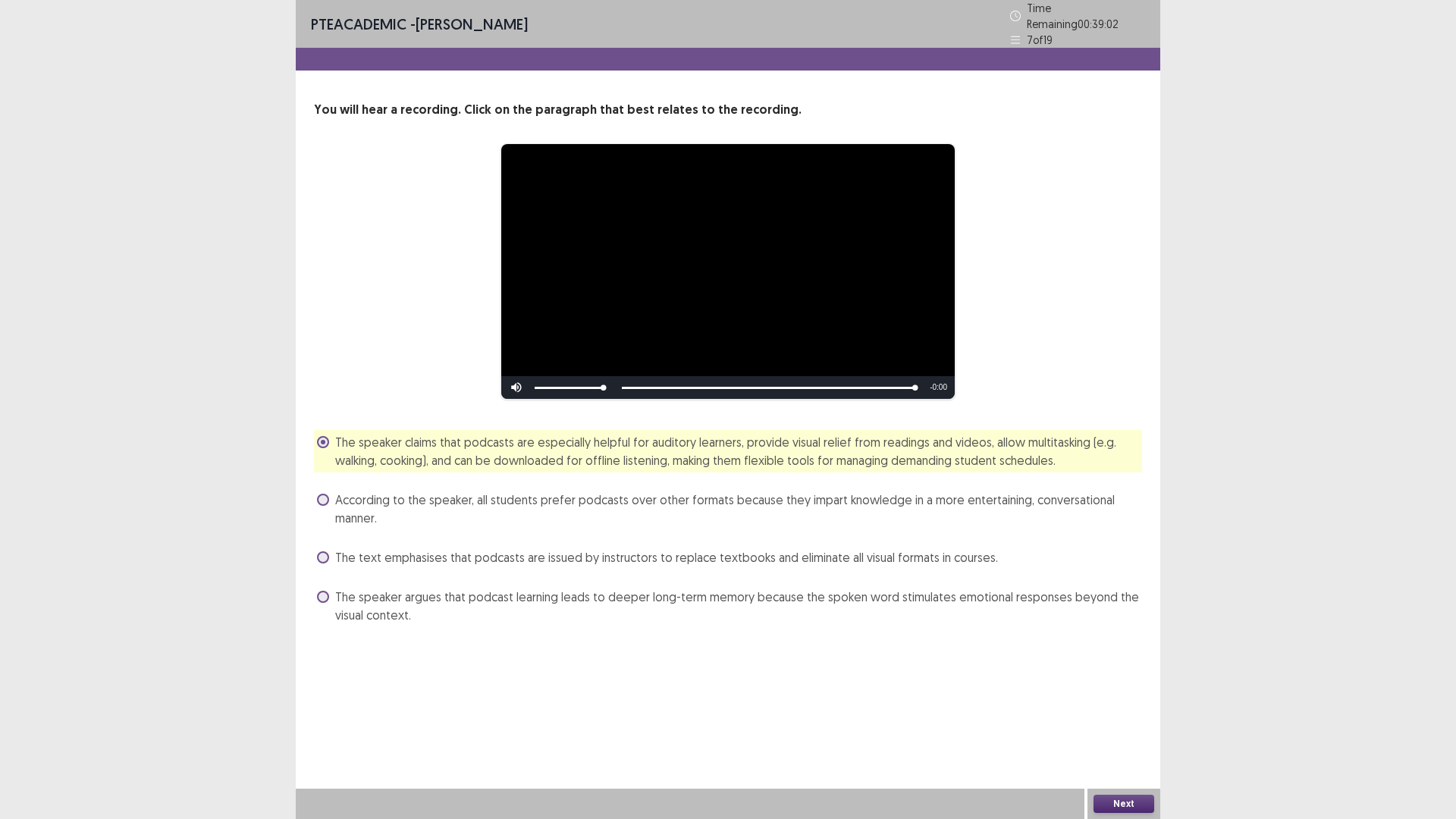
click at [1134, 691] on button "Next" at bounding box center [1123, 804] width 60 height 19
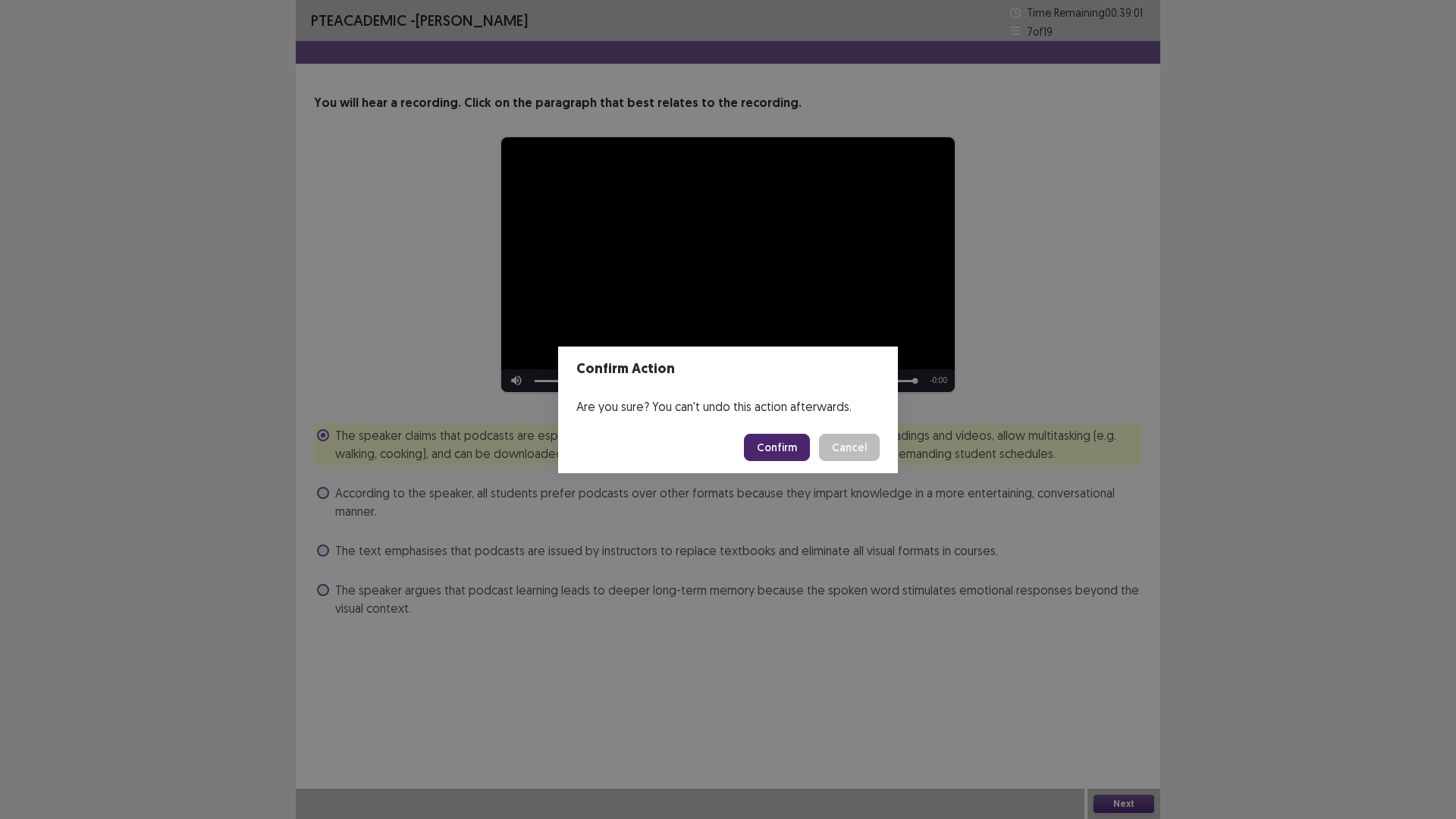
click at [807, 456] on button "Confirm" at bounding box center [777, 447] width 66 height 27
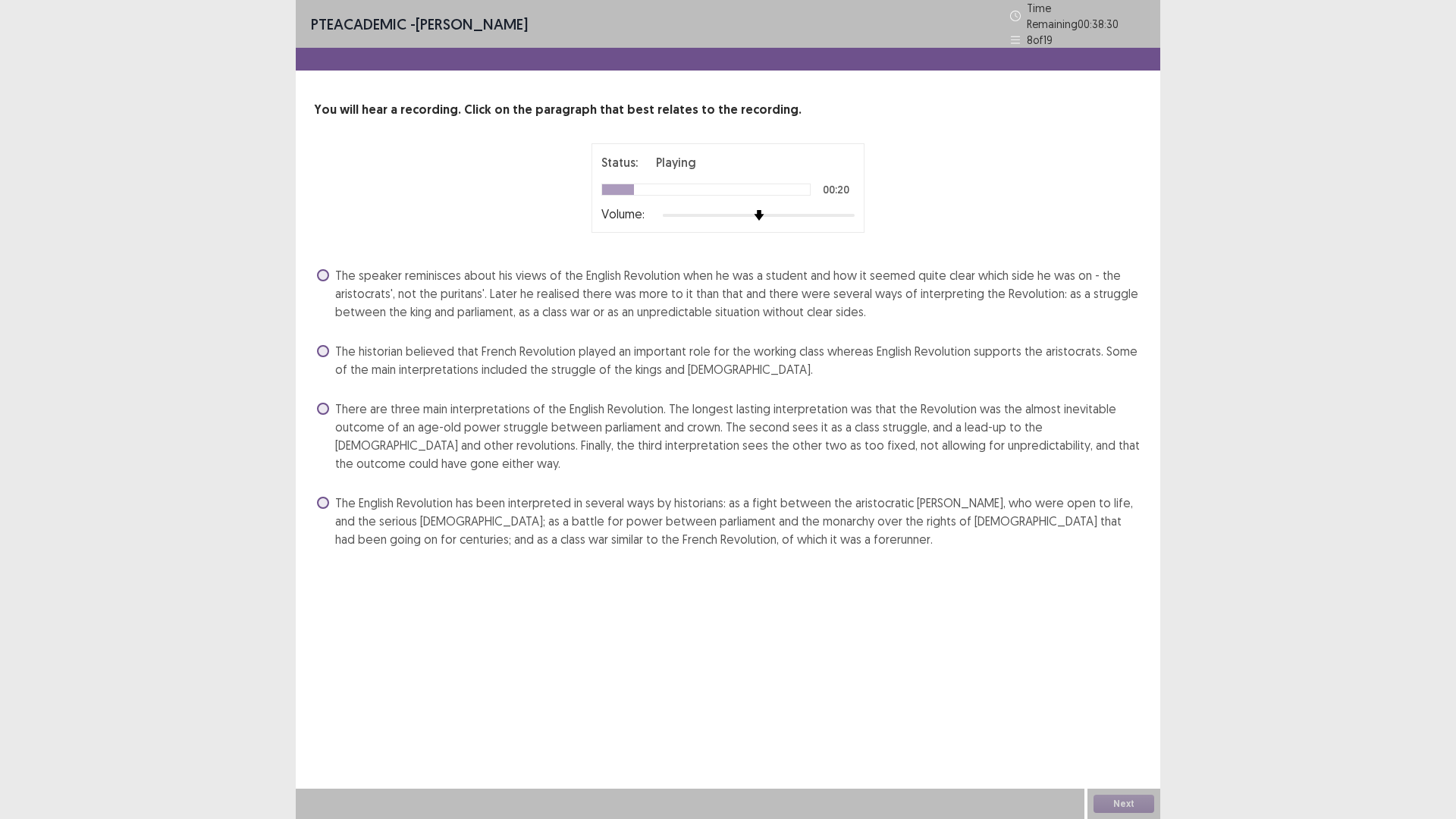
click at [329, 415] on span at bounding box center [322, 408] width 12 height 12
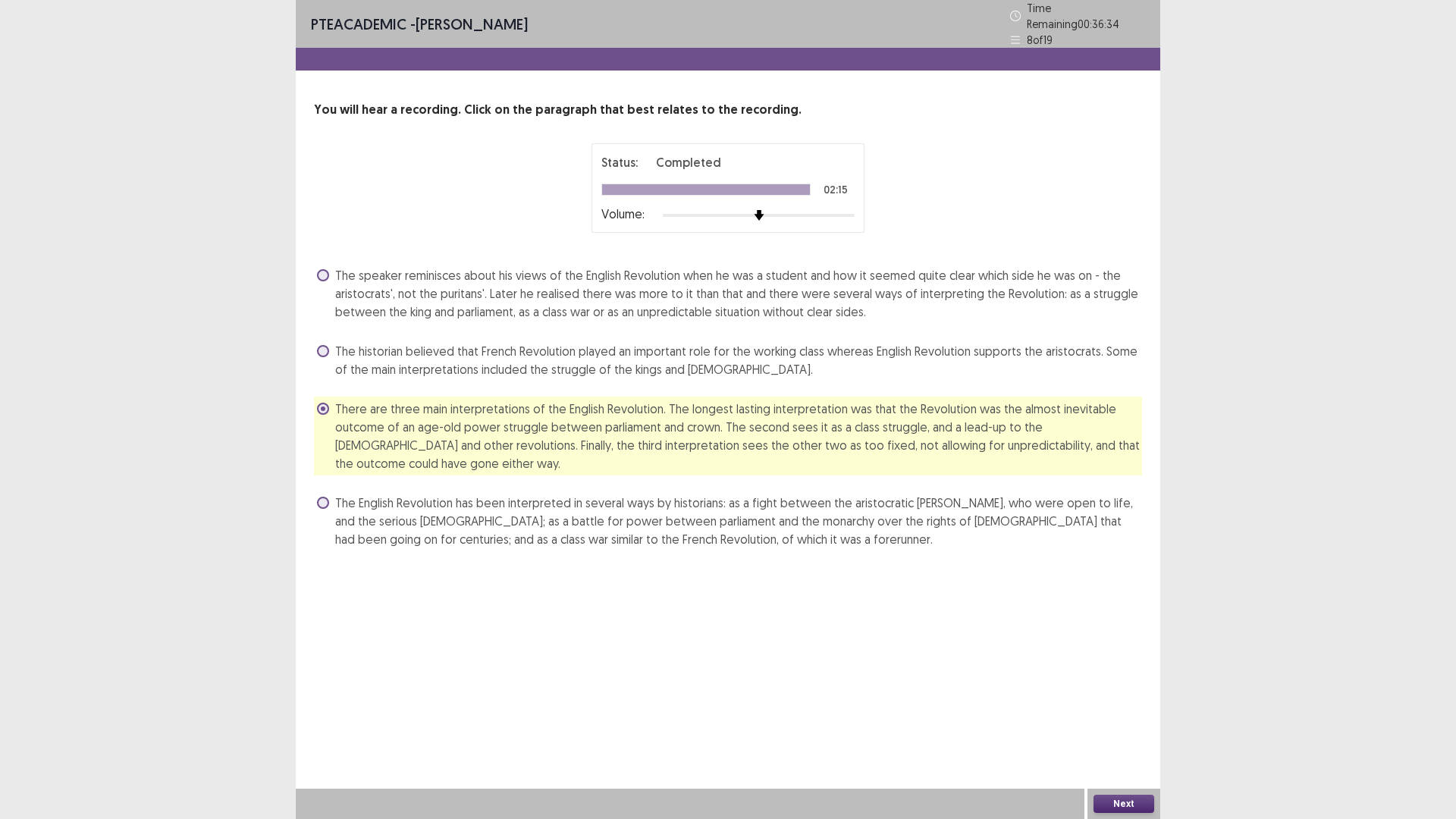
click at [1127, 691] on button "Next" at bounding box center [1123, 804] width 60 height 19
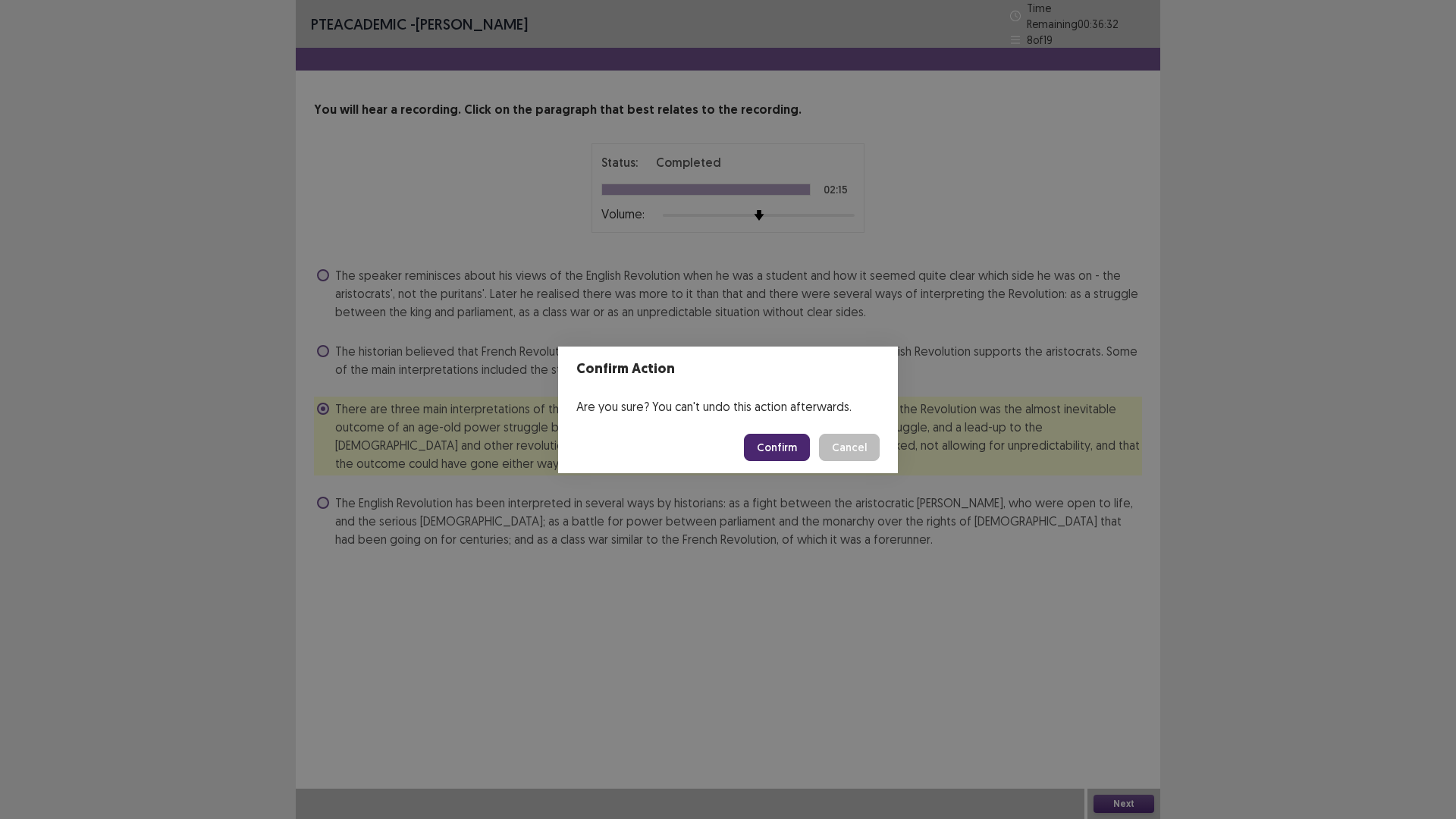
click at [810, 460] on button "Confirm" at bounding box center [777, 447] width 66 height 27
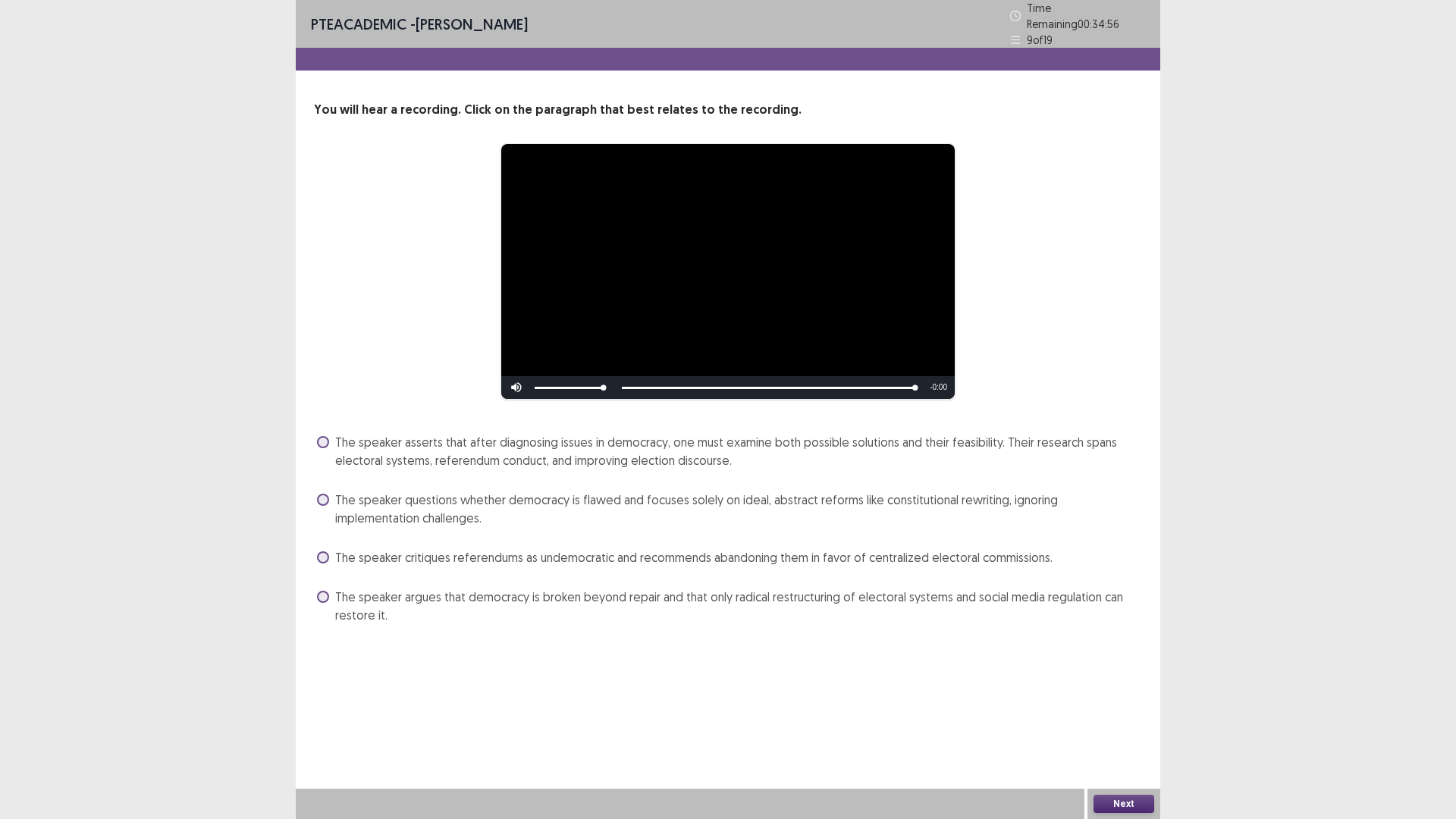
click at [329, 448] on span at bounding box center [322, 442] width 12 height 12
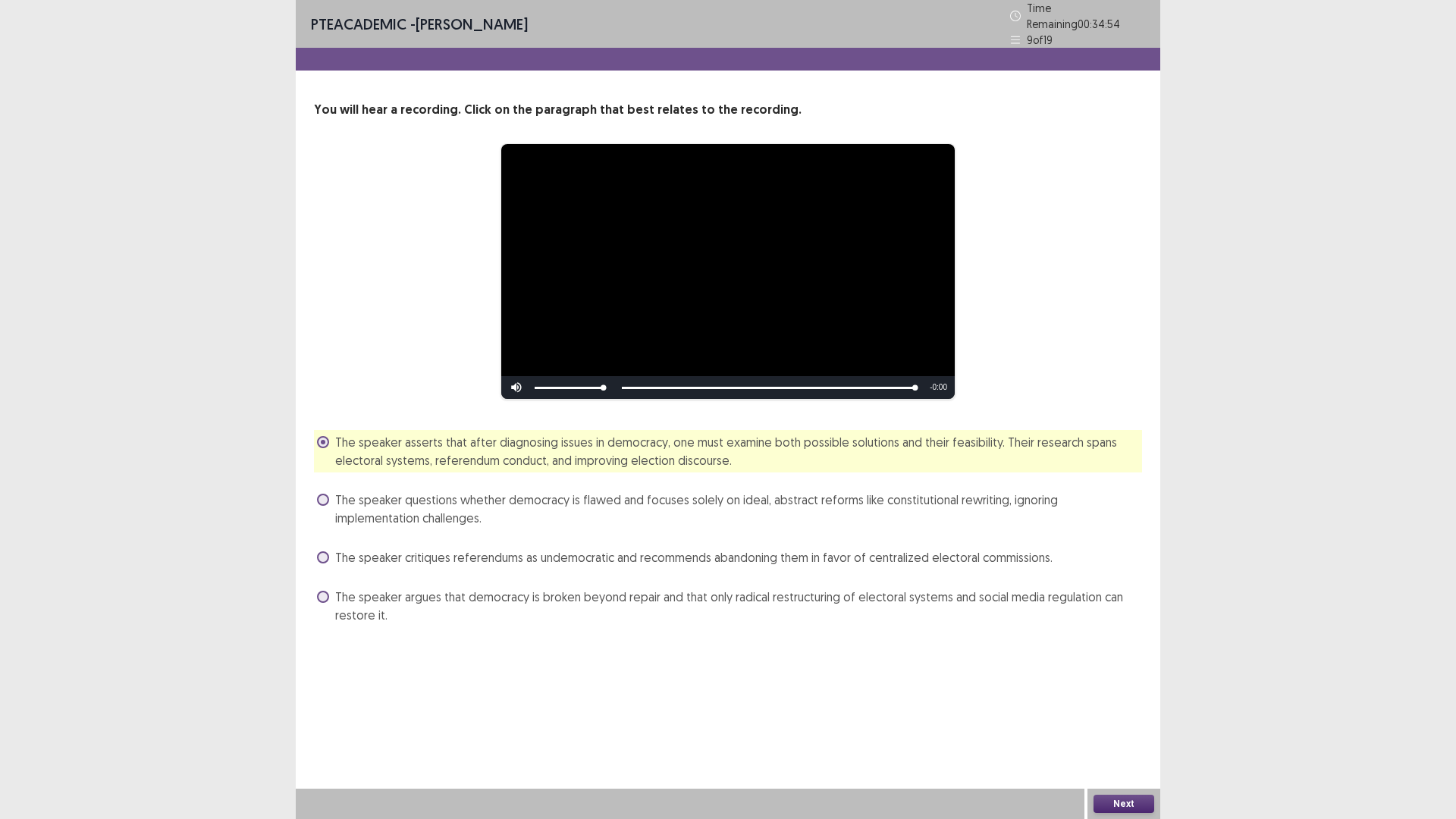
click at [1123, 691] on button "Next" at bounding box center [1123, 804] width 60 height 19
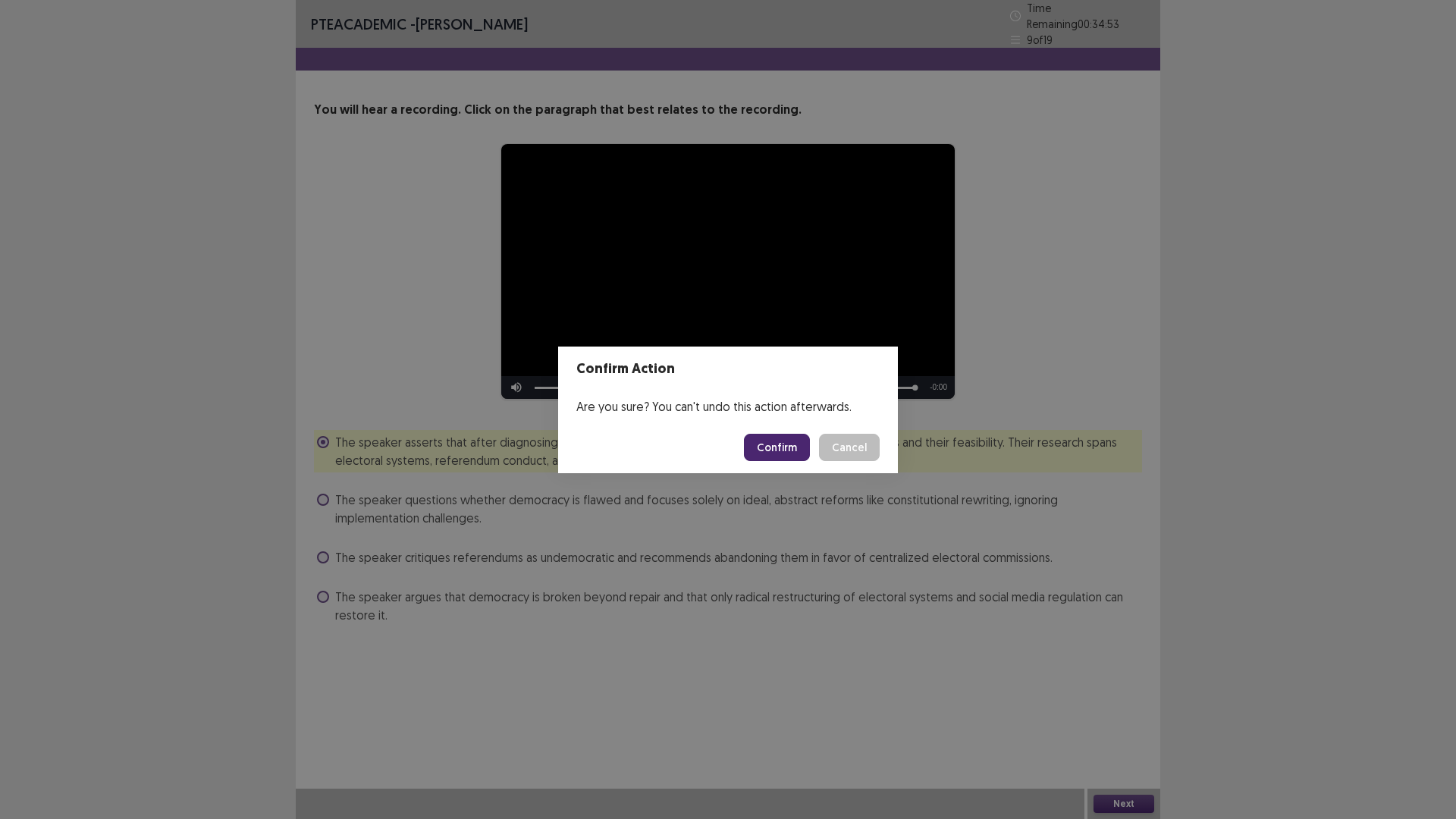
click at [791, 461] on button "Confirm" at bounding box center [777, 447] width 66 height 27
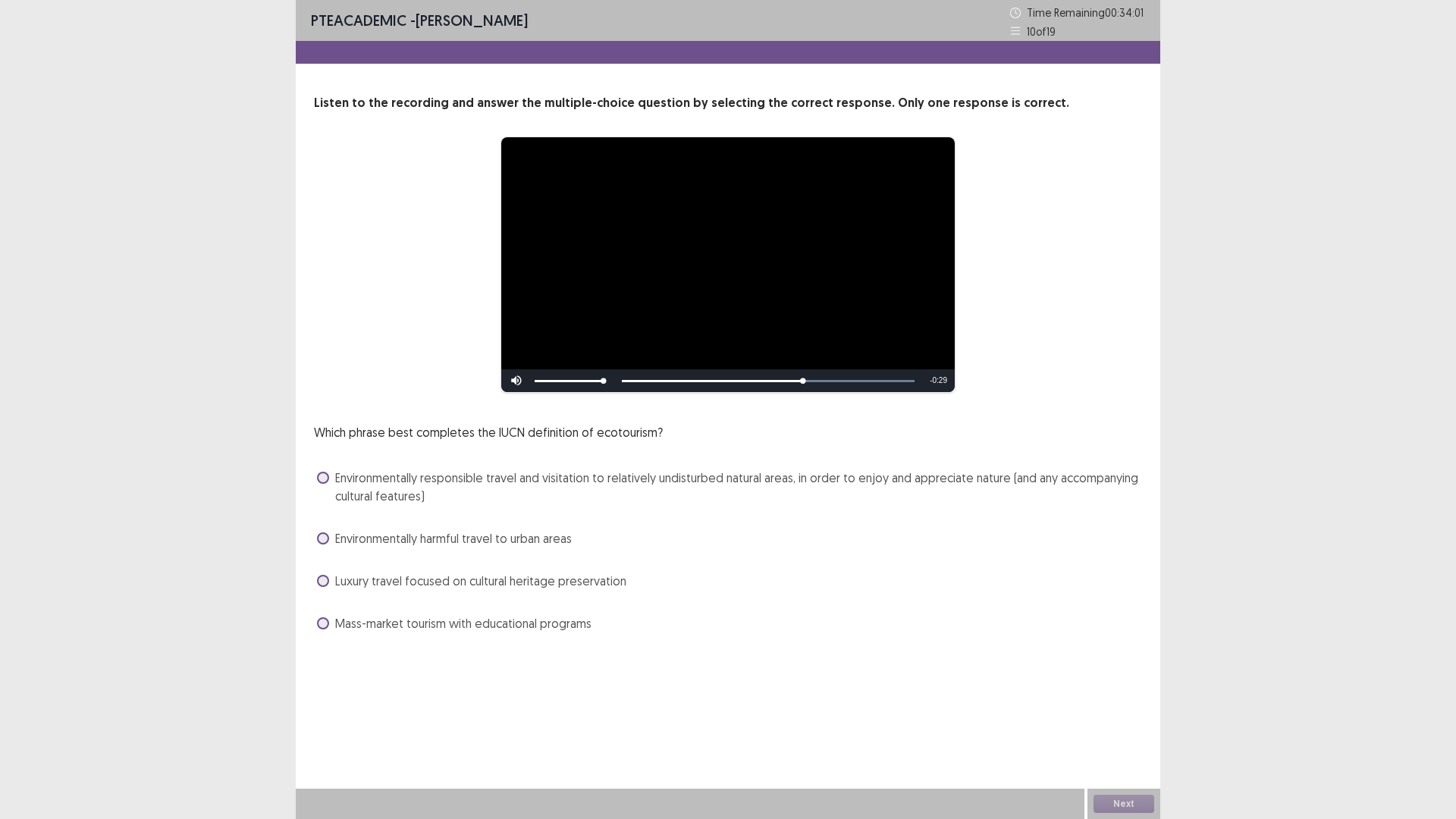
click at [329, 484] on span at bounding box center [322, 478] width 12 height 12
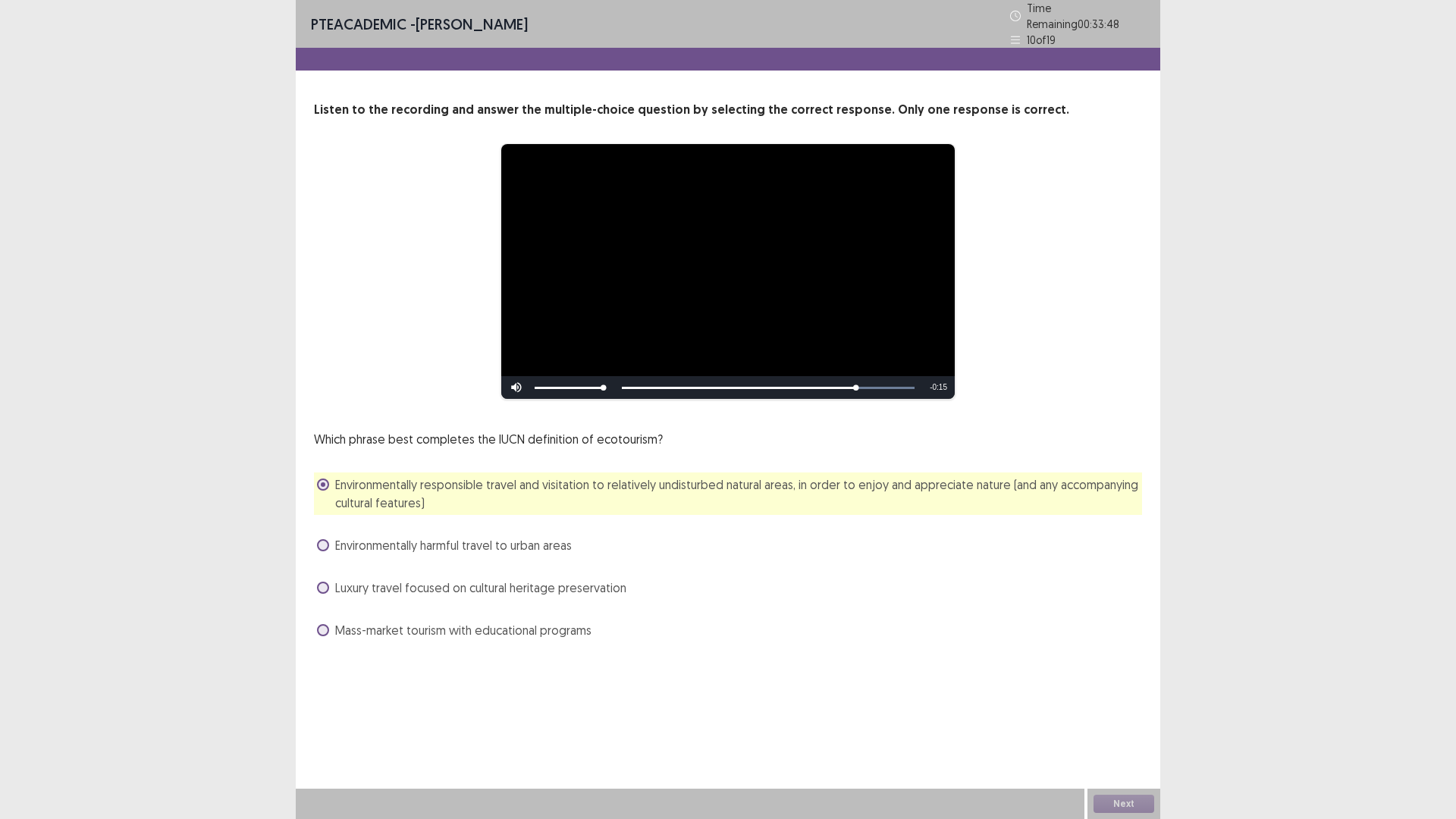
scroll to position [16, 0]
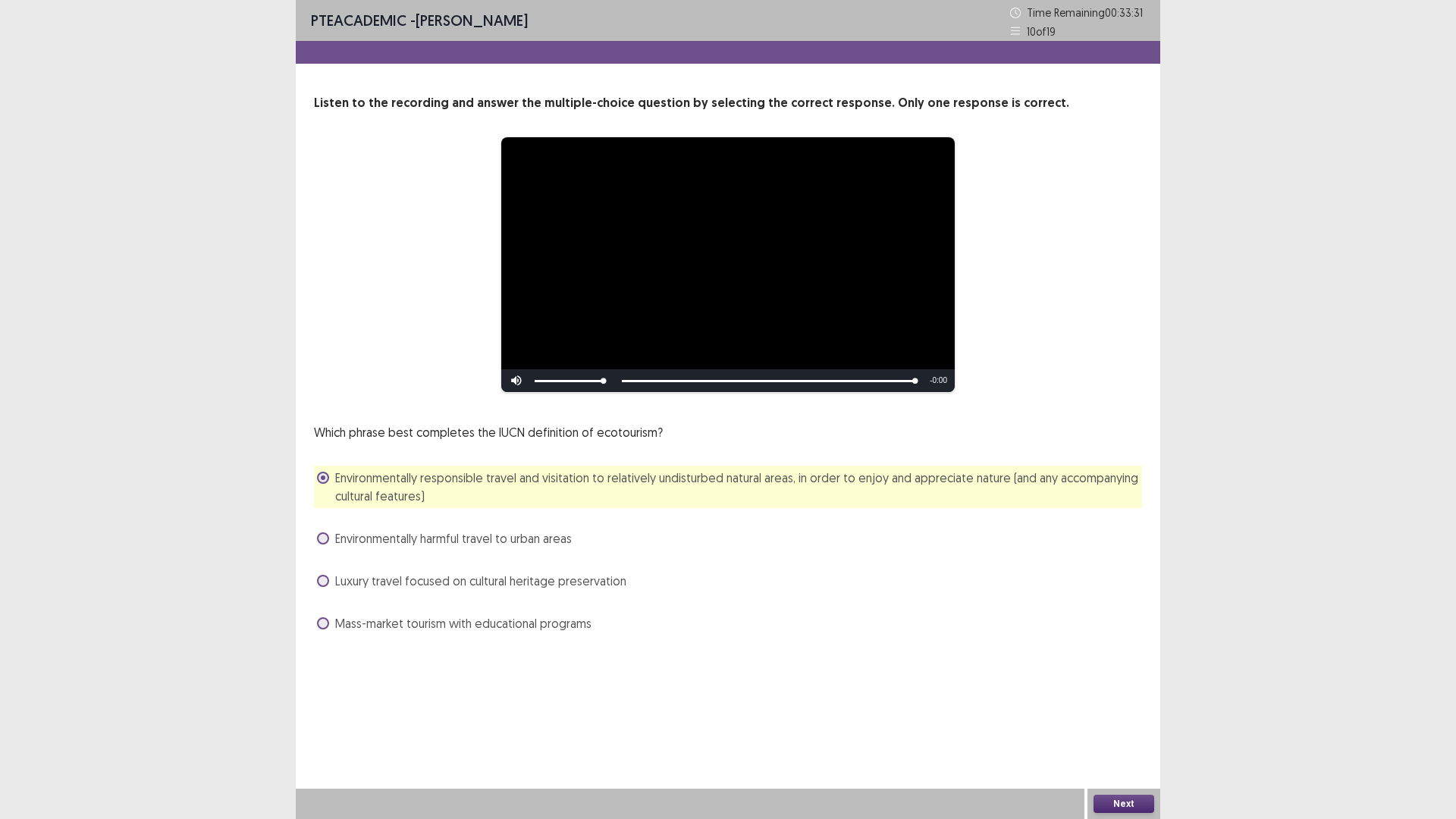
click at [1123, 691] on button "Next" at bounding box center [1123, 804] width 60 height 19
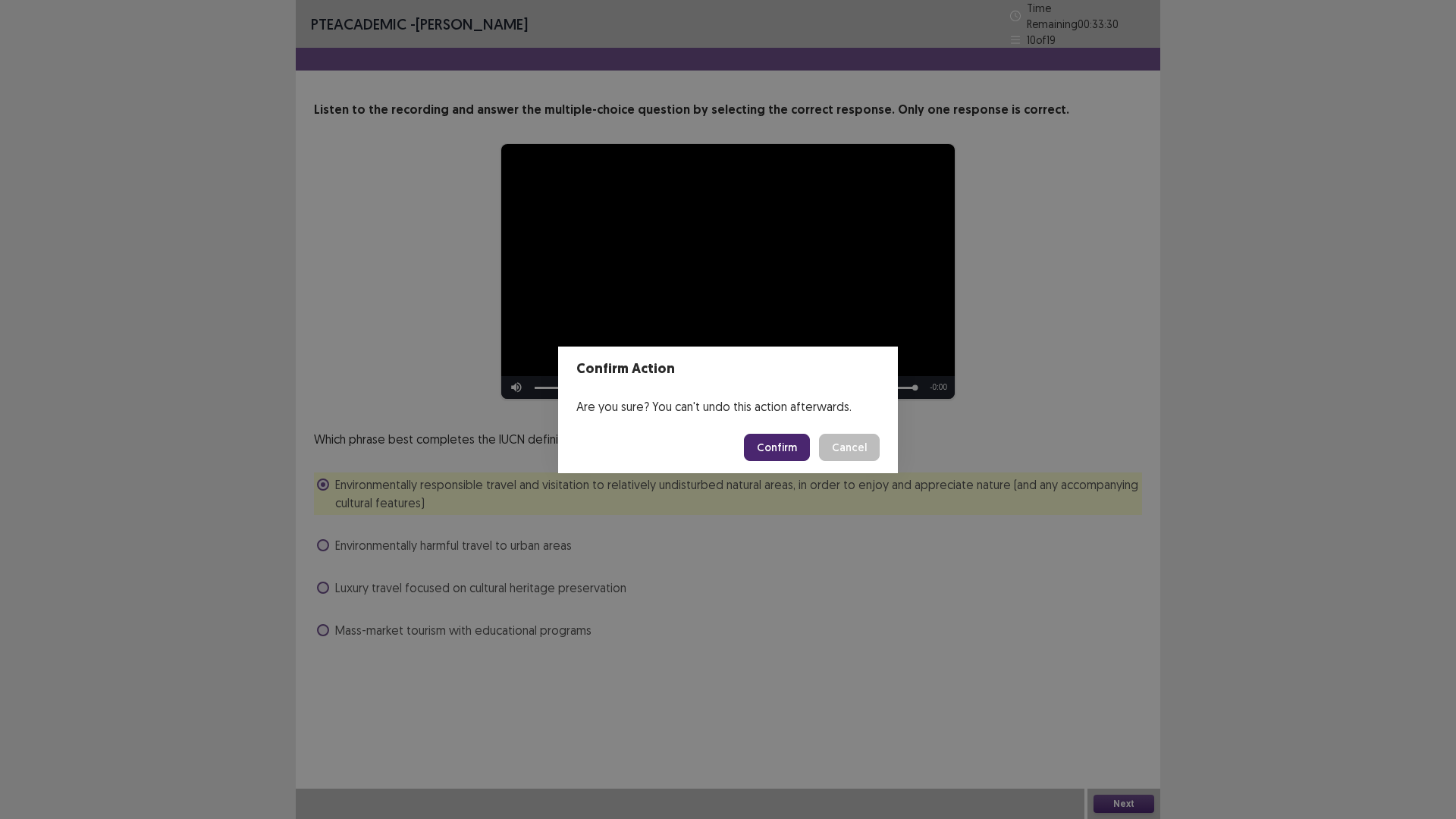
click at [794, 452] on button "Confirm" at bounding box center [777, 447] width 66 height 27
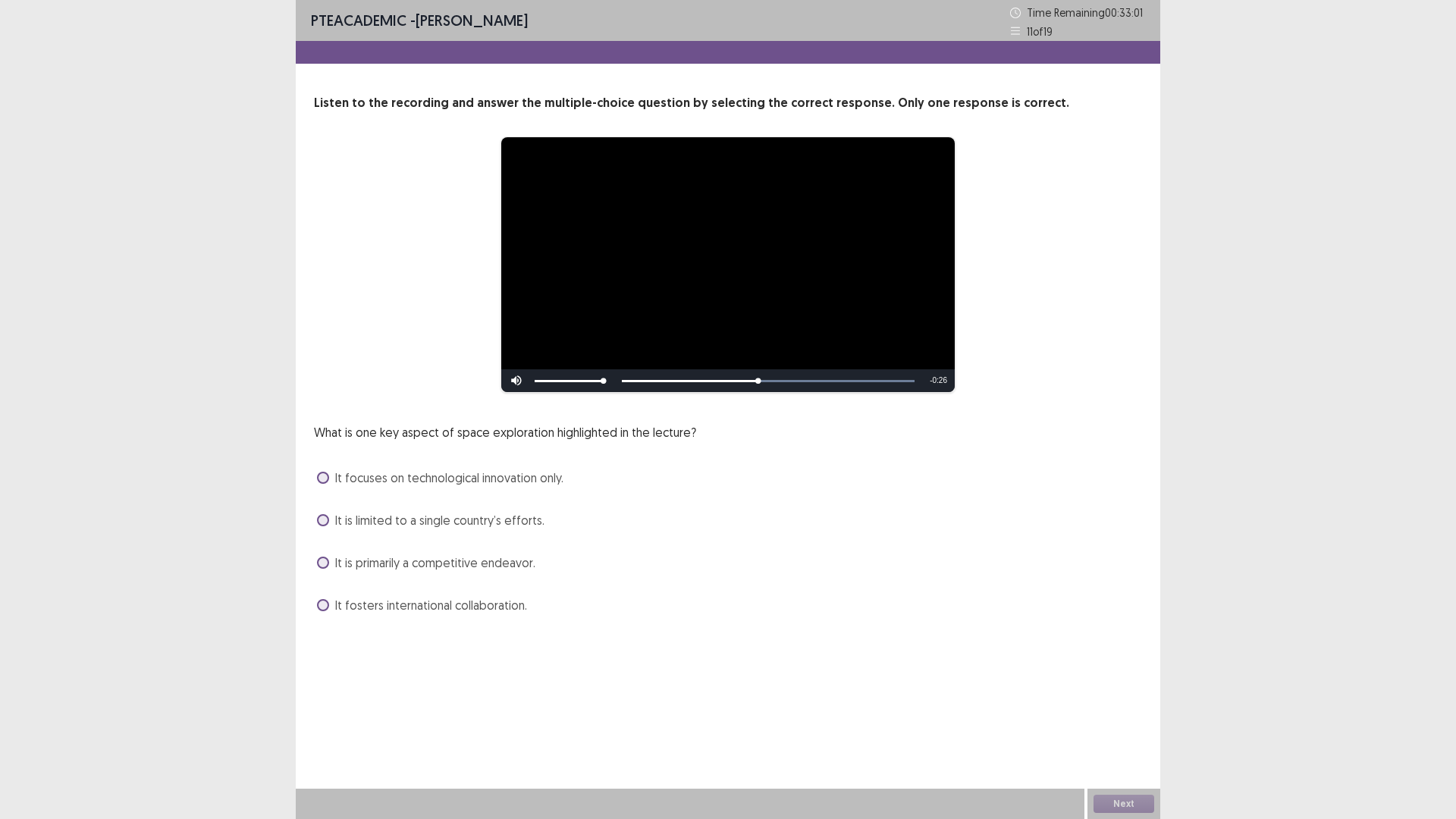
click at [328, 612] on span at bounding box center [322, 605] width 12 height 12
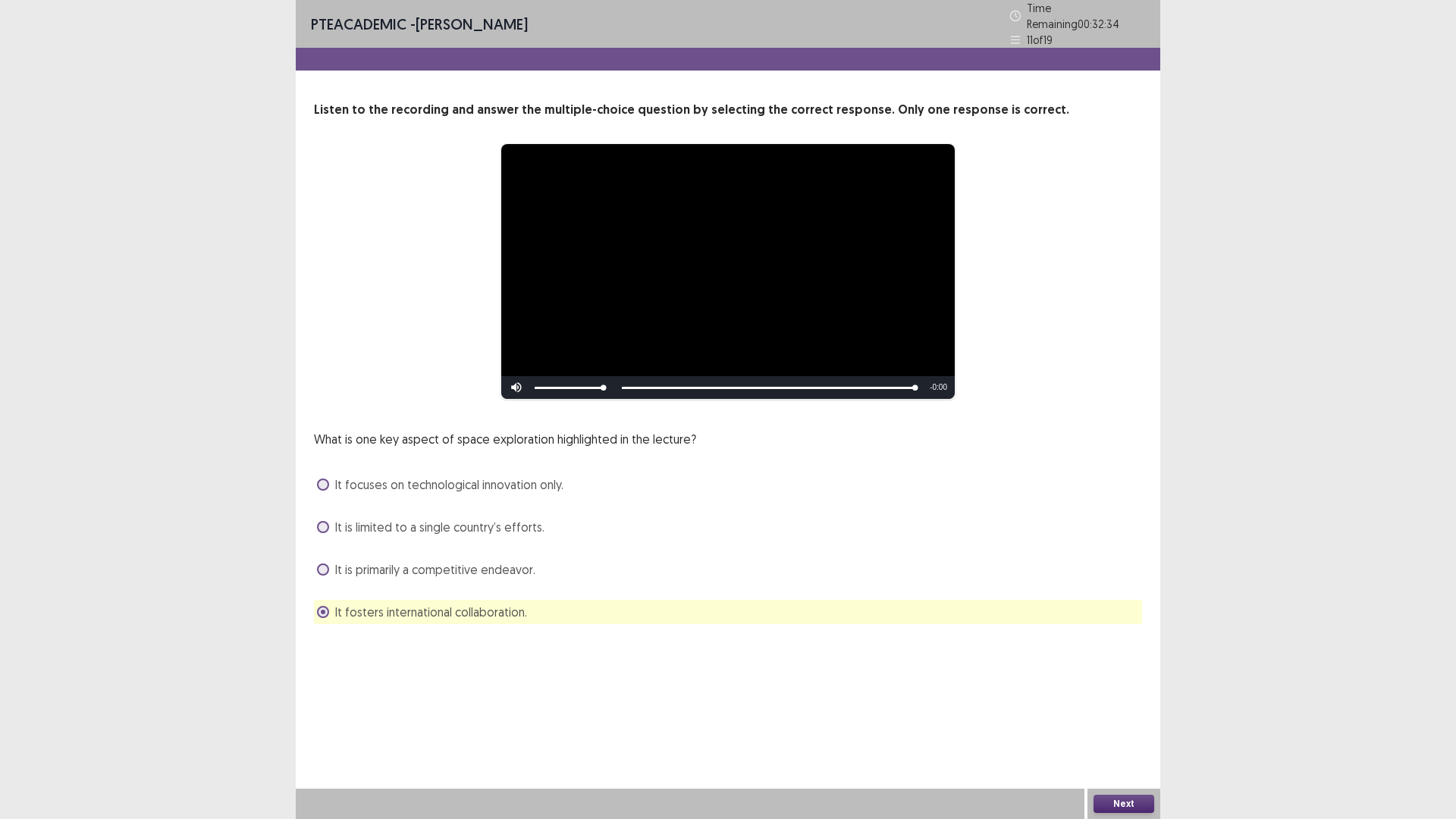
click at [1136, 691] on button "Next" at bounding box center [1123, 804] width 60 height 19
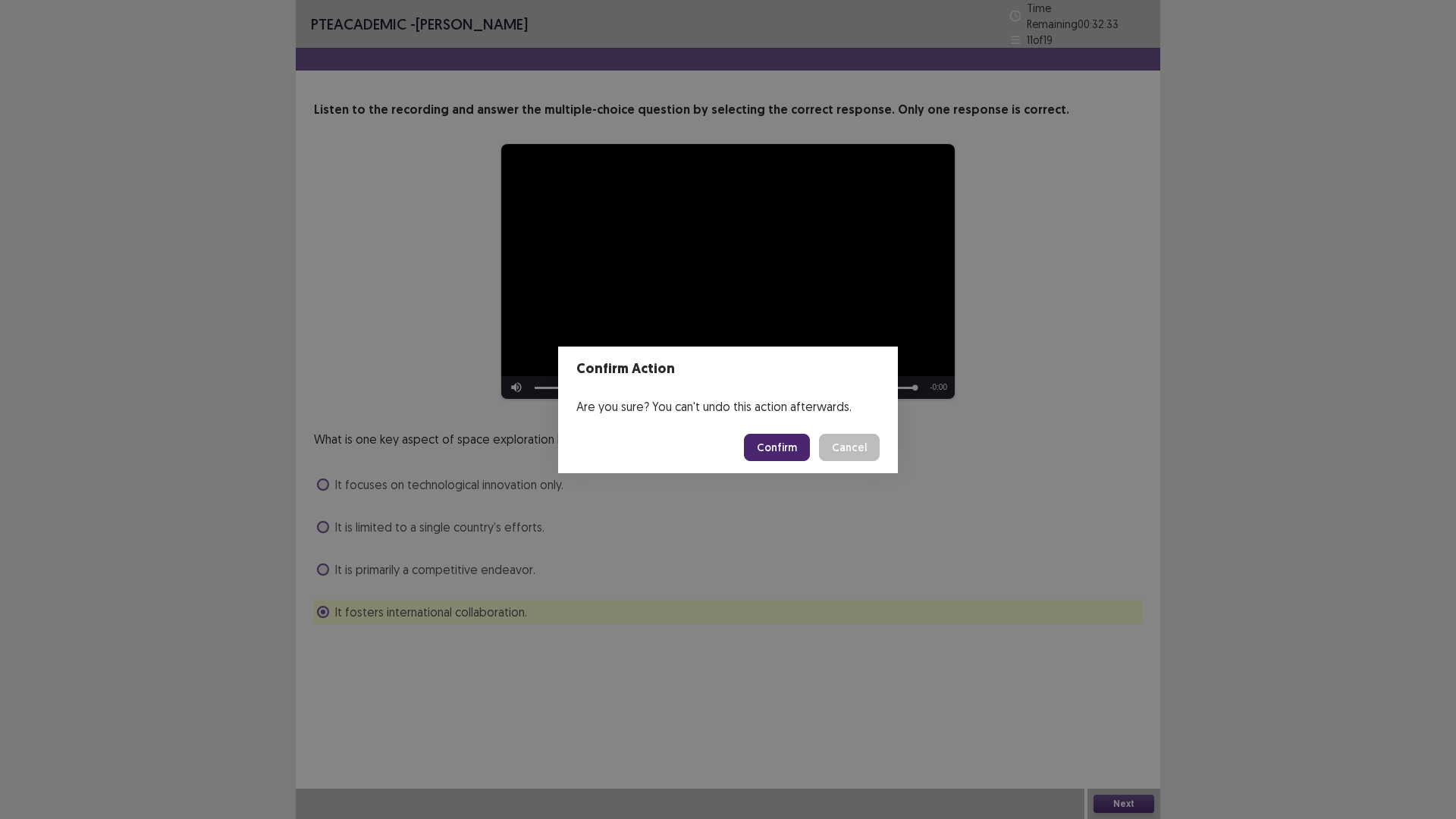
click at [810, 460] on button "Confirm" at bounding box center [777, 447] width 66 height 27
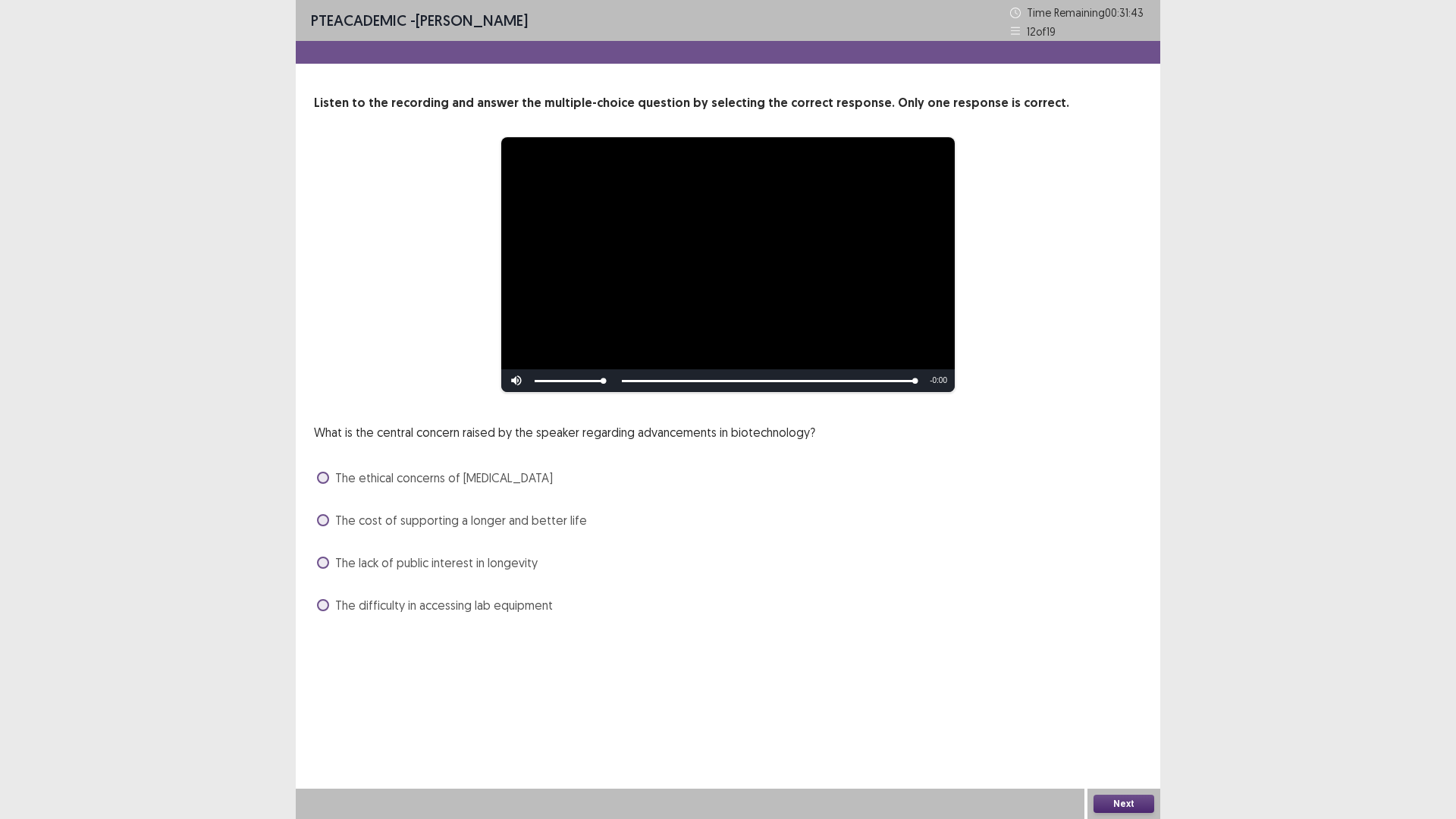
click at [329, 526] on span at bounding box center [322, 520] width 12 height 12
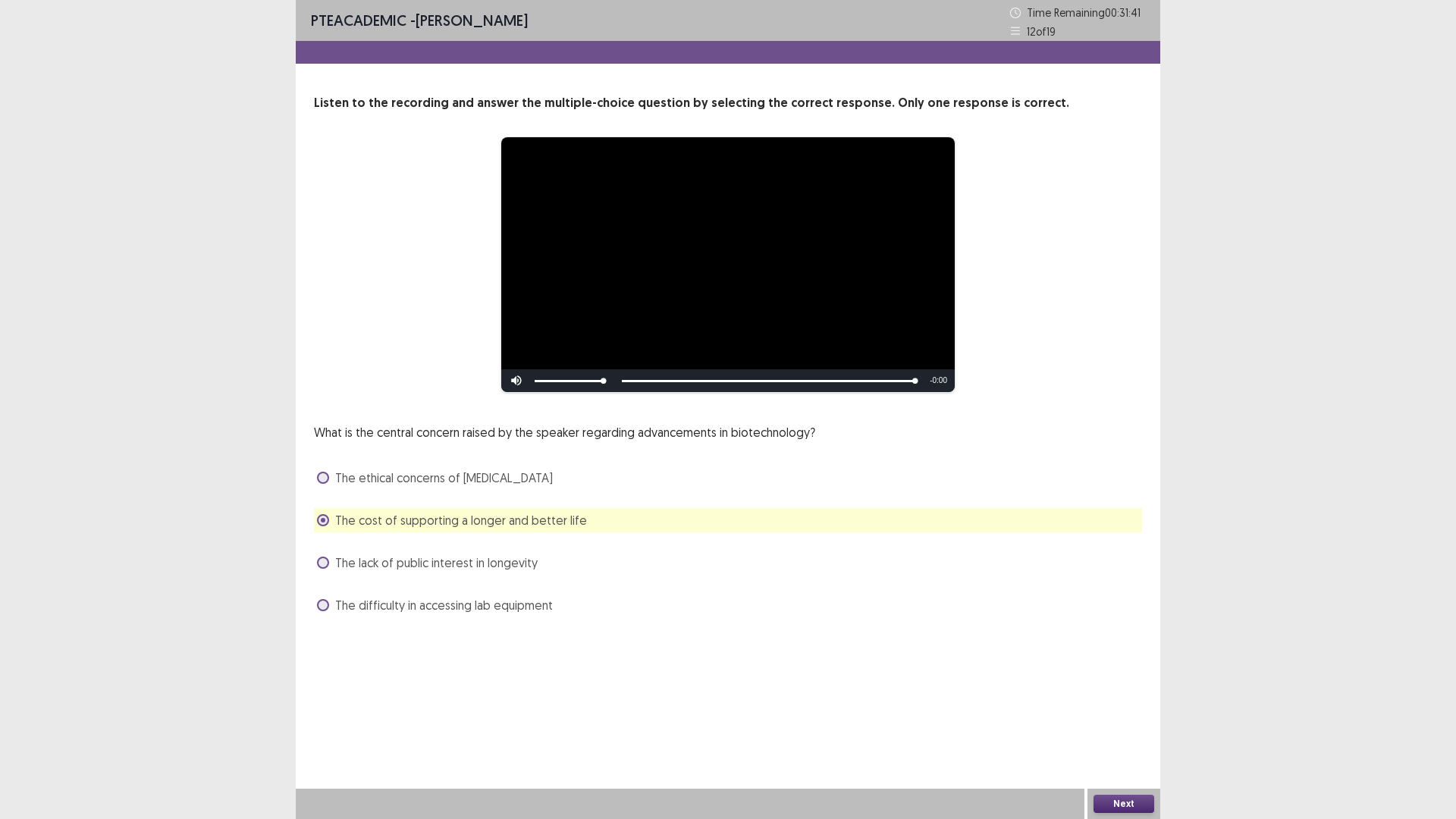
click at [1119, 691] on button "Next" at bounding box center [1123, 804] width 60 height 19
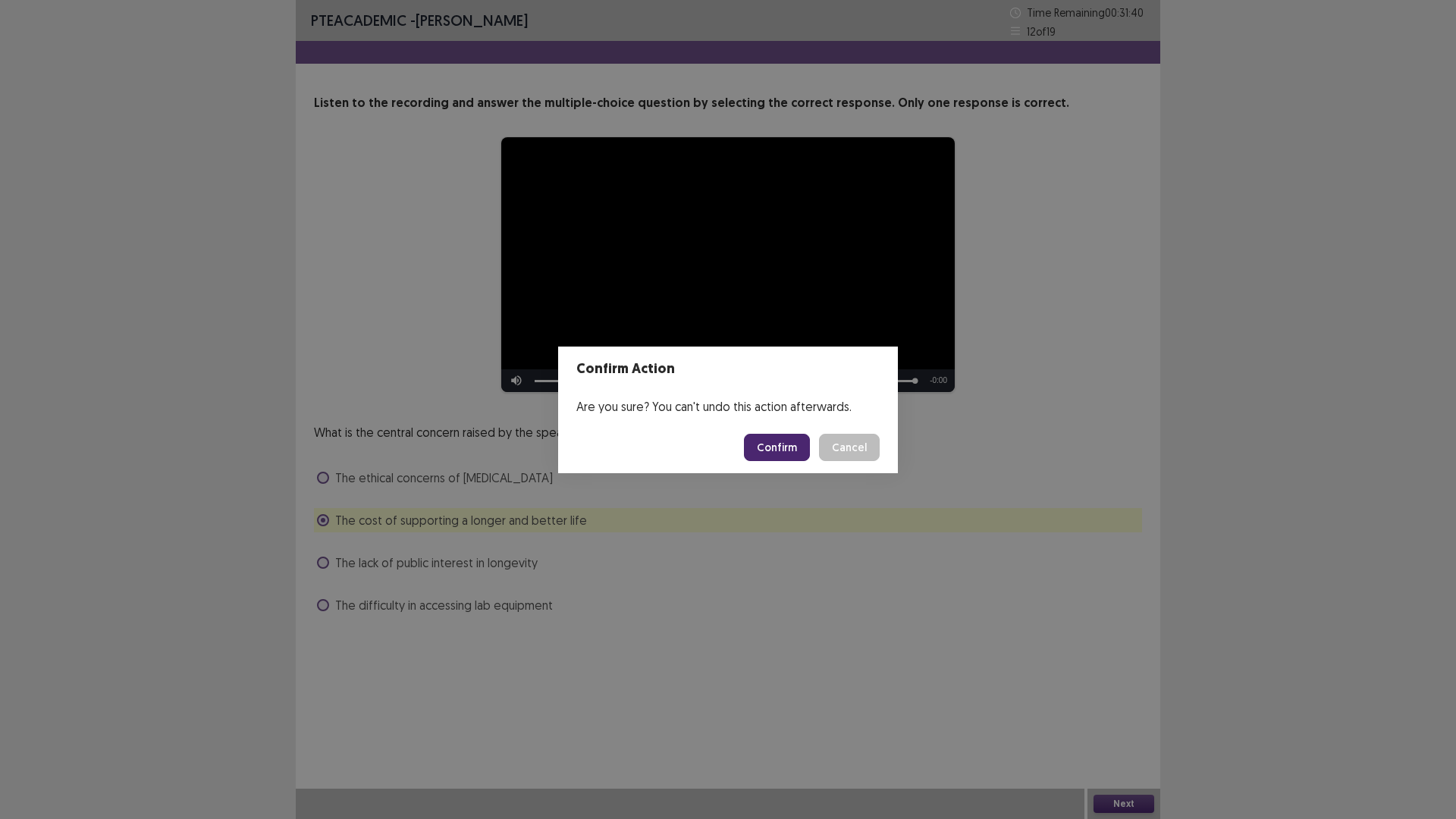
click at [810, 451] on button "Confirm" at bounding box center [777, 447] width 66 height 27
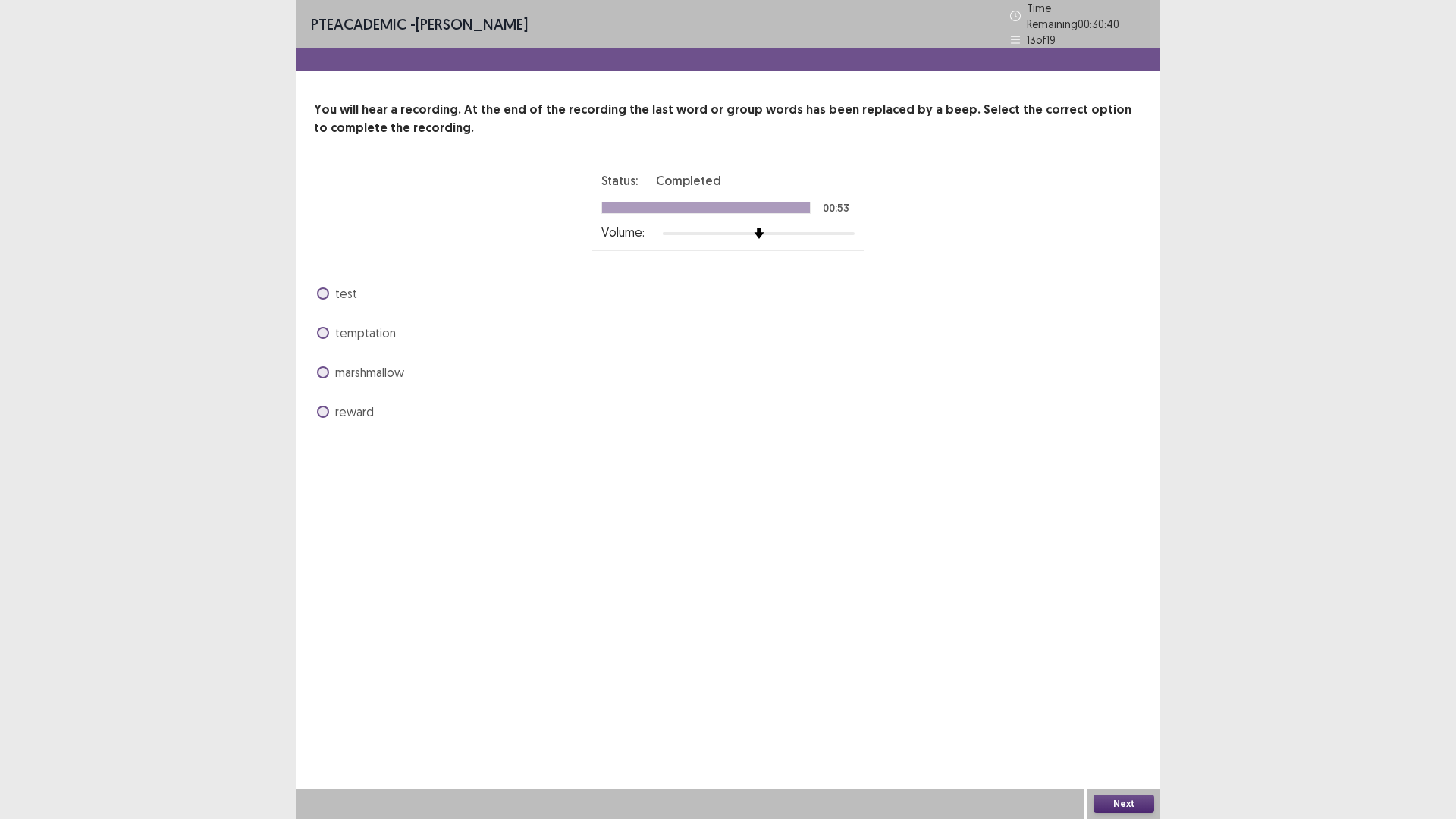
click at [329, 299] on span at bounding box center [322, 293] width 12 height 12
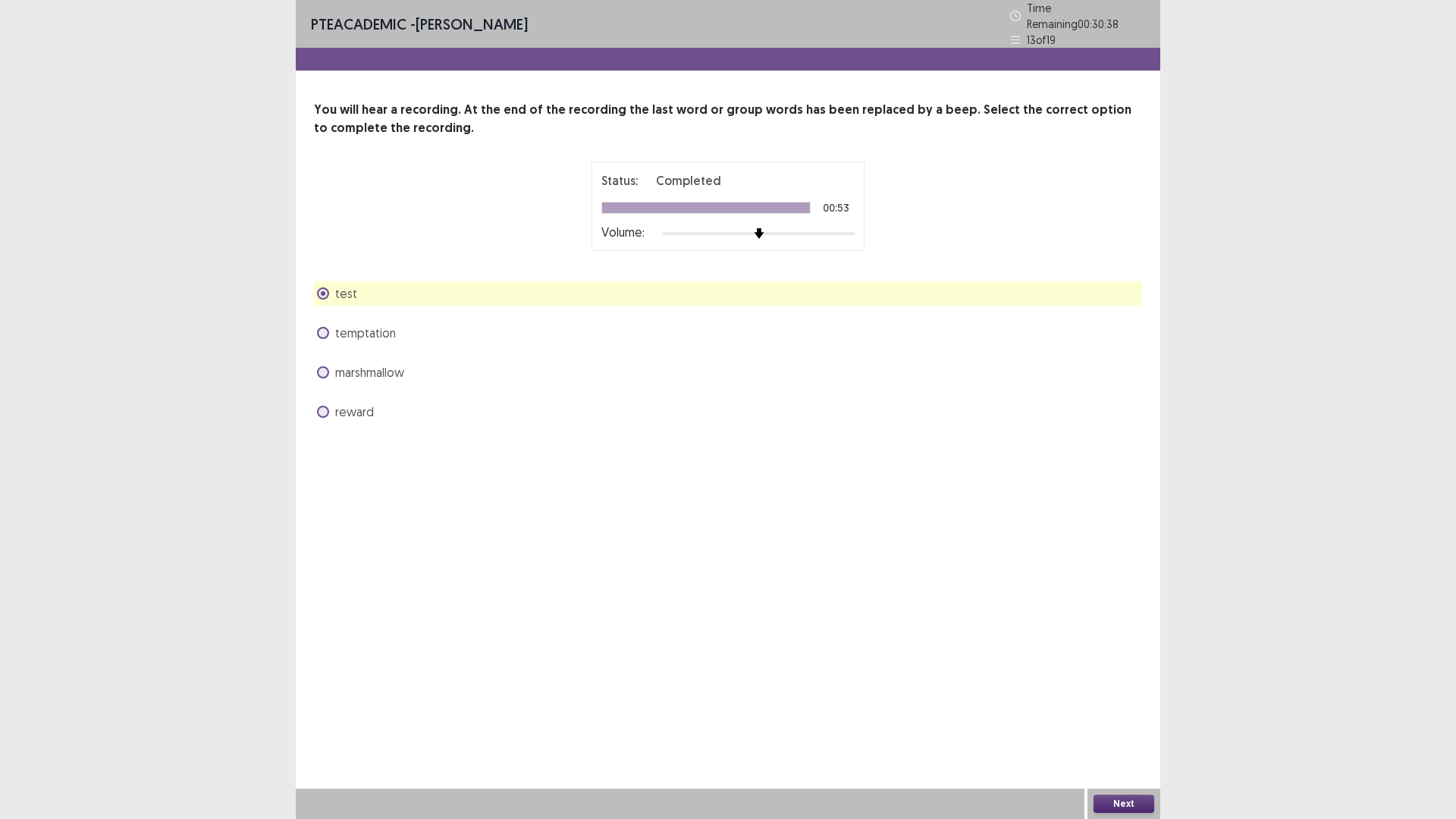
click at [1135, 691] on button "Next" at bounding box center [1123, 804] width 60 height 19
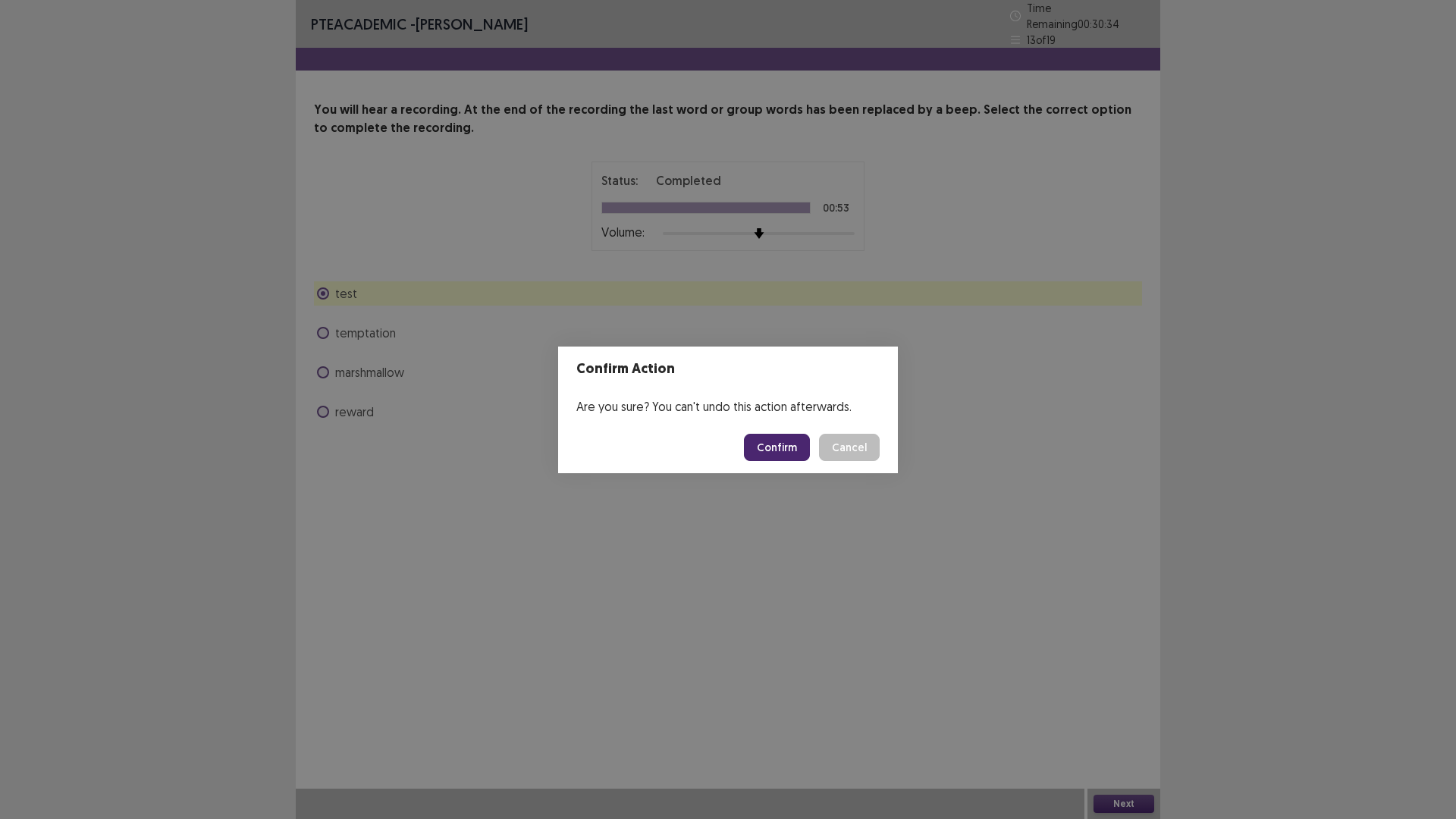
click at [794, 456] on button "Confirm" at bounding box center [777, 447] width 66 height 27
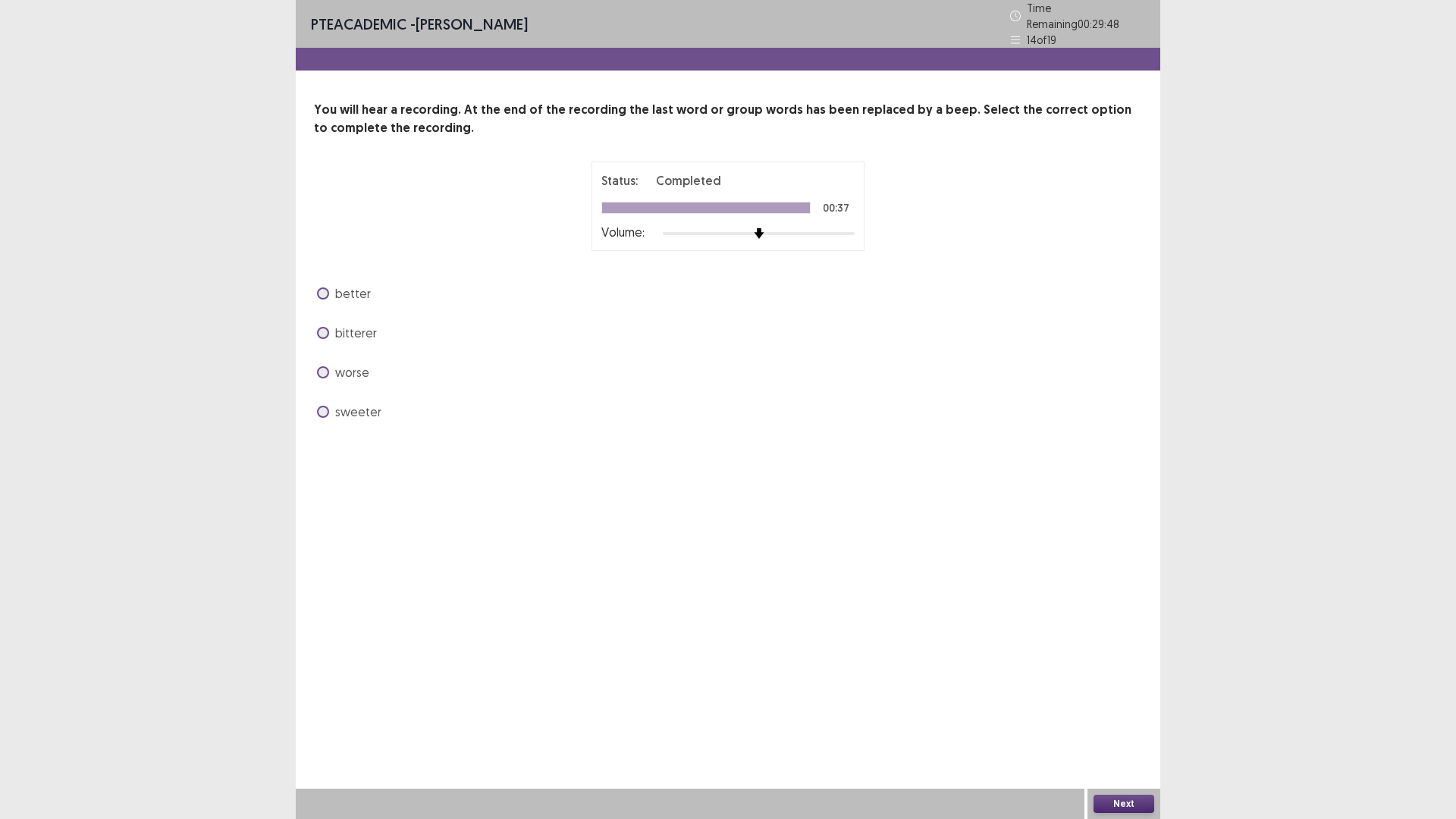
click at [329, 299] on span at bounding box center [322, 293] width 12 height 12
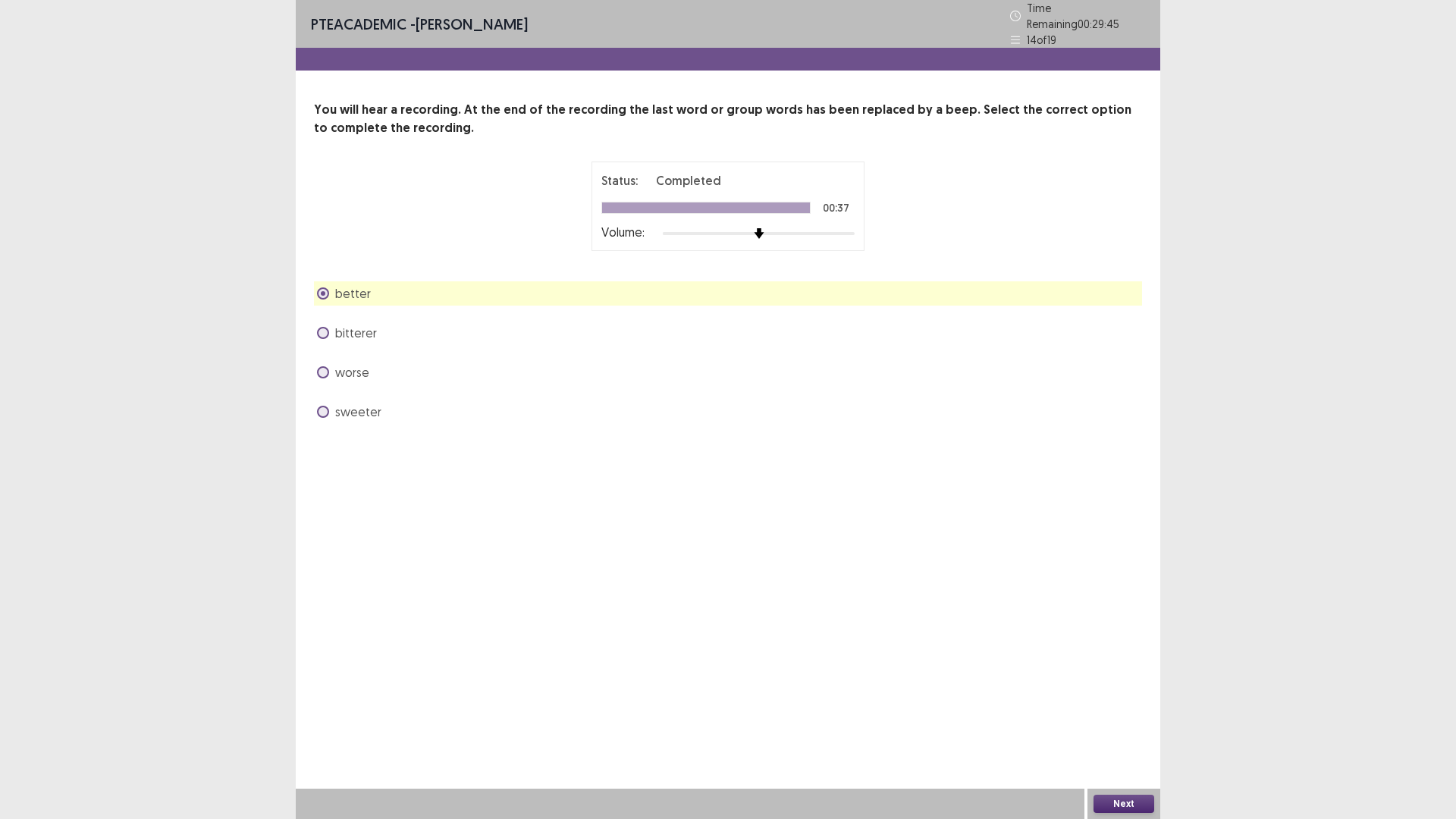
click at [1114, 691] on button "Next" at bounding box center [1123, 804] width 60 height 19
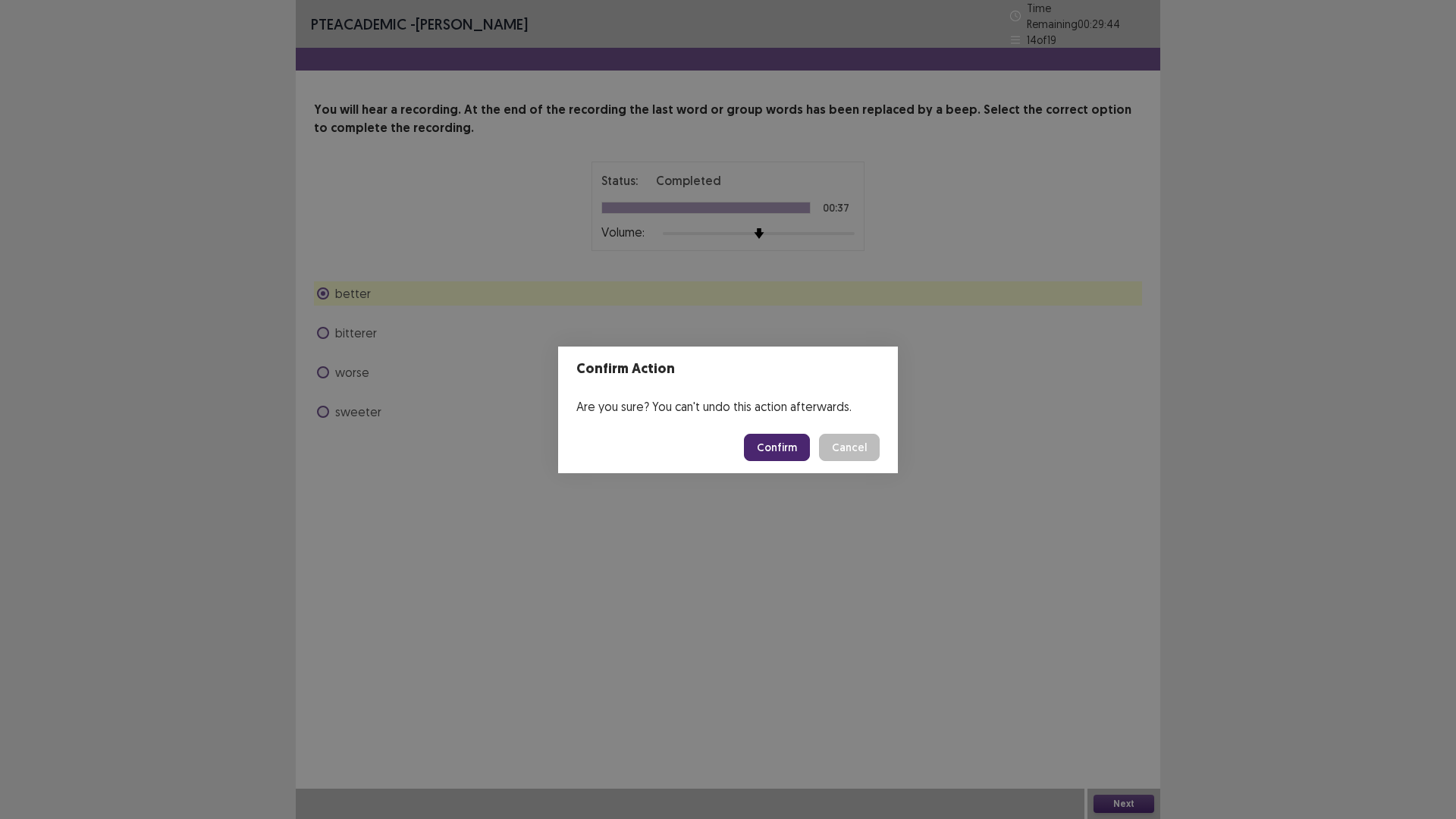
click at [802, 455] on button "Confirm" at bounding box center [777, 447] width 66 height 27
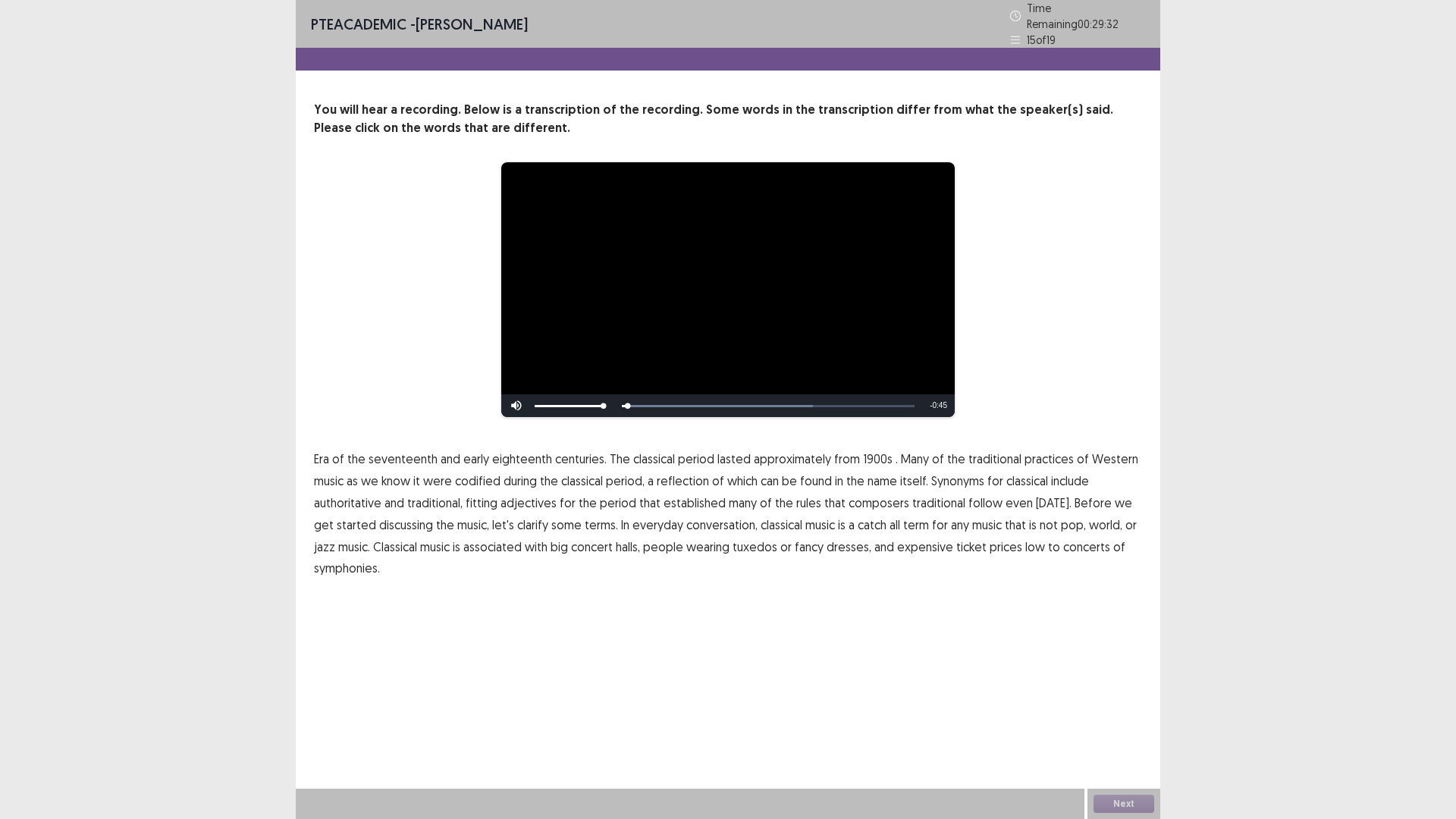
click at [329, 469] on span "Era" at bounding box center [321, 459] width 15 height 19
click at [892, 469] on span "1900s" at bounding box center [878, 459] width 30 height 19
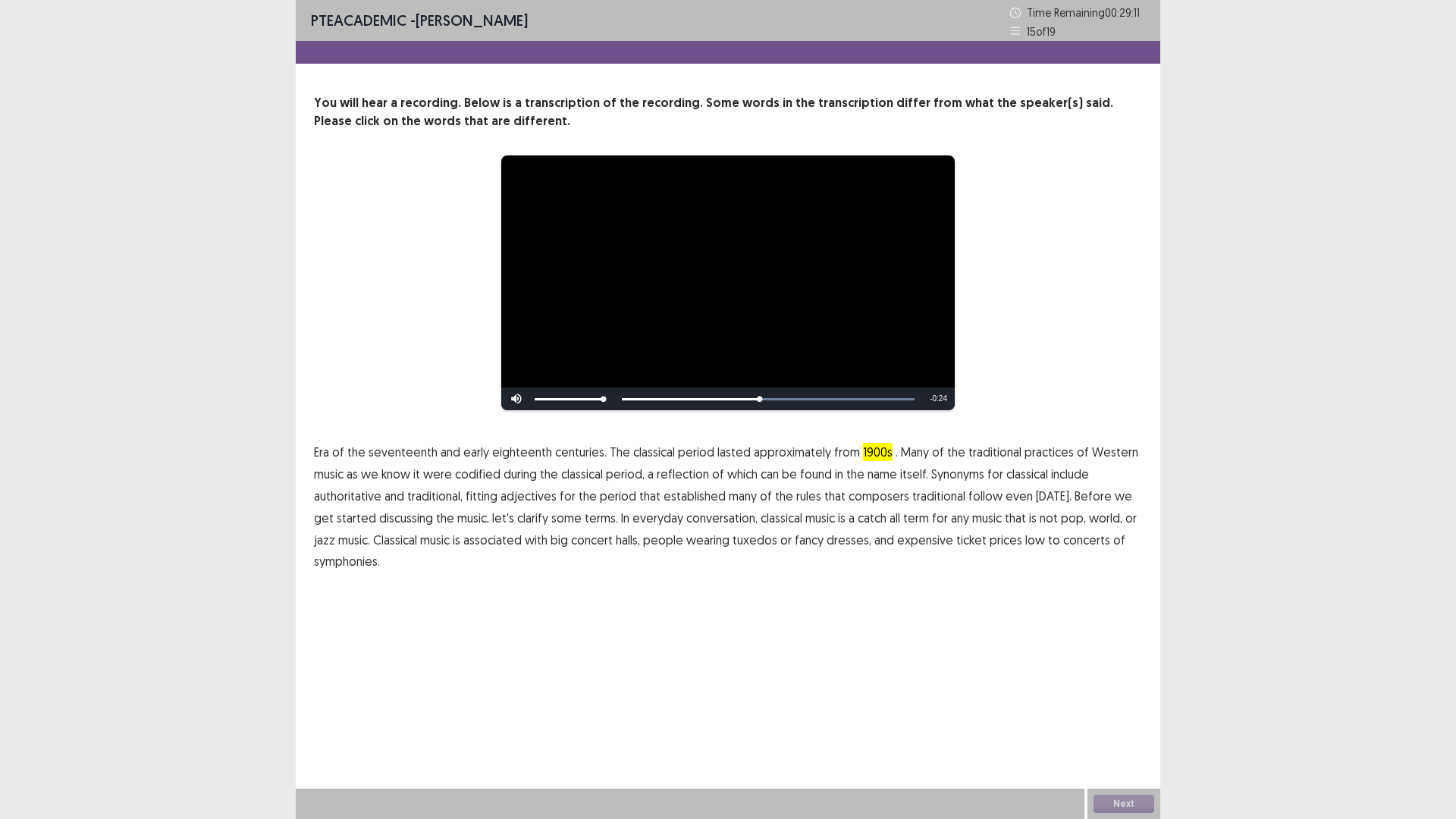
click at [557, 505] on span "adjectives" at bounding box center [529, 496] width 56 height 19
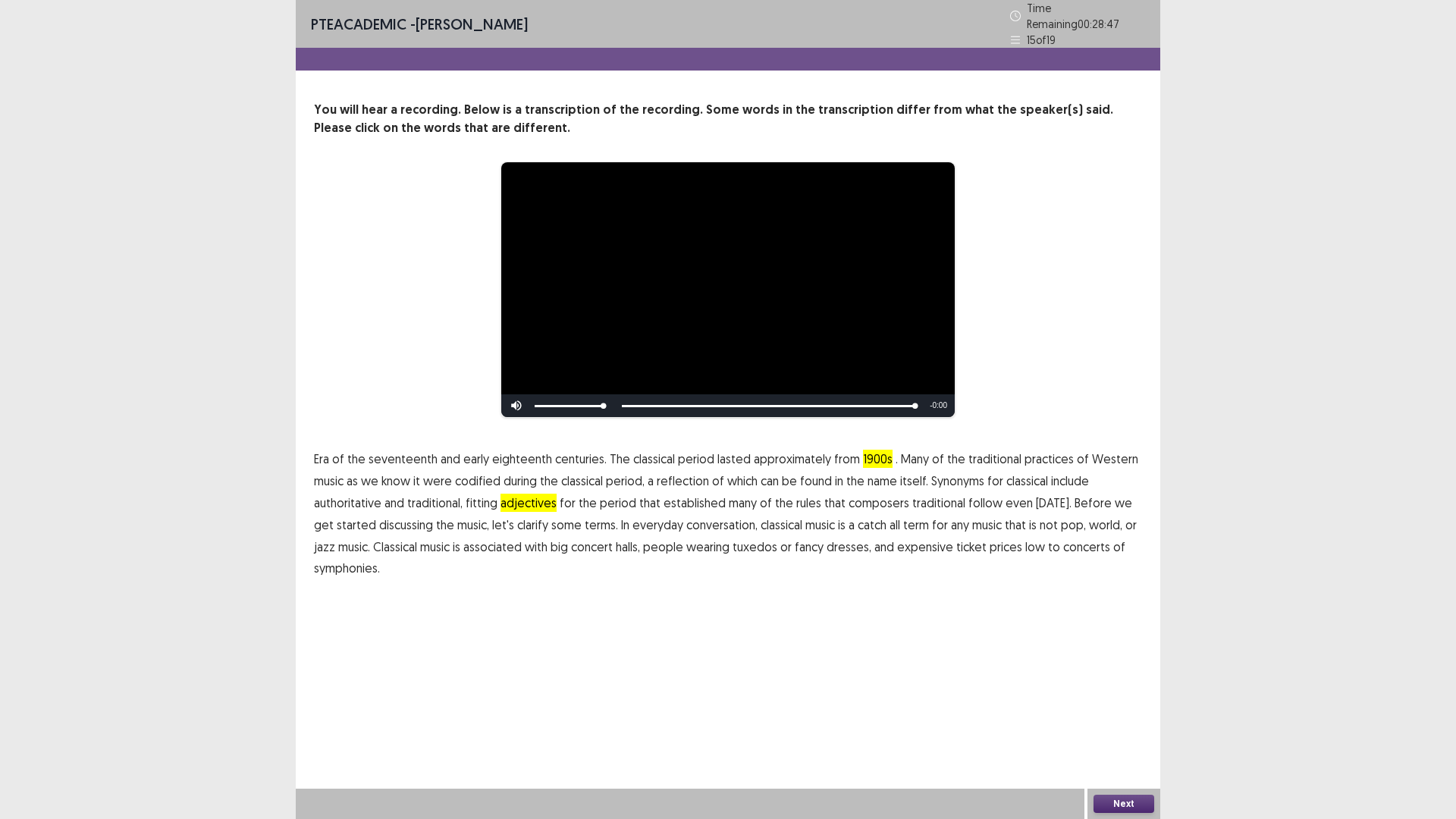
click at [380, 577] on span "symphonies." at bounding box center [347, 568] width 66 height 19
click at [552, 469] on span "eighteenth" at bounding box center [522, 459] width 59 height 19
click at [607, 469] on span "centuries." at bounding box center [580, 459] width 51 height 19
click at [552, 469] on span "eighteenth" at bounding box center [522, 459] width 59 height 19
click at [607, 469] on span "centuries." at bounding box center [580, 459] width 51 height 19
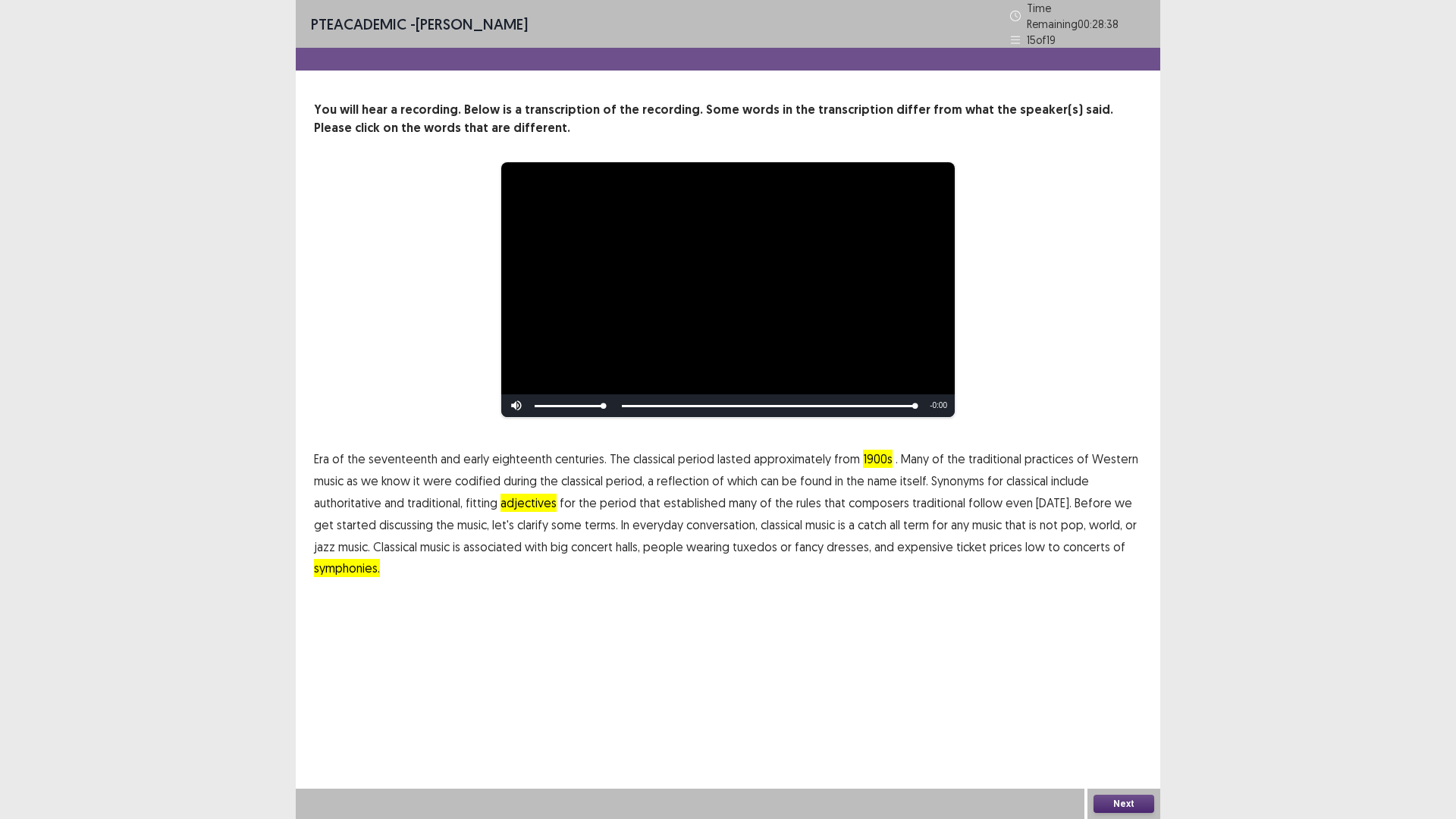
click at [1144, 691] on button "Next" at bounding box center [1123, 804] width 60 height 19
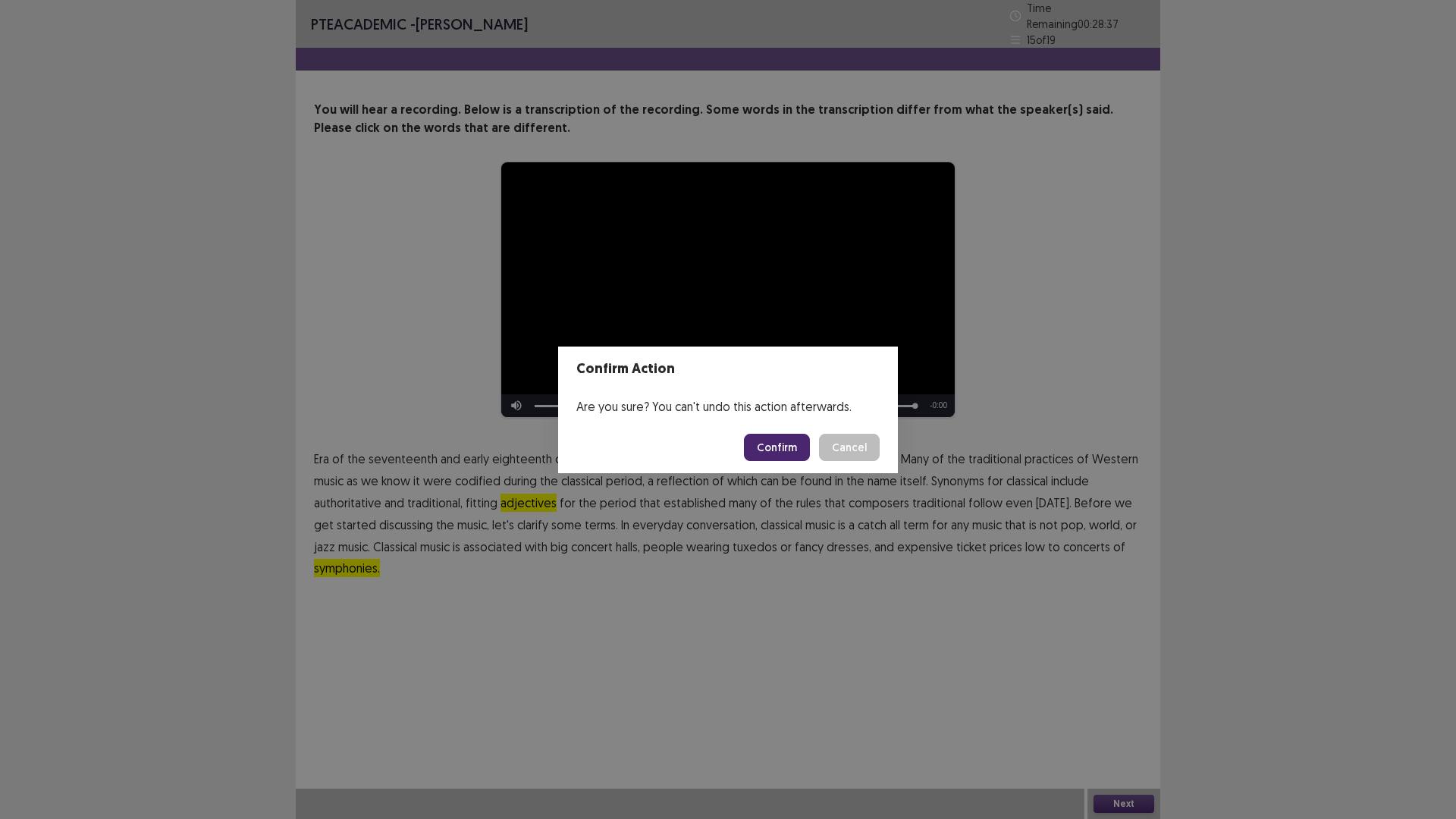
click at [774, 452] on button "Confirm" at bounding box center [777, 447] width 66 height 27
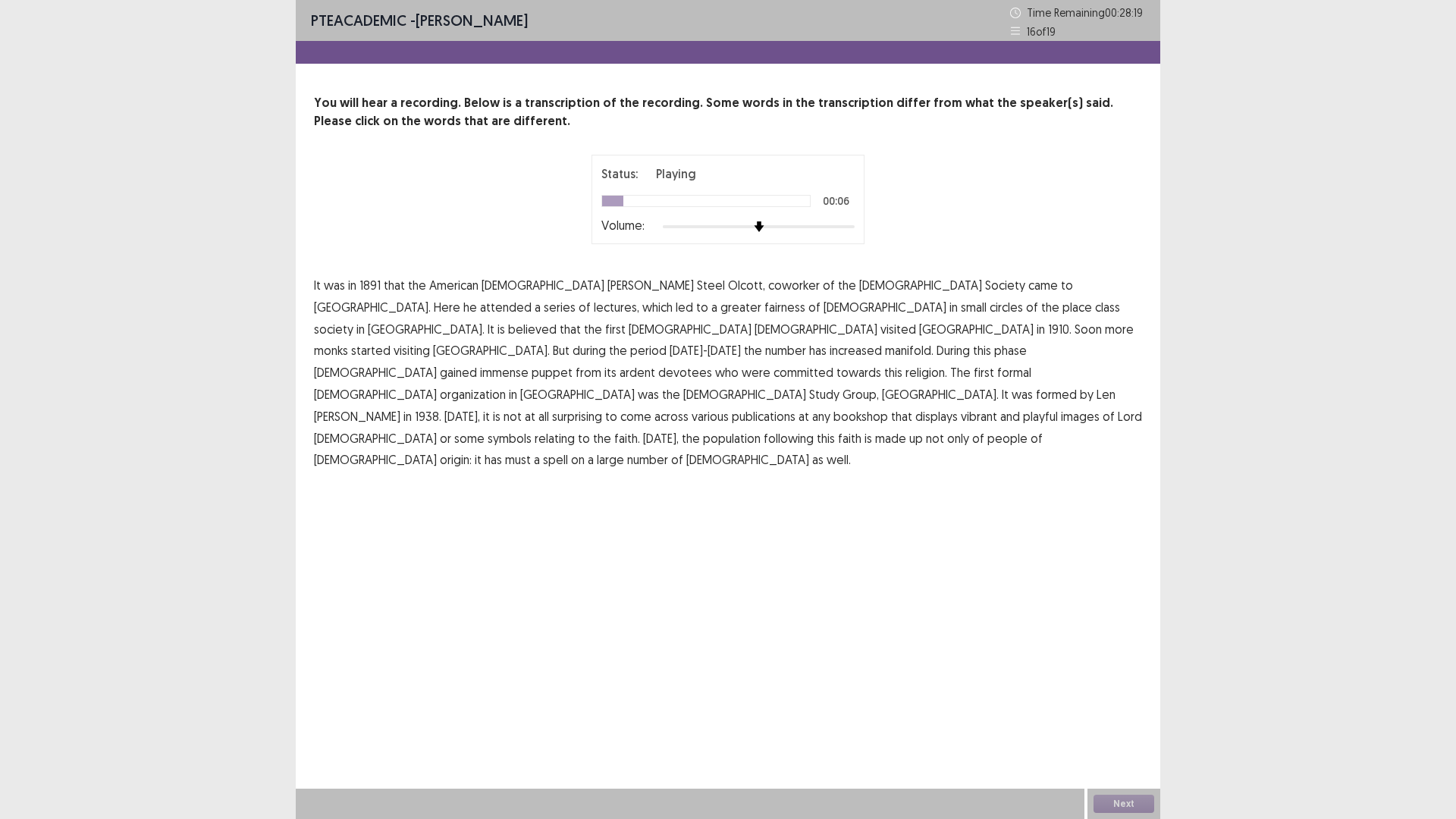
click at [768, 295] on span "coworker" at bounding box center [794, 285] width 51 height 19
click at [765, 316] on span "fairness" at bounding box center [785, 308] width 41 height 19
click at [1062, 316] on span "place" at bounding box center [1077, 308] width 30 height 19
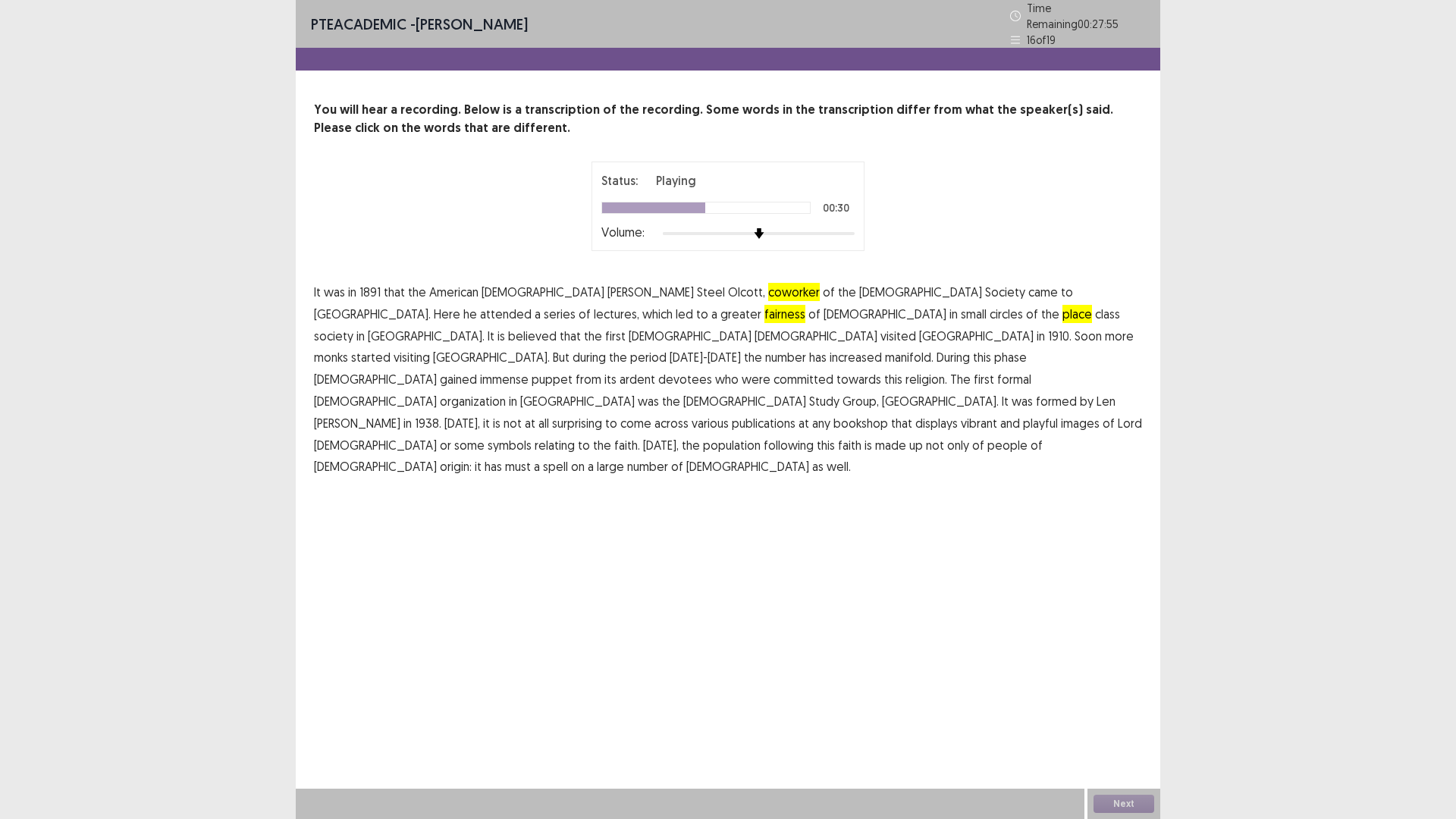
click at [572, 389] on span "puppet" at bounding box center [552, 379] width 41 height 19
click at [1023, 432] on span "playful" at bounding box center [1041, 424] width 35 height 19
click at [531, 476] on span "must" at bounding box center [518, 467] width 26 height 19
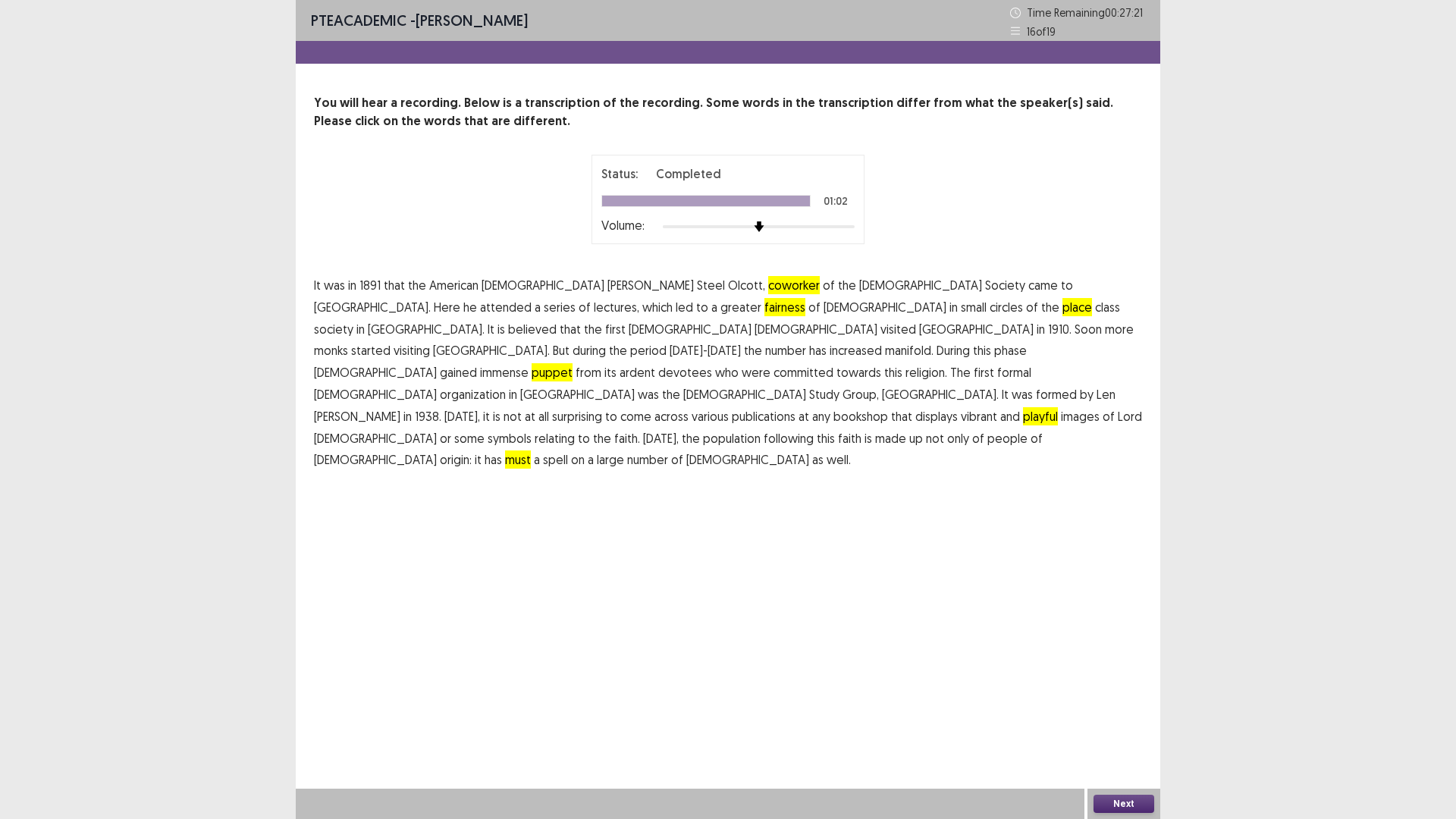
click at [1121, 691] on button "Next" at bounding box center [1123, 804] width 60 height 19
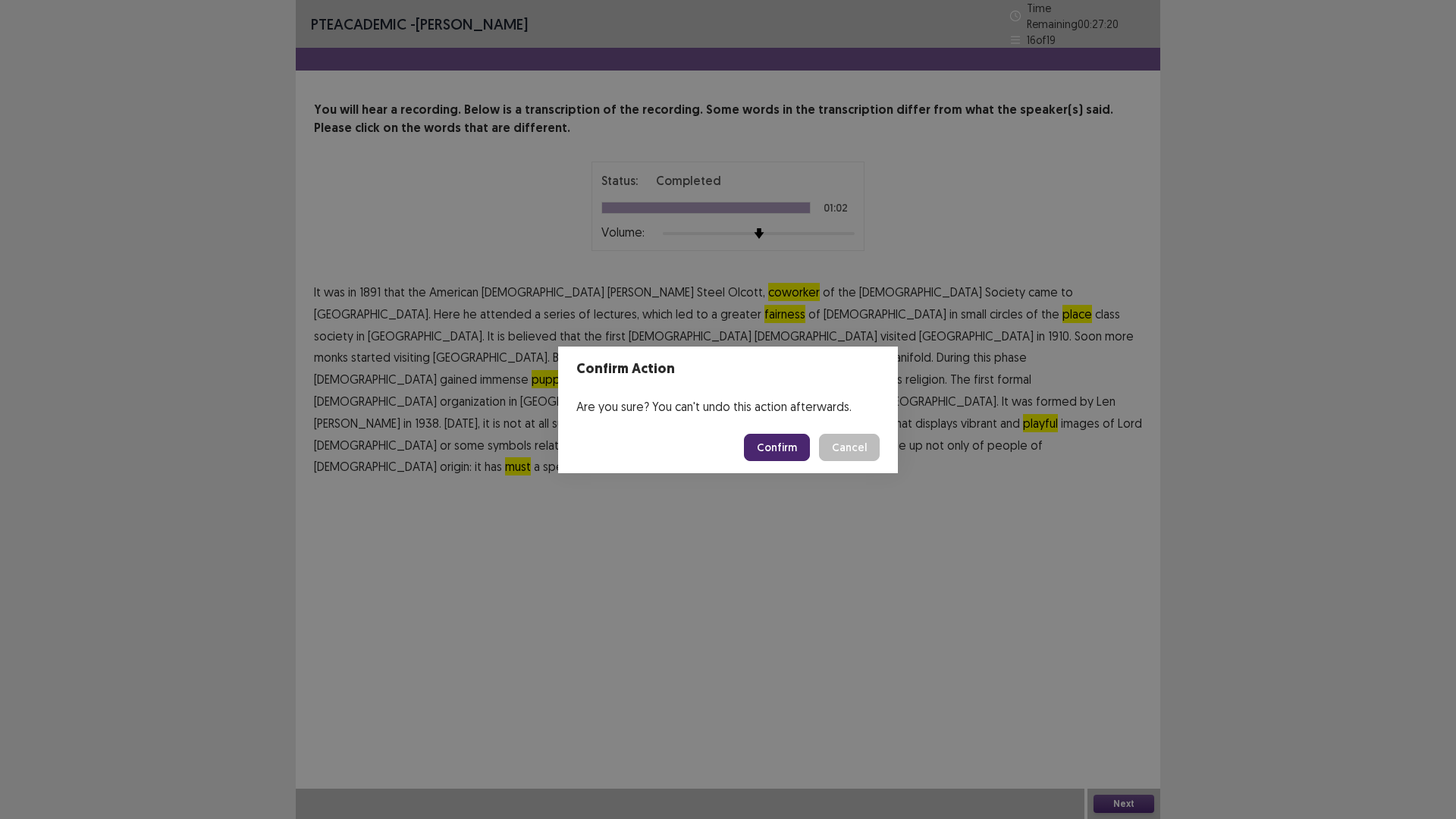
click at [810, 452] on button "Confirm" at bounding box center [777, 447] width 66 height 27
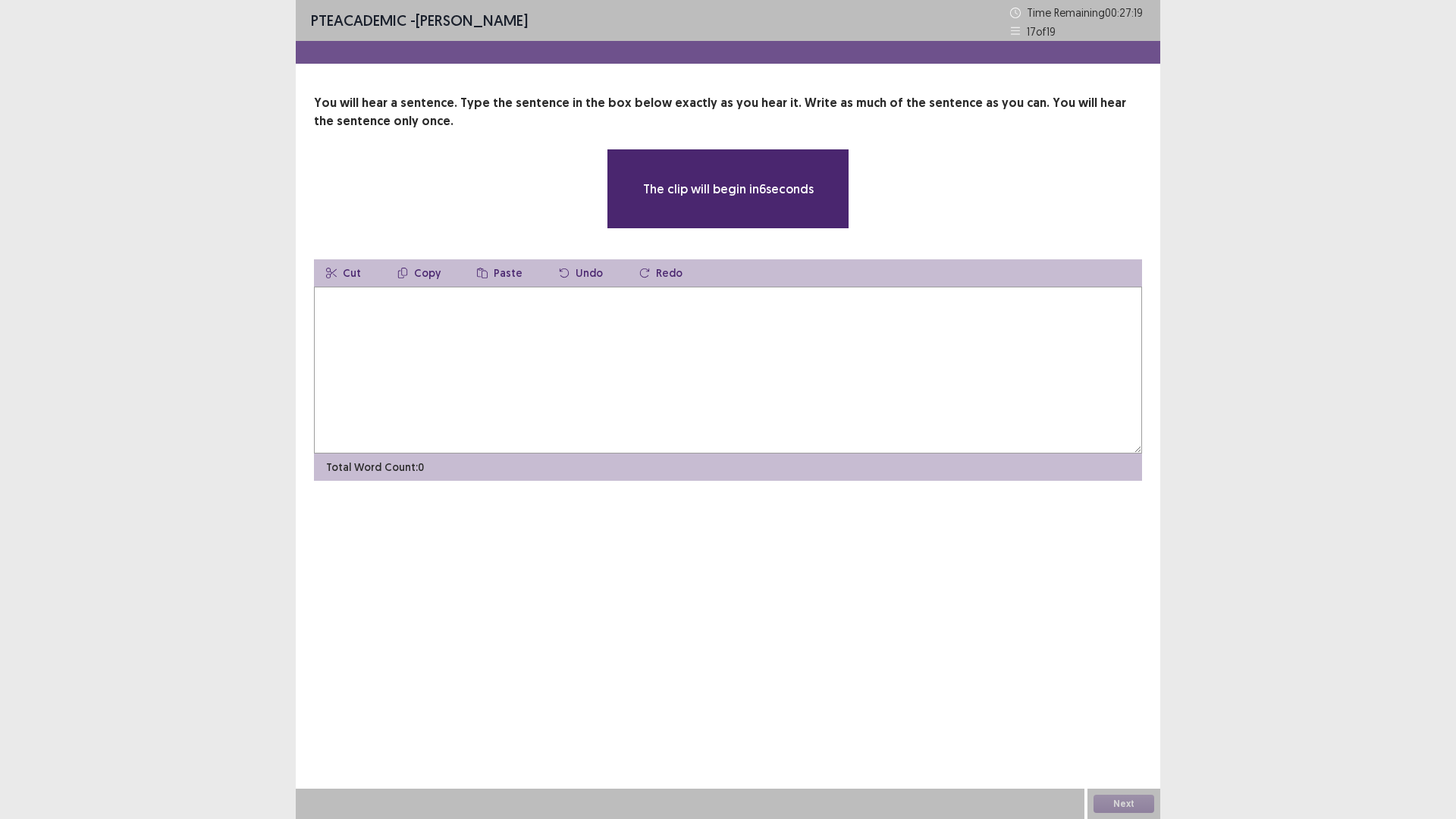
click at [503, 403] on textarea at bounding box center [728, 370] width 828 height 167
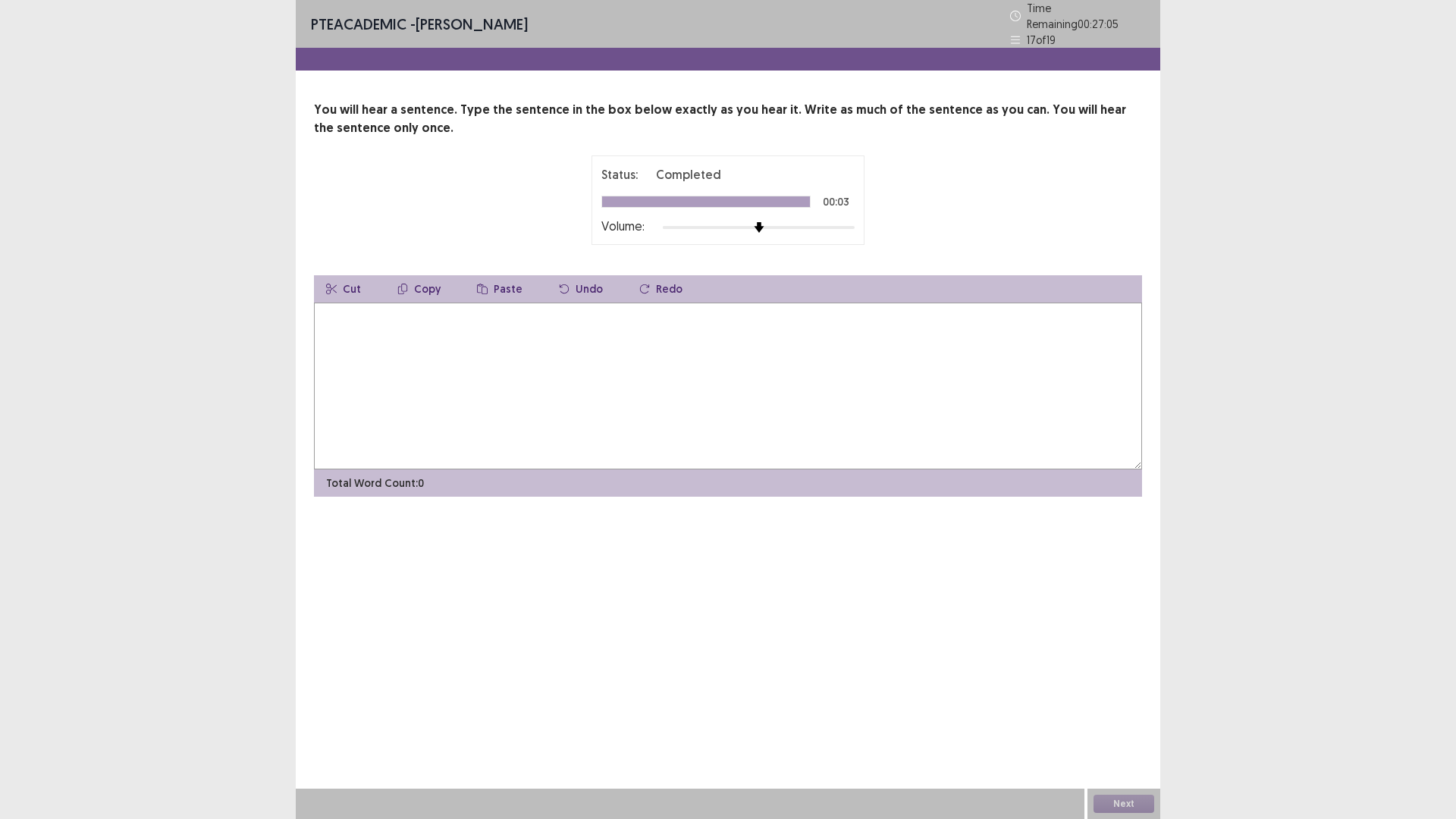
type textarea "*"
type textarea "**********"
click at [1113, 691] on button "Next" at bounding box center [1123, 804] width 60 height 19
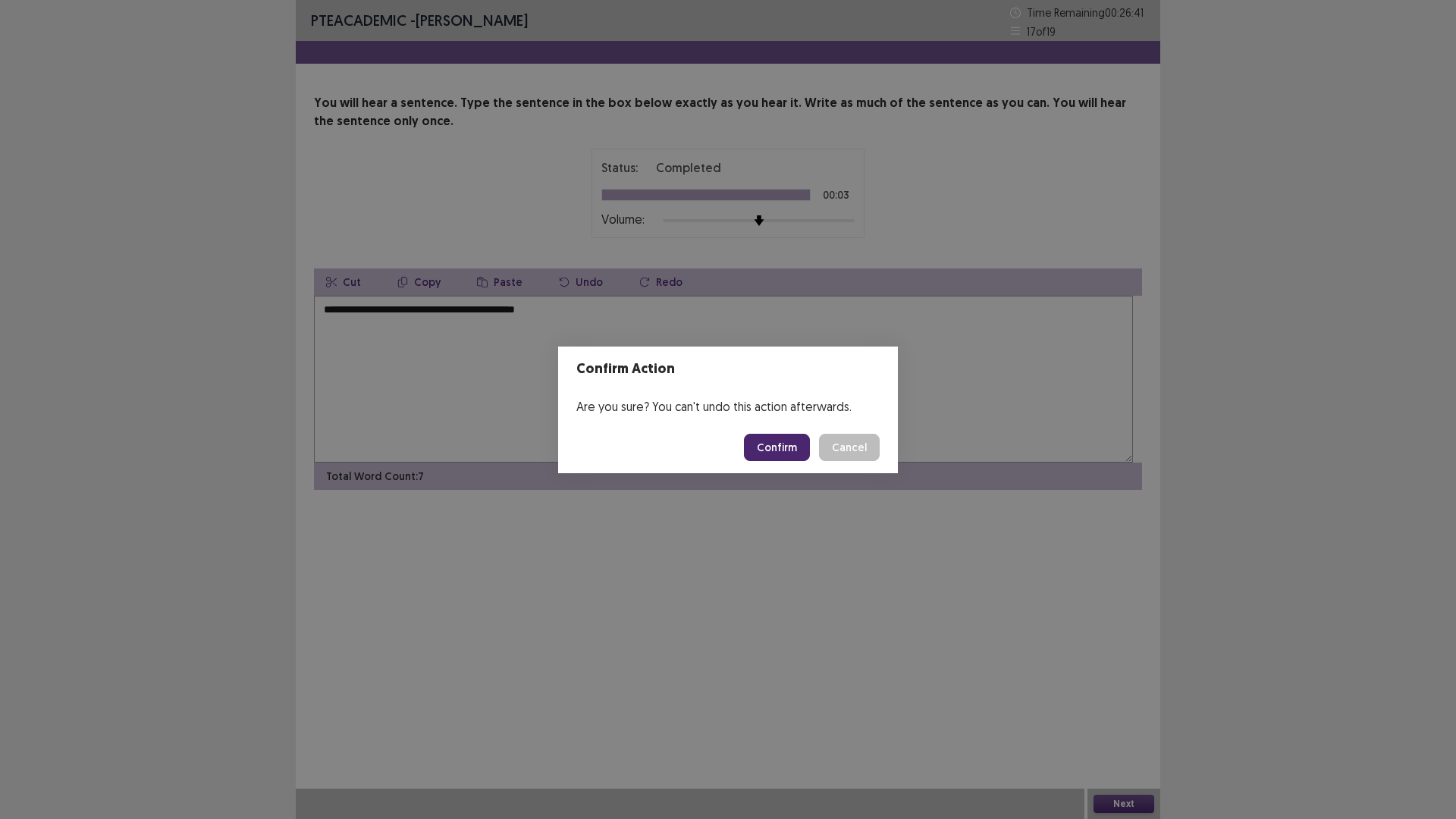
click at [810, 454] on button "Confirm" at bounding box center [777, 447] width 66 height 27
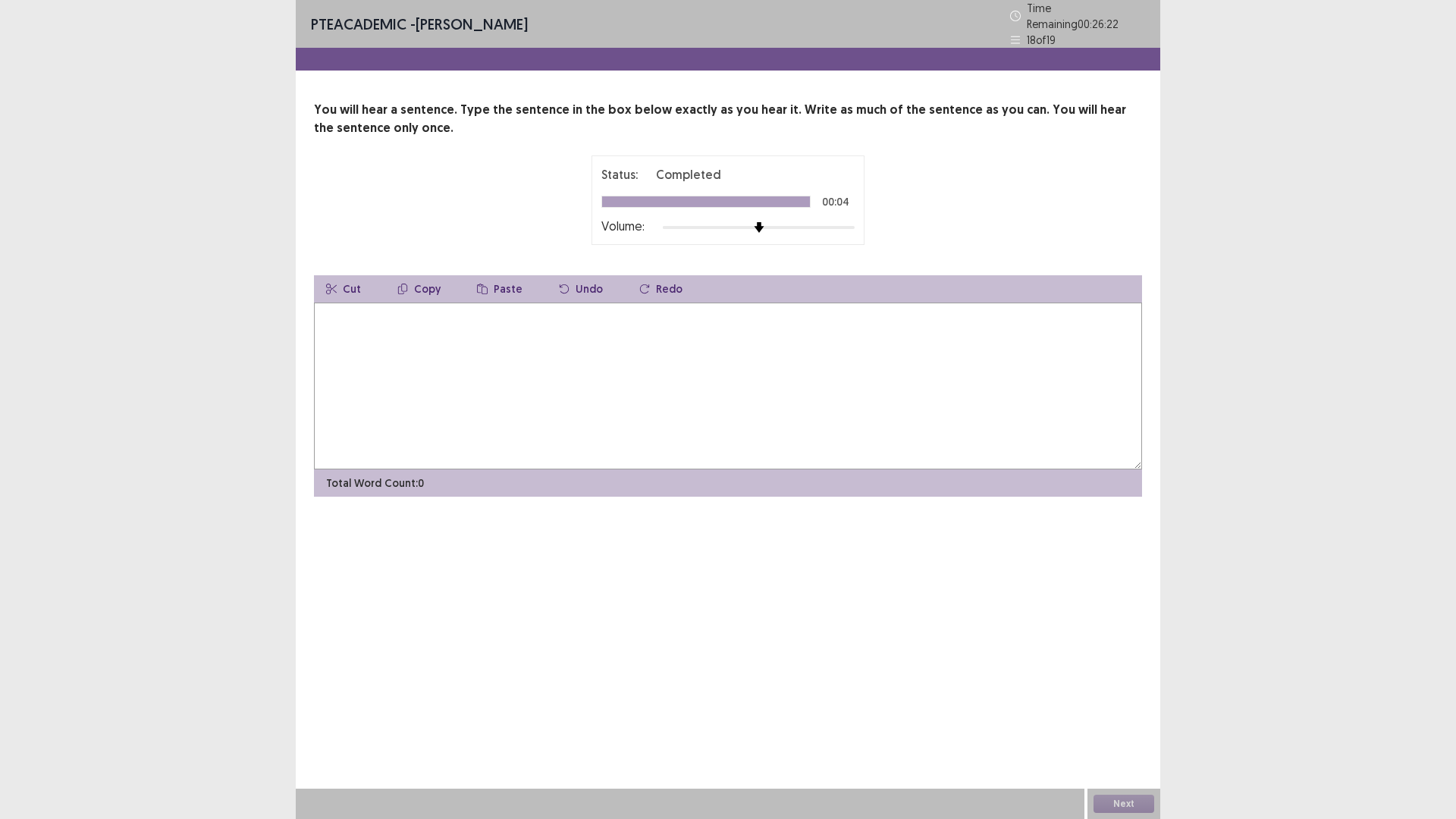
click at [402, 393] on textarea at bounding box center [728, 387] width 828 height 167
type textarea "**********"
click at [1123, 691] on button "Next" at bounding box center [1123, 804] width 60 height 19
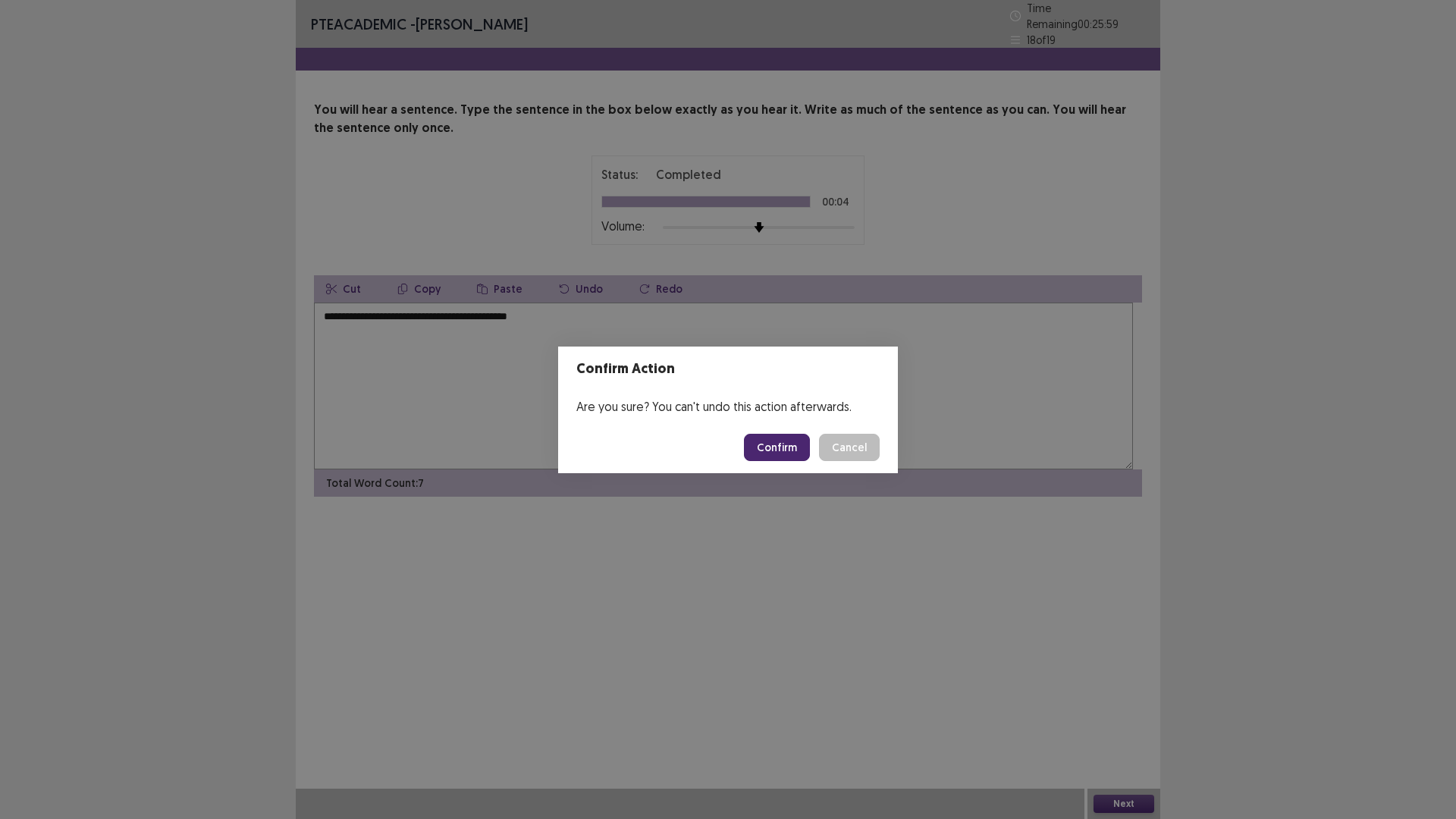
click at [810, 460] on button "Confirm" at bounding box center [777, 447] width 66 height 27
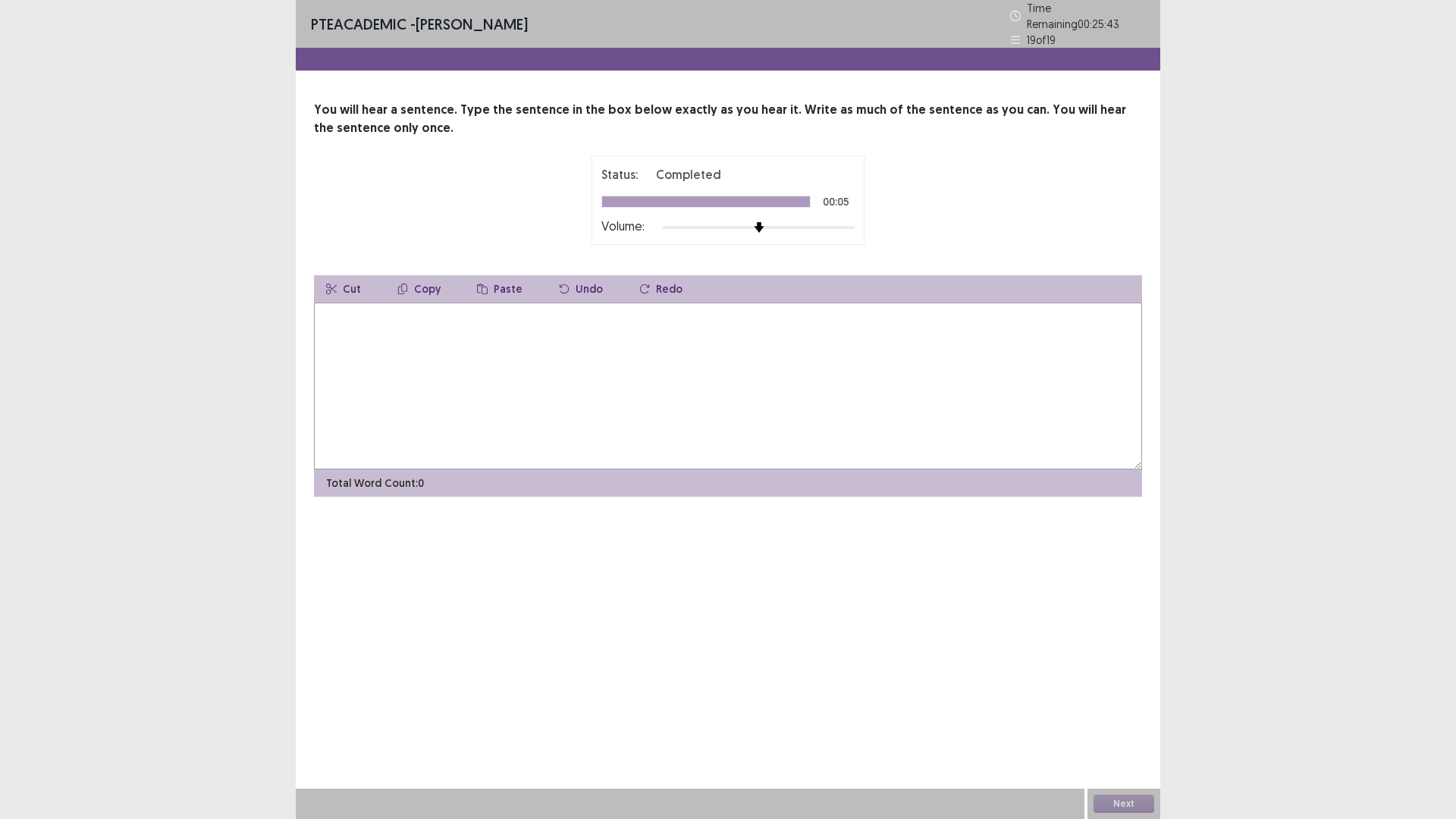
click at [364, 403] on textarea at bounding box center [728, 387] width 828 height 167
type textarea "**********"
click at [1138, 691] on button "Next" at bounding box center [1123, 804] width 60 height 19
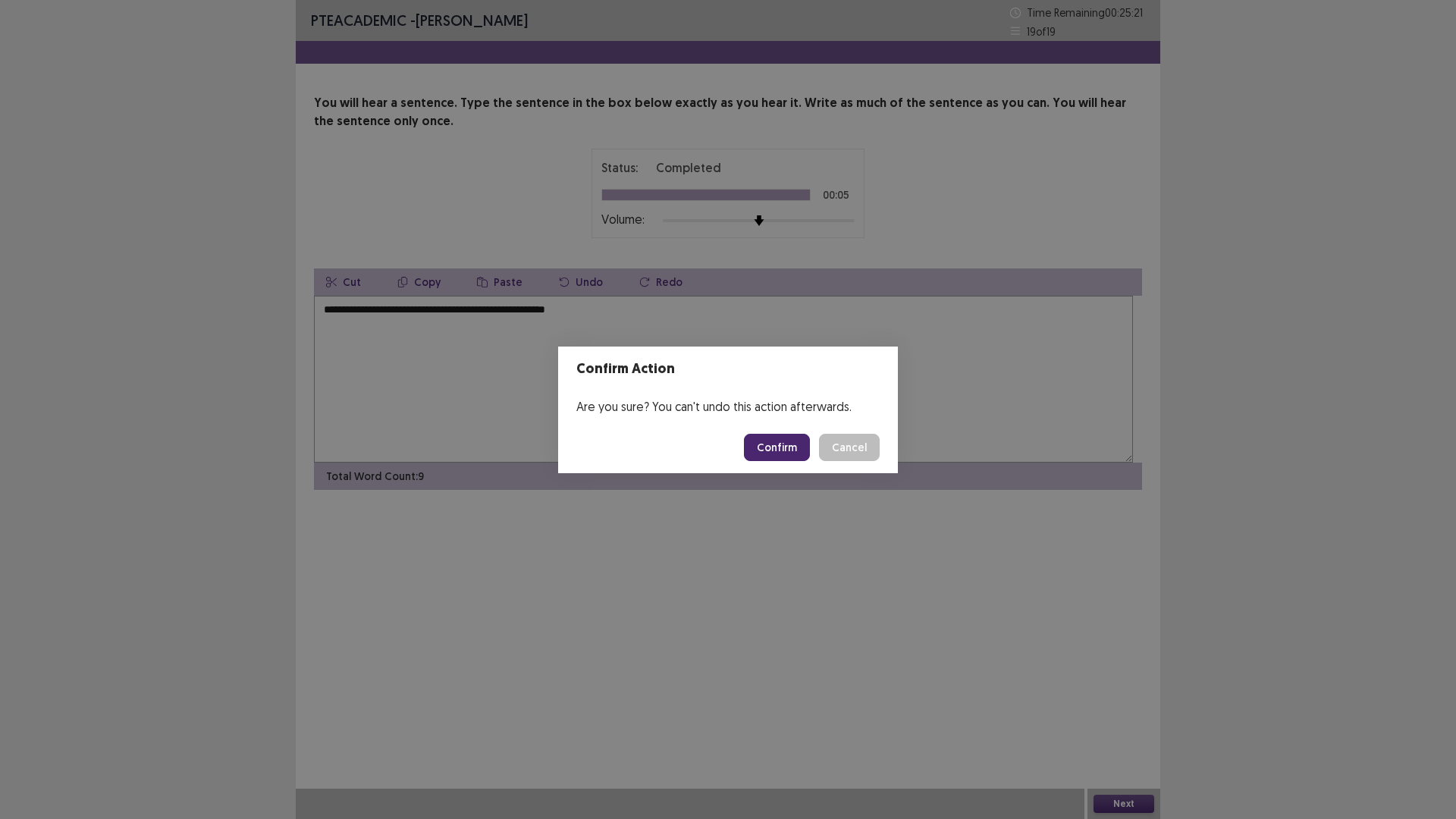
click at [804, 458] on button "Confirm" at bounding box center [777, 447] width 66 height 27
